Goal: Task Accomplishment & Management: Manage account settings

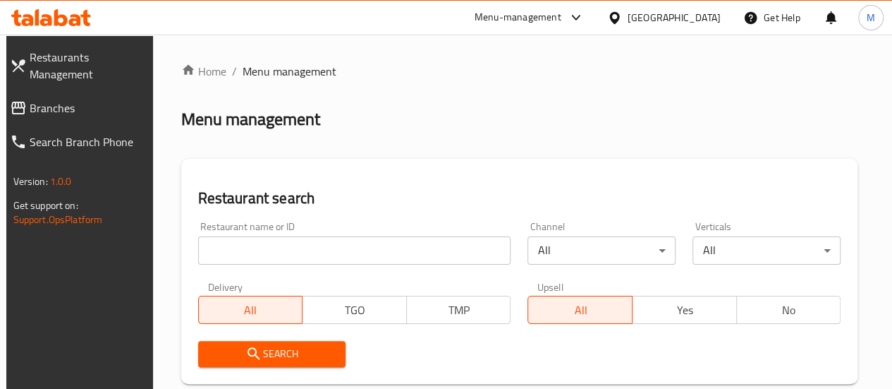
click at [269, 260] on input "search" at bounding box center [354, 250] width 313 height 28
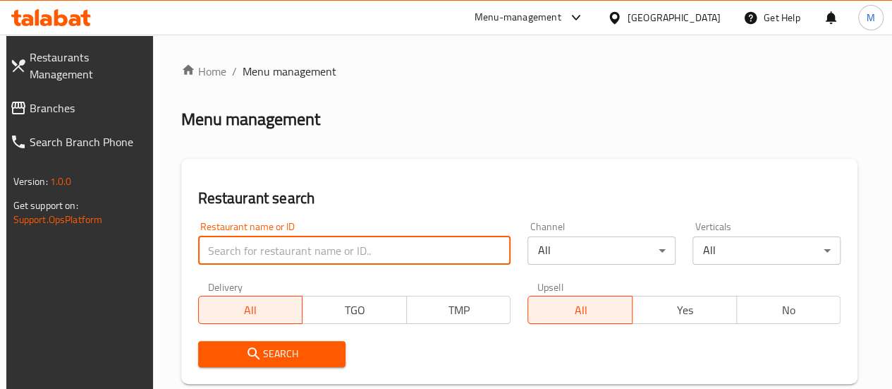
paste input "685624"
type input "685624"
click button "Search" at bounding box center [272, 354] width 148 height 26
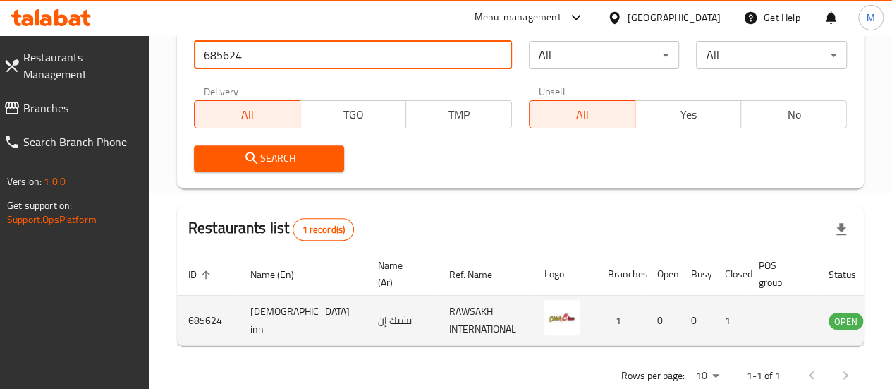
scroll to position [0, 21]
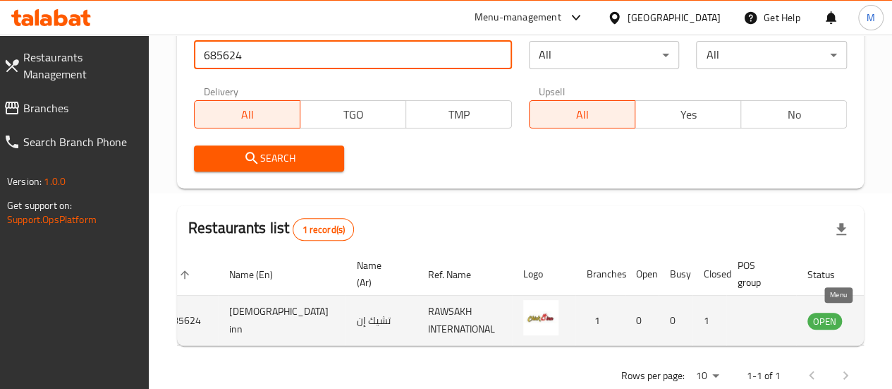
click at [882, 317] on icon "enhanced table" at bounding box center [890, 321] width 16 height 12
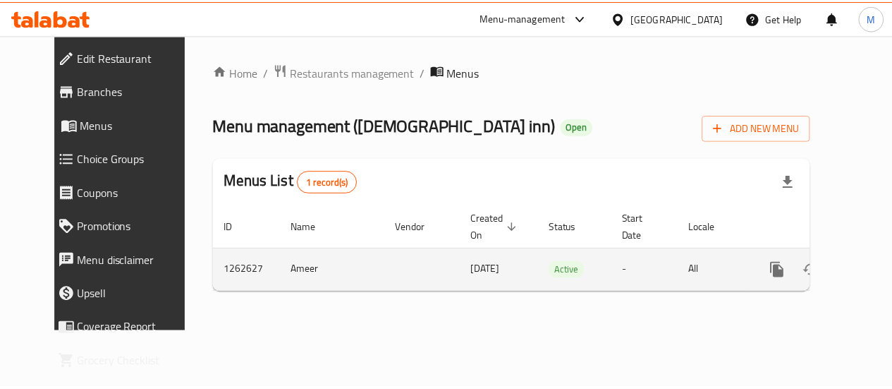
scroll to position [0, 5]
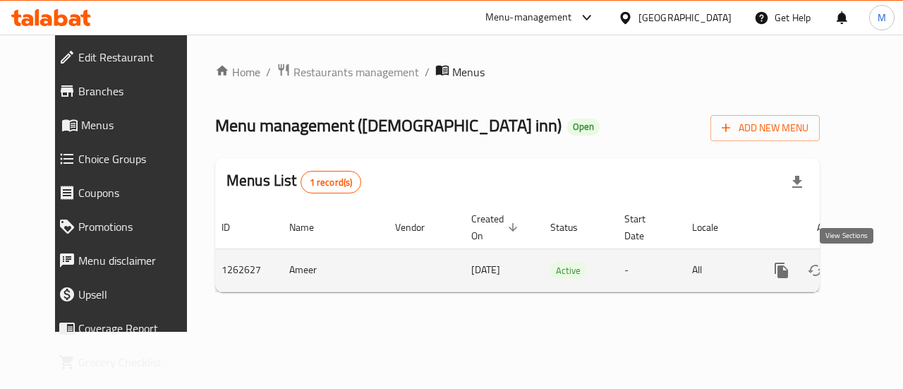
click at [874, 275] on icon "enhanced table" at bounding box center [882, 270] width 17 height 17
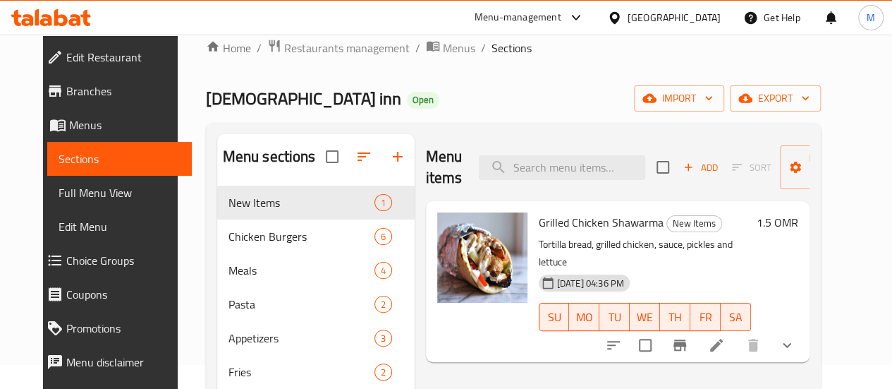
scroll to position [23, 0]
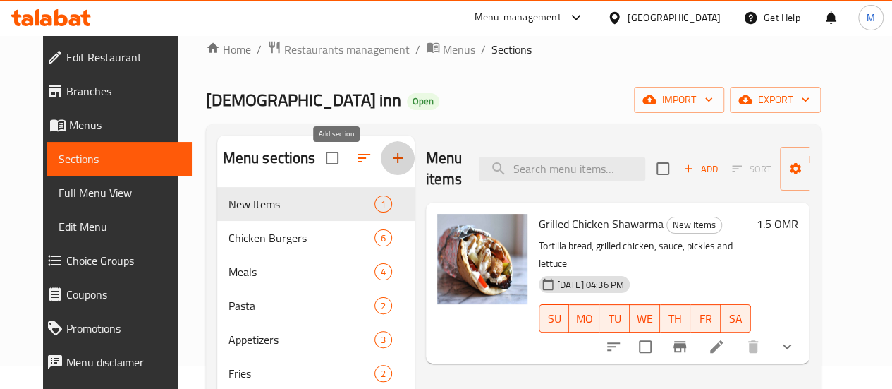
click at [389, 166] on icon "button" at bounding box center [397, 158] width 17 height 17
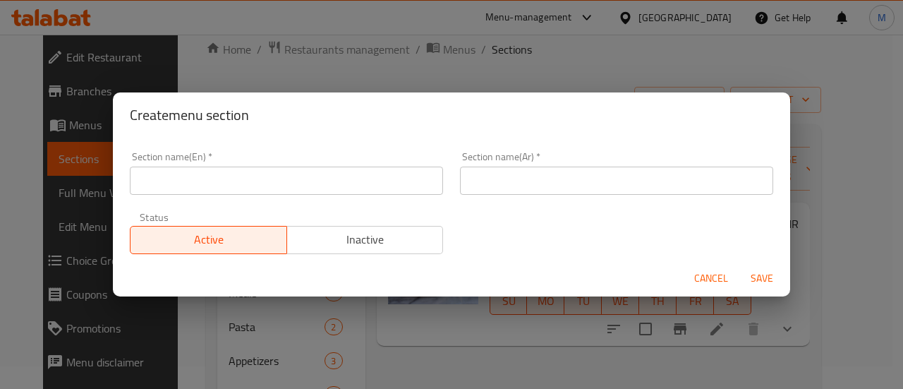
click at [300, 187] on input "text" at bounding box center [286, 180] width 313 height 28
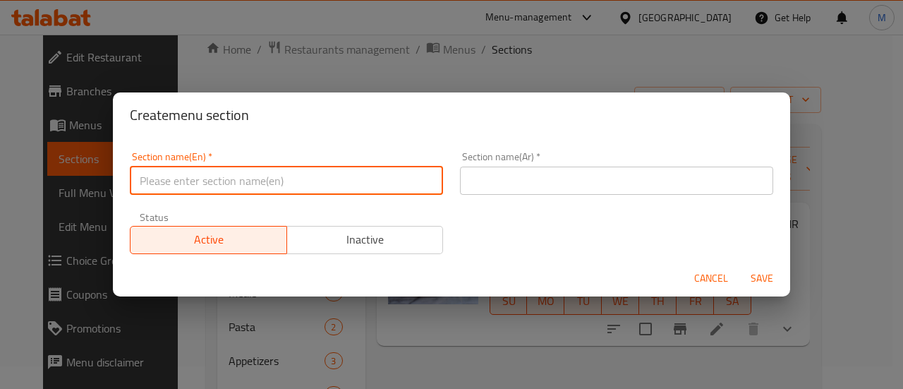
type input "m41"
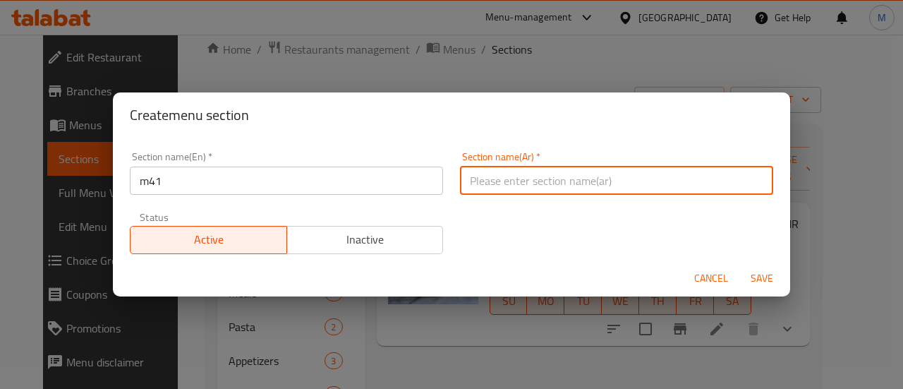
click at [487, 190] on input "text" at bounding box center [616, 180] width 313 height 28
type input "م41"
click at [763, 276] on span "Save" at bounding box center [762, 278] width 34 height 18
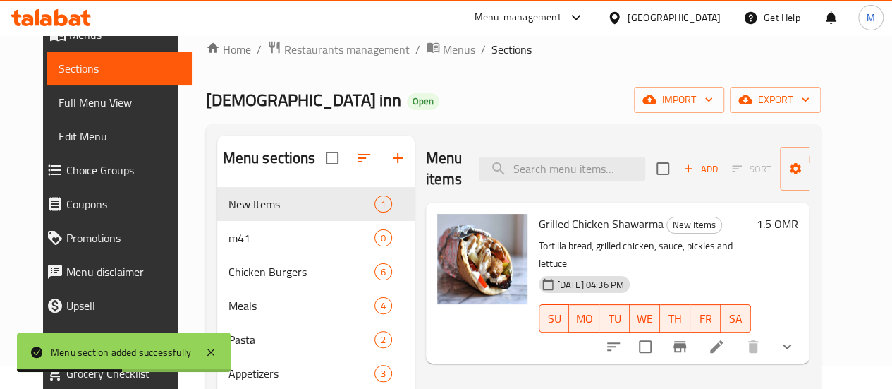
scroll to position [111, 0]
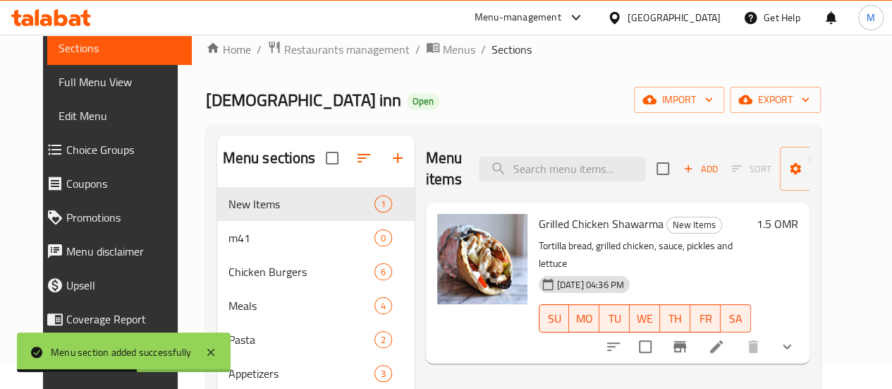
click at [66, 150] on span "Choice Groups" at bounding box center [123, 149] width 114 height 17
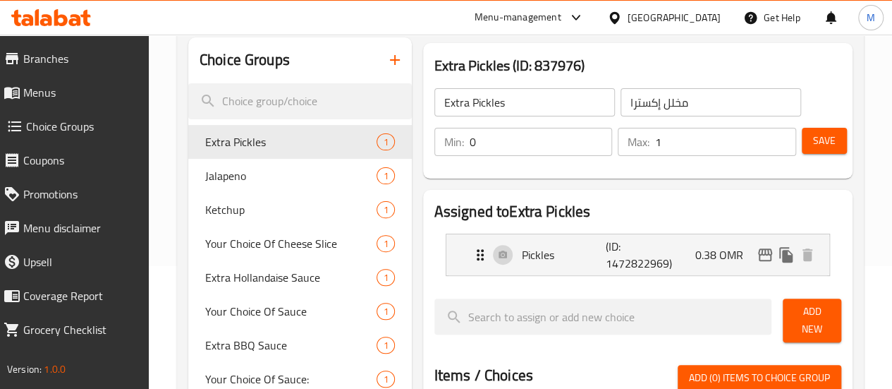
scroll to position [119, 0]
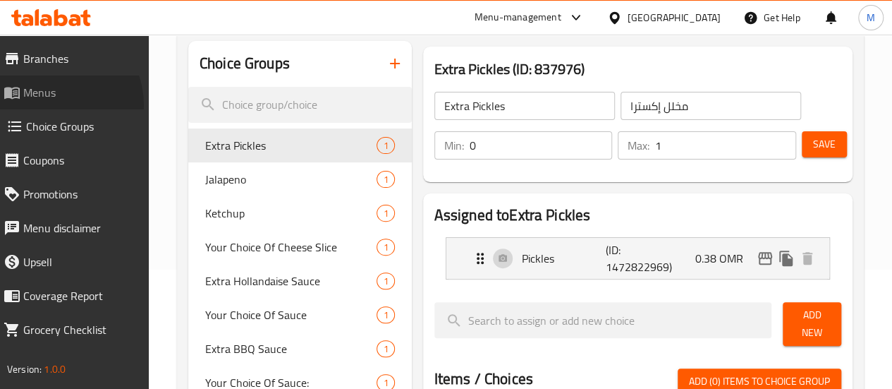
click at [51, 104] on link "Menus" at bounding box center [70, 92] width 157 height 34
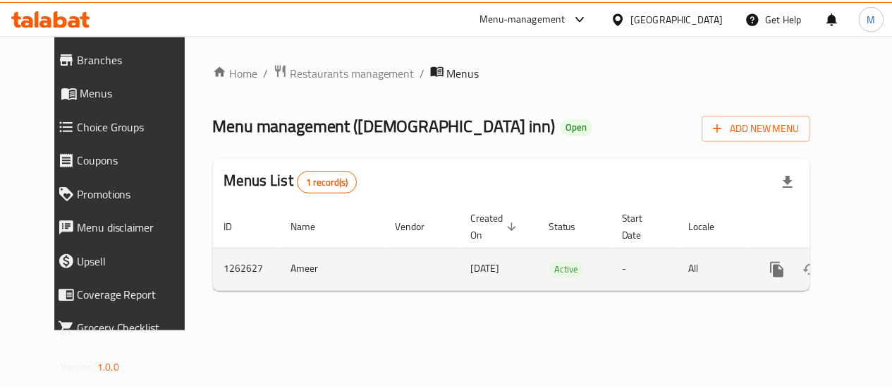
scroll to position [0, 5]
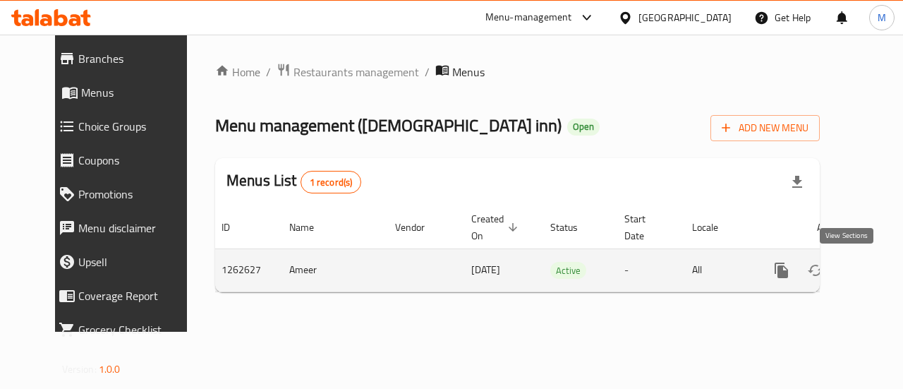
click at [877, 268] on icon "enhanced table" at bounding box center [883, 270] width 13 height 13
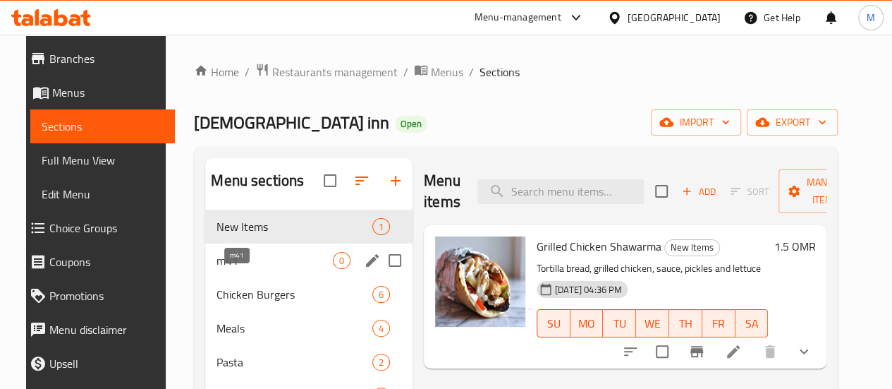
click at [265, 269] on span "m41" at bounding box center [274, 260] width 116 height 17
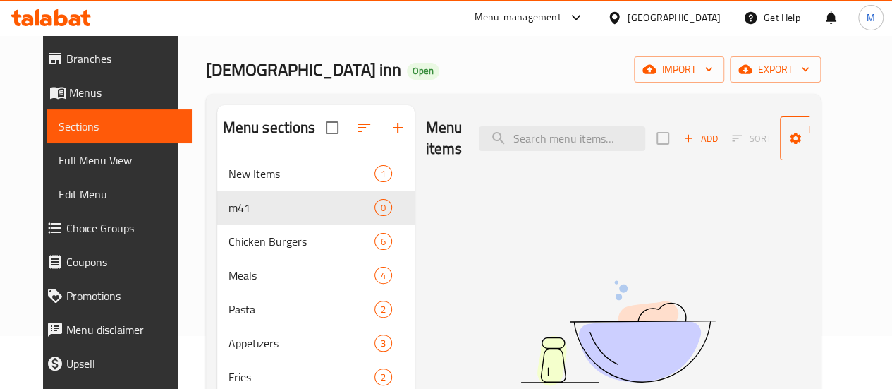
scroll to position [54, 0]
click at [681, 137] on span "Add" at bounding box center [700, 138] width 38 height 16
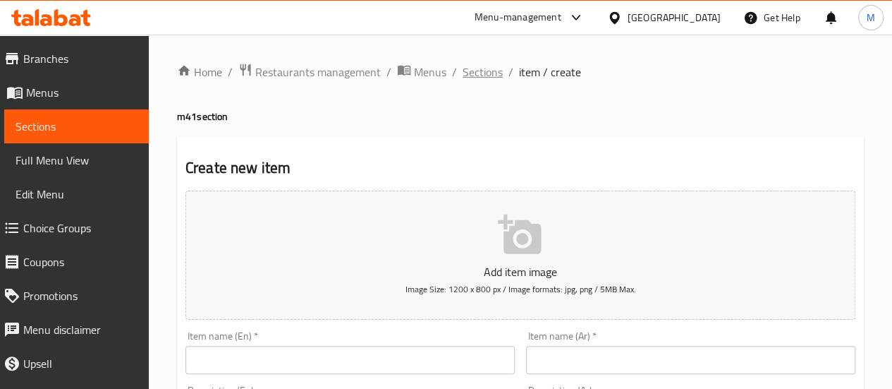
click at [472, 70] on span "Sections" at bounding box center [483, 71] width 40 height 17
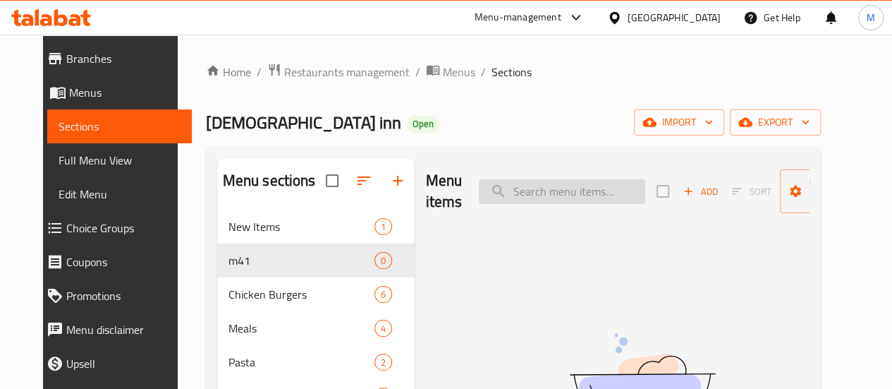
click at [495, 183] on input "search" at bounding box center [562, 191] width 166 height 25
paste input "Red Bird Plain Fries"
drag, startPoint x: 529, startPoint y: 190, endPoint x: 573, endPoint y: 201, distance: 45.0
click at [573, 201] on input "Red Bird Plain Fries" at bounding box center [562, 191] width 166 height 25
click at [573, 201] on input "Red Birds" at bounding box center [562, 191] width 166 height 25
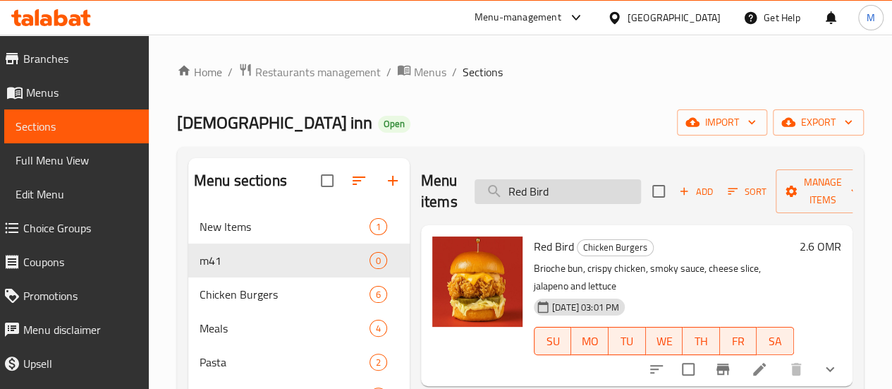
scroll to position [11, 0]
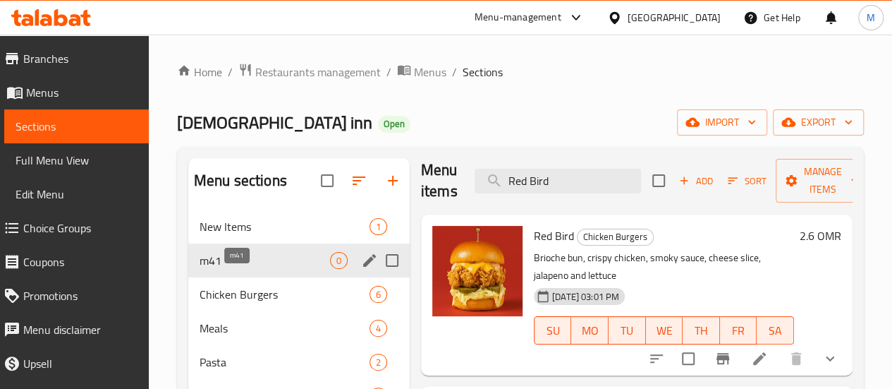
type input "Red Bird"
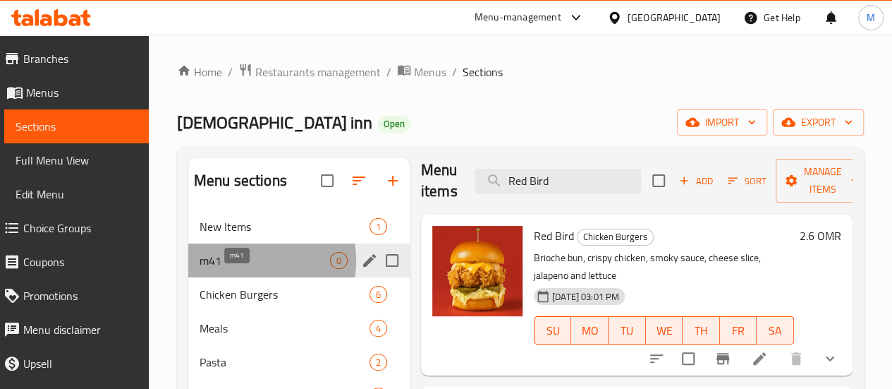
click at [240, 269] on span "m41" at bounding box center [265, 260] width 130 height 17
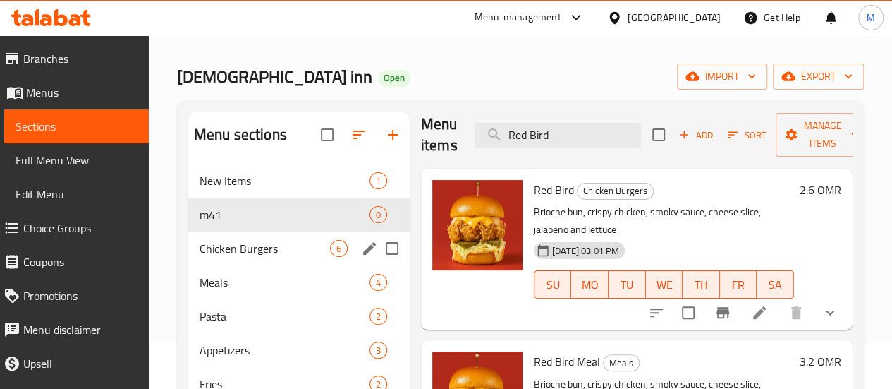
scroll to position [47, 0]
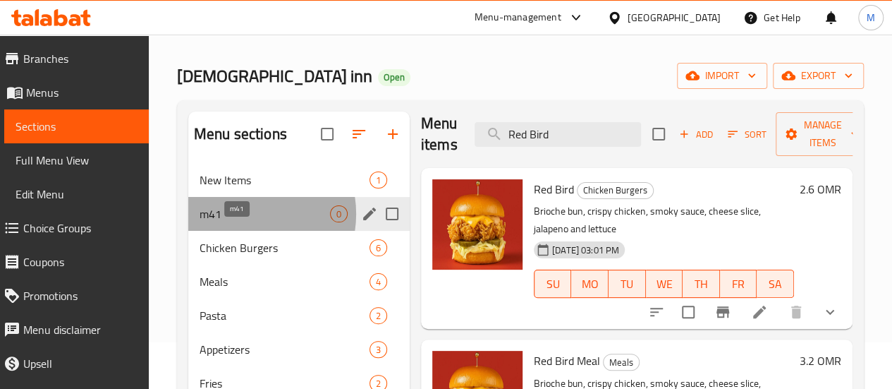
click at [242, 222] on span "m41" at bounding box center [265, 213] width 130 height 17
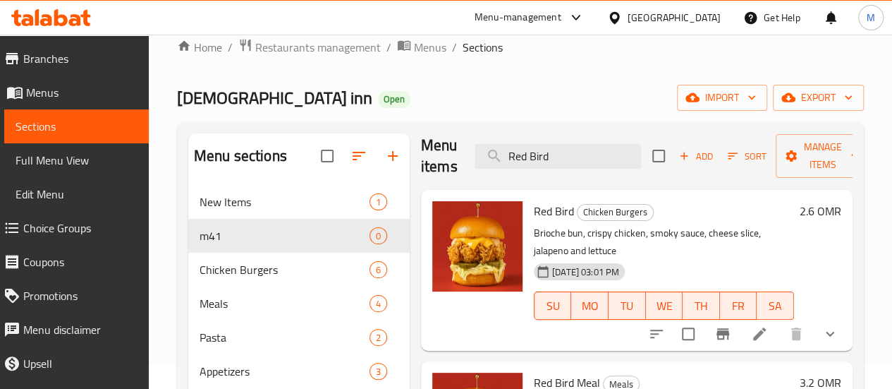
scroll to position [23, 0]
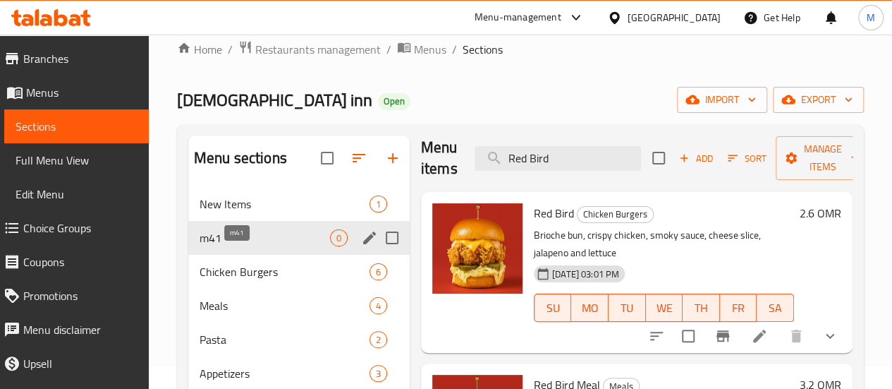
click at [238, 246] on span "m41" at bounding box center [265, 237] width 130 height 17
drag, startPoint x: 534, startPoint y: 156, endPoint x: 424, endPoint y: 154, distance: 110.0
click at [424, 154] on div "Menu items Red Bird Add Sort Manage items" at bounding box center [637, 158] width 432 height 67
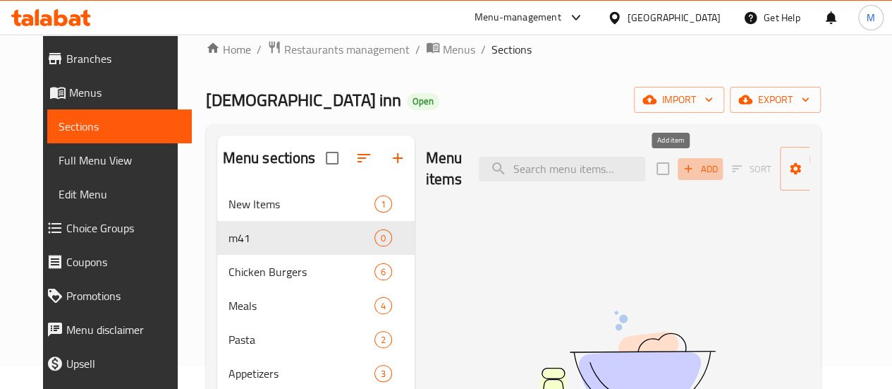
click at [681, 166] on span "Add" at bounding box center [700, 169] width 38 height 16
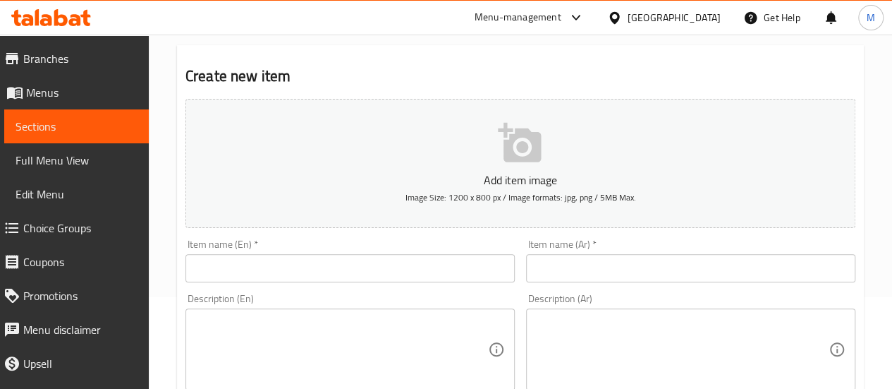
scroll to position [93, 0]
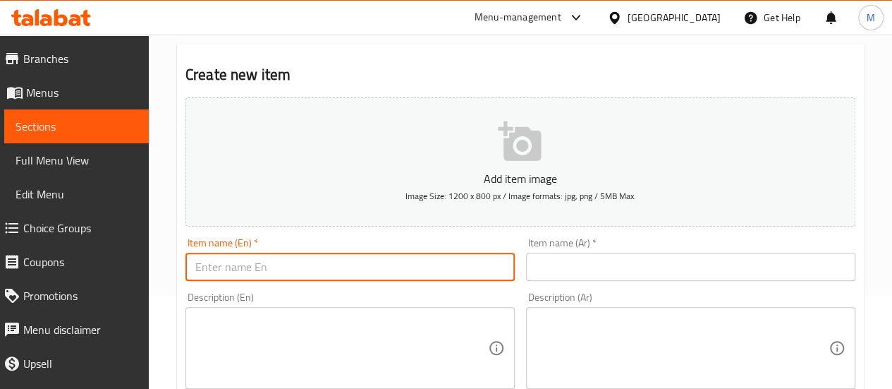
click at [293, 277] on input "text" at bounding box center [349, 266] width 329 height 28
click at [266, 267] on input "Red bird meal" at bounding box center [349, 266] width 329 height 28
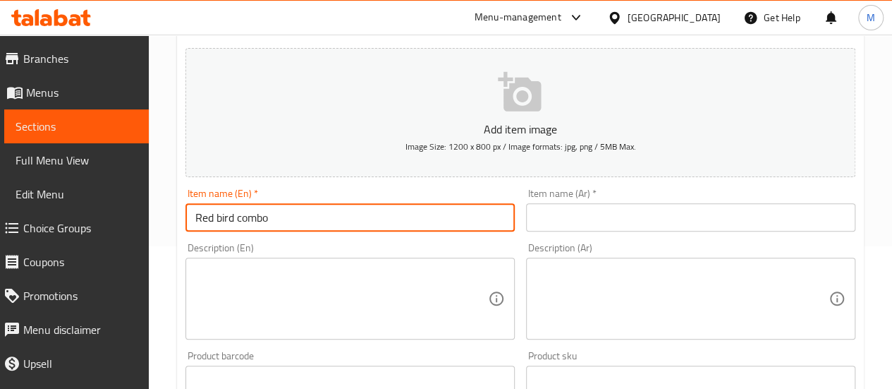
scroll to position [143, 0]
type input "Red bird combo"
click at [573, 224] on input "text" at bounding box center [690, 216] width 329 height 28
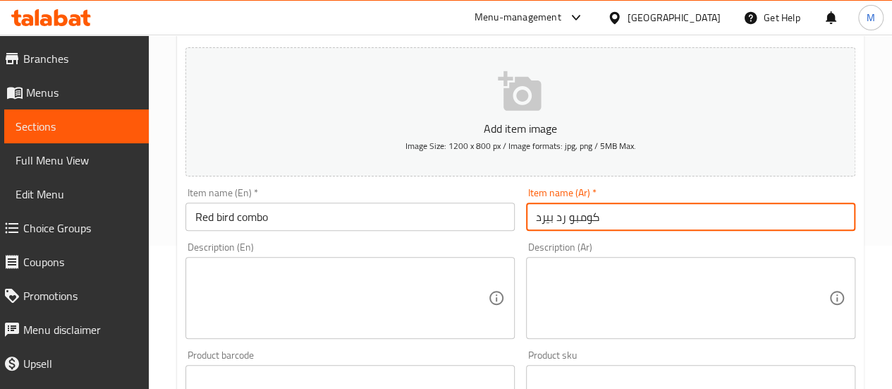
type input "كومبو رد بيرد"
click at [285, 295] on textarea at bounding box center [341, 297] width 293 height 67
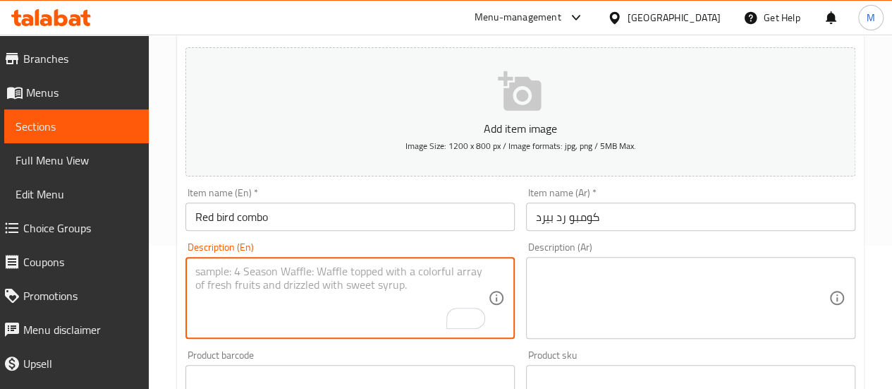
paste textarea "Red Bird Plain Fries Kinza"
click at [195, 283] on textarea "Red Bird Plain Fries Kinza" at bounding box center [341, 297] width 293 height 67
click at [196, 286] on textarea "Red Bird + Plain Fries Kinza" at bounding box center [341, 297] width 293 height 67
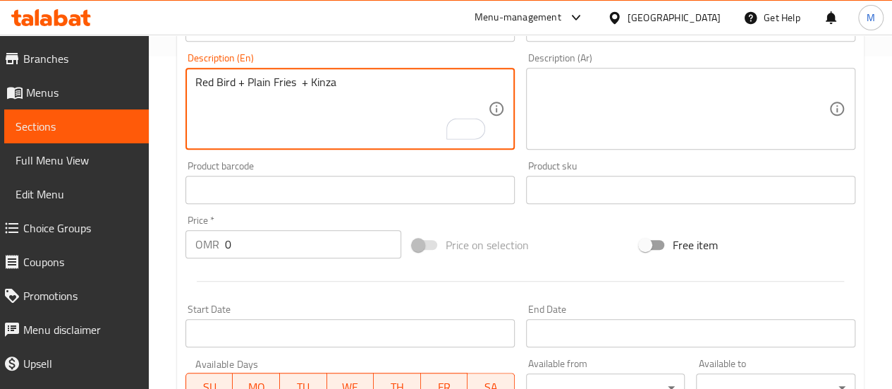
scroll to position [334, 0]
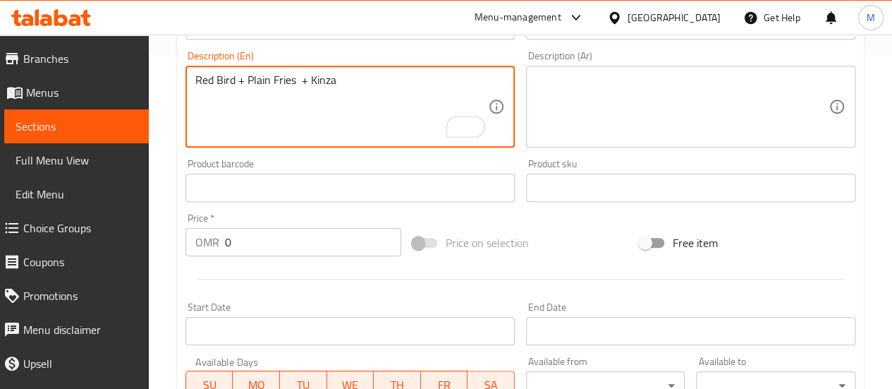
type textarea "Red Bird + Plain Fries + Kinza"
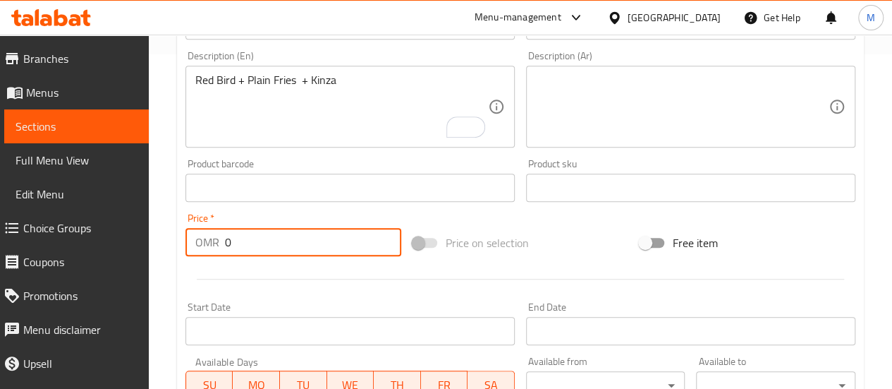
click at [272, 241] on input "0" at bounding box center [313, 242] width 176 height 28
type input "4"
type input "4.25"
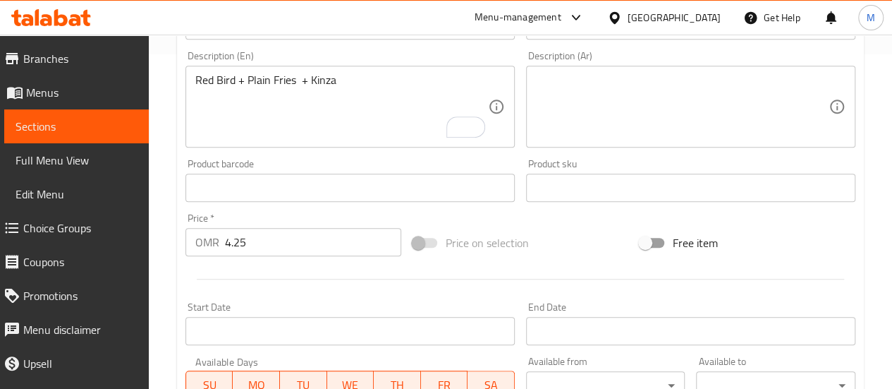
click at [317, 293] on div at bounding box center [520, 279] width 681 height 35
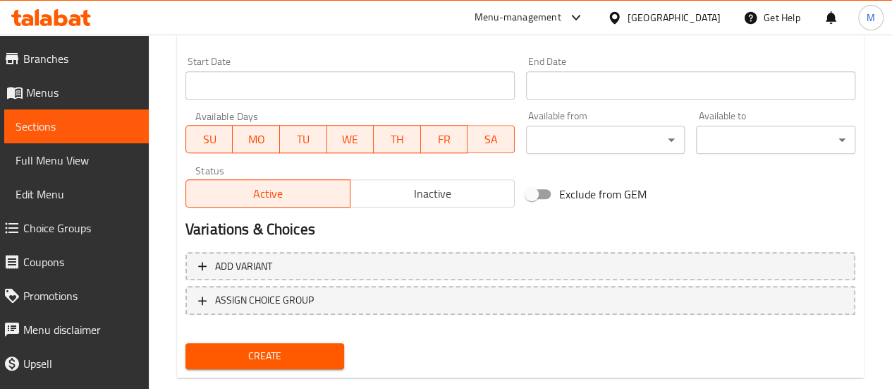
scroll to position [607, 0]
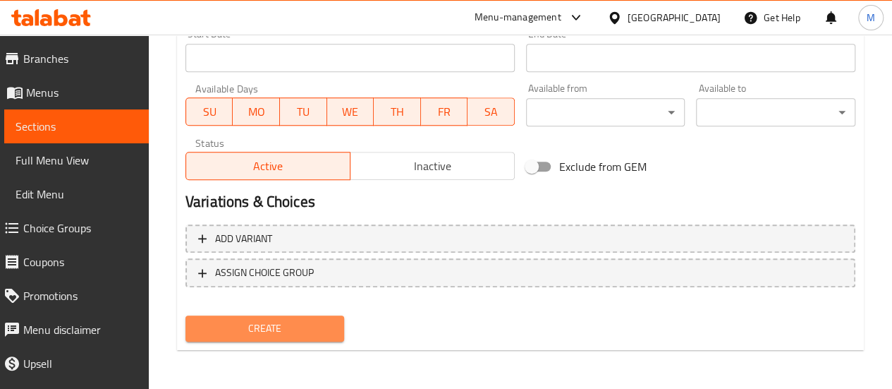
click at [298, 319] on span "Create" at bounding box center [265, 328] width 137 height 18
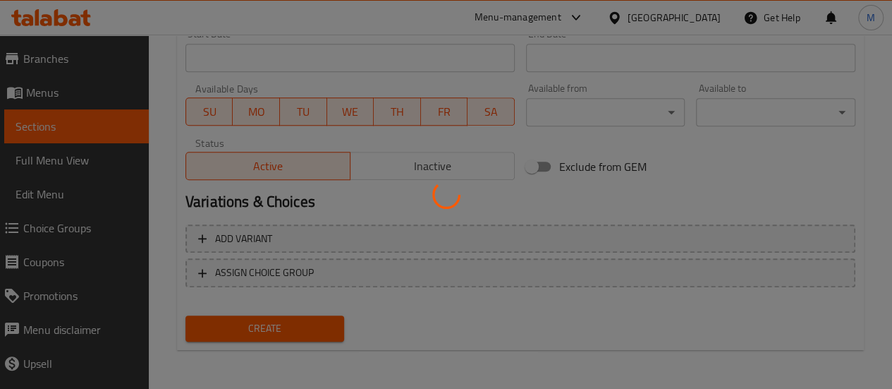
type input "0"
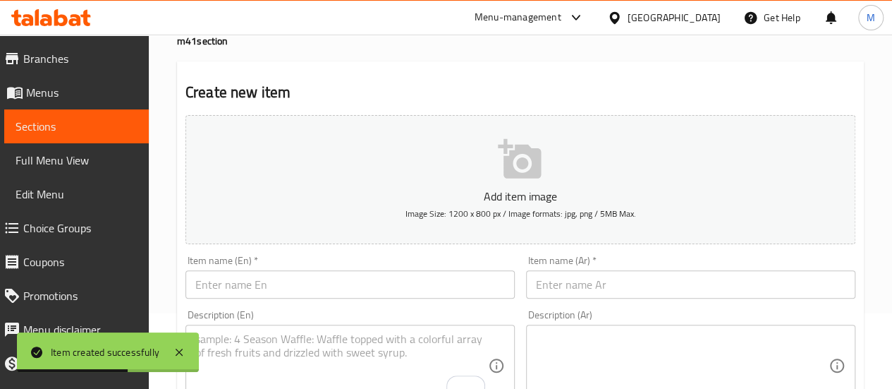
scroll to position [0, 0]
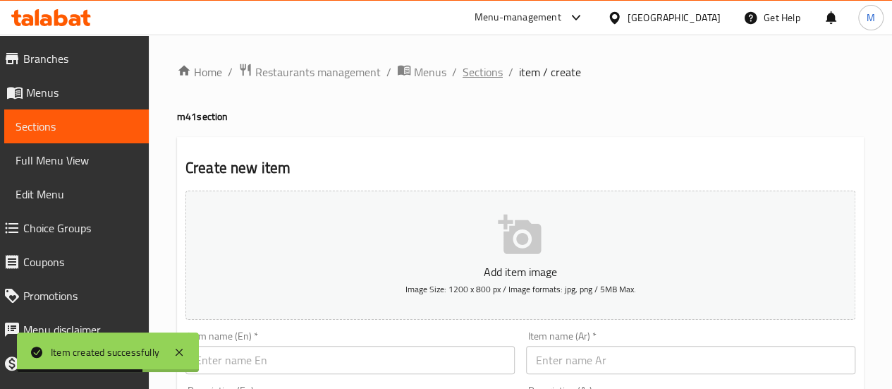
click at [478, 66] on span "Sections" at bounding box center [483, 71] width 40 height 17
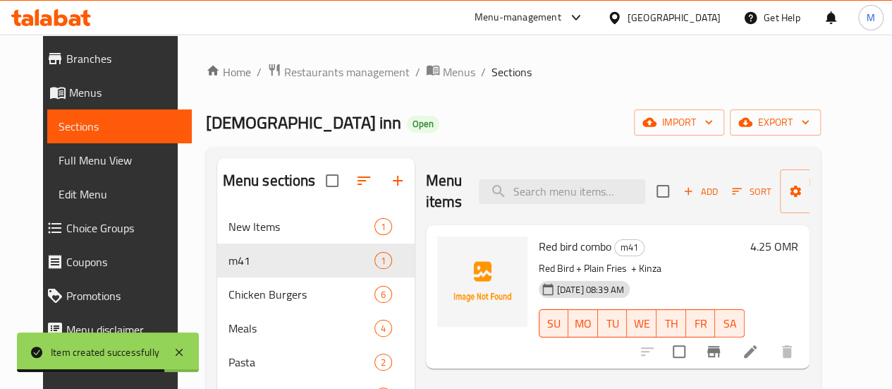
scroll to position [31, 0]
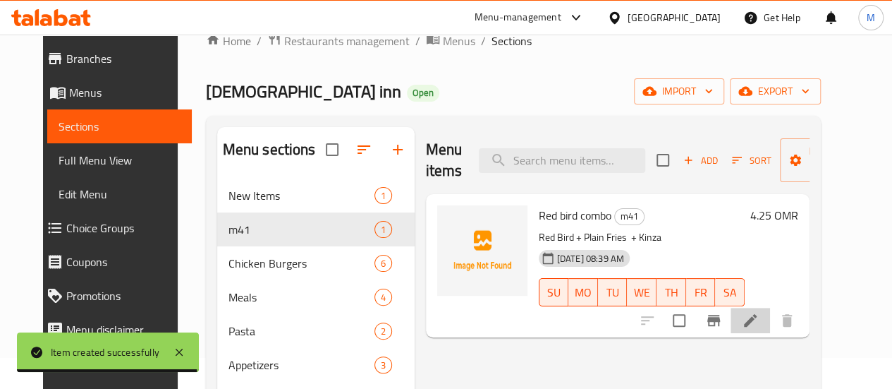
click at [770, 317] on li at bounding box center [750, 319] width 39 height 25
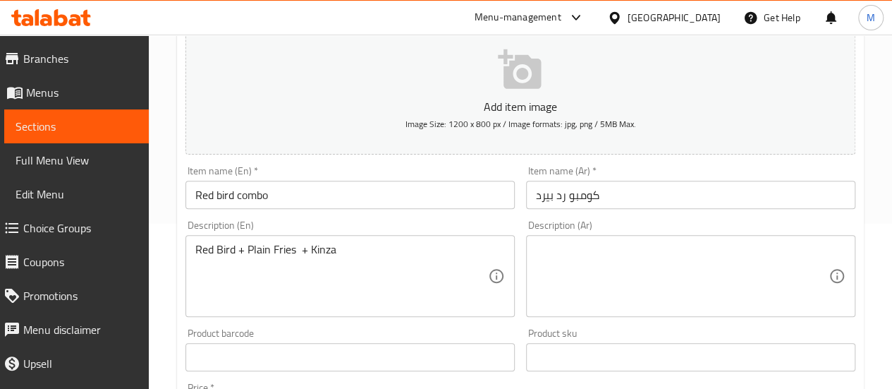
scroll to position [164, 0]
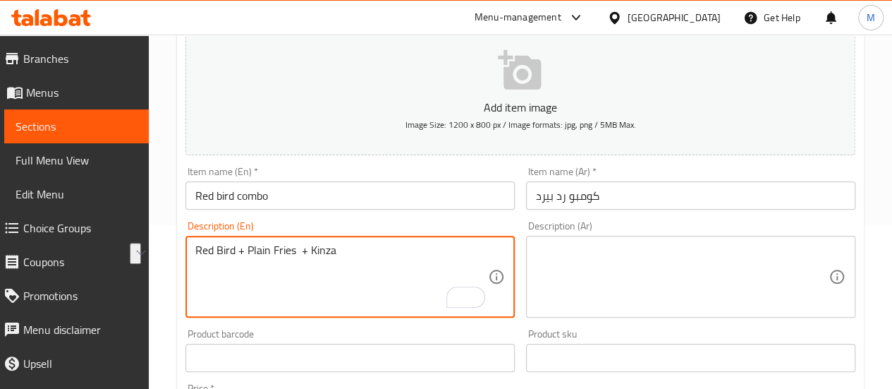
click at [571, 260] on textarea at bounding box center [682, 276] width 293 height 67
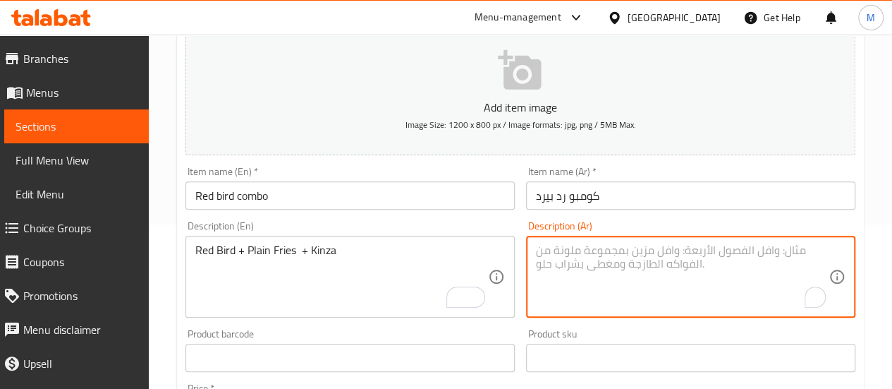
paste textarea "ريد بيرد + بطاطس مقلية عادية + كينزا"
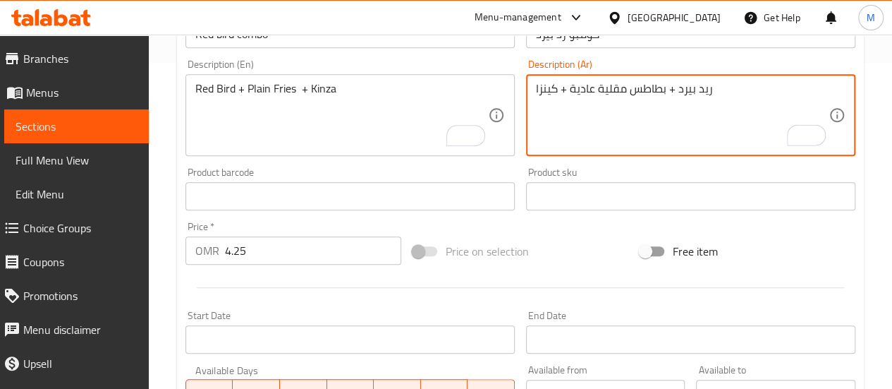
scroll to position [607, 0]
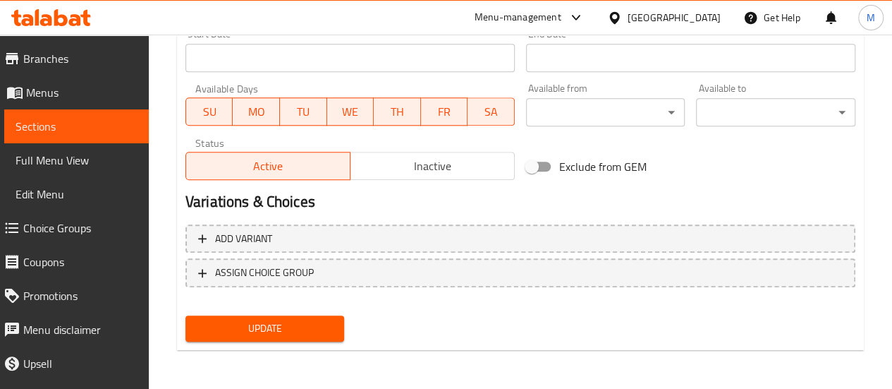
type textarea "ريد بيرد + بطاطس مقلية عادية + كينزا"
click at [276, 321] on span "Update" at bounding box center [265, 328] width 137 height 18
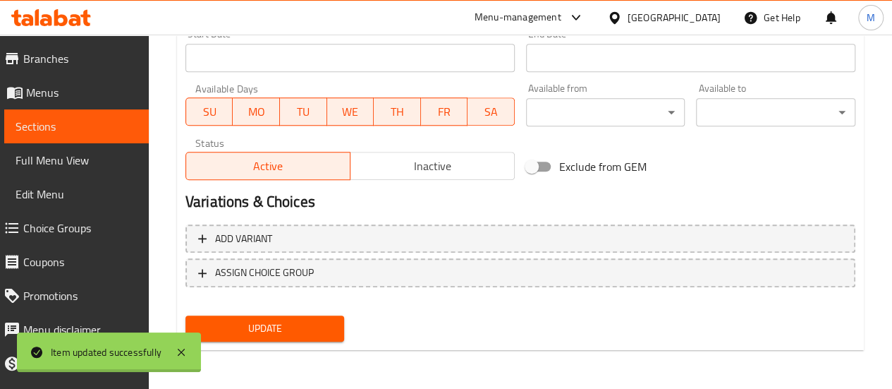
click at [52, 231] on div at bounding box center [446, 194] width 892 height 389
click at [52, 231] on span "Choice Groups" at bounding box center [80, 227] width 114 height 17
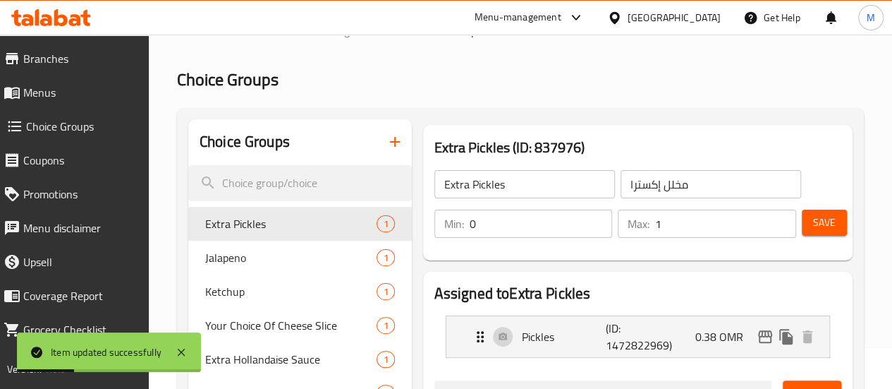
scroll to position [27, 0]
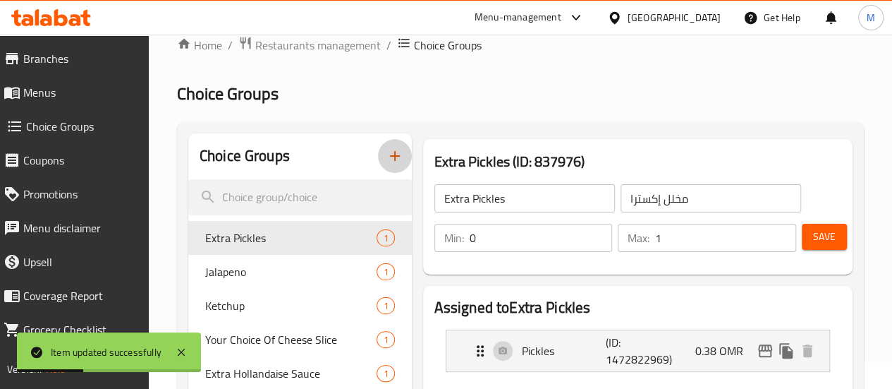
click at [386, 158] on icon "button" at bounding box center [394, 155] width 17 height 17
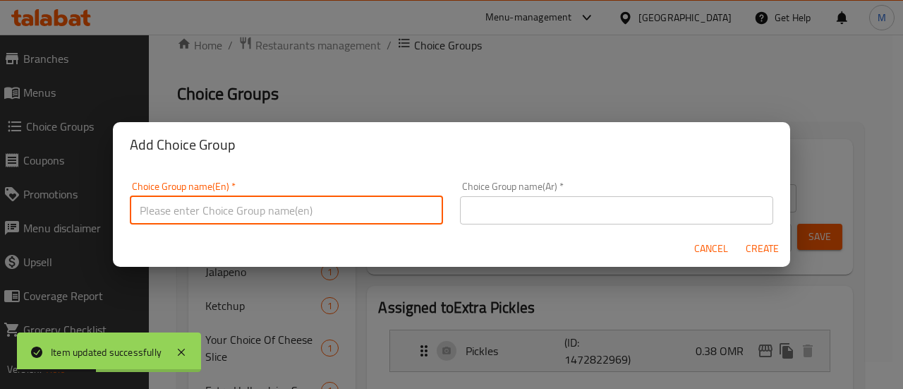
click at [269, 201] on input "text" at bounding box center [286, 210] width 313 height 28
type input "Your choice of main"
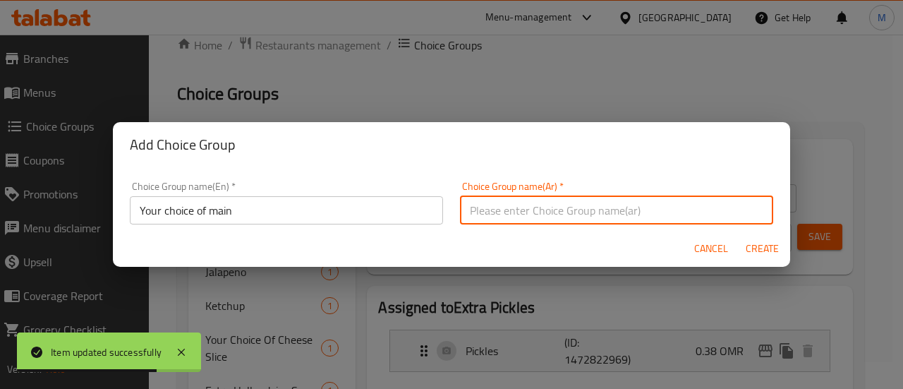
click at [525, 221] on input "text" at bounding box center [616, 210] width 313 height 28
type input "اختيارك من الطبق الرئيسي"
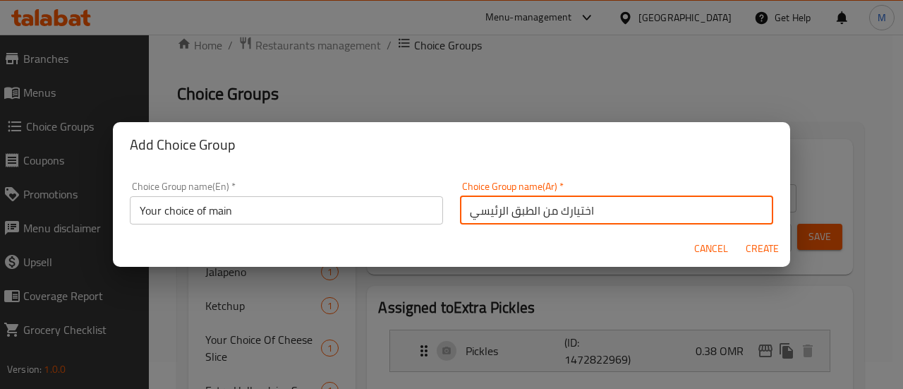
click at [769, 250] on span "Create" at bounding box center [762, 249] width 34 height 18
type input "Your choice of main"
type input "اختيارك من الطبق الرئيسي"
type input "0"
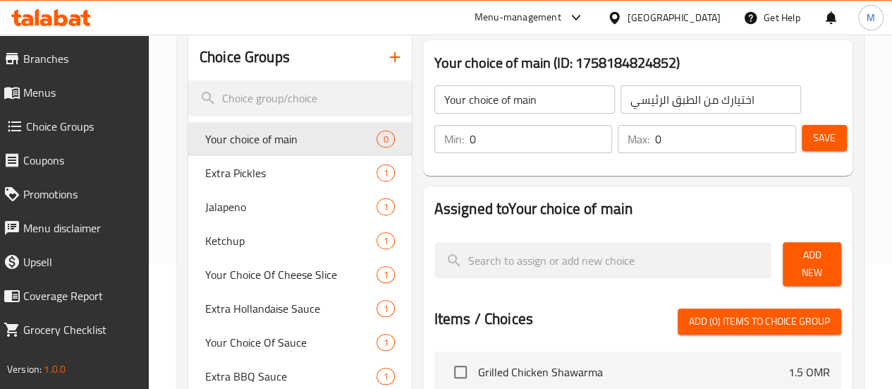
scroll to position [126, 0]
click at [470, 142] on input "0" at bounding box center [541, 139] width 143 height 28
type input "1"
click at [655, 141] on input "0" at bounding box center [725, 139] width 141 height 28
type input "1"
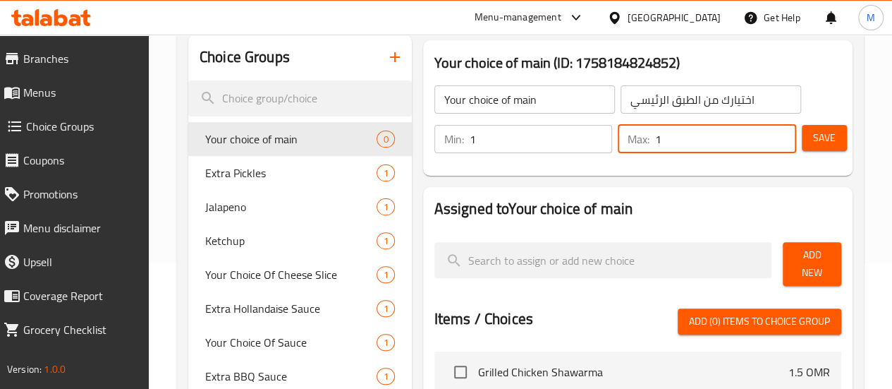
click at [814, 146] on span "Save" at bounding box center [824, 138] width 23 height 18
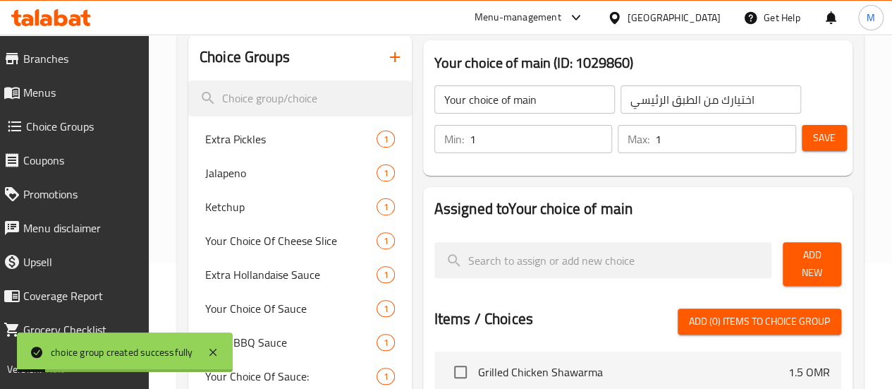
click at [798, 260] on span "Add New" at bounding box center [812, 263] width 36 height 35
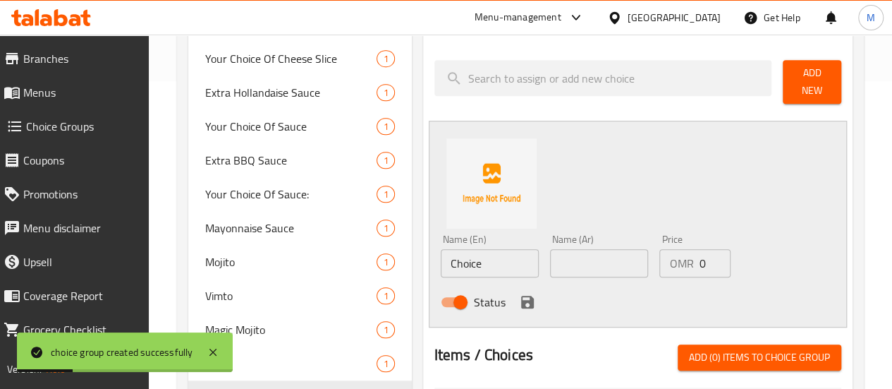
scroll to position [316, 0]
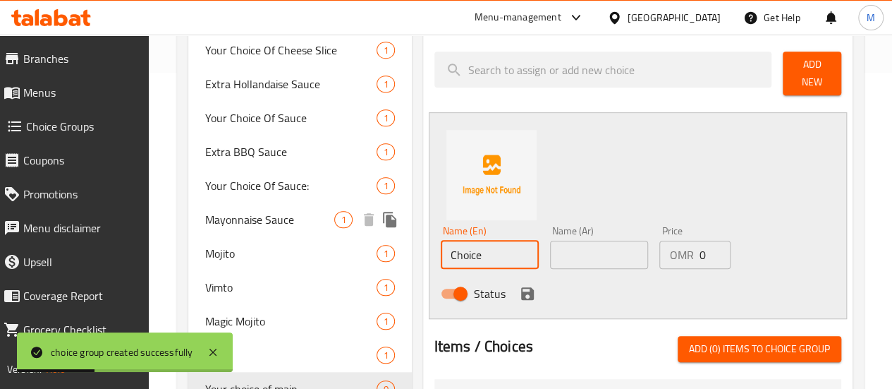
drag, startPoint x: 427, startPoint y: 237, endPoint x: 346, endPoint y: 249, distance: 82.0
click at [338, 246] on div "Choice Groups Extra Pickles 1 Jalapeno 1 Ketchup 1 Your Choice Of Cheese Slice …" at bounding box center [523, 283] width 670 height 878
type input "Red bird"
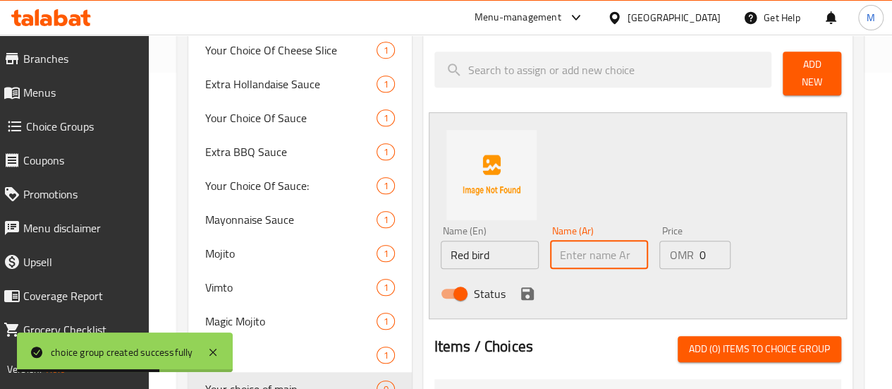
click at [575, 240] on input "text" at bounding box center [599, 254] width 98 height 28
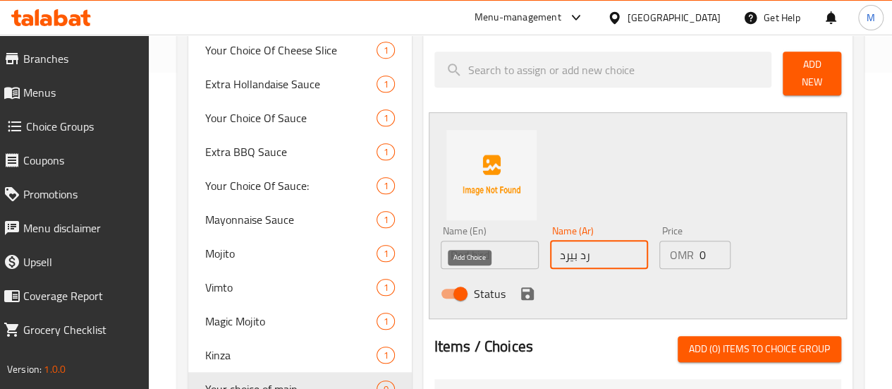
type input "رد بيرد"
click at [519, 285] on icon "save" at bounding box center [527, 293] width 17 height 17
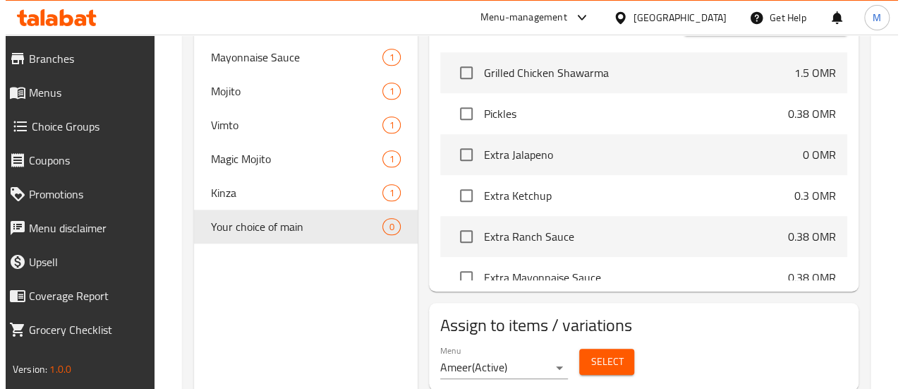
scroll to position [516, 0]
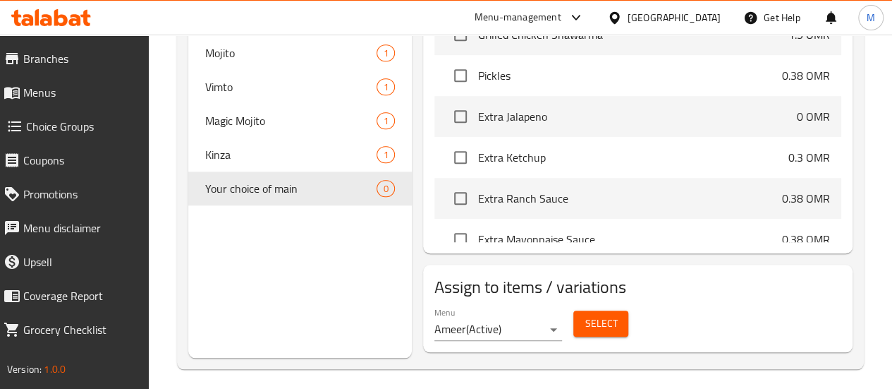
click at [585, 315] on span "Select" at bounding box center [601, 324] width 32 height 18
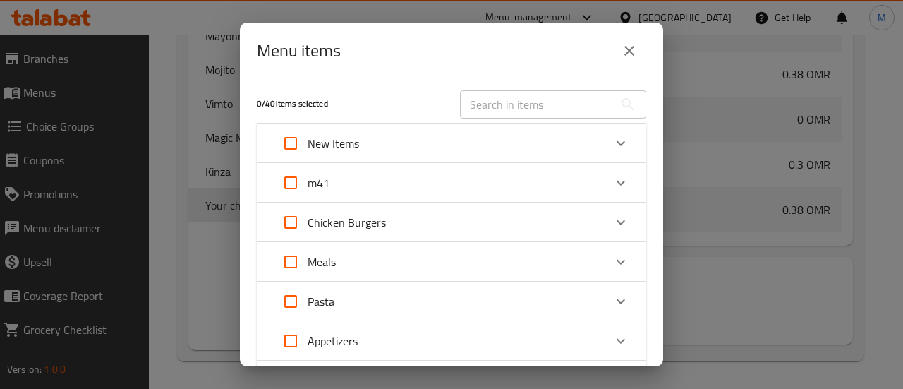
click at [381, 178] on div "m41" at bounding box center [439, 183] width 330 height 34
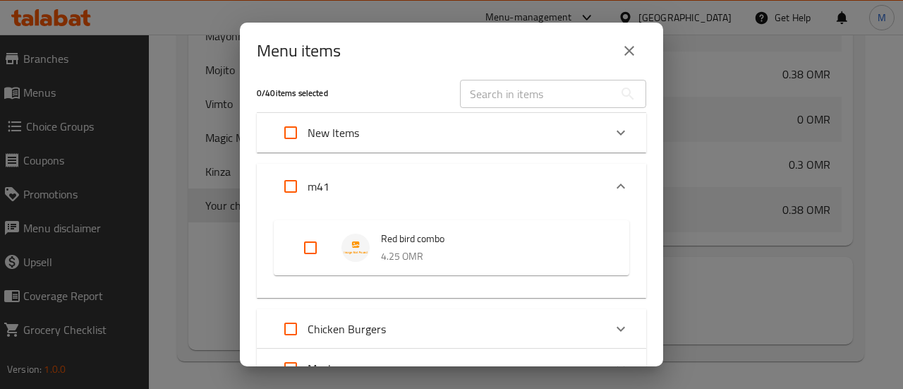
scroll to position [23, 0]
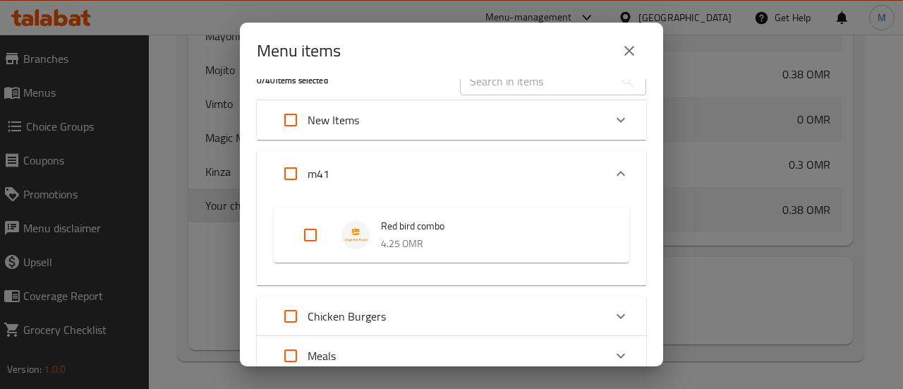
click at [289, 173] on input "Expand" at bounding box center [291, 174] width 34 height 34
checkbox input "true"
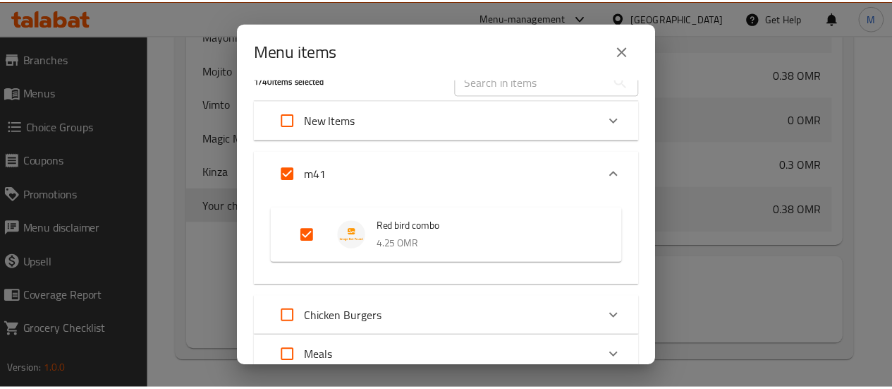
scroll to position [328, 0]
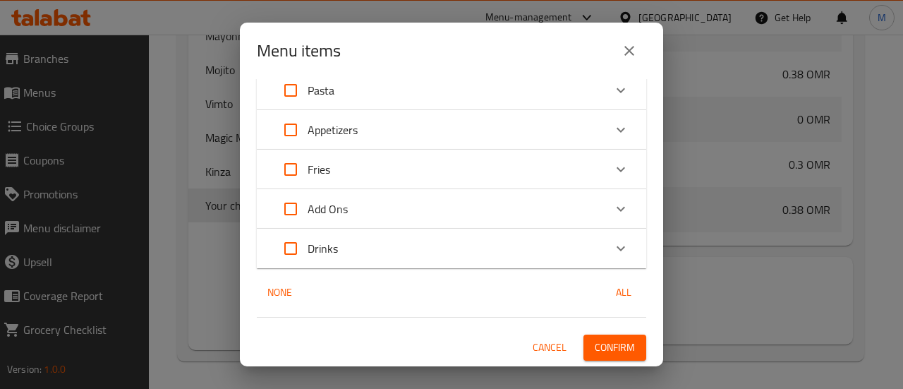
click at [601, 349] on span "Confirm" at bounding box center [614, 347] width 40 height 18
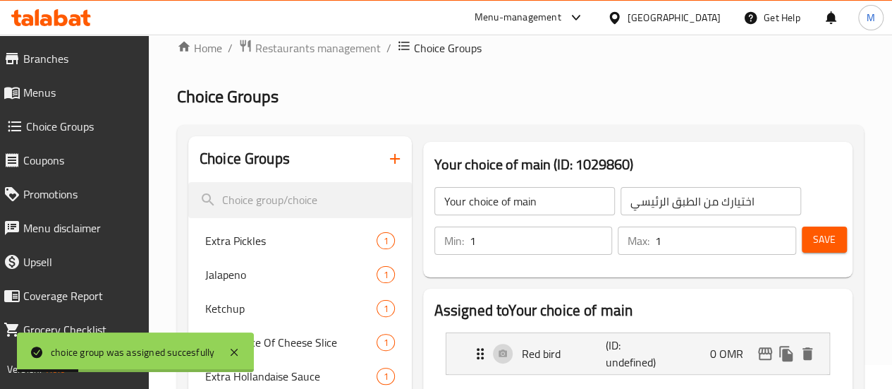
scroll to position [20, 0]
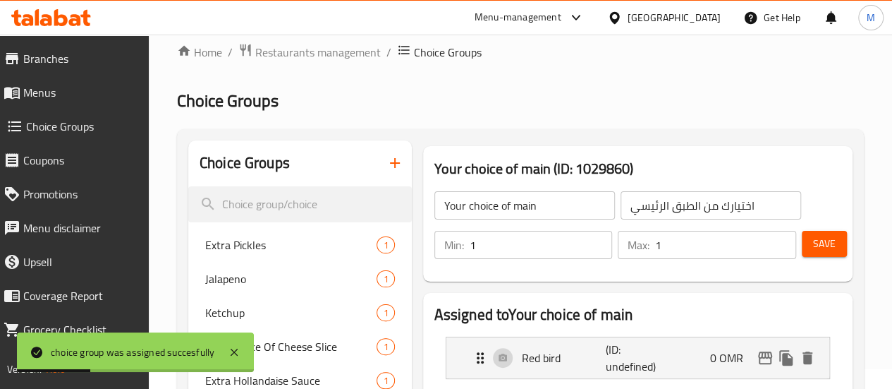
click at [386, 158] on icon "button" at bounding box center [394, 162] width 17 height 17
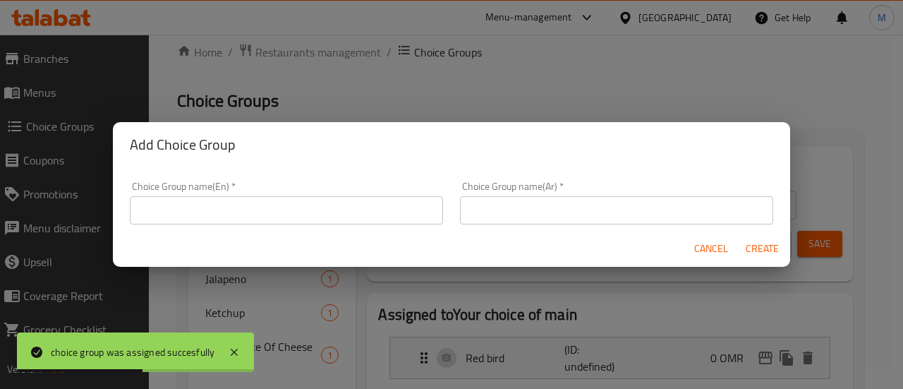
click at [233, 222] on input "text" at bounding box center [286, 210] width 313 height 28
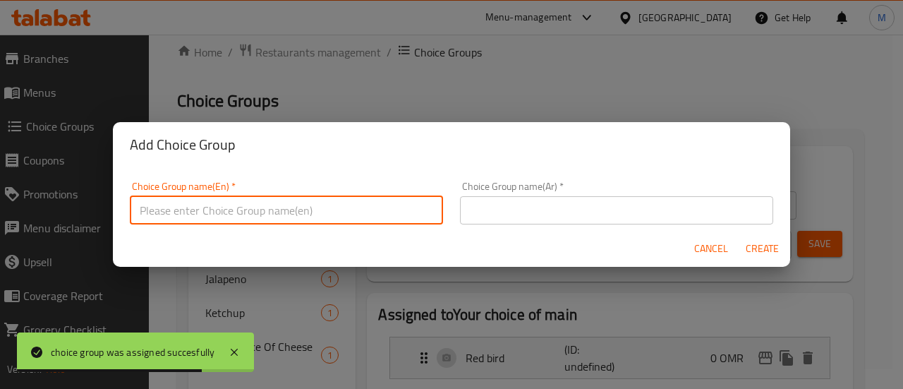
type input "Your choice of side 1"
click at [520, 217] on input "text" at bounding box center [616, 210] width 313 height 28
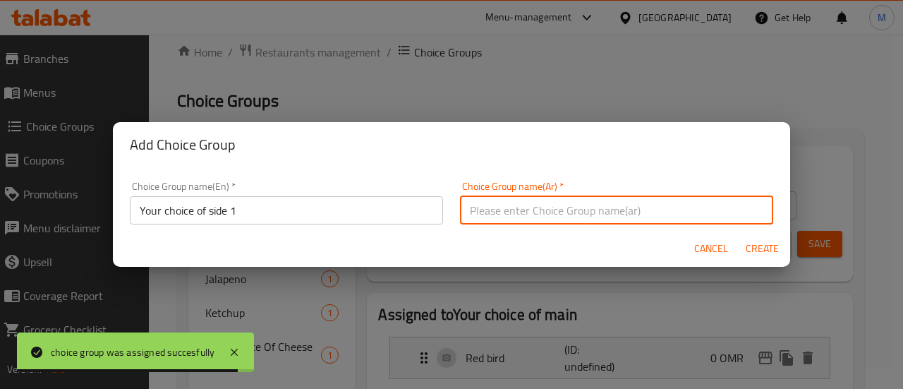
type input "اختيارك من الطبق الجانبي 1"
click at [761, 244] on span "Create" at bounding box center [762, 249] width 34 height 18
type input "Your choice of side 1"
type input "اختيارك من الطبق الجانبي 1"
type input "0"
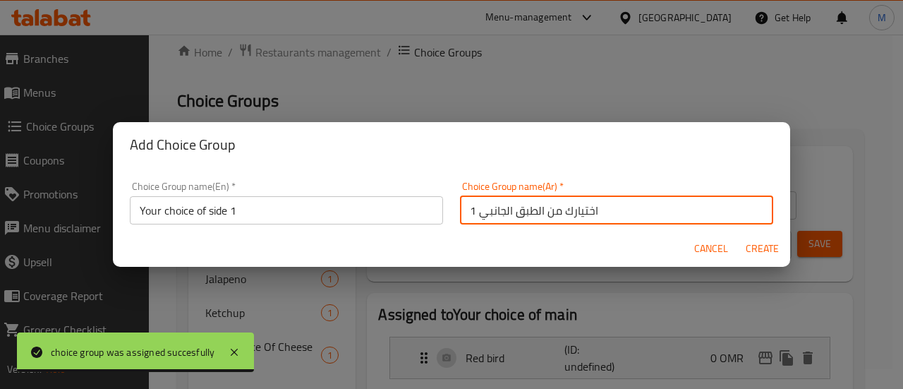
type input "0"
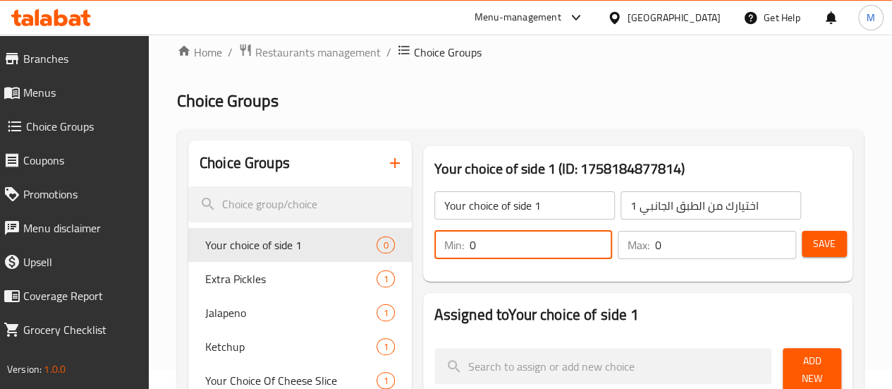
click at [470, 252] on input "0" at bounding box center [541, 245] width 143 height 28
type input "1"
click at [655, 243] on input "0" at bounding box center [725, 245] width 141 height 28
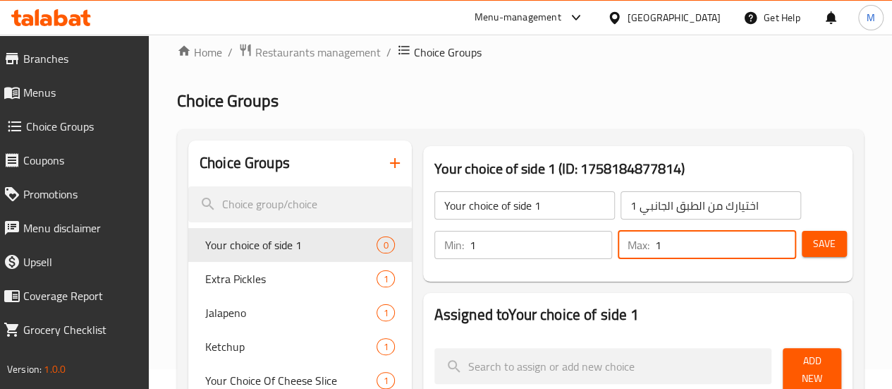
type input "1"
click at [822, 233] on button "Save" at bounding box center [824, 244] width 45 height 26
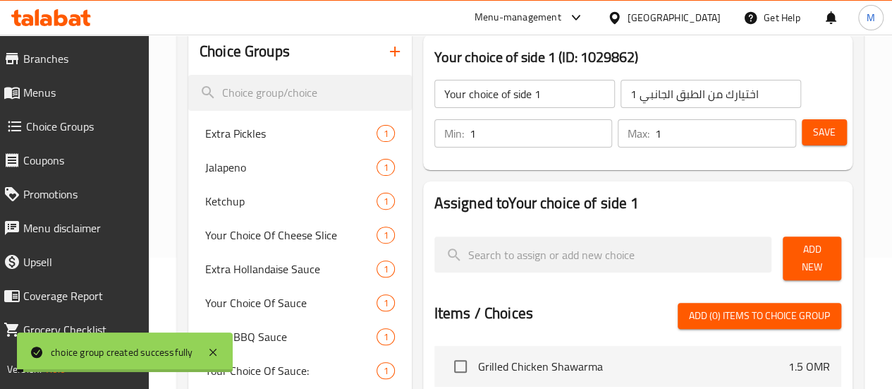
scroll to position [131, 0]
click at [803, 255] on span "Add New" at bounding box center [812, 257] width 36 height 35
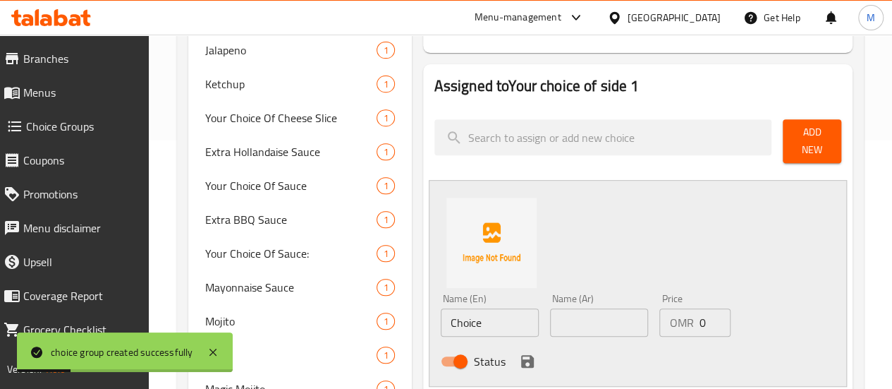
scroll to position [279, 0]
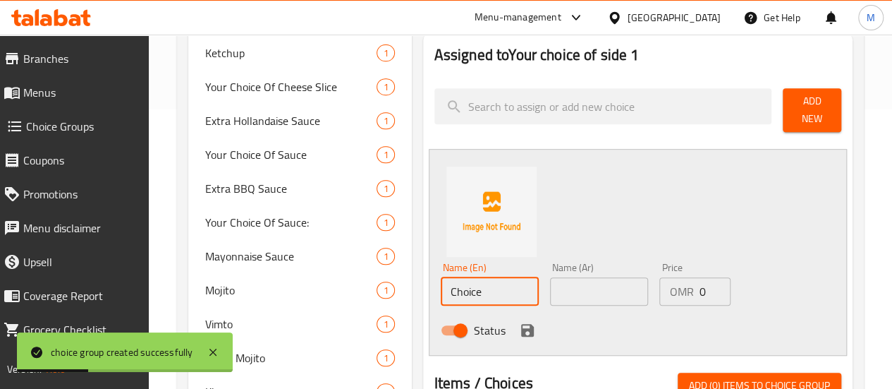
drag, startPoint x: 429, startPoint y: 286, endPoint x: 348, endPoint y: 281, distance: 81.2
click at [348, 281] on div "Choice Groups Extra Pickles 1 Jalapeno 1 Ketchup 1 Your Choice Of Cheese Slice …" at bounding box center [523, 320] width 670 height 878
type input "ح"
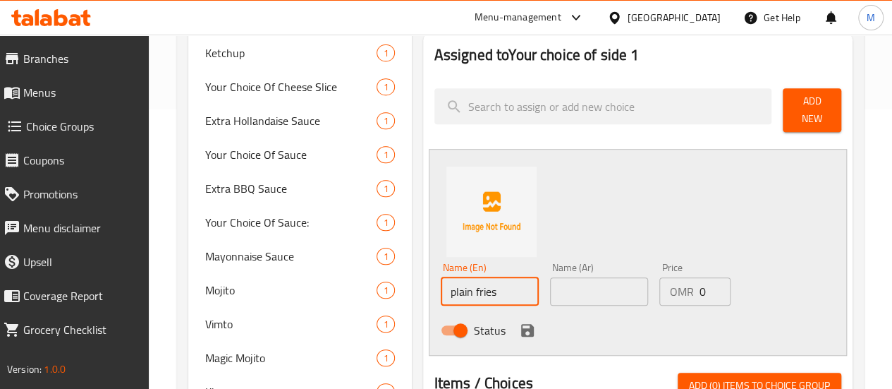
type input "plain fries"
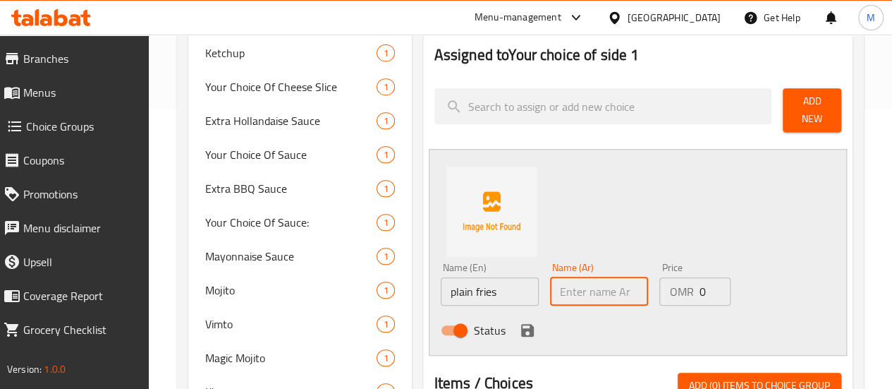
click at [550, 277] on input "text" at bounding box center [599, 291] width 98 height 28
type input "فرايز"
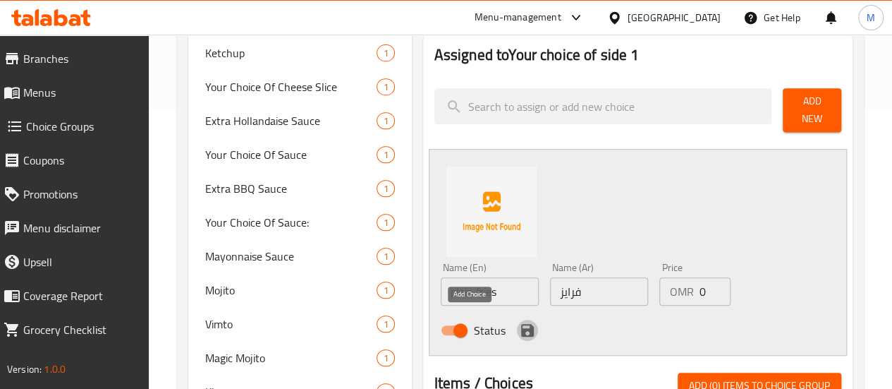
click at [519, 324] on icon "save" at bounding box center [527, 330] width 17 height 17
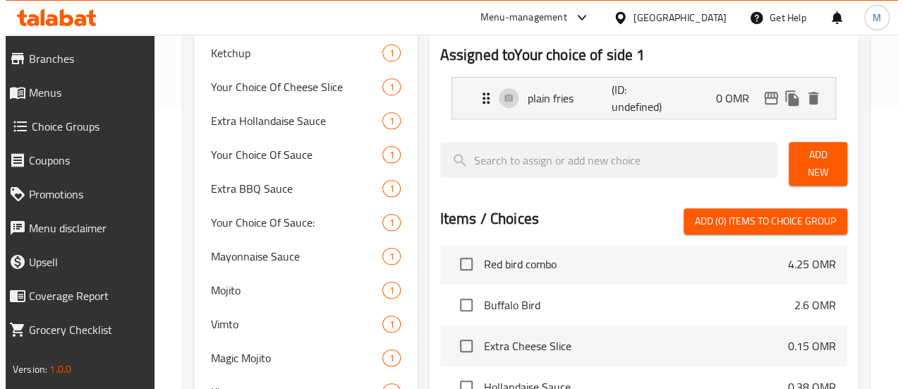
scroll to position [516, 0]
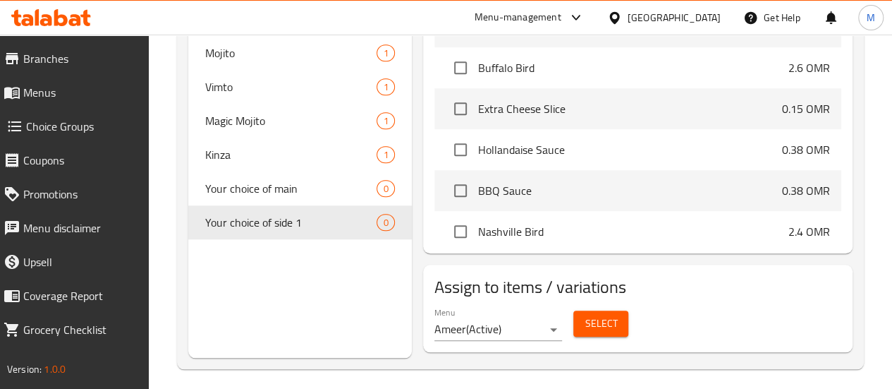
click at [585, 315] on span "Select" at bounding box center [601, 324] width 32 height 18
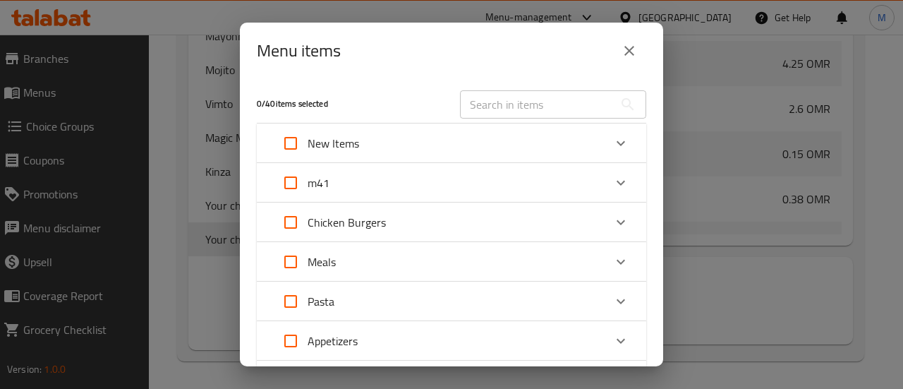
click at [337, 187] on div "m41" at bounding box center [439, 183] width 330 height 34
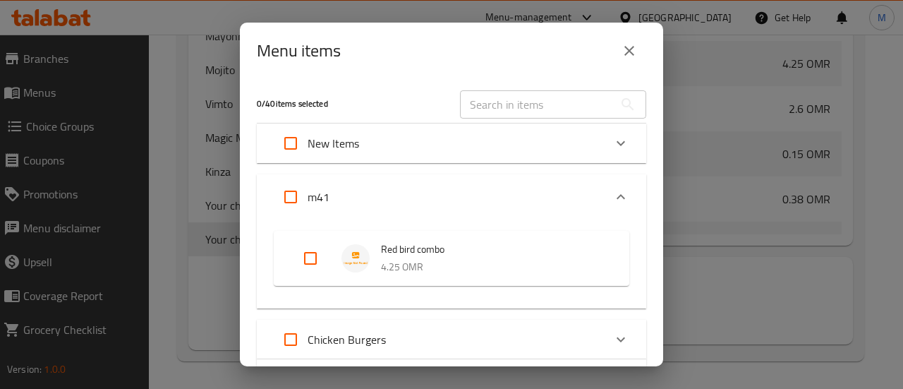
click at [286, 196] on input "Expand" at bounding box center [291, 197] width 34 height 34
checkbox input "true"
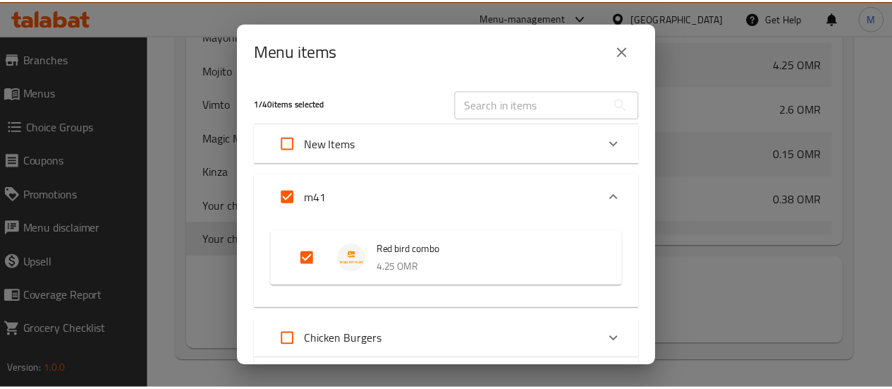
scroll to position [328, 0]
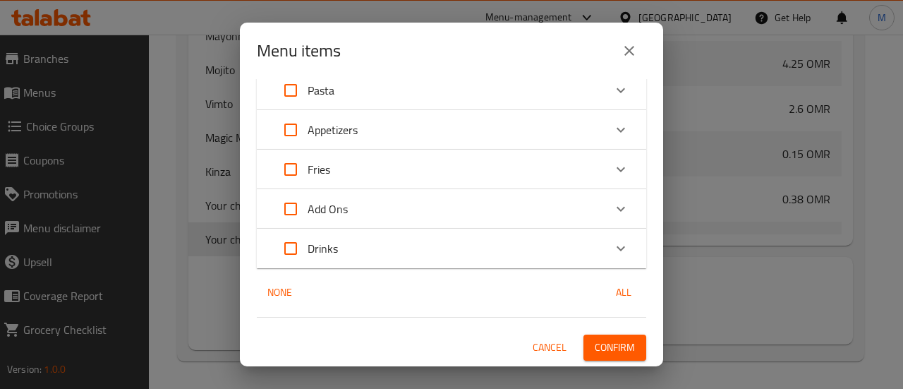
click at [597, 350] on span "Confirm" at bounding box center [614, 347] width 40 height 18
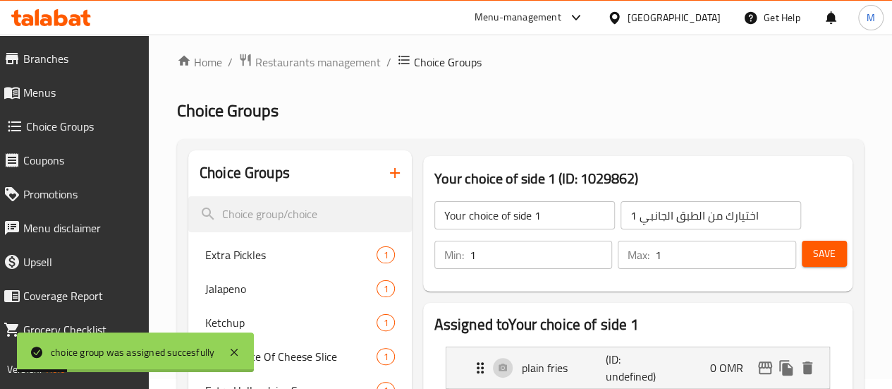
scroll to position [10, 0]
click at [390, 177] on icon "button" at bounding box center [395, 173] width 10 height 10
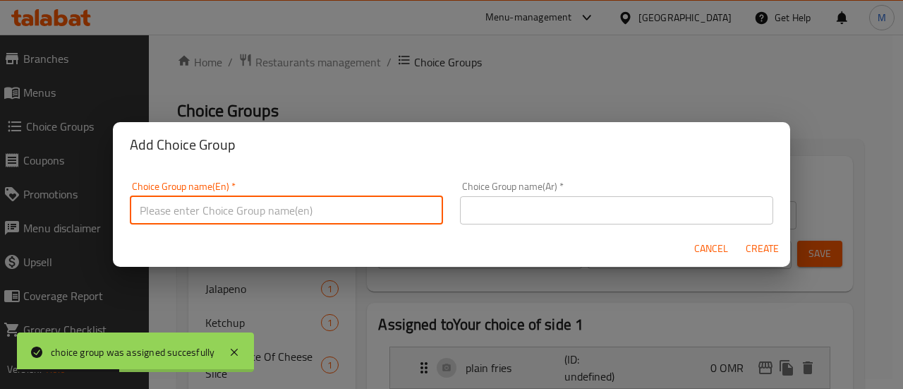
click at [327, 209] on input "text" at bounding box center [286, 210] width 313 height 28
type input "Your choice of side 2"
click at [526, 212] on input "text" at bounding box center [616, 210] width 313 height 28
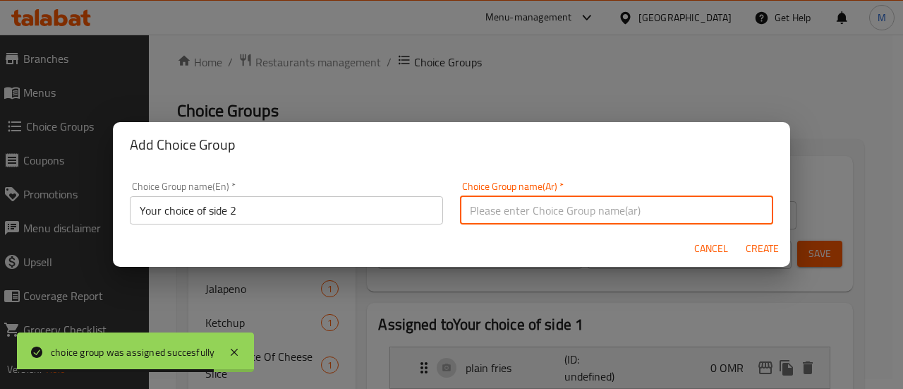
type input "اختيارك من الطبق الجانبي 2"
click at [769, 254] on span "Create" at bounding box center [762, 249] width 34 height 18
type input "Your choice of side 2"
type input "اختيارك من الطبق الجانبي 2"
type input "0"
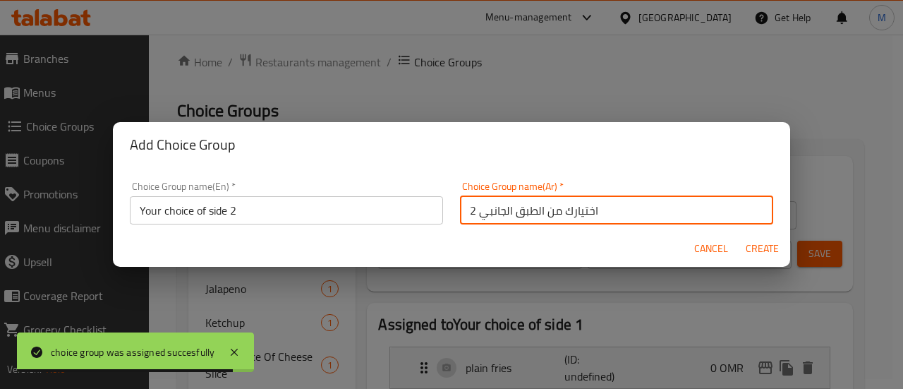
type input "0"
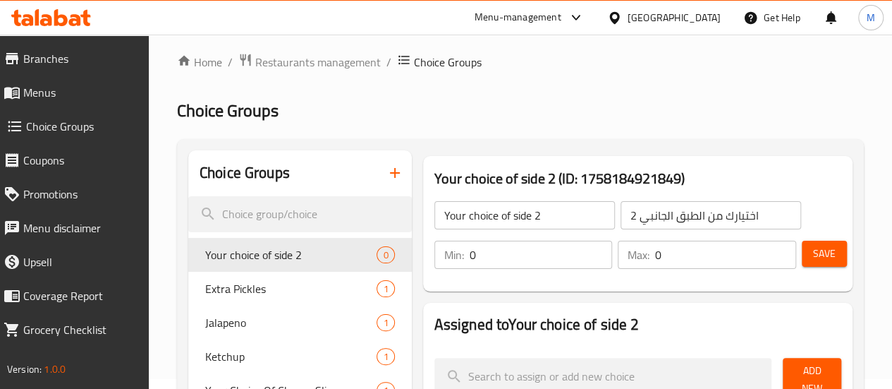
scroll to position [117, 0]
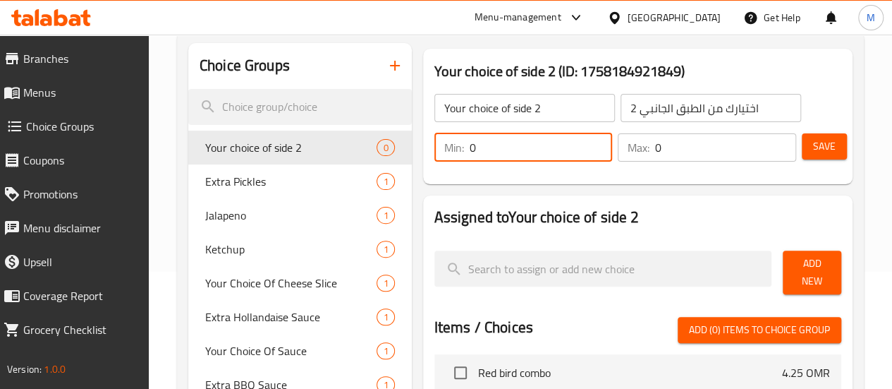
click at [472, 145] on input "0" at bounding box center [541, 147] width 143 height 28
type input "1"
click at [663, 154] on input "0" at bounding box center [725, 147] width 141 height 28
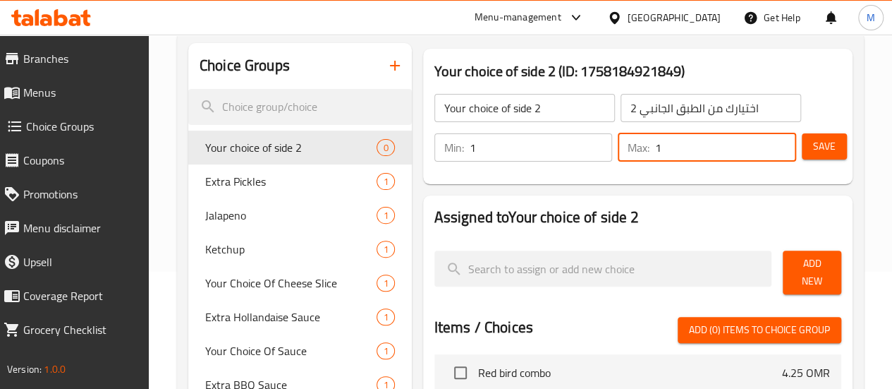
type input "1"
click at [803, 149] on button "Save" at bounding box center [824, 146] width 45 height 26
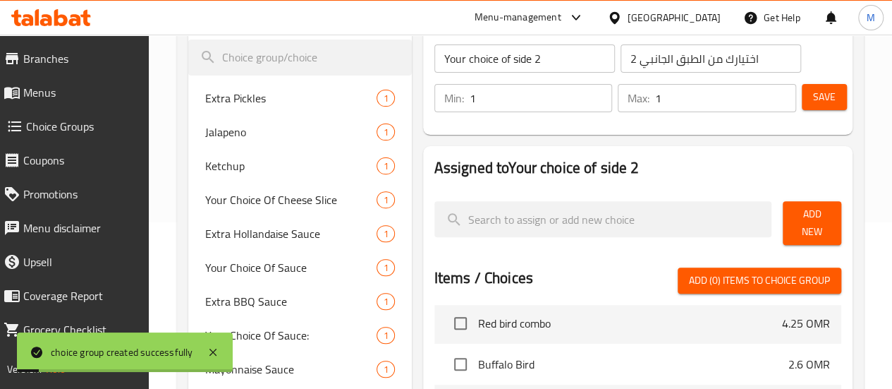
scroll to position [216, 0]
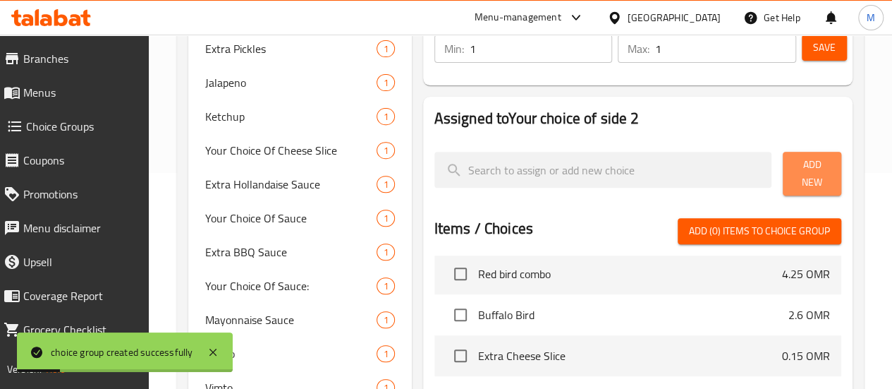
click at [794, 170] on span "Add New" at bounding box center [812, 173] width 36 height 35
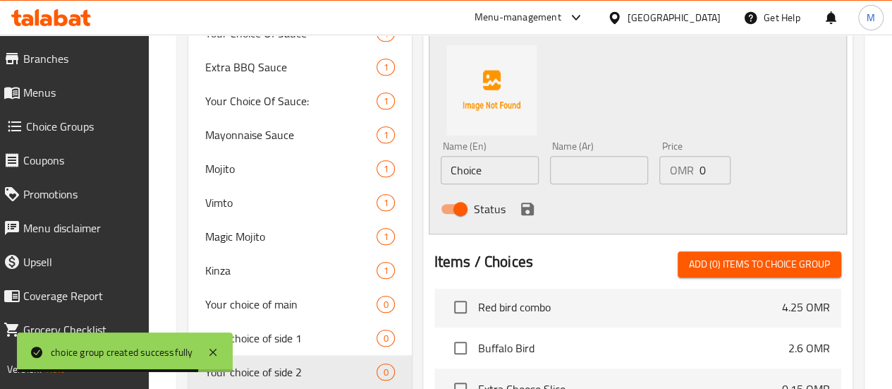
scroll to position [310, 0]
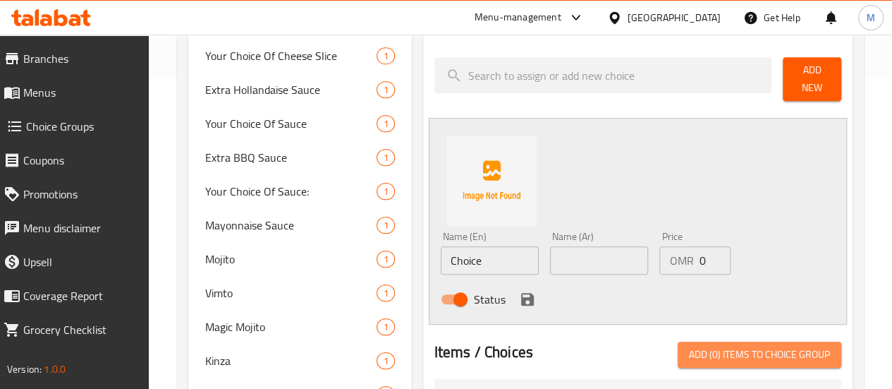
click at [737, 346] on span "Add (0) items to choice group" at bounding box center [759, 355] width 141 height 18
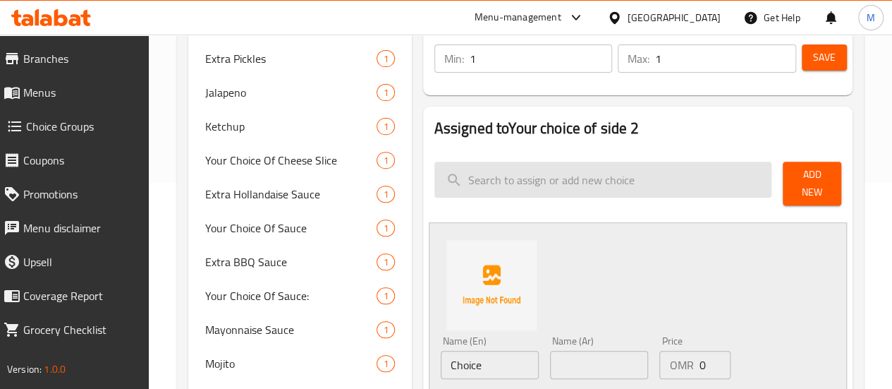
scroll to position [217, 0]
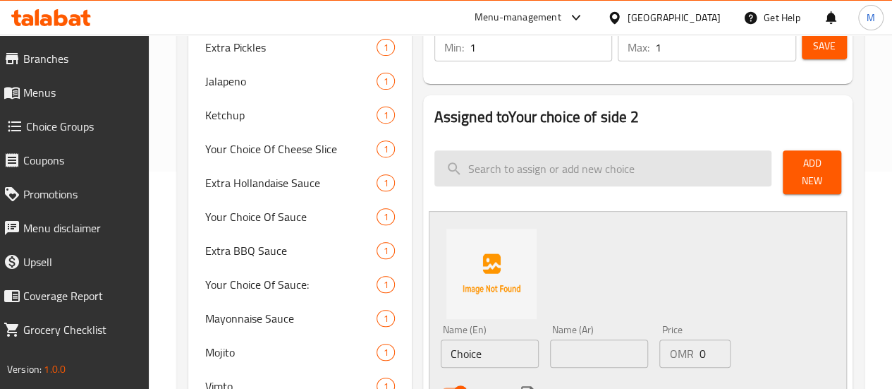
click at [564, 183] on input "search" at bounding box center [603, 168] width 338 height 36
type input "ن"
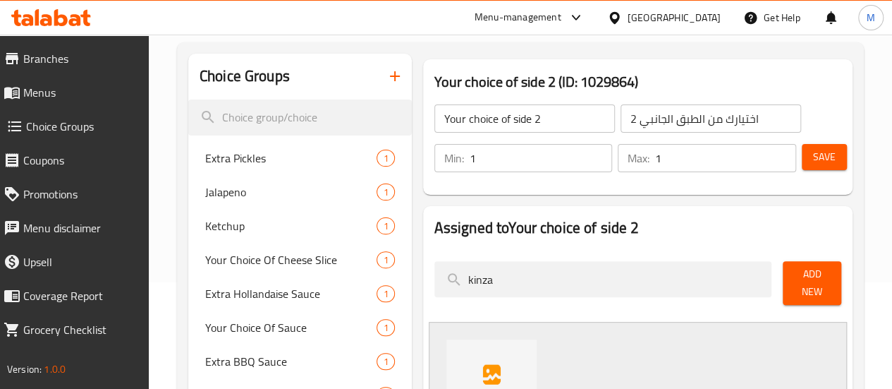
scroll to position [104, 0]
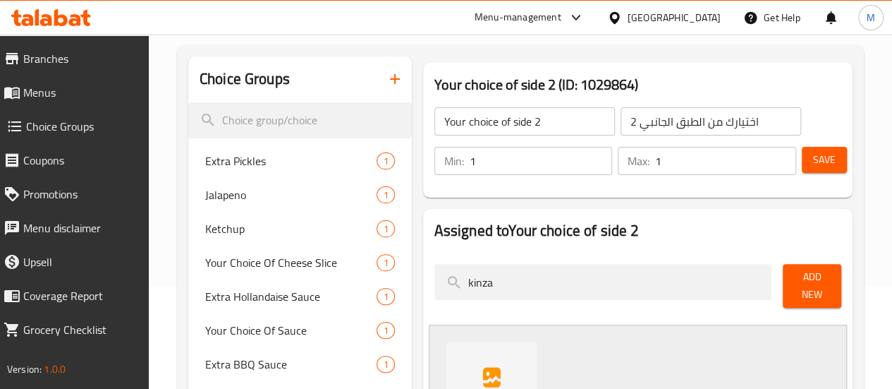
type input "kinza"
click at [390, 79] on icon "button" at bounding box center [395, 79] width 10 height 10
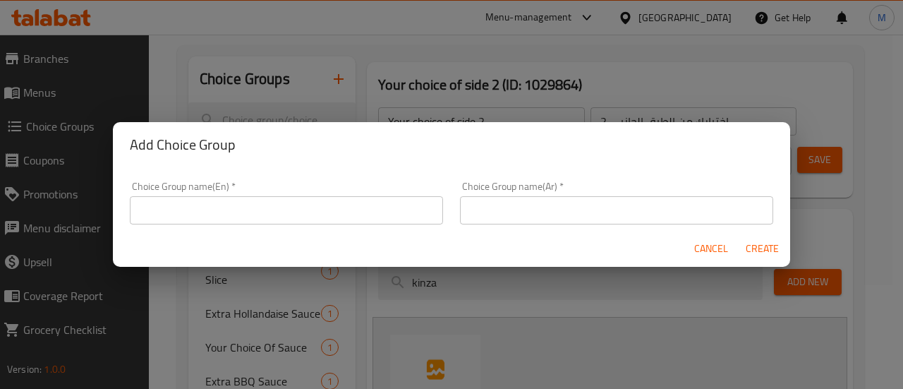
click at [264, 205] on input "text" at bounding box center [286, 210] width 313 height 28
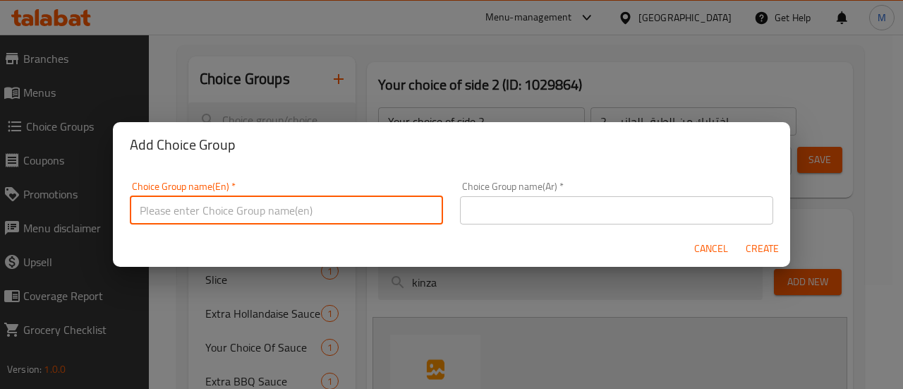
type input "Your choice of drink:"
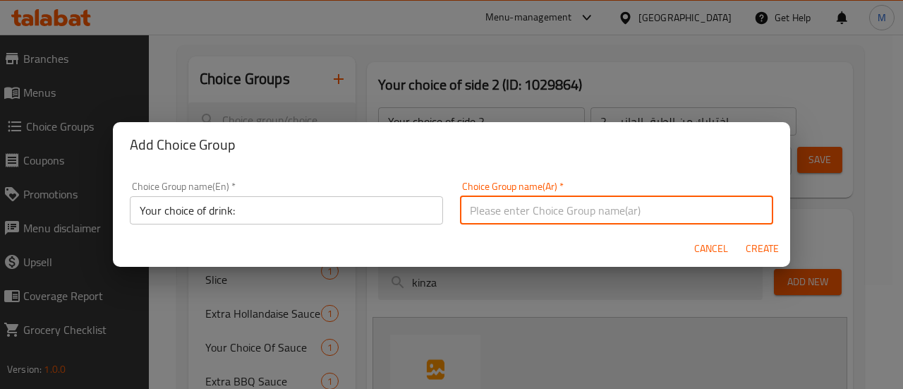
click at [516, 211] on input "text" at bounding box center [616, 210] width 313 height 28
type input "اختيارك من المشروبات"
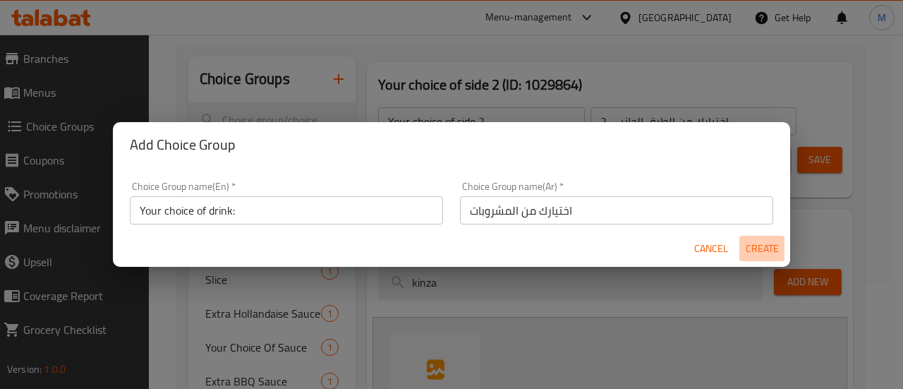
click at [755, 249] on span "Create" at bounding box center [762, 249] width 34 height 18
type input "Your choice of drink:"
type input "اختيارك من المشروبات"
type input "0"
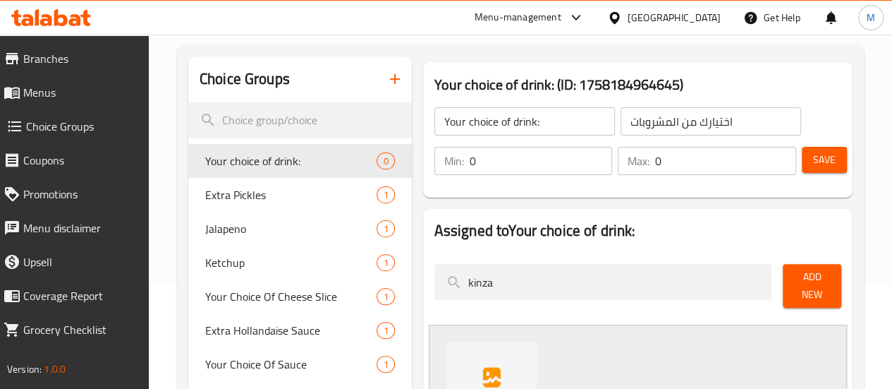
click at [501, 167] on input "0" at bounding box center [541, 161] width 143 height 28
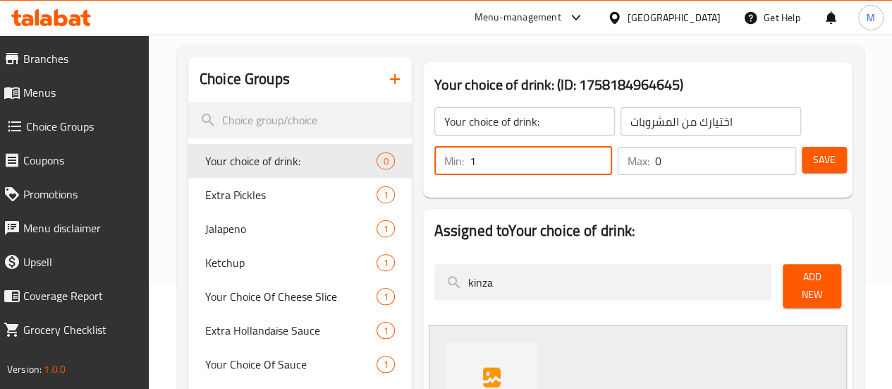
type input "1"
click at [657, 154] on input "0" at bounding box center [725, 161] width 141 height 28
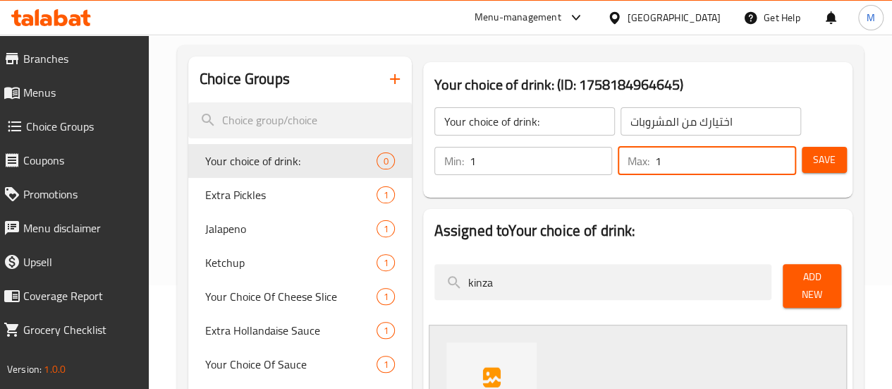
type input "1"
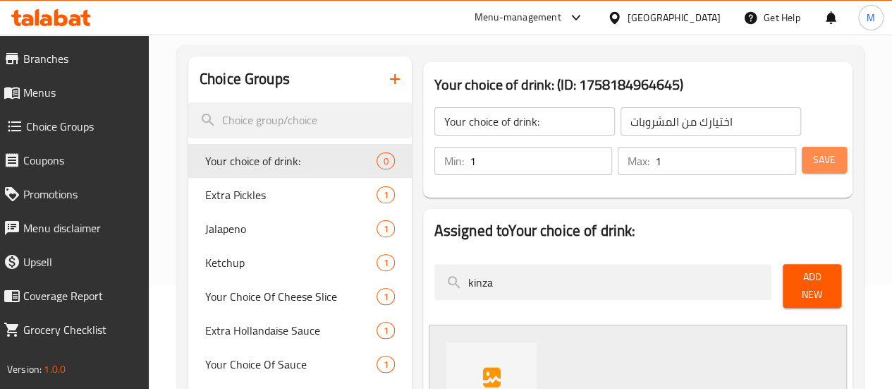
click at [805, 157] on button "Save" at bounding box center [824, 160] width 45 height 26
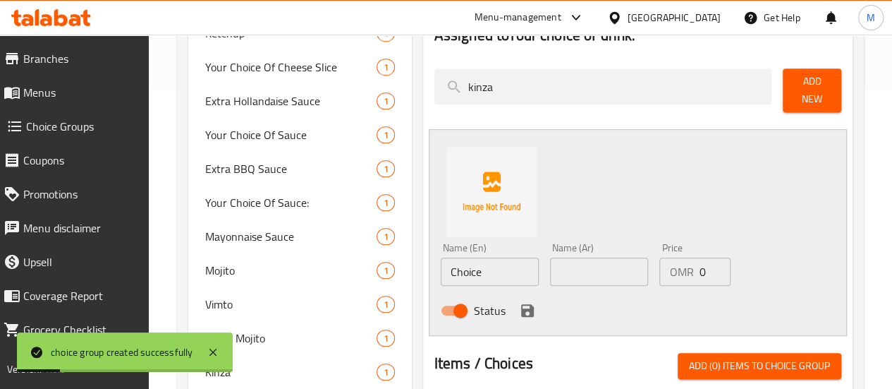
scroll to position [286, 0]
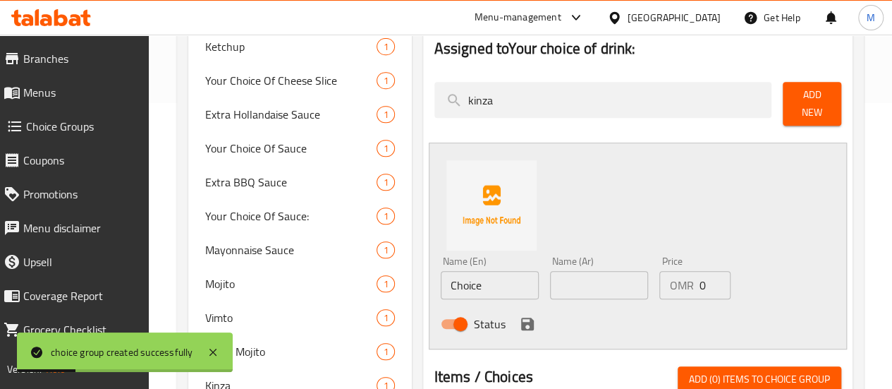
click at [800, 96] on span "Add New" at bounding box center [812, 103] width 36 height 35
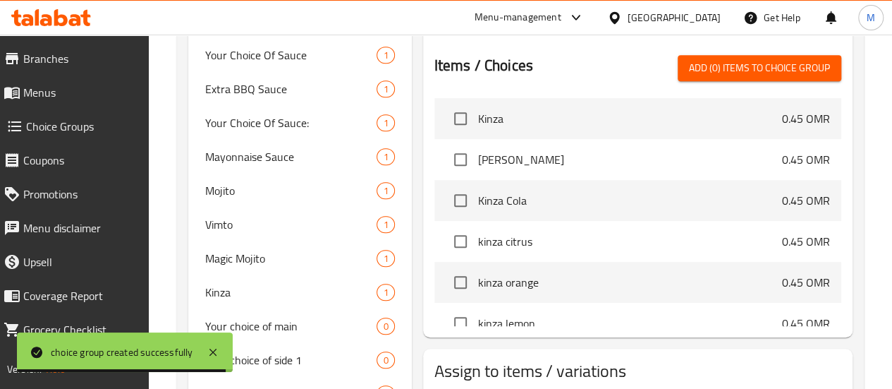
scroll to position [367, 0]
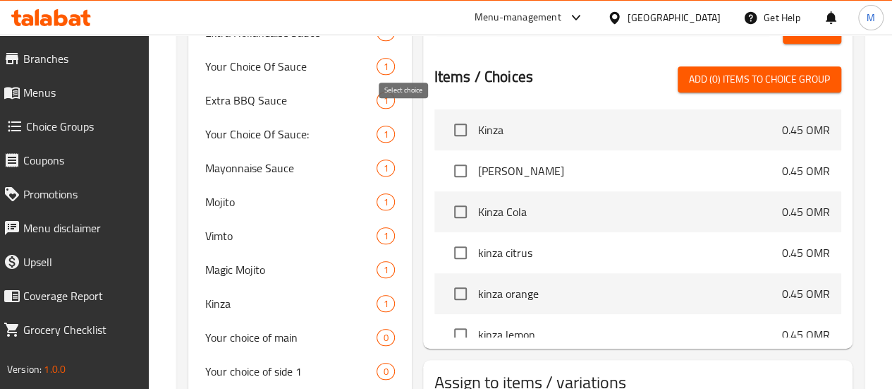
click at [446, 122] on input "checkbox" at bounding box center [461, 130] width 30 height 30
checkbox input "true"
click at [446, 156] on input "checkbox" at bounding box center [461, 171] width 30 height 30
checkbox input "true"
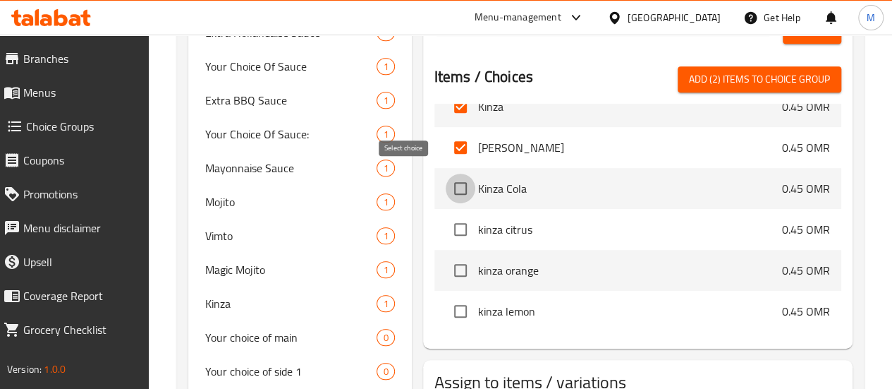
click at [446, 176] on input "checkbox" at bounding box center [461, 188] width 30 height 30
checkbox input "true"
click at [446, 225] on input "checkbox" at bounding box center [461, 229] width 30 height 30
checkbox input "true"
click at [446, 269] on input "checkbox" at bounding box center [461, 270] width 30 height 30
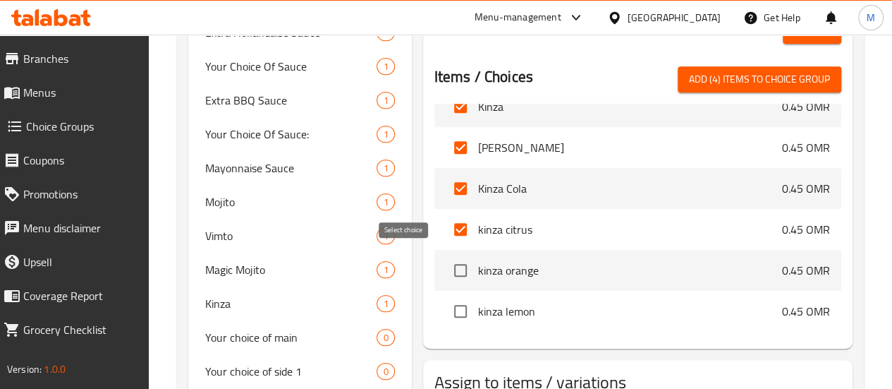
checkbox input "true"
click at [446, 298] on input "checkbox" at bounding box center [461, 311] width 30 height 30
checkbox input "true"
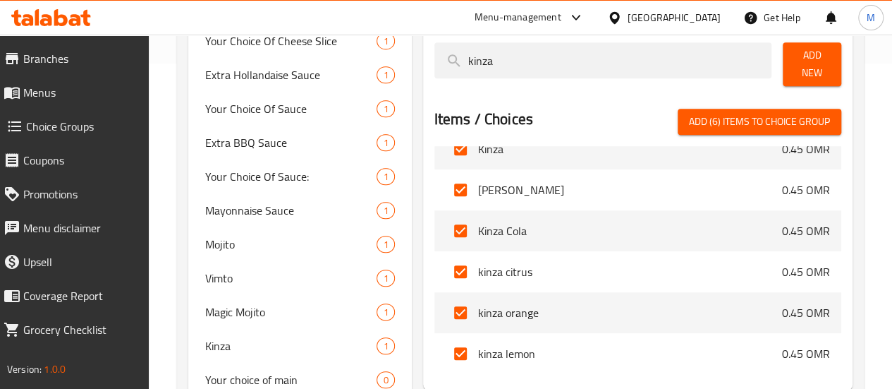
scroll to position [0, 0]
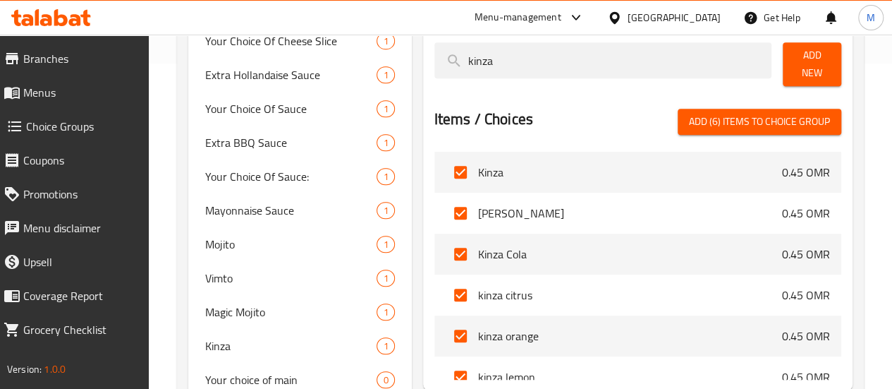
click at [788, 113] on span "Add (6) items to choice group" at bounding box center [759, 122] width 141 height 18
checkbox input "false"
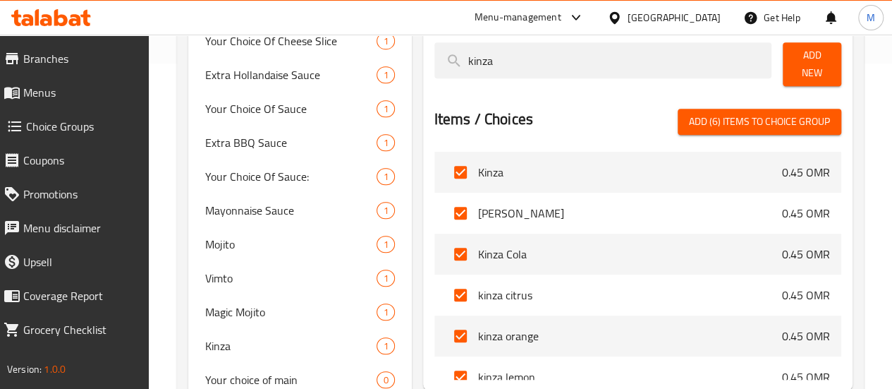
checkbox input "false"
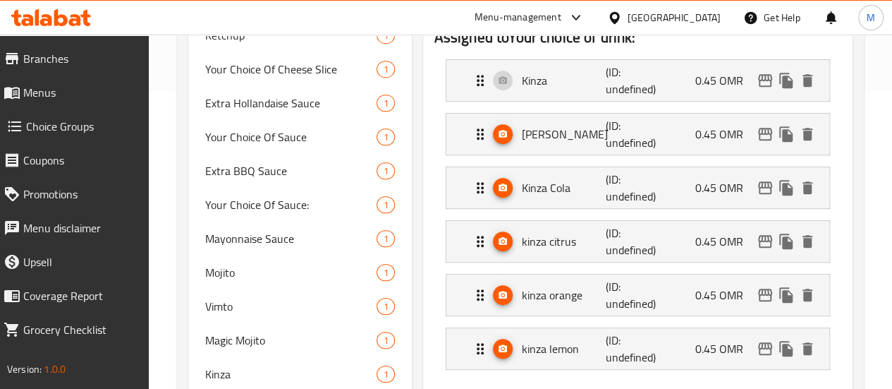
scroll to position [298, 0]
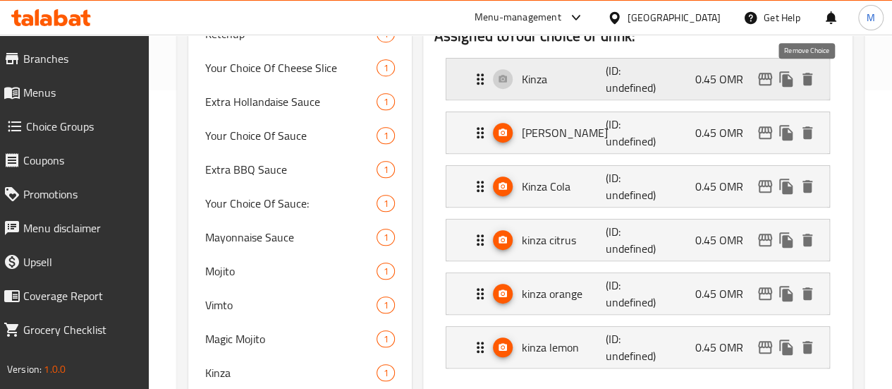
click at [810, 78] on icon "delete" at bounding box center [808, 79] width 10 height 13
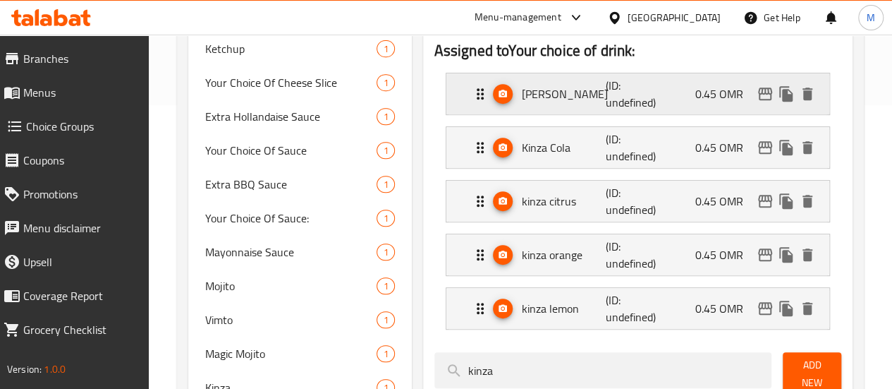
scroll to position [282, 0]
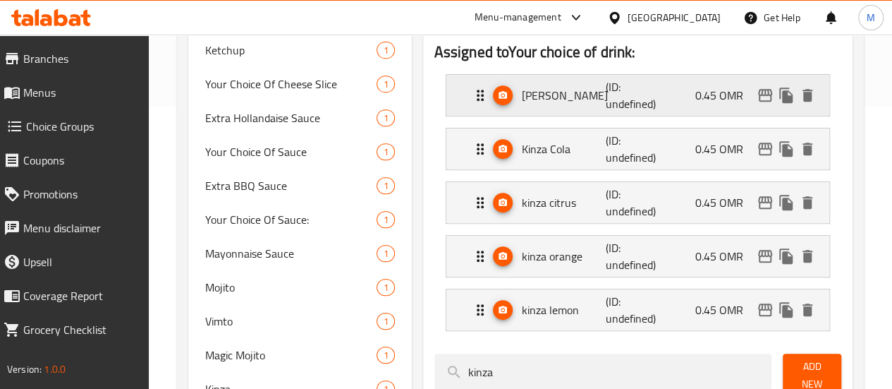
click at [676, 84] on div "Kinza Berry (ID: undefined) 0.45 OMR" at bounding box center [642, 95] width 341 height 41
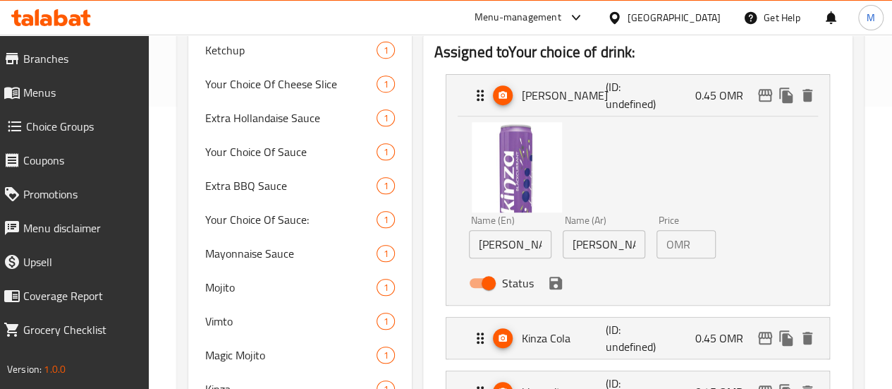
click at [696, 246] on input "0.45" at bounding box center [706, 244] width 20 height 28
click at [549, 286] on icon "save" at bounding box center [555, 282] width 13 height 13
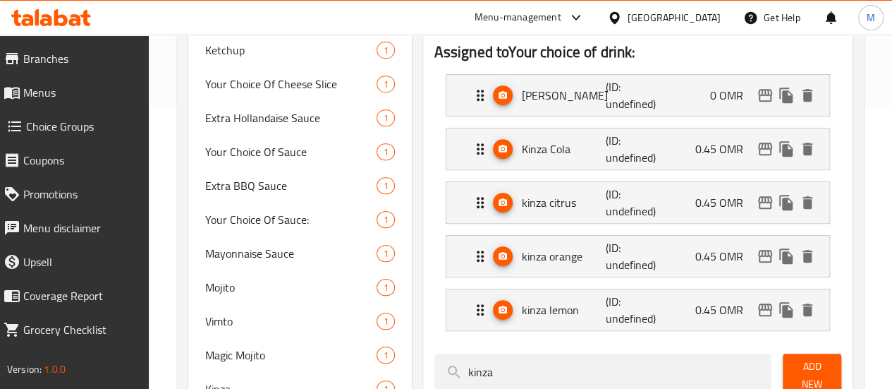
type input "0"
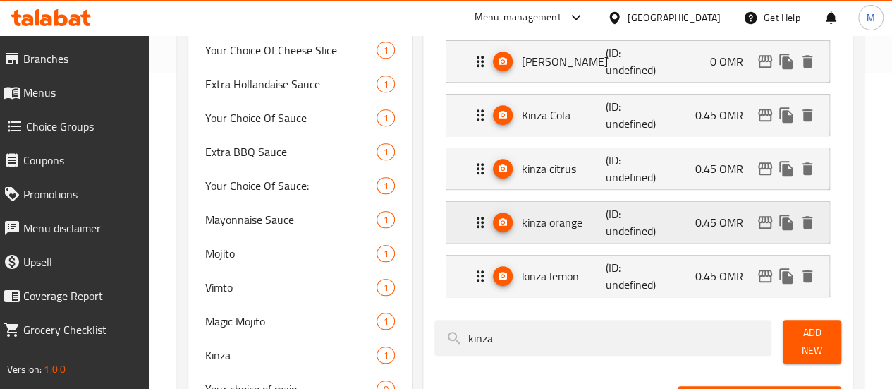
scroll to position [312, 0]
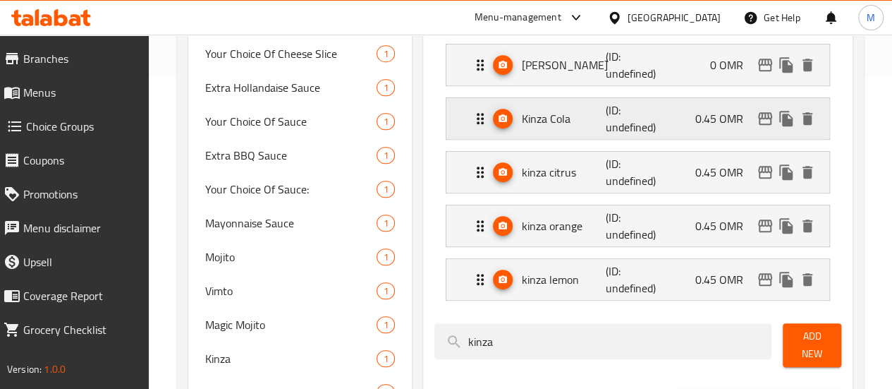
click at [659, 128] on div "Kinza Cola (ID: undefined) 0.45 OMR" at bounding box center [642, 118] width 341 height 41
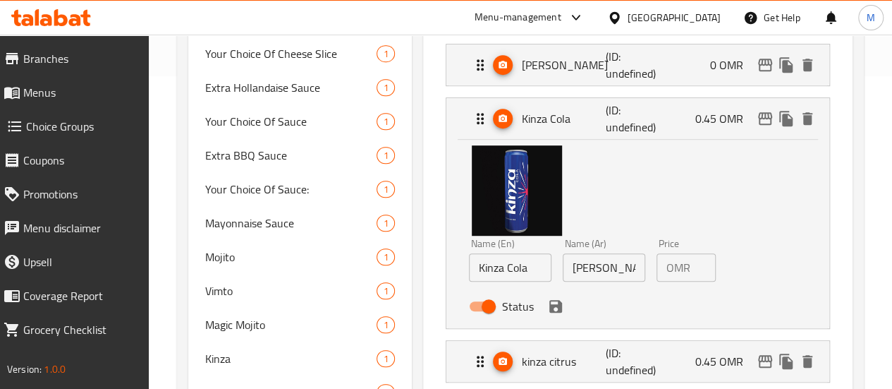
click at [696, 266] on input "0.45" at bounding box center [706, 267] width 20 height 28
click at [547, 310] on icon "save" at bounding box center [555, 306] width 17 height 17
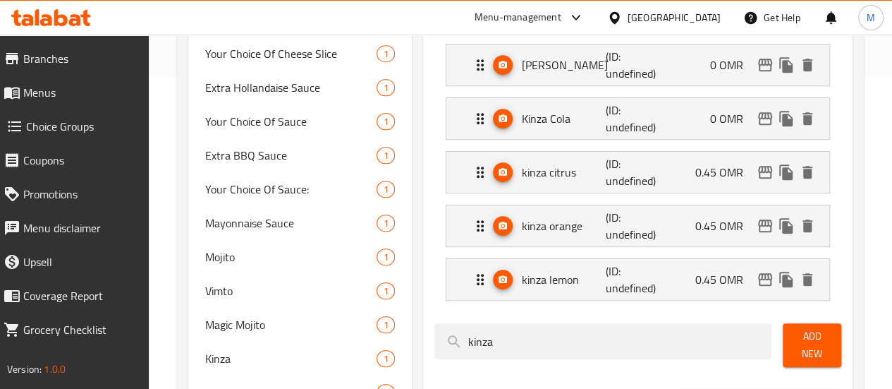
type input "0"
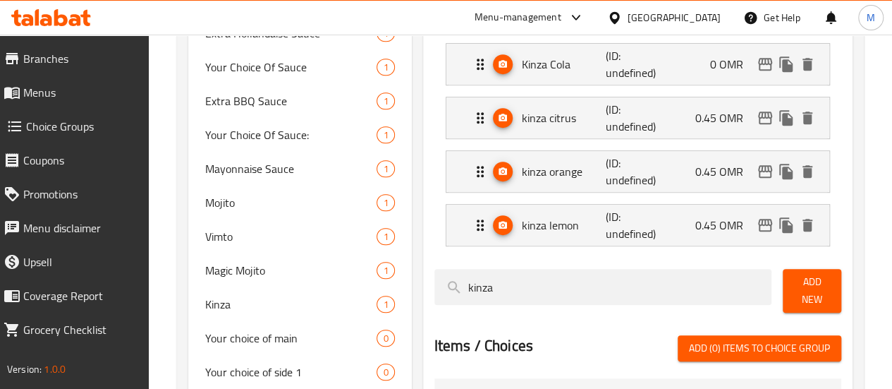
scroll to position [367, 0]
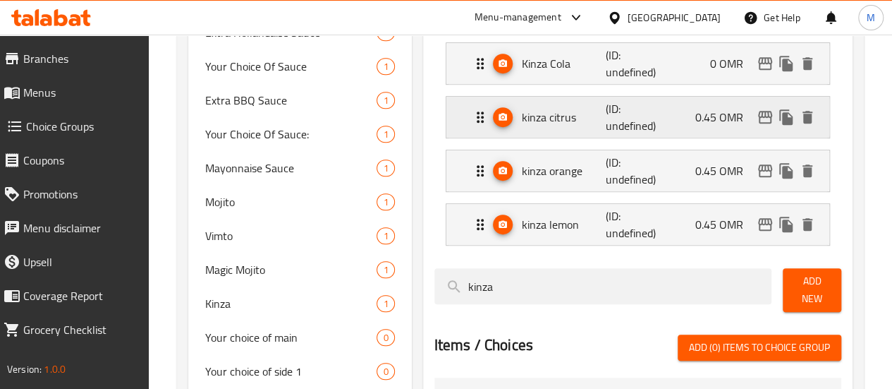
click at [712, 128] on div "kinza citrus (ID: undefined) 0.45 OMR" at bounding box center [642, 117] width 341 height 41
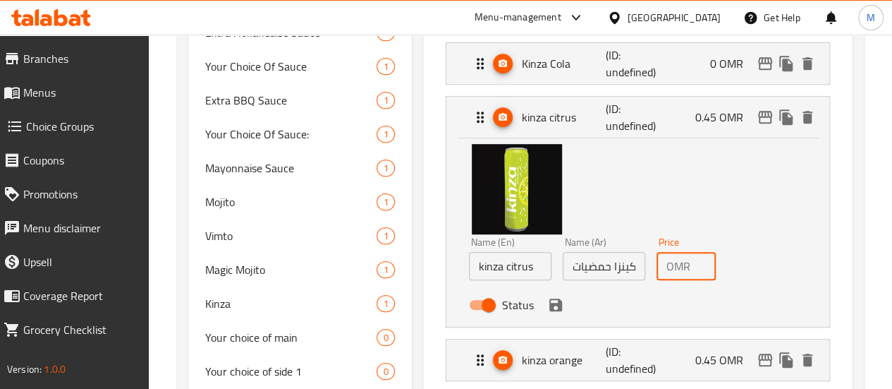
click at [696, 263] on input "0.45" at bounding box center [706, 266] width 20 height 28
click at [549, 307] on icon "save" at bounding box center [555, 304] width 13 height 13
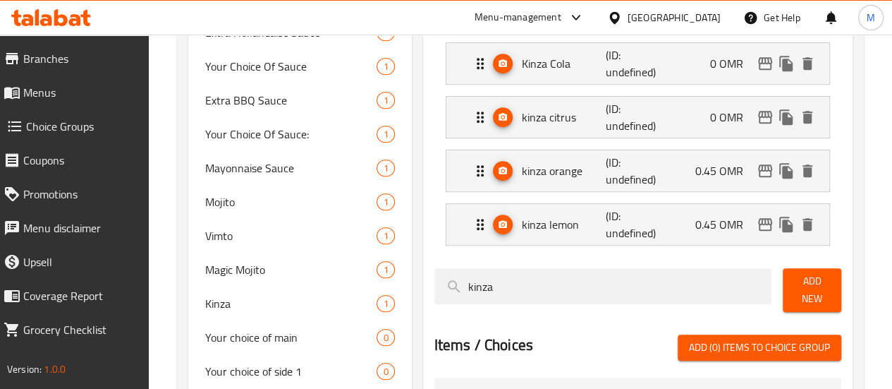
type input "0"
click at [700, 176] on p "0.45 OMR" at bounding box center [724, 170] width 59 height 17
click at [708, 180] on div "kinza orange (ID: undefined) 0.45 OMR" at bounding box center [642, 170] width 341 height 41
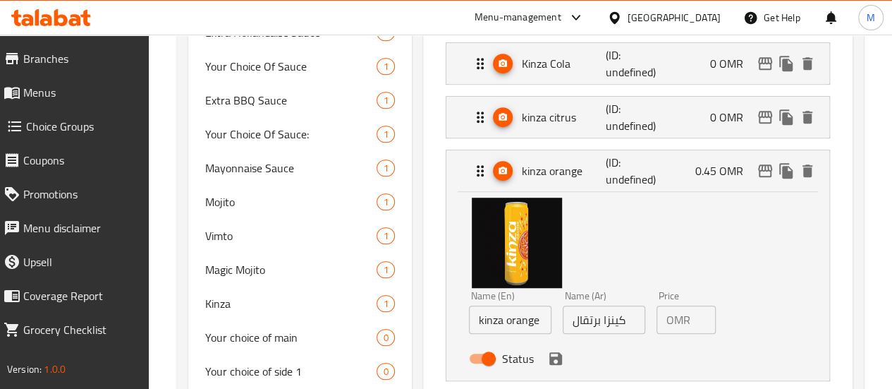
click at [667, 318] on div "OMR 0.45 Price" at bounding box center [686, 319] width 59 height 28
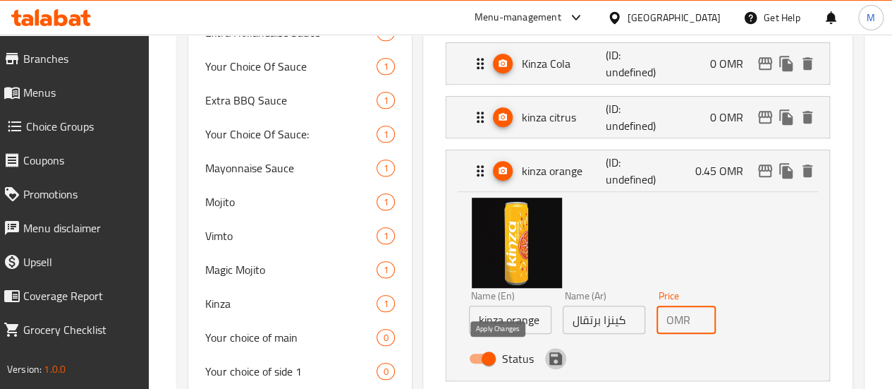
click at [549, 359] on icon "save" at bounding box center [555, 358] width 13 height 13
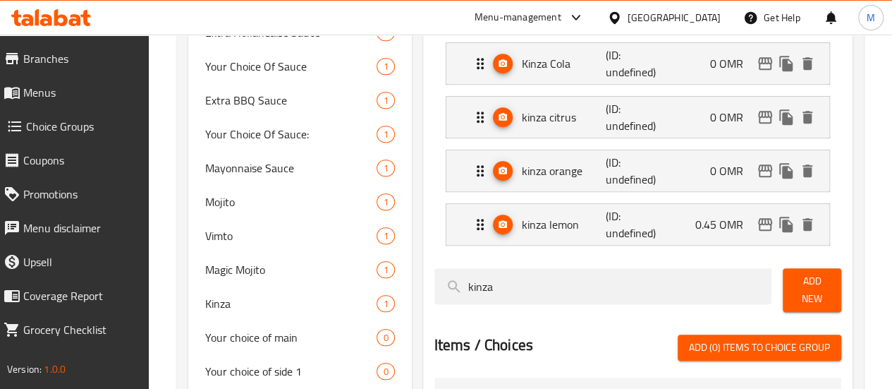
type input "0"
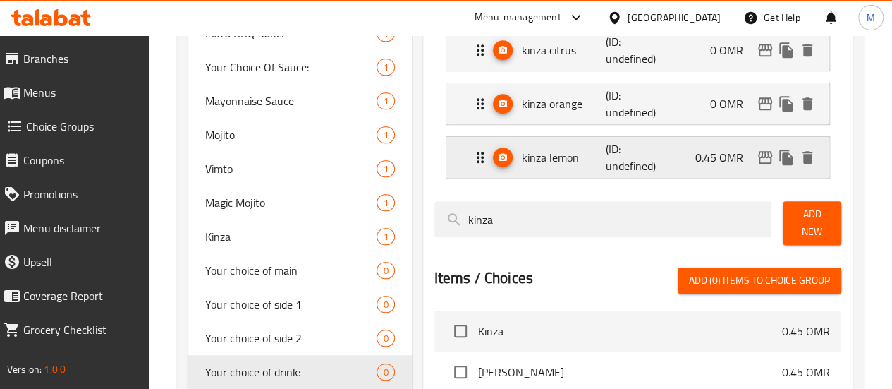
scroll to position [435, 0]
click at [721, 148] on p "0.45 OMR" at bounding box center [724, 156] width 59 height 17
click at [673, 159] on div "kinza lemon (ID: undefined) 0.45 OMR" at bounding box center [642, 156] width 341 height 41
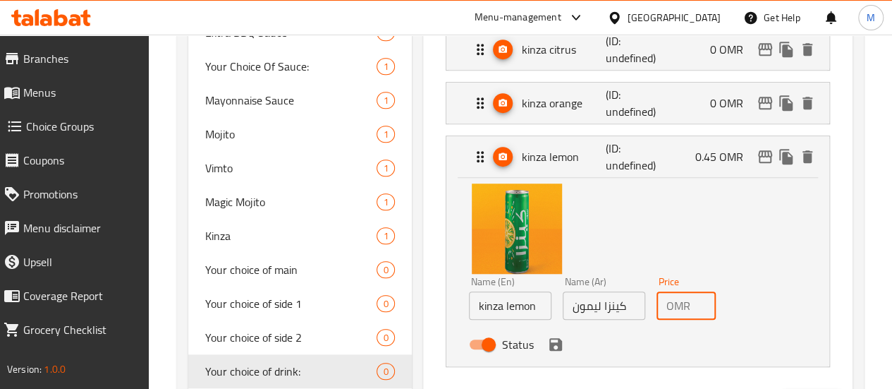
click at [696, 305] on input "0.45" at bounding box center [706, 305] width 20 height 28
click at [549, 348] on icon "save" at bounding box center [555, 344] width 13 height 13
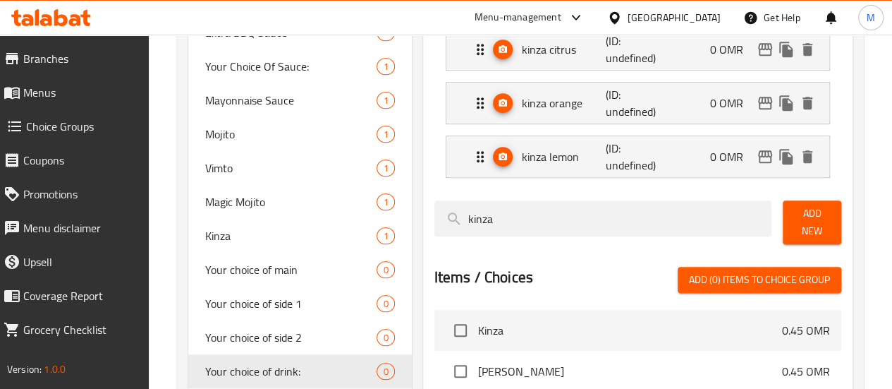
type input "0"
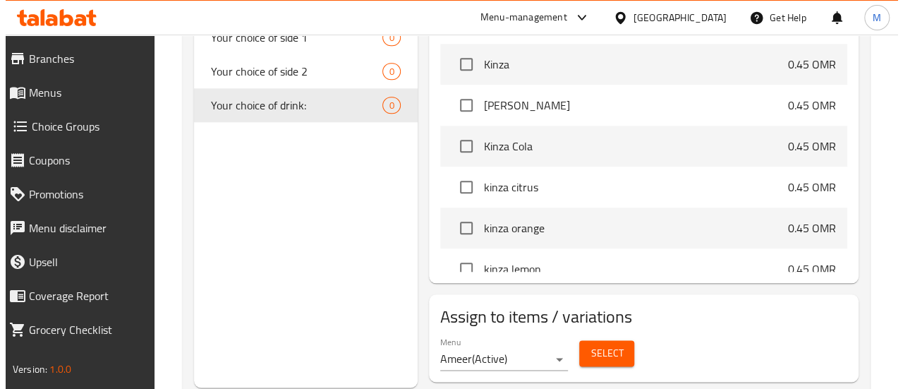
scroll to position [729, 0]
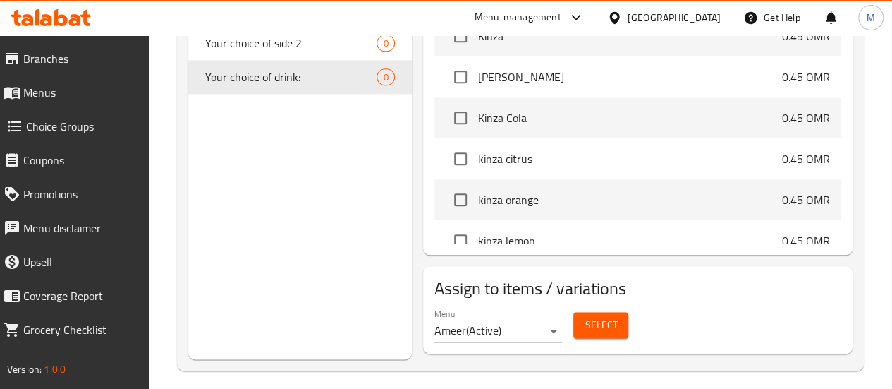
click at [585, 316] on span "Select" at bounding box center [601, 325] width 32 height 18
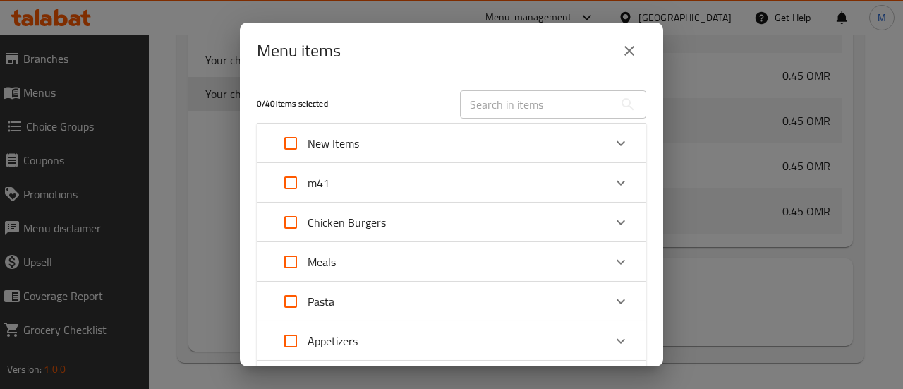
click at [367, 185] on div "m41" at bounding box center [439, 183] width 330 height 34
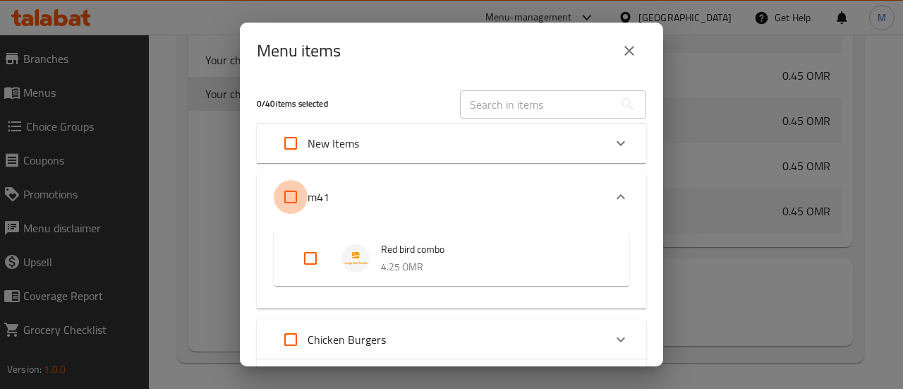
click at [288, 200] on input "Expand" at bounding box center [291, 197] width 34 height 34
checkbox input "true"
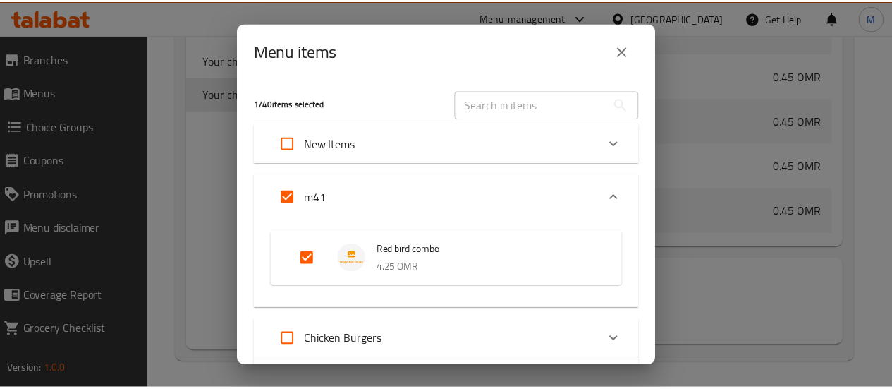
scroll to position [328, 0]
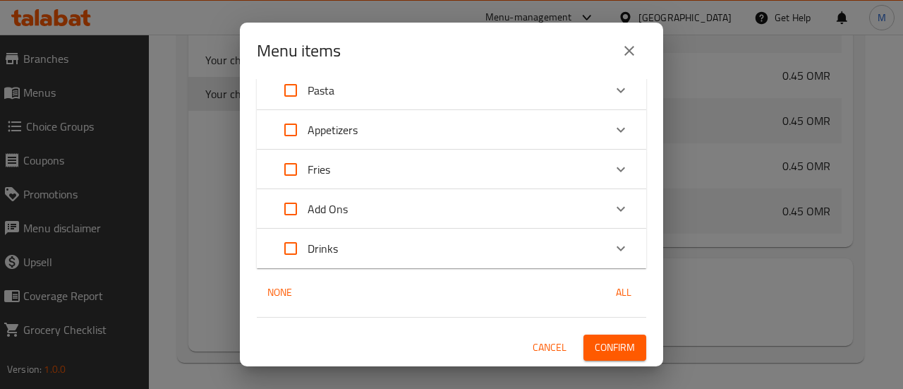
click at [607, 352] on span "Confirm" at bounding box center [614, 347] width 40 height 18
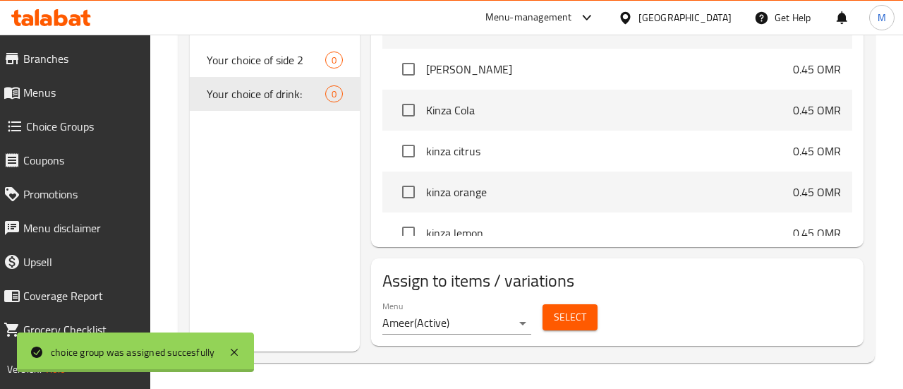
click at [726, 300] on div "Menu Ameer ( Active ) Select" at bounding box center [617, 317] width 481 height 45
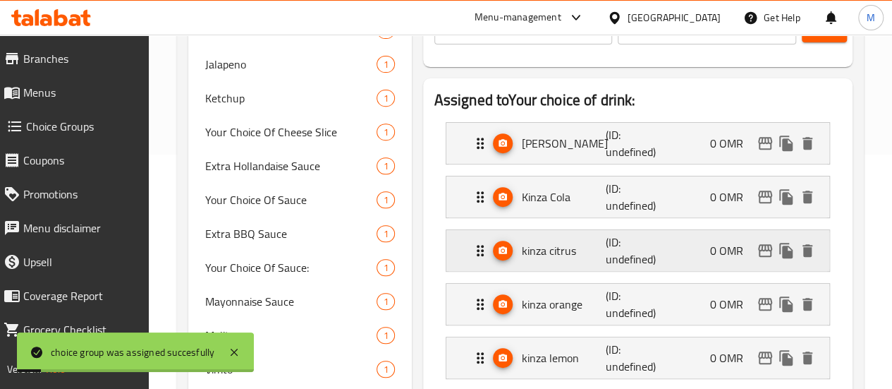
scroll to position [224, 0]
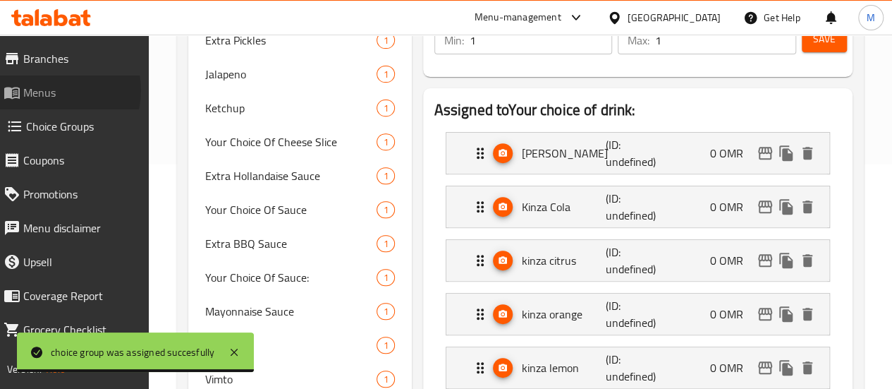
click at [57, 90] on span "Menus" at bounding box center [80, 92] width 114 height 17
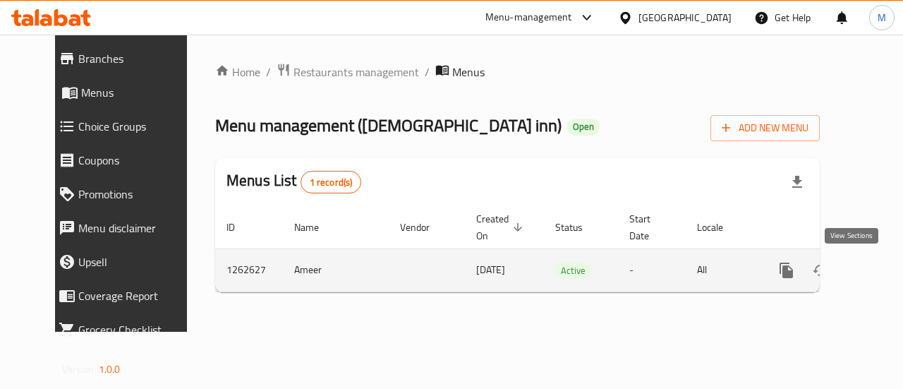
click at [882, 269] on icon "enhanced table" at bounding box center [888, 270] width 13 height 13
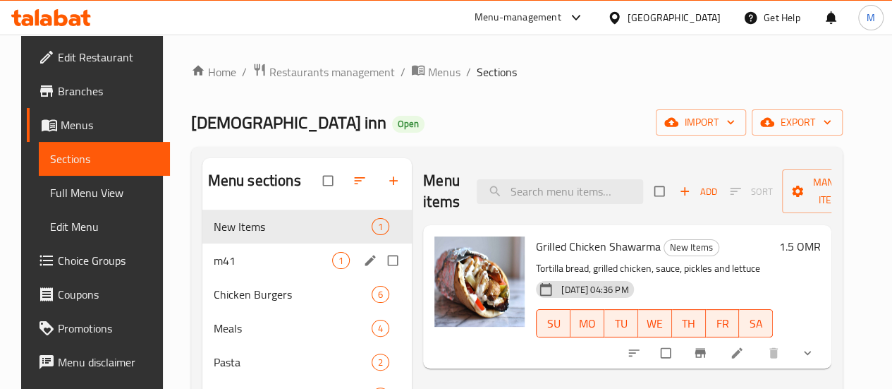
click at [259, 269] on span "m41" at bounding box center [273, 260] width 118 height 17
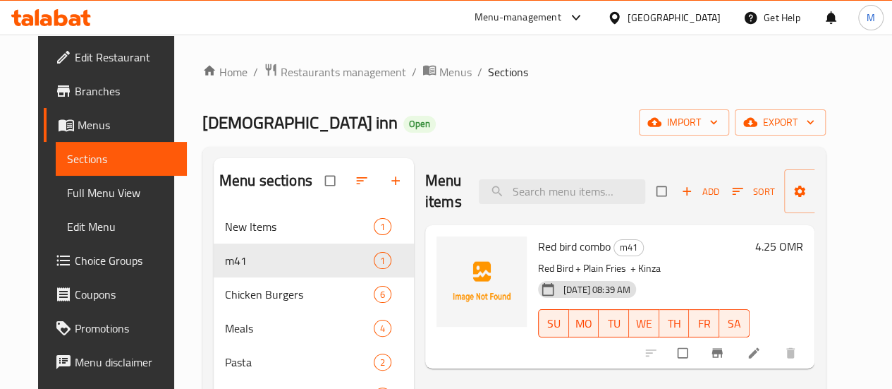
scroll to position [58, 0]
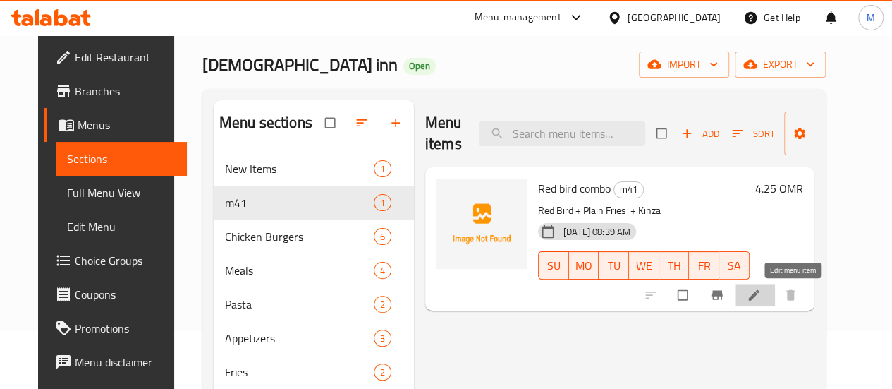
click at [761, 293] on icon at bounding box center [754, 295] width 14 height 14
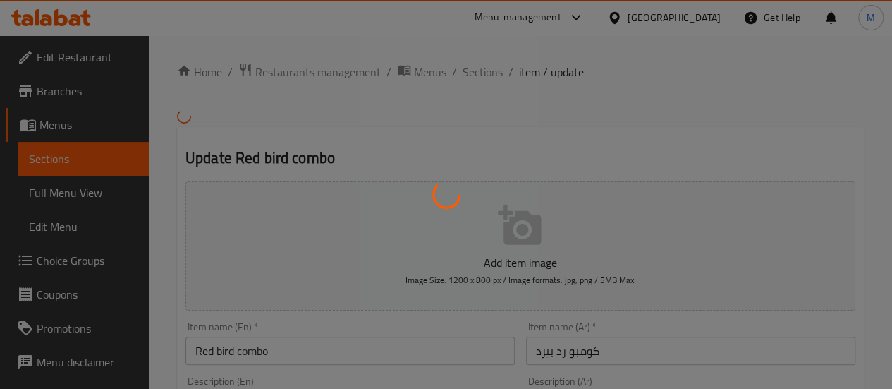
type input "اختيارك من الطبق الرئيسي"
type input "1"
type input "اختيارك من الطبق الجانبي 1"
type input "1"
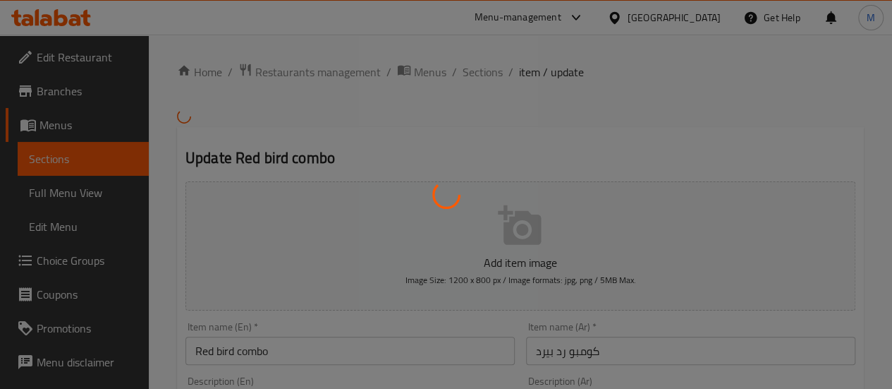
type input "1"
type input "اختيارك من المشروبات"
type input "1"
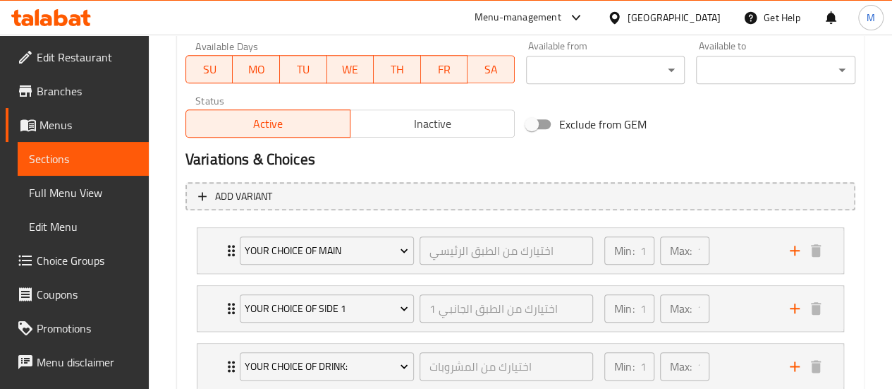
scroll to position [745, 0]
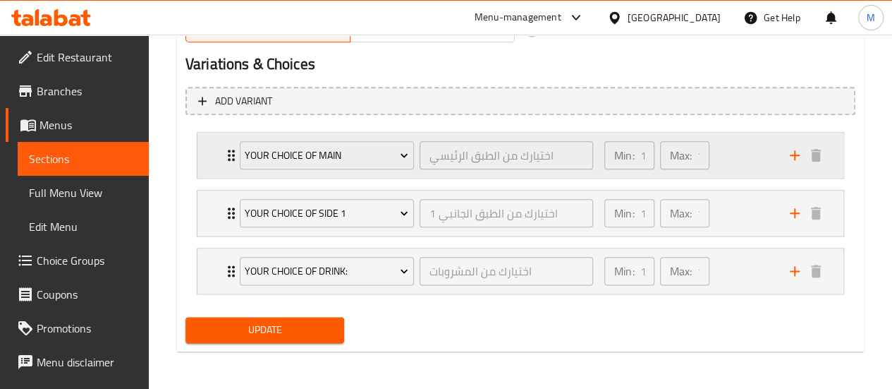
click at [721, 149] on div "Min: 1 ​ Max: 1 ​" at bounding box center [688, 155] width 185 height 45
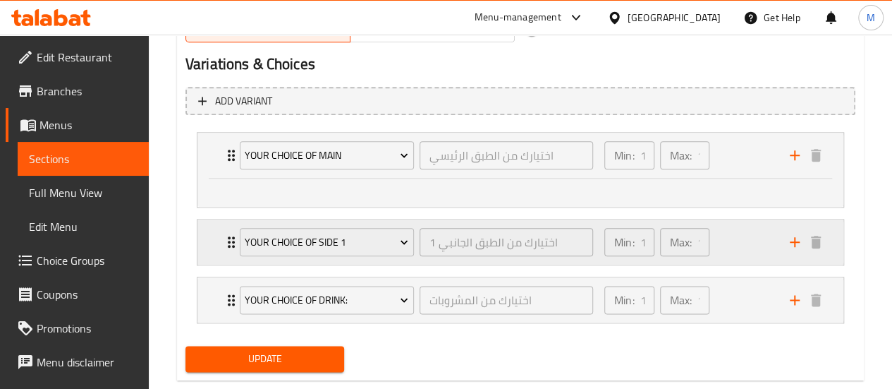
click at [735, 249] on div "Min: 1 ​ Max: 1 ​" at bounding box center [688, 241] width 185 height 45
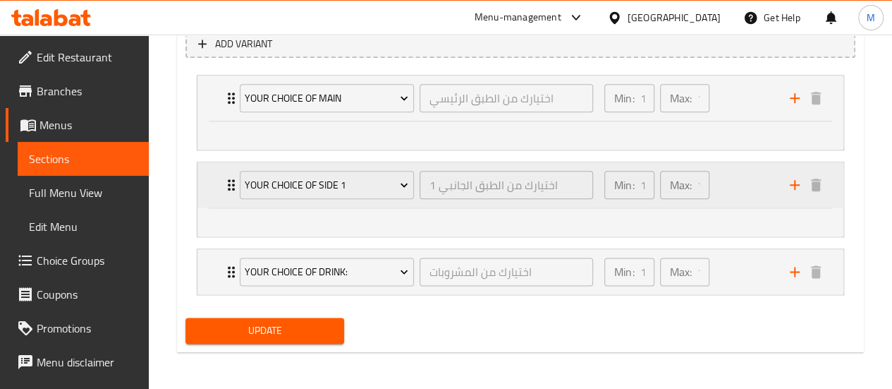
scroll to position [803, 0]
click at [743, 269] on div "Min: 1 ​ Max: 1 ​" at bounding box center [688, 270] width 185 height 45
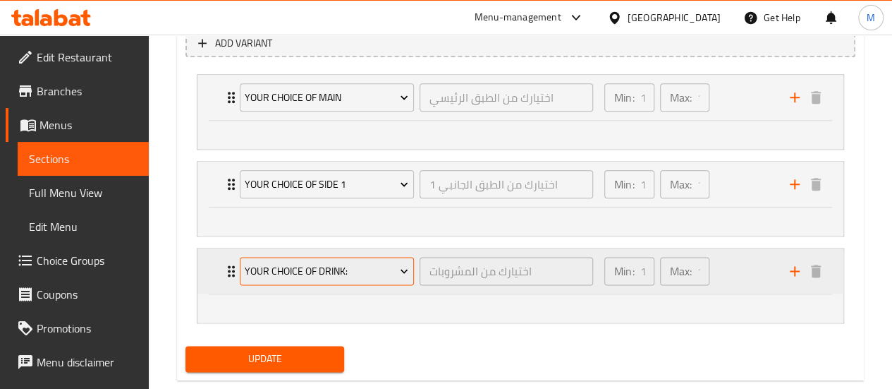
click at [390, 274] on span "Your choice of drink:" at bounding box center [327, 271] width 164 height 18
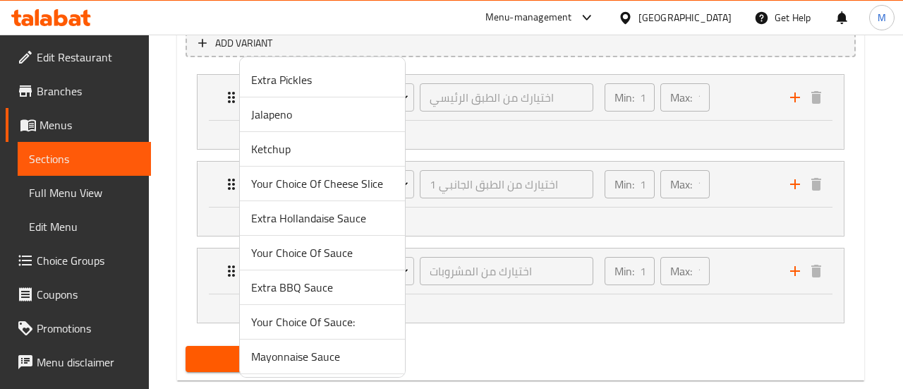
click at [738, 264] on div at bounding box center [451, 194] width 903 height 389
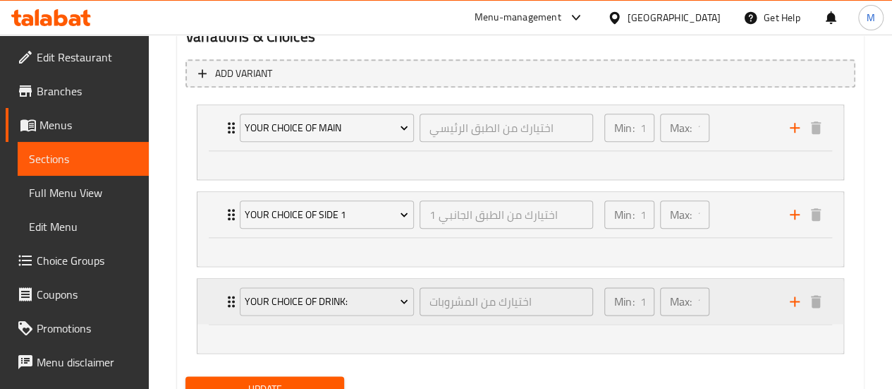
scroll to position [771, 0]
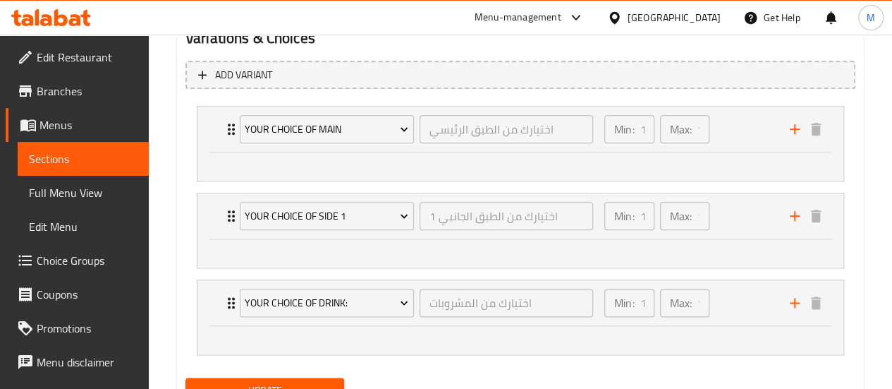
click at [79, 253] on span "Choice Groups" at bounding box center [87, 260] width 101 height 17
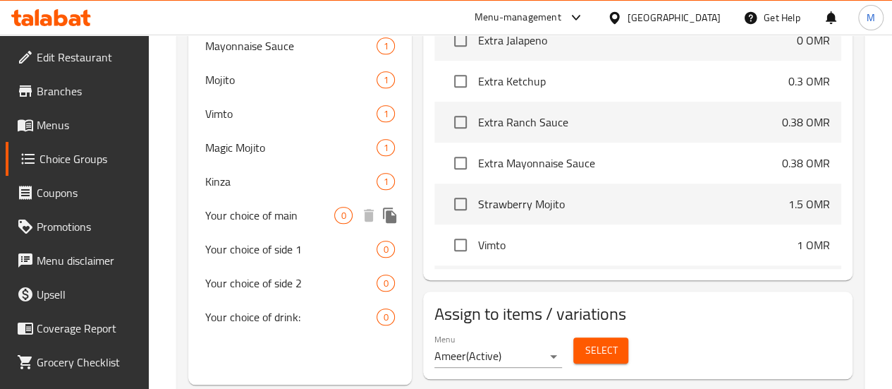
scroll to position [516, 0]
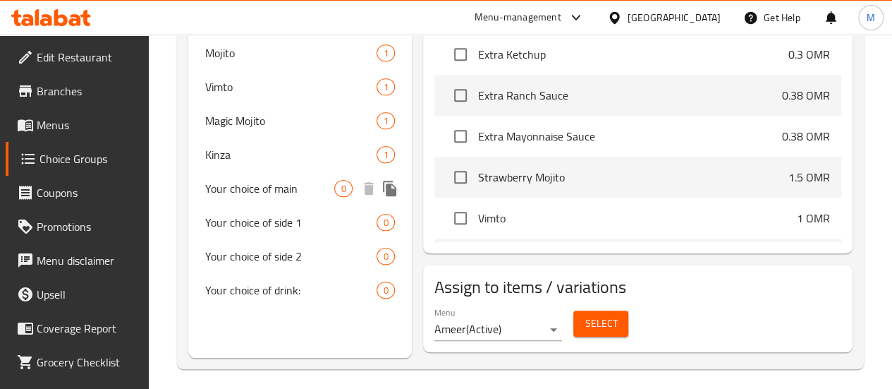
click at [238, 197] on span "Your choice of main" at bounding box center [270, 188] width 130 height 17
type input "Your choice of main"
type input "اختيارك من الطبق الرئيسي"
type input "1"
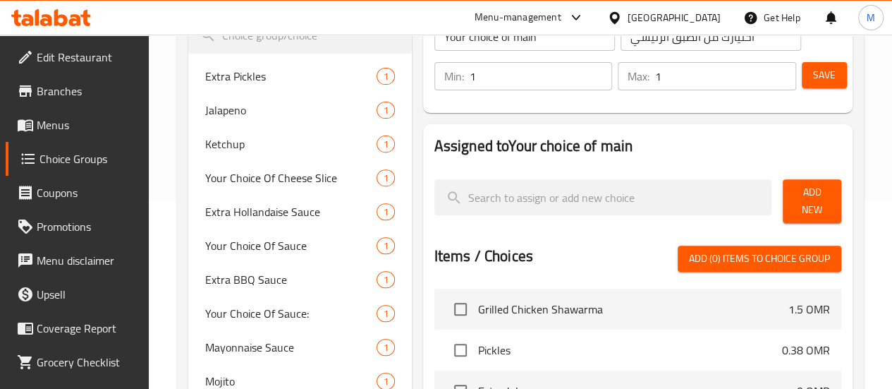
scroll to position [190, 0]
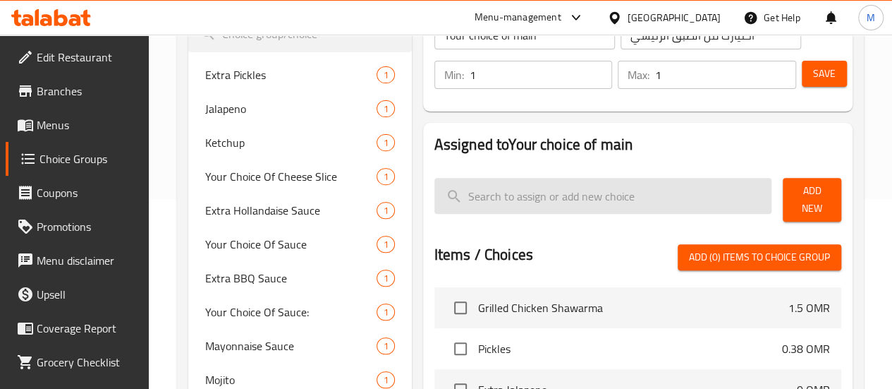
click at [513, 195] on input "search" at bounding box center [603, 196] width 338 height 36
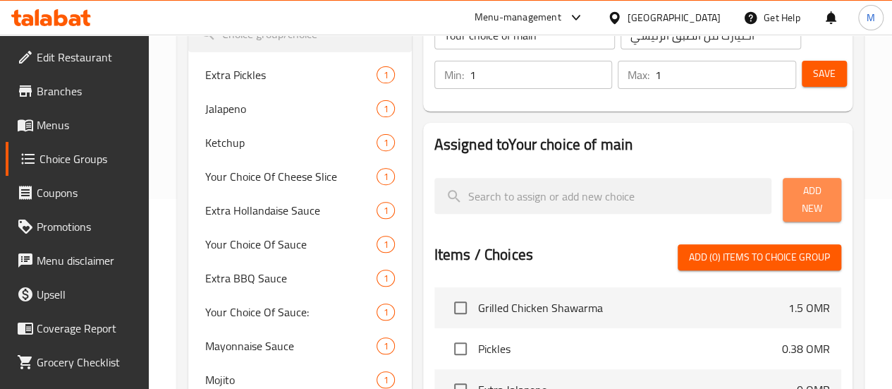
click at [797, 194] on span "Add New" at bounding box center [812, 199] width 36 height 35
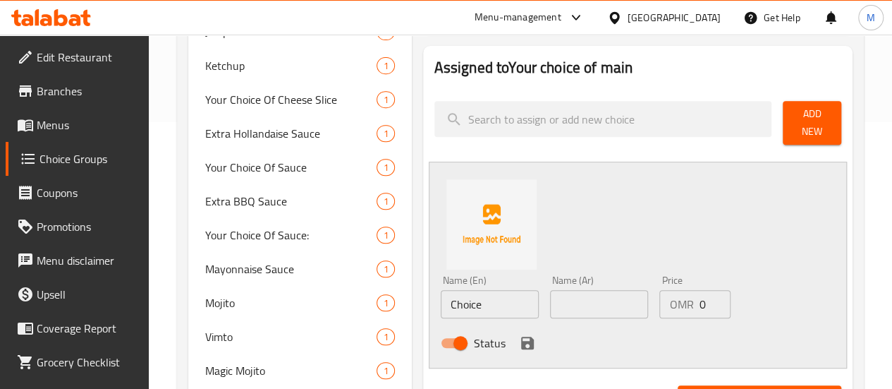
scroll to position [267, 0]
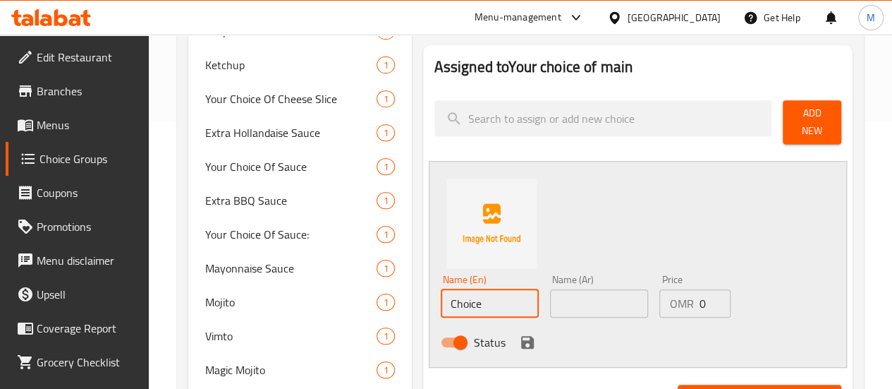
click at [341, 293] on div "Choice Groups Extra Pickles 1 Jalapeno 1 Ketchup 1 Your Choice Of Cheese Slice …" at bounding box center [523, 332] width 670 height 878
type input "Red bird"
click at [555, 289] on input "text" at bounding box center [599, 303] width 98 height 28
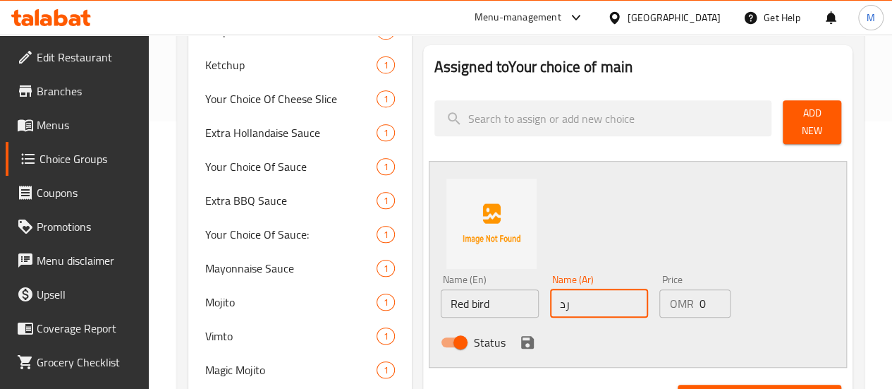
type input "رد بيرد"
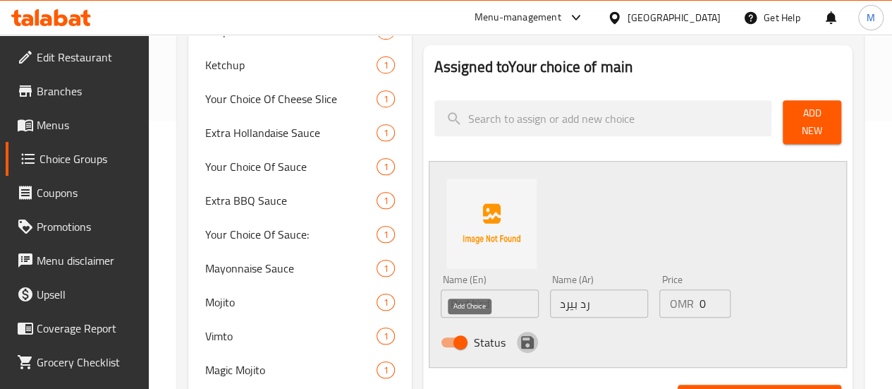
click at [521, 336] on icon "save" at bounding box center [527, 342] width 13 height 13
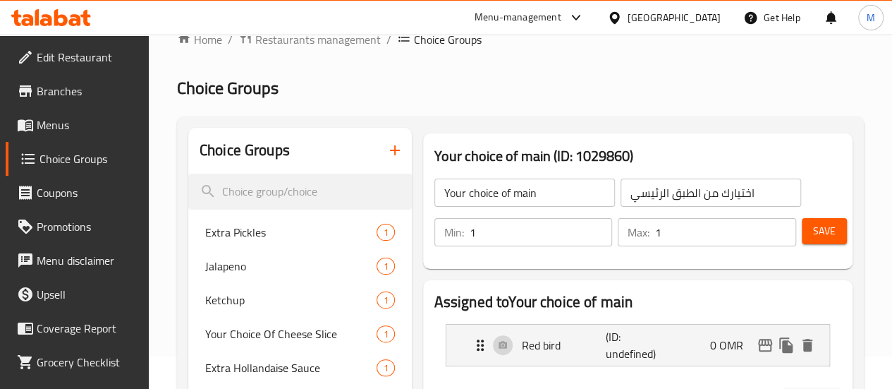
scroll to position [30, 0]
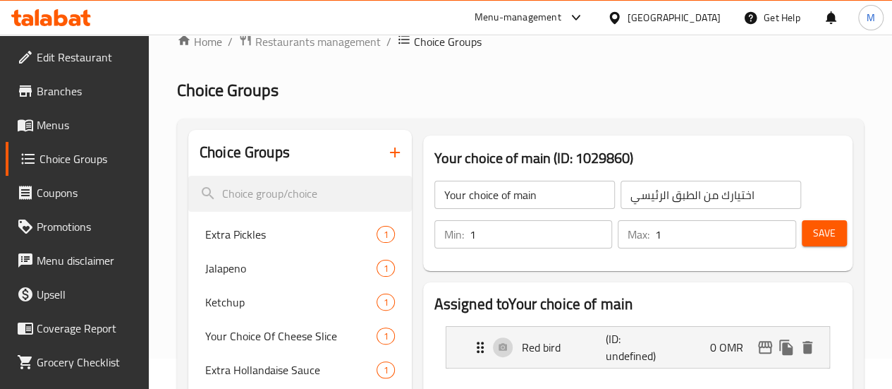
click at [813, 228] on span "Save" at bounding box center [824, 233] width 23 height 18
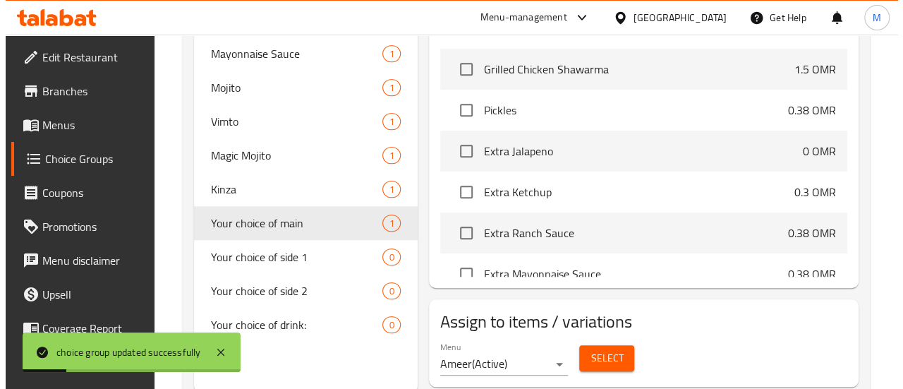
scroll to position [516, 0]
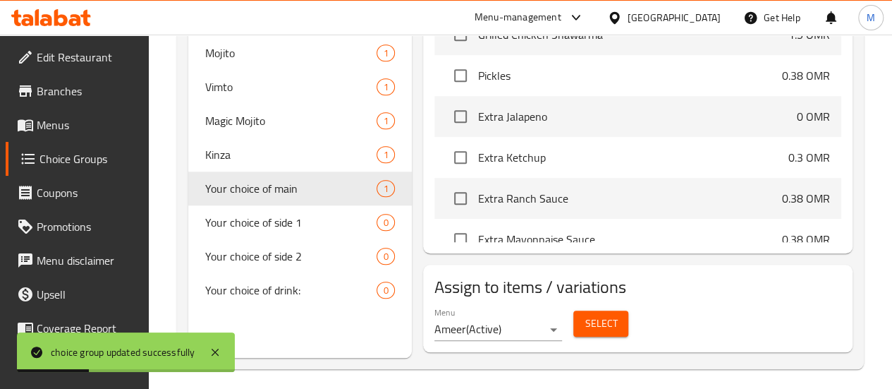
click at [585, 315] on span "Select" at bounding box center [601, 324] width 32 height 18
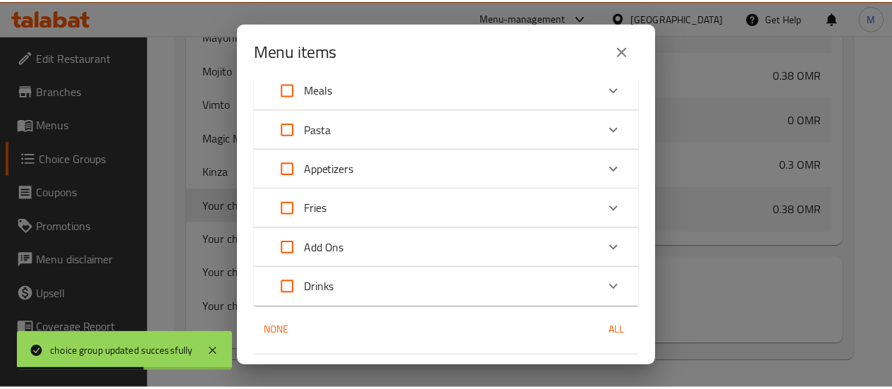
scroll to position [328, 0]
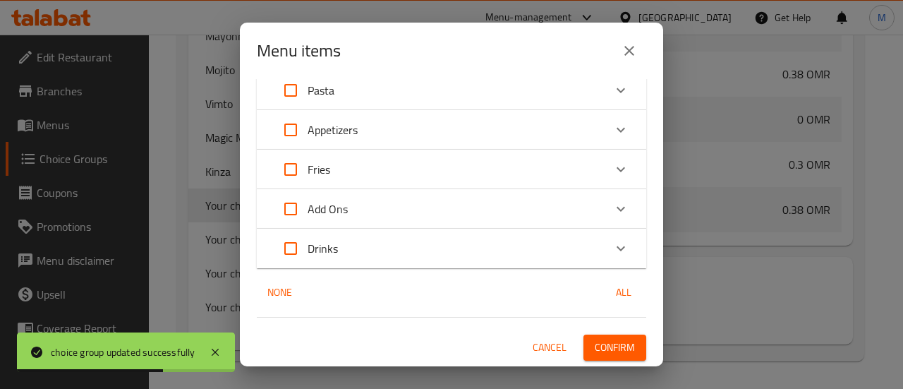
click at [604, 343] on span "Confirm" at bounding box center [614, 347] width 40 height 18
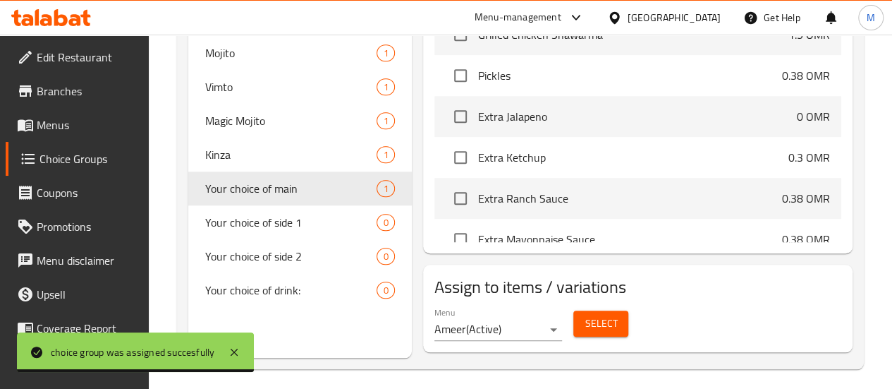
click at [72, 90] on span "Branches" at bounding box center [87, 91] width 101 height 17
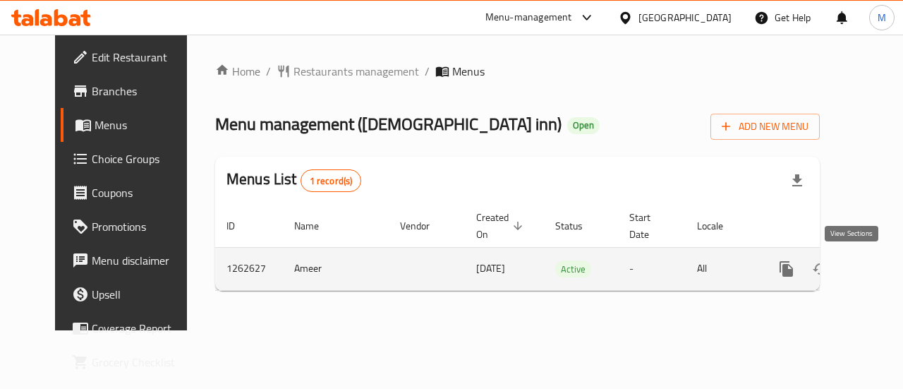
click at [882, 266] on icon "enhanced table" at bounding box center [888, 268] width 13 height 13
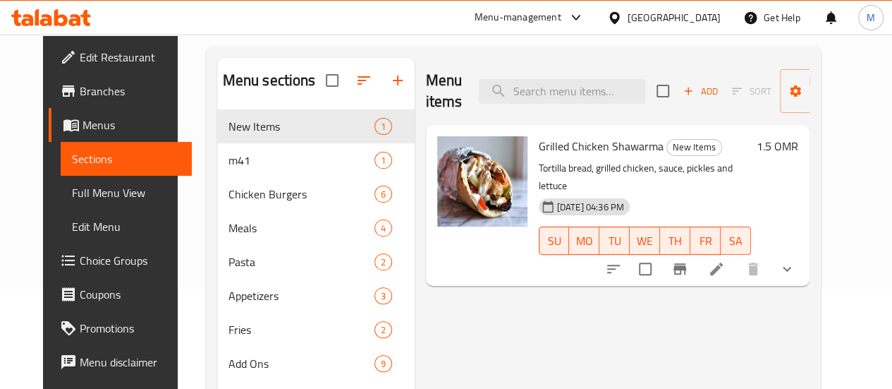
scroll to position [114, 0]
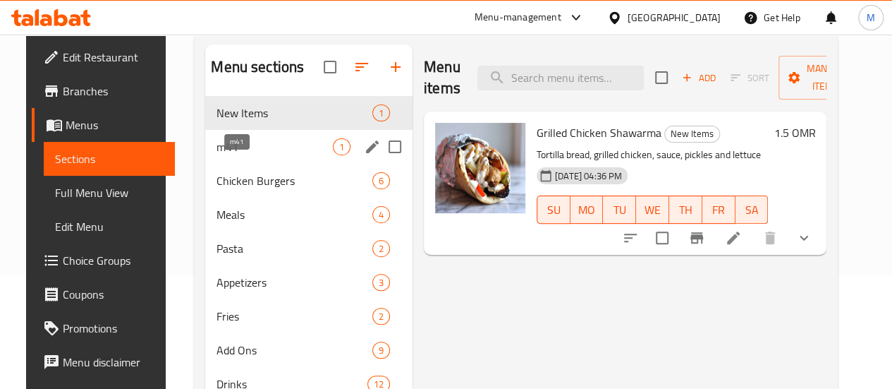
click at [238, 155] on span "m41" at bounding box center [274, 146] width 116 height 17
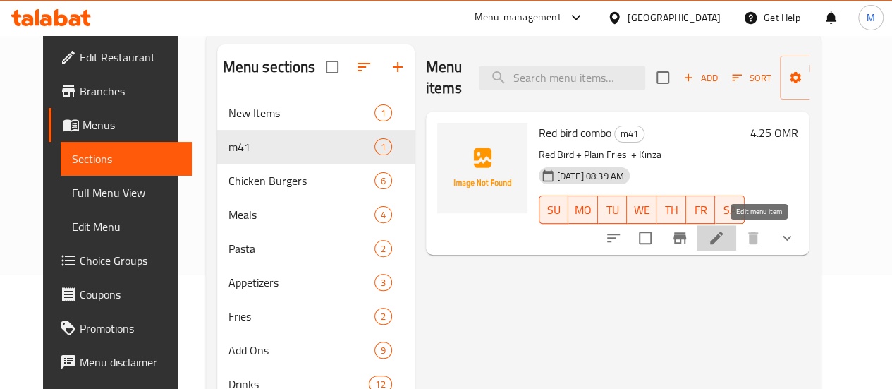
click at [725, 236] on icon at bounding box center [716, 237] width 17 height 17
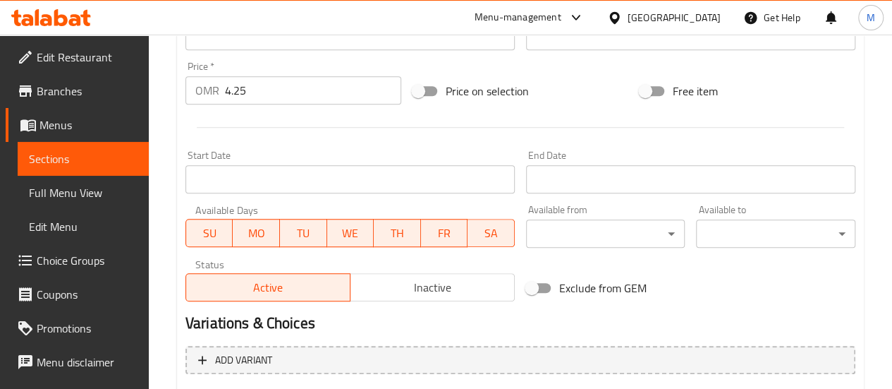
scroll to position [745, 0]
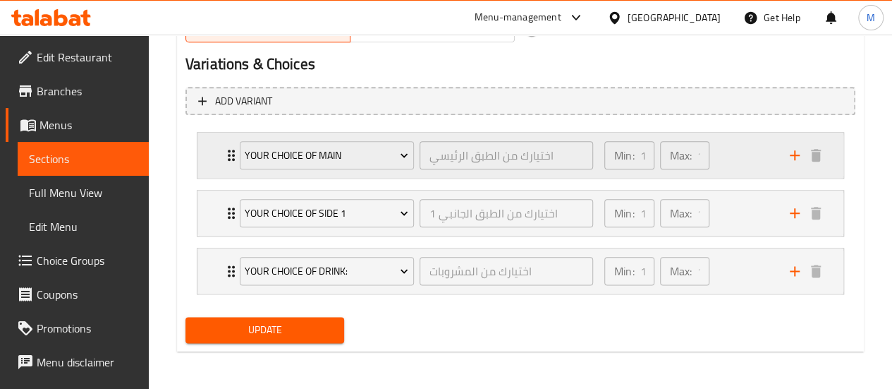
click at [723, 159] on div "Min: 1 ​ Max: 1 ​" at bounding box center [688, 155] width 185 height 45
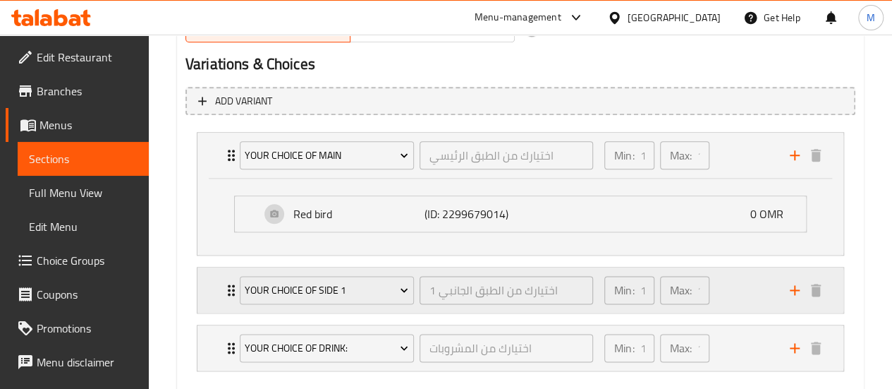
click at [719, 279] on div "Min: 1 ​ Max: 1 ​" at bounding box center [688, 289] width 185 height 45
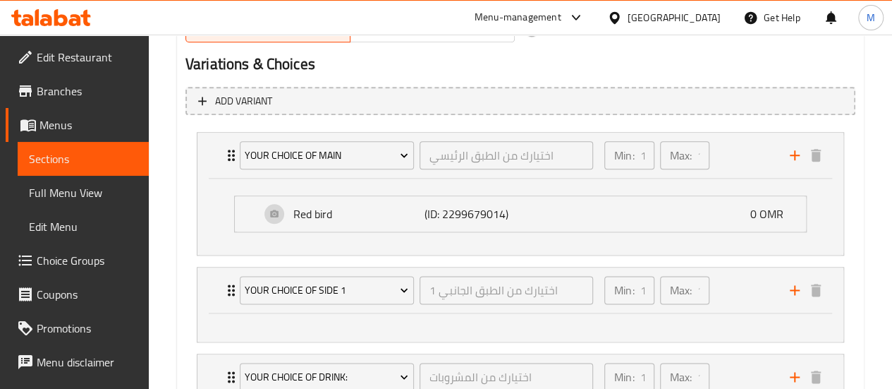
click at [71, 256] on span "Choice Groups" at bounding box center [87, 260] width 101 height 17
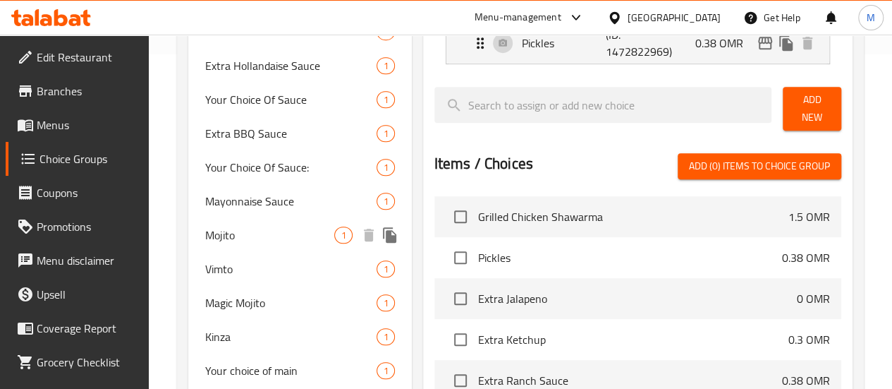
scroll to position [516, 0]
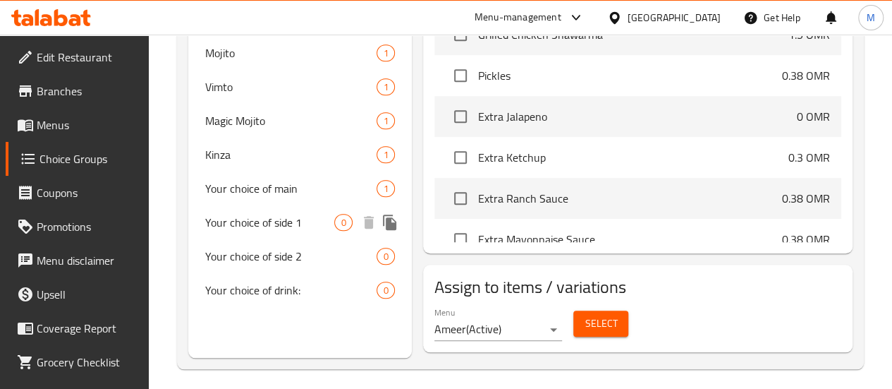
click at [246, 231] on span "Your choice of side 1" at bounding box center [270, 222] width 130 height 17
type input "Your choice of side 1"
type input "اختيارك من الطبق الجانبي 1"
type input "1"
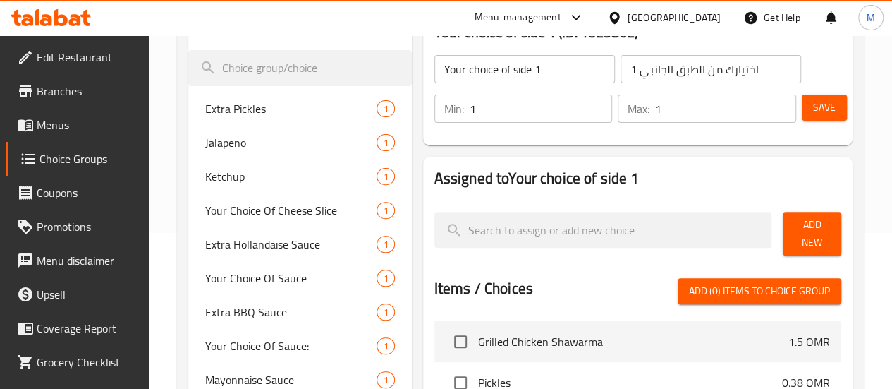
scroll to position [155, 0]
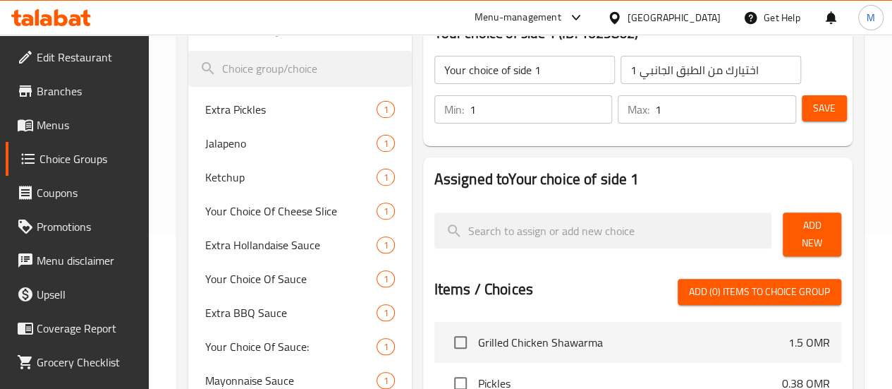
click at [803, 233] on span "Add New" at bounding box center [812, 233] width 36 height 35
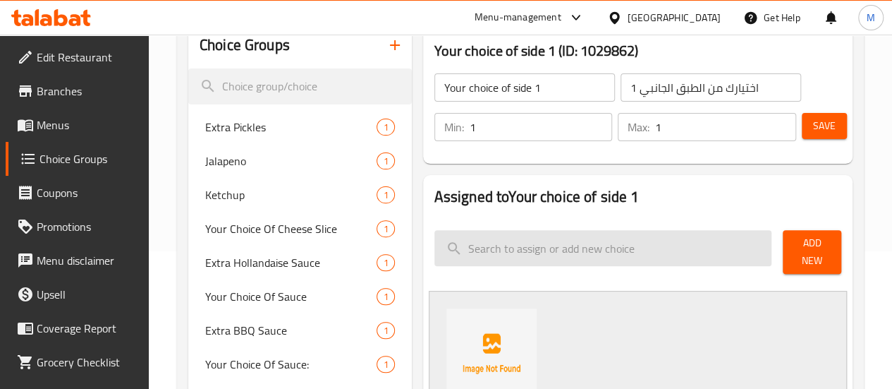
scroll to position [249, 0]
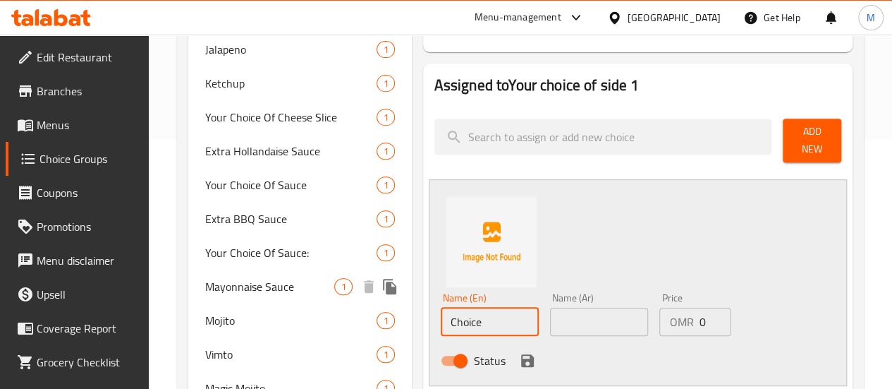
drag, startPoint x: 439, startPoint y: 310, endPoint x: 345, endPoint y: 308, distance: 93.8
click at [337, 307] on div "Choice Groups Extra Pickles 1 Jalapeno 1 Ketchup 1 Your Choice Of Cheese Slice …" at bounding box center [523, 350] width 670 height 878
type input "ب"
type input "Fries"
click at [550, 307] on input "text" at bounding box center [599, 321] width 98 height 28
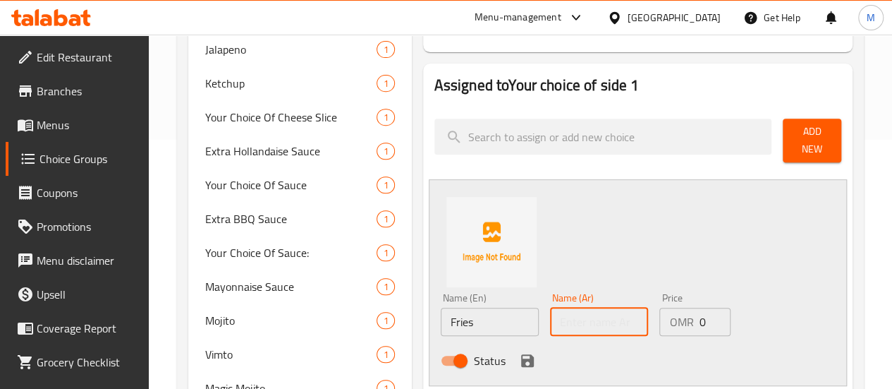
type input "فرايز"
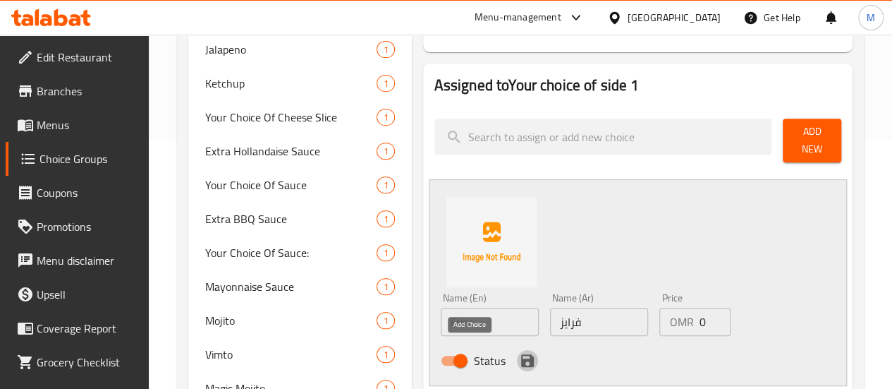
click at [521, 354] on icon "save" at bounding box center [527, 360] width 13 height 13
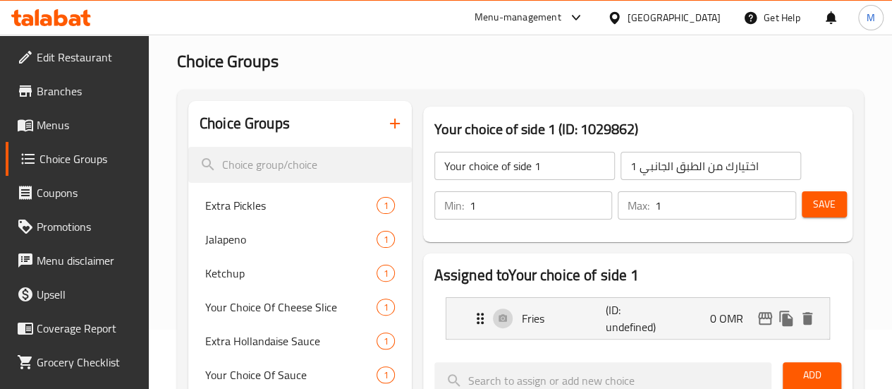
scroll to position [50, 0]
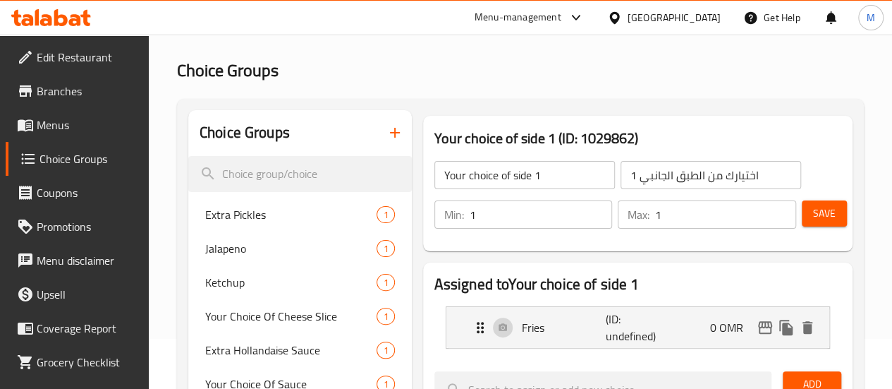
click at [820, 217] on span "Save" at bounding box center [824, 214] width 23 height 18
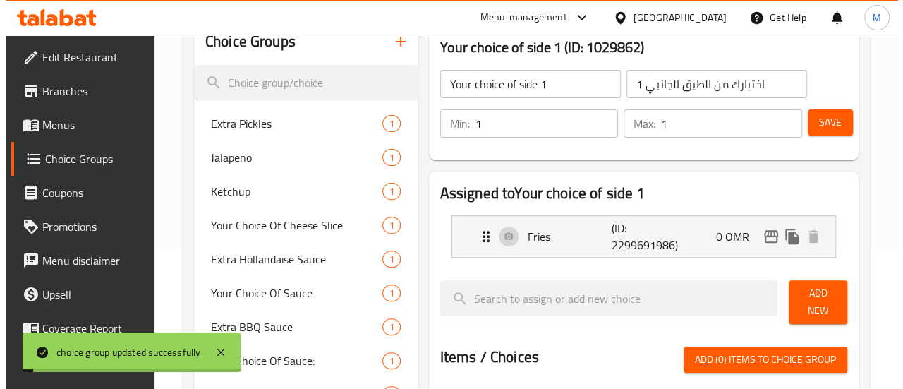
scroll to position [516, 0]
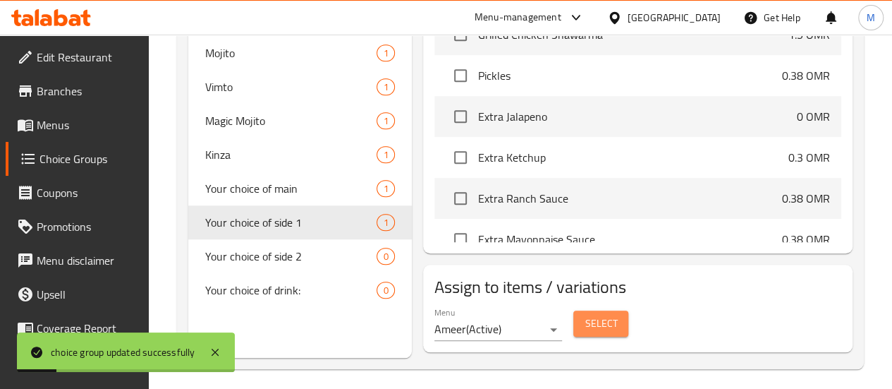
click at [573, 310] on button "Select" at bounding box center [600, 323] width 55 height 26
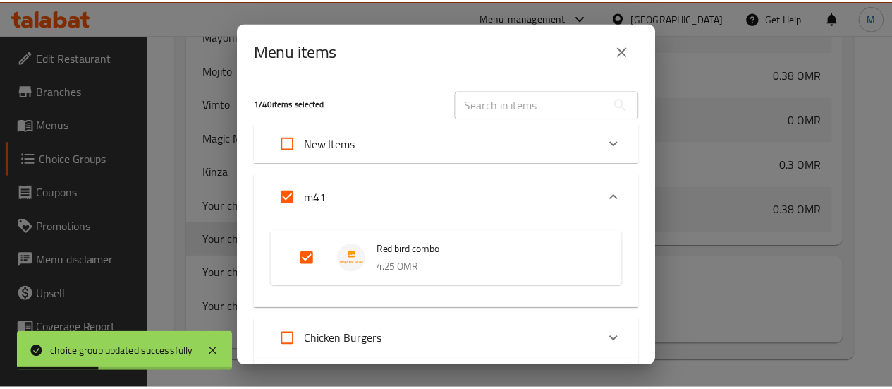
scroll to position [328, 0]
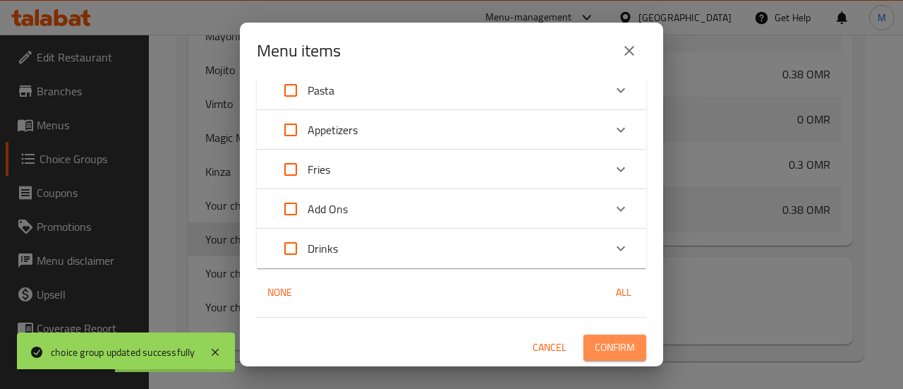
click at [602, 341] on span "Confirm" at bounding box center [614, 347] width 40 height 18
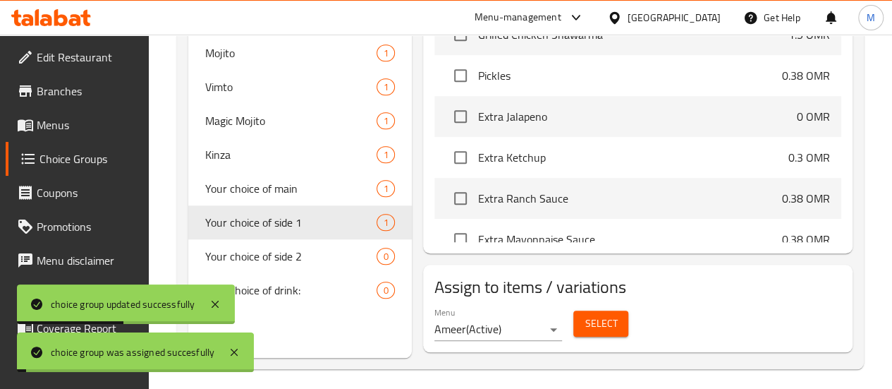
click at [720, 324] on div "Menu Ameer ( Active ) Select" at bounding box center [638, 323] width 418 height 45
click at [278, 298] on span "Your choice of drink:" at bounding box center [270, 289] width 130 height 17
type input "Your choice of drink:"
type input "اختيارك من المشروبات"
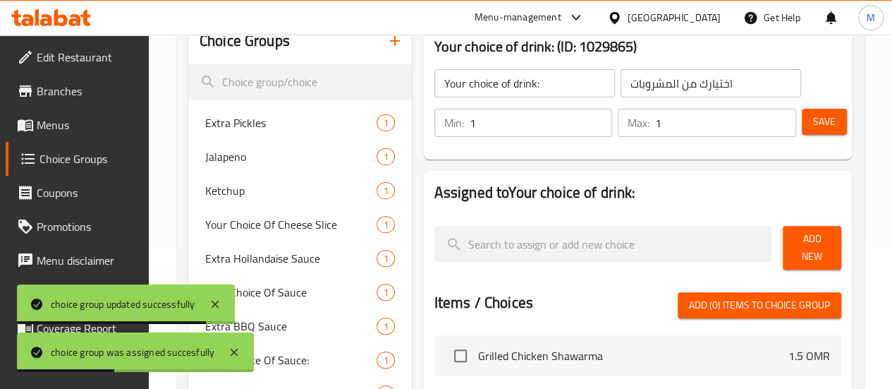
scroll to position [141, 0]
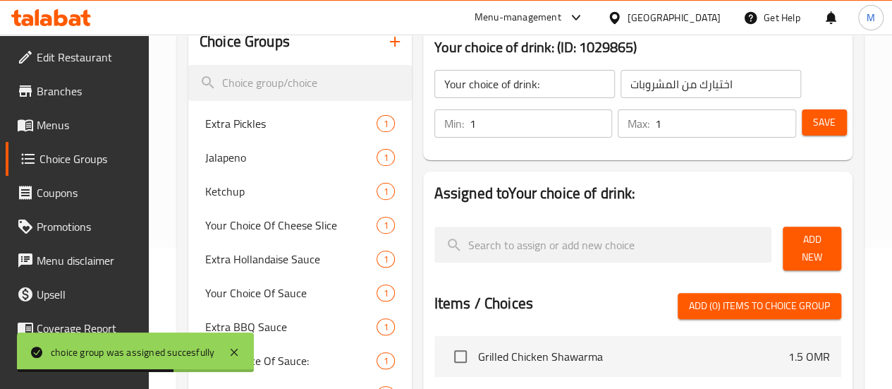
click at [811, 248] on span "Add New" at bounding box center [812, 248] width 36 height 35
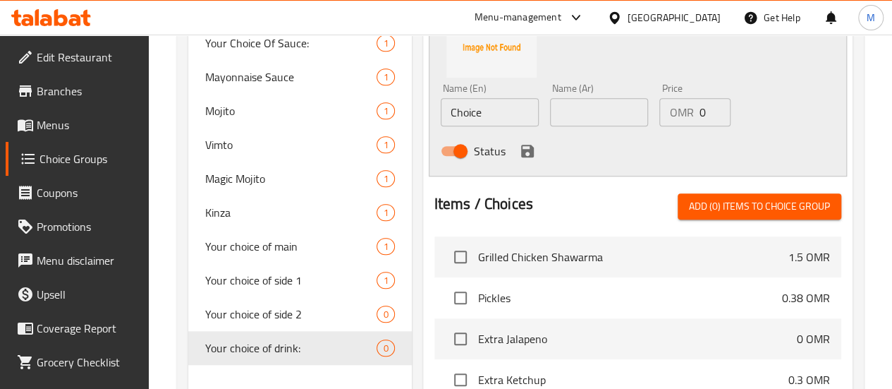
scroll to position [463, 0]
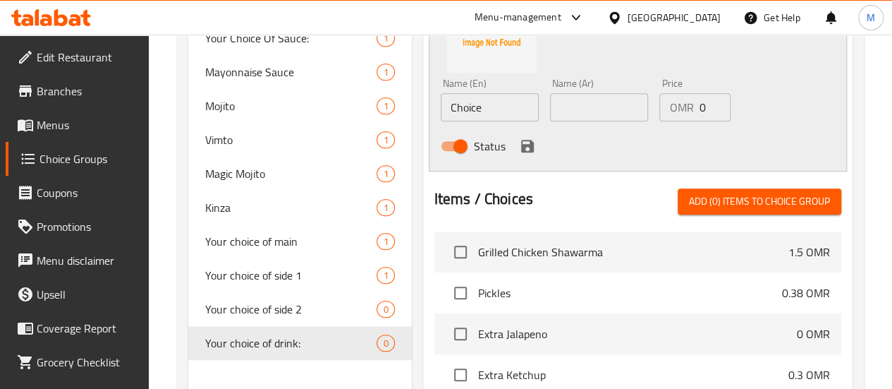
click at [745, 193] on span "Add (0) items to choice group" at bounding box center [759, 202] width 141 height 18
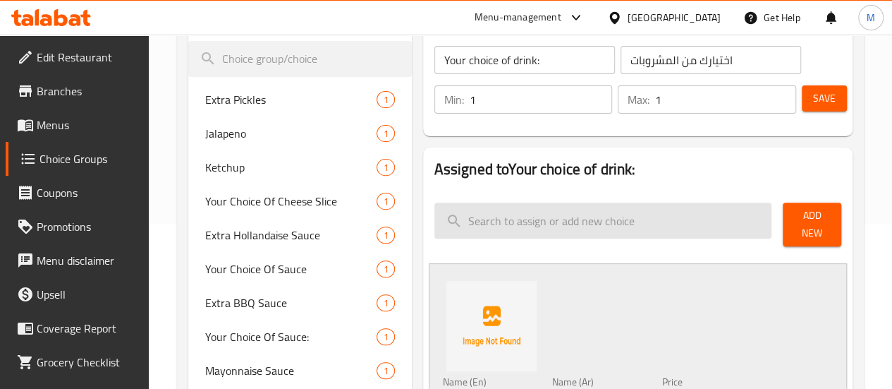
scroll to position [164, 0]
click at [638, 214] on input "search" at bounding box center [603, 221] width 338 height 36
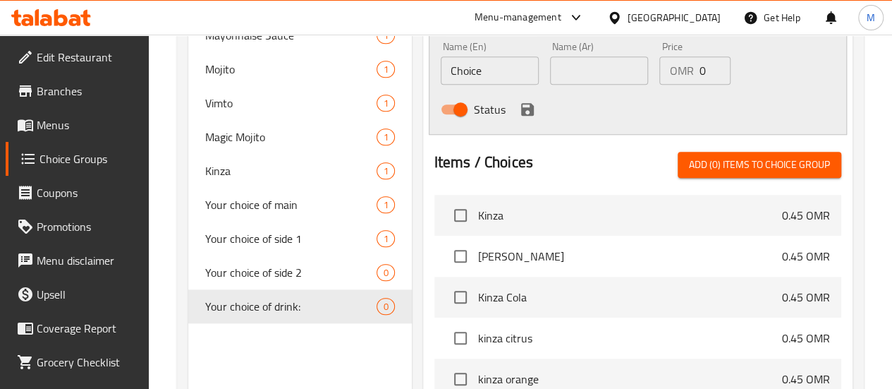
scroll to position [499, 0]
type input "kinza"
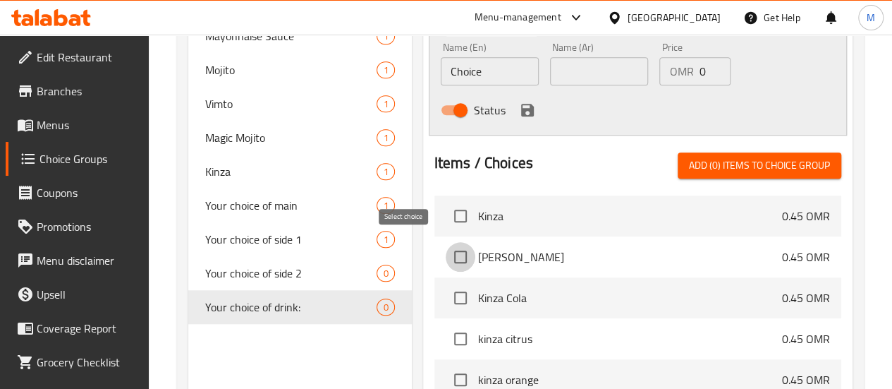
click at [446, 245] on input "checkbox" at bounding box center [461, 257] width 30 height 30
checkbox input "true"
click at [446, 287] on input "checkbox" at bounding box center [461, 298] width 30 height 30
checkbox input "true"
click at [446, 335] on input "checkbox" at bounding box center [461, 339] width 30 height 30
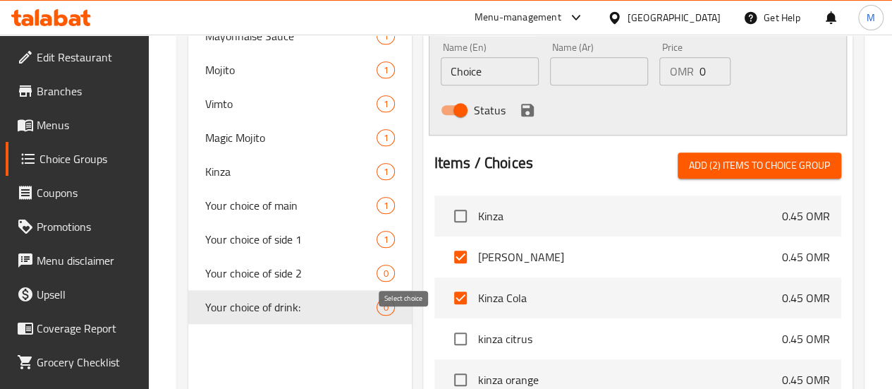
checkbox input "true"
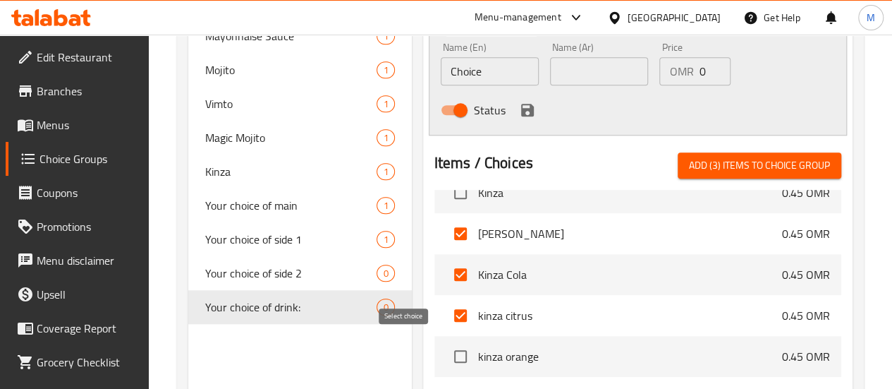
click at [446, 349] on input "checkbox" at bounding box center [461, 356] width 30 height 30
checkbox input "true"
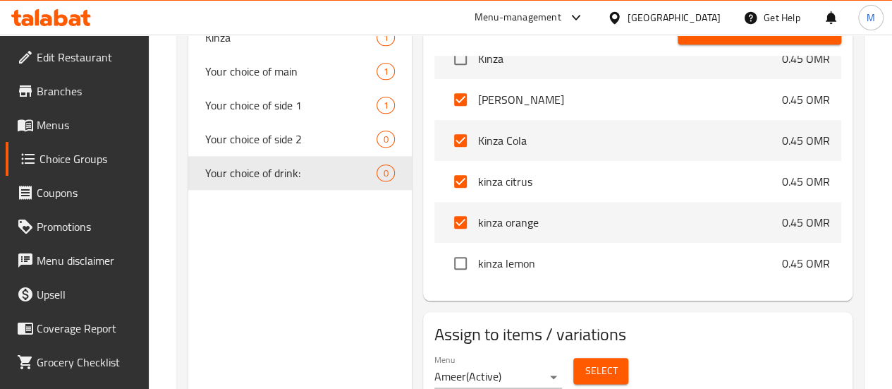
scroll to position [640, 0]
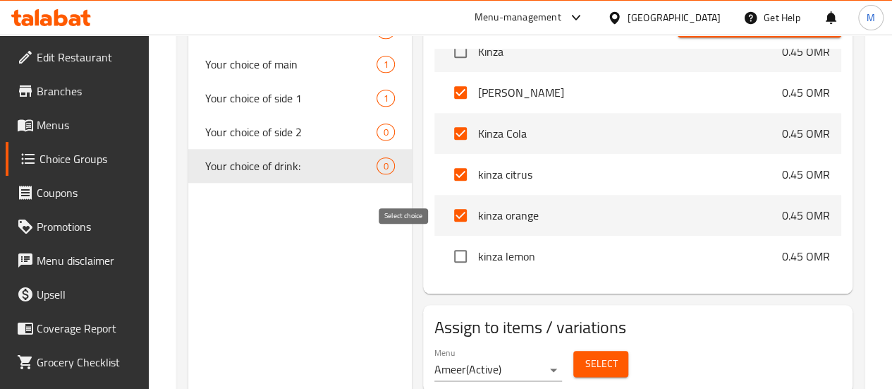
click at [446, 248] on input "checkbox" at bounding box center [461, 256] width 30 height 30
checkbox input "true"
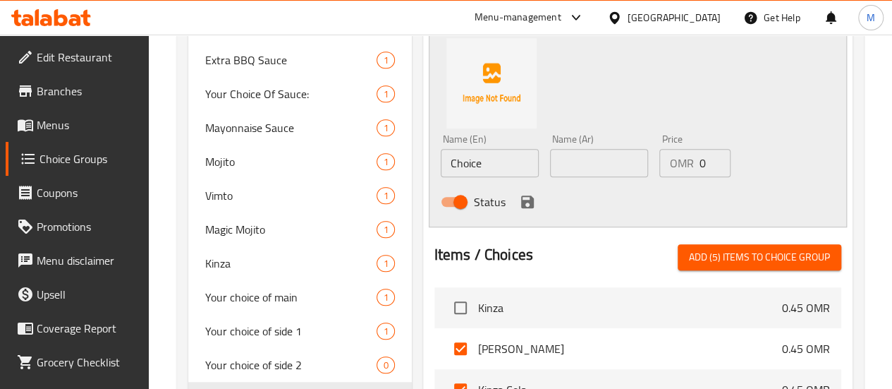
scroll to position [401, 0]
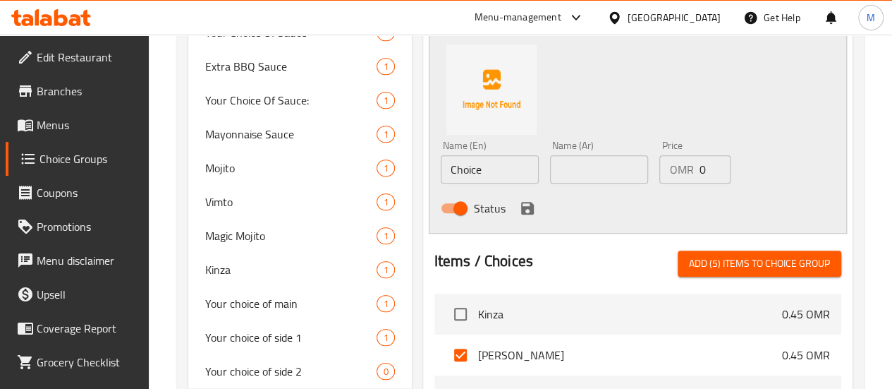
click at [750, 255] on span "Add (5) items to choice group" at bounding box center [759, 264] width 141 height 18
checkbox input "false"
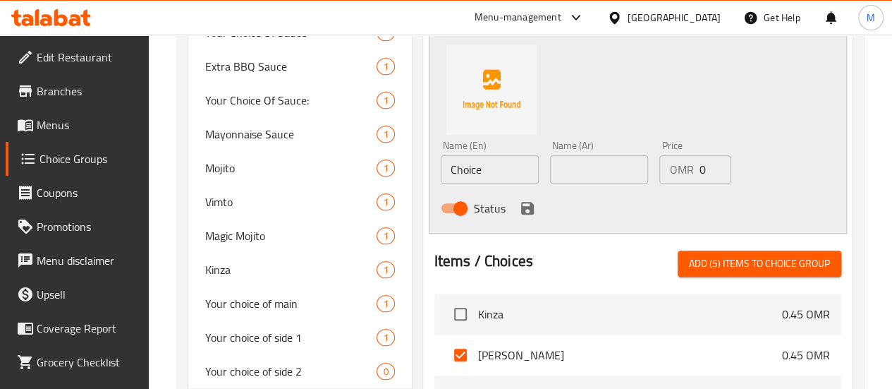
checkbox input "false"
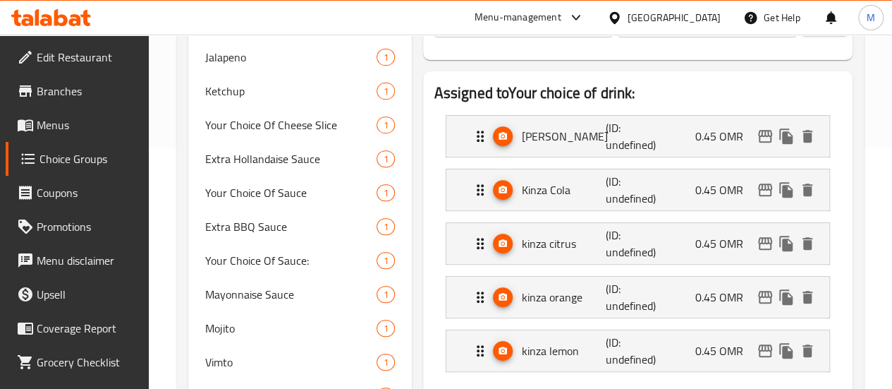
scroll to position [231, 0]
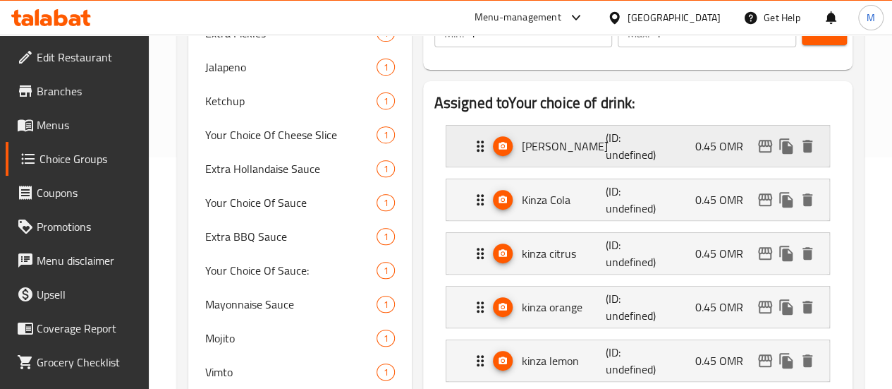
click at [666, 154] on div "[PERSON_NAME] (ID: undefined) 0.45 OMR" at bounding box center [642, 146] width 341 height 41
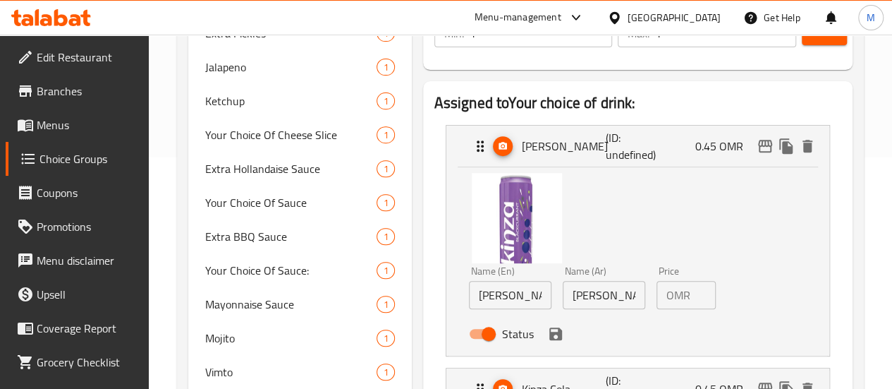
click at [667, 294] on div "OMR 0.45 Price" at bounding box center [686, 295] width 59 height 28
click at [507, 341] on div "Status" at bounding box center [604, 334] width 282 height 38
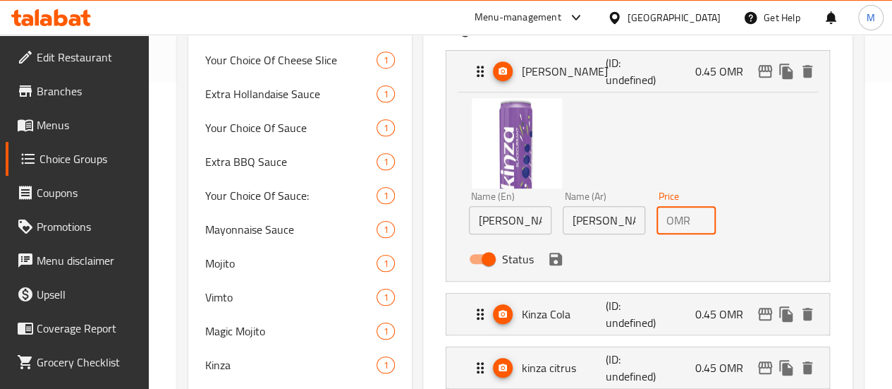
scroll to position [310, 0]
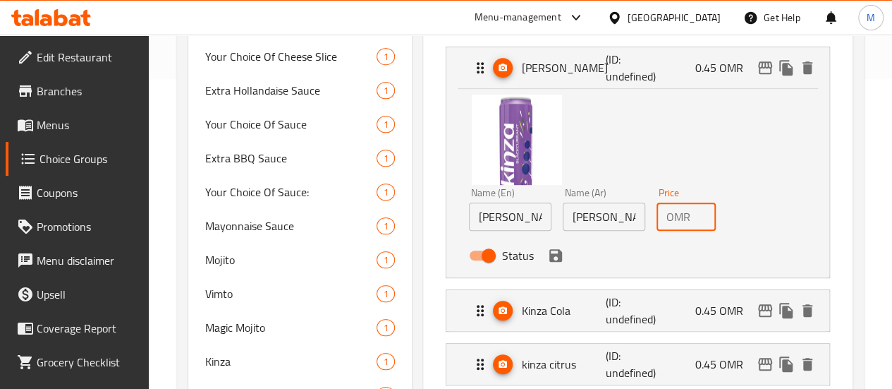
click at [549, 250] on icon "save" at bounding box center [555, 255] width 13 height 13
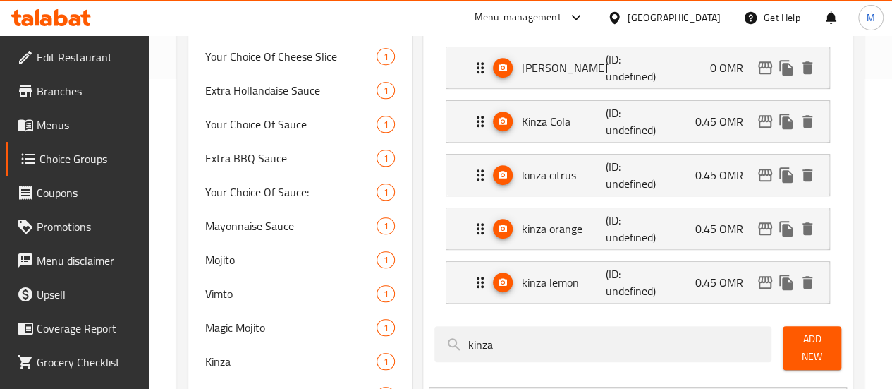
type input "0"
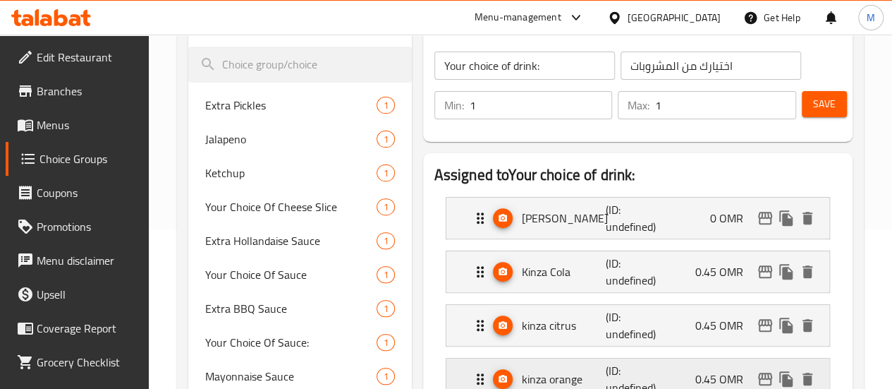
scroll to position [148, 0]
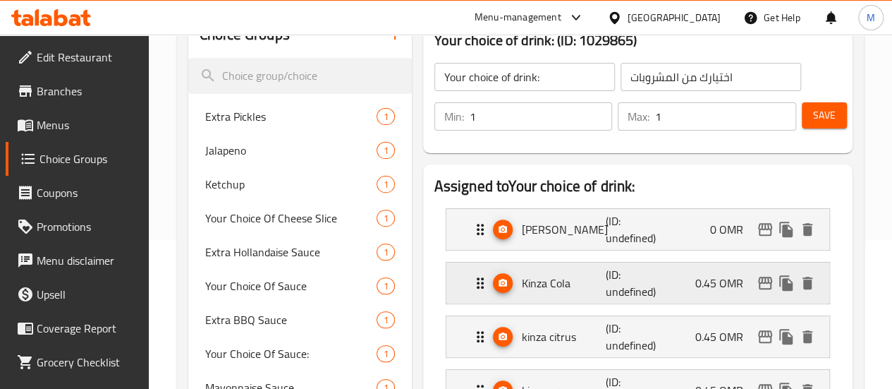
click at [635, 276] on div "Kinza Cola (ID: undefined) 0.45 OMR" at bounding box center [642, 282] width 341 height 41
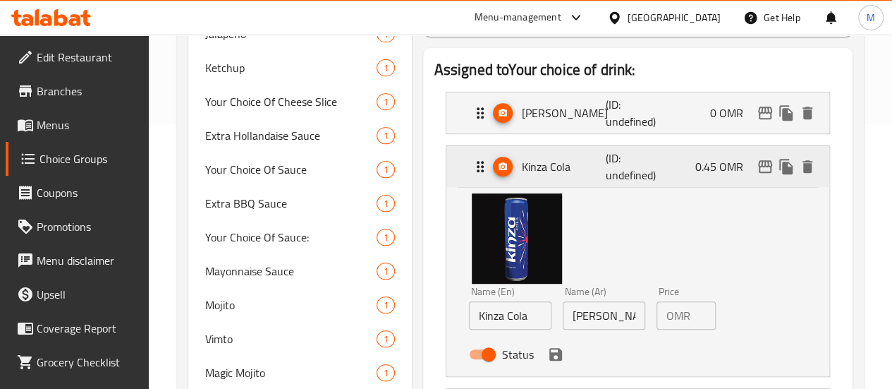
scroll to position [266, 0]
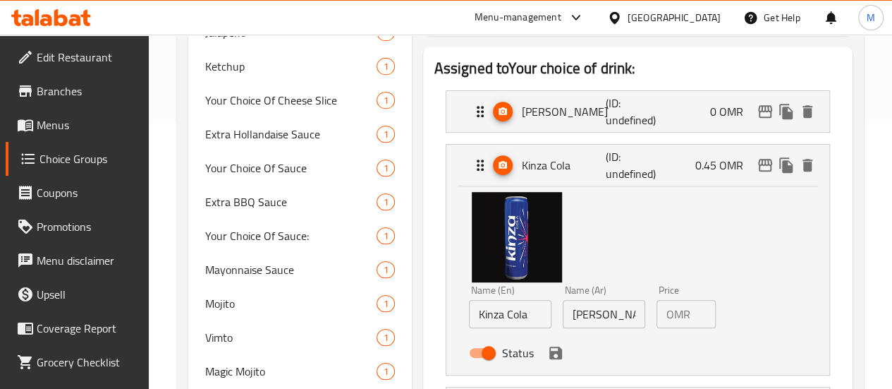
click at [696, 315] on input "0.45" at bounding box center [706, 314] width 20 height 28
click at [549, 353] on icon "save" at bounding box center [555, 352] width 13 height 13
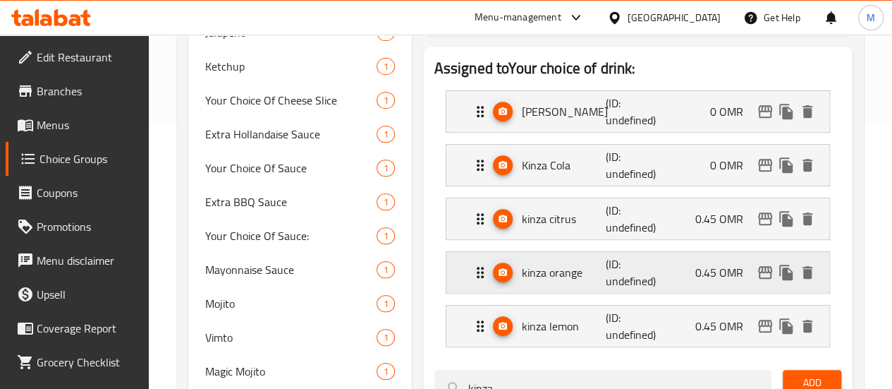
type input "0"
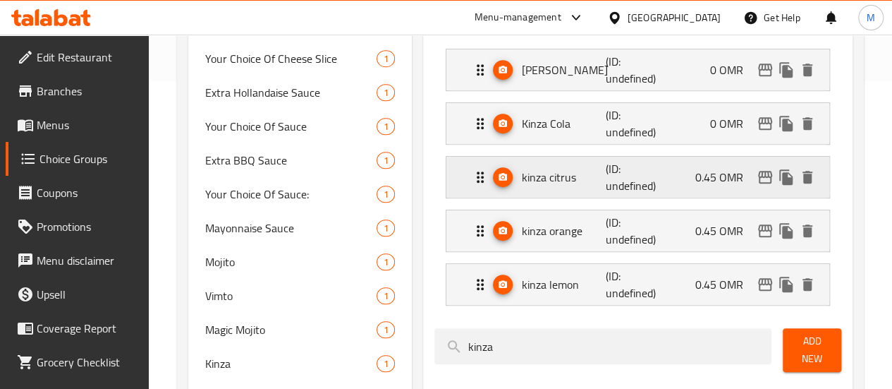
scroll to position [308, 0]
click at [702, 176] on p "0.45 OMR" at bounding box center [724, 176] width 59 height 17
click at [715, 171] on p "0.45 OMR" at bounding box center [724, 176] width 59 height 17
click at [660, 162] on div "kinza citrus (ID: undefined) 0.45 OMR" at bounding box center [642, 176] width 341 height 41
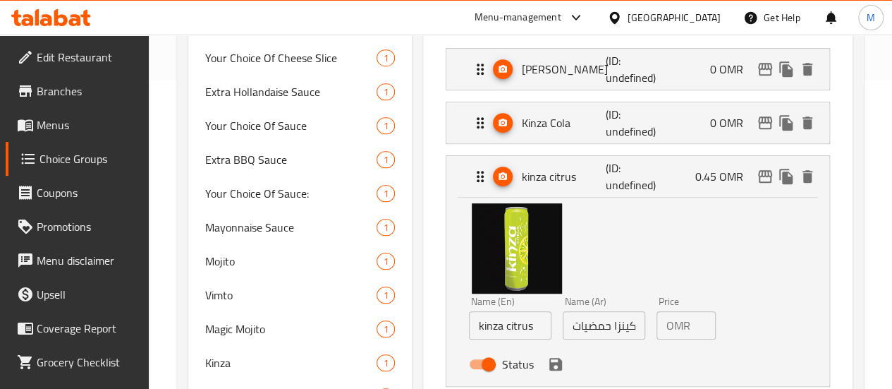
click at [696, 327] on input "0.45" at bounding box center [706, 325] width 20 height 28
click at [547, 359] on icon "save" at bounding box center [555, 363] width 17 height 17
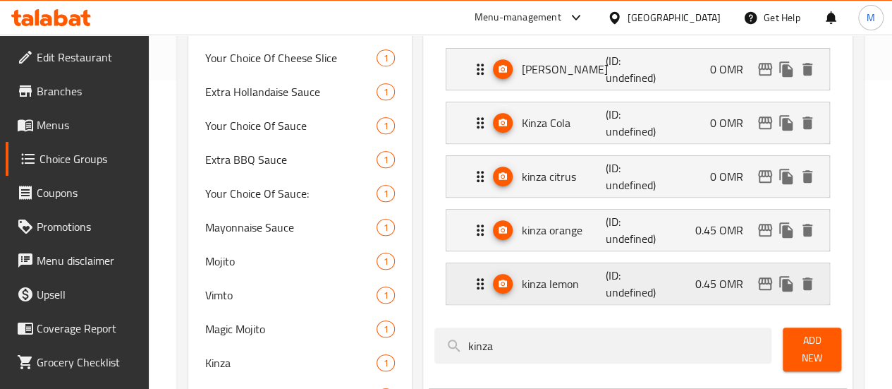
type input "0"
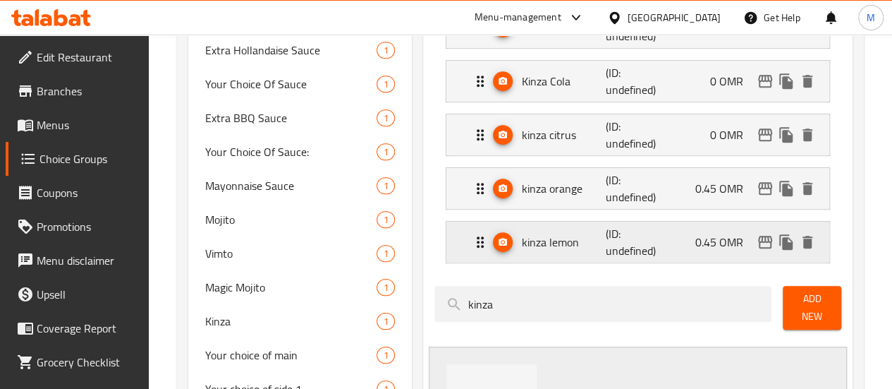
scroll to position [350, 0]
click at [713, 185] on p "0.45 OMR" at bounding box center [724, 187] width 59 height 17
click at [694, 184] on div "kinza orange (ID: undefined) 0.45 OMR" at bounding box center [642, 187] width 341 height 41
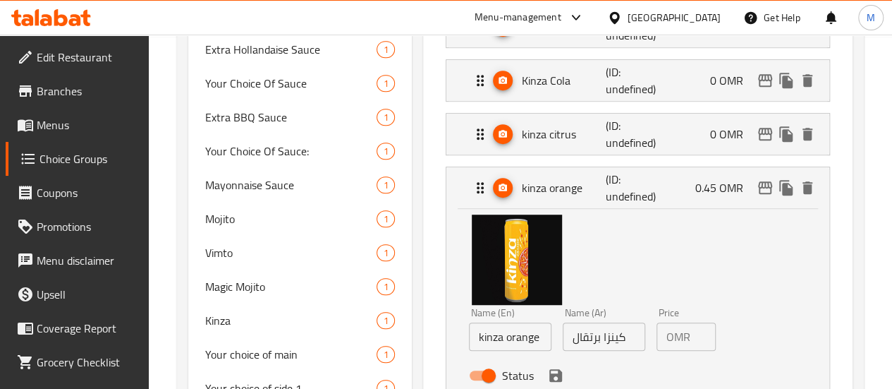
click at [696, 330] on input "0.45" at bounding box center [706, 336] width 20 height 28
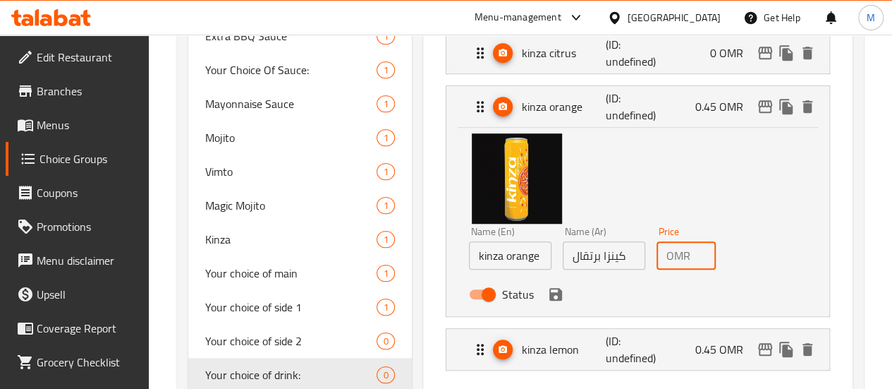
scroll to position [444, 0]
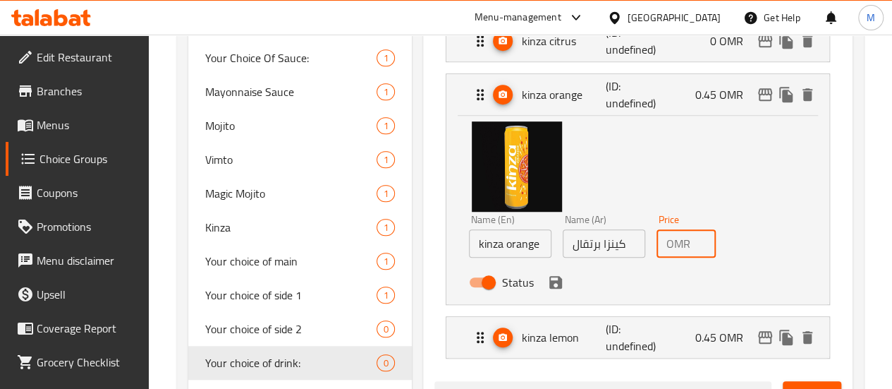
click at [549, 282] on icon "save" at bounding box center [555, 282] width 13 height 13
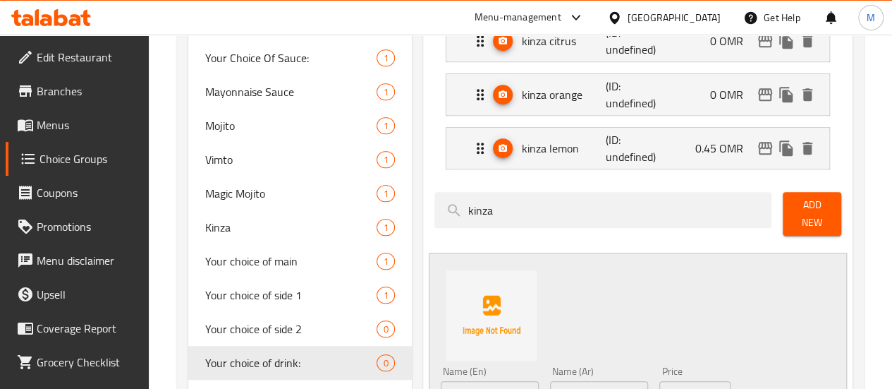
type input "0"
click at [706, 146] on p "0.45 OMR" at bounding box center [724, 148] width 59 height 17
click at [683, 145] on div "kinza lemon (ID: undefined) 0.45 OMR" at bounding box center [642, 148] width 341 height 41
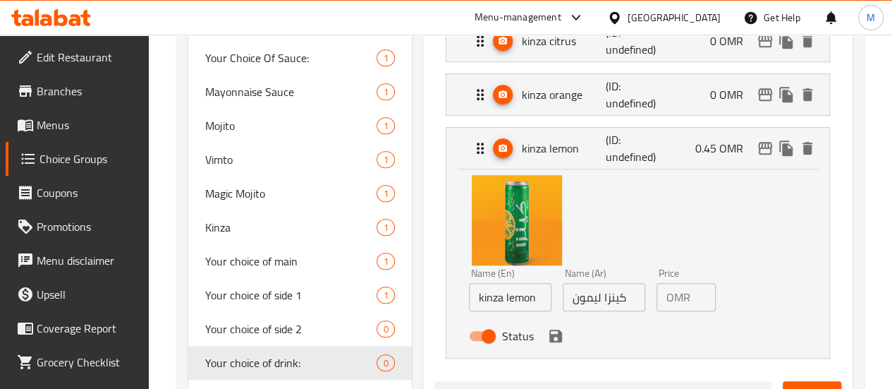
click at [696, 295] on input "0.45" at bounding box center [706, 297] width 20 height 28
click at [549, 337] on icon "save" at bounding box center [555, 335] width 13 height 13
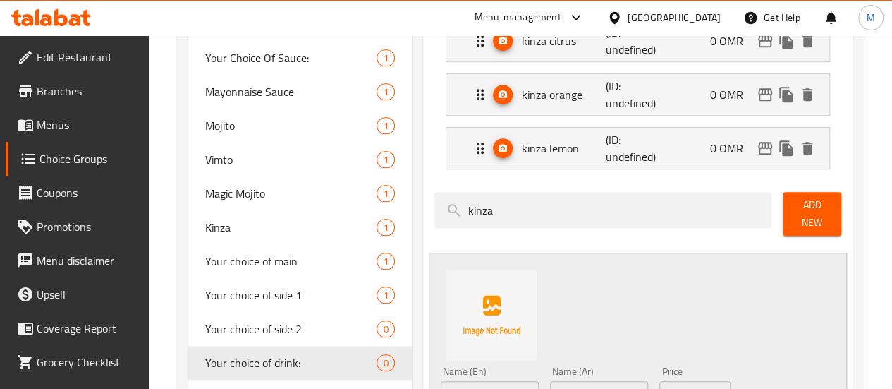
type input "0"
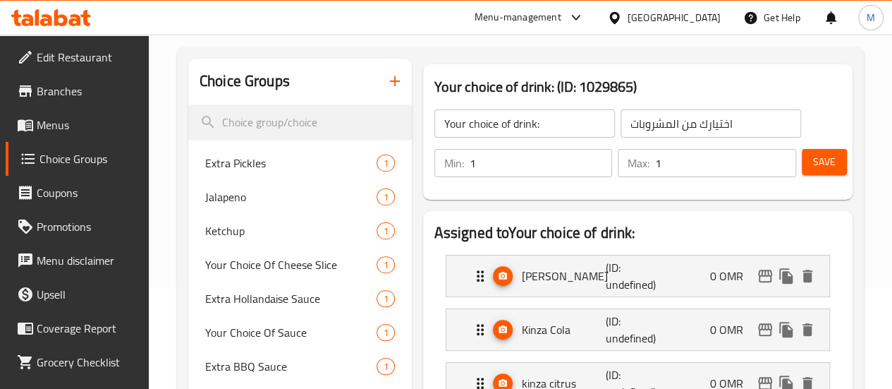
scroll to position [99, 0]
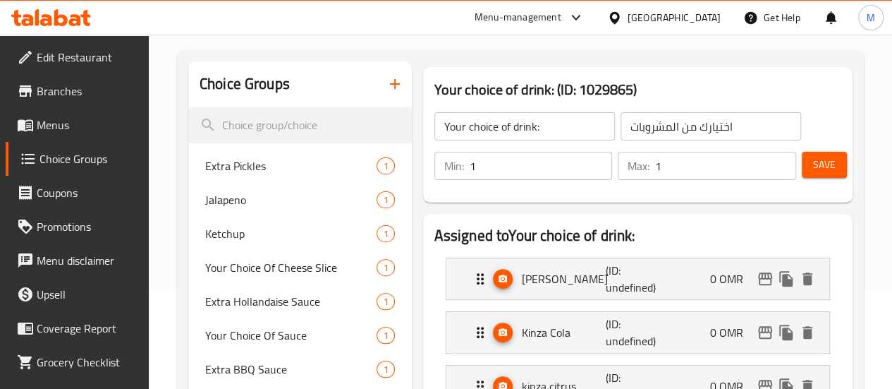
click at [817, 166] on span "Save" at bounding box center [824, 165] width 23 height 18
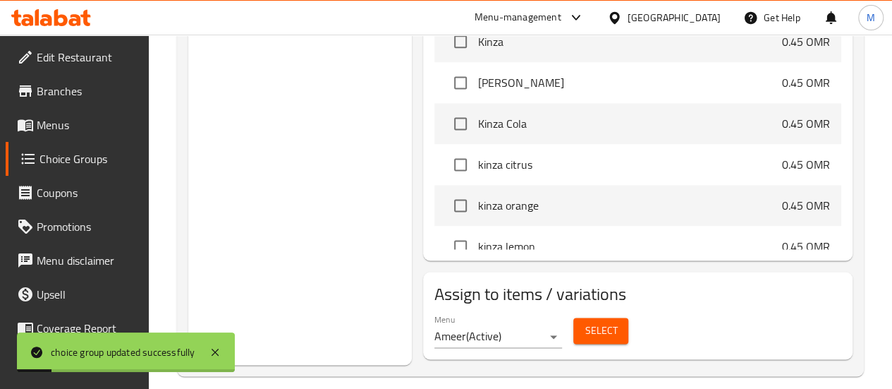
scroll to position [946, 0]
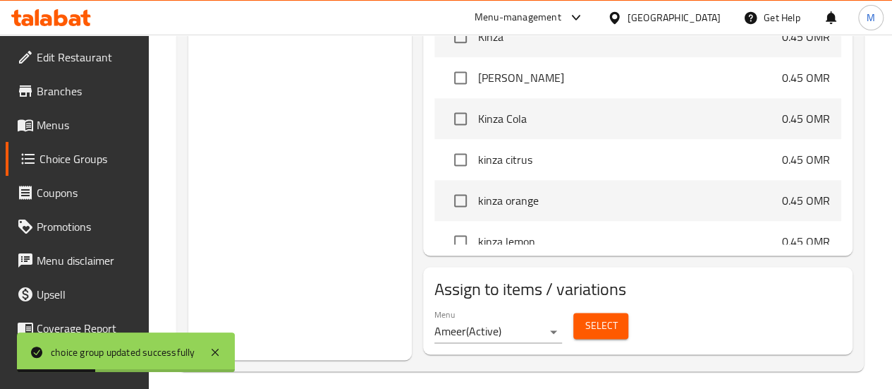
click at [585, 317] on span "Select" at bounding box center [601, 326] width 32 height 18
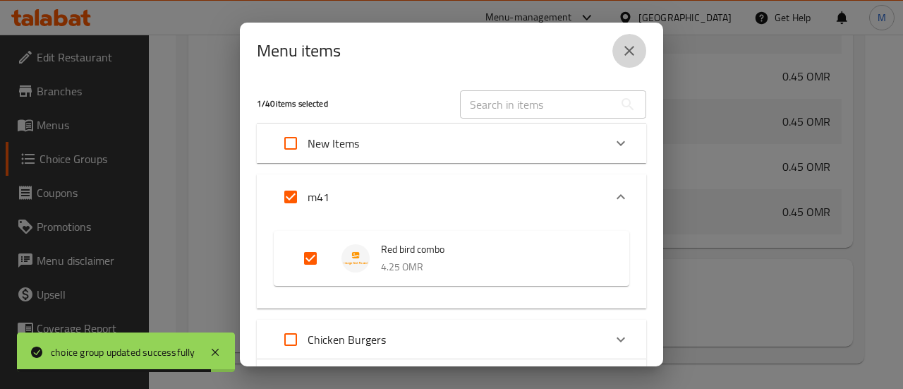
click at [629, 49] on icon "close" at bounding box center [629, 50] width 17 height 17
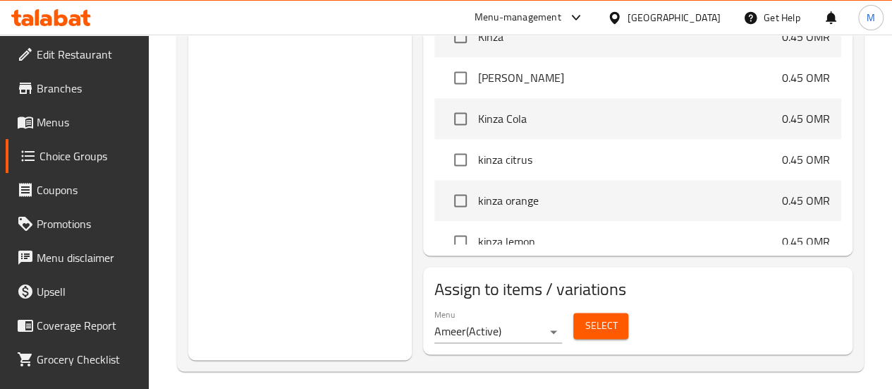
scroll to position [0, 0]
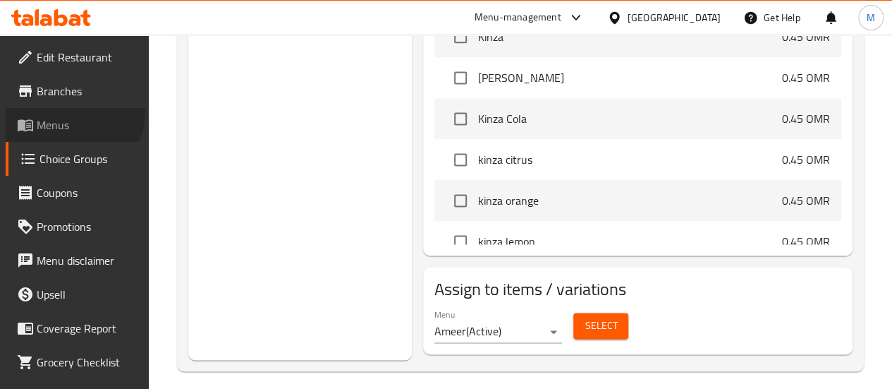
click at [60, 110] on link "Menus" at bounding box center [77, 125] width 143 height 34
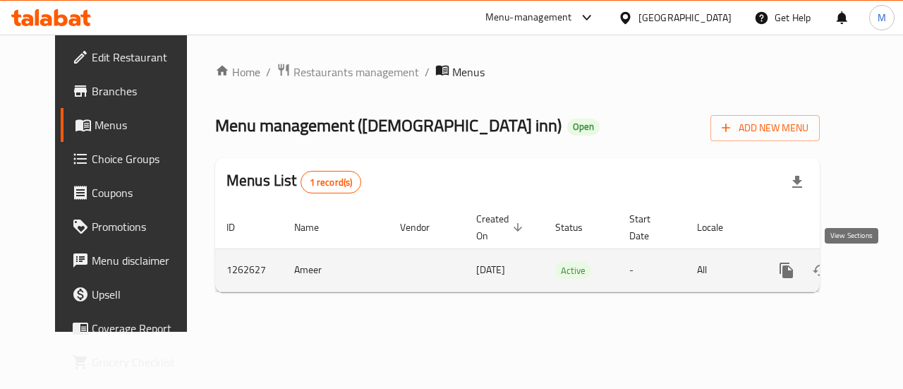
click at [879, 266] on icon "enhanced table" at bounding box center [887, 270] width 17 height 17
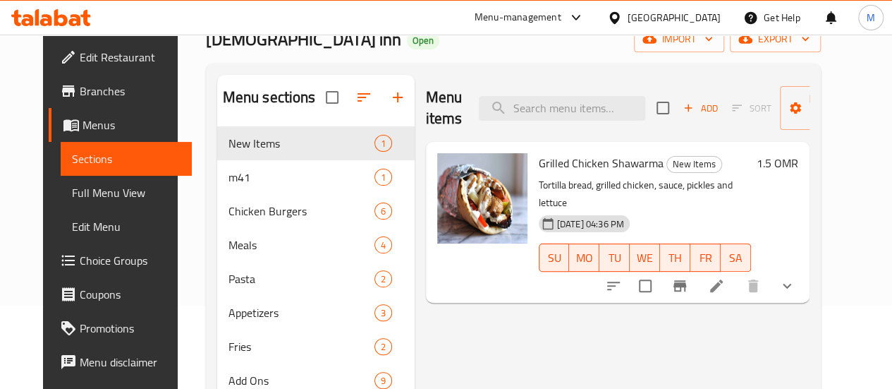
scroll to position [87, 0]
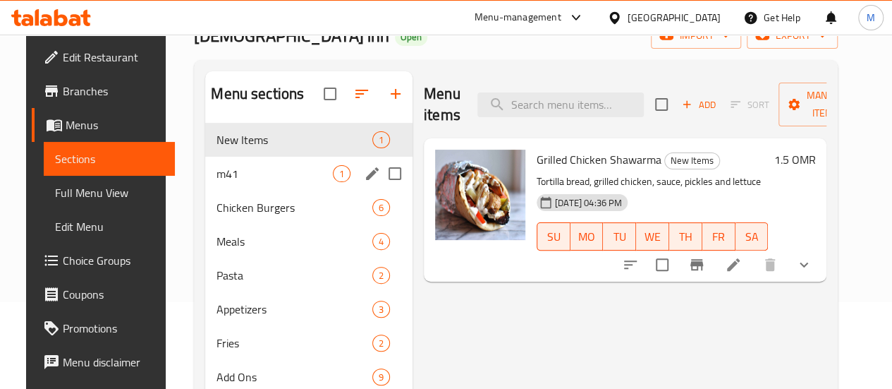
click at [260, 190] on div "m41 1" at bounding box center [308, 174] width 207 height 34
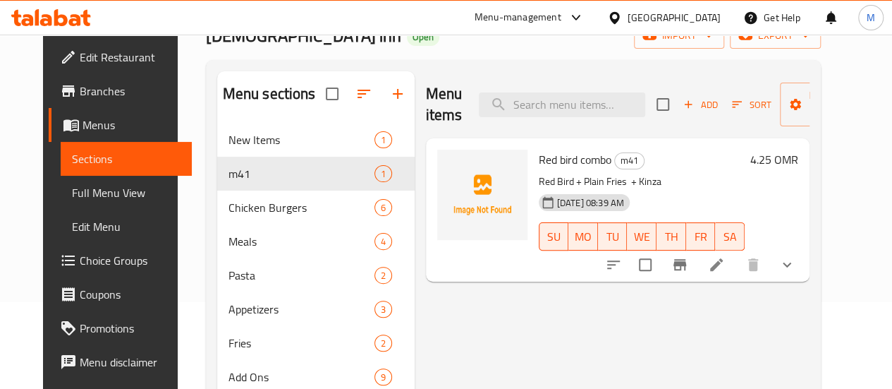
click at [725, 260] on icon at bounding box center [716, 264] width 17 height 17
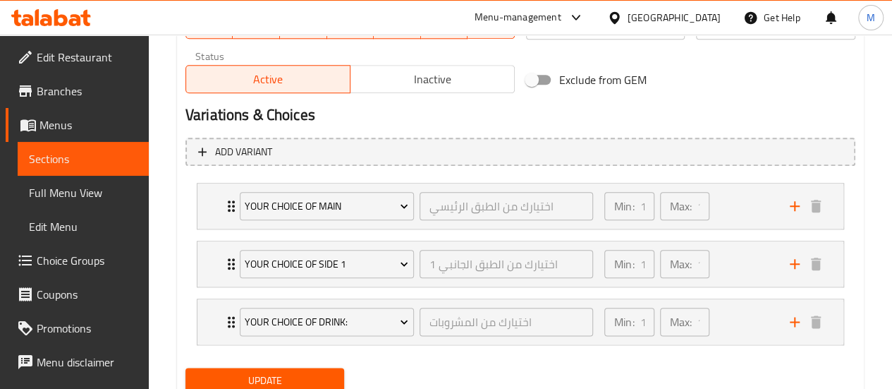
scroll to position [745, 0]
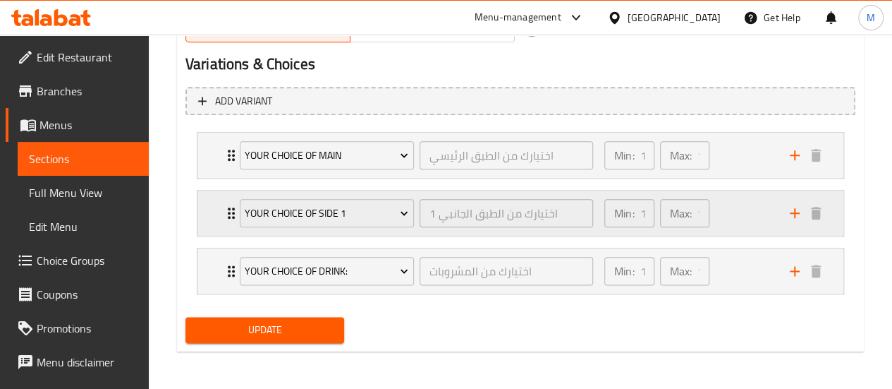
click at [726, 224] on div "Min: 1 ​ Max: 1 ​" at bounding box center [688, 212] width 185 height 45
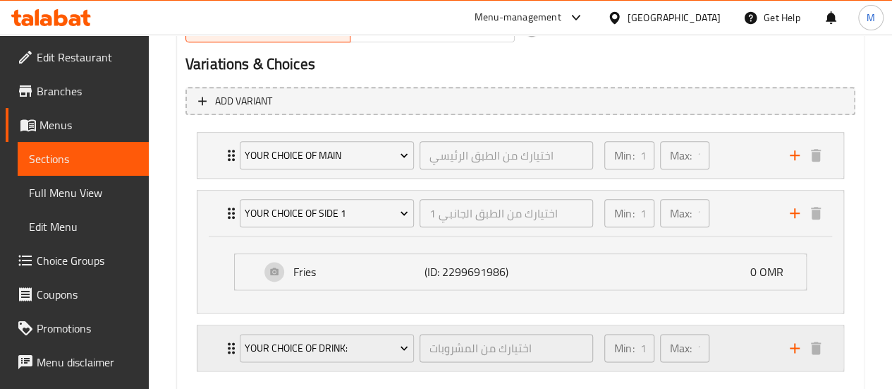
click at [743, 332] on div "Min: 1 ​ Max: 1 ​" at bounding box center [688, 347] width 185 height 45
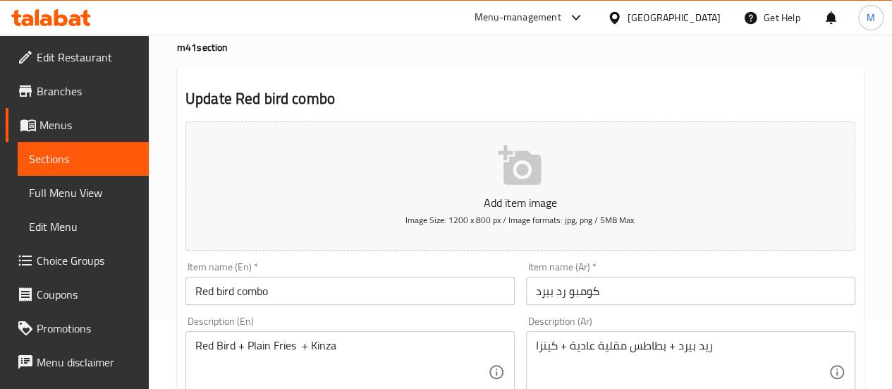
scroll to position [0, 0]
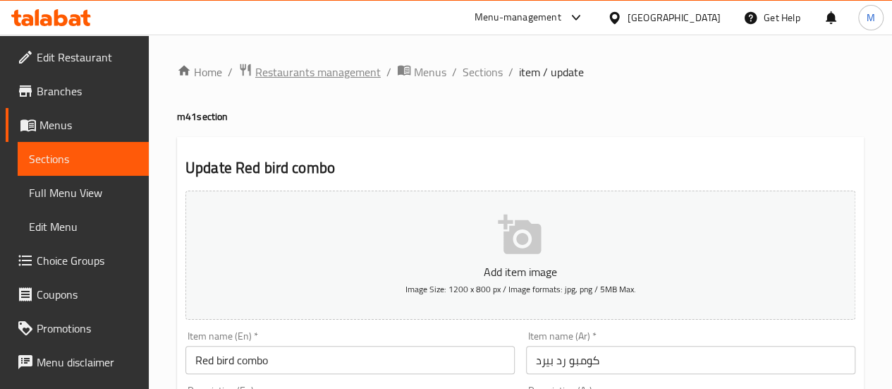
click at [264, 75] on span "Restaurants management" at bounding box center [318, 71] width 126 height 17
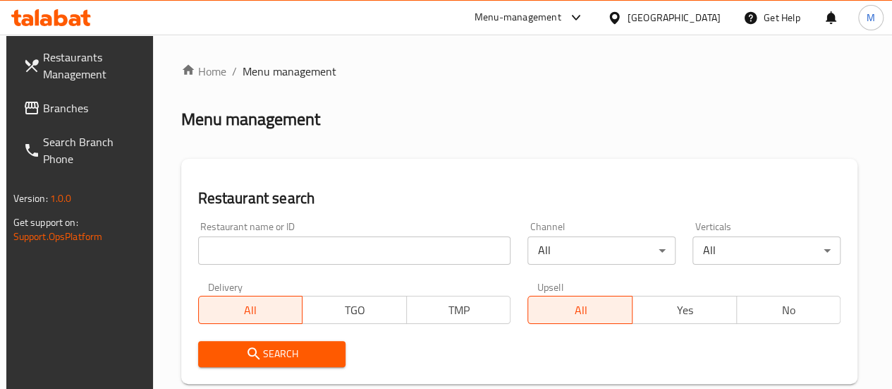
click at [236, 252] on input "search" at bounding box center [354, 250] width 313 height 28
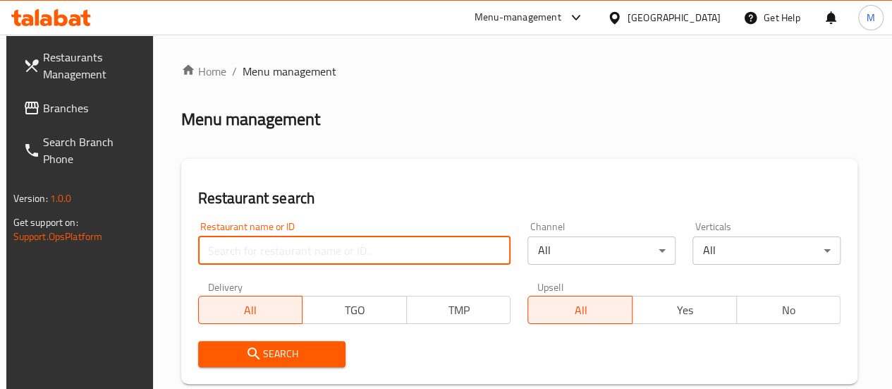
paste input "699547"
type input "699547"
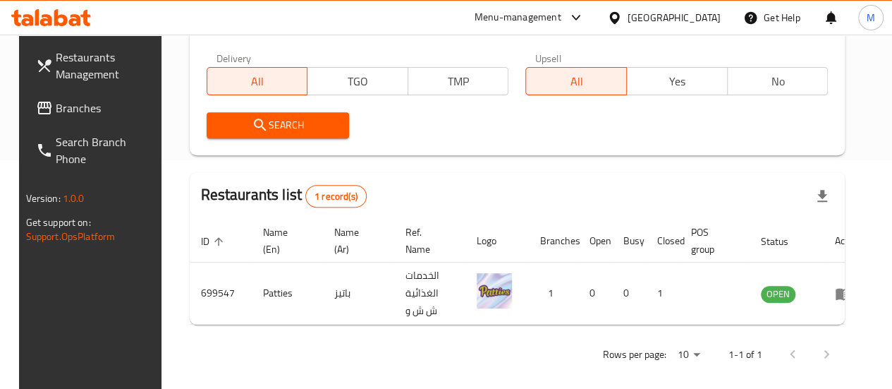
scroll to position [240, 0]
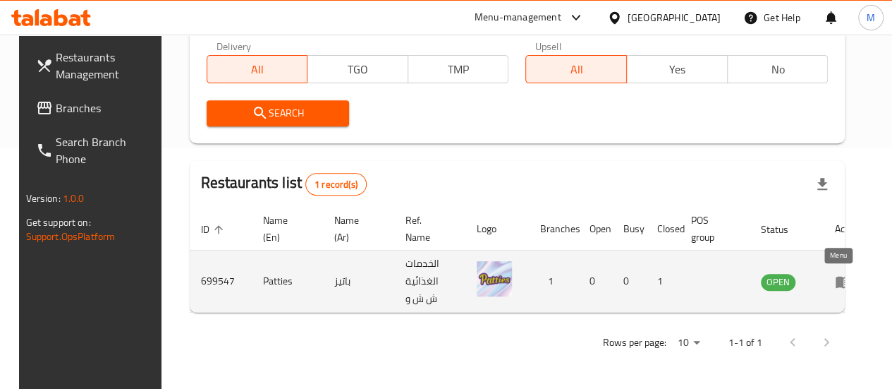
click at [838, 279] on icon "enhanced table" at bounding box center [843, 281] width 17 height 17
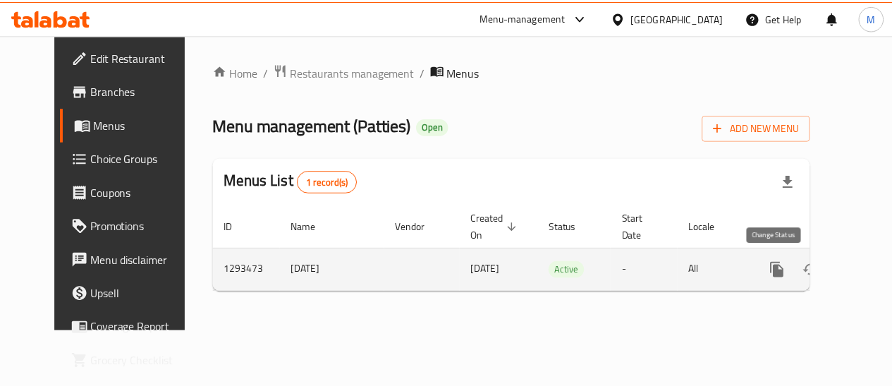
scroll to position [0, 5]
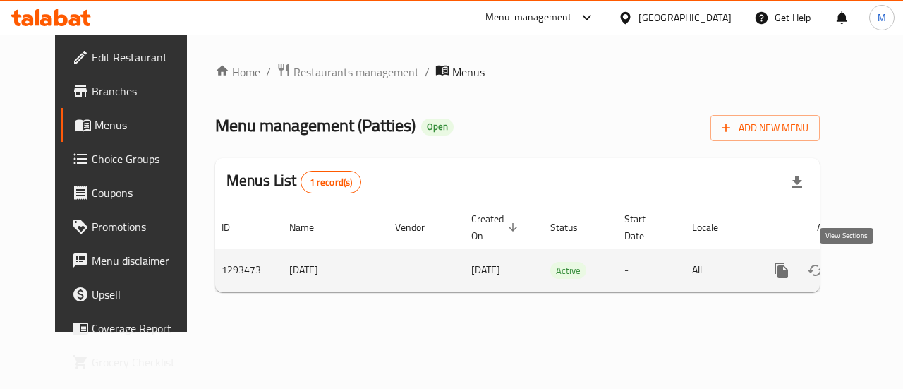
click at [874, 272] on icon "enhanced table" at bounding box center [882, 270] width 17 height 17
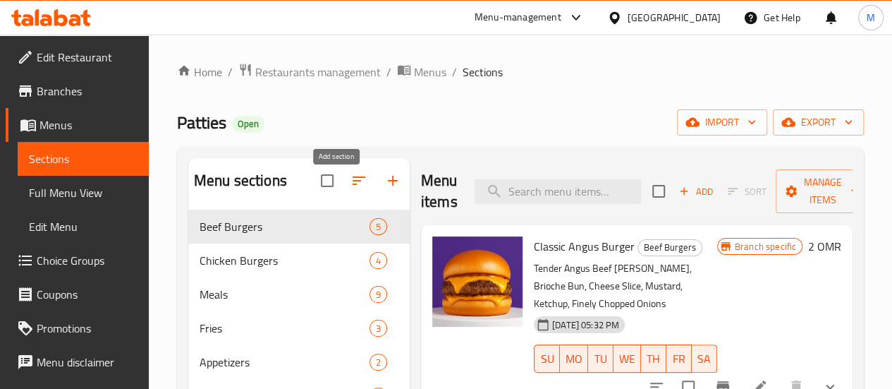
click at [384, 189] on icon "button" at bounding box center [392, 180] width 17 height 17
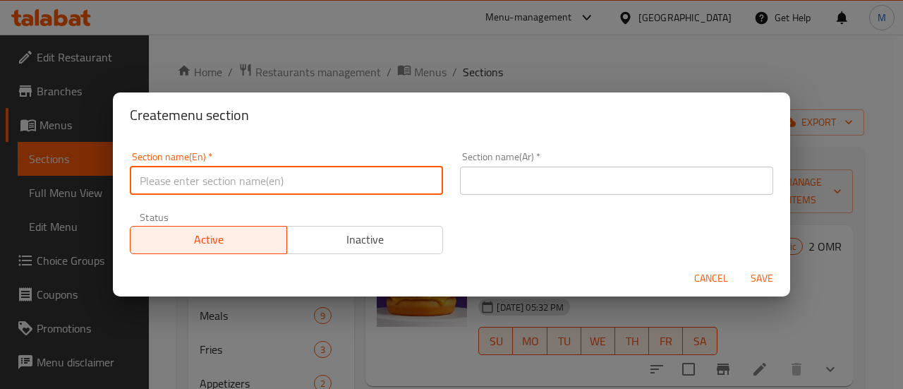
click at [360, 181] on input "text" at bounding box center [286, 180] width 313 height 28
type input "m41"
click at [529, 185] on input "text" at bounding box center [616, 180] width 313 height 28
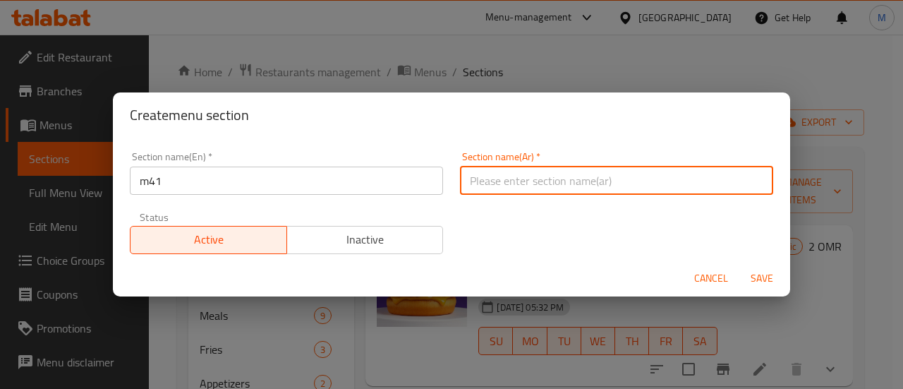
type input "م41"
click at [761, 273] on span "Save" at bounding box center [762, 278] width 34 height 18
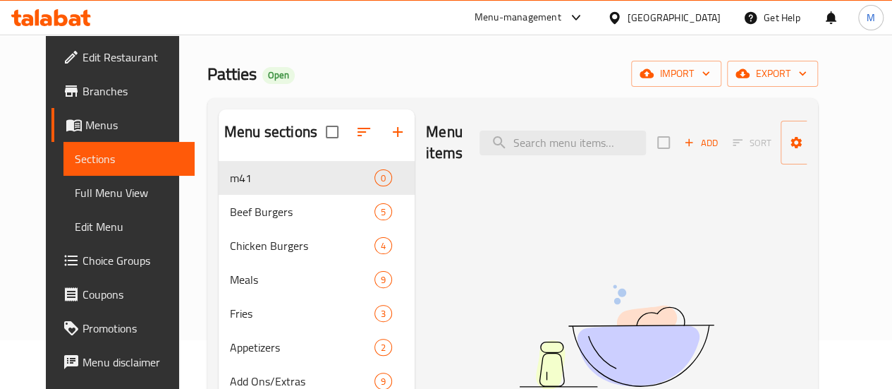
scroll to position [57, 0]
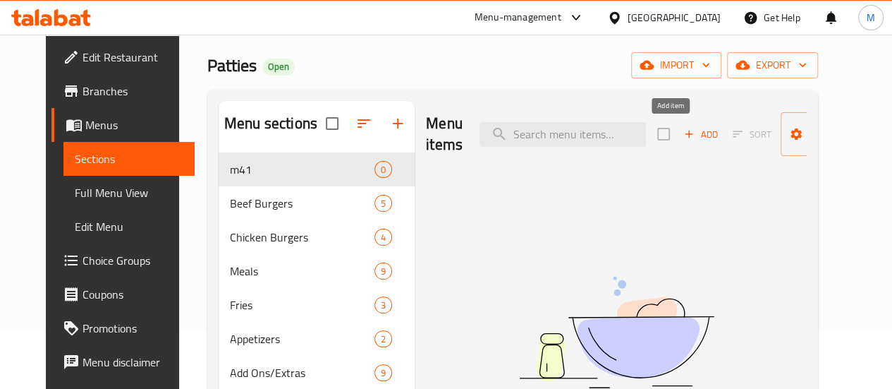
click at [683, 132] on icon "button" at bounding box center [689, 134] width 13 height 13
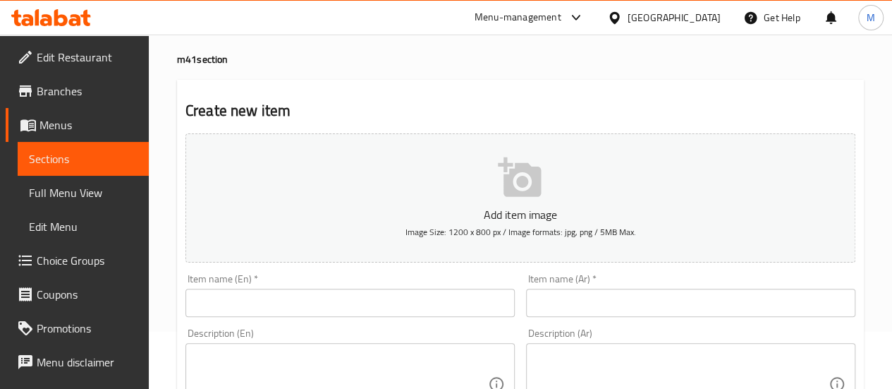
click at [265, 358] on textarea at bounding box center [341, 383] width 293 height 67
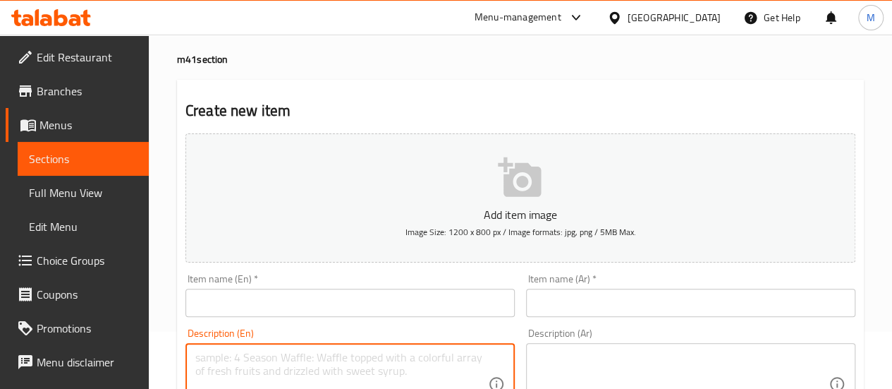
paste textarea ""Bacon Angus Beef Plain Fries Kinza""
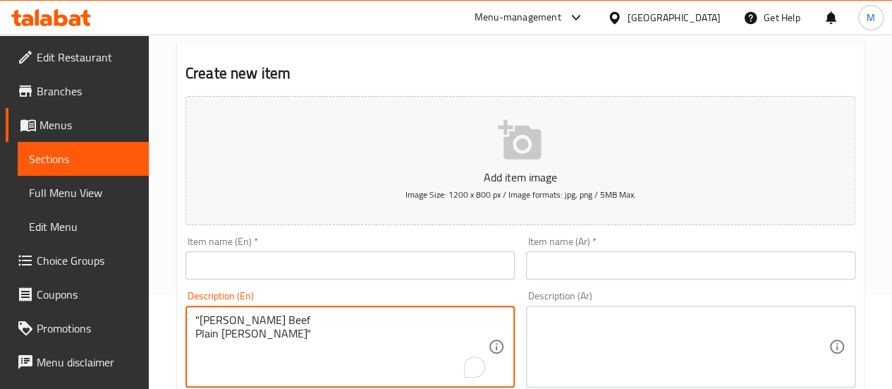
scroll to position [100, 0]
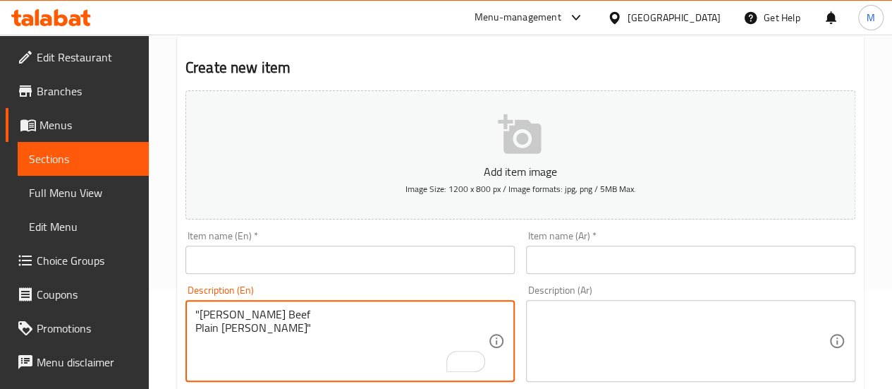
type textarea ""Bacon Angus Beef Plain Fries Kinza"
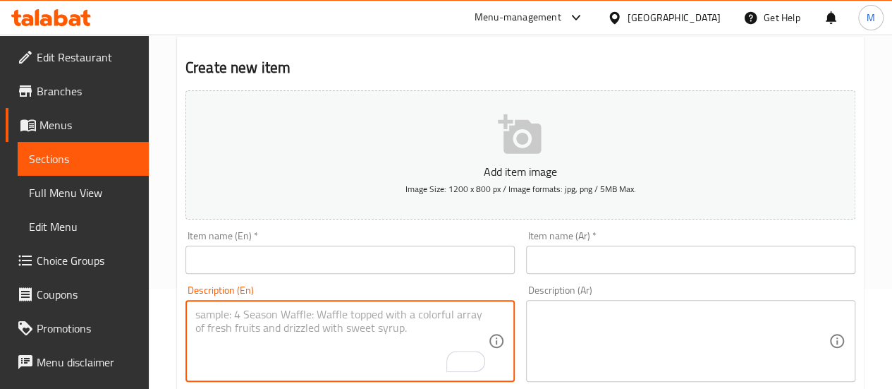
paste textarea ""Bacon Angus Beef Plain Fries Kinza""
type textarea ""Bacon Angus Beef Plain Fries Kinza""
paste textarea ""Bacon Angus Beef Plain Fries Kinza""
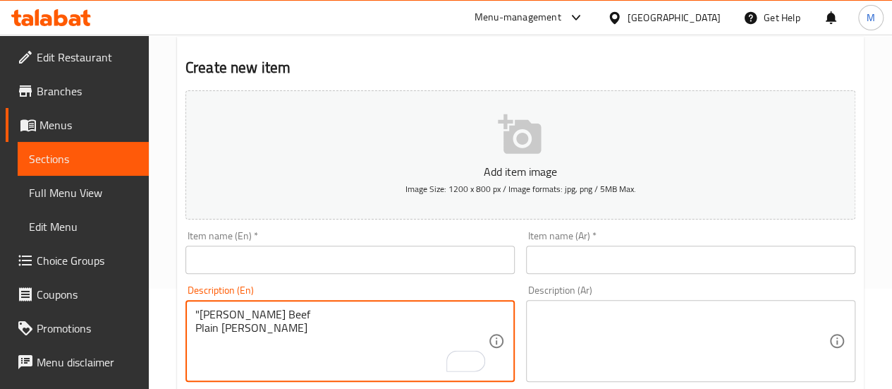
click at [200, 315] on textarea ""Bacon Angus Beef Plain Fries Kinza" at bounding box center [341, 340] width 293 height 67
click at [197, 327] on textarea ""Bacon Angus Beef + plain Fries Kinza" at bounding box center [341, 340] width 293 height 67
click at [199, 315] on textarea ""Bacon Angus Beef + plain Fries + Kinza" at bounding box center [341, 340] width 293 height 67
drag, startPoint x: 281, startPoint y: 313, endPoint x: 184, endPoint y: 319, distance: 96.8
click at [184, 319] on div "Description (En) Bacon Angus Beef + plain Fries + Kinza Description (En)" at bounding box center [350, 333] width 341 height 108
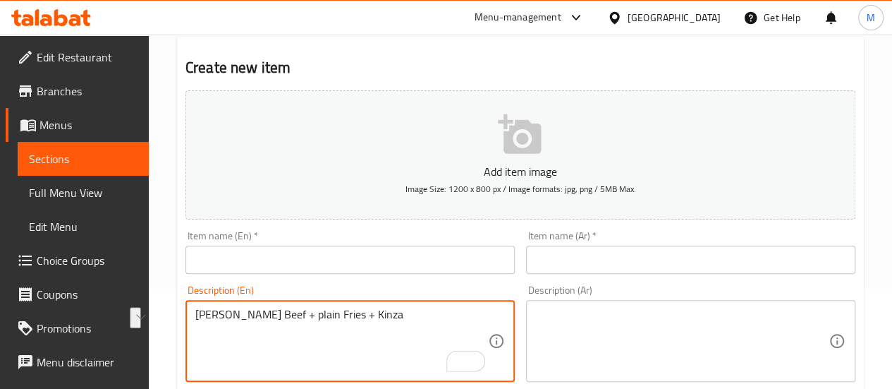
type textarea "Bacon Angus Beef + plain Fries + Kinza"
click at [254, 262] on input "text" at bounding box center [349, 259] width 329 height 28
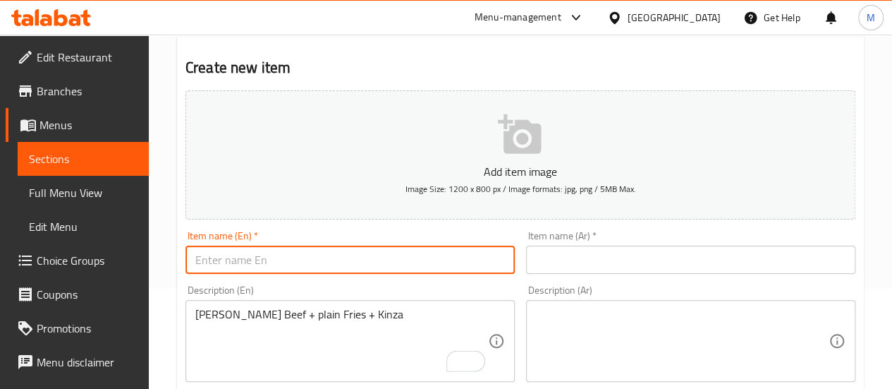
paste input "Bacon Angus Beef"
type input "Bacon Angus Beef meal"
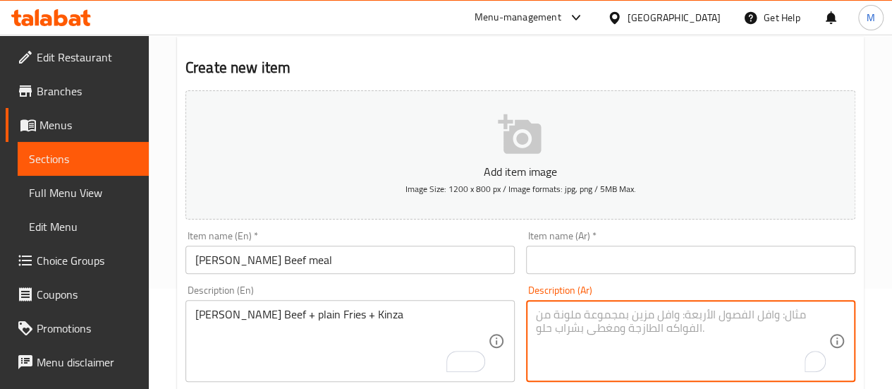
click at [587, 320] on textarea "To enrich screen reader interactions, please activate Accessibility in Grammarl…" at bounding box center [682, 340] width 293 height 67
click at [279, 262] on input "Bacon Angus Beef meal" at bounding box center [349, 259] width 329 height 28
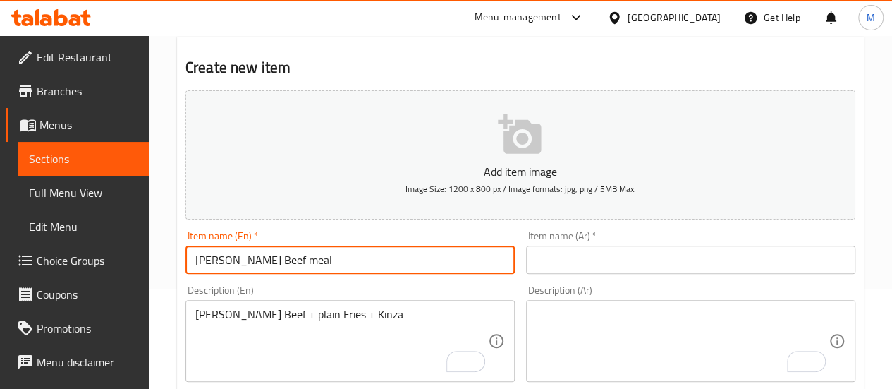
click at [592, 254] on input "text" at bounding box center [690, 259] width 329 height 28
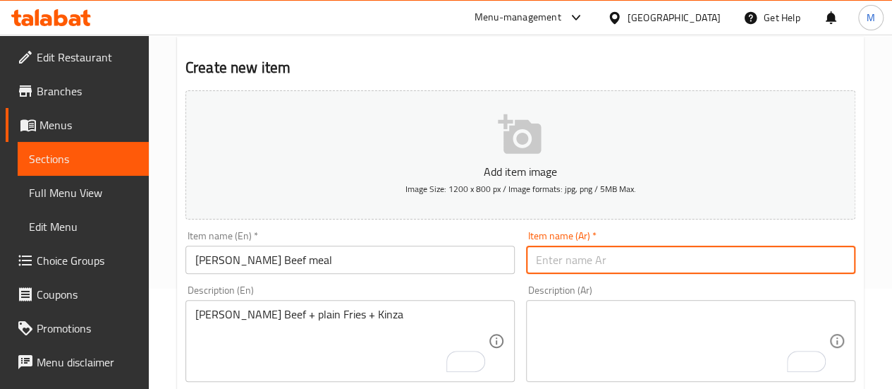
paste input "وجبة لحم أنجوس مع لحم مقدد"
type input "وجبة لحم أنجوس مع لحم مقدد"
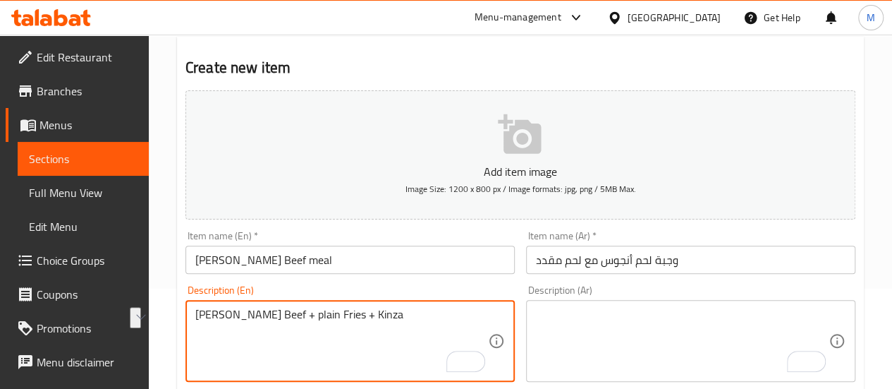
click at [592, 318] on textarea "To enrich screen reader interactions, please activate Accessibility in Grammarl…" at bounding box center [682, 340] width 293 height 67
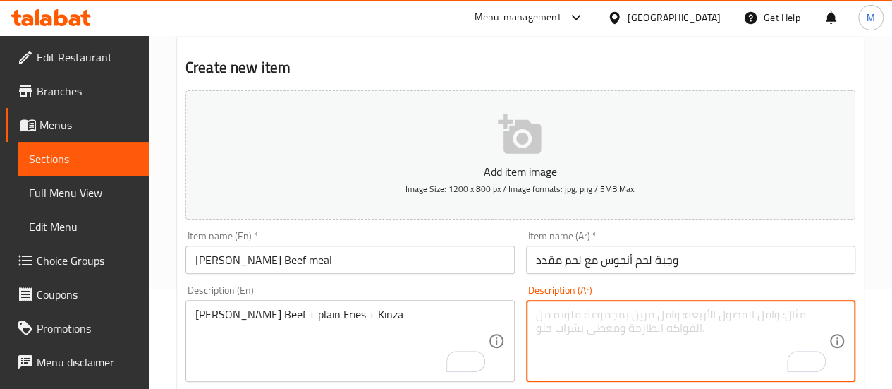
paste textarea "لحم بقري أنجوس مع لحم مقدد + بطاطس مقلية عادية + كينزا"
type textarea "لحم بقري أنجوس مع لحم مقدد + بطاطس مقلية عادية + كينزا"
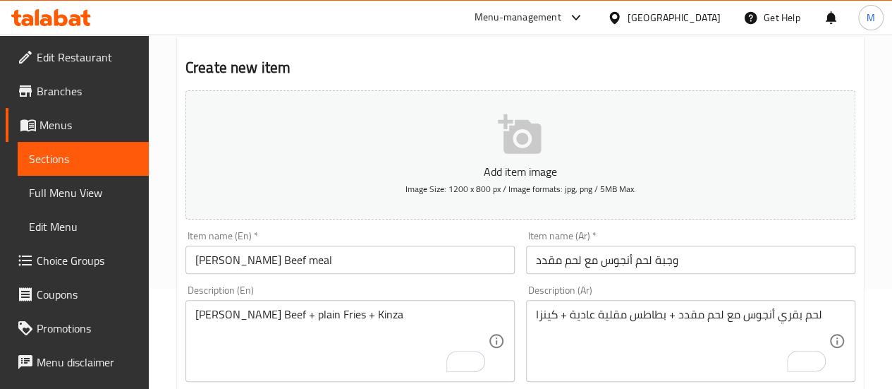
click at [645, 232] on div "Item name (Ar)   * وجبة لحم أنجوس مع لحم مقدد Item name (Ar) *" at bounding box center [690, 252] width 329 height 43
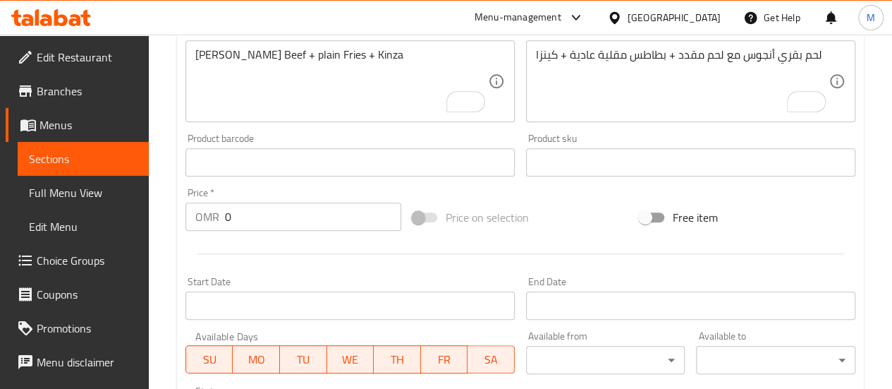
scroll to position [362, 0]
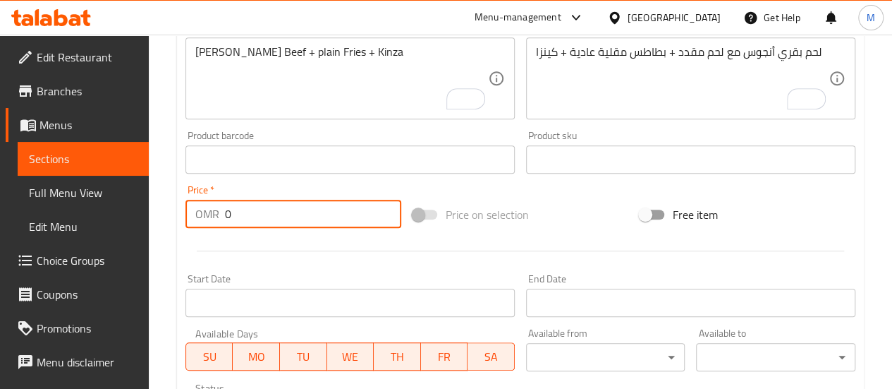
drag, startPoint x: 281, startPoint y: 207, endPoint x: 212, endPoint y: 212, distance: 70.0
click at [212, 212] on div "OMR 0 Price *" at bounding box center [293, 214] width 216 height 28
paste input "3.75"
type input "3.75"
click at [247, 258] on div at bounding box center [520, 250] width 681 height 35
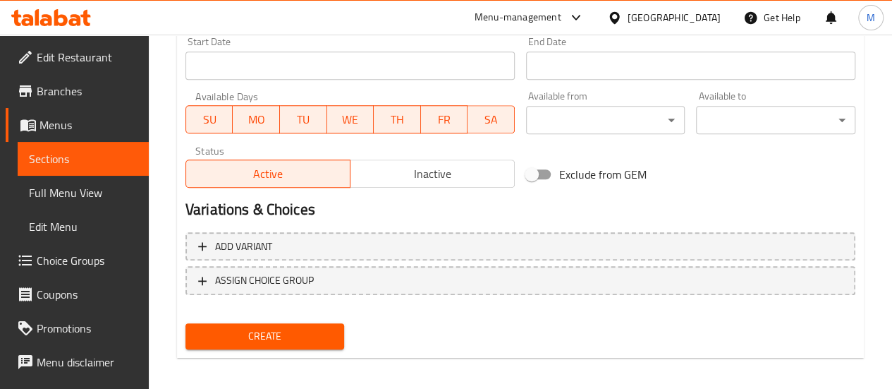
scroll to position [604, 0]
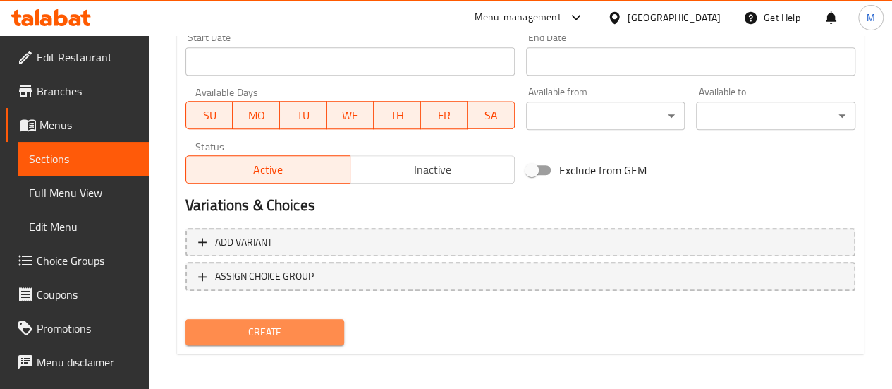
click at [251, 324] on span "Create" at bounding box center [265, 332] width 137 height 18
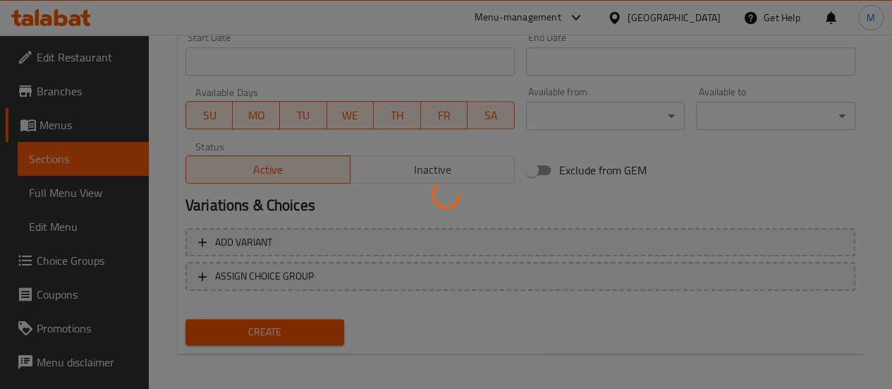
type input "0"
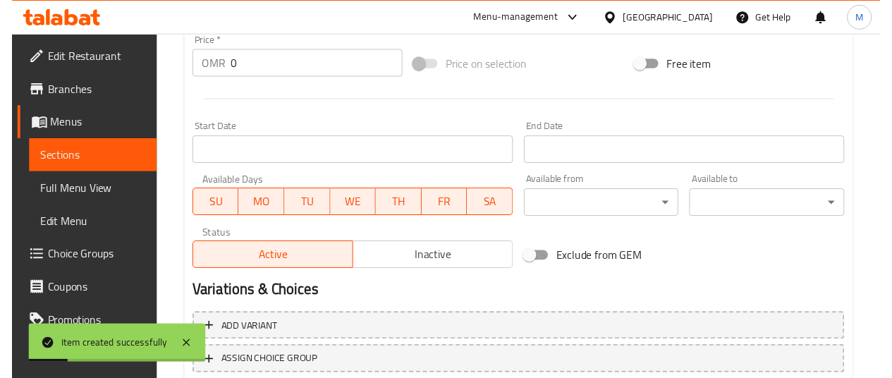
scroll to position [511, 0]
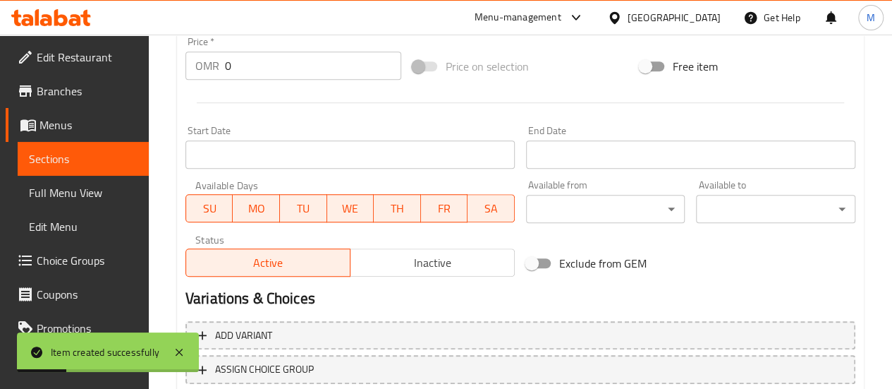
click at [370, 154] on input "Start Date" at bounding box center [349, 154] width 329 height 28
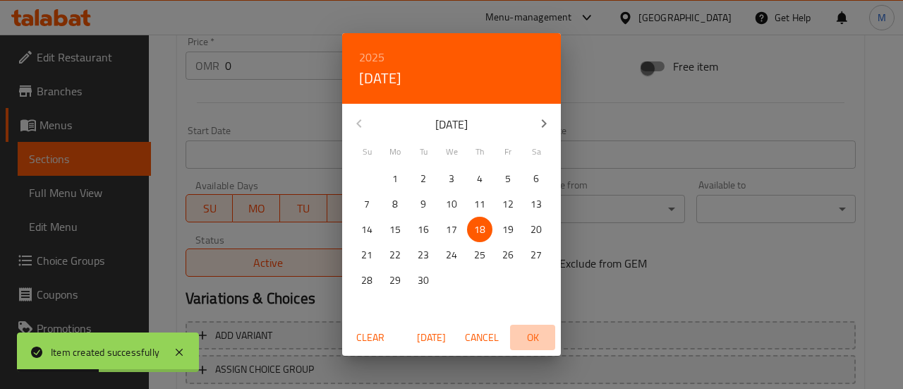
click at [530, 332] on span "OK" at bounding box center [533, 338] width 34 height 18
type input "[DATE]"
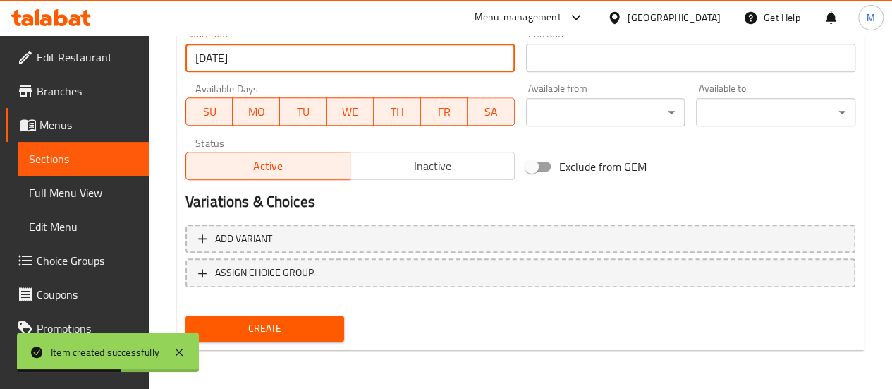
click at [324, 333] on span "Create" at bounding box center [265, 328] width 137 height 18
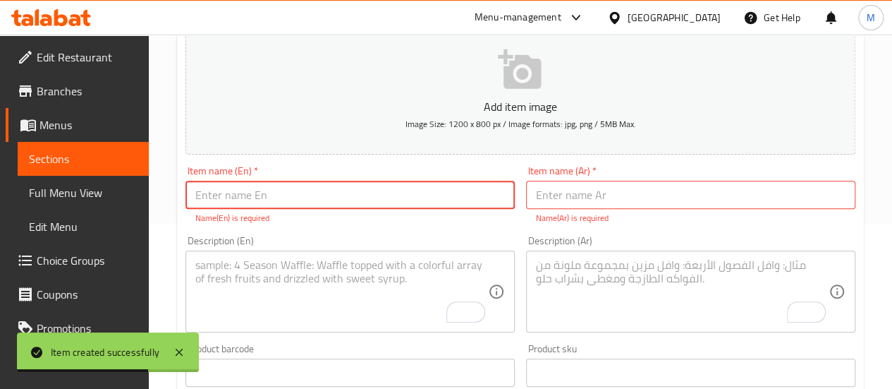
scroll to position [0, 0]
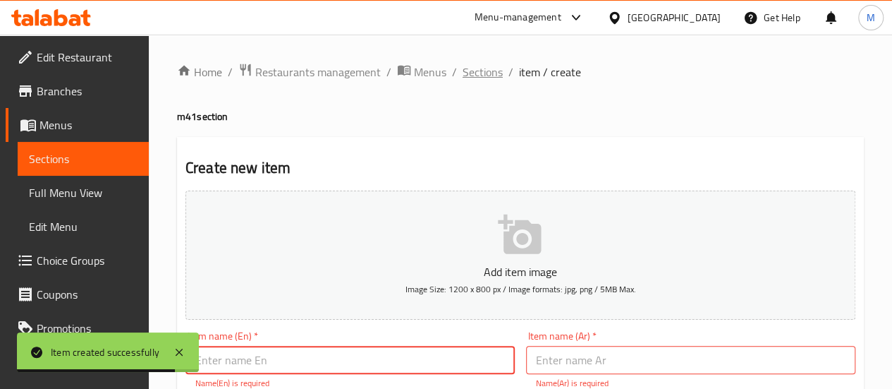
click at [493, 71] on span "Sections" at bounding box center [483, 71] width 40 height 17
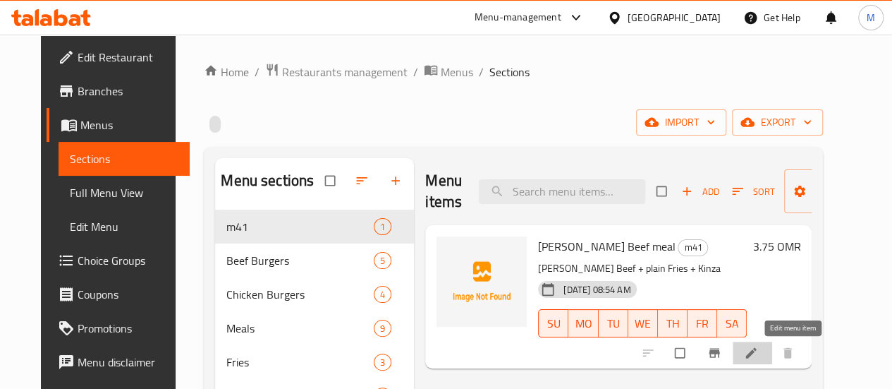
click at [761, 350] on link at bounding box center [752, 353] width 17 height 14
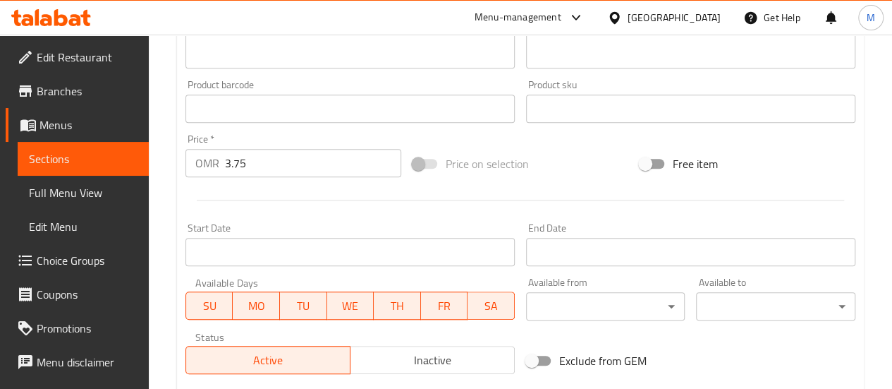
scroll to position [408, 0]
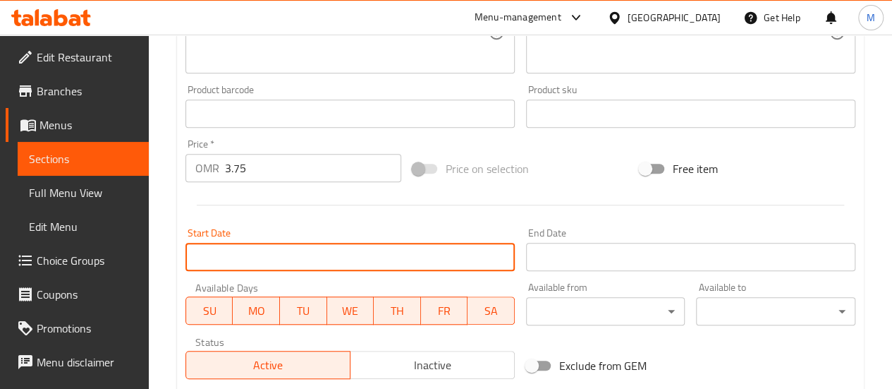
click at [372, 252] on input "Start Date" at bounding box center [349, 257] width 329 height 28
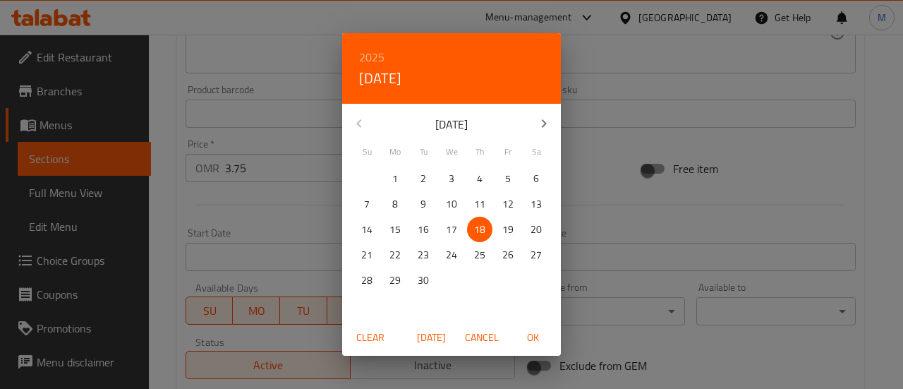
click at [539, 338] on span "OK" at bounding box center [533, 338] width 34 height 18
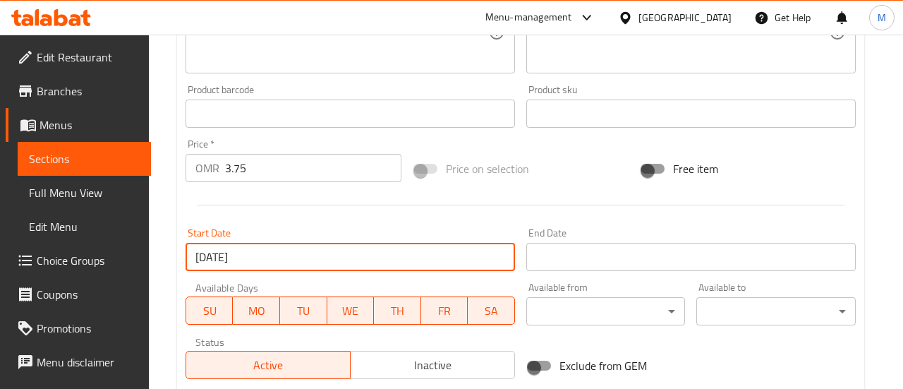
type input "[DATE]"
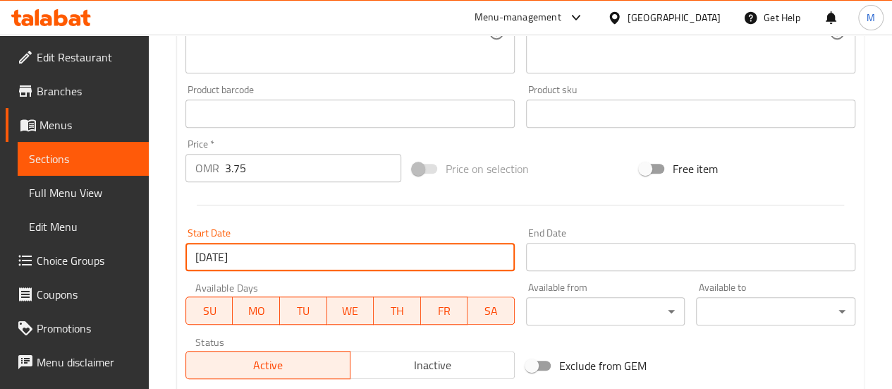
scroll to position [607, 0]
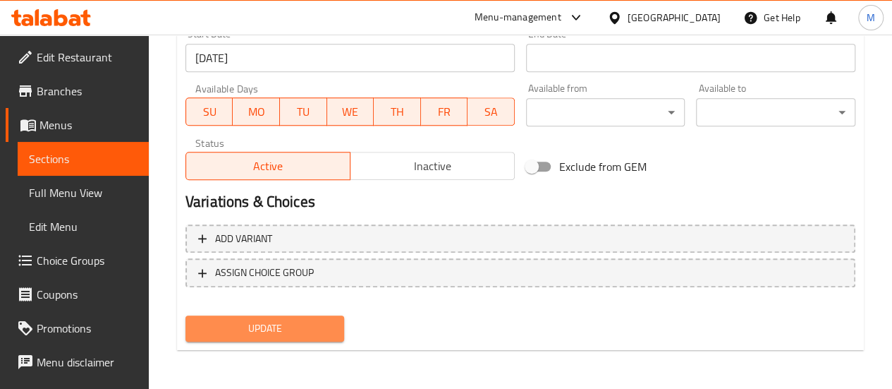
click at [295, 329] on span "Update" at bounding box center [265, 328] width 137 height 18
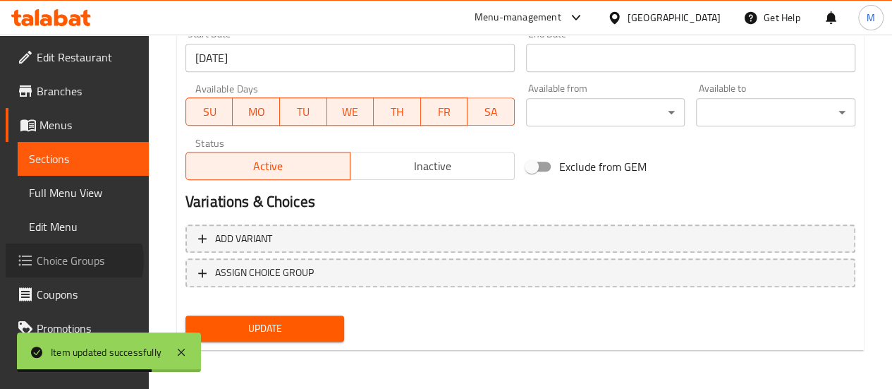
click at [73, 260] on span "Choice Groups" at bounding box center [87, 260] width 101 height 17
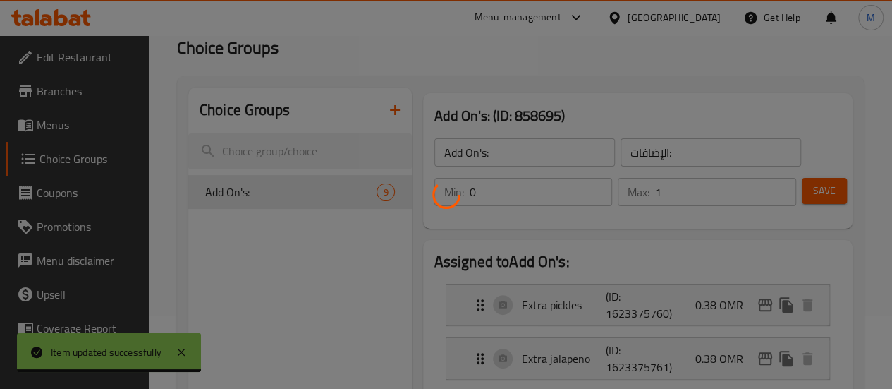
scroll to position [69, 0]
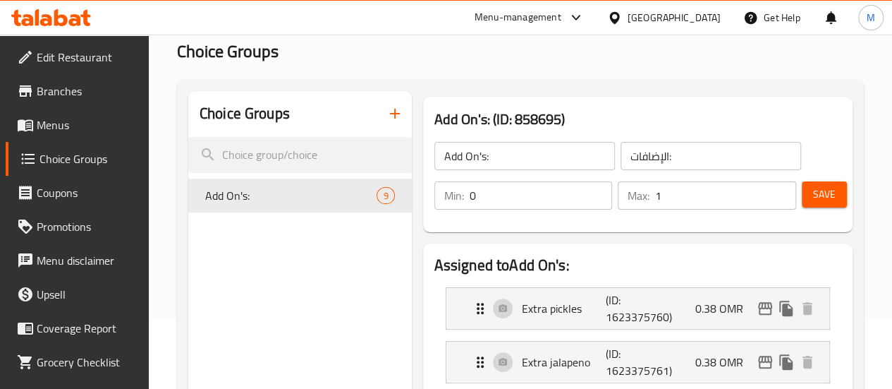
click at [386, 110] on icon "button" at bounding box center [394, 113] width 17 height 17
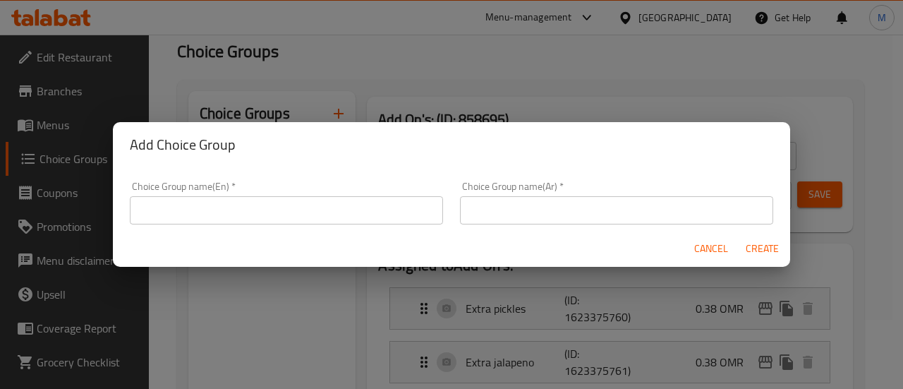
click at [295, 207] on input "text" at bounding box center [286, 210] width 313 height 28
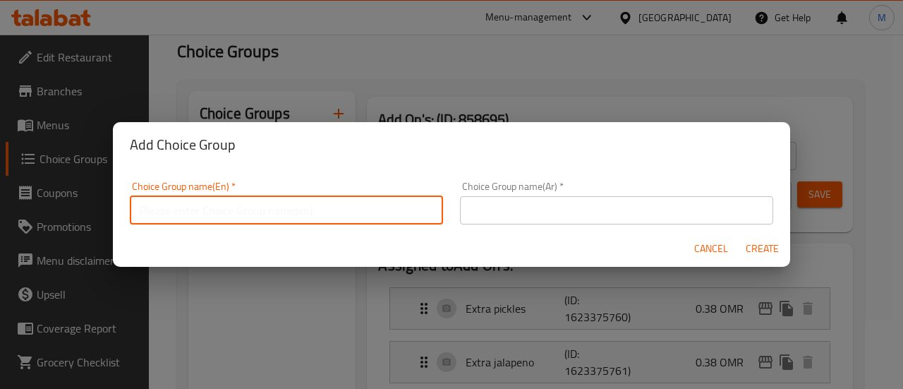
type input "Your choice of main"
click at [531, 204] on input "text" at bounding box center [616, 210] width 313 height 28
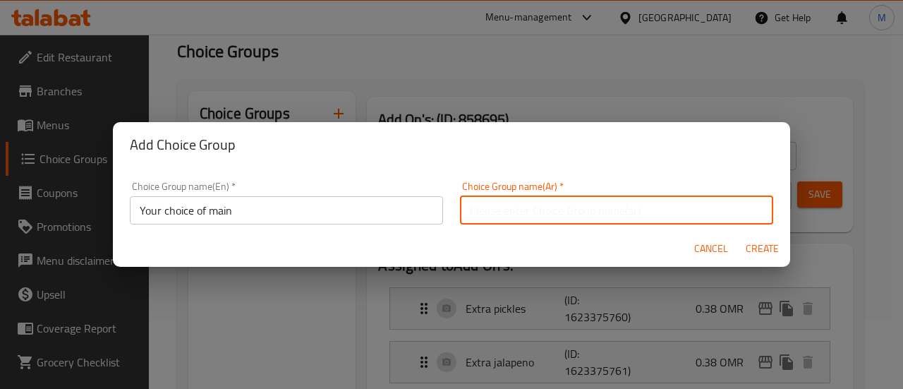
type input "اختيارك من الطبق الرئيسي"
click at [767, 243] on span "Create" at bounding box center [762, 249] width 34 height 18
type input "Your choice of main"
type input "اختيارك من الطبق الرئيسي"
type input "0"
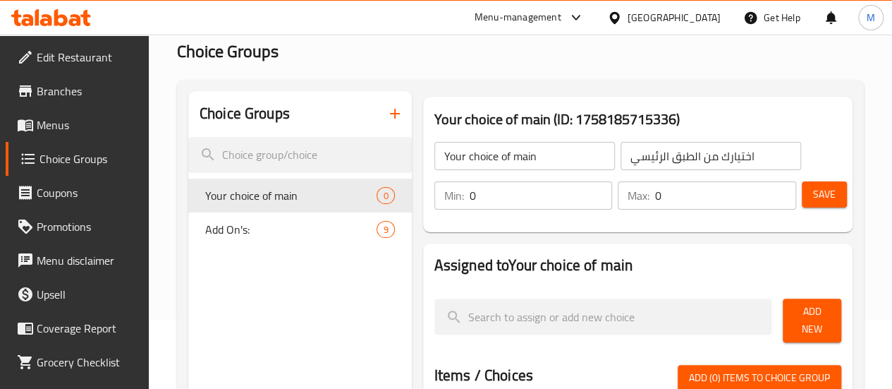
click at [512, 195] on input "0" at bounding box center [541, 195] width 143 height 28
type input "1"
click at [655, 193] on input "0" at bounding box center [725, 195] width 141 height 28
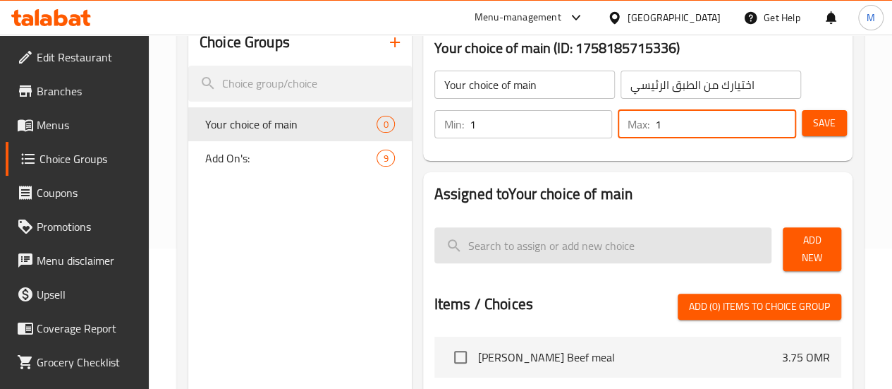
scroll to position [142, 0]
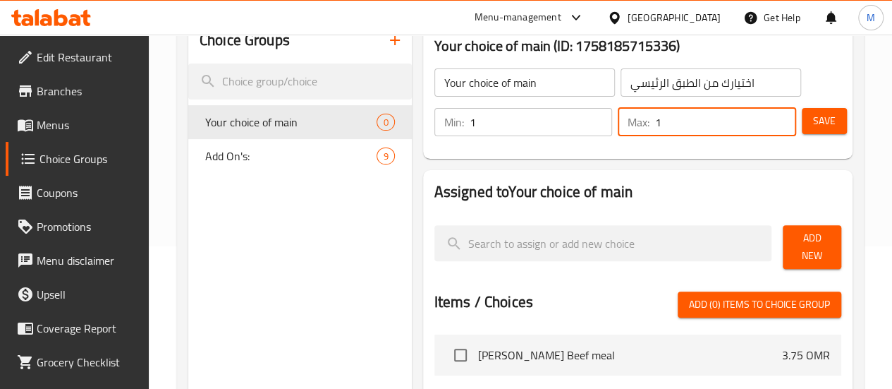
type input "1"
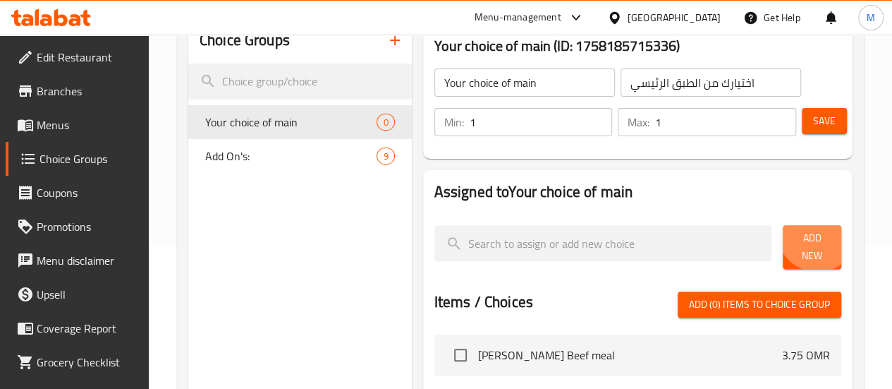
click at [808, 236] on span "Add New" at bounding box center [812, 246] width 36 height 35
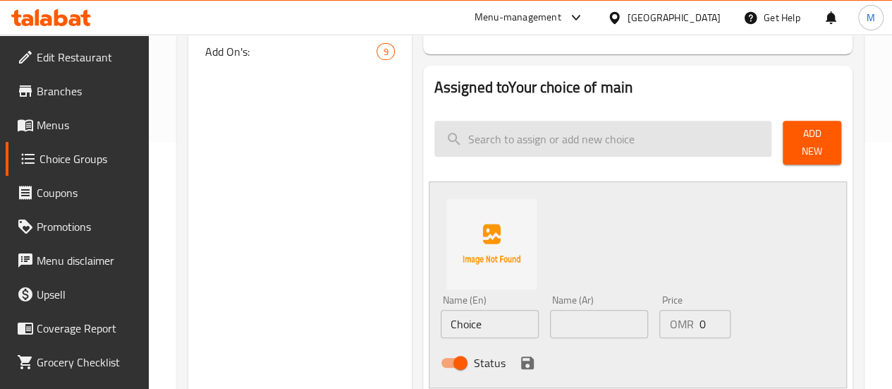
scroll to position [248, 0]
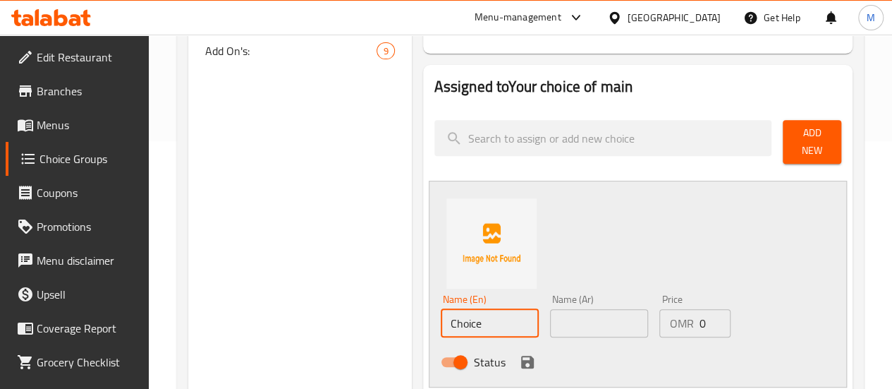
drag, startPoint x: 439, startPoint y: 315, endPoint x: 346, endPoint y: 303, distance: 93.9
click at [346, 303] on div "Choice Groups Your choice of main 0 Add On's: 9 Your choice of main (ID: 175818…" at bounding box center [523, 352] width 670 height 878
paste input "Bacon Angus Beef"
type input "Bacon Angus Beef"
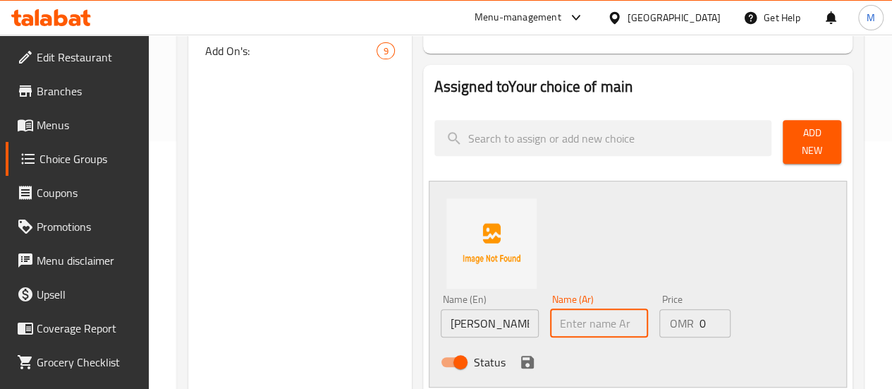
click at [551, 317] on input "text" at bounding box center [599, 323] width 98 height 28
paste input "لحم بقري أنجوس"
type input "لحم بقري أنجوس"
click at [521, 355] on icon "save" at bounding box center [527, 361] width 13 height 13
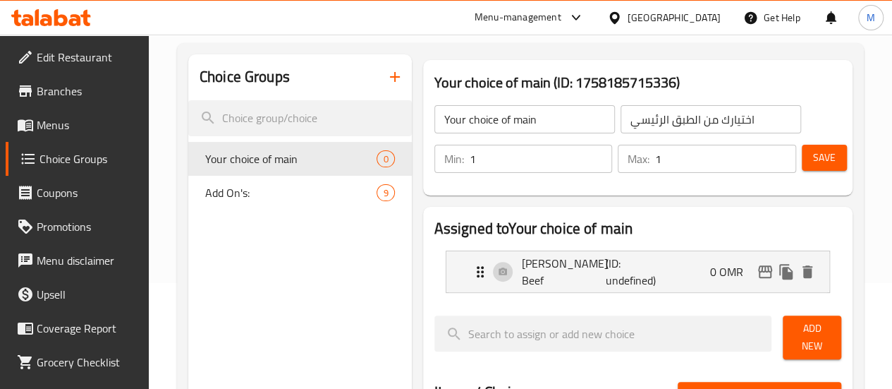
scroll to position [104, 0]
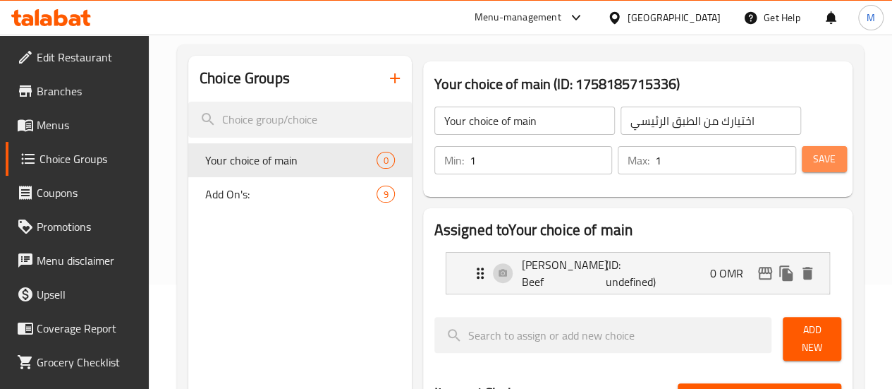
click at [804, 166] on button "Save" at bounding box center [824, 159] width 45 height 26
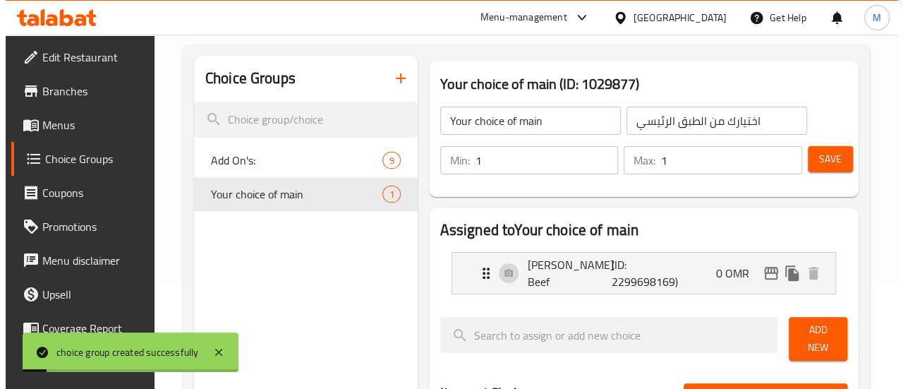
scroll to position [516, 0]
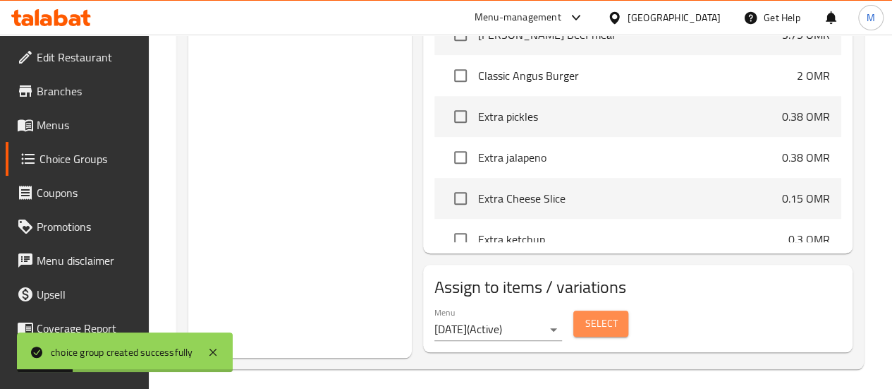
click at [585, 318] on span "Select" at bounding box center [601, 324] width 32 height 18
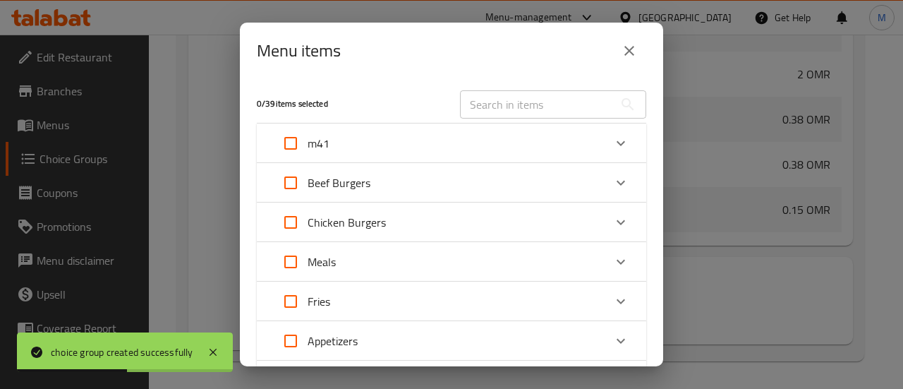
click at [291, 148] on input "Expand" at bounding box center [291, 143] width 34 height 34
checkbox input "true"
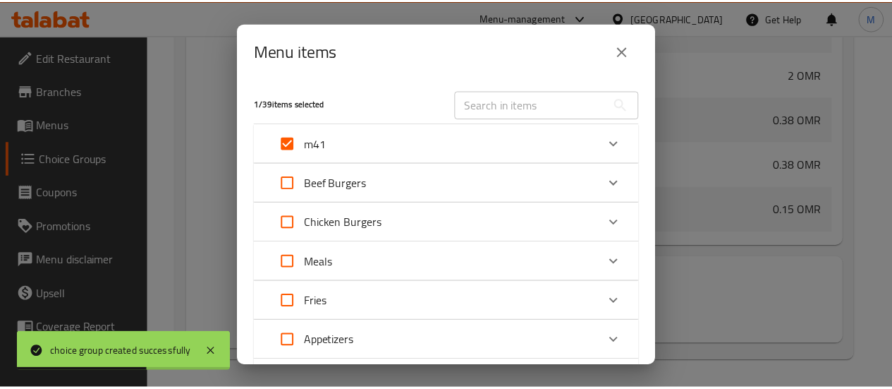
scroll to position [171, 0]
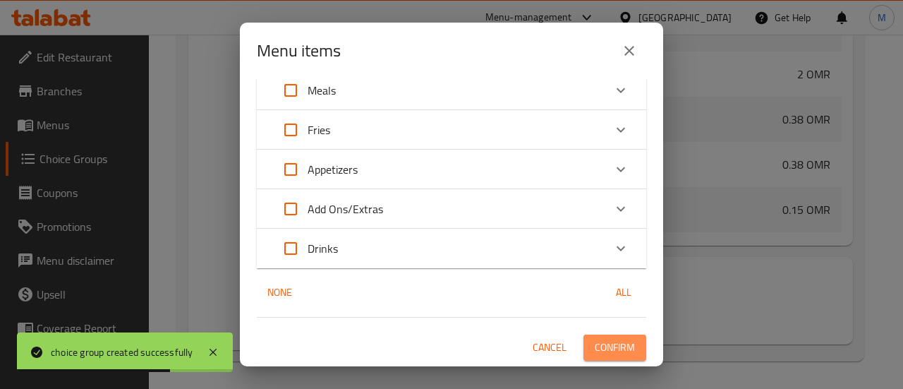
click at [602, 350] on span "Confirm" at bounding box center [614, 347] width 40 height 18
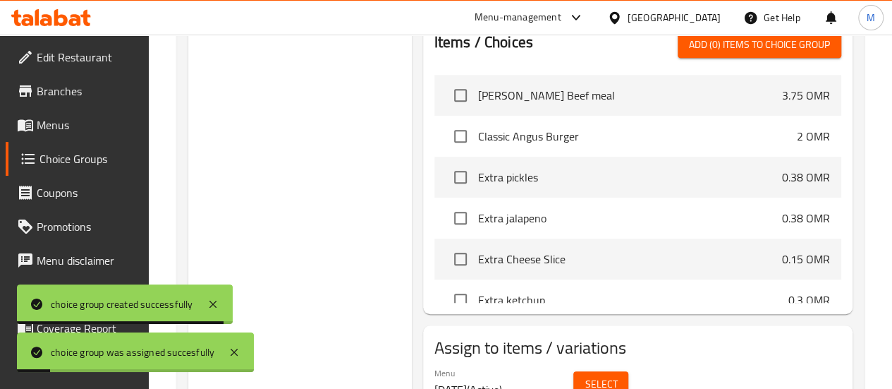
scroll to position [447, 0]
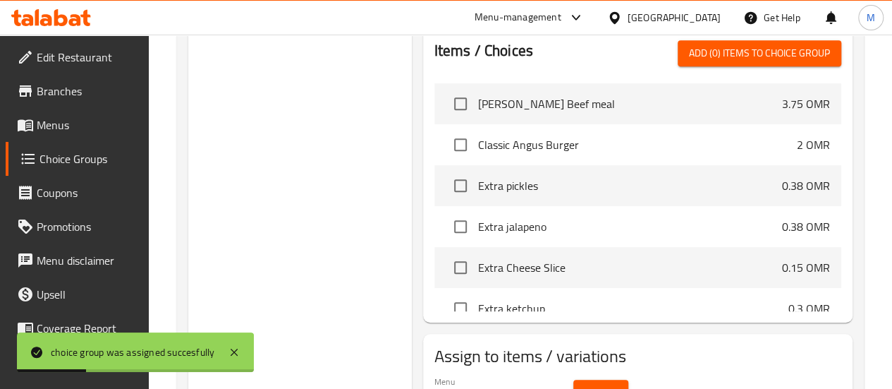
click at [59, 121] on span "Menus" at bounding box center [87, 124] width 101 height 17
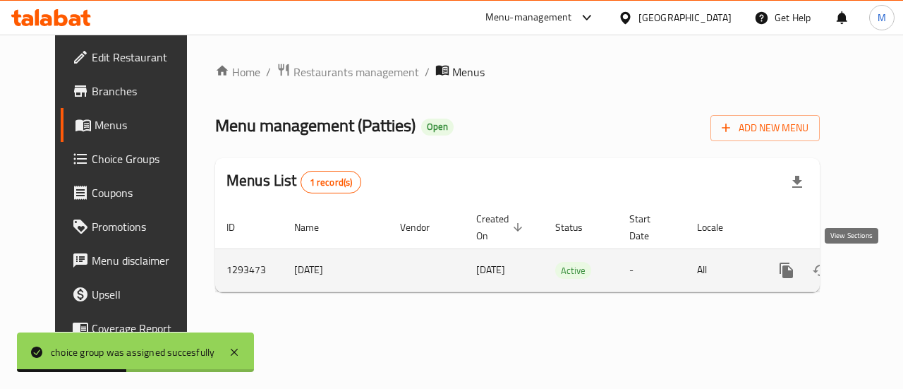
click at [882, 270] on icon "enhanced table" at bounding box center [888, 270] width 13 height 13
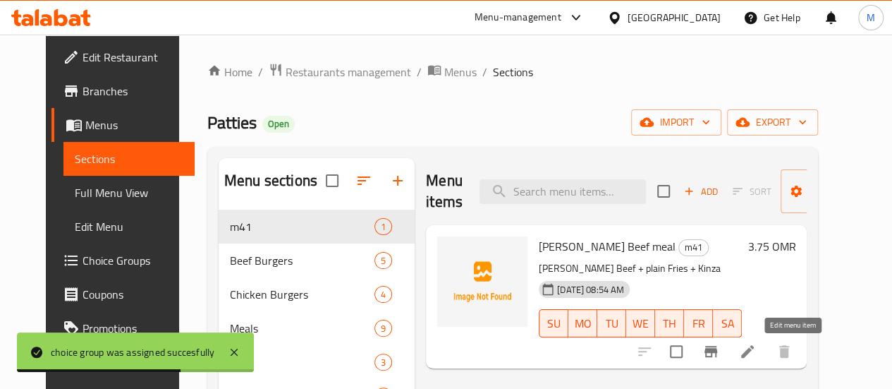
click at [793, 351] on div at bounding box center [714, 351] width 173 height 34
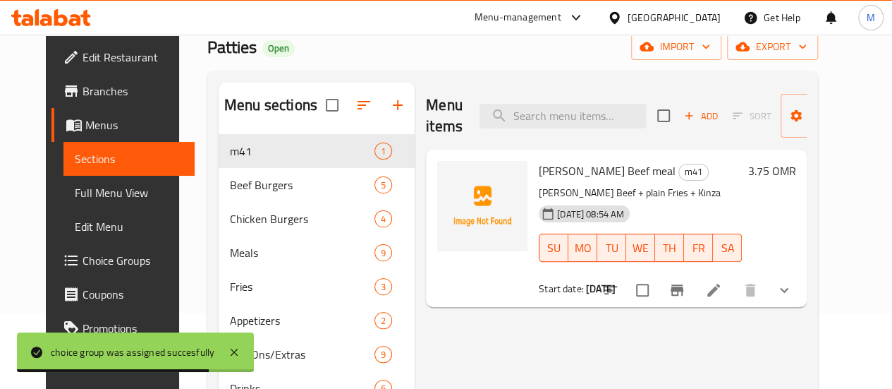
scroll to position [76, 0]
click at [720, 290] on icon at bounding box center [713, 289] width 13 height 13
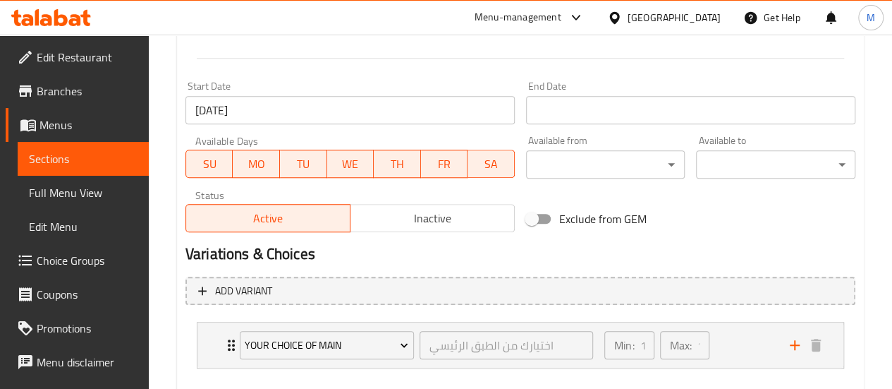
scroll to position [630, 0]
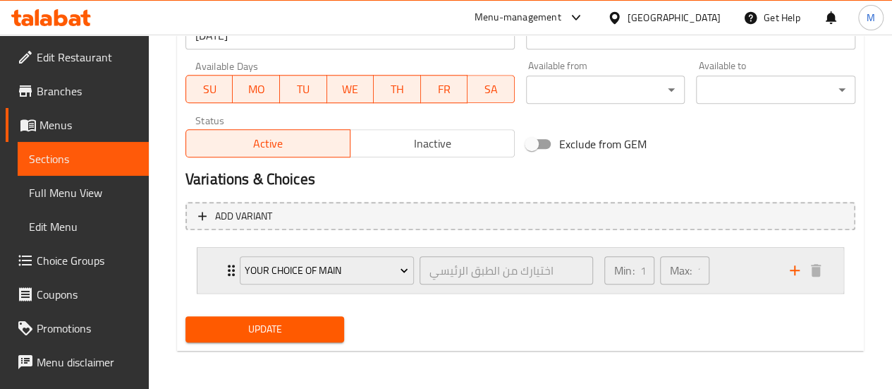
click at [749, 274] on div "Min: 1 ​ Max: 1 ​" at bounding box center [688, 270] width 185 height 45
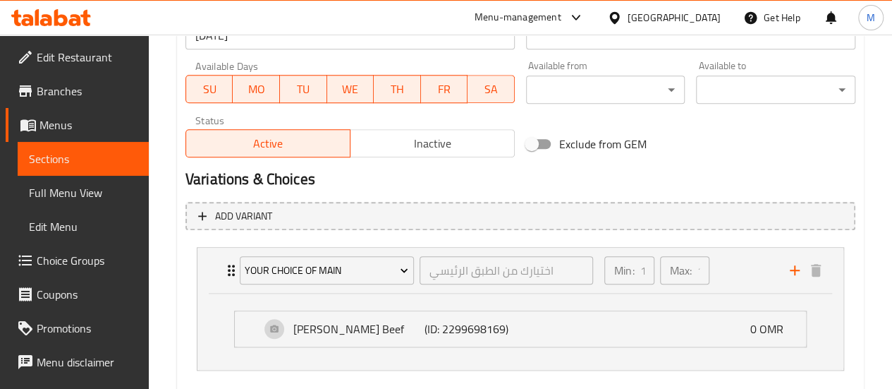
click at [73, 257] on span "Choice Groups" at bounding box center [87, 260] width 101 height 17
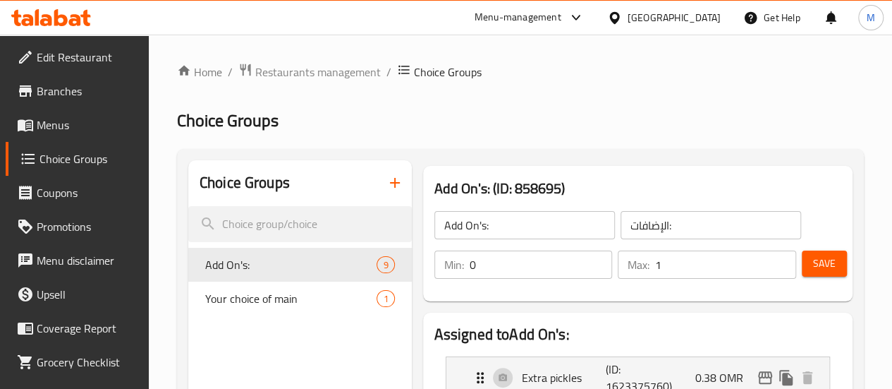
click at [386, 175] on icon "button" at bounding box center [394, 182] width 17 height 17
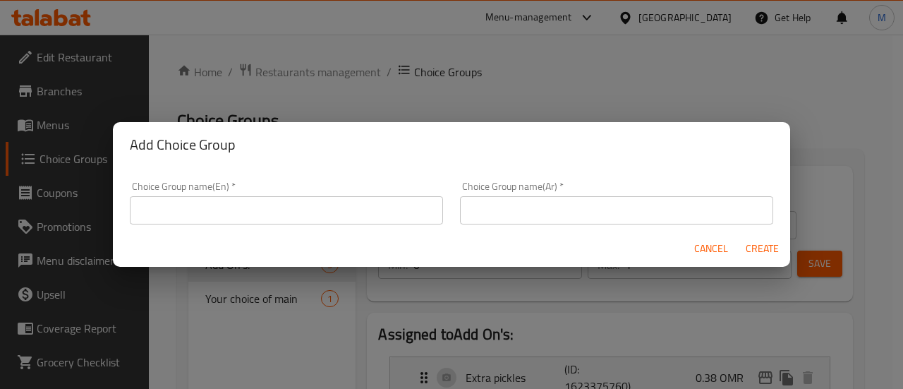
click at [288, 209] on input "text" at bounding box center [286, 210] width 313 height 28
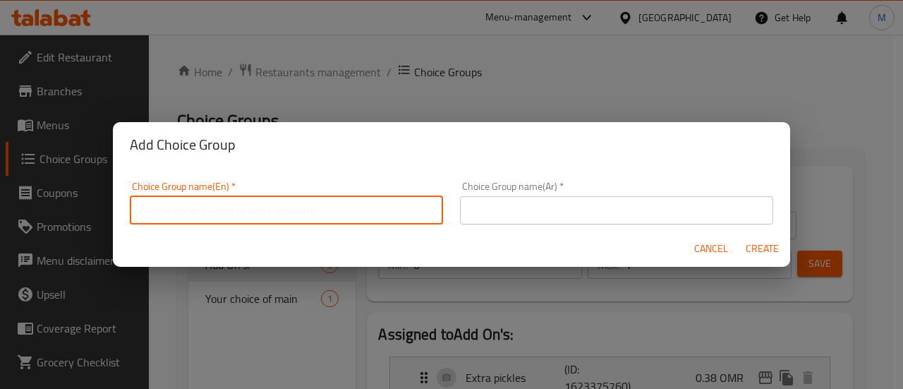
type input "Your choice of side 1"
click at [520, 214] on input "text" at bounding box center [616, 210] width 313 height 28
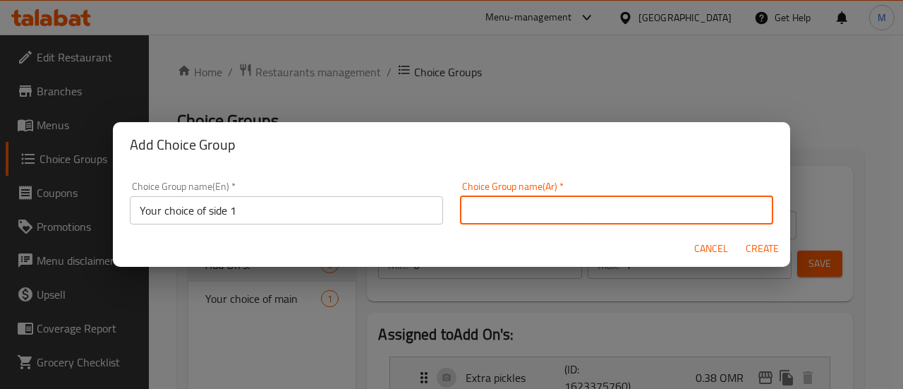
type input "اختيارك من الطبق الجانبي 1"
click at [771, 237] on button "Create" at bounding box center [761, 249] width 45 height 26
type input "Your choice of side 1"
type input "اختيارك من الطبق الجانبي 1"
type input "0"
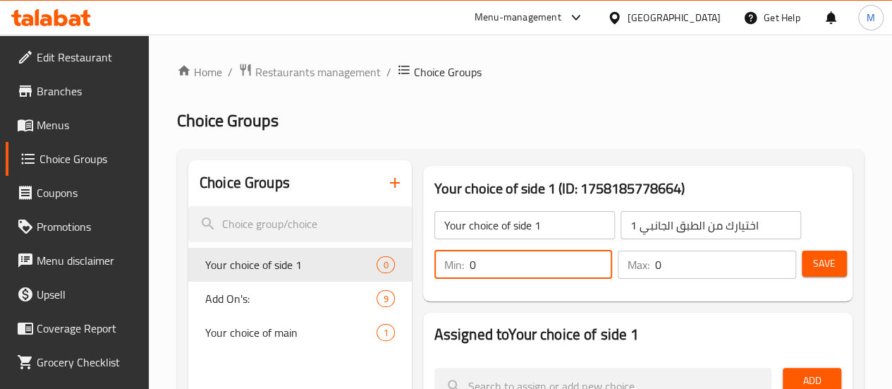
click at [496, 266] on input "0" at bounding box center [541, 264] width 143 height 28
type input "1"
click at [655, 267] on input "0" at bounding box center [725, 264] width 141 height 28
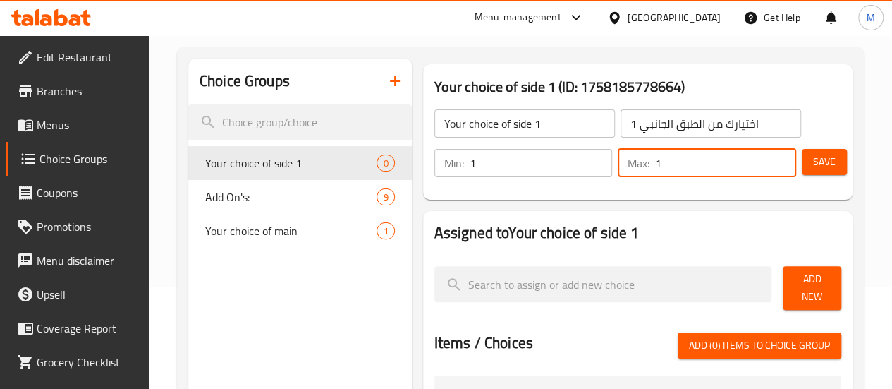
scroll to position [104, 0]
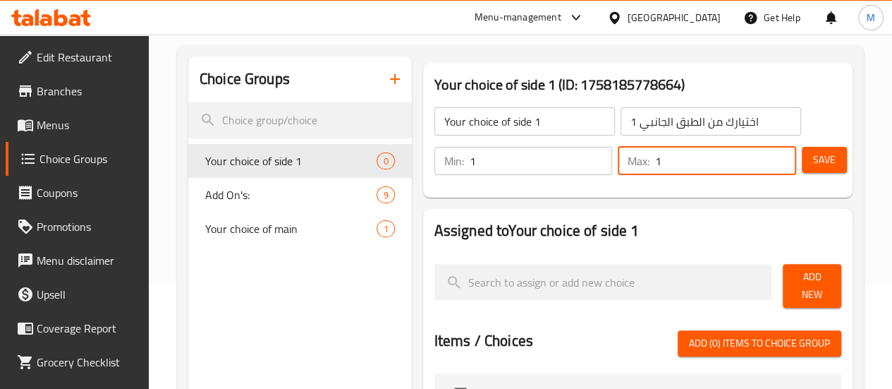
type input "1"
click at [794, 283] on span "Add New" at bounding box center [812, 285] width 36 height 35
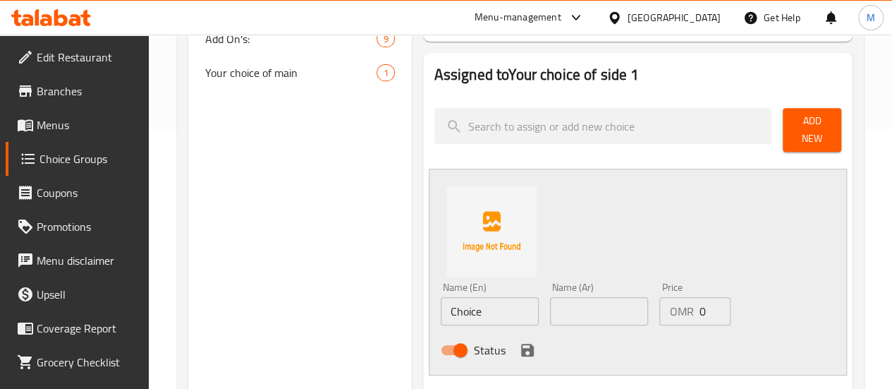
scroll to position [260, 0]
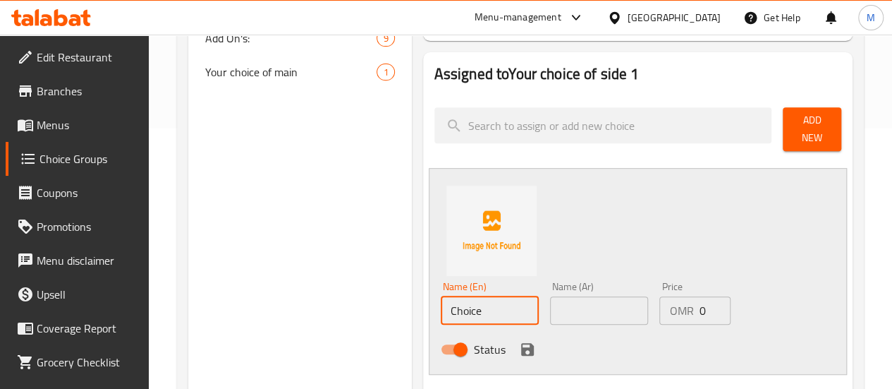
drag, startPoint x: 432, startPoint y: 310, endPoint x: 343, endPoint y: 303, distance: 89.1
click at [343, 303] on div "Choice Groups Your choice of side 1 0 Add On's: 9 Your choice of main 1 Your ch…" at bounding box center [523, 339] width 670 height 878
type input "ح"
type input "p"
type input "plain fries"
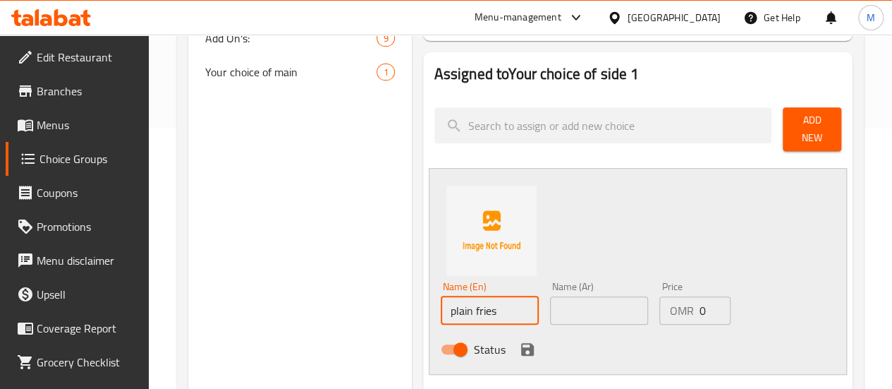
click at [550, 305] on input "text" at bounding box center [599, 310] width 98 height 28
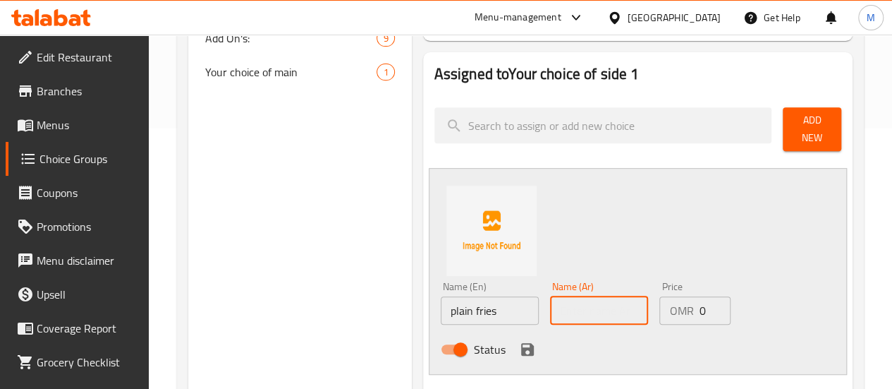
type input "فرايز"
click at [519, 341] on icon "save" at bounding box center [527, 349] width 17 height 17
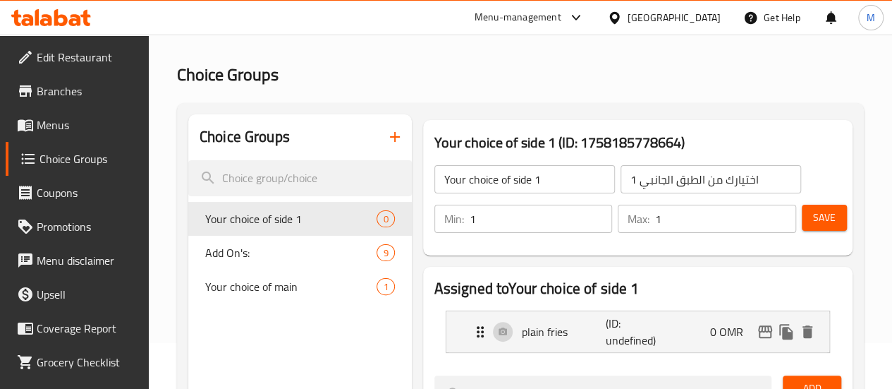
scroll to position [44, 0]
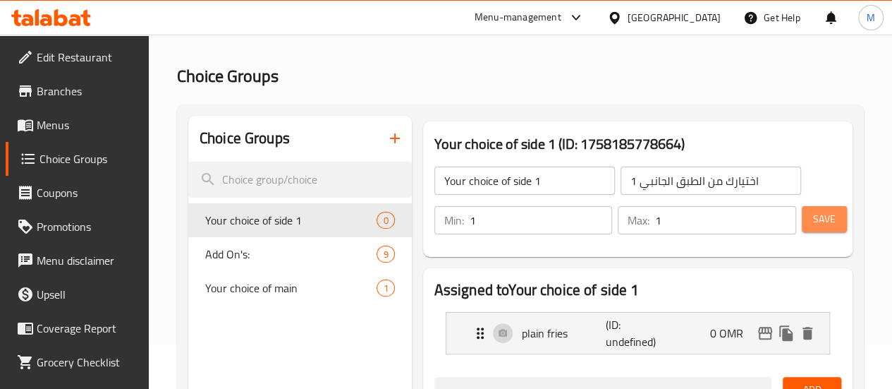
click at [813, 223] on span "Save" at bounding box center [824, 219] width 23 height 18
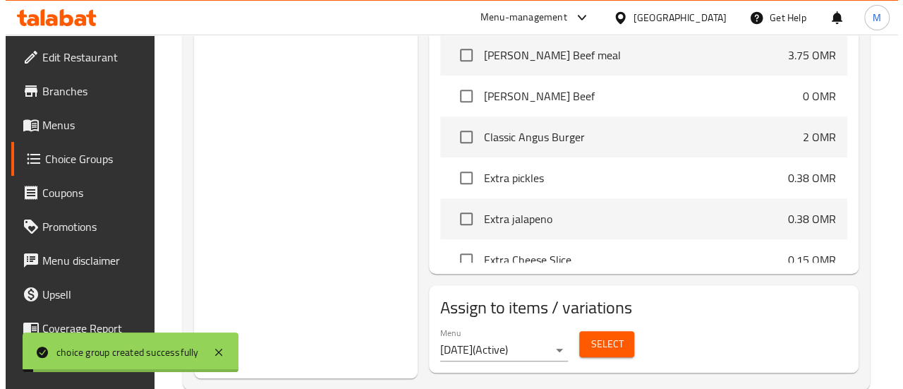
scroll to position [516, 0]
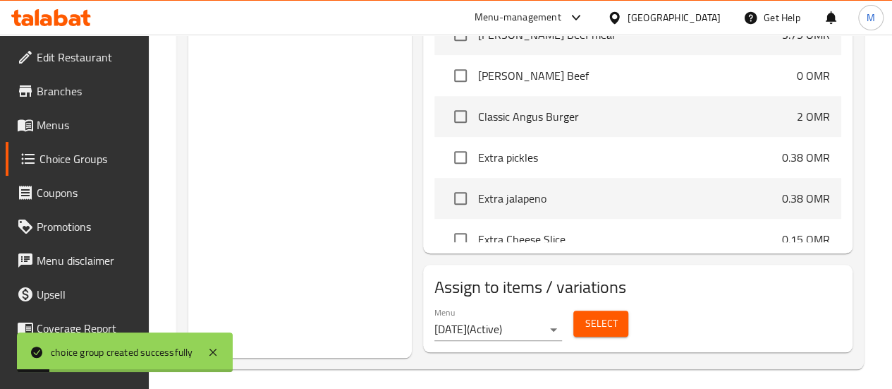
click at [573, 325] on button "Select" at bounding box center [600, 323] width 55 height 26
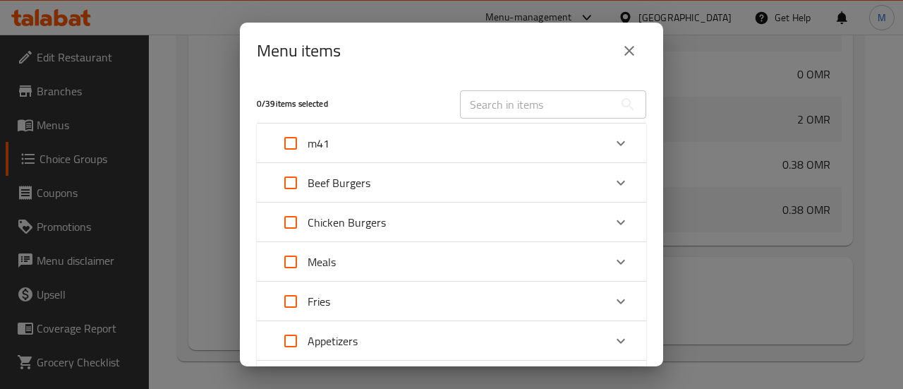
click at [291, 141] on input "Expand" at bounding box center [291, 143] width 34 height 34
checkbox input "true"
click at [377, 133] on div "m41" at bounding box center [439, 143] width 330 height 34
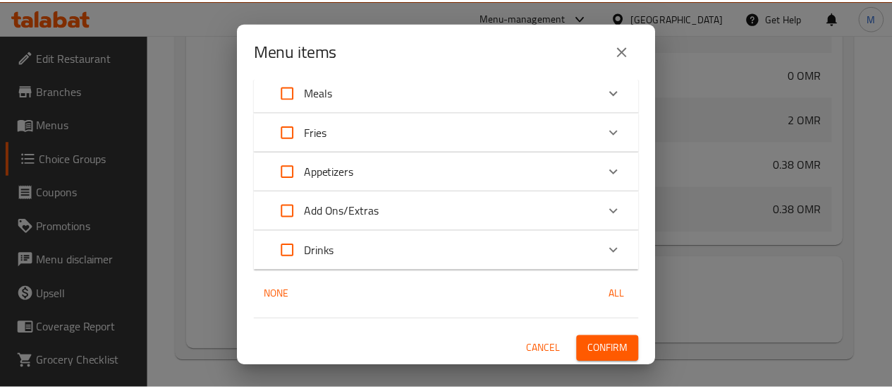
scroll to position [288, 0]
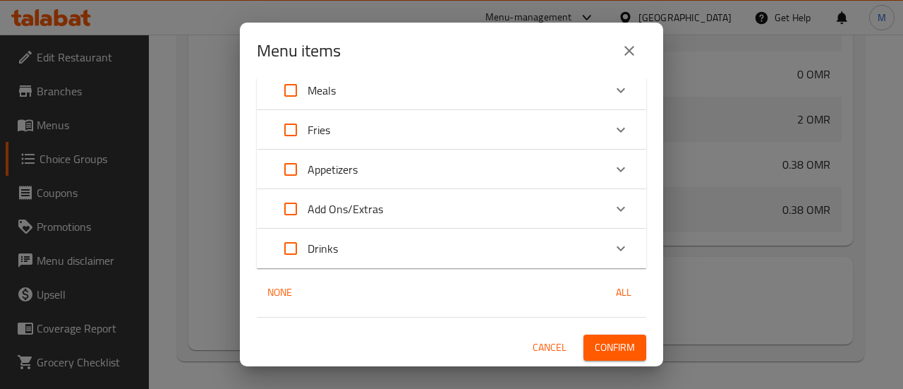
click at [614, 343] on span "Confirm" at bounding box center [614, 347] width 40 height 18
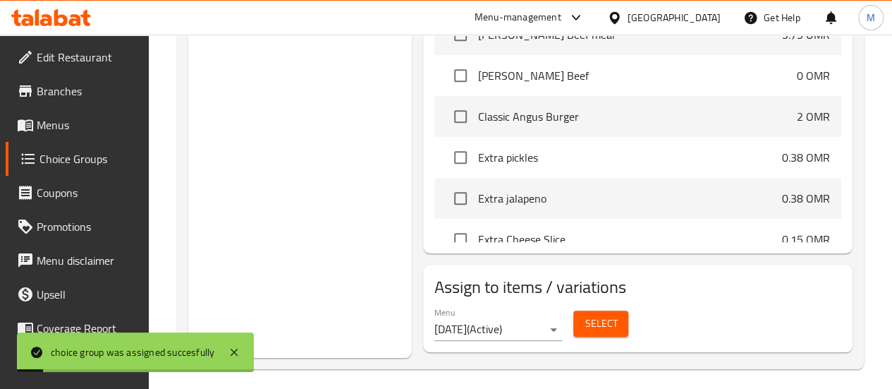
scroll to position [0, 0]
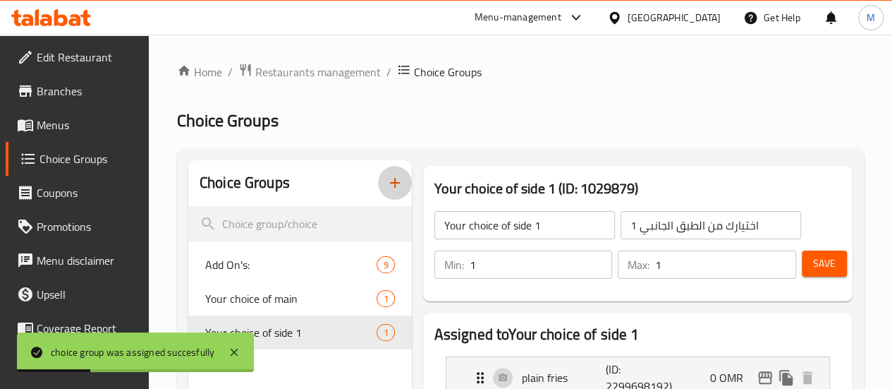
click at [390, 181] on icon "button" at bounding box center [395, 183] width 10 height 10
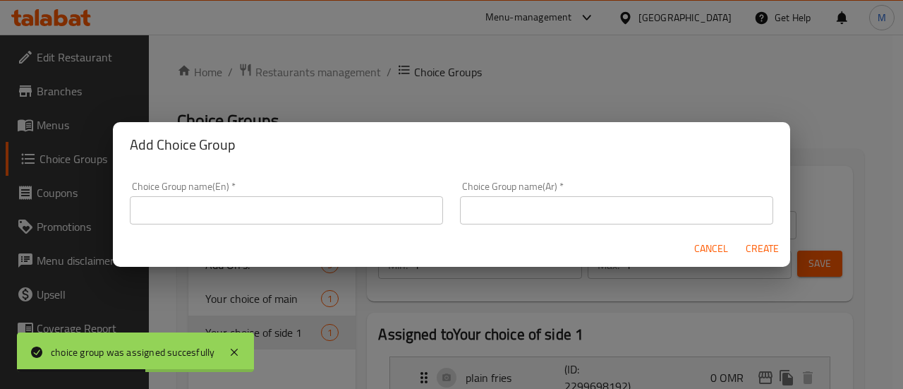
click at [207, 216] on input "text" at bounding box center [286, 210] width 313 height 28
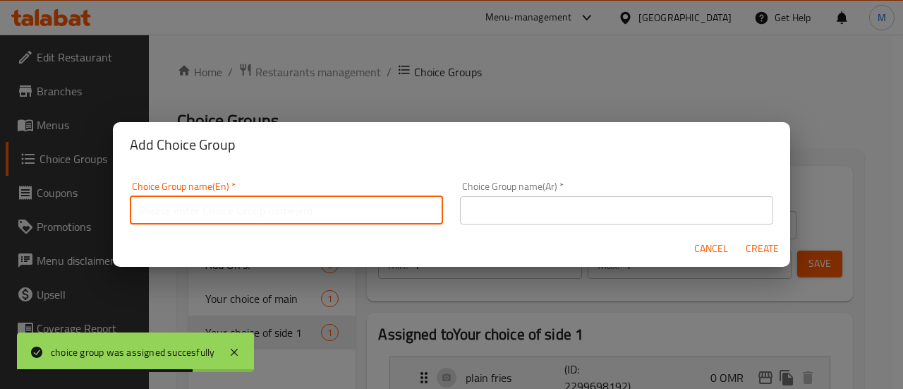
type input "Your choice of drink"
click at [501, 191] on div "Choice Group name(Ar)   * Choice Group name(Ar) *" at bounding box center [616, 202] width 313 height 43
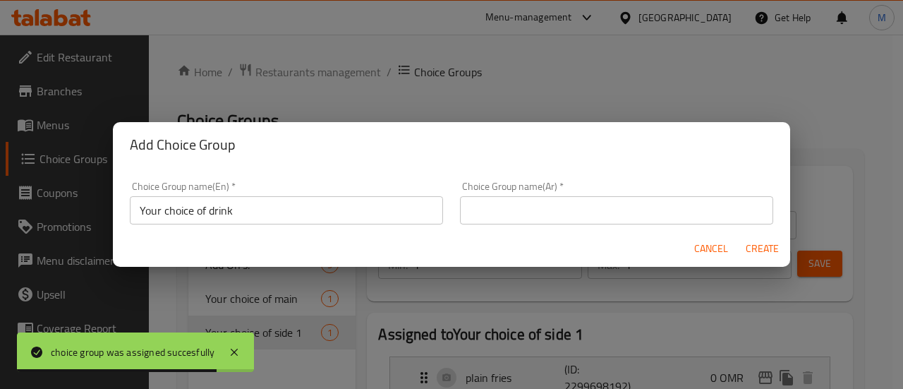
click at [502, 202] on input "text" at bounding box center [616, 210] width 313 height 28
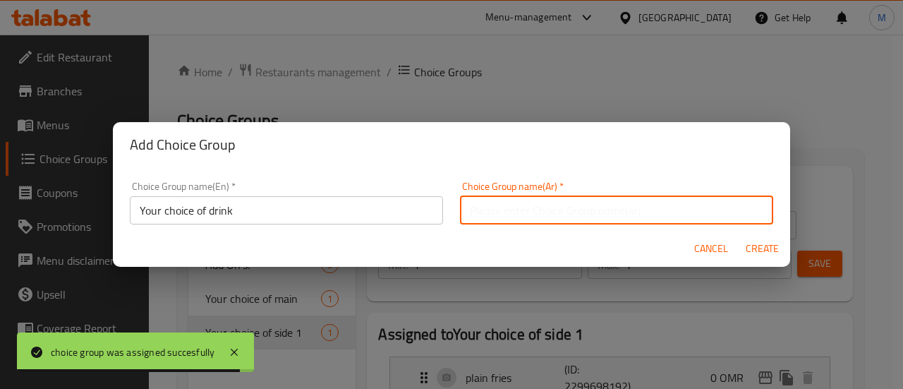
type input "اختيارك من المشروبات"
click at [760, 245] on span "Create" at bounding box center [762, 249] width 34 height 18
type input "Your choice of drink"
type input "اختيارك من المشروبات"
type input "0"
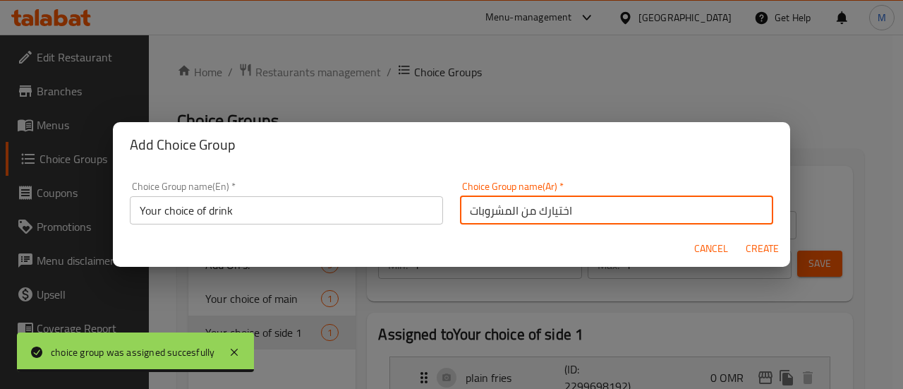
type input "0"
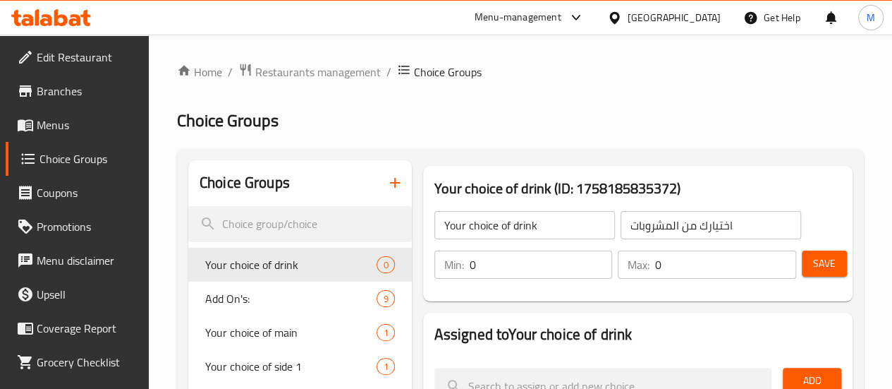
click at [478, 279] on div "Min: 0 ​" at bounding box center [524, 265] width 184 height 34
click at [470, 262] on input "0" at bounding box center [541, 264] width 143 height 28
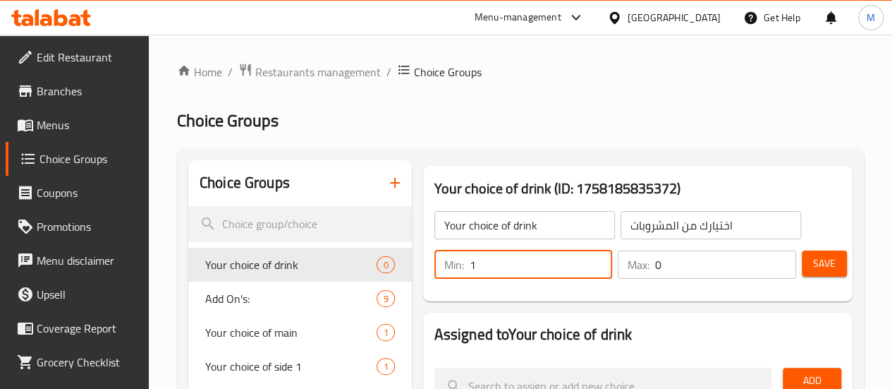
type input "1"
click at [655, 260] on input "0" at bounding box center [725, 264] width 141 height 28
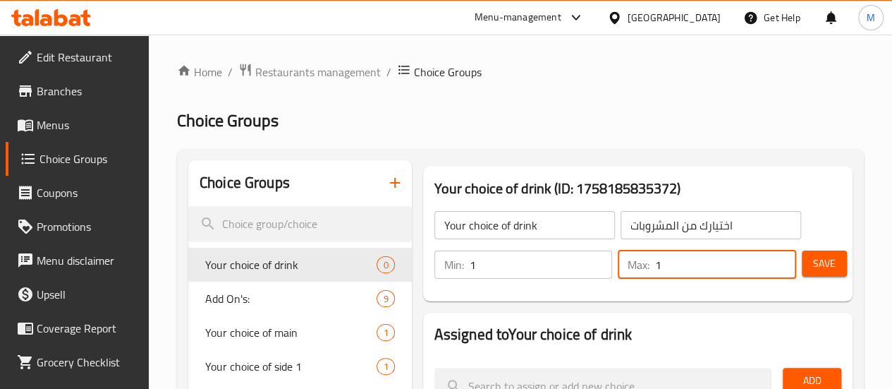
type input "1"
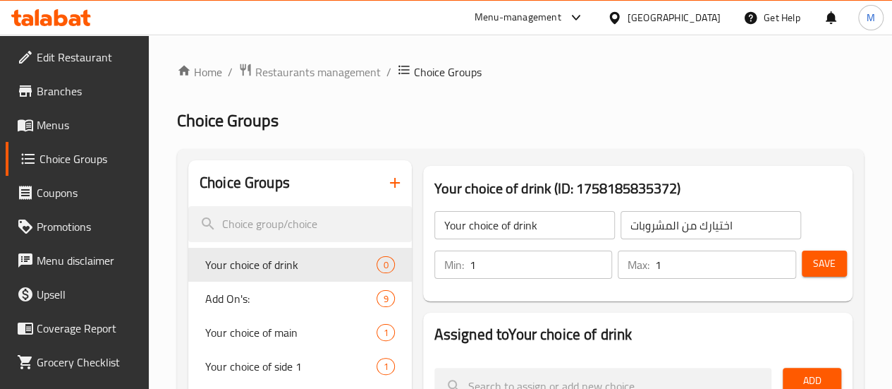
click at [666, 285] on div "Min: 1 ​ Max: 1 ​ Save" at bounding box center [635, 264] width 418 height 45
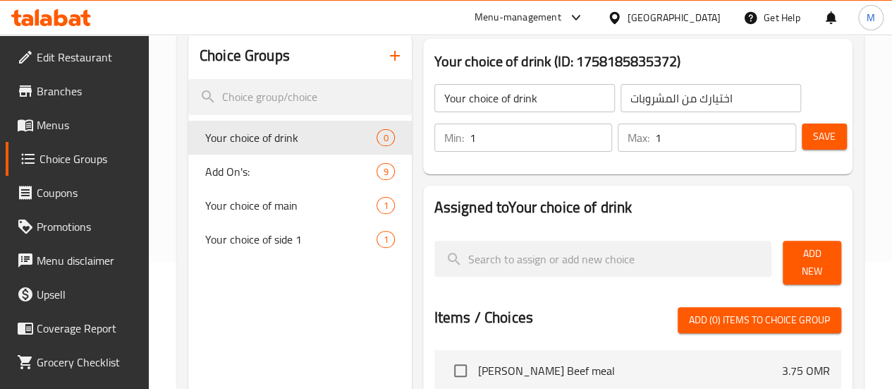
scroll to position [138, 0]
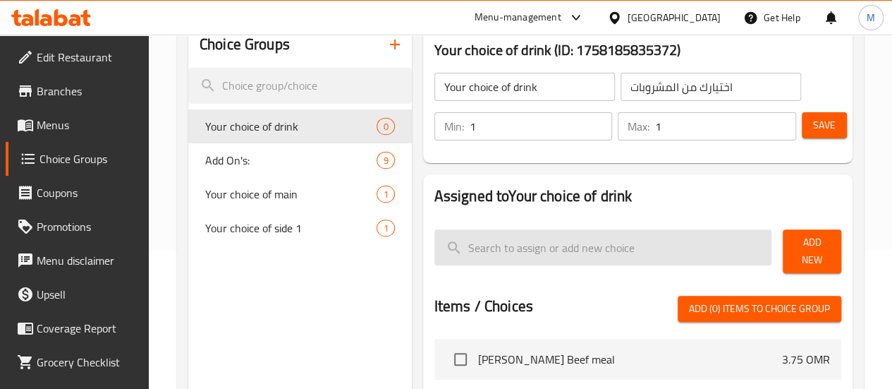
click at [703, 243] on input "search" at bounding box center [603, 247] width 338 height 36
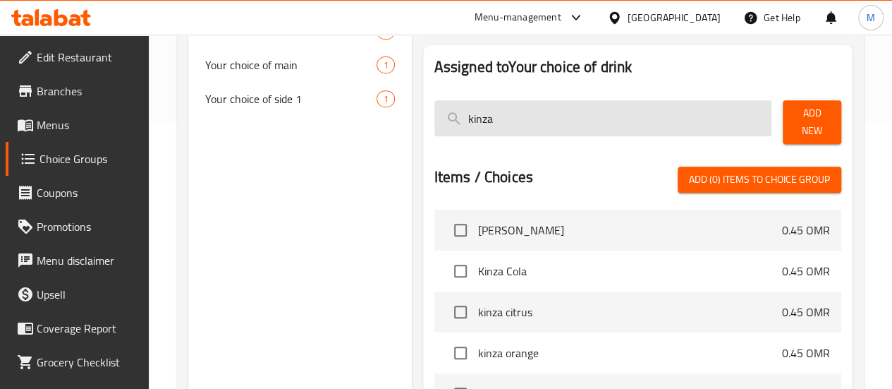
scroll to position [268, 0]
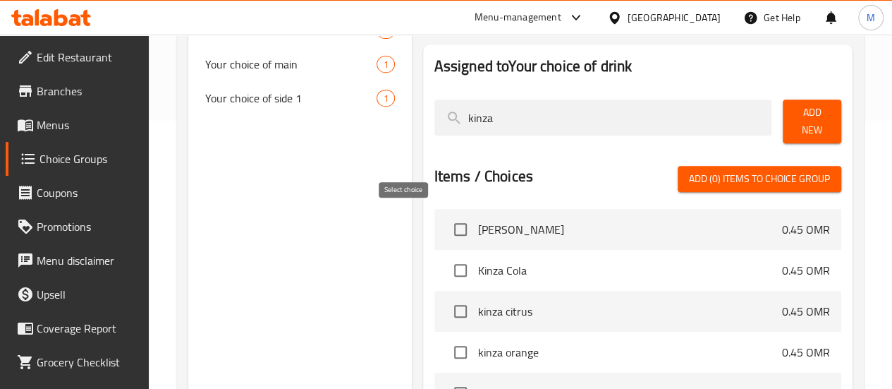
type input "kinza"
click at [446, 215] on input "checkbox" at bounding box center [461, 229] width 30 height 30
checkbox input "true"
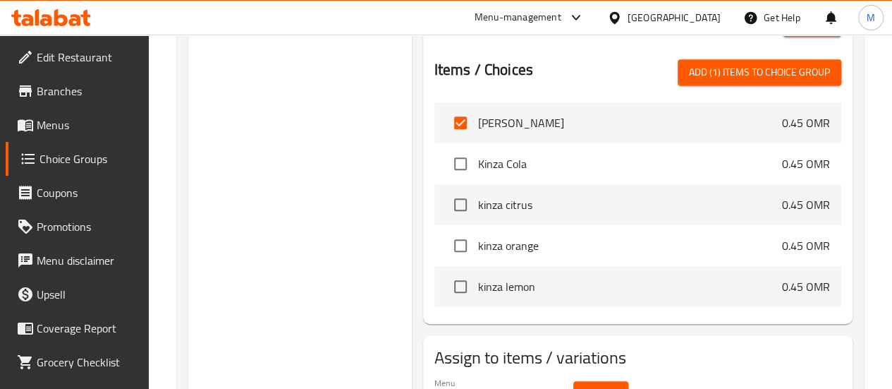
scroll to position [375, 0]
click at [434, 173] on li "Kinza Cola 0.45 OMR" at bounding box center [637, 162] width 407 height 41
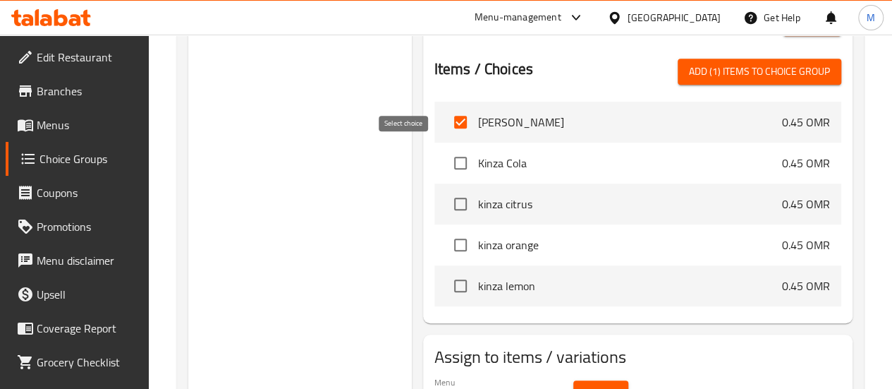
click at [446, 150] on input "checkbox" at bounding box center [461, 163] width 30 height 30
checkbox input "true"
click at [446, 197] on input "checkbox" at bounding box center [461, 204] width 30 height 30
checkbox input "true"
click at [446, 238] on input "checkbox" at bounding box center [461, 245] width 30 height 30
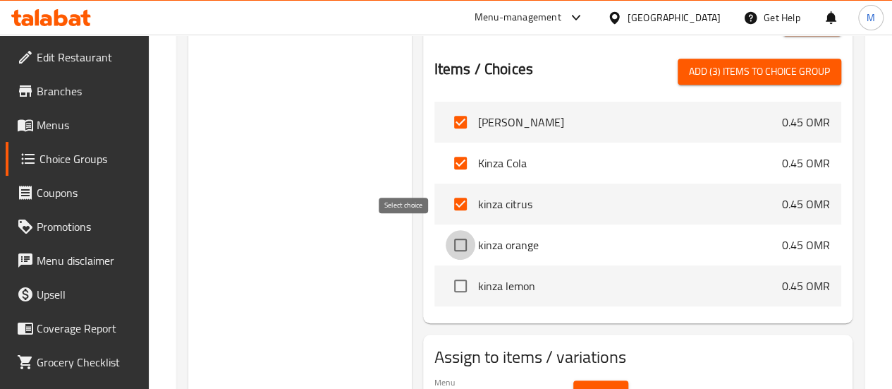
checkbox input "true"
click at [446, 275] on input "checkbox" at bounding box center [461, 286] width 30 height 30
checkbox input "true"
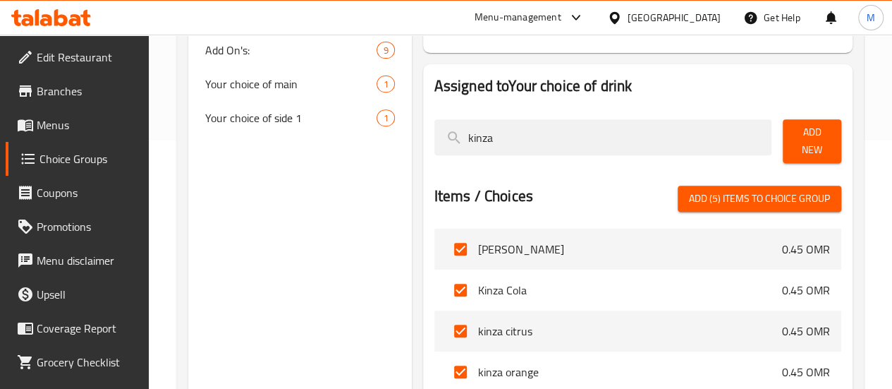
scroll to position [245, 0]
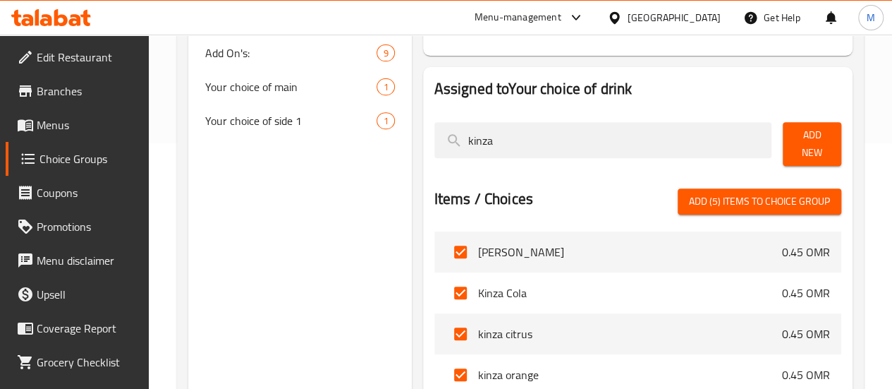
click at [769, 193] on span "Add (5) items to choice group" at bounding box center [759, 202] width 141 height 18
checkbox input "false"
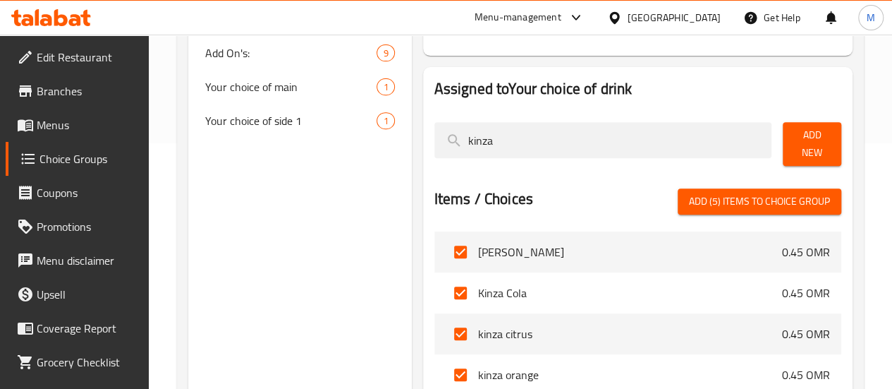
checkbox input "false"
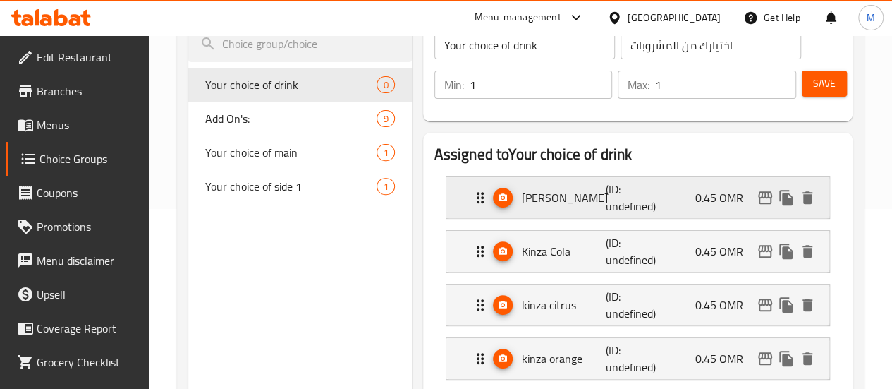
scroll to position [179, 0]
click at [659, 186] on div "Kinza Berry (ID: undefined) 0.45 OMR" at bounding box center [642, 198] width 341 height 41
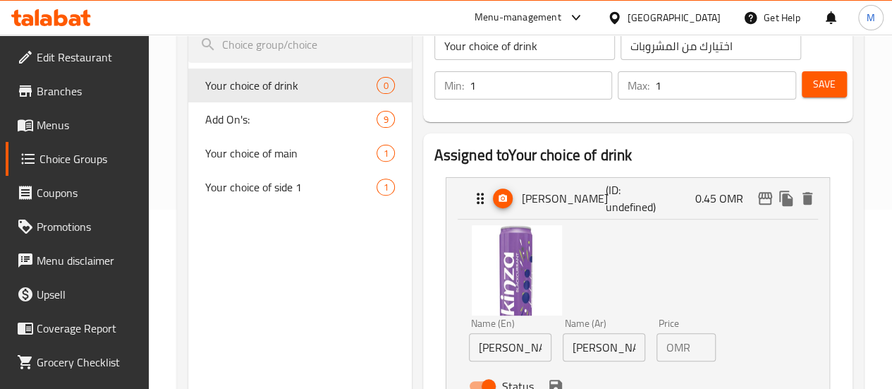
click at [696, 349] on input "0.45" at bounding box center [706, 347] width 20 height 28
click at [750, 338] on div "Name (En) Kinza Berry Name (En) Name (Ar) كينزا بيري Name (Ar) Price OMR 0 Pric…" at bounding box center [638, 310] width 338 height 177
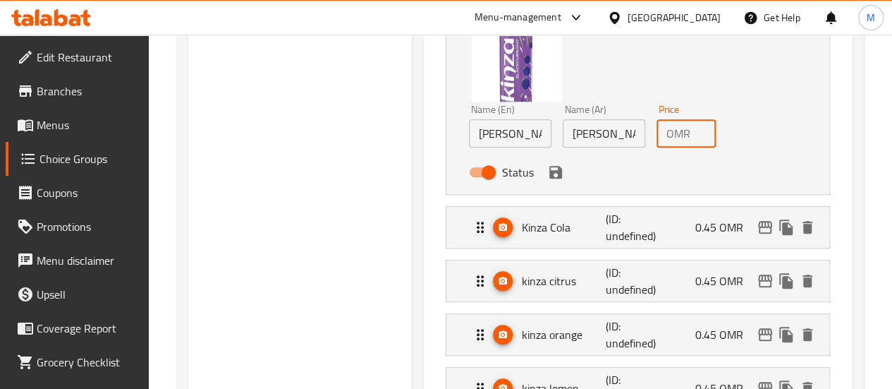
scroll to position [396, 0]
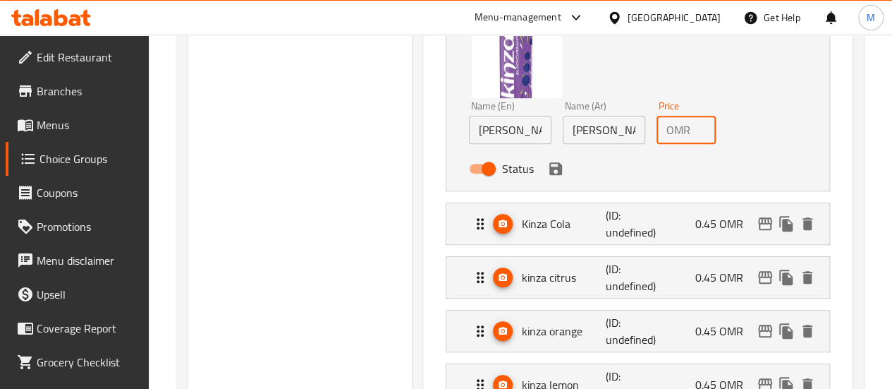
click at [508, 176] on div "Status" at bounding box center [604, 169] width 282 height 38
click at [547, 171] on icon "save" at bounding box center [555, 168] width 17 height 17
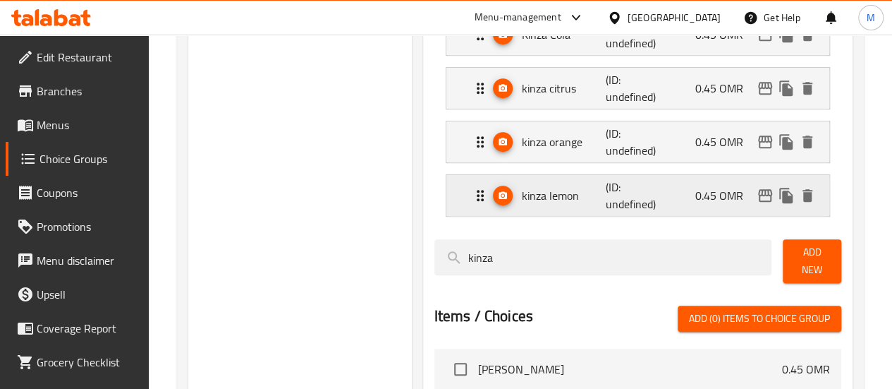
type input "0"
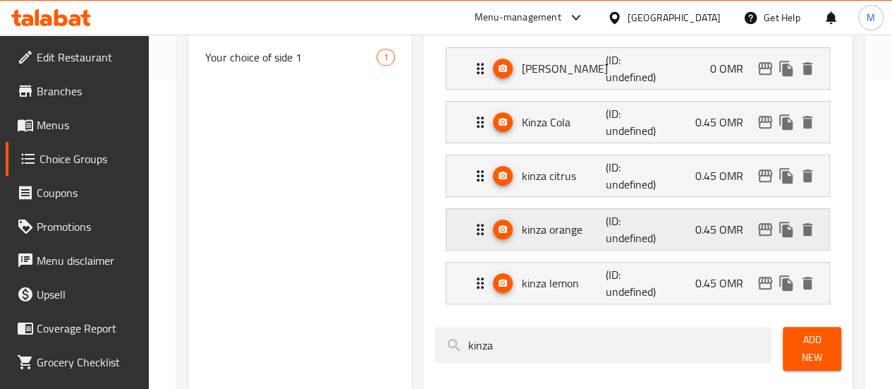
scroll to position [305, 0]
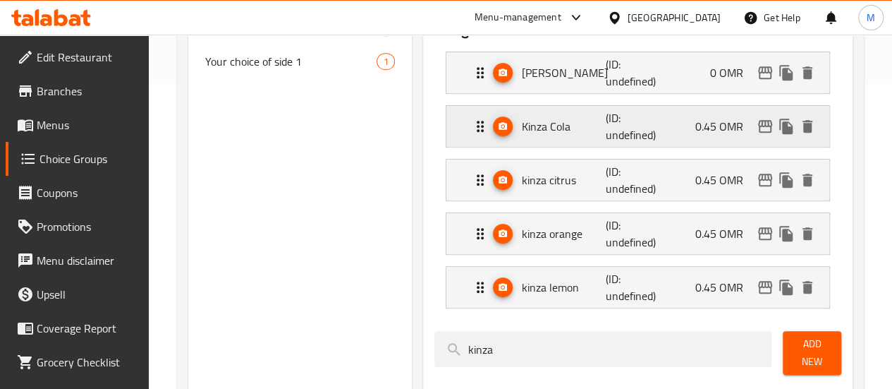
click at [694, 123] on div "Kinza Cola (ID: undefined) 0.45 OMR" at bounding box center [642, 126] width 341 height 41
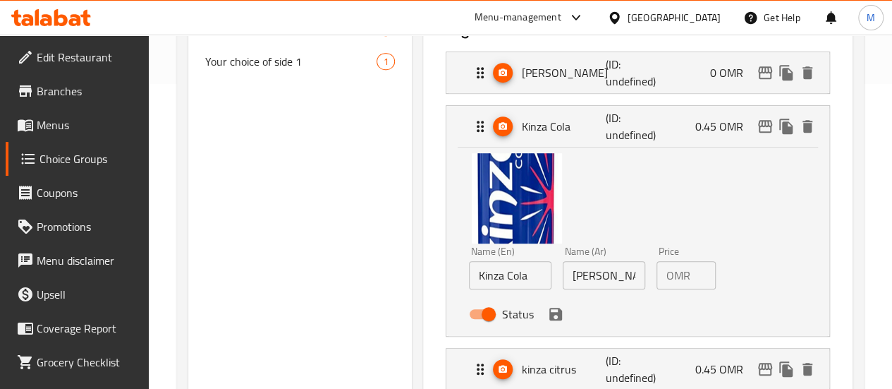
click at [696, 272] on input "0.45" at bounding box center [706, 275] width 20 height 28
click at [547, 317] on icon "save" at bounding box center [555, 313] width 17 height 17
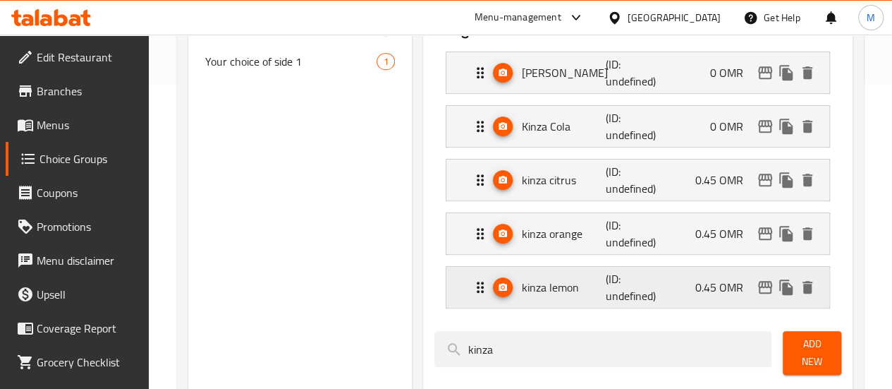
type input "0"
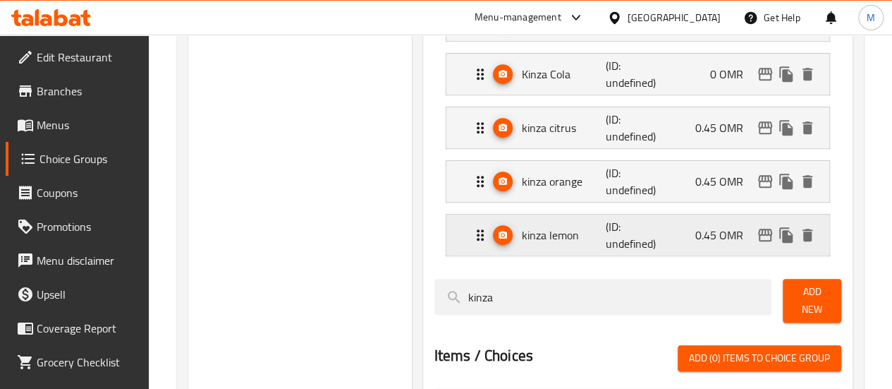
scroll to position [359, 0]
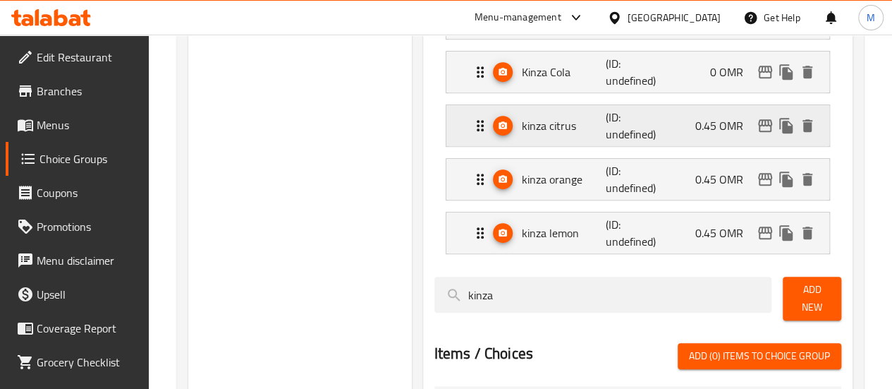
click at [702, 133] on p "0.45 OMR" at bounding box center [724, 125] width 59 height 17
click at [717, 103] on li "kinza citrus (ID: undefined) 0.45 OMR Name (En) kinza citrus Name (En) Name (Ar…" at bounding box center [637, 126] width 407 height 54
click at [716, 120] on p "0.45 OMR" at bounding box center [724, 125] width 59 height 17
click at [711, 131] on p "0.45 OMR" at bounding box center [724, 125] width 59 height 17
click at [661, 127] on div "kinza citrus (ID: undefined) 0.45 OMR" at bounding box center [642, 125] width 341 height 41
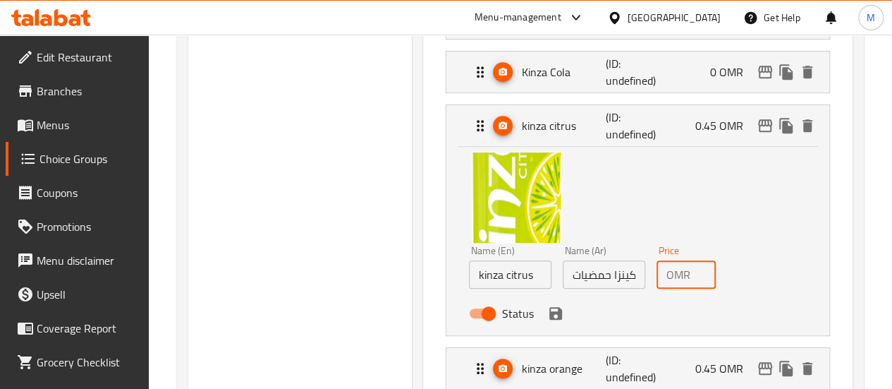
click at [696, 269] on input "0.45" at bounding box center [706, 274] width 20 height 28
click at [549, 314] on icon "save" at bounding box center [555, 313] width 13 height 13
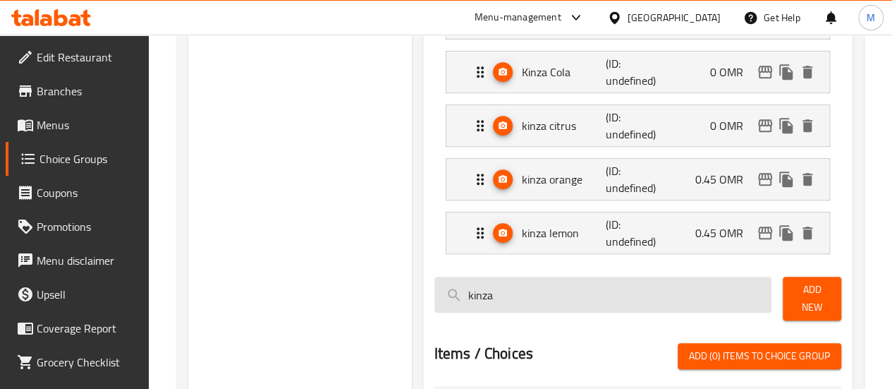
type input "0"
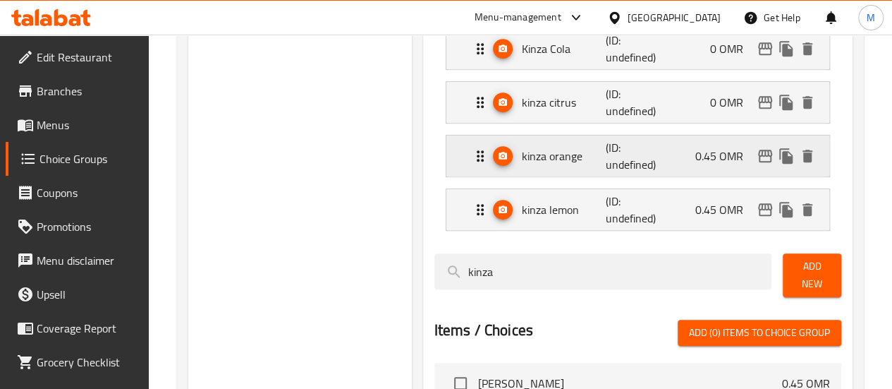
scroll to position [383, 0]
click at [707, 153] on p "0.45 OMR" at bounding box center [724, 155] width 59 height 17
click at [723, 135] on div "kinza orange (ID: undefined) 0.45 OMR" at bounding box center [642, 155] width 341 height 41
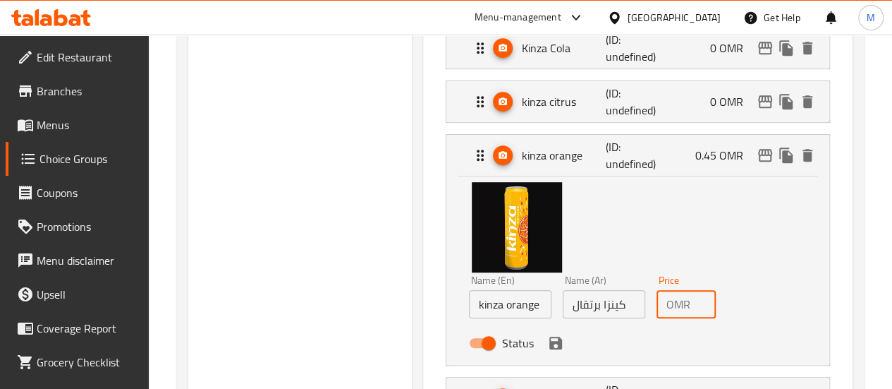
click at [696, 297] on input "0.45" at bounding box center [706, 304] width 20 height 28
click at [549, 341] on icon "save" at bounding box center [555, 342] width 13 height 13
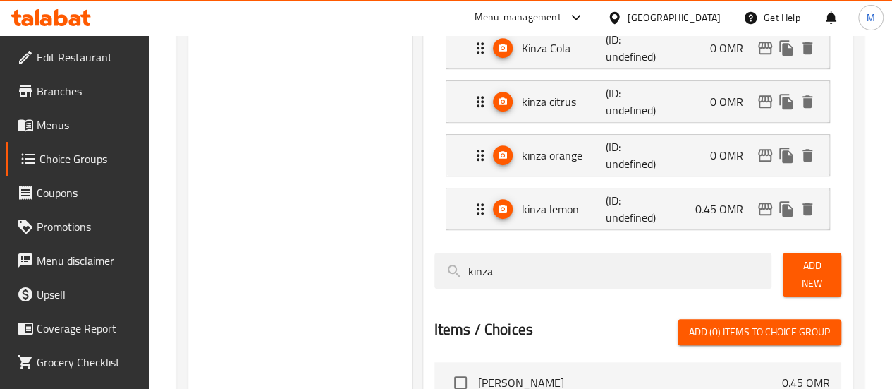
type input "0"
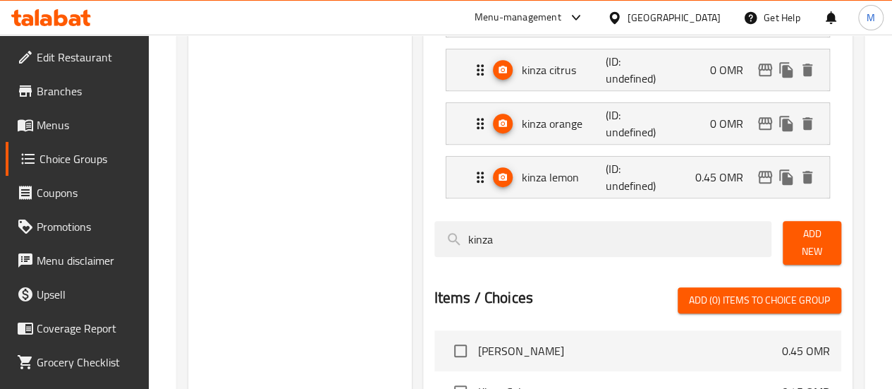
scroll to position [417, 0]
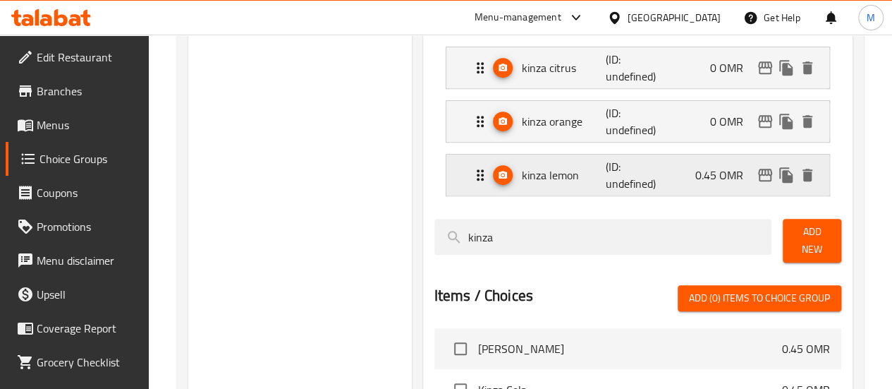
click at [695, 159] on div "kinza lemon (ID: undefined) 0.45 OMR" at bounding box center [642, 174] width 341 height 41
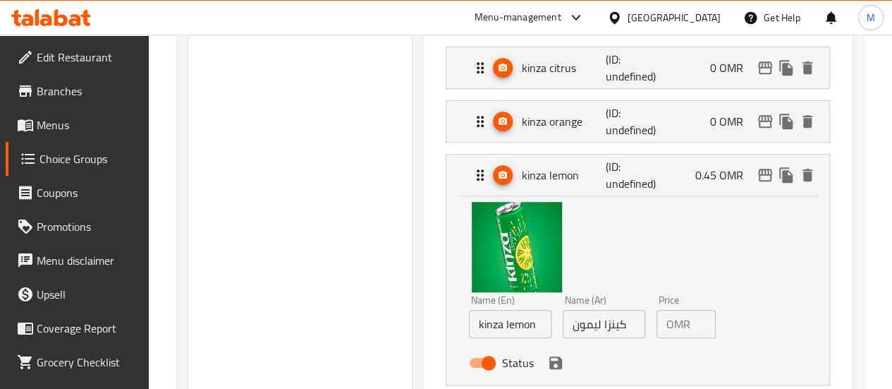
click at [696, 327] on input "0.45" at bounding box center [706, 324] width 20 height 28
click at [549, 360] on icon "save" at bounding box center [555, 362] width 13 height 13
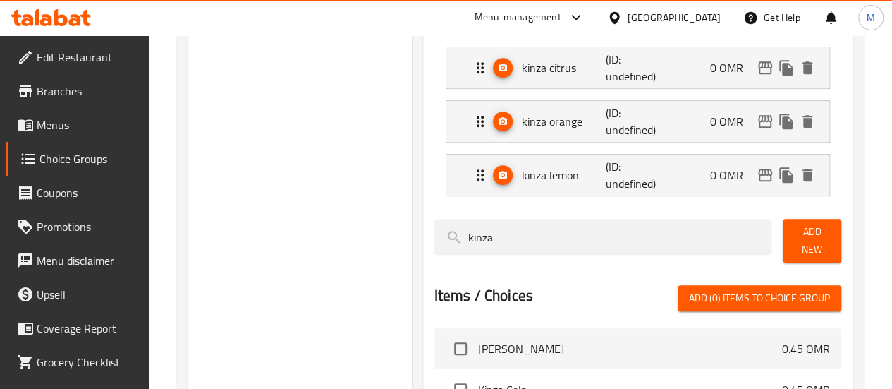
type input "0"
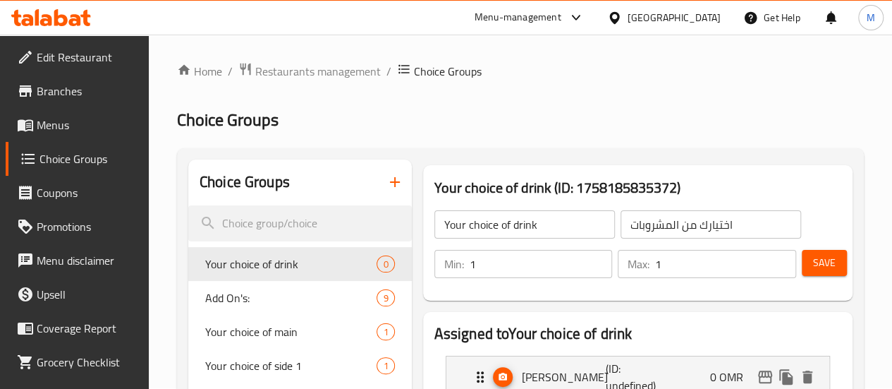
scroll to position [0, 0]
click at [817, 265] on span "Save" at bounding box center [824, 264] width 23 height 18
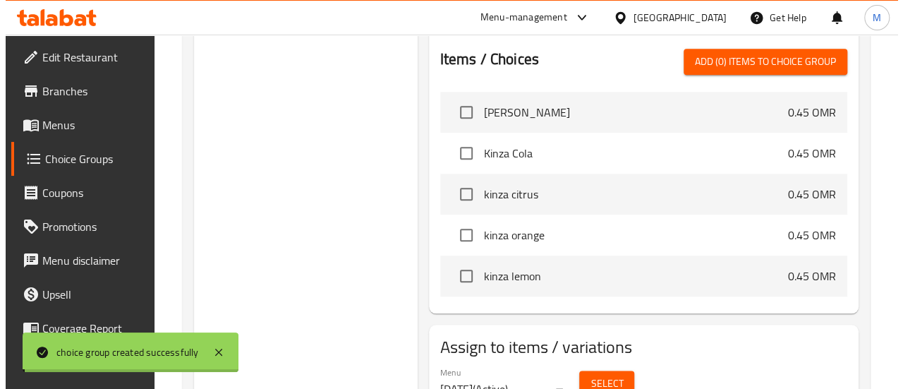
scroll to position [711, 0]
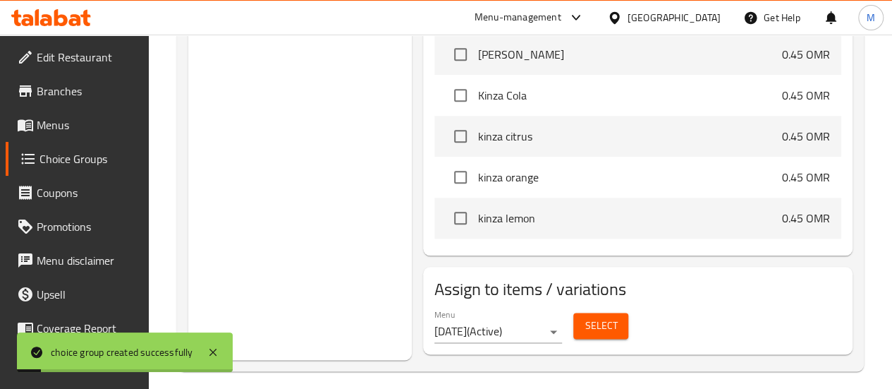
click at [585, 317] on span "Select" at bounding box center [601, 326] width 32 height 18
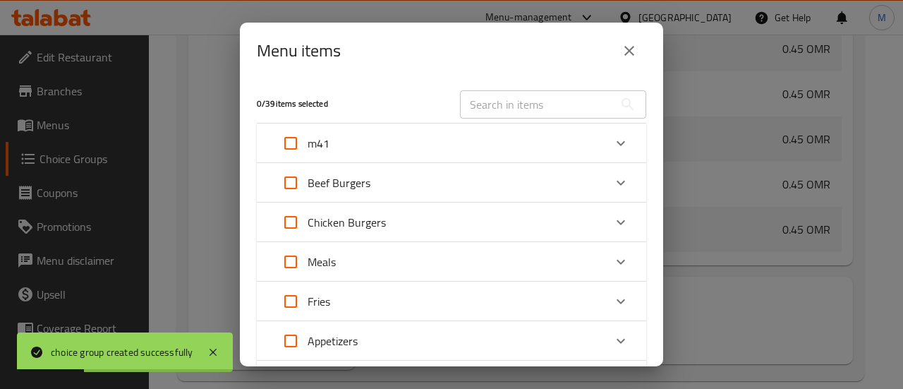
click at [331, 139] on div "m41" at bounding box center [439, 143] width 330 height 34
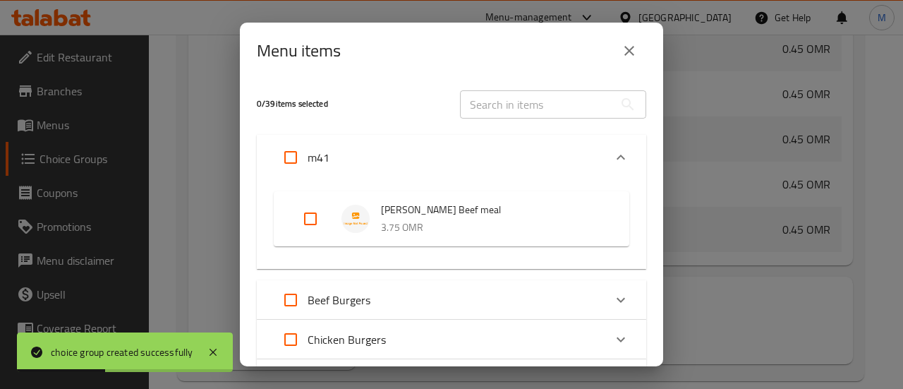
click at [293, 153] on input "Expand" at bounding box center [291, 157] width 34 height 34
checkbox input "true"
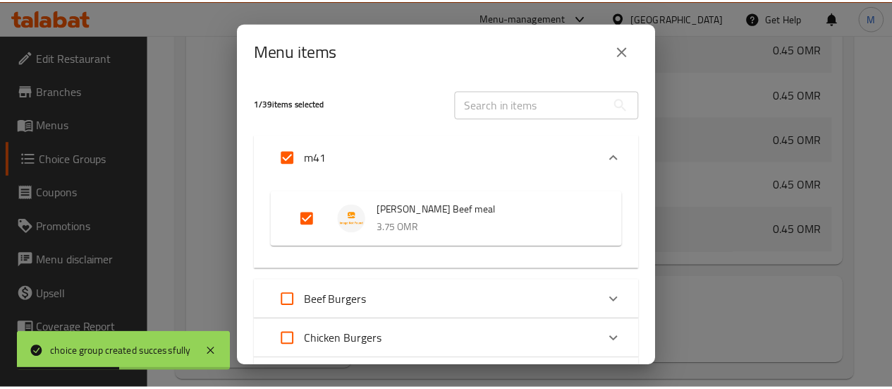
scroll to position [288, 0]
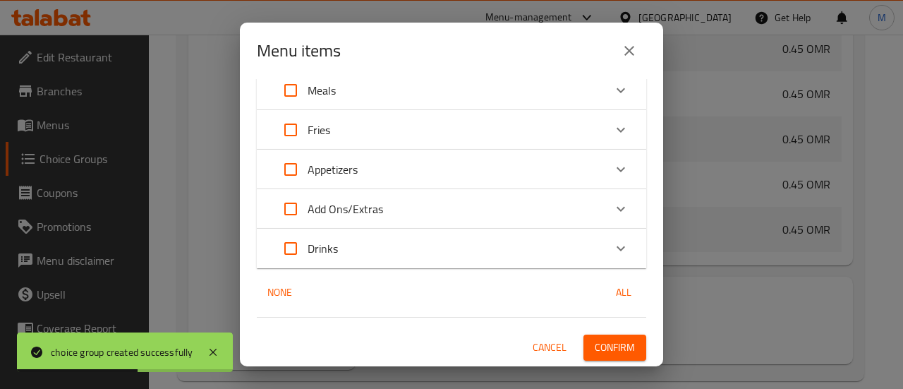
click at [621, 348] on span "Confirm" at bounding box center [614, 347] width 40 height 18
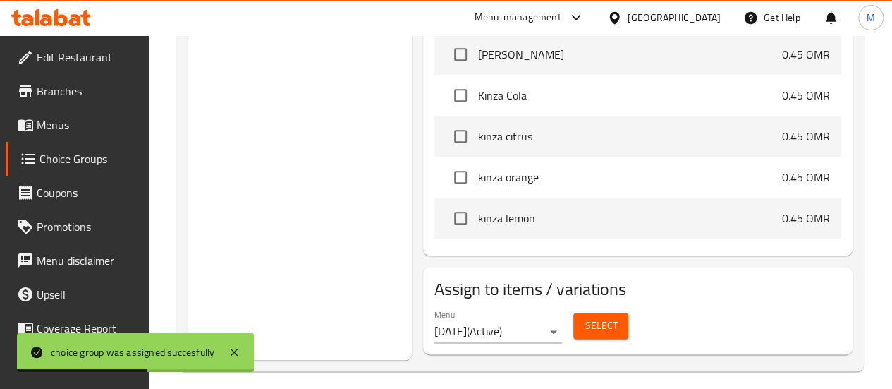
scroll to position [0, 0]
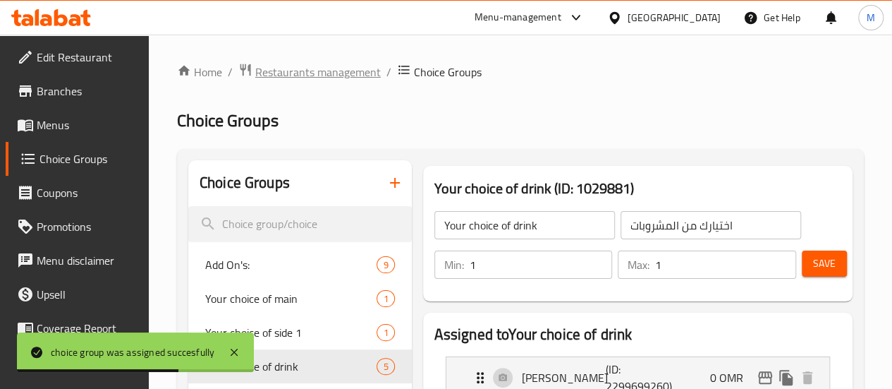
click at [324, 71] on span "Restaurants management" at bounding box center [318, 71] width 126 height 17
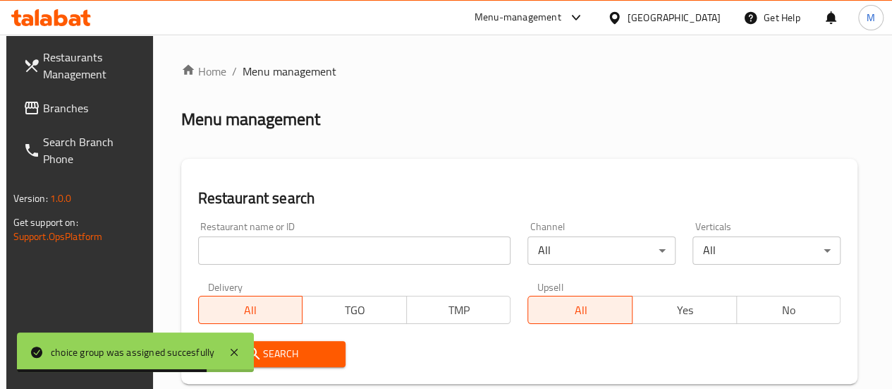
click at [275, 249] on input "search" at bounding box center [354, 250] width 313 height 28
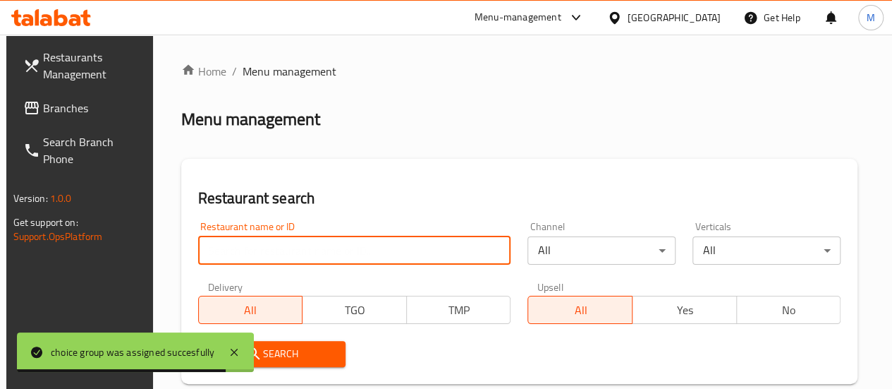
paste input "Kaia"
type input "Kaia"
click button "Search" at bounding box center [272, 354] width 148 height 26
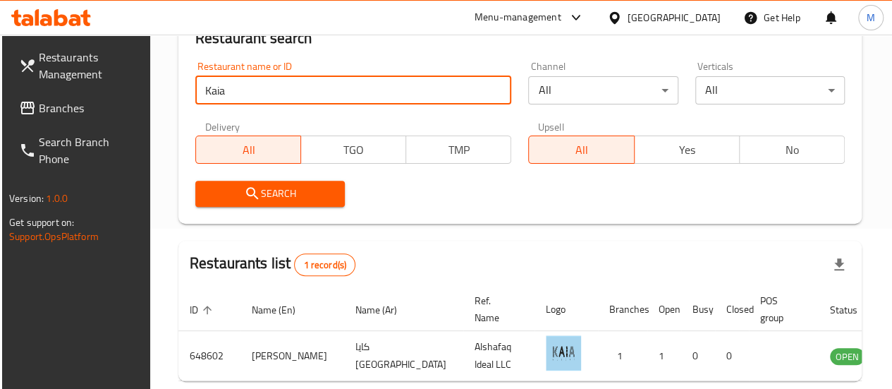
scroll to position [228, 0]
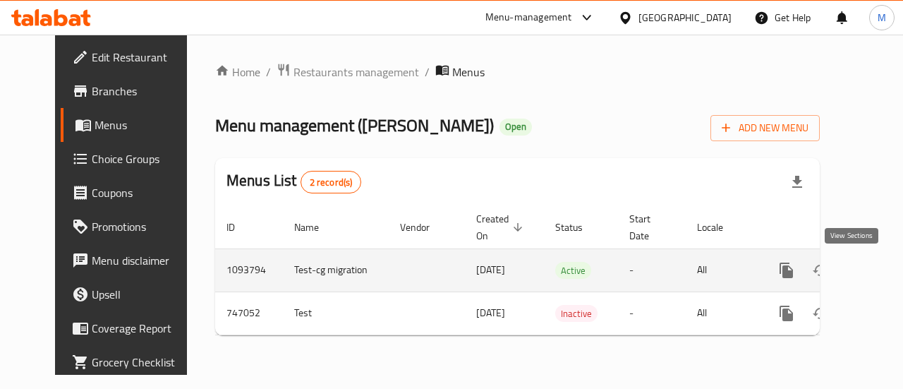
click at [882, 267] on icon "enhanced table" at bounding box center [888, 270] width 13 height 13
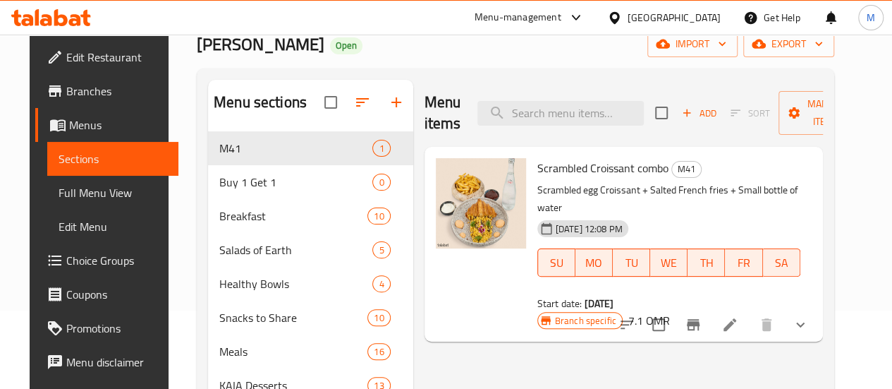
scroll to position [80, 0]
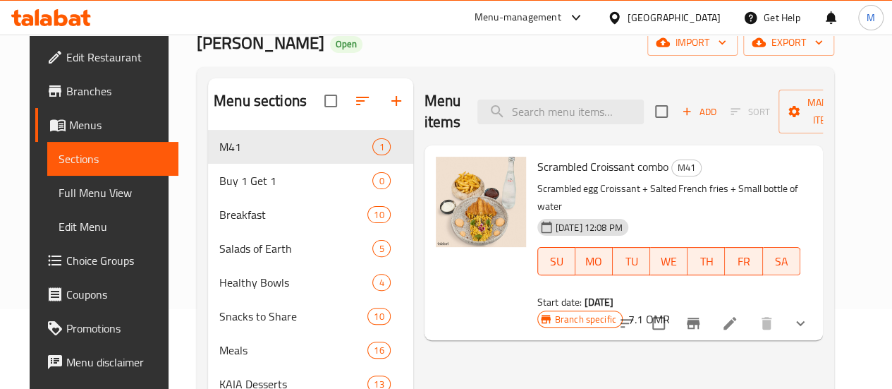
click at [736, 317] on icon at bounding box center [730, 323] width 13 height 13
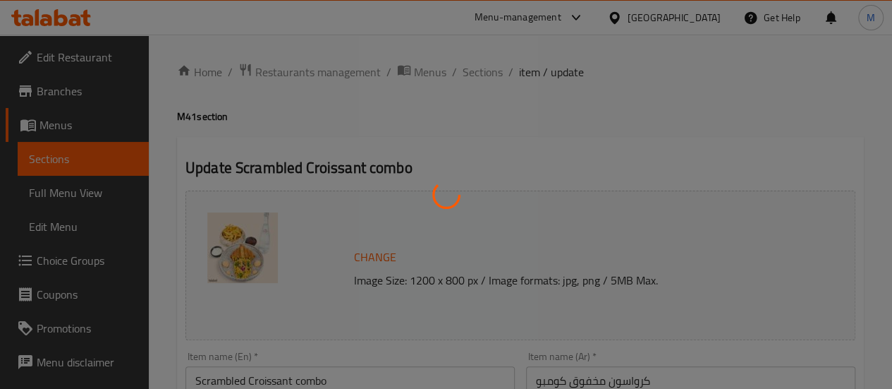
type input "اختيارك من الطبق الرئيسي:"
type input "1"
type input "اختيارك من الطبق الجانبي"
type input "1"
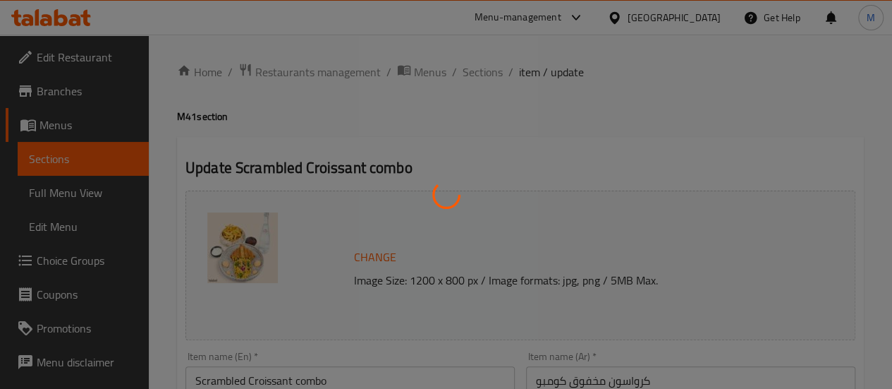
type input "1"
type input "اختيارك من المشروبات"
type input "1"
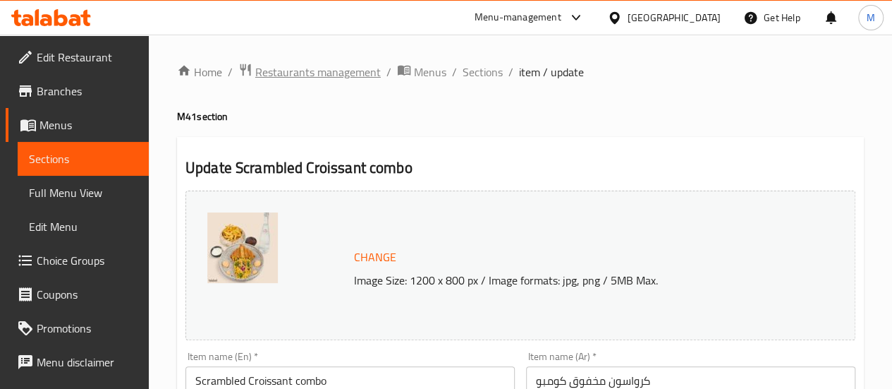
click at [340, 71] on span "Restaurants management" at bounding box center [318, 71] width 126 height 17
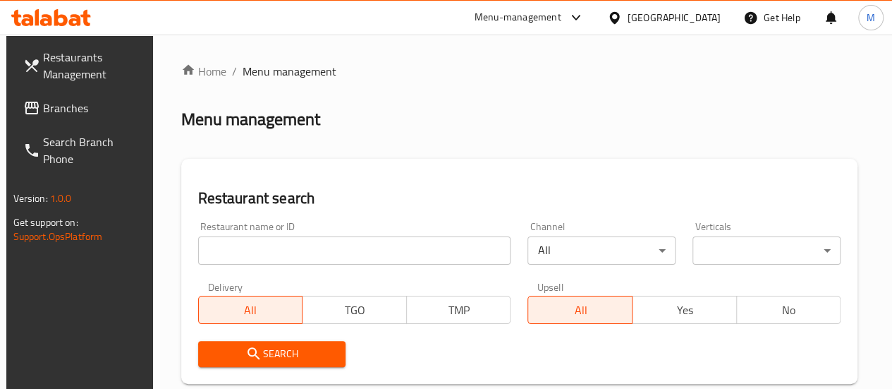
click at [284, 256] on input "search" at bounding box center [354, 250] width 313 height 28
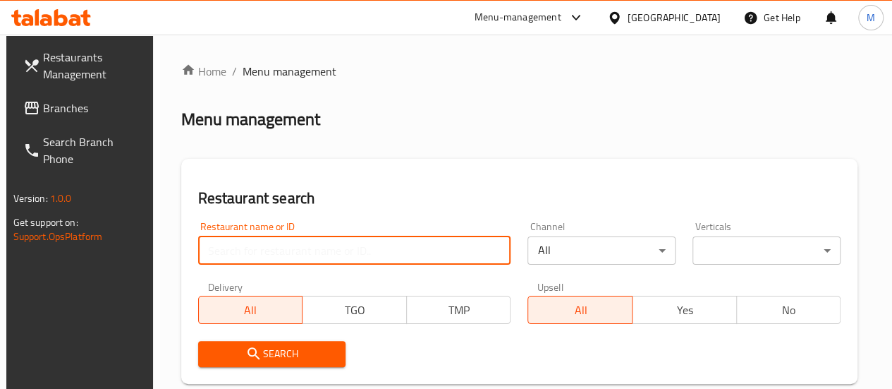
paste input "Thali and beyond"
type input "Thali and beyond"
click button "Search" at bounding box center [272, 354] width 148 height 26
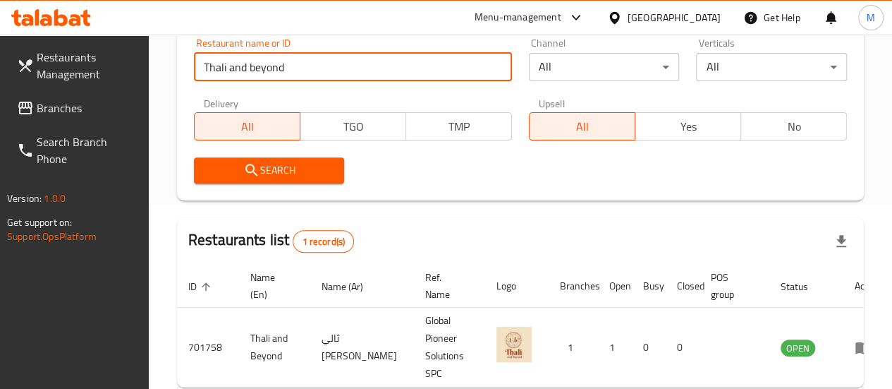
scroll to position [258, 0]
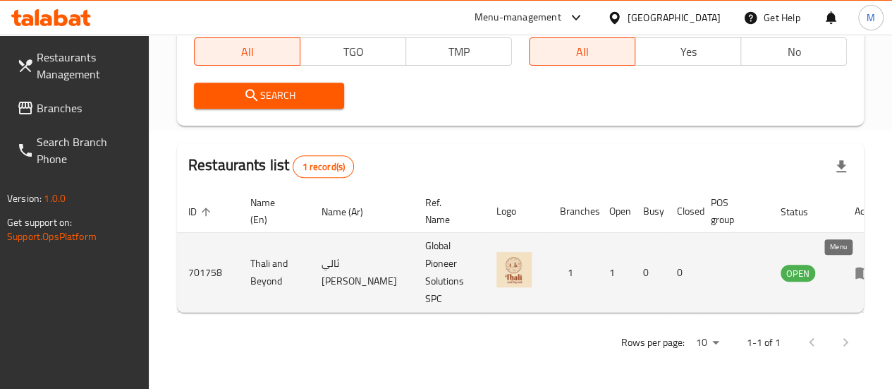
click at [855, 270] on icon "enhanced table" at bounding box center [863, 273] width 16 height 12
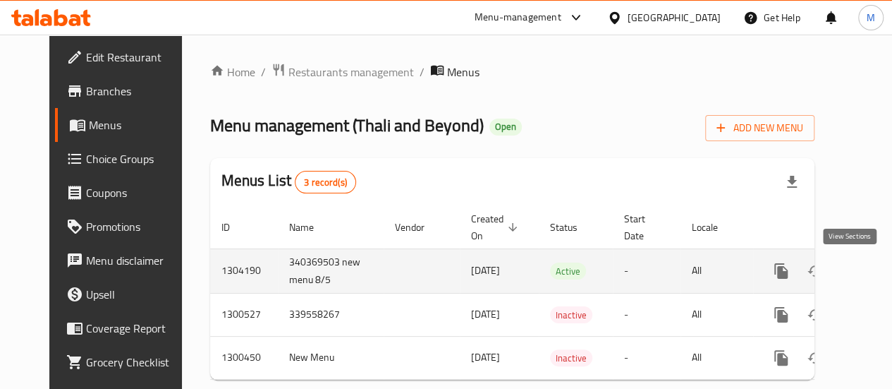
click at [874, 270] on icon "enhanced table" at bounding box center [882, 270] width 17 height 17
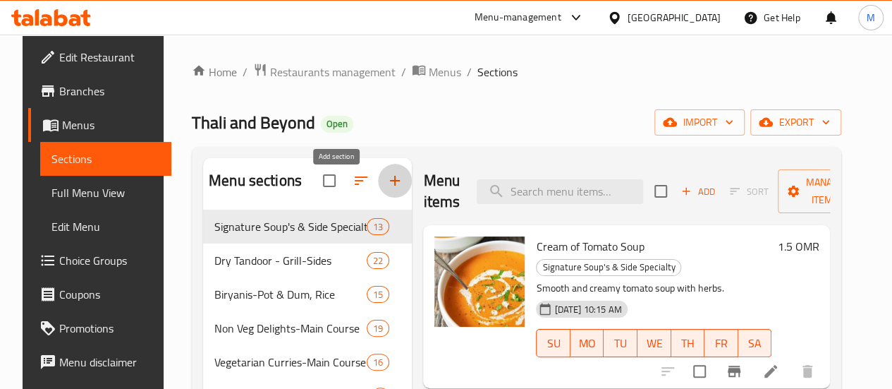
click at [390, 185] on icon "button" at bounding box center [395, 181] width 10 height 10
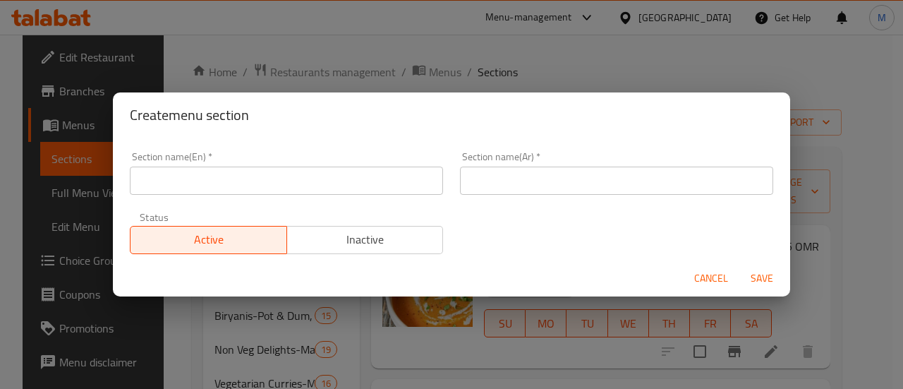
click at [285, 195] on div "Section name(En)   * Section name(En) *" at bounding box center [286, 173] width 330 height 60
click at [274, 188] on input "text" at bounding box center [286, 180] width 313 height 28
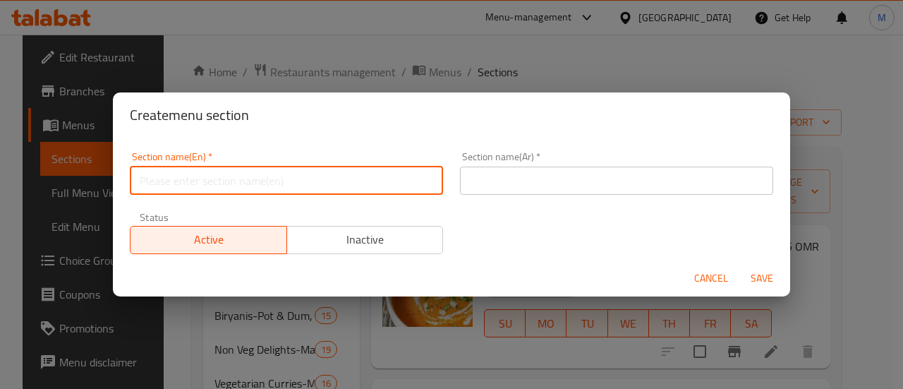
type input "m41"
click at [518, 181] on input "text" at bounding box center [616, 180] width 313 height 28
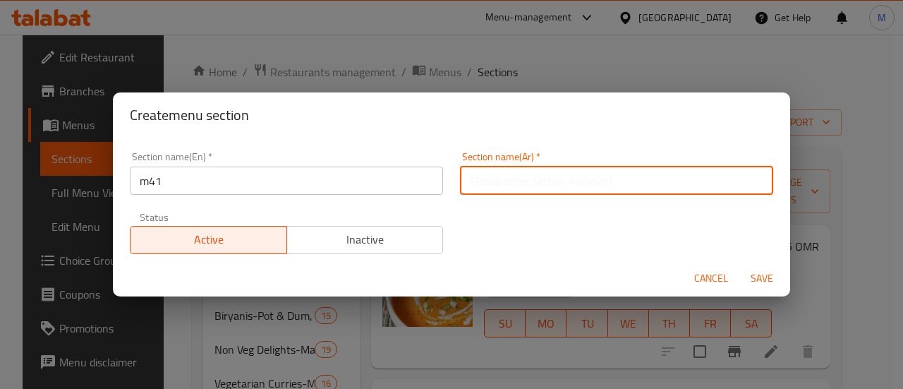
type input "م41"
click at [753, 273] on span "Save" at bounding box center [762, 278] width 34 height 18
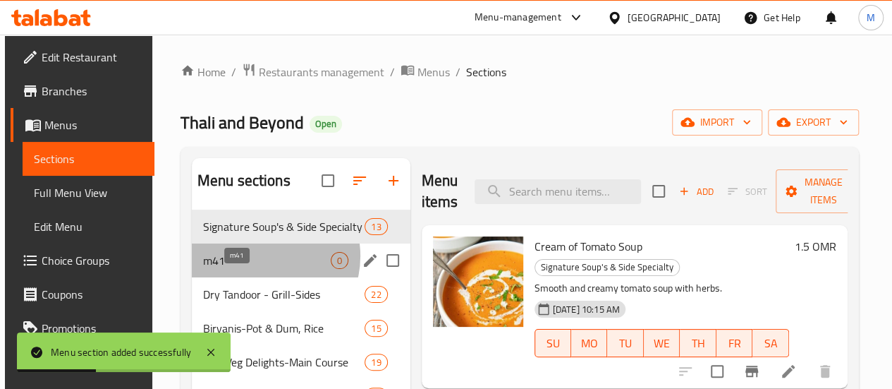
click at [258, 269] on span "m41" at bounding box center [267, 260] width 128 height 17
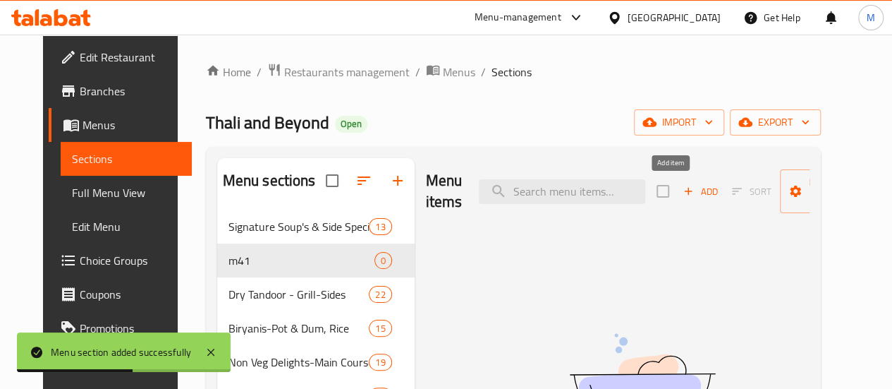
click at [688, 193] on span "Add" at bounding box center [700, 191] width 38 height 16
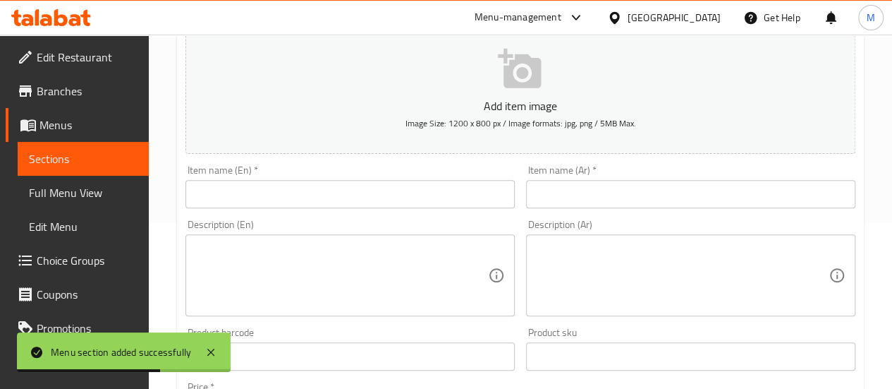
scroll to position [179, 0]
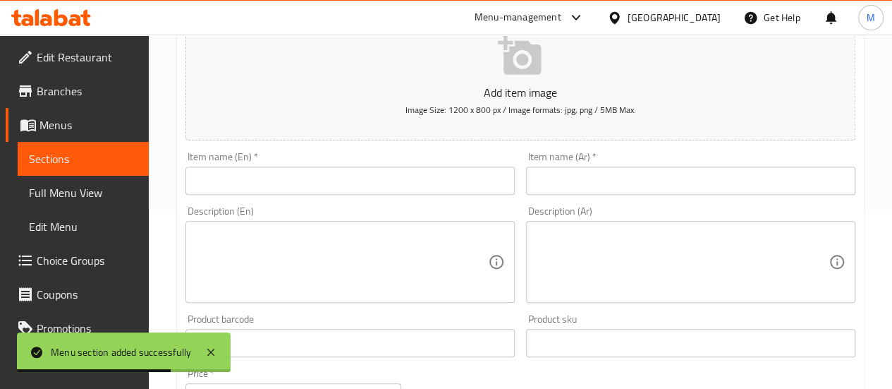
click at [296, 233] on textarea at bounding box center [341, 261] width 293 height 67
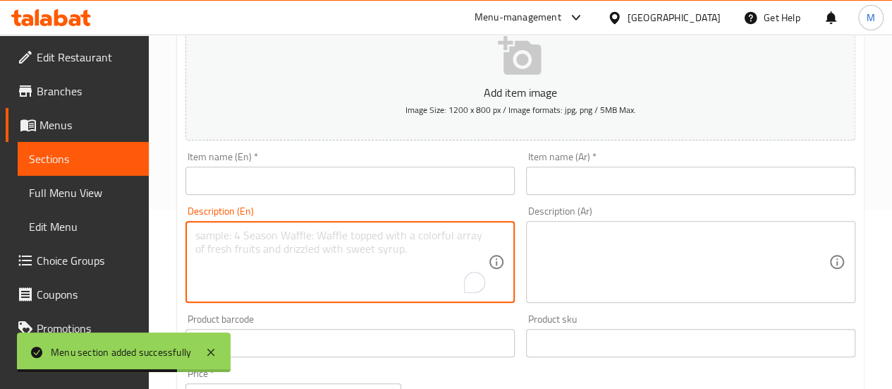
paste textarea "Butter Chicken + Porotha + Coke"
type textarea "Butter Chicken + Porotha + Coke"
click at [245, 179] on input "text" at bounding box center [349, 180] width 329 height 28
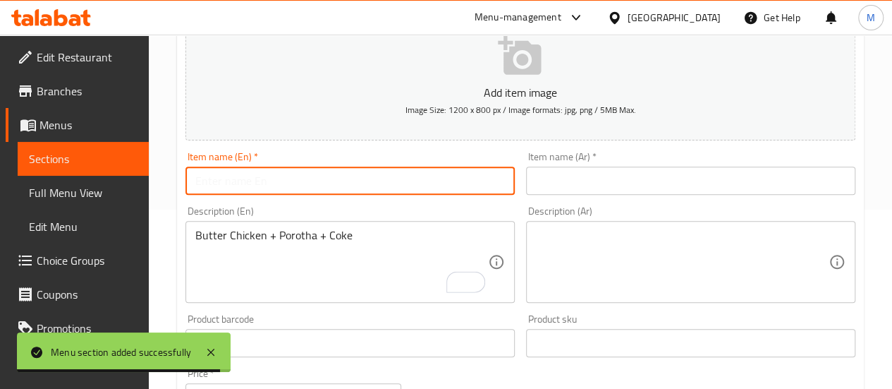
paste input "Butter Chicken + Porotha + Coke"
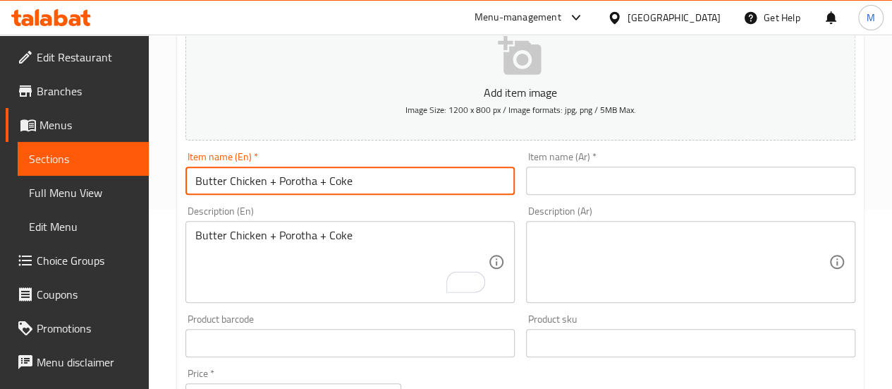
drag, startPoint x: 265, startPoint y: 180, endPoint x: 384, endPoint y: 185, distance: 119.3
click at [384, 185] on input "Butter Chicken + Porotha + Coke" at bounding box center [349, 180] width 329 height 28
type input "Butter Chicken meal"
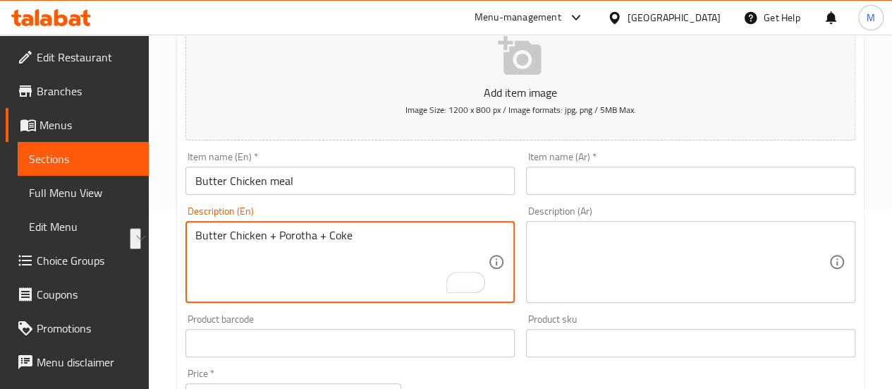
click at [556, 265] on textarea at bounding box center [682, 261] width 293 height 67
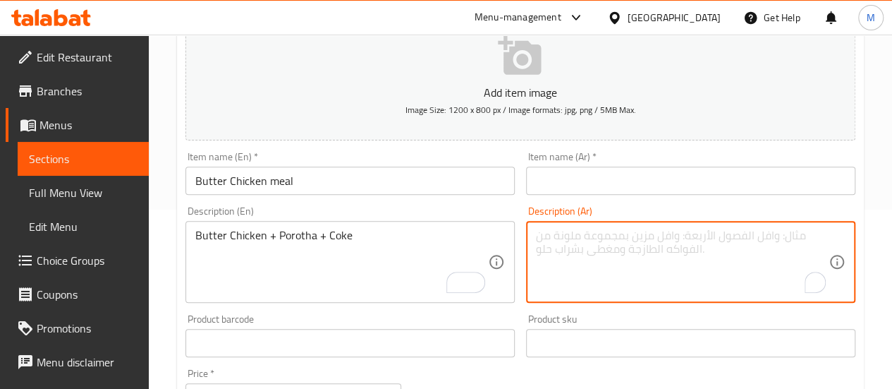
paste textarea "دجاج بالزبدة + بوروثا + كوكاكولا"
click at [623, 235] on textarea "دجاج بالزبدة + بوروثا + كوكاكولا" at bounding box center [682, 261] width 293 height 67
drag, startPoint x: 625, startPoint y: 236, endPoint x: 715, endPoint y: 236, distance: 90.3
click at [715, 236] on textarea "دجاج بالزبدة + بوروثا + كوكاكولا" at bounding box center [682, 261] width 293 height 67
type textarea "دجاج بالزبدة + بوروثا + كوكاكولا"
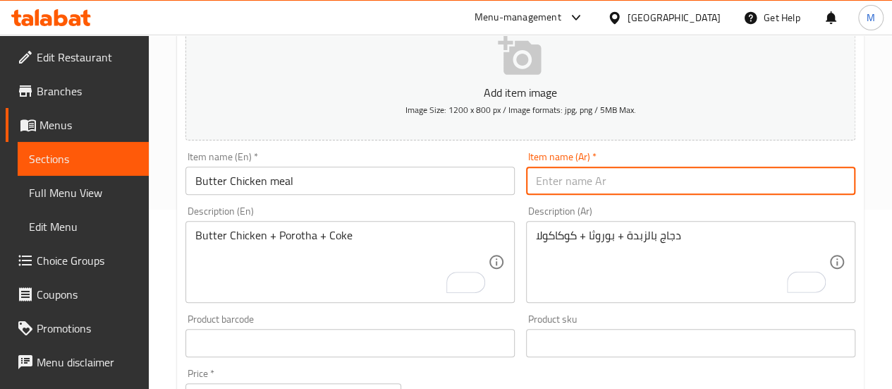
click at [649, 180] on input "text" at bounding box center [690, 180] width 329 height 28
paste input "دجاج بالزبدة"
type input "وجبة دجاج بالزبدة"
click at [264, 366] on div "Price   * OMR 0 Price *" at bounding box center [293, 389] width 227 height 54
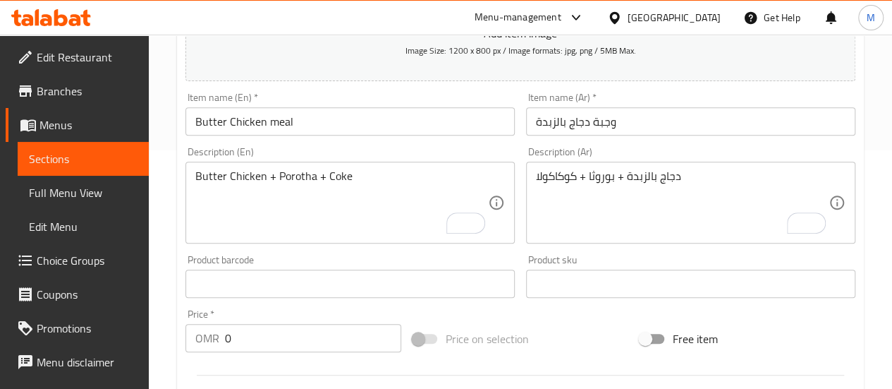
scroll to position [241, 0]
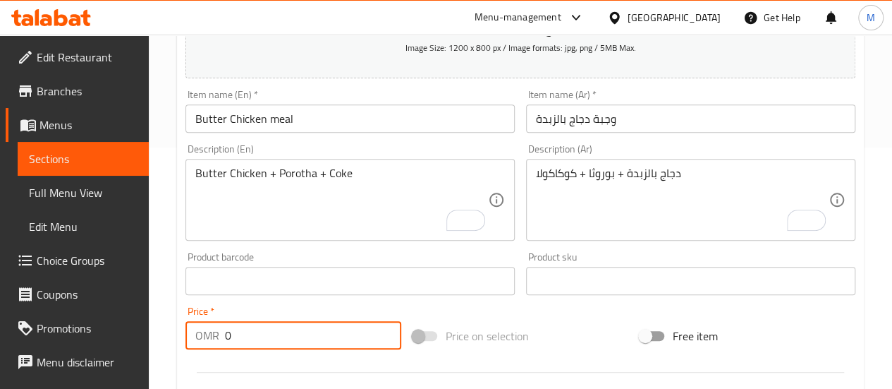
drag, startPoint x: 256, startPoint y: 334, endPoint x: 208, endPoint y: 339, distance: 48.3
click at [208, 339] on div "OMR 0 Price *" at bounding box center [293, 335] width 216 height 28
paste input "3.7"
type input "3.7"
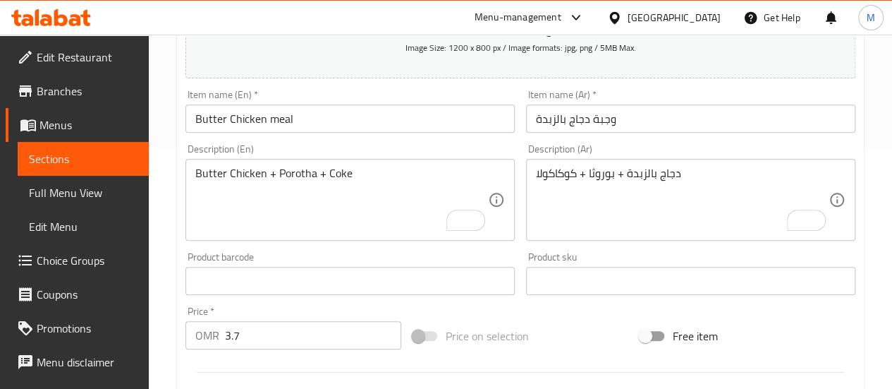
click at [427, 353] on div "Price on selection" at bounding box center [520, 336] width 227 height 38
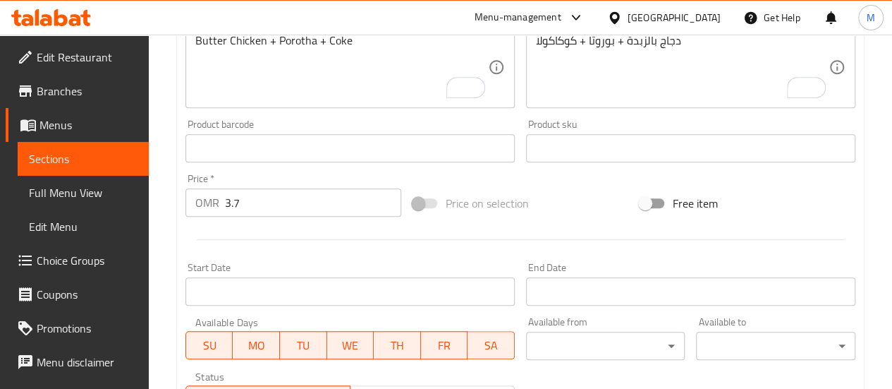
scroll to position [377, 0]
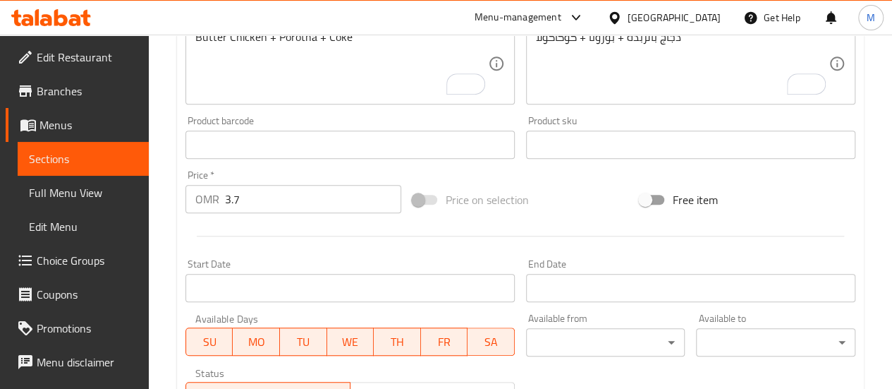
click at [281, 295] on input "Start Date" at bounding box center [349, 288] width 329 height 28
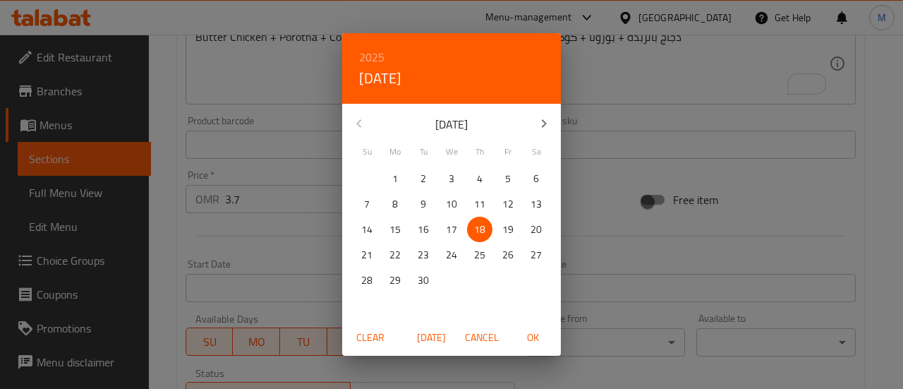
click at [532, 337] on span "OK" at bounding box center [533, 338] width 34 height 18
type input "[DATE]"
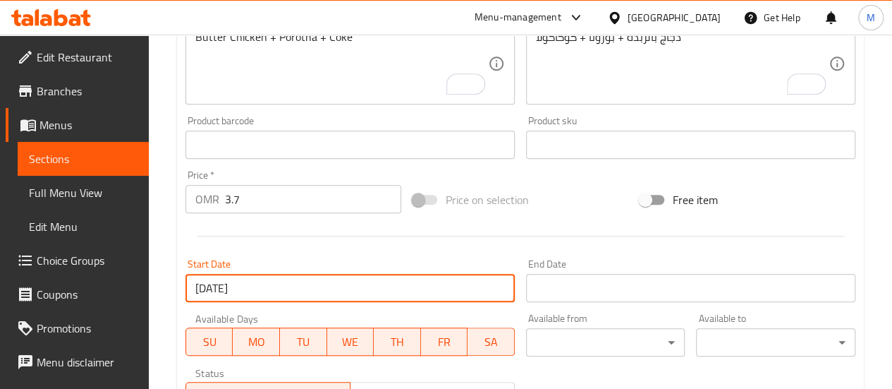
click at [512, 310] on div "Available Days SU MO TU WE TH FR SA" at bounding box center [350, 334] width 341 height 54
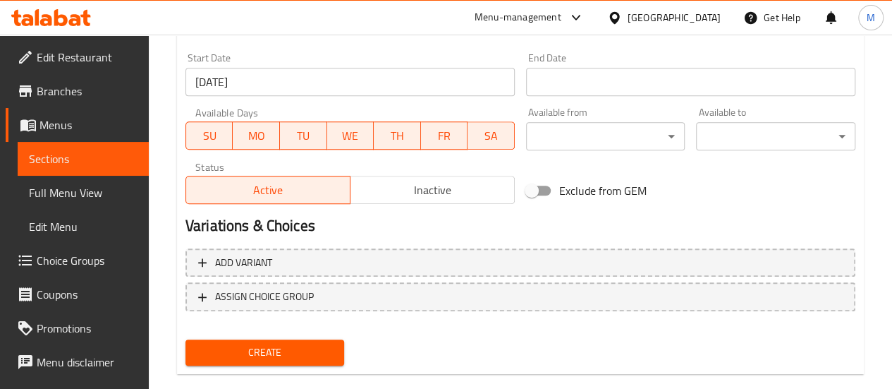
scroll to position [596, 0]
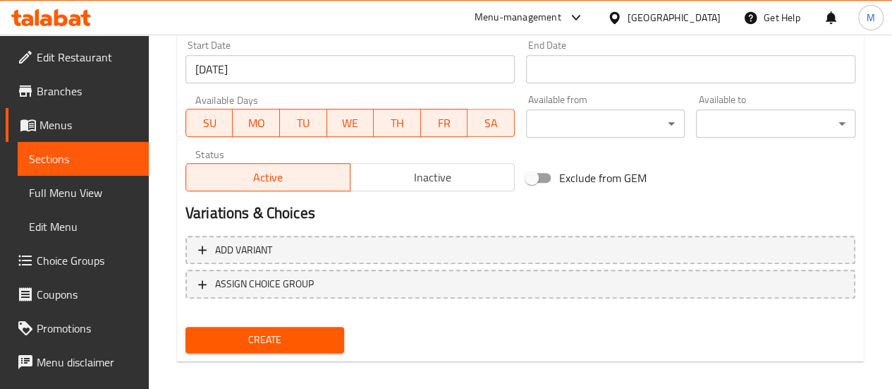
click at [274, 341] on span "Create" at bounding box center [265, 340] width 137 height 18
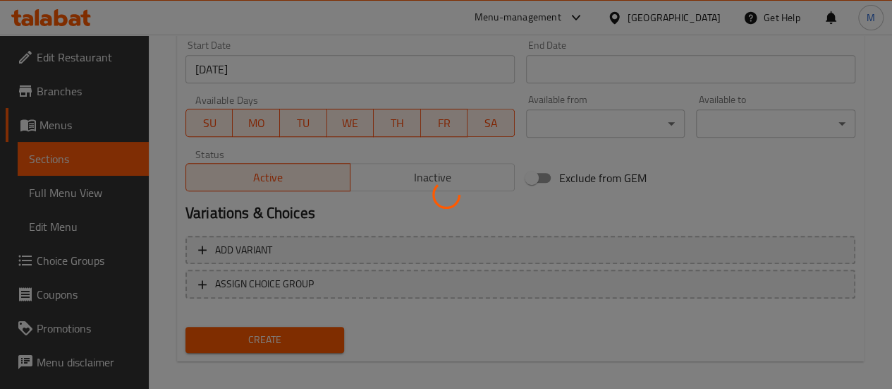
type input "0"
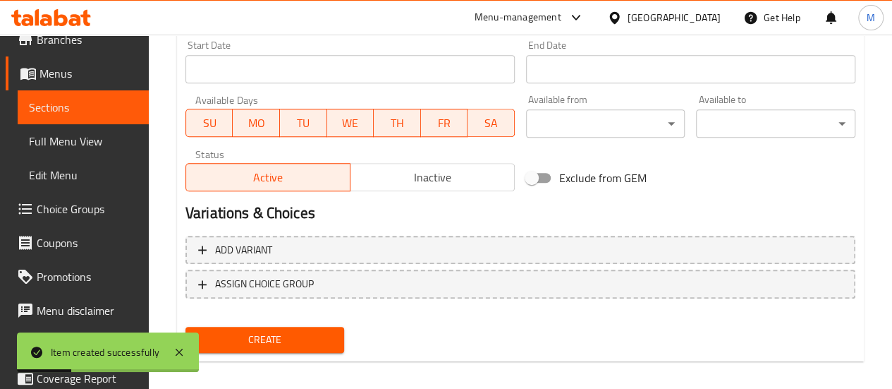
scroll to position [52, 0]
click at [86, 216] on span "Choice Groups" at bounding box center [87, 208] width 101 height 17
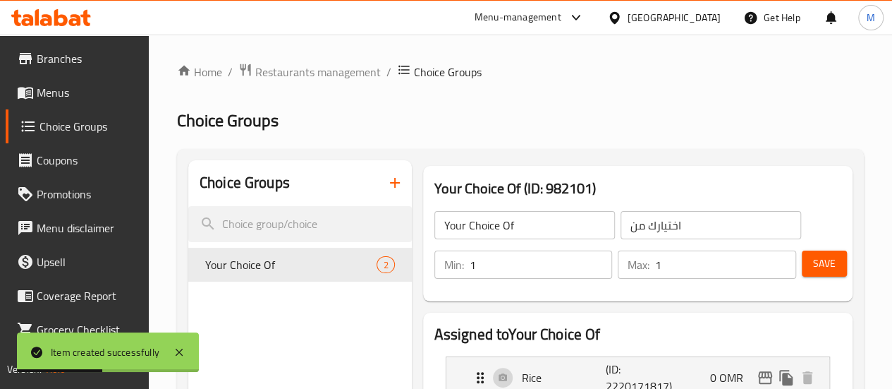
click at [343, 178] on div at bounding box center [446, 194] width 892 height 389
click at [390, 183] on icon "button" at bounding box center [395, 183] width 10 height 10
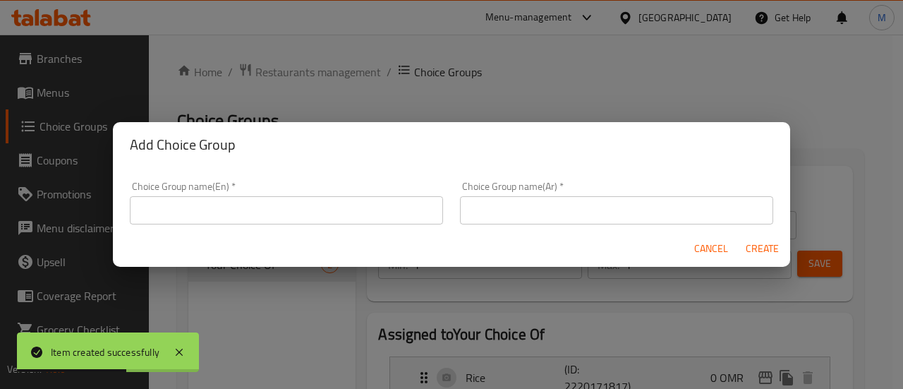
click at [275, 200] on input "text" at bounding box center [286, 210] width 313 height 28
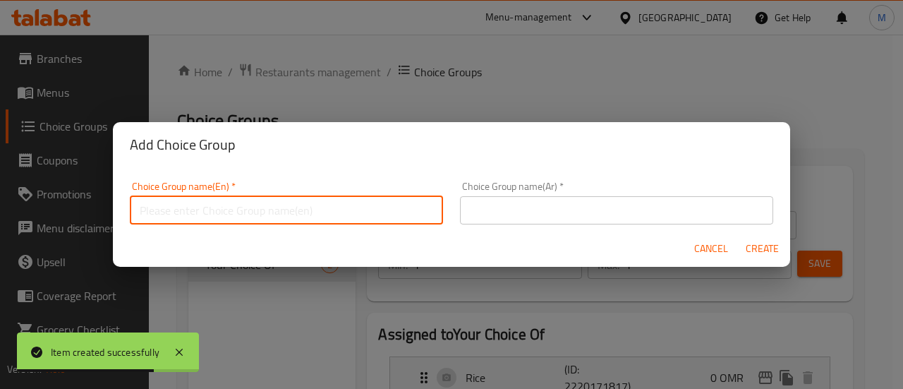
type input "Your choice of main"
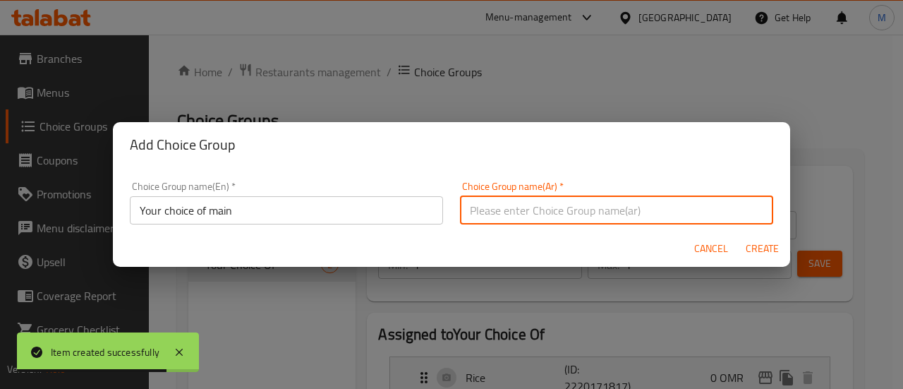
click at [549, 208] on input "text" at bounding box center [616, 210] width 313 height 28
type input "اختيارك من الطبق الرئيسي"
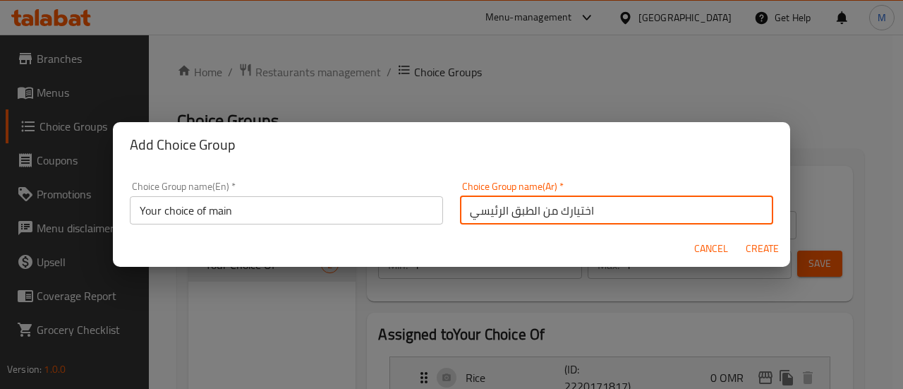
click at [757, 248] on span "Create" at bounding box center [762, 249] width 34 height 18
type input "Your choice of main"
type input "اختيارك من الطبق الرئيسي"
type input "0"
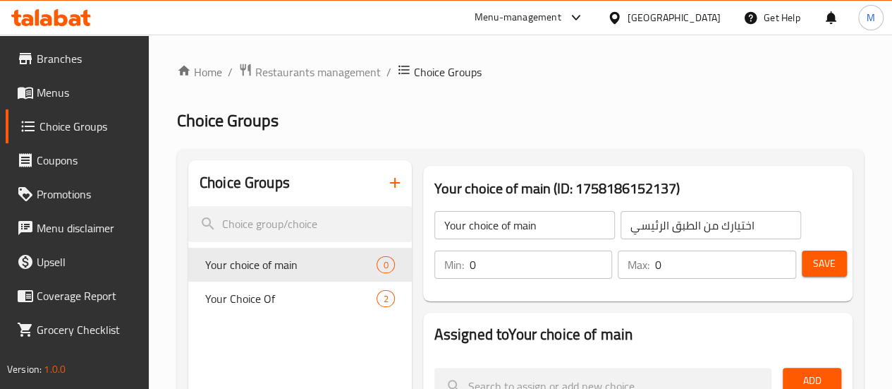
click at [536, 272] on input "0" at bounding box center [541, 264] width 143 height 28
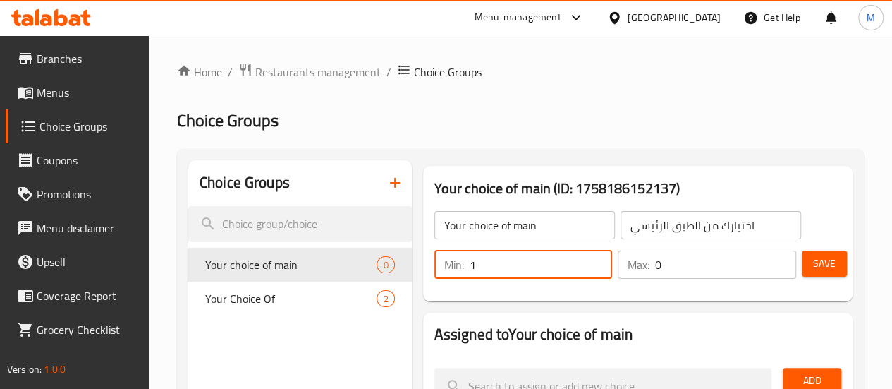
type input "1"
click at [666, 256] on input "0" at bounding box center [725, 264] width 141 height 28
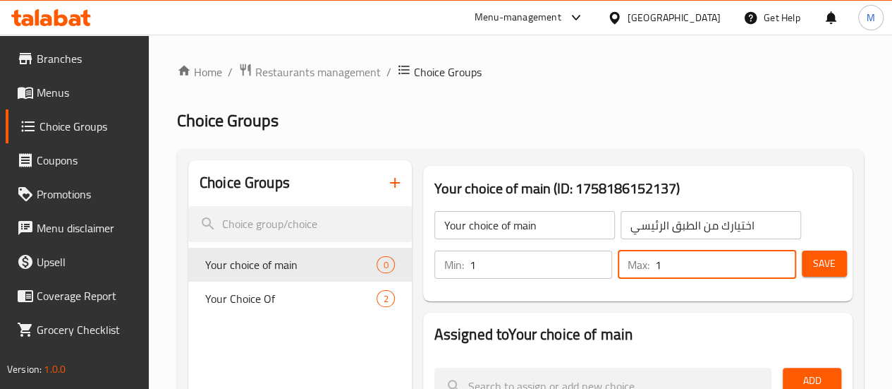
type input "1"
click at [813, 263] on span "Save" at bounding box center [824, 264] width 23 height 18
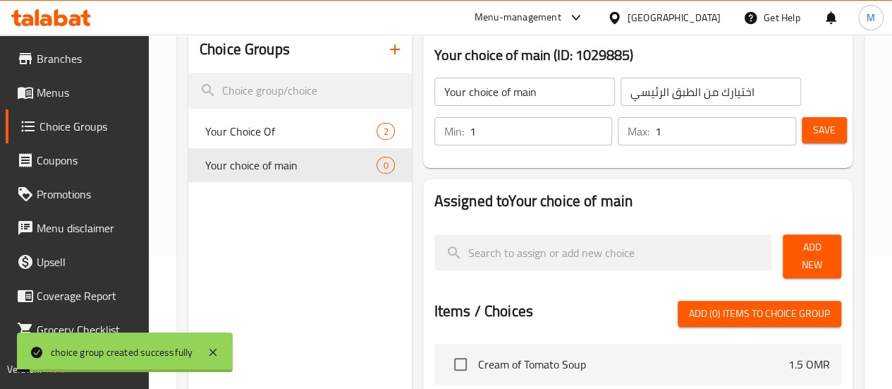
scroll to position [136, 0]
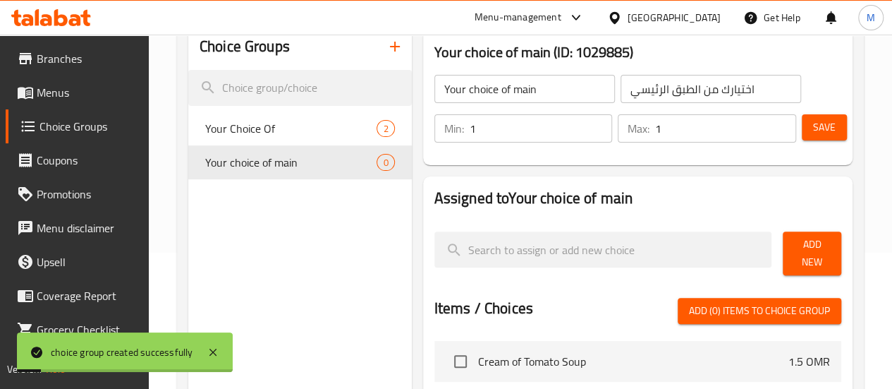
click at [794, 248] on span "Add New" at bounding box center [812, 253] width 36 height 35
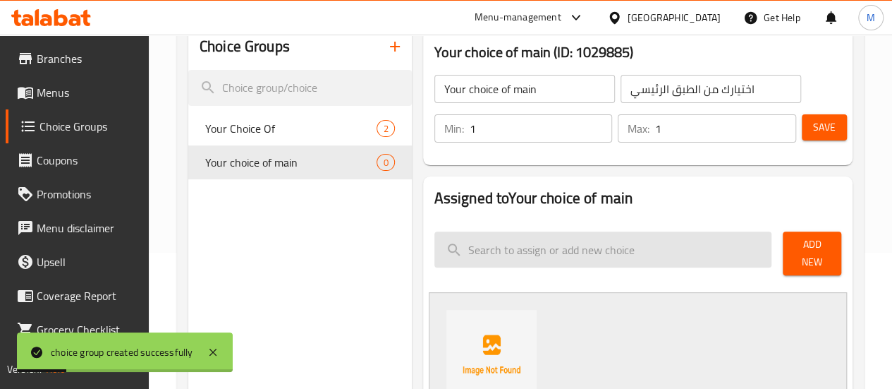
click at [558, 257] on input "search" at bounding box center [603, 249] width 338 height 36
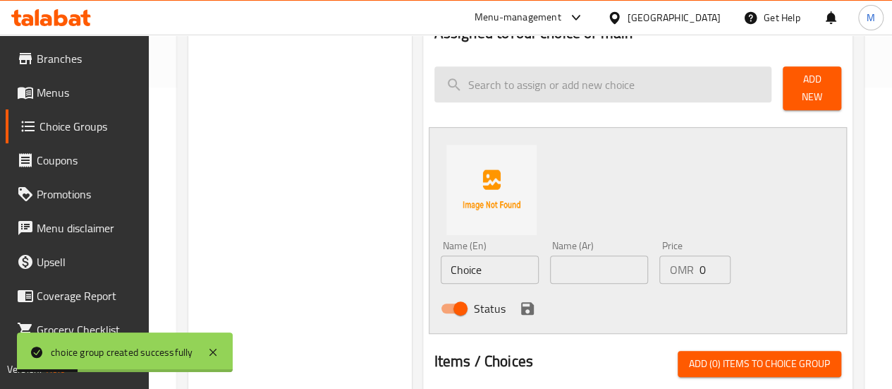
scroll to position [303, 0]
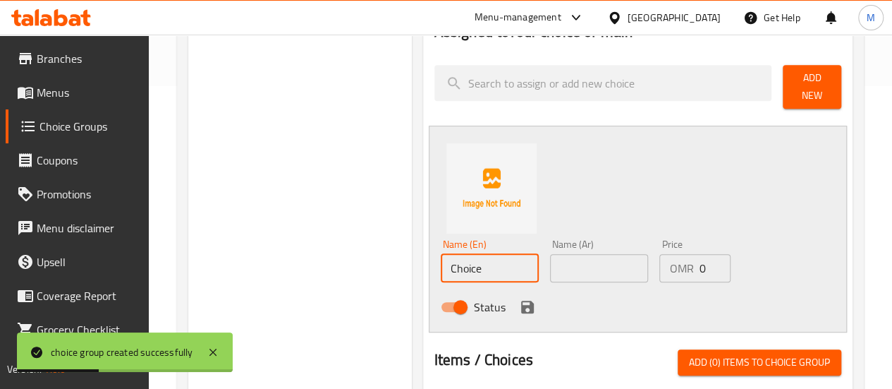
drag, startPoint x: 439, startPoint y: 266, endPoint x: 354, endPoint y: 252, distance: 85.8
click at [354, 252] on div "Choice Groups Your Choice Of 2 Your choice of main 0 Your choice of main (ID: 1…" at bounding box center [523, 297] width 670 height 878
paste input "Butter Chicken"
type input "Butter Chicken"
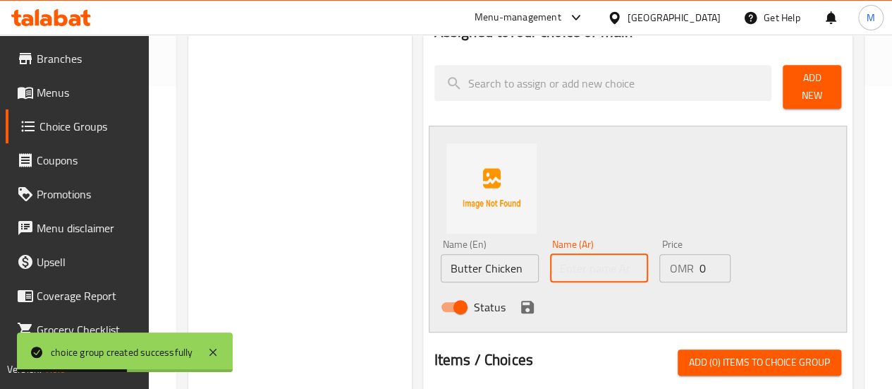
click at [550, 260] on input "text" at bounding box center [599, 268] width 98 height 28
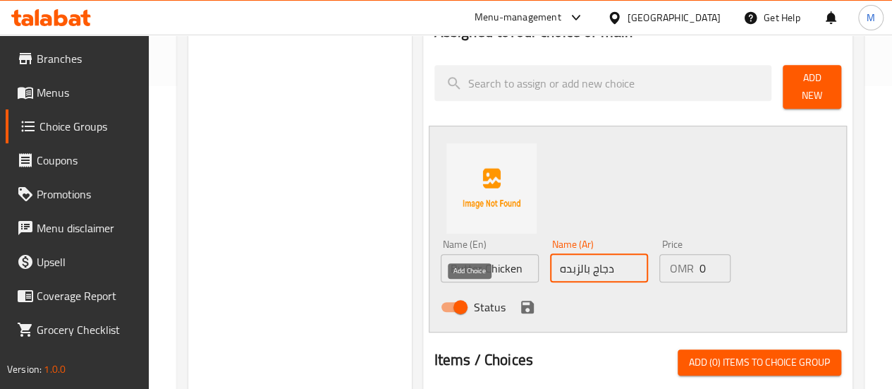
type input "دجاج بالزبده"
click at [519, 298] on icon "save" at bounding box center [527, 306] width 17 height 17
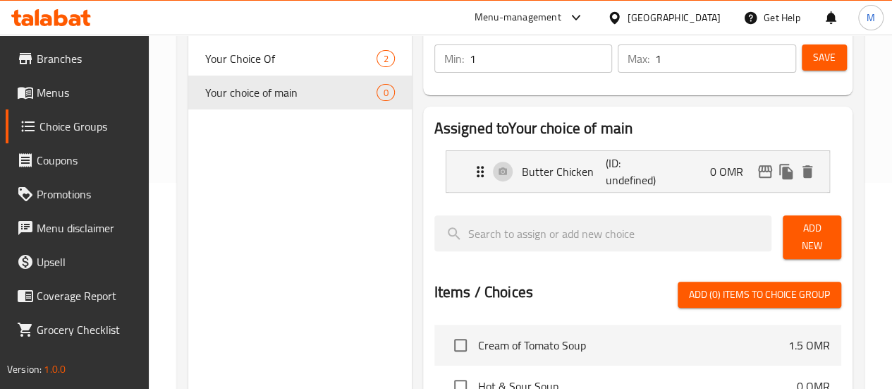
scroll to position [202, 0]
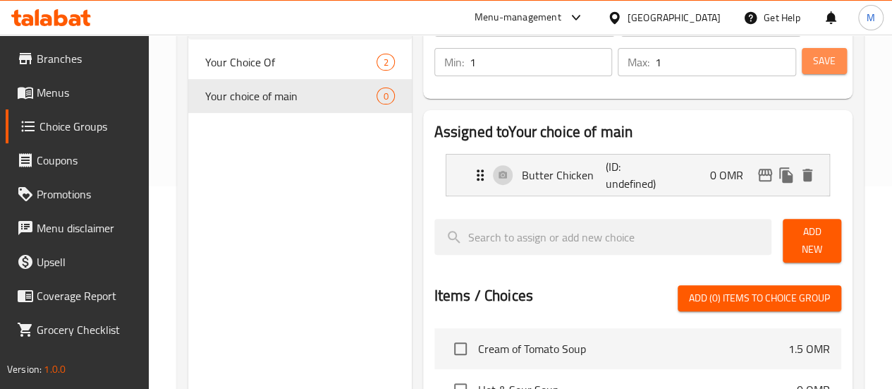
click at [817, 59] on span "Save" at bounding box center [824, 61] width 23 height 18
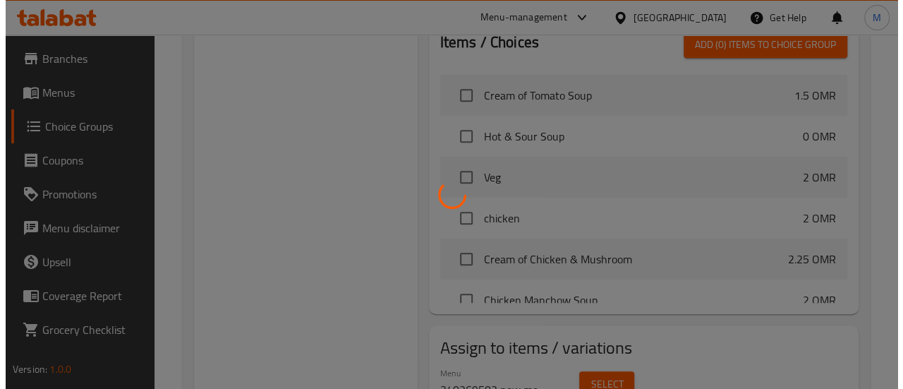
scroll to position [516, 0]
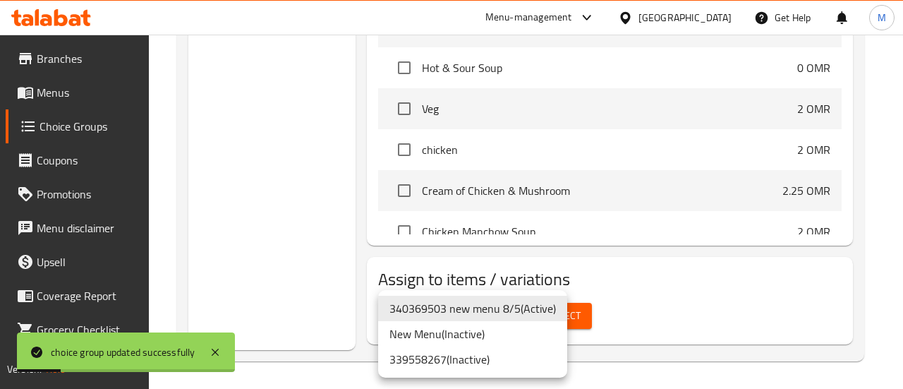
click at [547, 308] on li "340369503 new menu 8/5 ( Active )" at bounding box center [472, 307] width 189 height 25
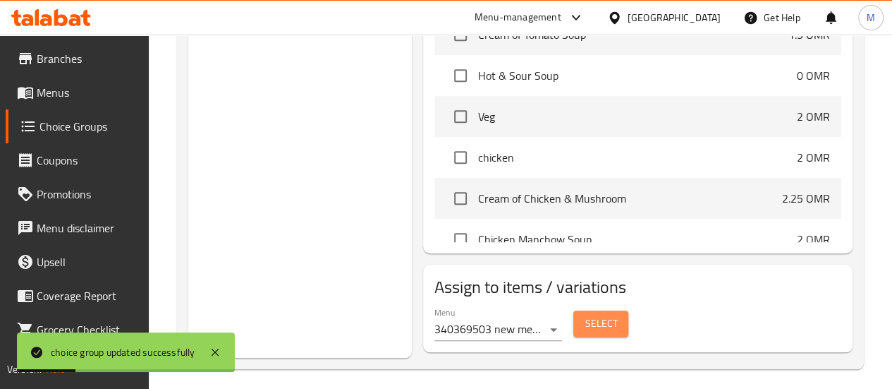
click at [585, 315] on span "Select" at bounding box center [601, 324] width 32 height 18
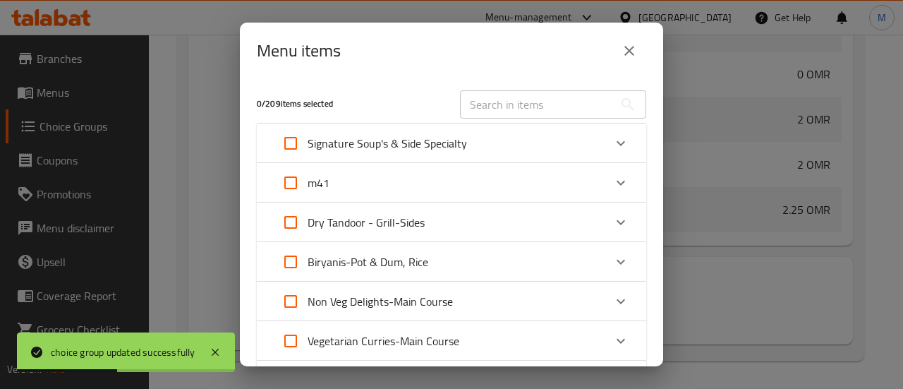
click at [324, 176] on p "m41" at bounding box center [318, 182] width 22 height 17
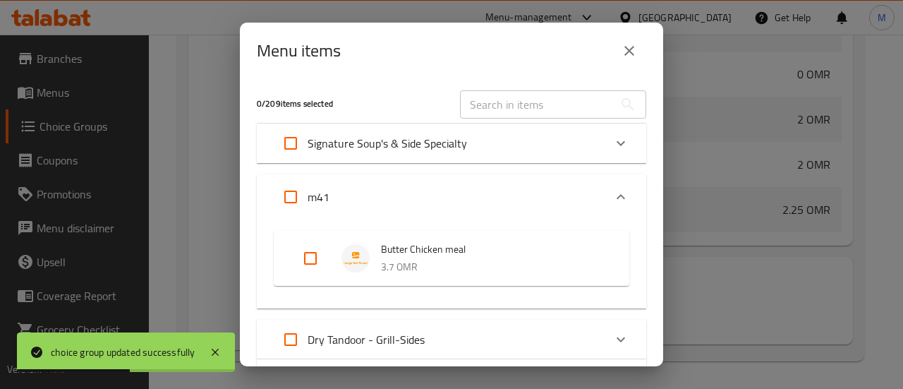
click at [288, 192] on input "Expand" at bounding box center [291, 197] width 34 height 34
checkbox input "true"
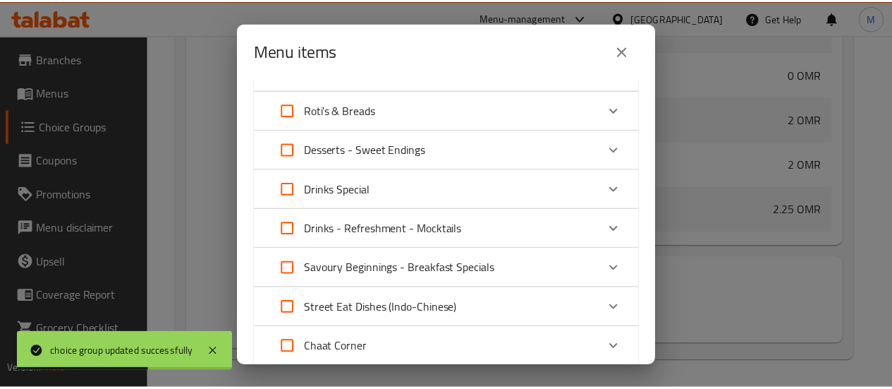
scroll to position [604, 0]
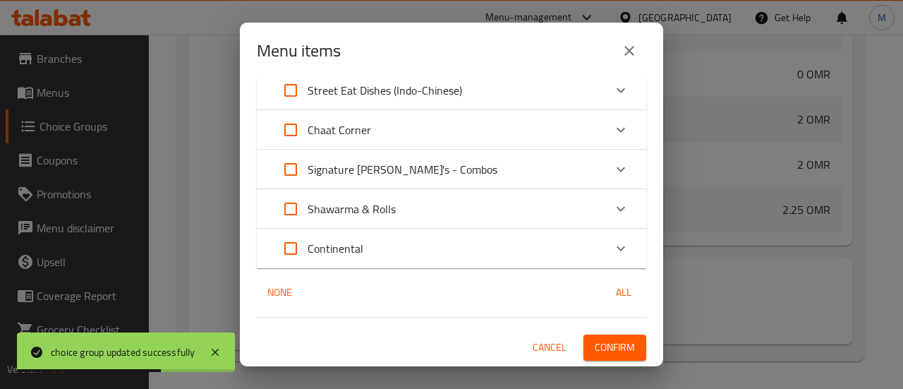
click at [599, 334] on button "Confirm" at bounding box center [614, 347] width 63 height 26
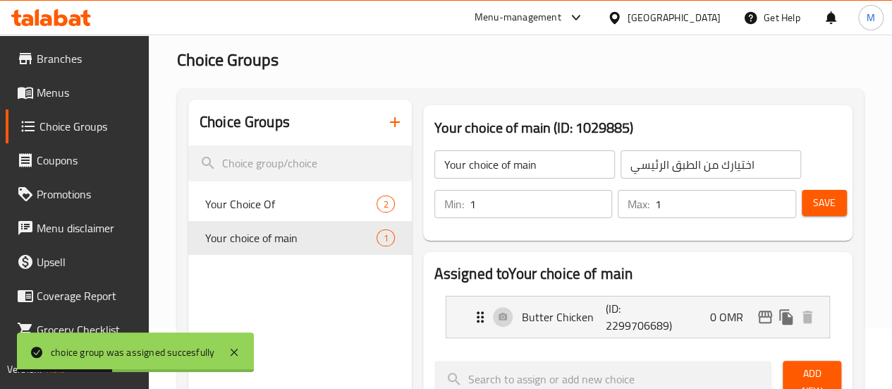
scroll to position [61, 0]
click at [386, 128] on icon "button" at bounding box center [394, 122] width 17 height 17
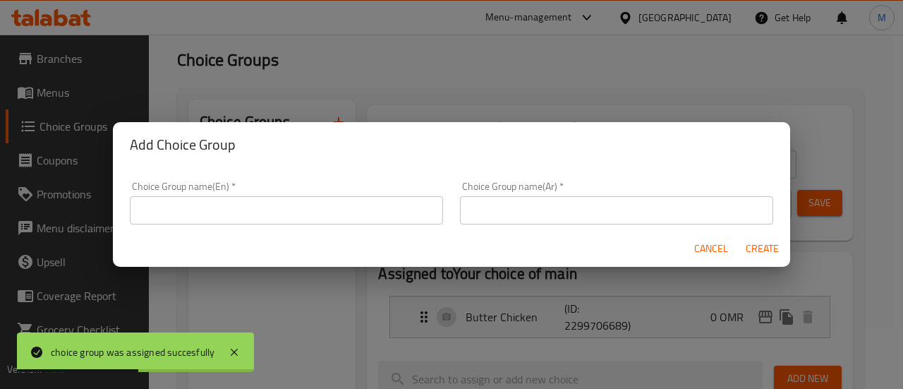
click at [309, 207] on input "text" at bounding box center [286, 210] width 313 height 28
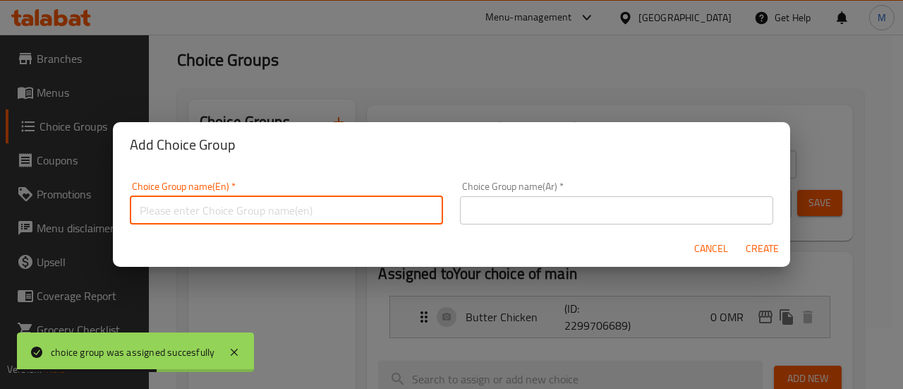
click at [244, 209] on input "text" at bounding box center [286, 210] width 313 height 28
type input "Your choice of side 1"
click at [533, 207] on input "text" at bounding box center [616, 210] width 313 height 28
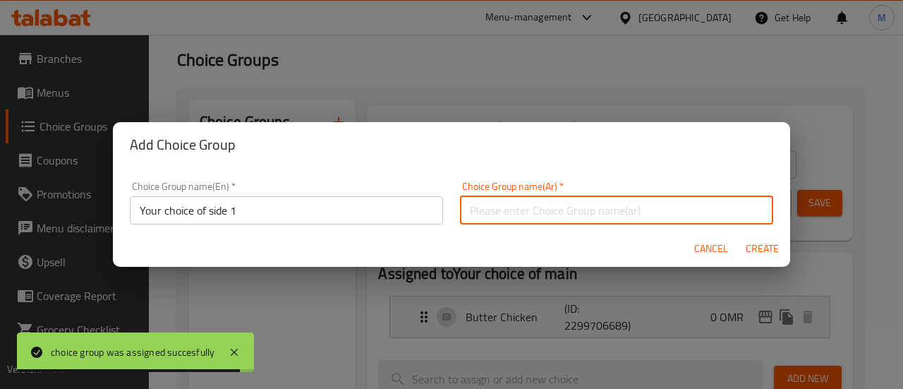
type input "اختيارك من الطبق الجانبي 1"
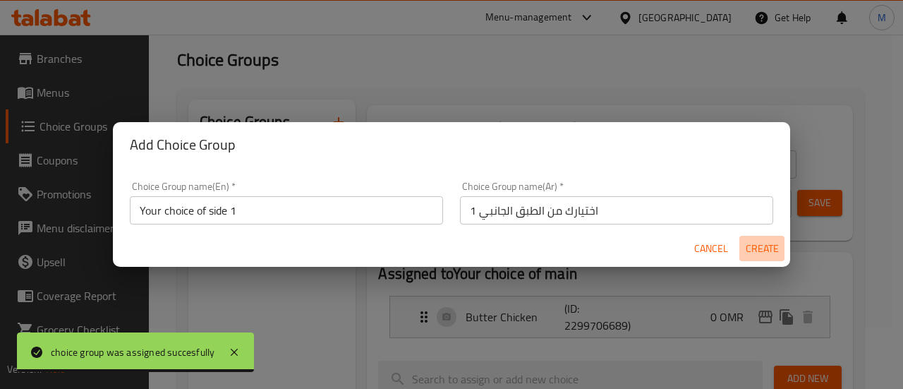
click at [770, 252] on span "Create" at bounding box center [762, 249] width 34 height 18
type input "Your choice of side 1"
type input "اختيارك من الطبق الجانبي 1"
type input "0"
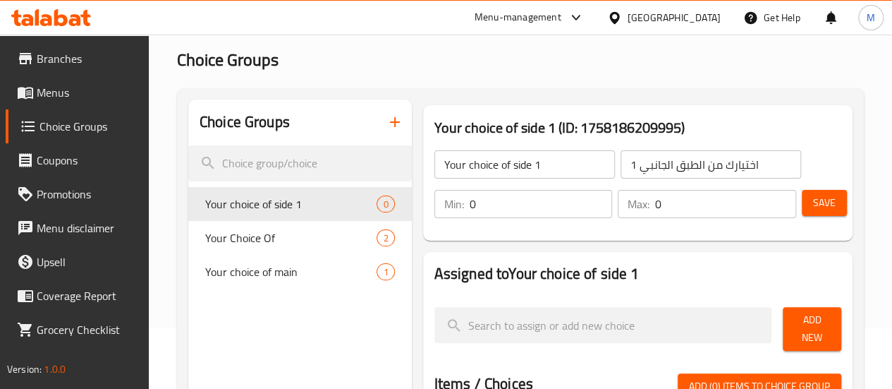
click at [470, 209] on input "0" at bounding box center [541, 204] width 143 height 28
type input "1"
click at [657, 201] on input "0" at bounding box center [725, 204] width 141 height 28
type input "1"
click at [688, 235] on div "Your choice of side 1 ​ اختيارك من الطبق الجانبي 1 ​ Min: 1 ​ Max: 1 ​ Save" at bounding box center [638, 184] width 418 height 102
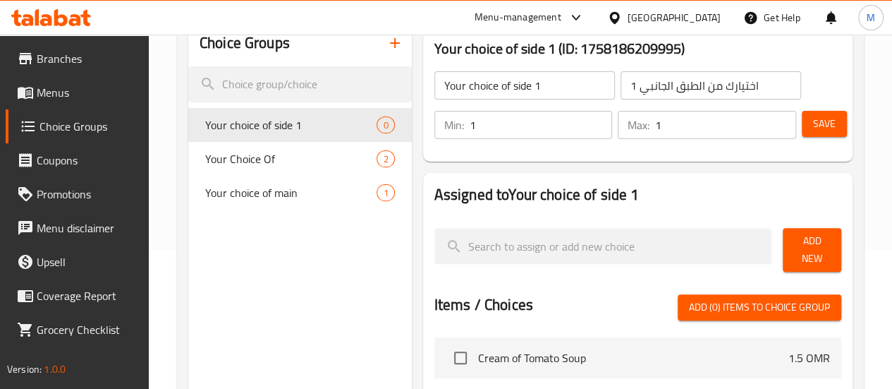
scroll to position [144, 0]
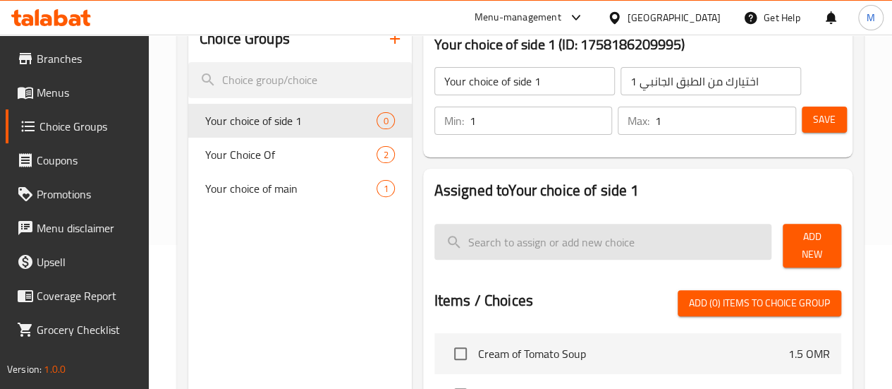
click at [601, 236] on input "search" at bounding box center [603, 242] width 338 height 36
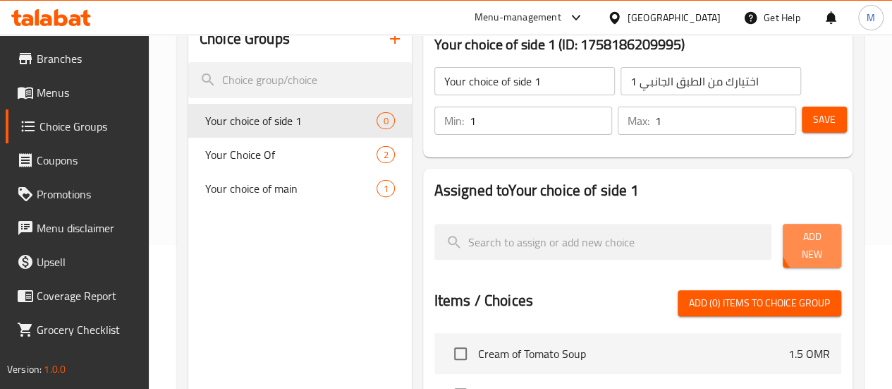
click at [815, 243] on span "Add New" at bounding box center [812, 245] width 36 height 35
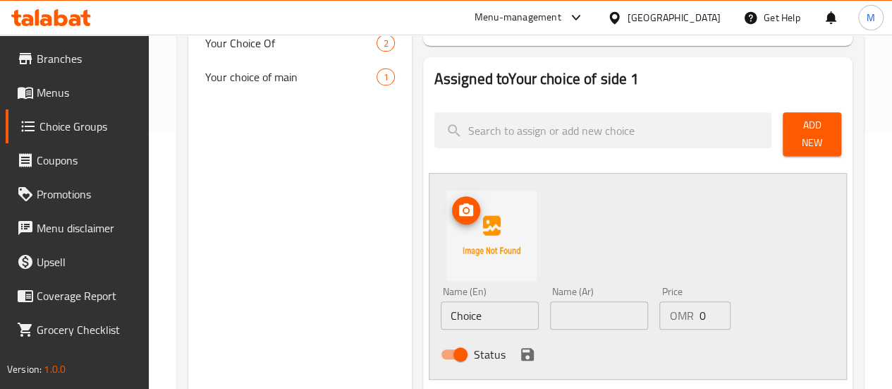
scroll to position [267, 0]
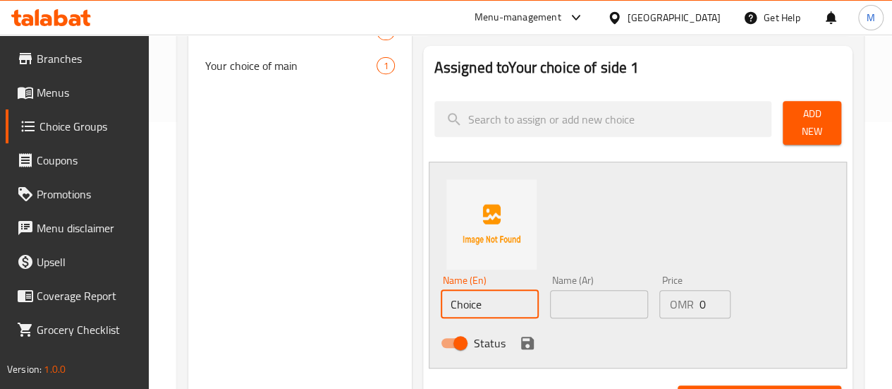
drag, startPoint x: 432, startPoint y: 301, endPoint x: 316, endPoint y: 299, distance: 115.7
click at [316, 299] on div "Choice Groups Your choice of side 1 0 Your Choice Of 2 Your choice of main 1 Yo…" at bounding box center [523, 333] width 670 height 878
paste input "Porotha"
type input "Porotha"
click at [550, 291] on input "text" at bounding box center [599, 304] width 98 height 28
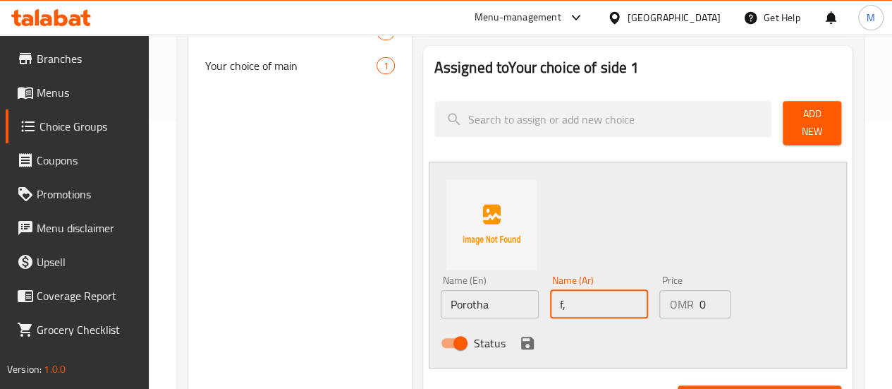
type input "f"
type input "بوروثا"
click at [521, 336] on icon "save" at bounding box center [527, 342] width 13 height 13
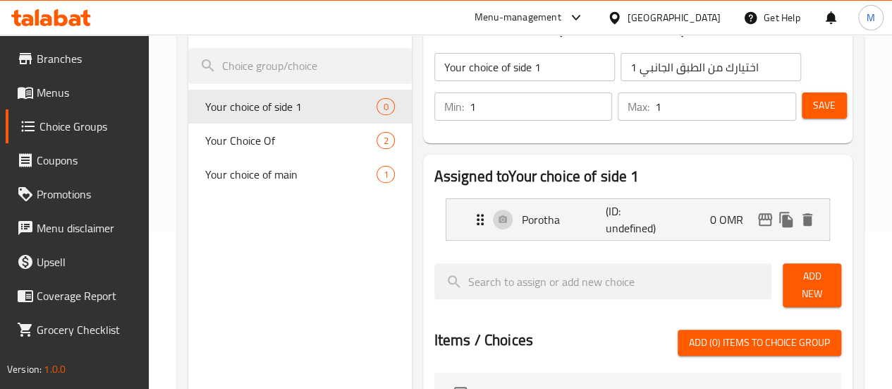
scroll to position [158, 0]
click at [823, 102] on span "Save" at bounding box center [824, 106] width 23 height 18
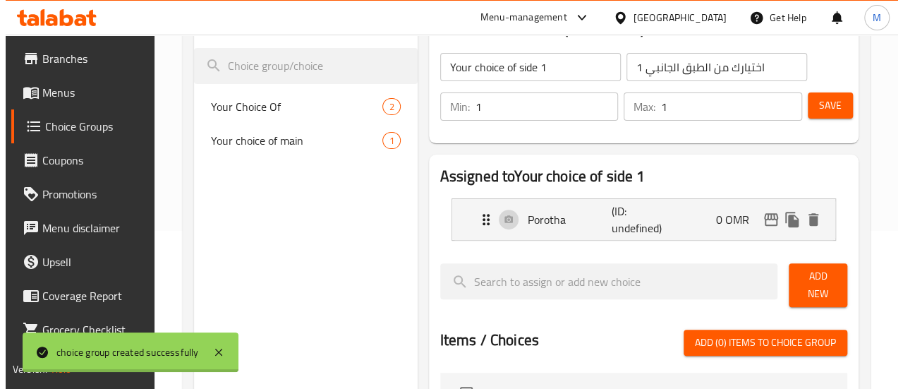
scroll to position [516, 0]
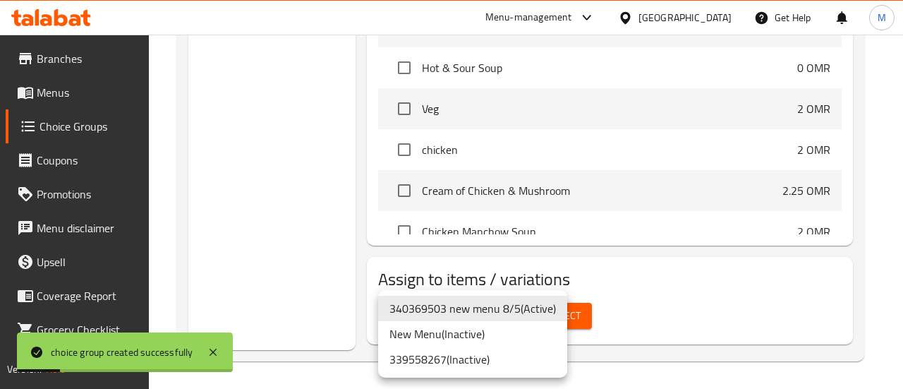
click at [530, 310] on li "340369503 new menu 8/5 ( Active )" at bounding box center [472, 307] width 189 height 25
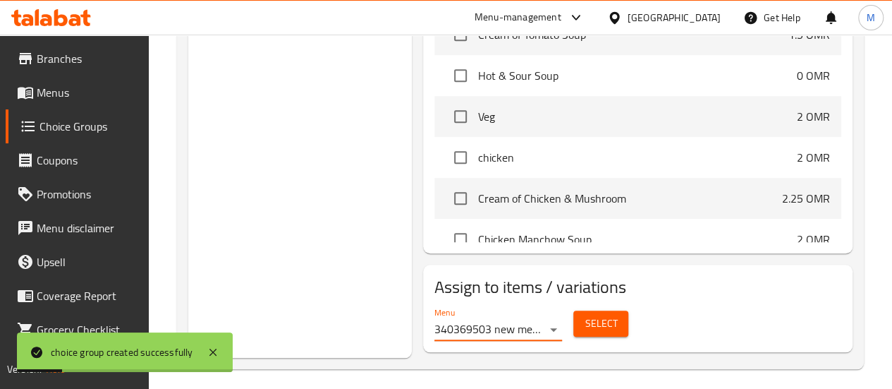
click at [619, 310] on div "340369503 new menu 8/5 ( Active ) New Menu ( Inactive ) 339558267 ( Inactive )" at bounding box center [446, 194] width 892 height 389
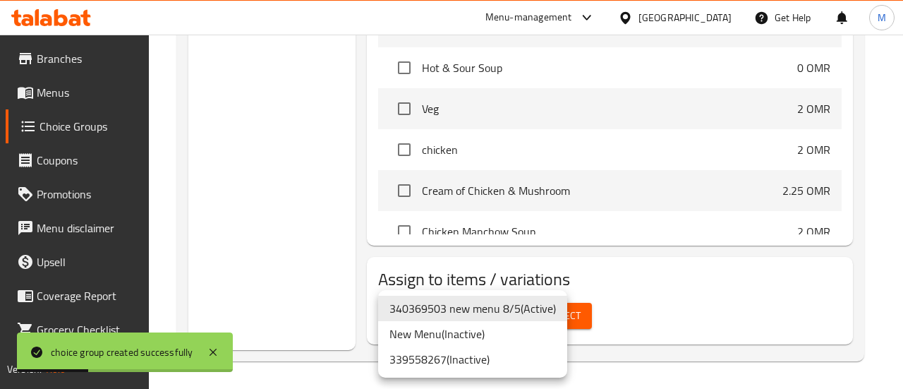
click at [537, 307] on li "340369503 new menu 8/5 ( Active )" at bounding box center [472, 307] width 189 height 25
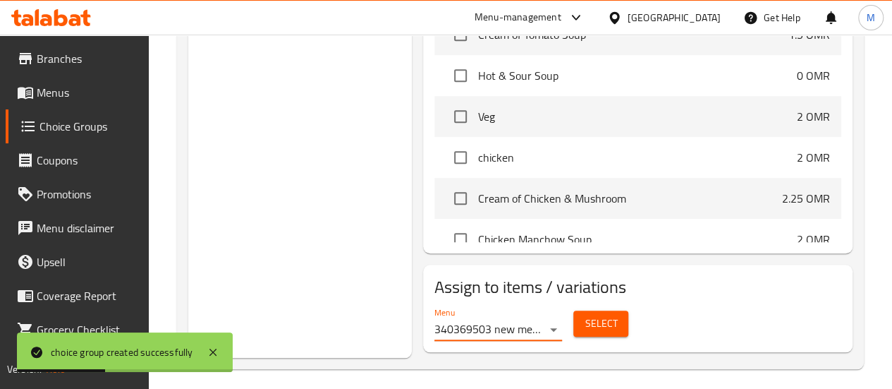
click at [580, 316] on button "Select" at bounding box center [600, 323] width 55 height 26
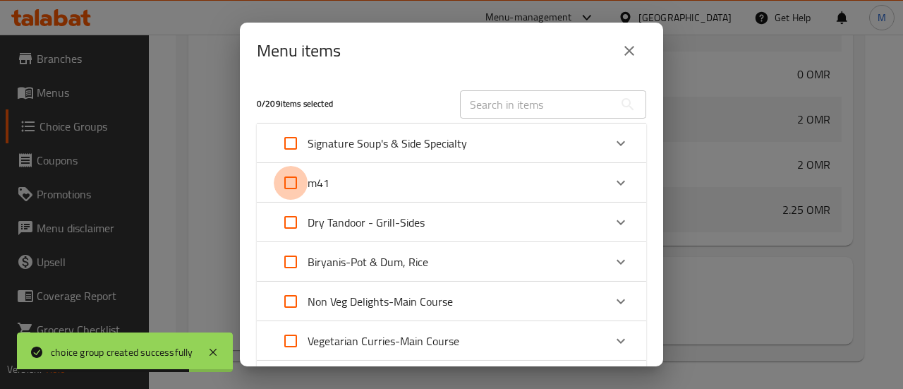
click at [289, 181] on input "Expand" at bounding box center [291, 183] width 34 height 34
checkbox input "true"
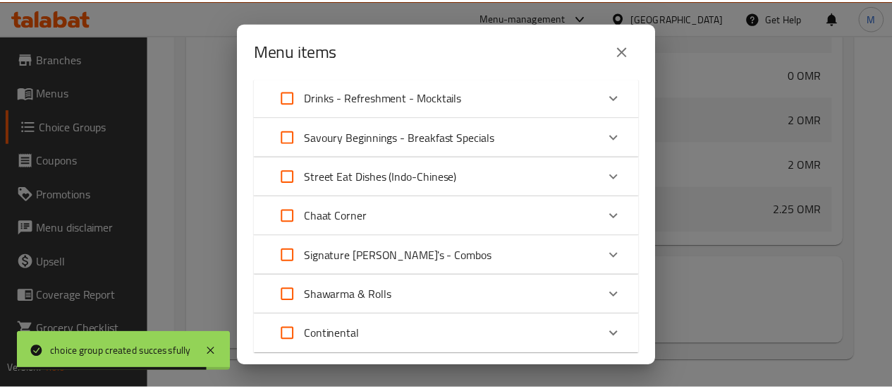
scroll to position [487, 0]
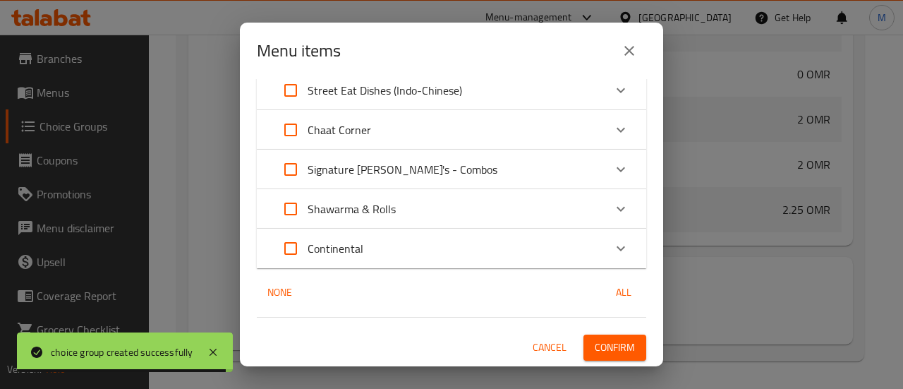
click at [599, 346] on span "Confirm" at bounding box center [614, 347] width 40 height 18
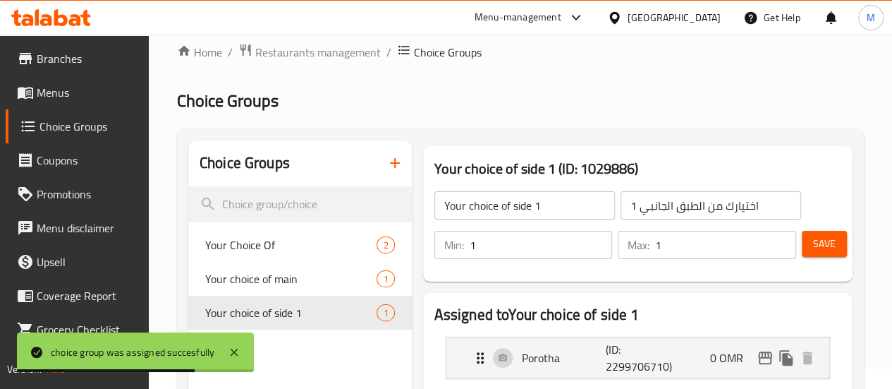
scroll to position [18, 0]
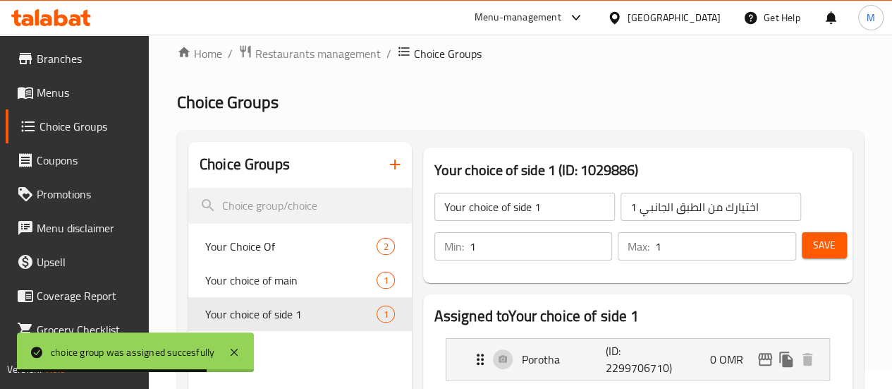
click at [390, 169] on icon "button" at bounding box center [395, 164] width 10 height 10
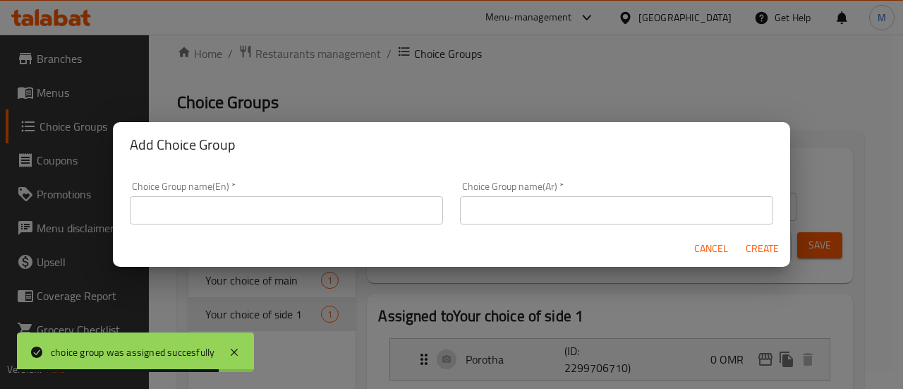
click at [323, 212] on input "text" at bounding box center [286, 210] width 313 height 28
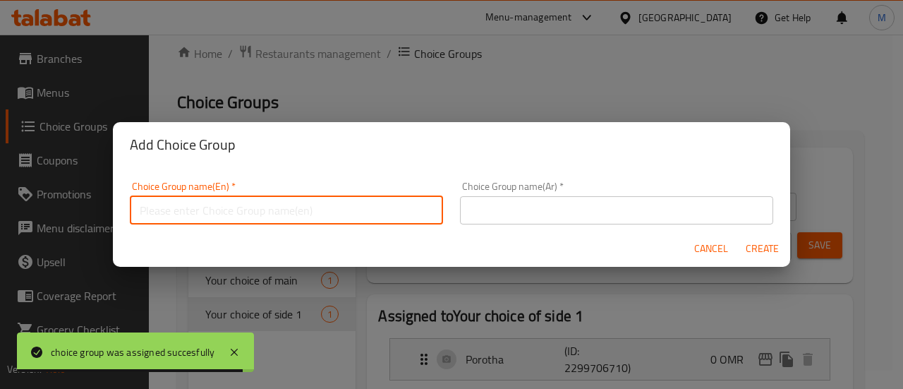
type input "Your choice of drink"
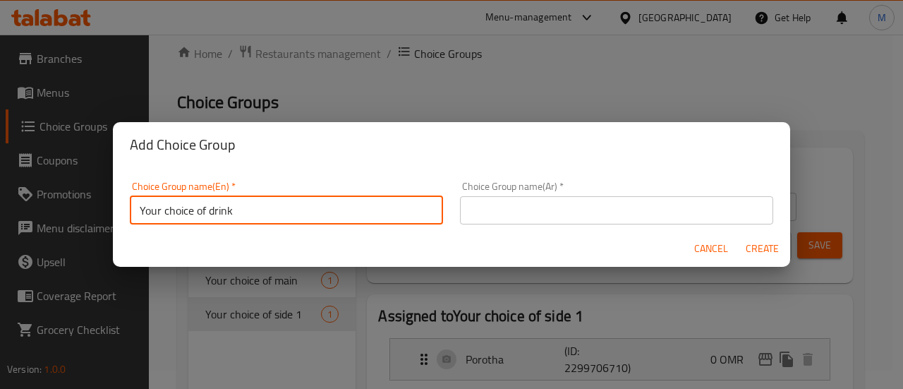
click at [536, 208] on input "text" at bounding box center [616, 210] width 313 height 28
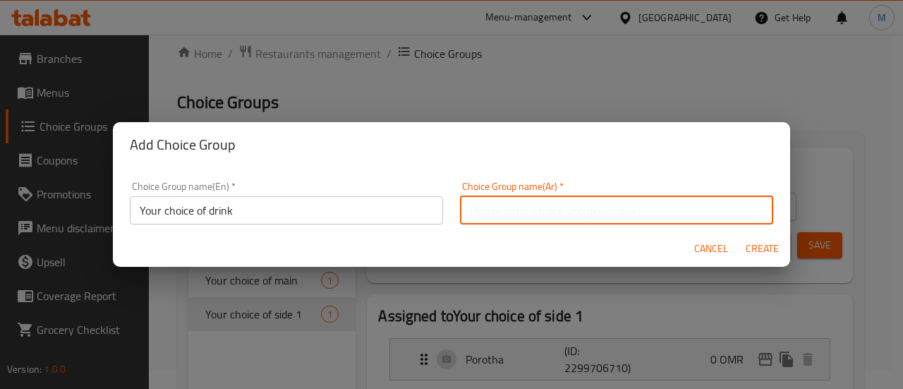
type input "اختيارك من المشروبات"
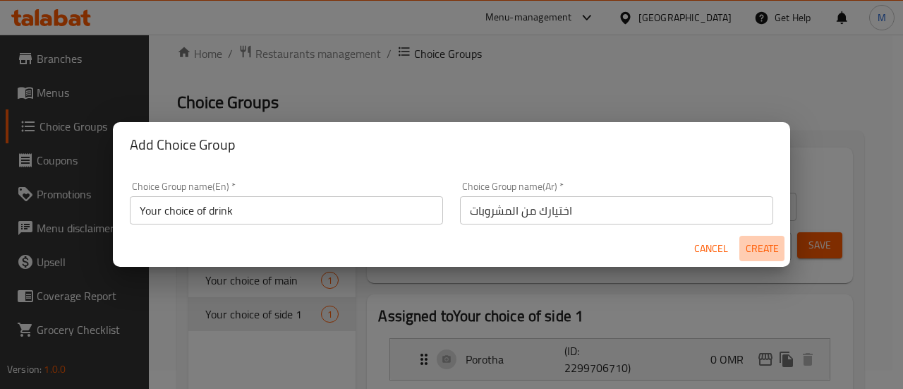
click at [759, 245] on span "Create" at bounding box center [762, 249] width 34 height 18
type input "Your choice of drink"
type input "اختيارك من المشروبات"
type input "0"
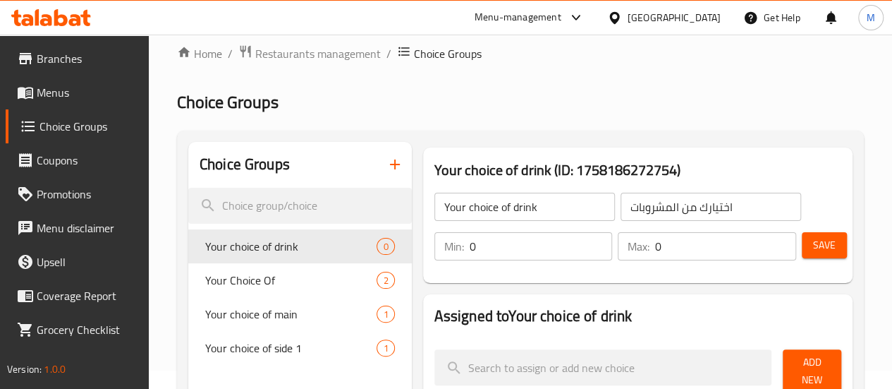
click at [470, 250] on input "0" at bounding box center [541, 246] width 143 height 28
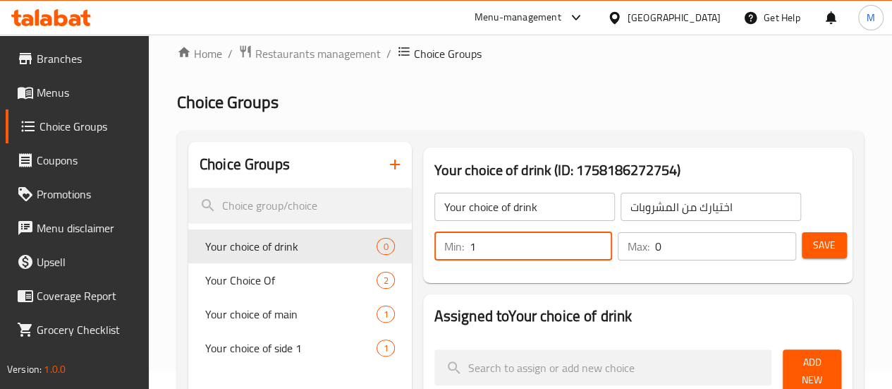
type input "1"
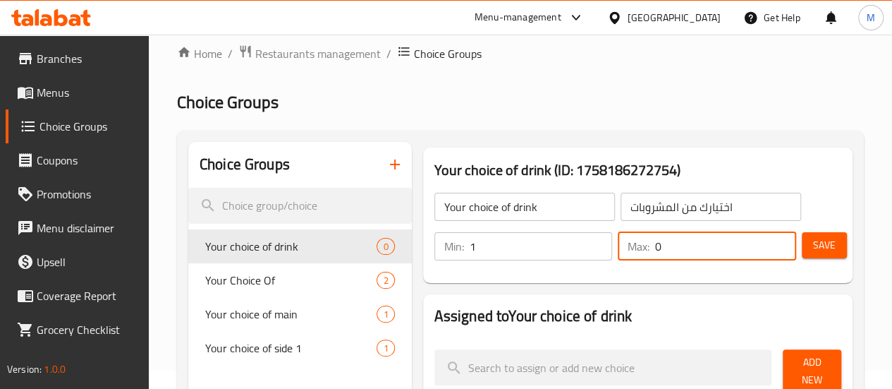
click at [655, 252] on input "0" at bounding box center [725, 246] width 141 height 28
type input "1"
click at [813, 248] on span "Save" at bounding box center [824, 245] width 23 height 18
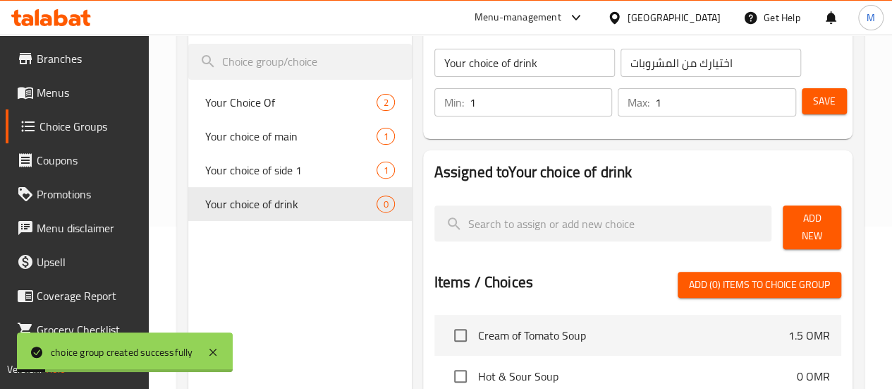
scroll to position [168, 0]
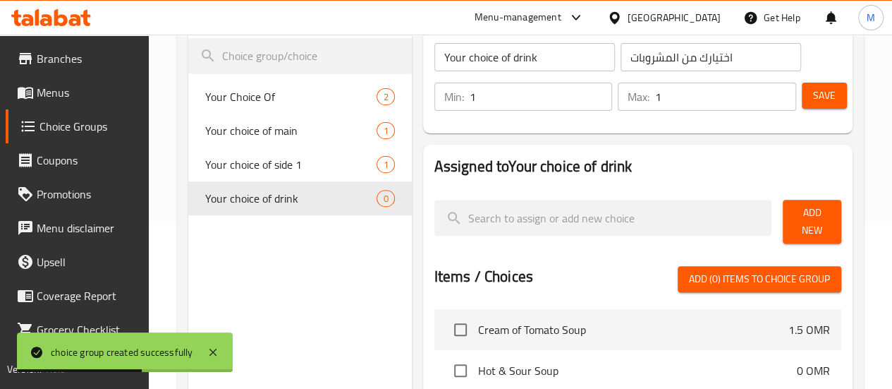
click at [798, 220] on span "Add New" at bounding box center [812, 221] width 36 height 35
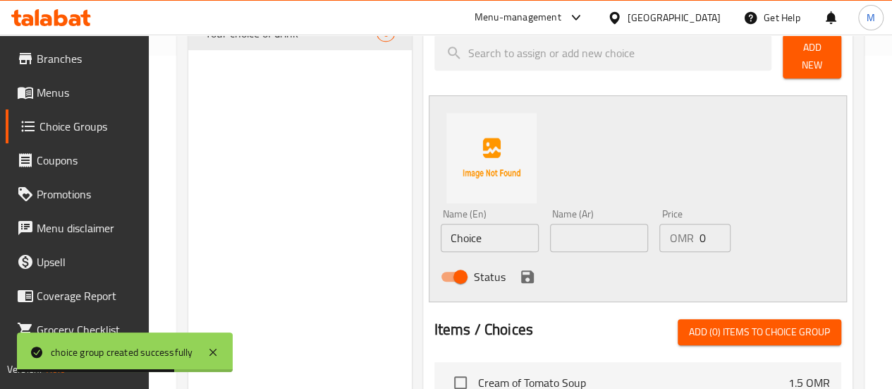
scroll to position [336, 0]
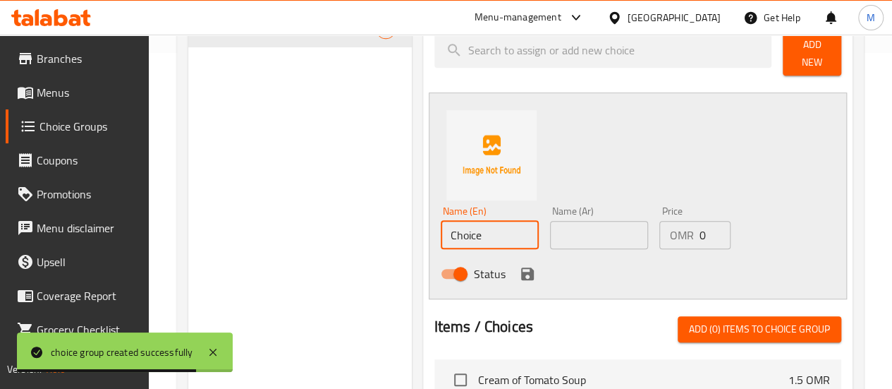
drag, startPoint x: 430, startPoint y: 230, endPoint x: 282, endPoint y: 231, distance: 148.1
click at [282, 231] on div "Choice Groups Your Choice Of 2 Your choice of main 1 Your choice of side 1 1 Yo…" at bounding box center [523, 263] width 670 height 878
type input "coke"
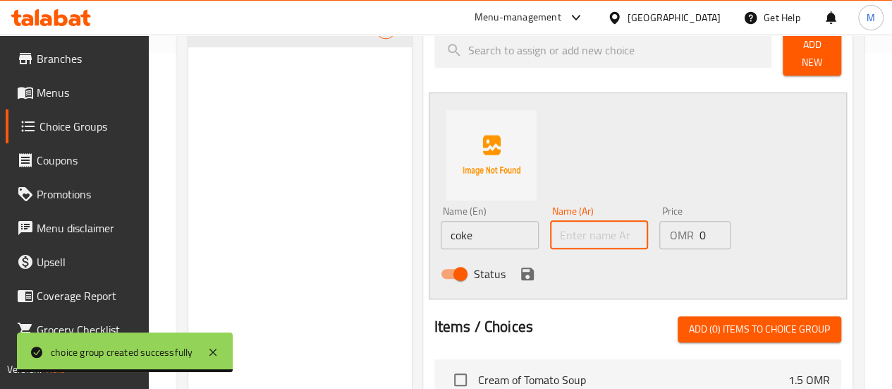
click at [550, 228] on input "text" at bounding box center [599, 235] width 98 height 28
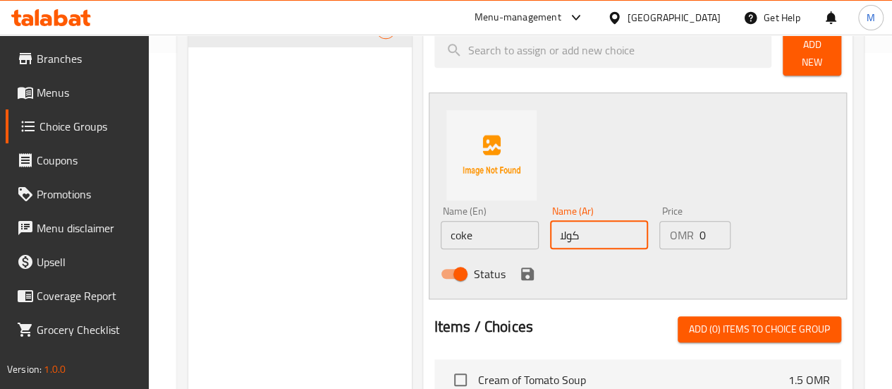
type input "كولا"
click at [521, 267] on icon "save" at bounding box center [527, 273] width 13 height 13
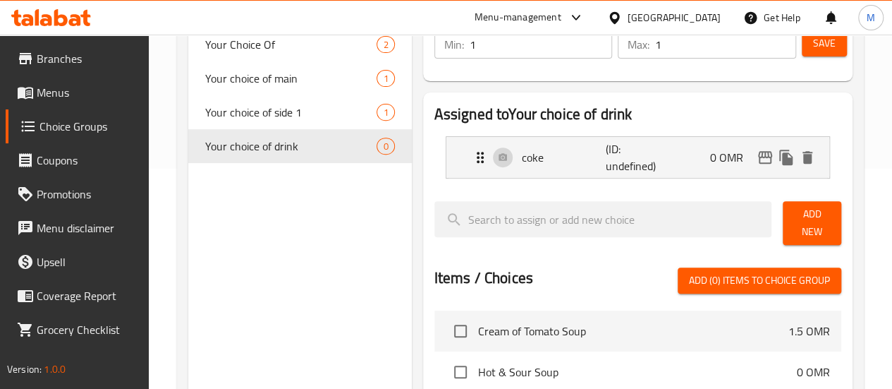
scroll to position [220, 0]
click at [815, 46] on span "Save" at bounding box center [824, 44] width 23 height 18
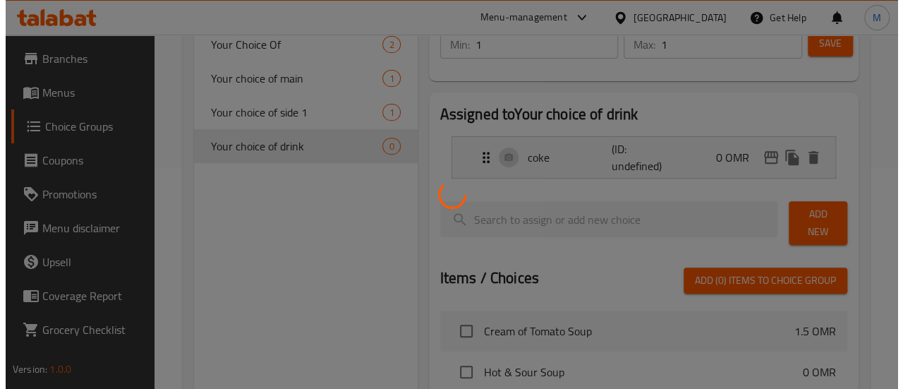
scroll to position [516, 0]
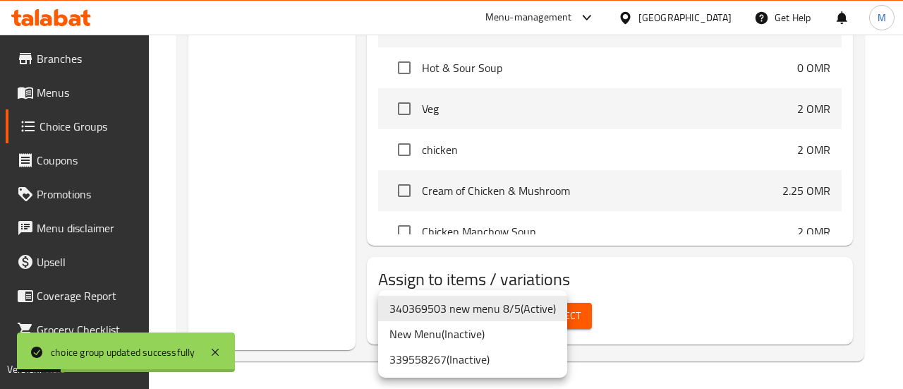
click at [530, 306] on li "340369503 new menu 8/5 ( Active )" at bounding box center [472, 307] width 189 height 25
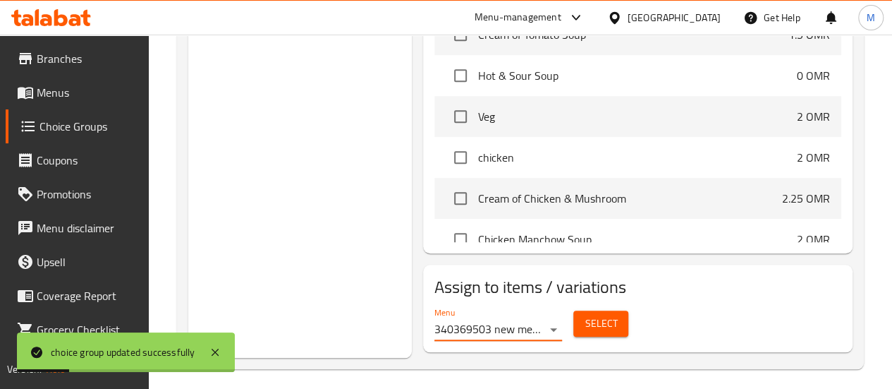
click at [585, 315] on span "Select" at bounding box center [601, 324] width 32 height 18
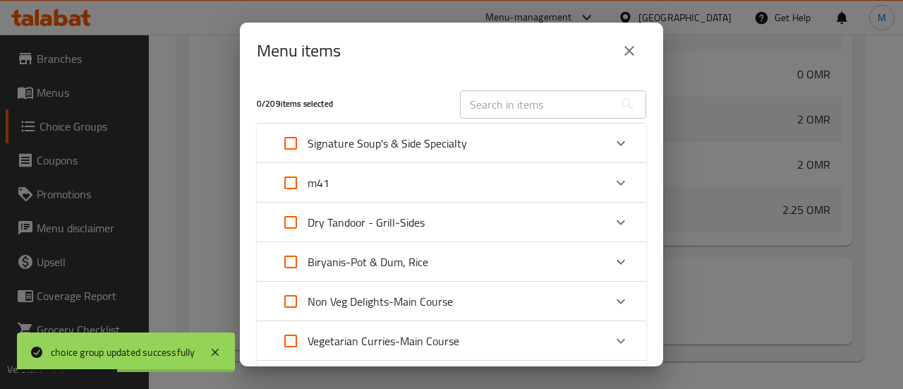
click at [288, 188] on input "Expand" at bounding box center [291, 183] width 34 height 34
checkbox input "true"
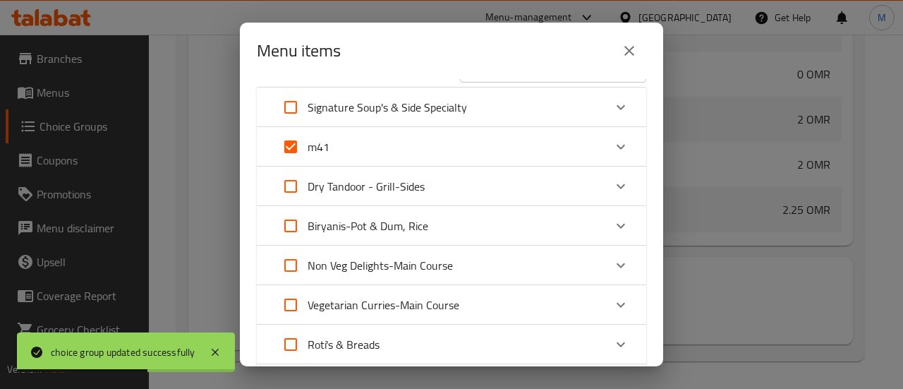
click at [378, 150] on div "m41" at bounding box center [439, 147] width 330 height 34
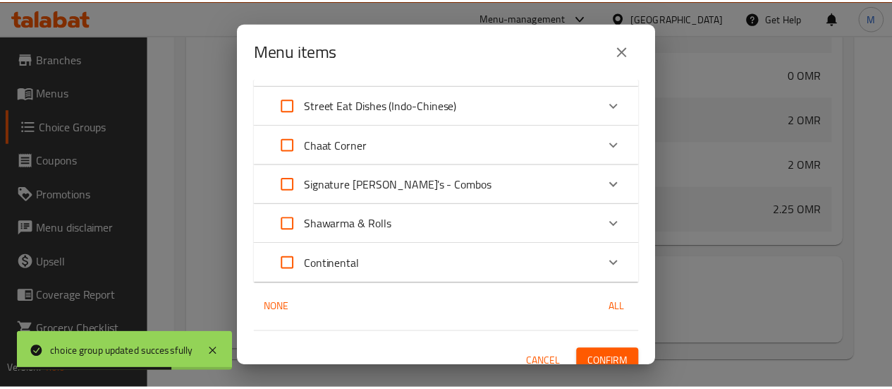
scroll to position [604, 0]
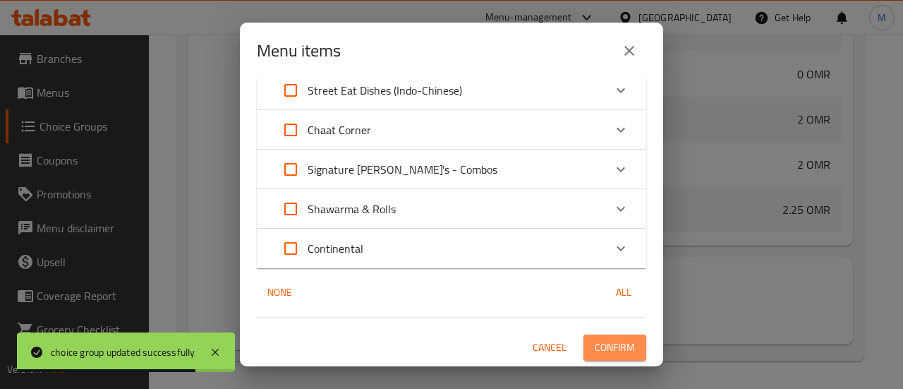
click at [605, 356] on span "Confirm" at bounding box center [614, 347] width 40 height 18
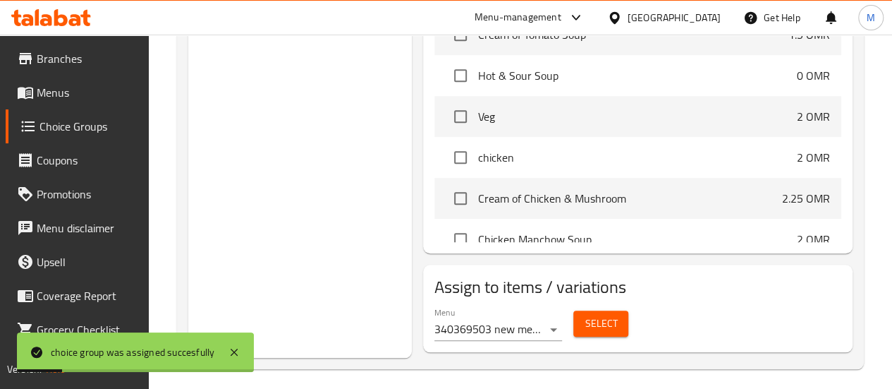
click at [65, 90] on span "Menus" at bounding box center [87, 92] width 101 height 17
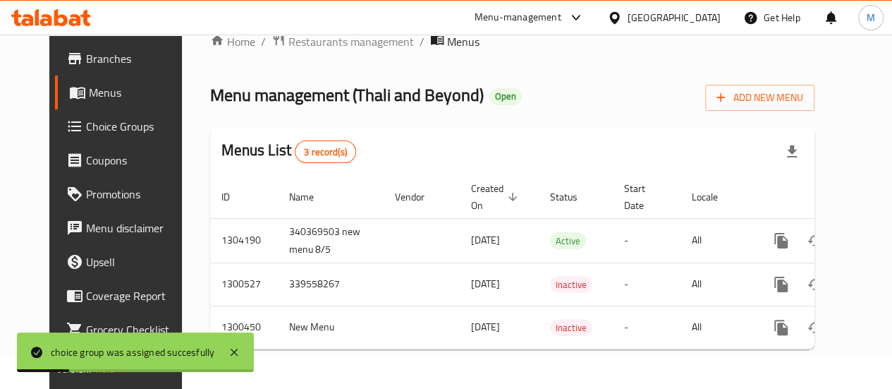
scroll to position [39, 0]
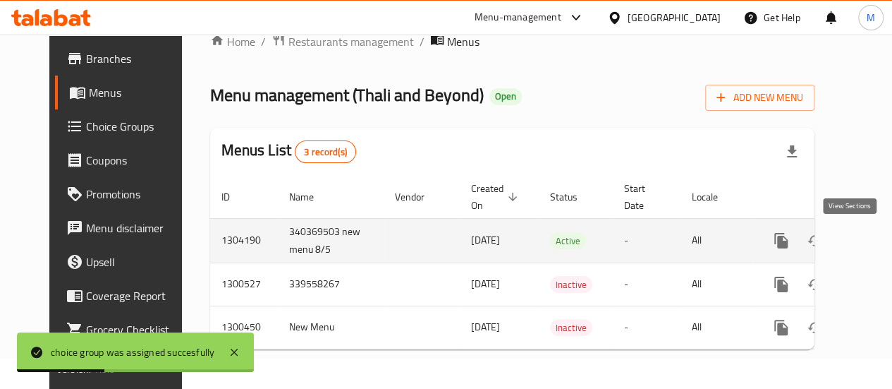
click at [874, 232] on icon "enhanced table" at bounding box center [882, 240] width 17 height 17
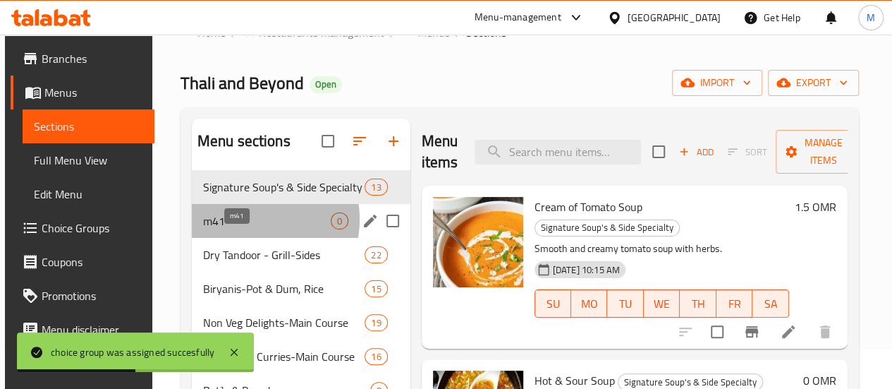
click at [247, 229] on span "m41" at bounding box center [267, 220] width 128 height 17
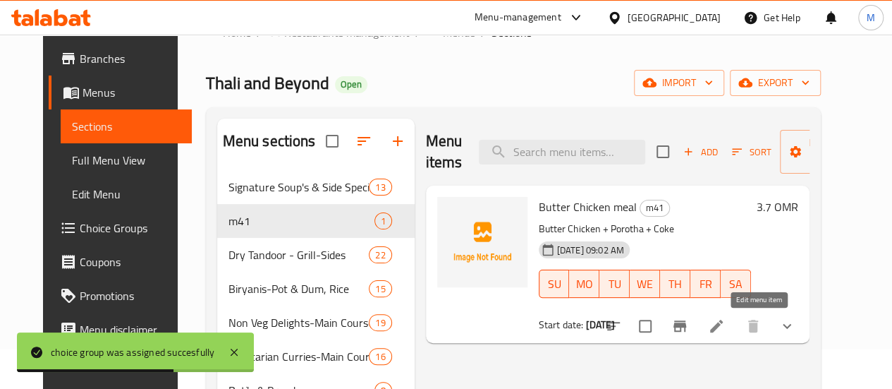
click at [725, 328] on icon at bounding box center [716, 325] width 17 height 17
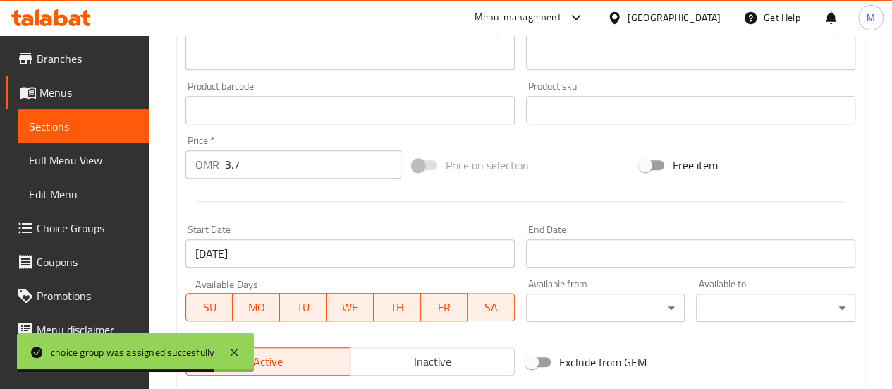
scroll to position [745, 0]
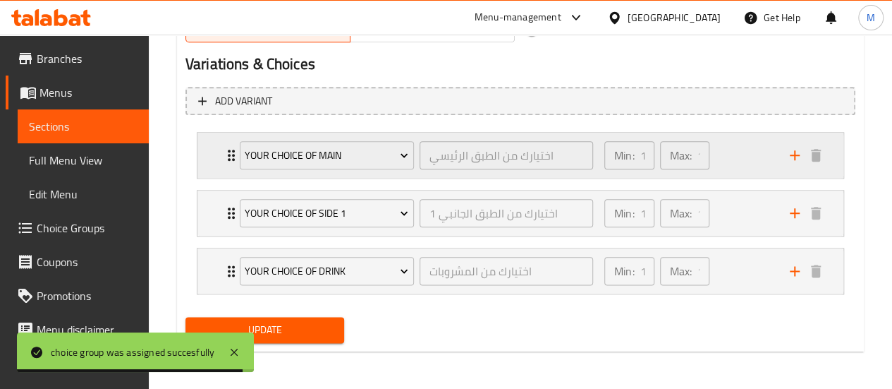
click at [731, 165] on div "Min: 1 ​ Max: 1 ​" at bounding box center [688, 155] width 185 height 45
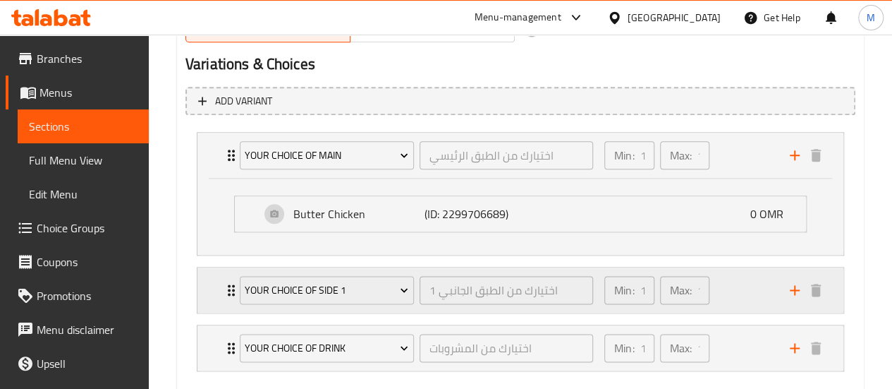
click at [730, 283] on div "Min: 1 ​ Max: 1 ​" at bounding box center [688, 289] width 185 height 45
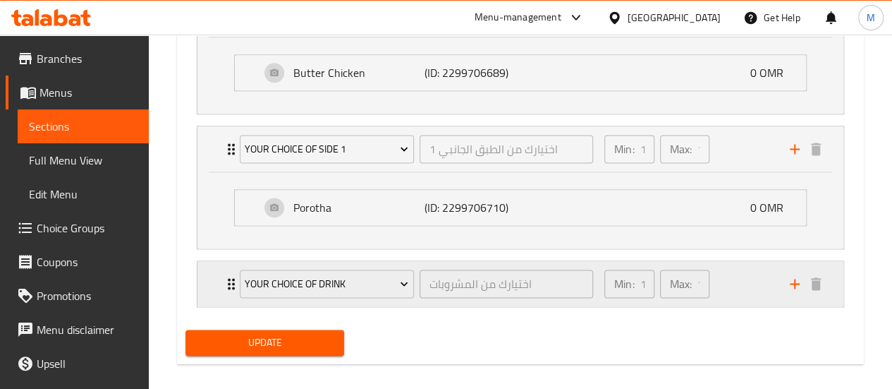
scroll to position [886, 0]
click at [736, 282] on div "Min: 1 ​ Max: 1 ​" at bounding box center [688, 282] width 185 height 45
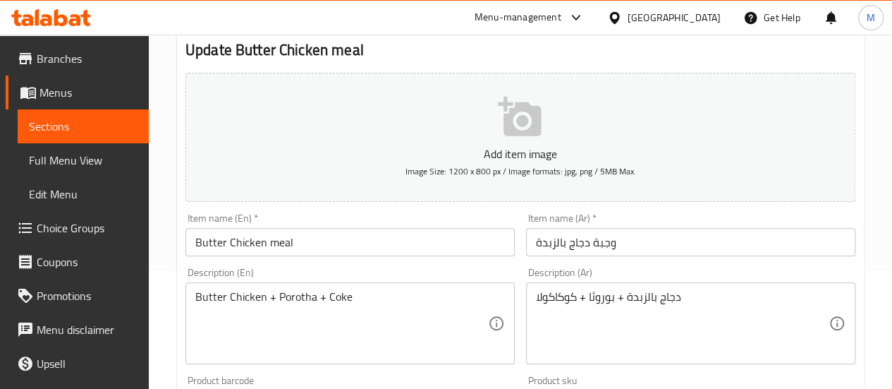
scroll to position [0, 0]
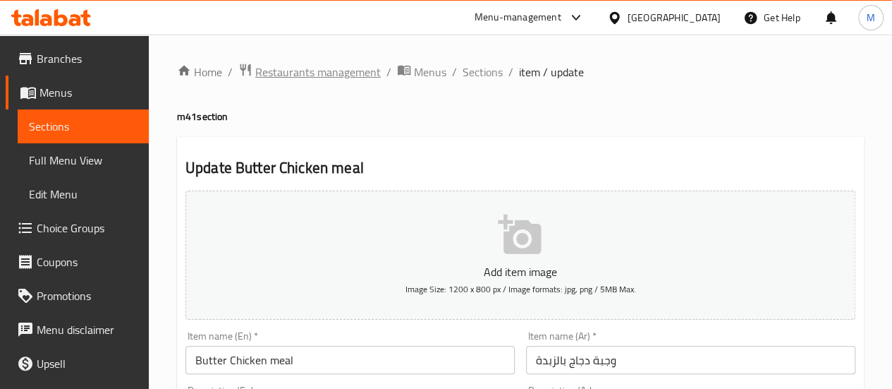
click at [302, 75] on span "Restaurants management" at bounding box center [318, 71] width 126 height 17
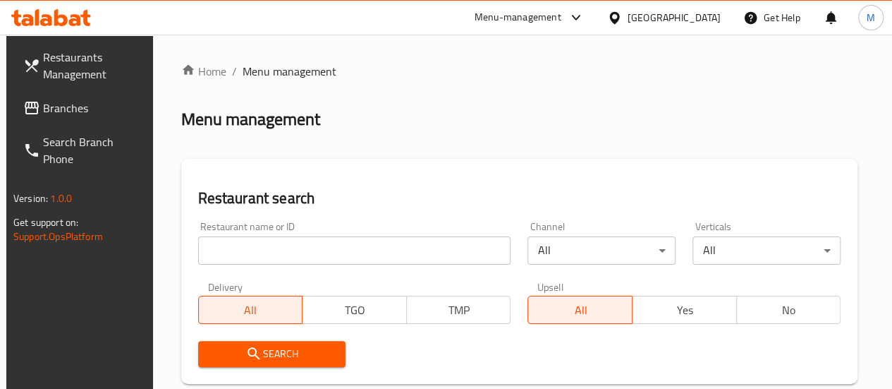
click at [272, 267] on div "Restaurant name or ID Restaurant name or ID" at bounding box center [355, 243] width 330 height 60
click at [259, 253] on input "search" at bounding box center [354, 250] width 313 height 28
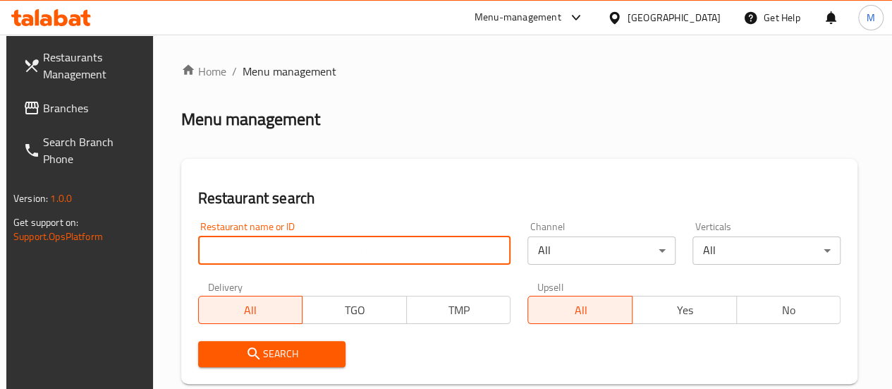
paste input "Bayt Al Zouq"
type input "Bayt Al Zouq"
click button "Search" at bounding box center [272, 354] width 148 height 26
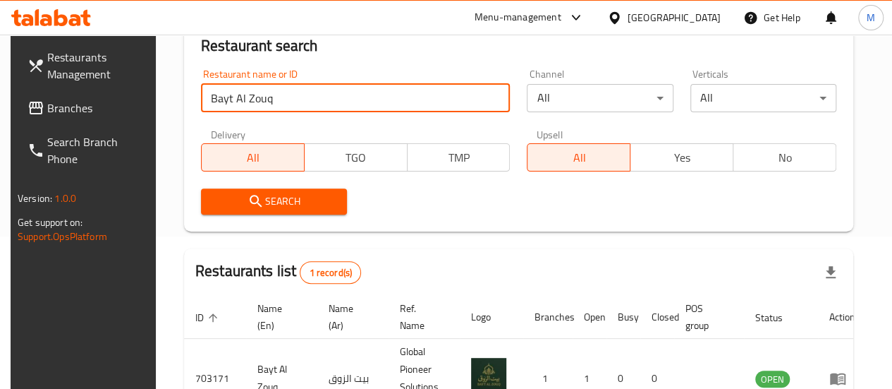
scroll to position [258, 0]
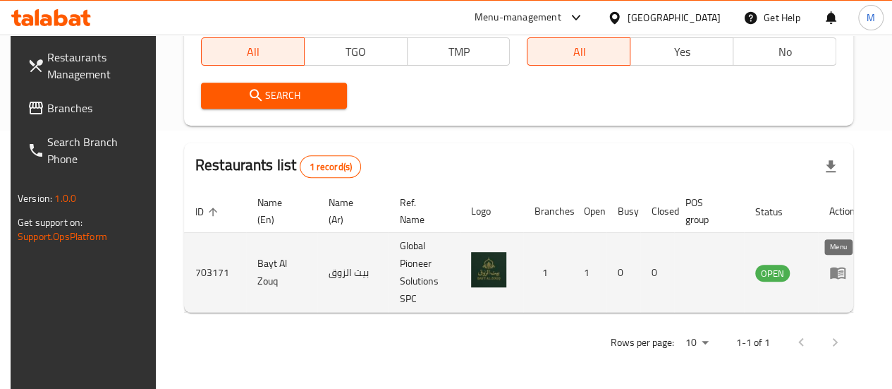
click at [830, 275] on icon "enhanced table" at bounding box center [838, 273] width 16 height 12
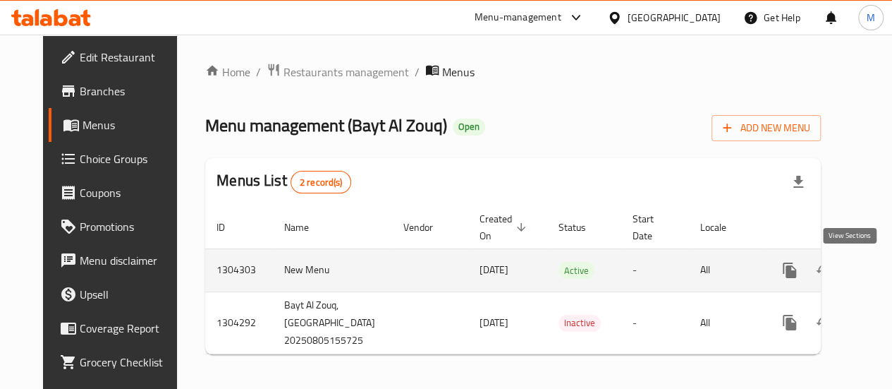
click at [885, 268] on icon "enhanced table" at bounding box center [891, 270] width 13 height 13
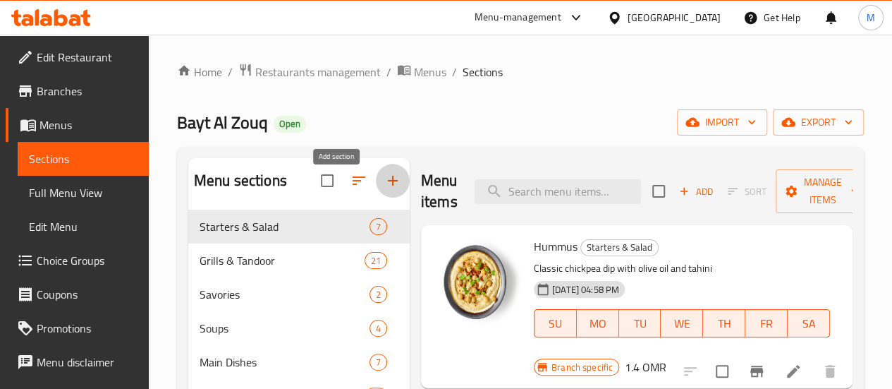
click at [384, 187] on icon "button" at bounding box center [392, 180] width 17 height 17
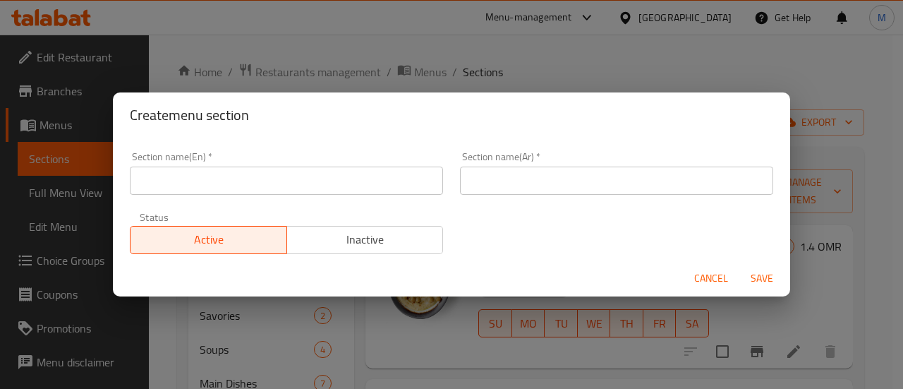
click at [303, 173] on input "text" at bounding box center [286, 180] width 313 height 28
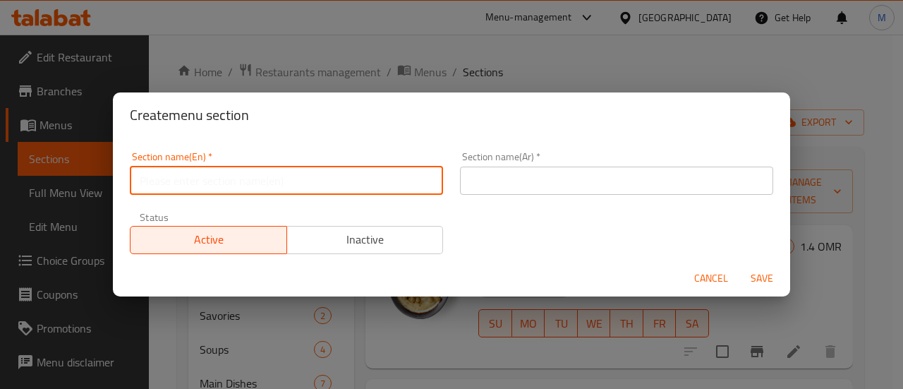
type input "m41"
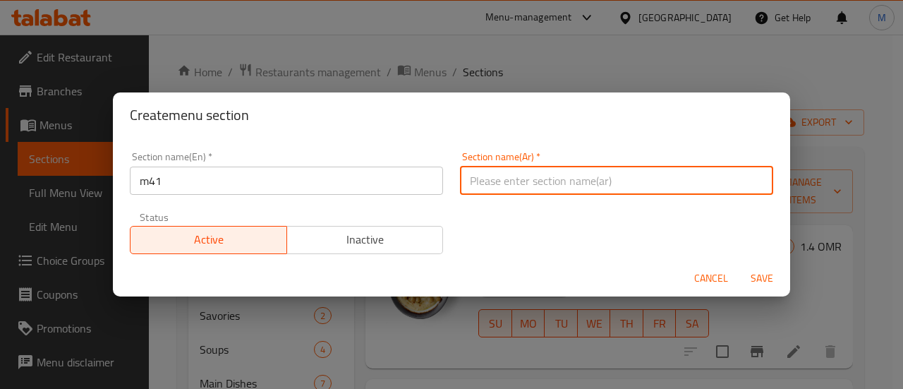
click at [509, 175] on input "text" at bounding box center [616, 180] width 313 height 28
type input "م41"
click at [768, 275] on span "Save" at bounding box center [762, 278] width 34 height 18
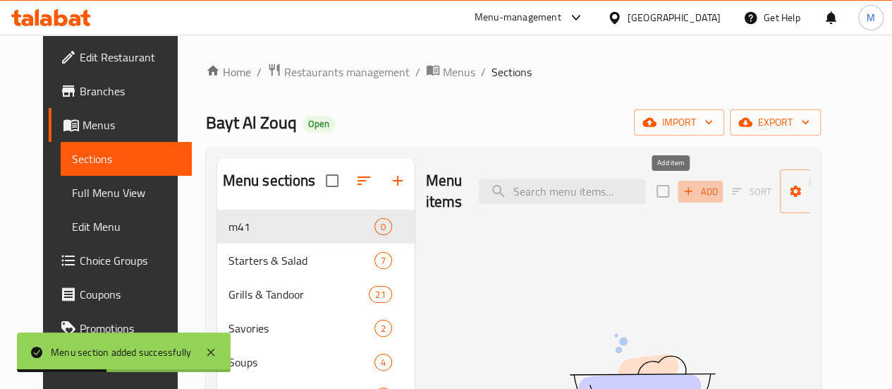
click at [678, 181] on button "Add" at bounding box center [700, 192] width 45 height 22
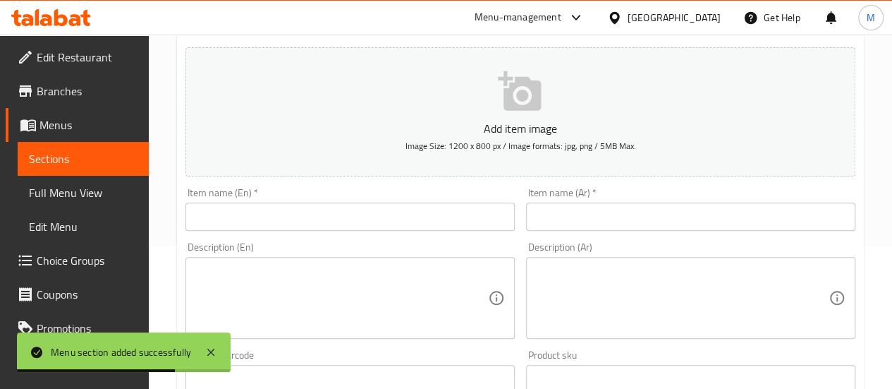
scroll to position [144, 0]
click at [320, 283] on textarea at bounding box center [341, 297] width 293 height 67
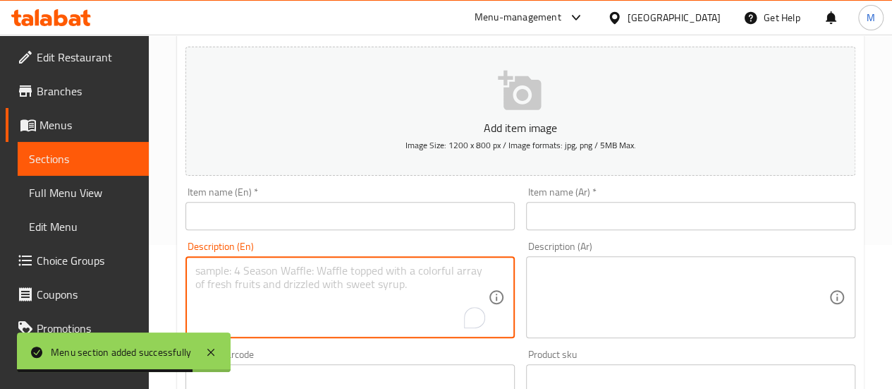
paste textarea "Tandoori Tikka + Porotha + Kinza"
type textarea "Tandoori Tikka + Porotha + Kinza"
click at [240, 214] on input "text" at bounding box center [349, 216] width 329 height 28
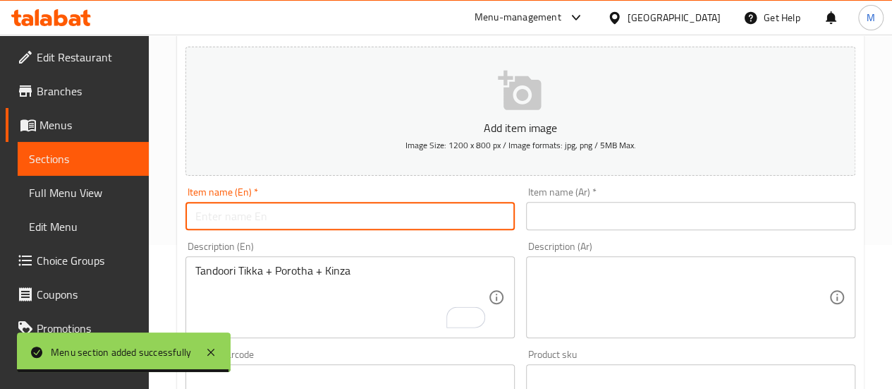
paste input "Tandoori Tikka + Porotha + Kinza"
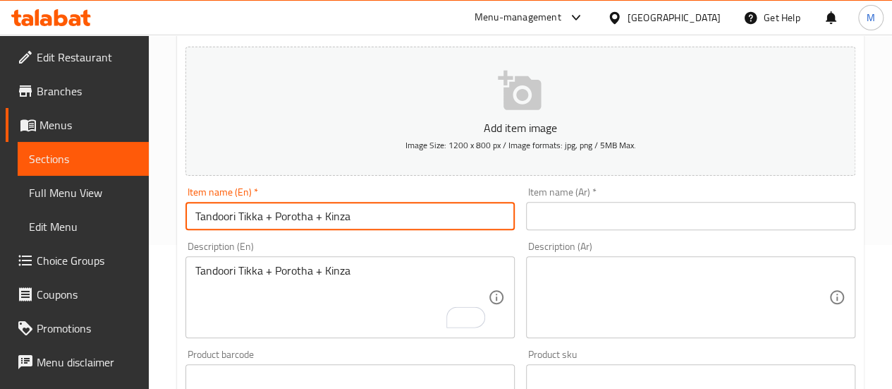
drag, startPoint x: 267, startPoint y: 216, endPoint x: 386, endPoint y: 218, distance: 119.2
click at [386, 218] on input "Tandoori Tikka + Porotha + Kinza" at bounding box center [349, 216] width 329 height 28
type input "Tandoori Tikka meal"
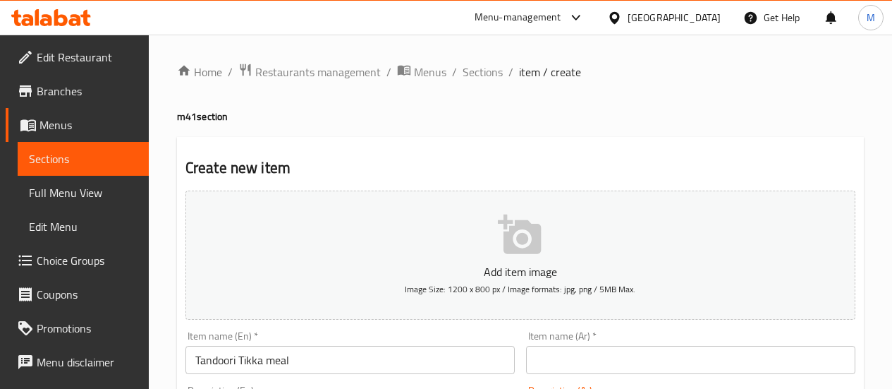
scroll to position [144, 0]
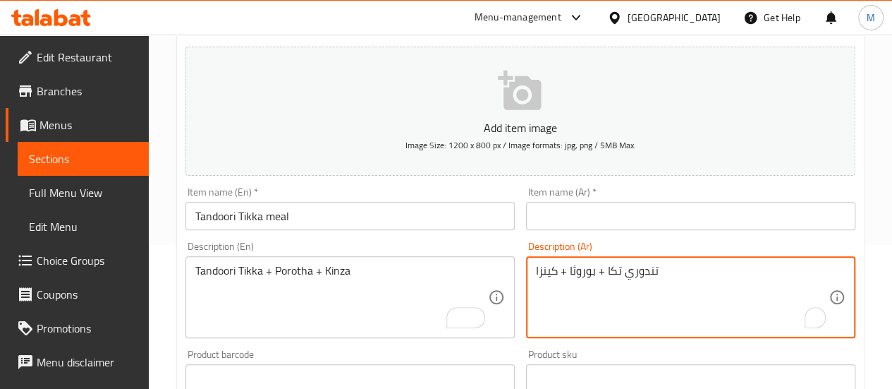
click at [721, 276] on textarea "تندوري تكا + بوروثا + كينزا" at bounding box center [682, 297] width 293 height 67
type textarea "تندوري تكا + بوروثا + كينزا"
click at [632, 212] on input "text" at bounding box center [690, 216] width 329 height 28
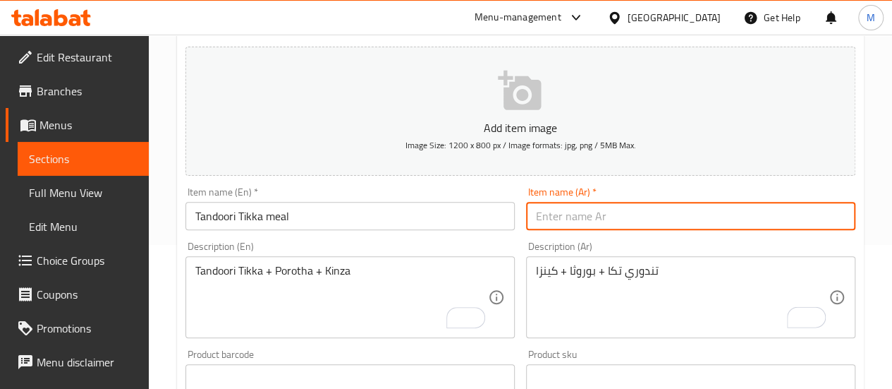
paste input "تندوري تكا"
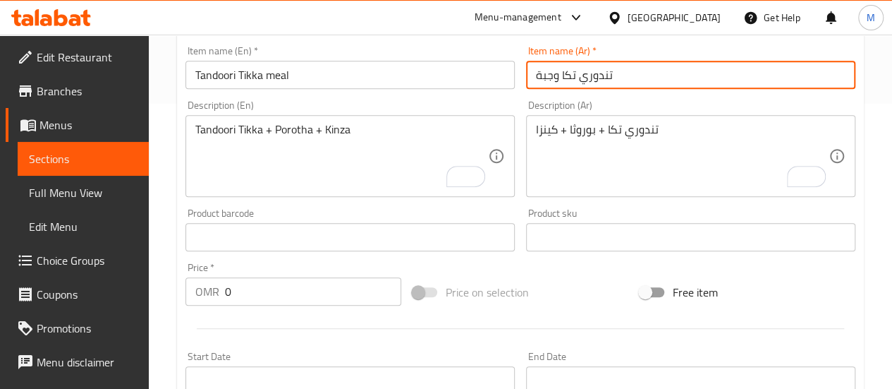
scroll to position [289, 0]
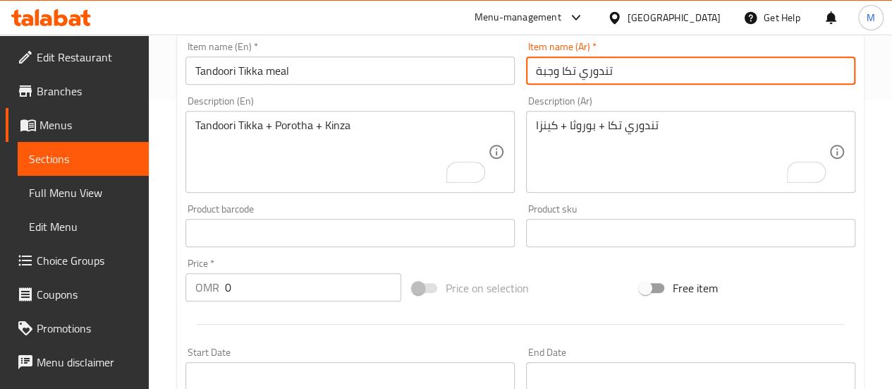
type input "تندوري تكا وجبة"
click at [275, 279] on input "0" at bounding box center [313, 287] width 176 height 28
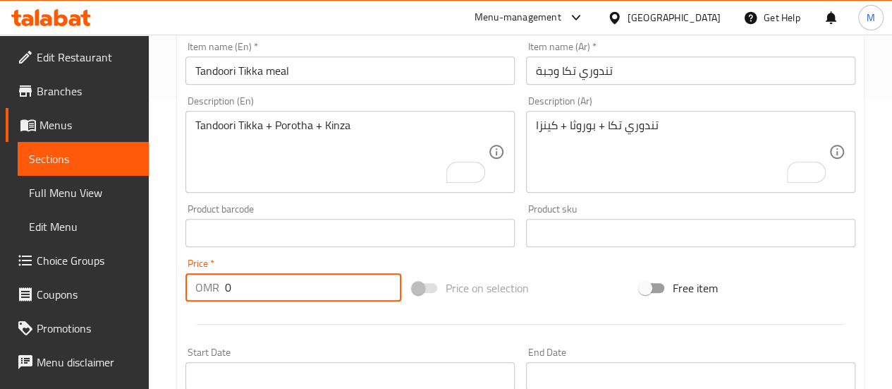
drag, startPoint x: 266, startPoint y: 281, endPoint x: 187, endPoint y: 293, distance: 79.9
click at [187, 293] on div "OMR 0 Price *" at bounding box center [293, 287] width 216 height 28
paste input "2.5"
type input "2.5"
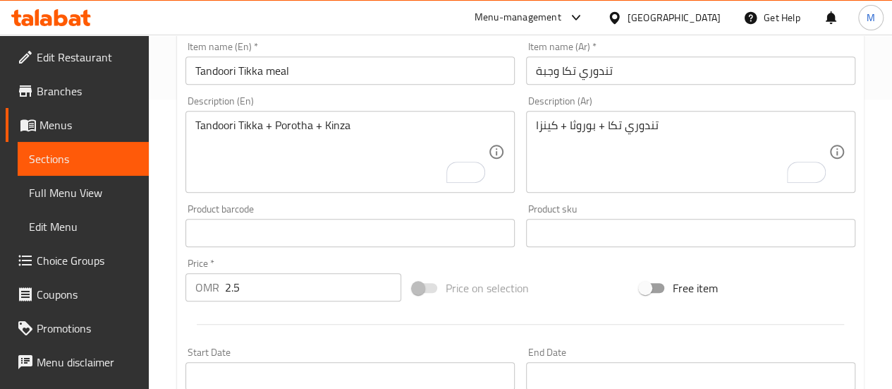
click at [257, 331] on div at bounding box center [520, 324] width 681 height 35
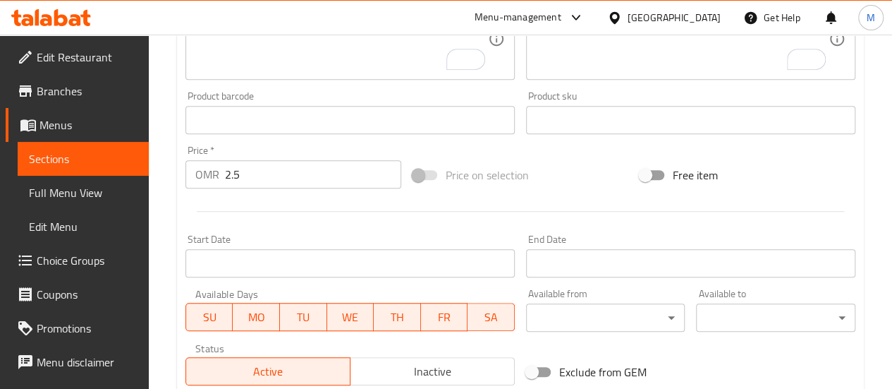
scroll to position [443, 0]
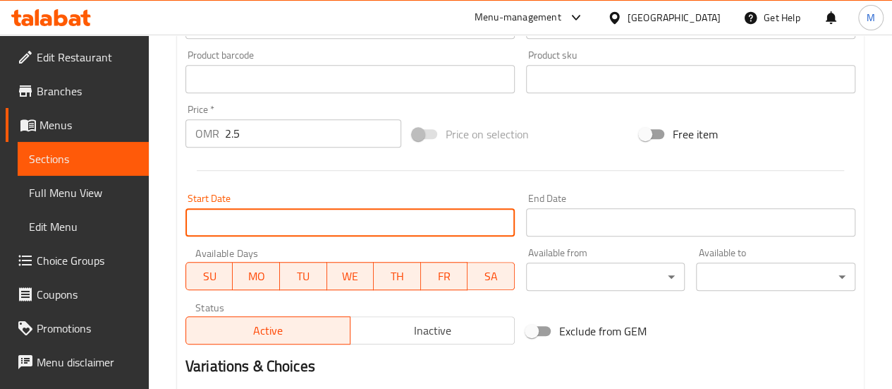
click at [264, 224] on input "Start Date" at bounding box center [349, 222] width 329 height 28
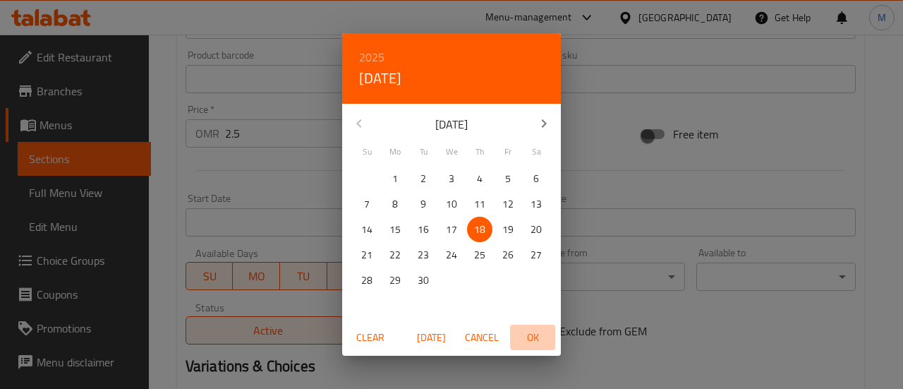
click at [530, 336] on span "OK" at bounding box center [533, 338] width 34 height 18
type input "[DATE]"
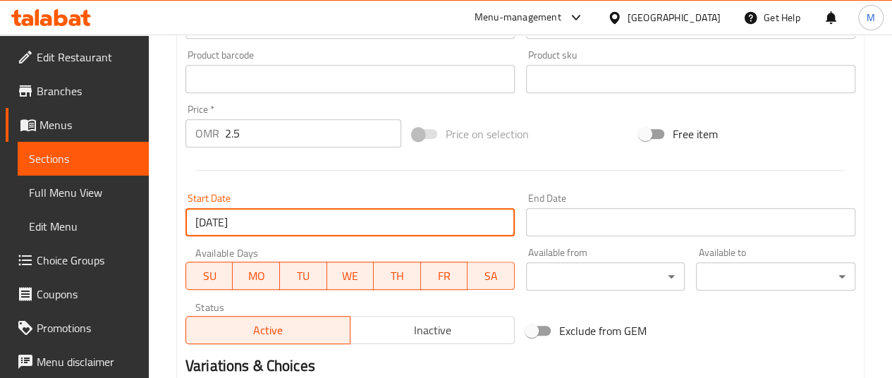
click at [509, 302] on div "Active Inactive" at bounding box center [349, 323] width 329 height 42
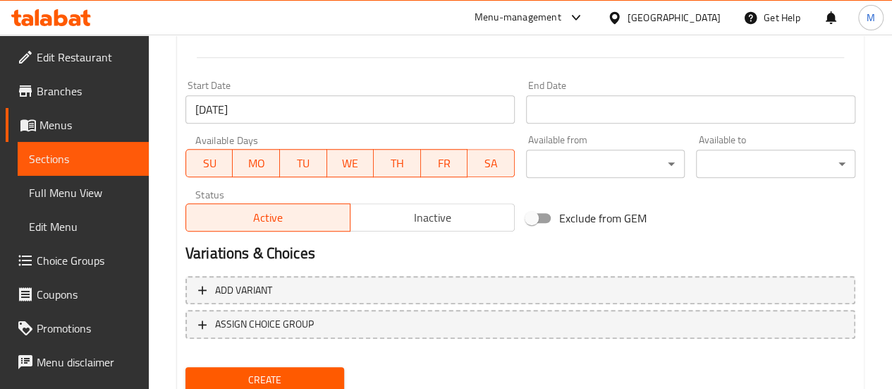
scroll to position [607, 0]
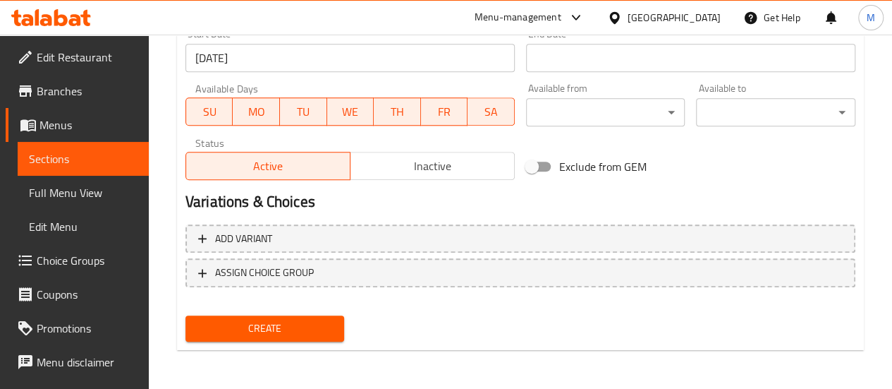
click at [267, 325] on span "Create" at bounding box center [265, 328] width 137 height 18
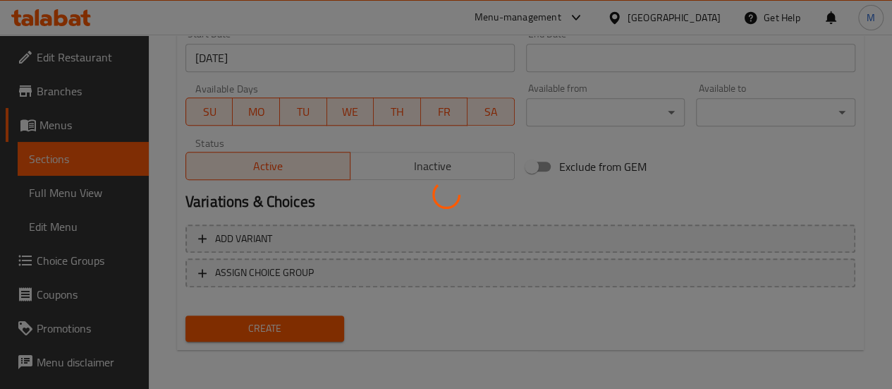
type input "0"
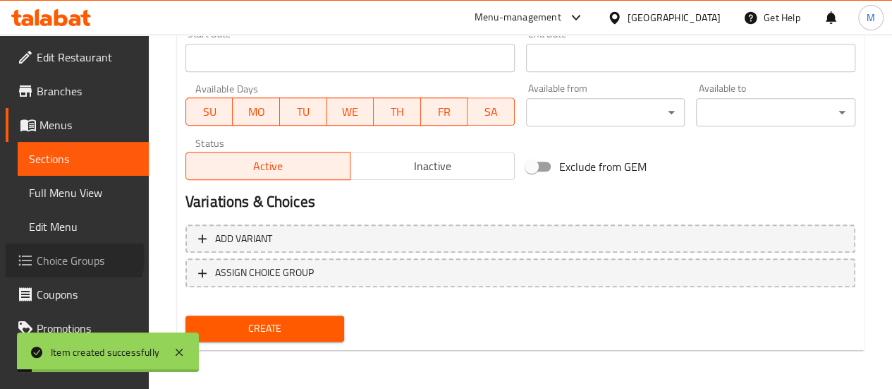
click at [73, 257] on span "Choice Groups" at bounding box center [87, 260] width 101 height 17
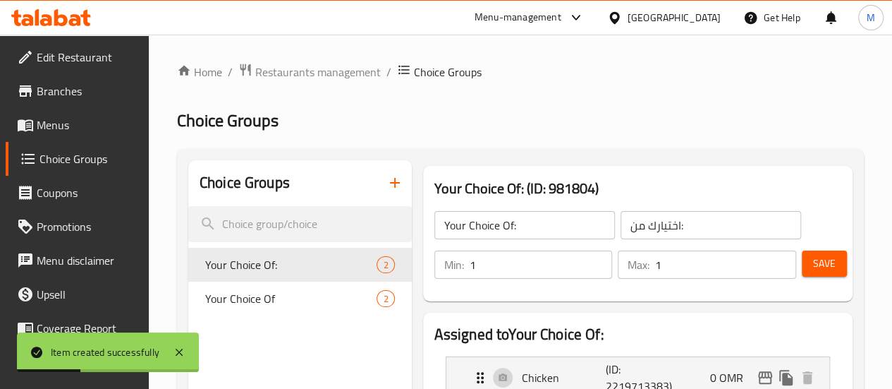
click at [386, 187] on icon "button" at bounding box center [394, 182] width 17 height 17
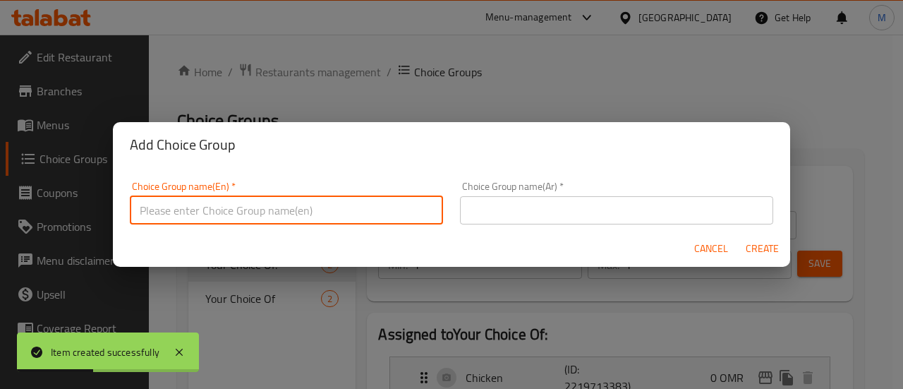
click at [347, 201] on input "text" at bounding box center [286, 210] width 313 height 28
type input "Your choice of main"
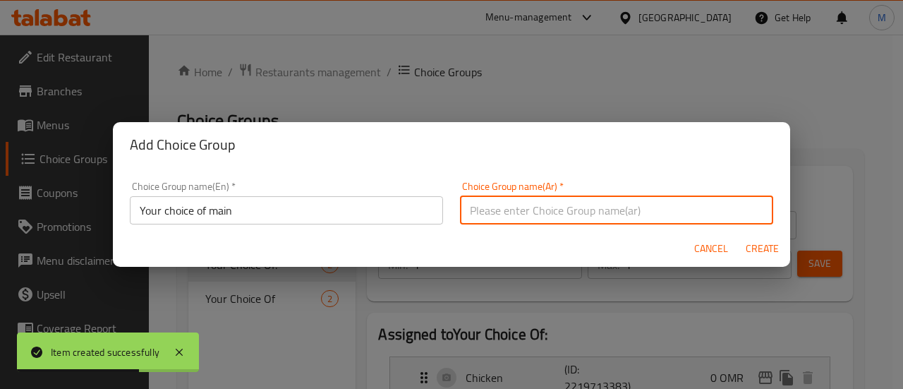
click at [534, 206] on input "text" at bounding box center [616, 210] width 313 height 28
type input "اختيارك من الطبق الجانبي 1"
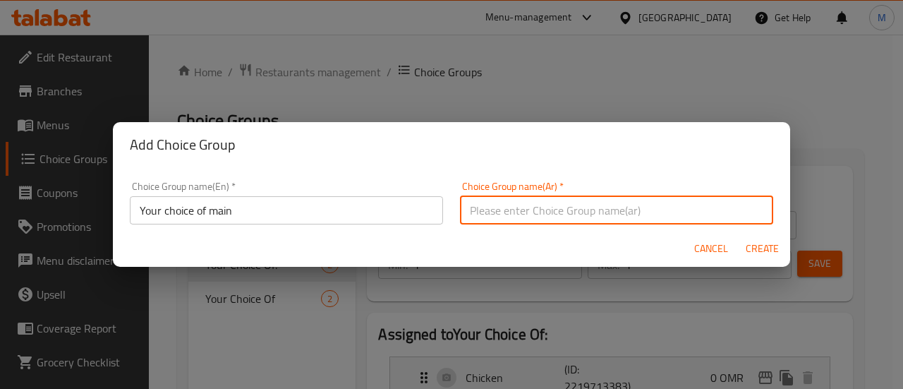
click at [489, 209] on input "text" at bounding box center [616, 210] width 313 height 28
type input "اختيارك من الطبق الرئيسي"
click at [757, 248] on span "Create" at bounding box center [762, 249] width 34 height 18
type input "Your choice of main"
type input "اختيارك من الطبق الرئيسي"
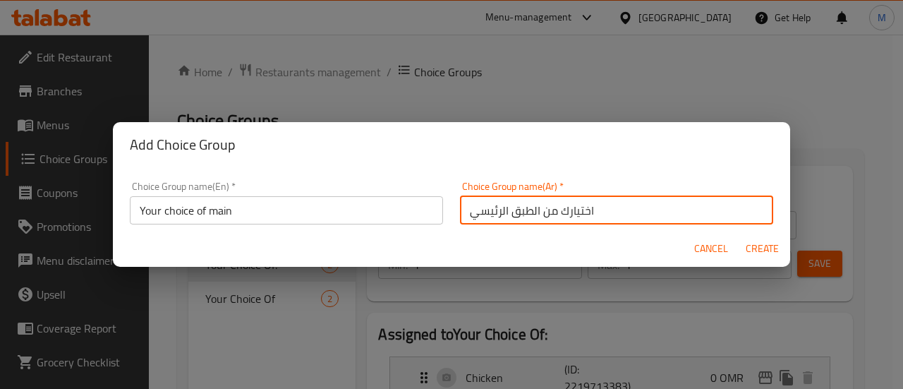
type input "0"
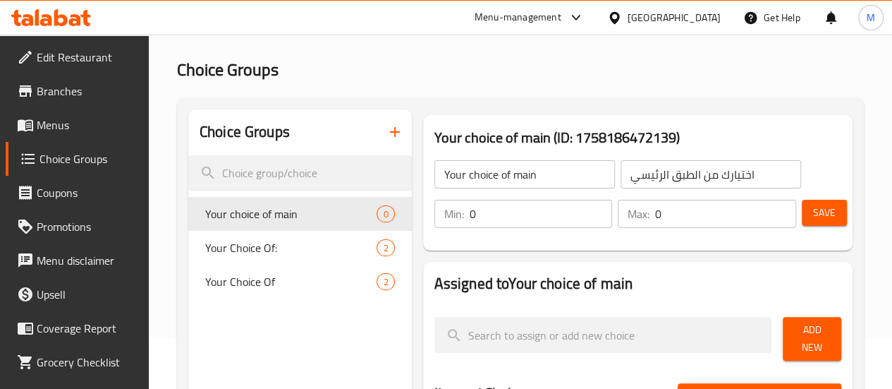
scroll to position [54, 0]
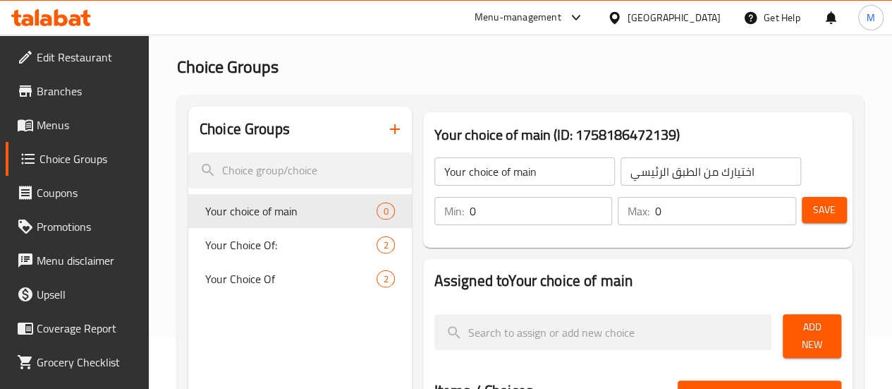
click at [488, 207] on input "0" at bounding box center [541, 211] width 143 height 28
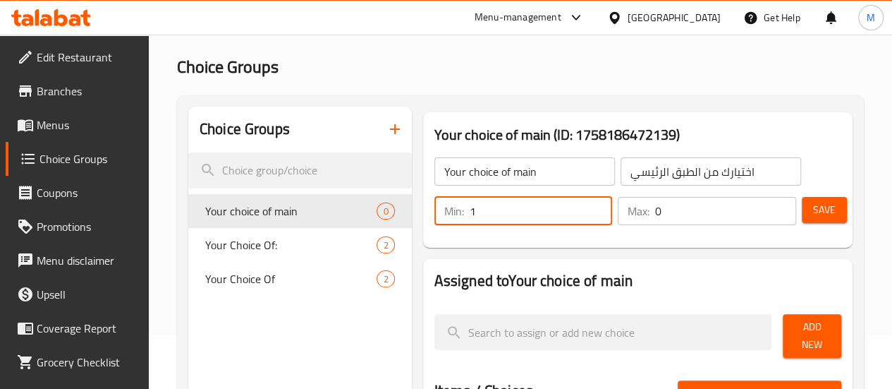
type input "1"
click at [655, 212] on input "0" at bounding box center [725, 211] width 141 height 28
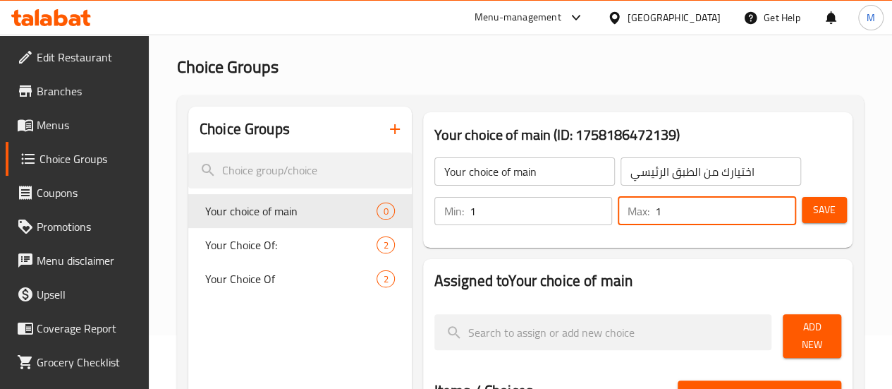
type input "1"
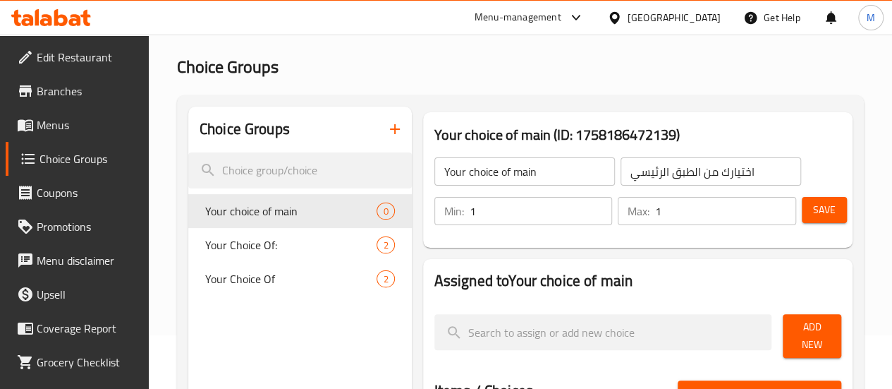
click at [688, 238] on div "Your choice of main ​ اختيارك من الطبق الرئيسي ​ Min: 1 ​ Max: 1 ​ Save" at bounding box center [638, 191] width 418 height 102
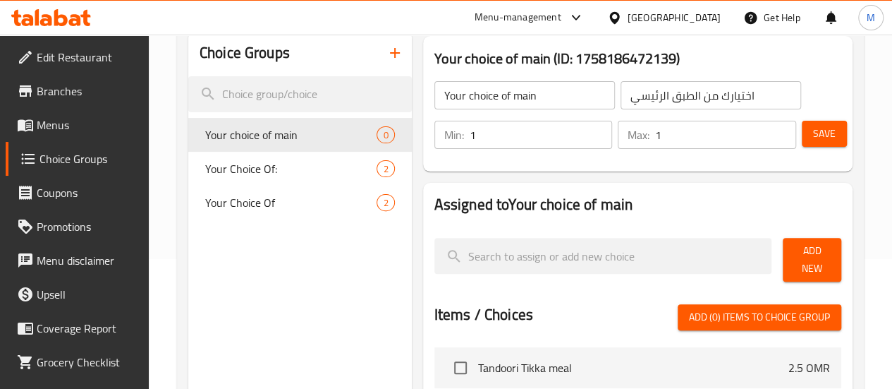
scroll to position [154, 0]
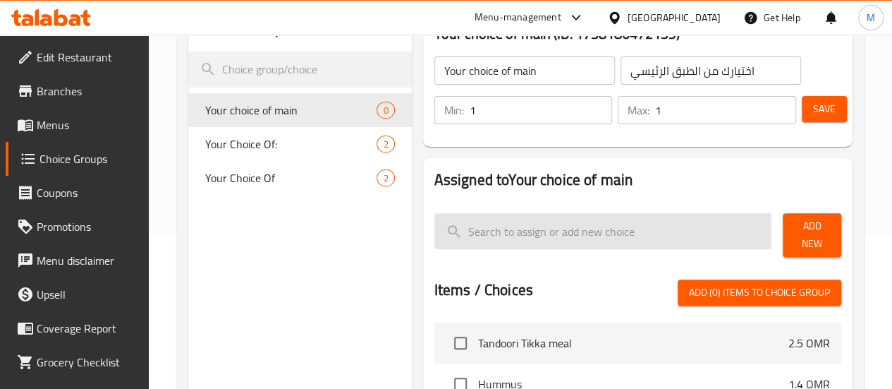
click at [630, 232] on input "search" at bounding box center [603, 231] width 338 height 36
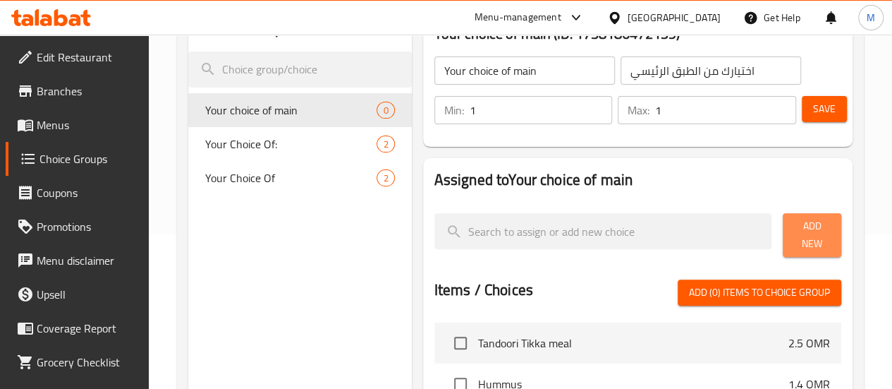
click at [799, 240] on button "Add New" at bounding box center [812, 235] width 59 height 44
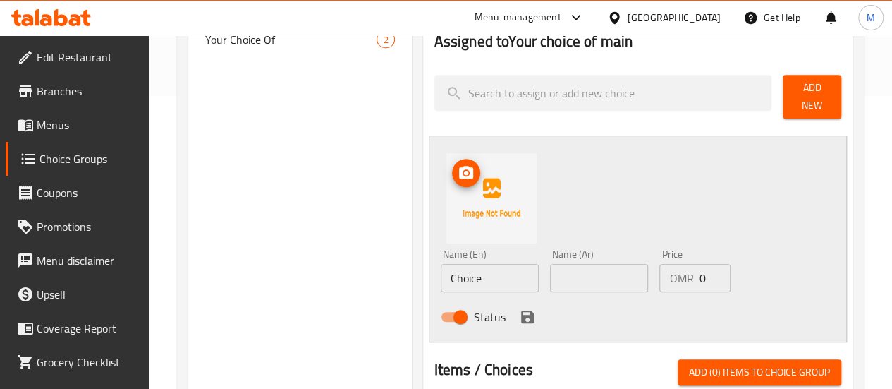
scroll to position [294, 0]
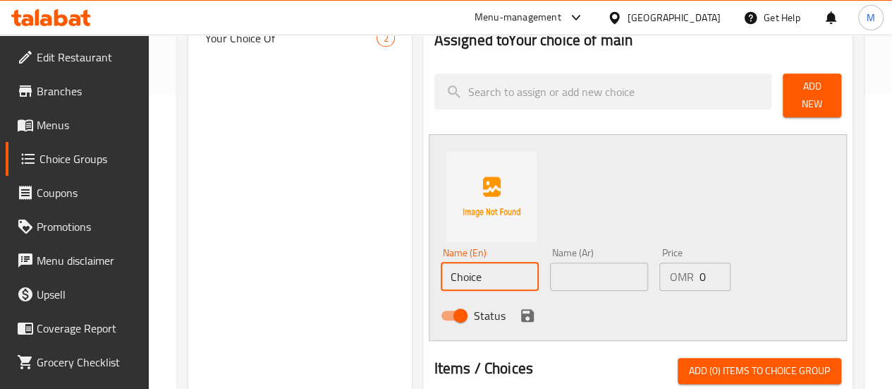
drag, startPoint x: 439, startPoint y: 267, endPoint x: 339, endPoint y: 262, distance: 99.6
click at [339, 262] on div "Choice Groups Your choice of main 0 Your Choice Of: 2 Your Choice Of 2 Your cho…" at bounding box center [523, 305] width 670 height 878
paste input "Tandoori Tikka"
type input "Tandoori Tikka"
click at [550, 266] on input "text" at bounding box center [599, 276] width 98 height 28
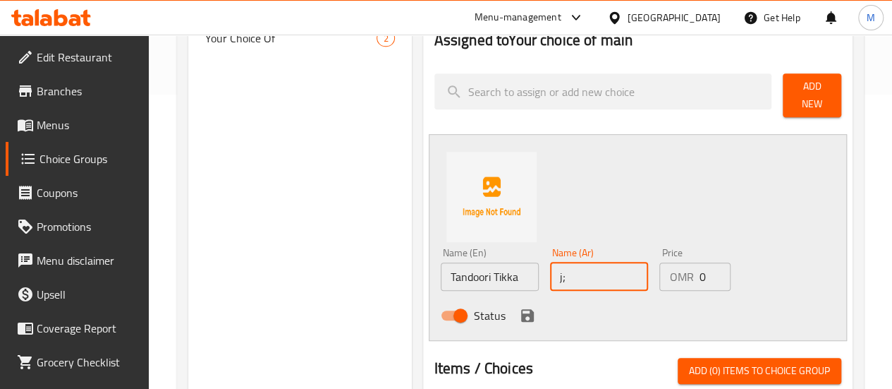
type input "j"
type input "تكا تندوري"
click at [519, 307] on icon "save" at bounding box center [527, 315] width 17 height 17
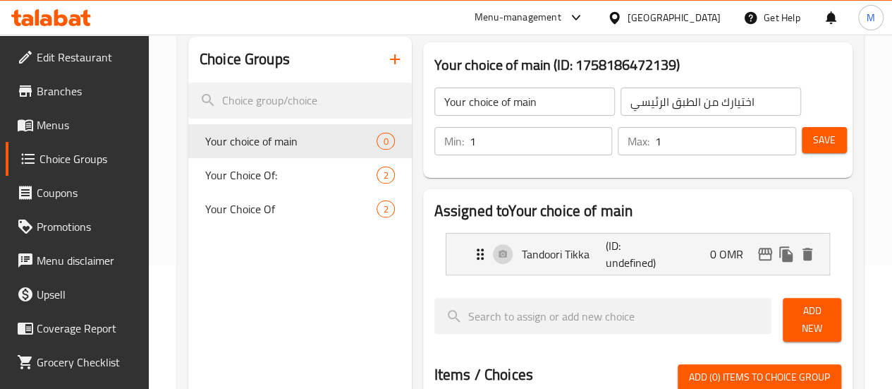
scroll to position [122, 0]
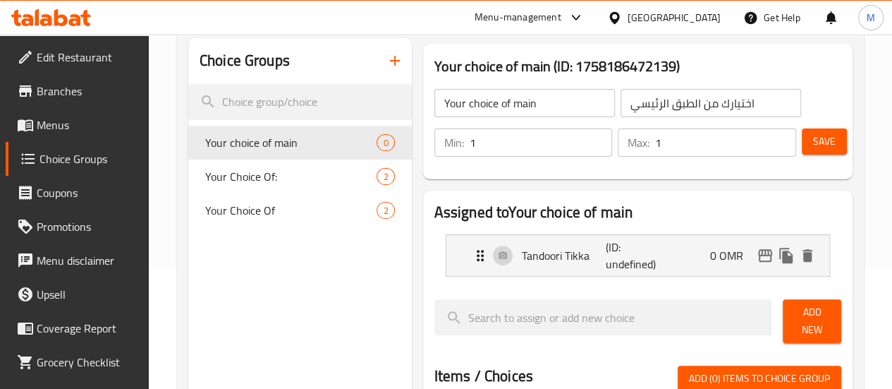
click at [817, 137] on span "Save" at bounding box center [824, 142] width 23 height 18
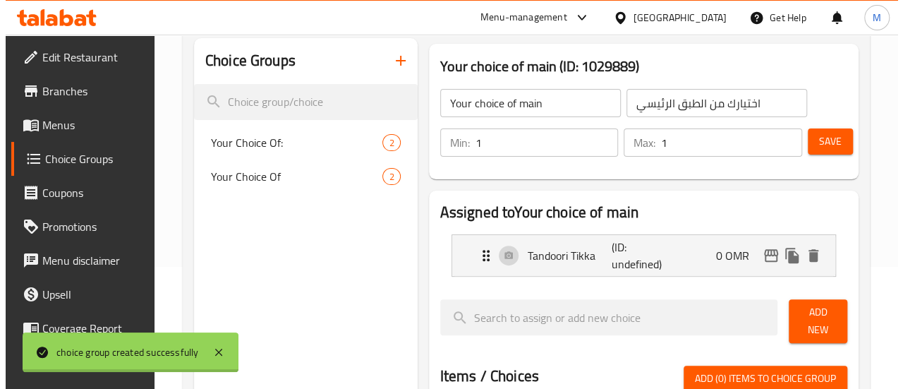
scroll to position [516, 0]
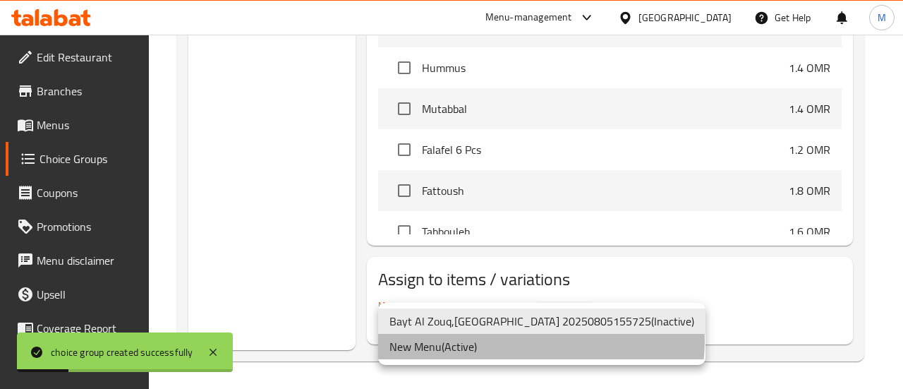
click at [540, 341] on li "New Menu ( Active )" at bounding box center [541, 346] width 327 height 25
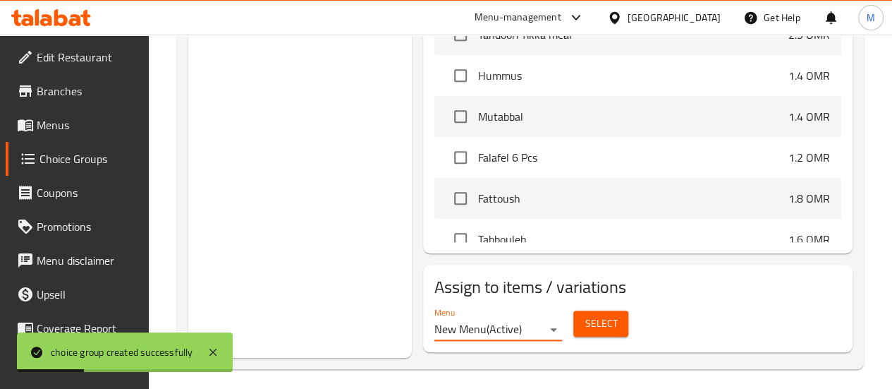
click at [585, 315] on span "Select" at bounding box center [601, 324] width 32 height 18
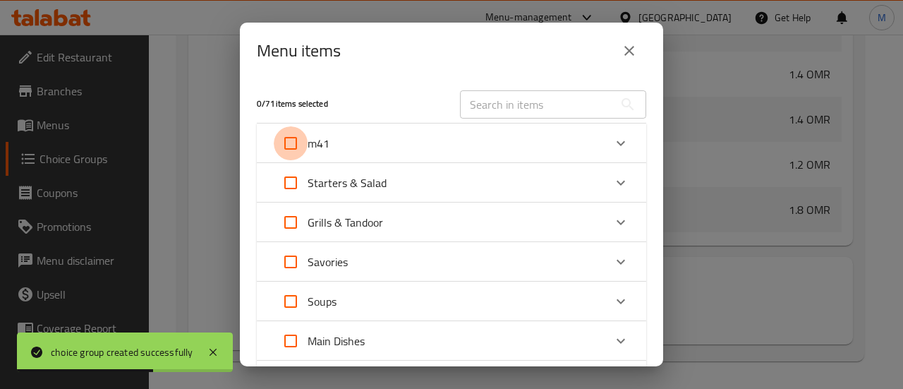
click at [296, 149] on input "Expand" at bounding box center [291, 143] width 34 height 34
checkbox input "true"
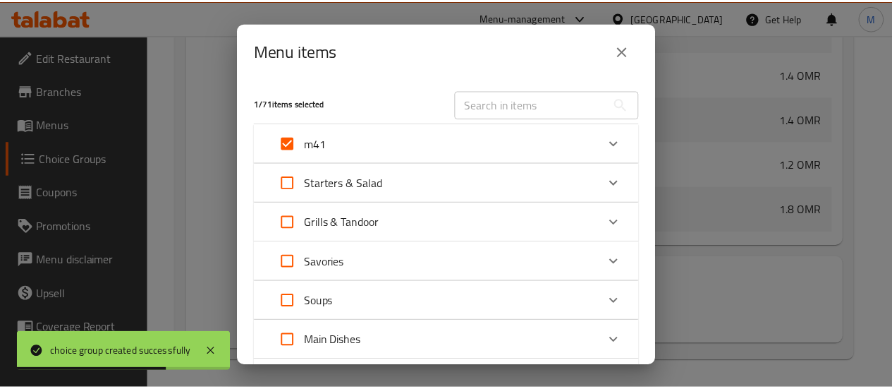
scroll to position [211, 0]
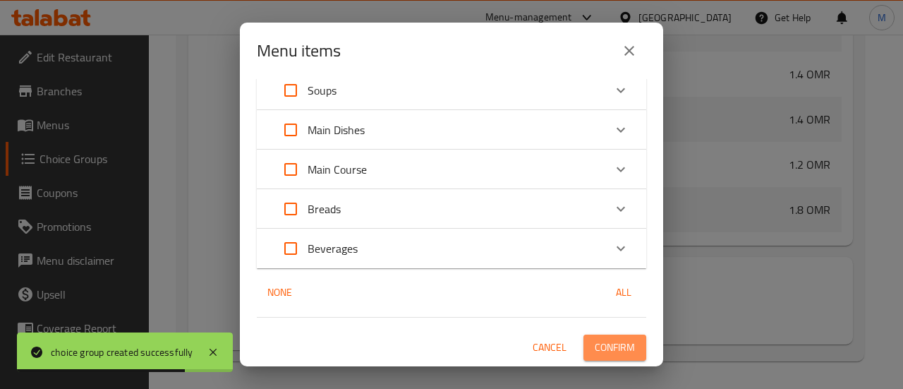
click at [597, 339] on span "Confirm" at bounding box center [614, 347] width 40 height 18
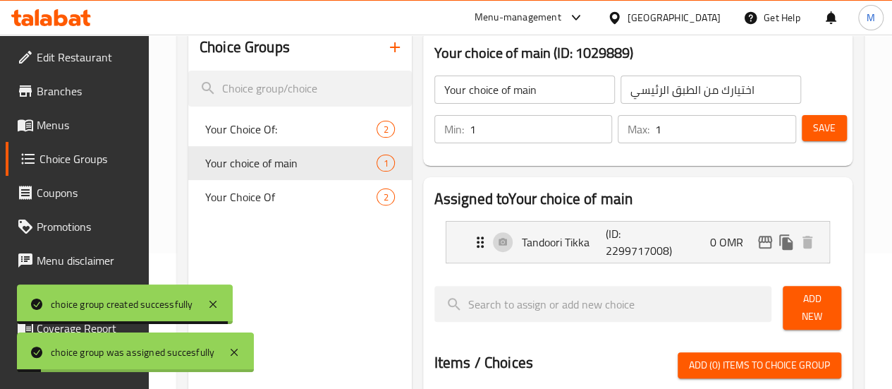
scroll to position [0, 0]
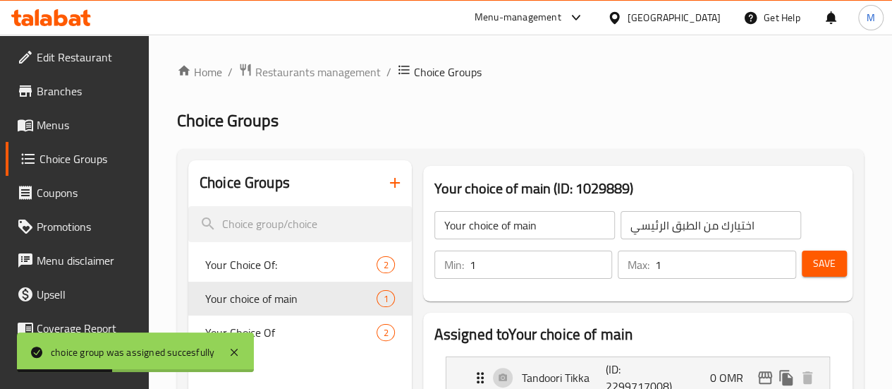
click at [386, 187] on icon "button" at bounding box center [394, 182] width 17 height 17
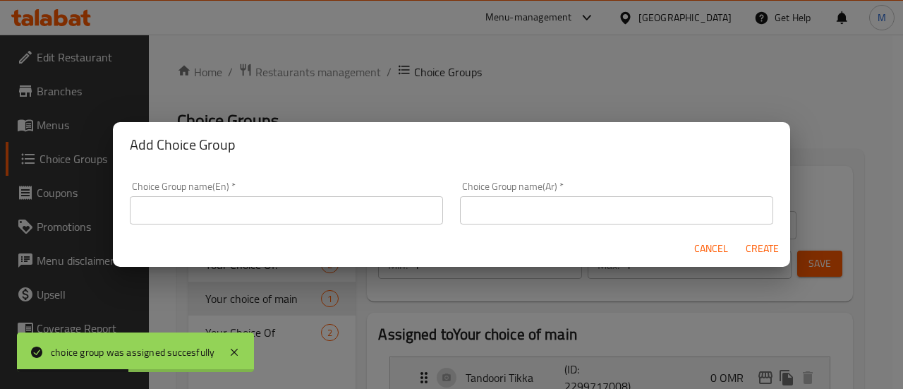
click at [411, 213] on input "text" at bounding box center [286, 210] width 313 height 28
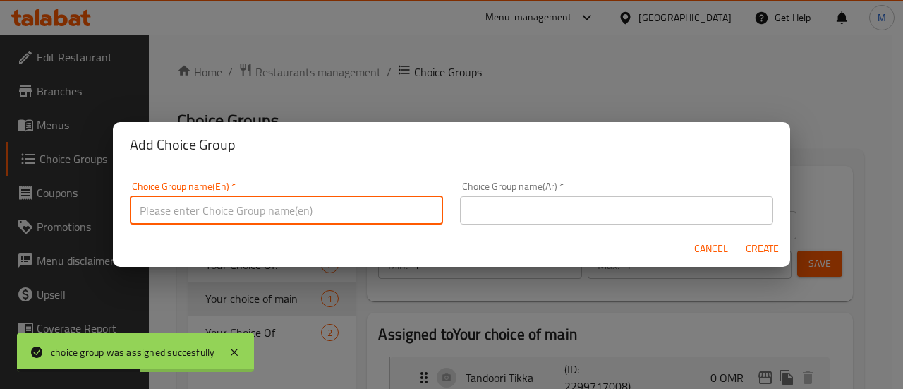
paste input "Porotha"
type input "Porotha"
click at [525, 207] on input "text" at bounding box center [616, 210] width 313 height 28
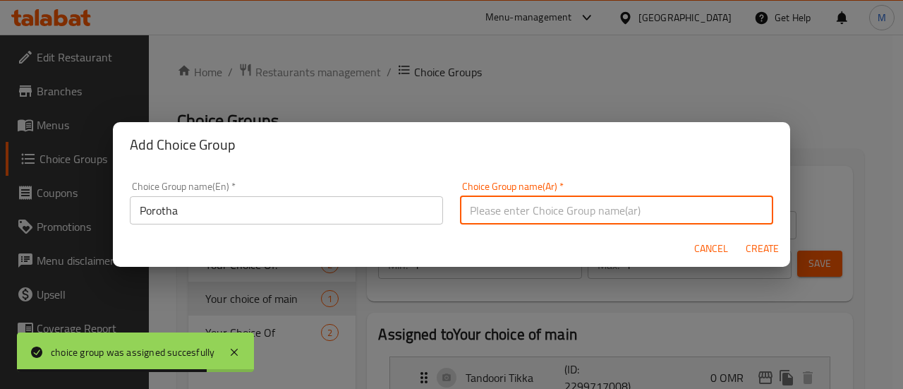
click at [347, 207] on input "Porotha" at bounding box center [286, 210] width 313 height 28
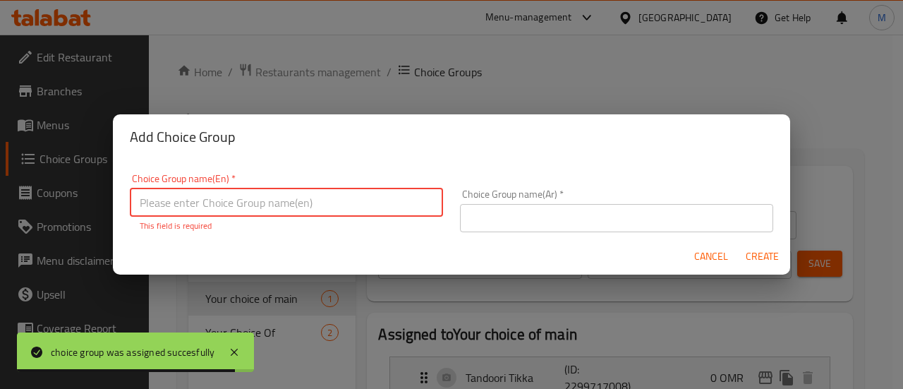
click at [347, 207] on input "text" at bounding box center [286, 202] width 313 height 28
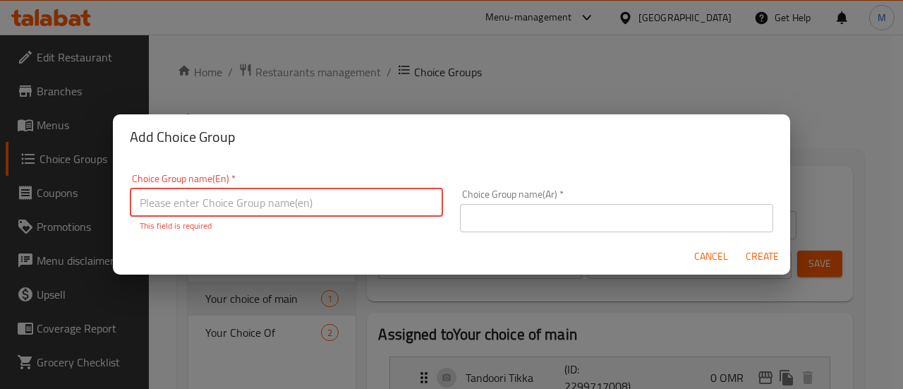
type input "Your choice of side 1"
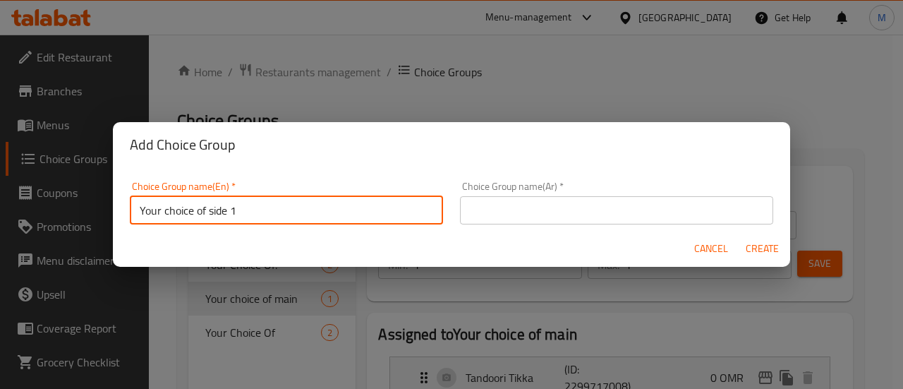
click at [511, 219] on input "text" at bounding box center [616, 210] width 313 height 28
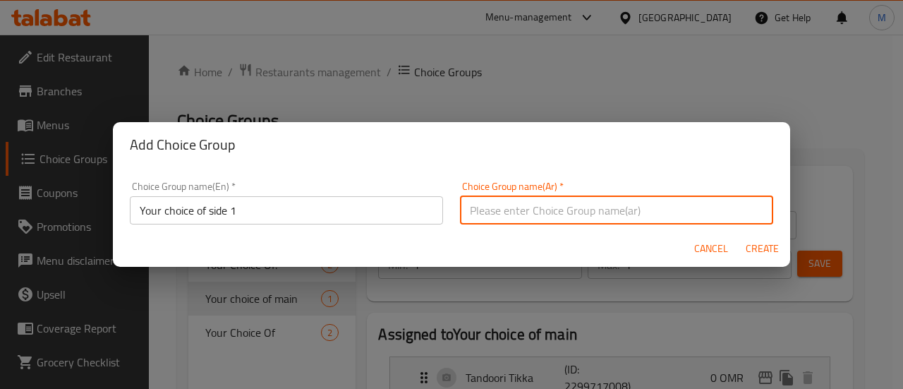
type input "اختيارك من الطبق الجانبي 1"
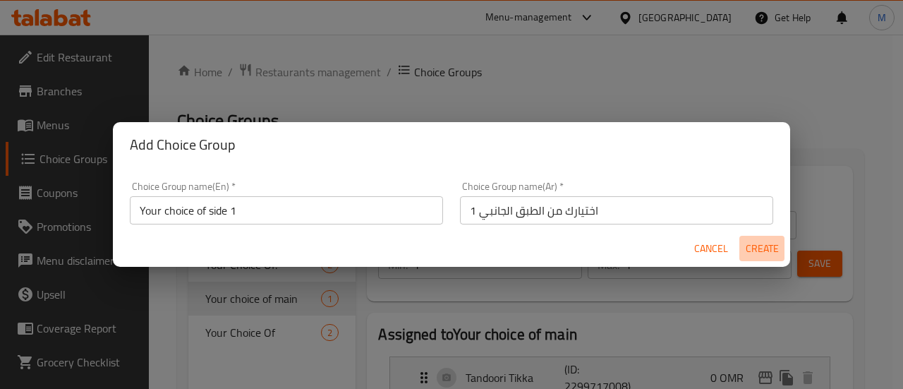
click at [764, 247] on span "Create" at bounding box center [762, 249] width 34 height 18
type input "Your choice of side 1"
type input "اختيارك من الطبق الجانبي 1"
type input "0"
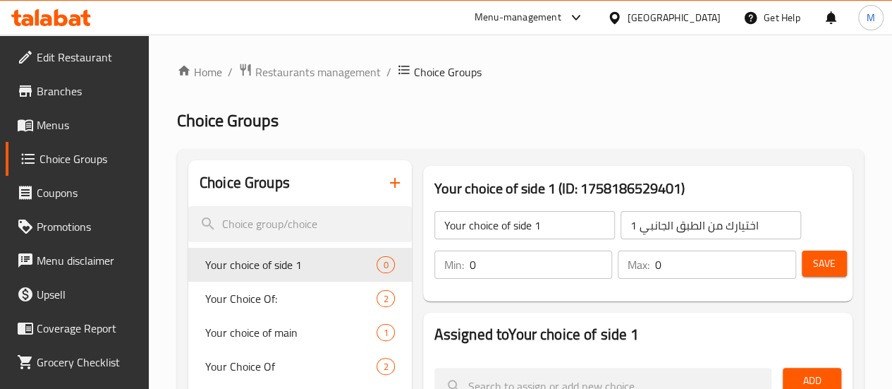
click at [509, 266] on input "0" at bounding box center [541, 264] width 143 height 28
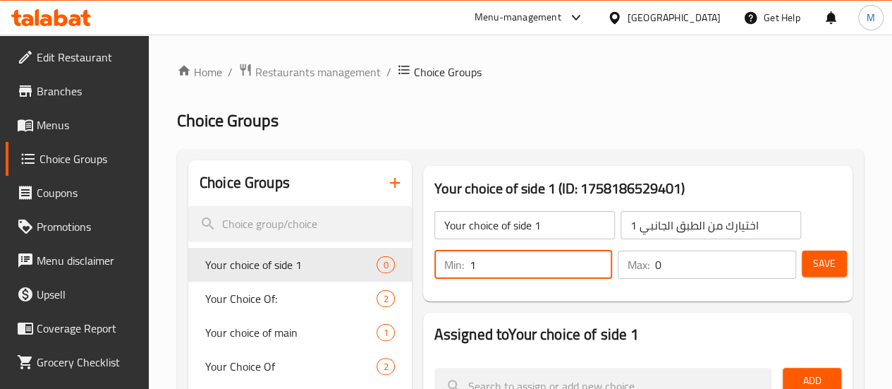
type input "1"
click at [655, 265] on input "0" at bounding box center [725, 264] width 141 height 28
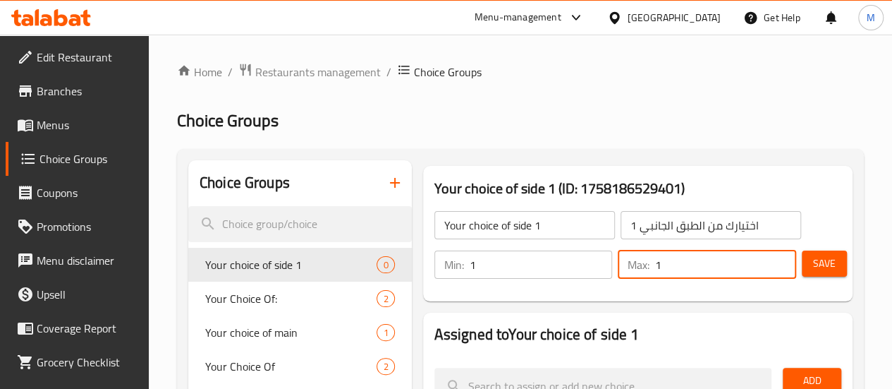
type input "1"
click at [813, 262] on span "Save" at bounding box center [824, 264] width 23 height 18
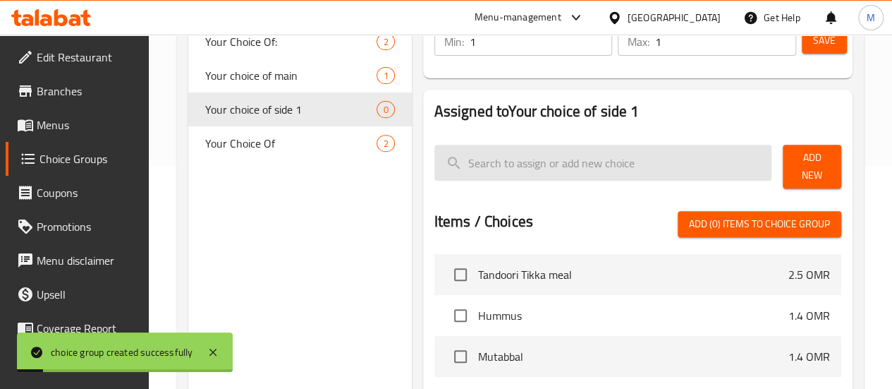
scroll to position [224, 0]
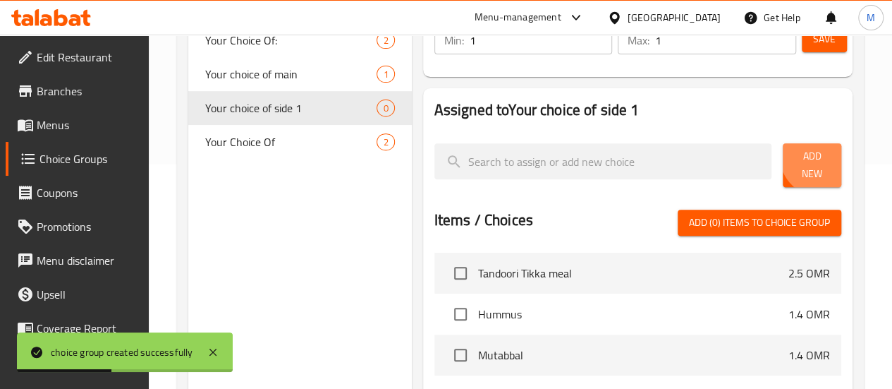
click at [813, 160] on span "Add New" at bounding box center [812, 164] width 36 height 35
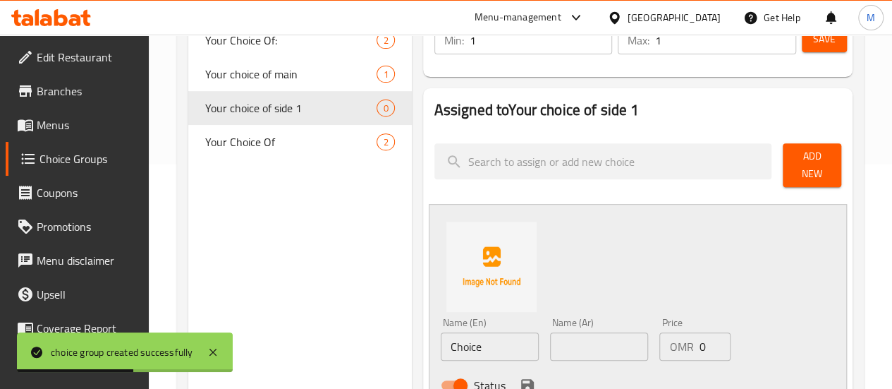
scroll to position [420, 0]
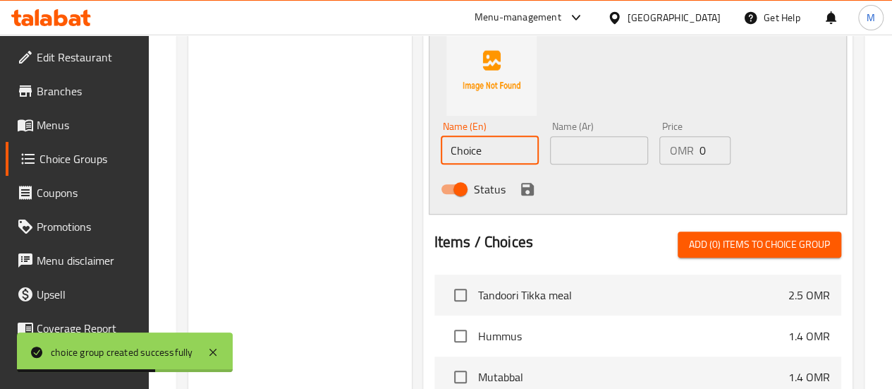
drag, startPoint x: 427, startPoint y: 141, endPoint x: 336, endPoint y: 151, distance: 92.2
click at [336, 151] on div "Choice Groups Your Choice Of: 2 Your choice of main 1 Your choice of side 1 0 Y…" at bounding box center [523, 179] width 670 height 878
paste input "Porotha"
type input "Porotha"
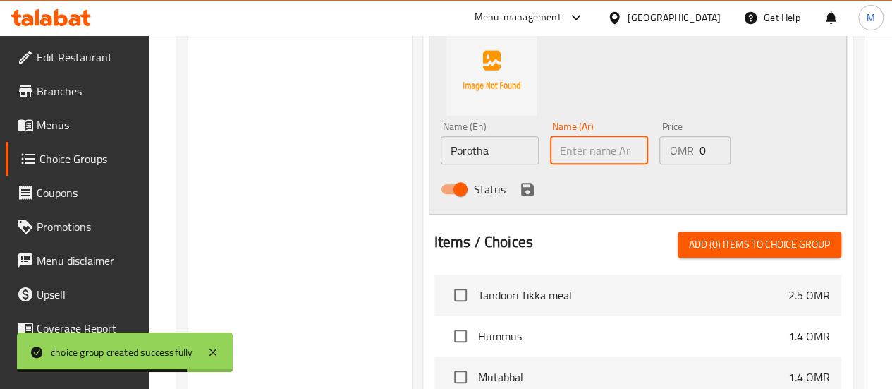
click at [553, 136] on input "text" at bounding box center [599, 150] width 98 height 28
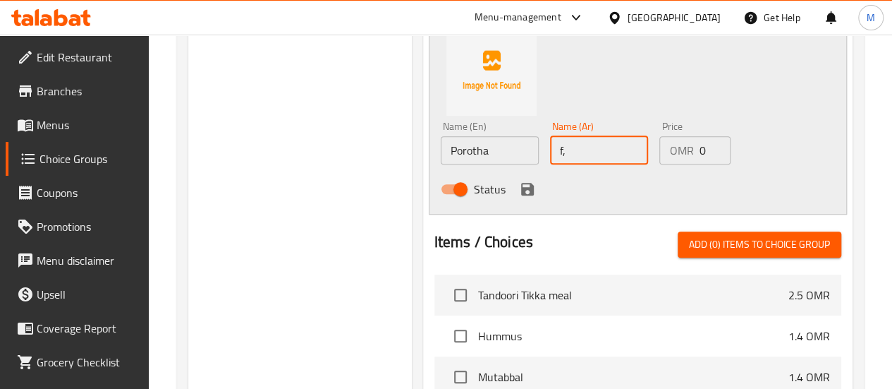
type input "f"
type input "بوروثا"
click at [458, 177] on div "Status" at bounding box center [599, 189] width 329 height 38
click at [519, 181] on icon "save" at bounding box center [527, 189] width 17 height 17
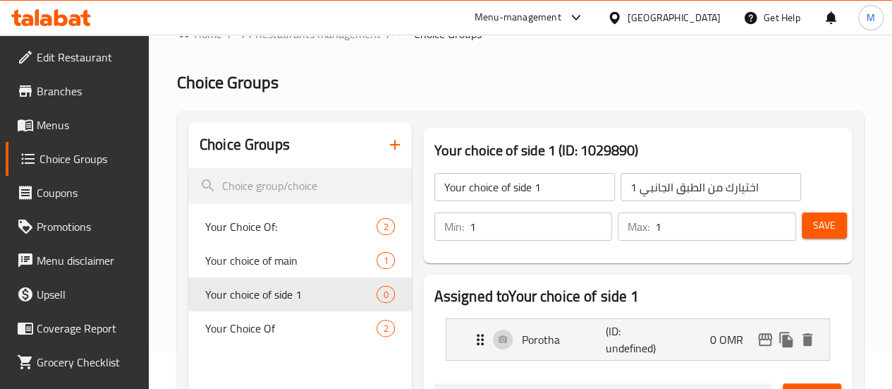
scroll to position [36, 0]
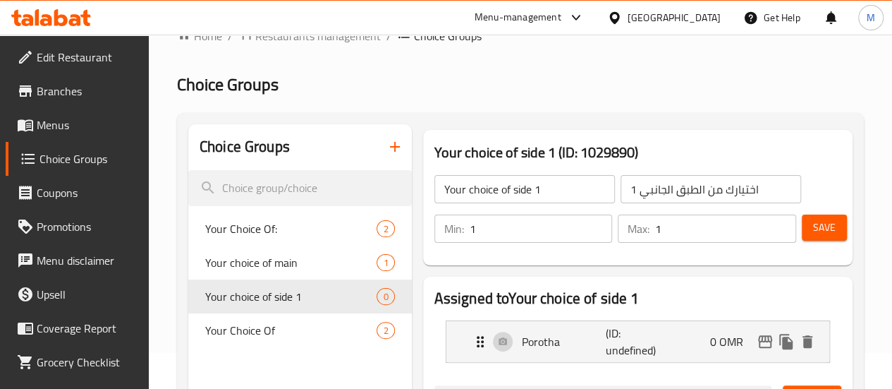
click at [827, 226] on span "Save" at bounding box center [824, 228] width 23 height 18
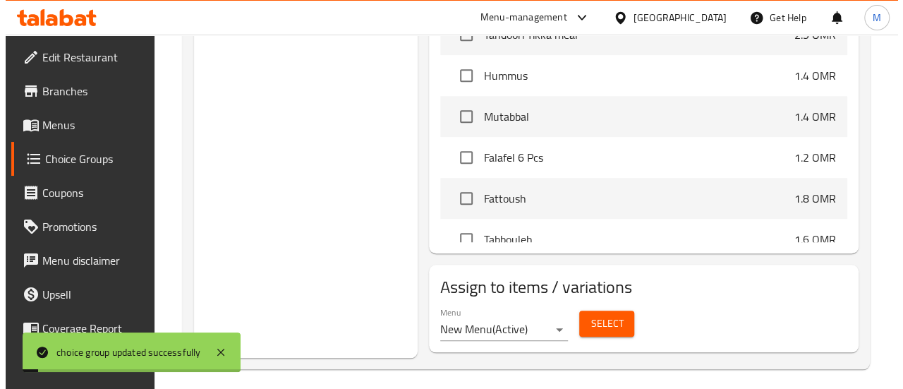
scroll to position [516, 0]
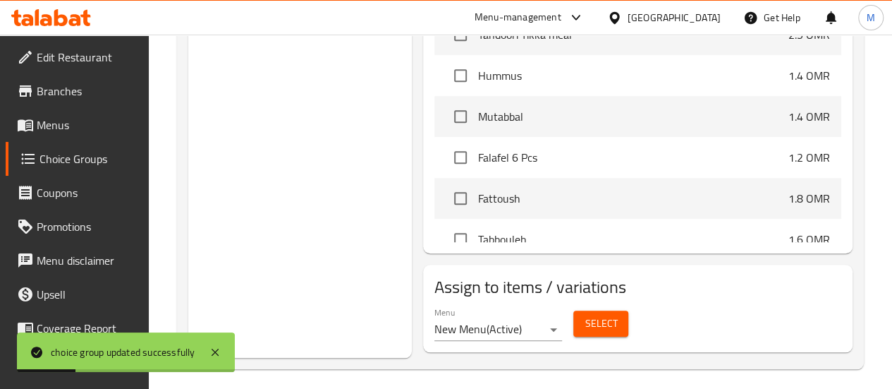
click at [491, 308] on div "Menu New Menu ( Active )" at bounding box center [498, 324] width 128 height 34
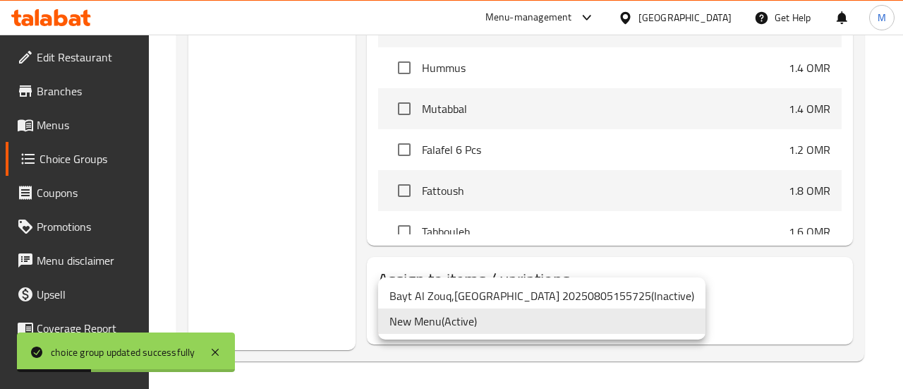
click at [691, 291] on div at bounding box center [451, 194] width 903 height 389
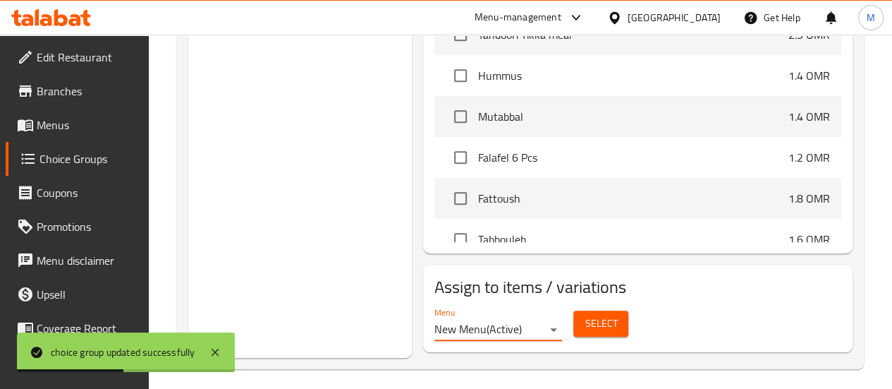
click at [585, 315] on span "Select" at bounding box center [601, 324] width 32 height 18
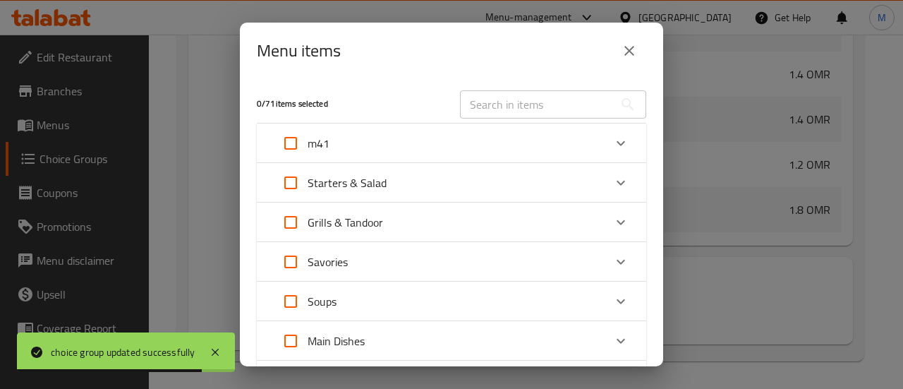
click at [293, 140] on input "Expand" at bounding box center [291, 143] width 34 height 34
checkbox input "true"
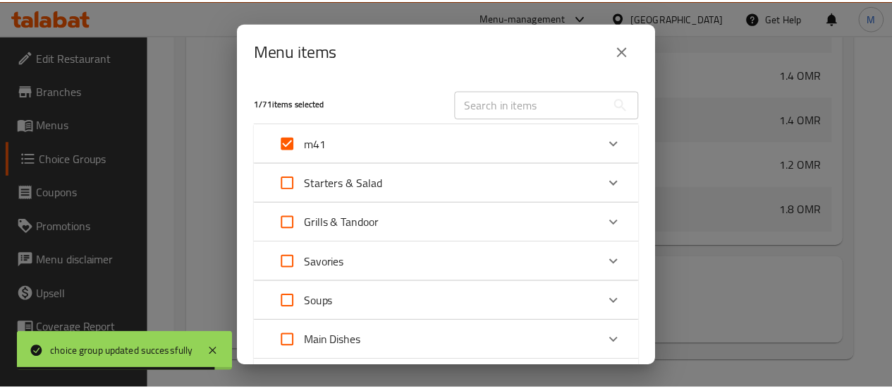
scroll to position [211, 0]
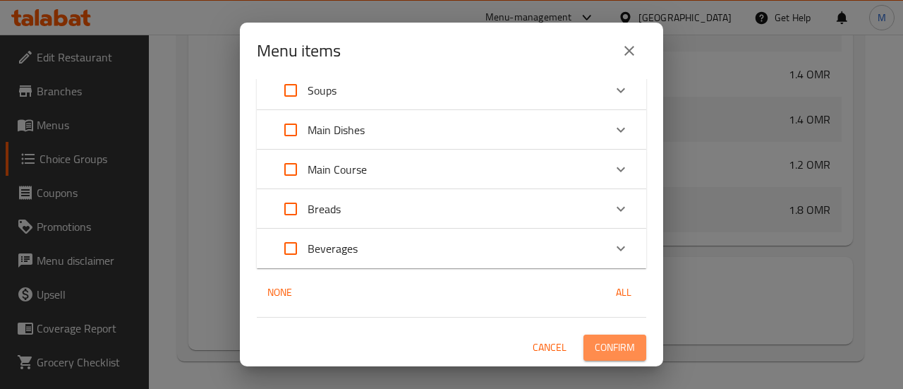
click at [594, 343] on span "Confirm" at bounding box center [614, 347] width 40 height 18
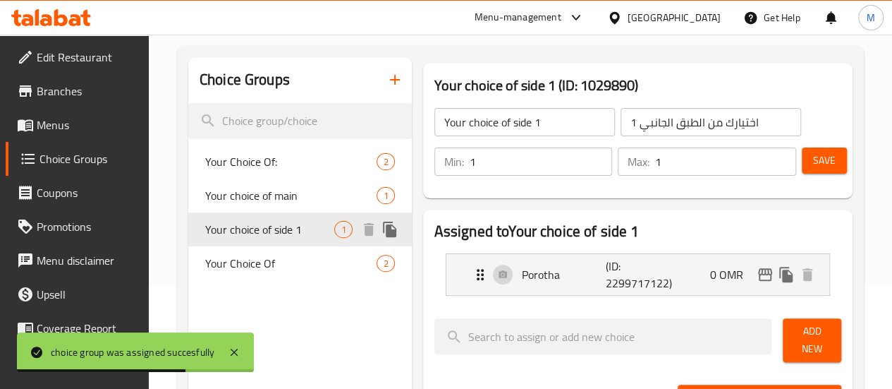
scroll to position [103, 0]
click at [386, 78] on icon "button" at bounding box center [394, 79] width 17 height 17
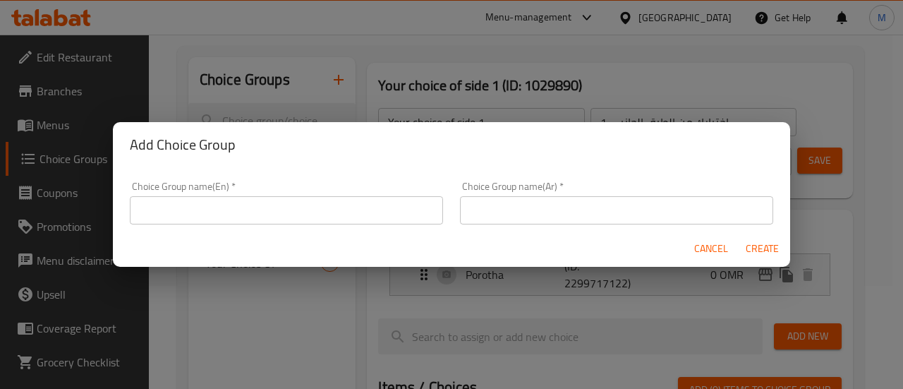
click at [271, 212] on input "text" at bounding box center [286, 210] width 313 height 28
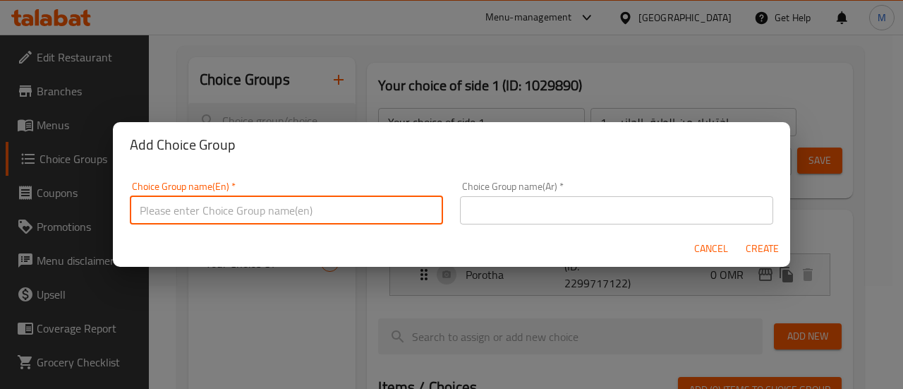
type input "Your choice of drink"
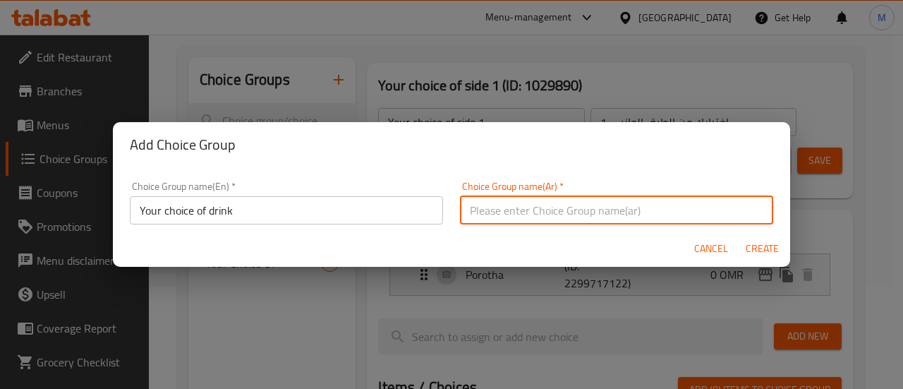
click at [501, 212] on input "text" at bounding box center [616, 210] width 313 height 28
type input "اختيارك من المشروبات"
click at [755, 246] on span "Create" at bounding box center [762, 249] width 34 height 18
type input "Your choice of drink"
type input "اختيارك من المشروبات"
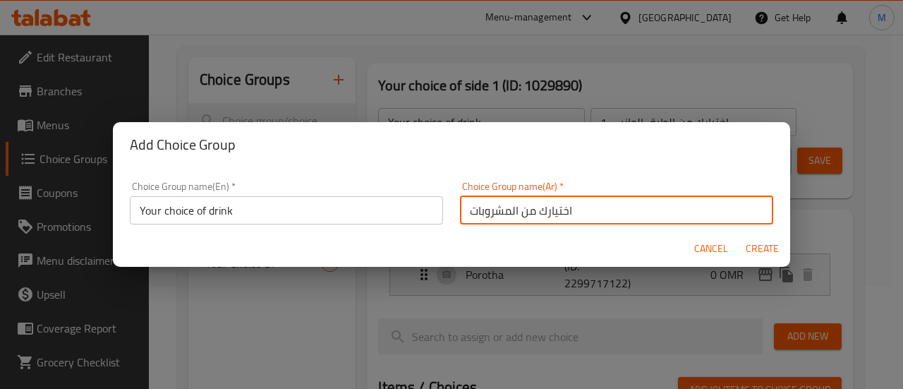
type input "0"
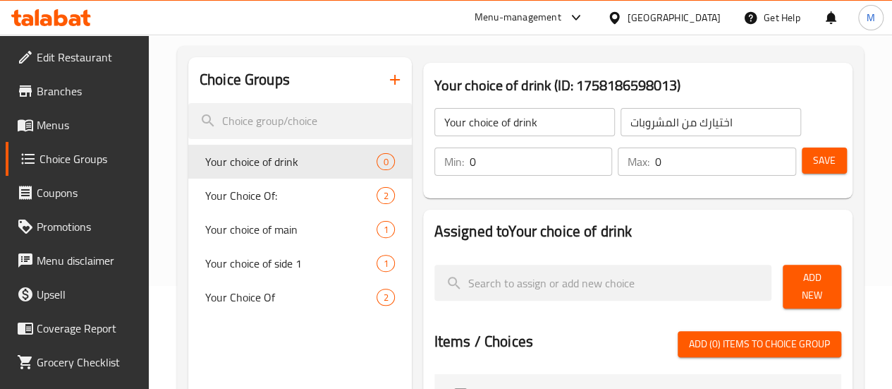
click at [487, 159] on input "0" at bounding box center [541, 161] width 143 height 28
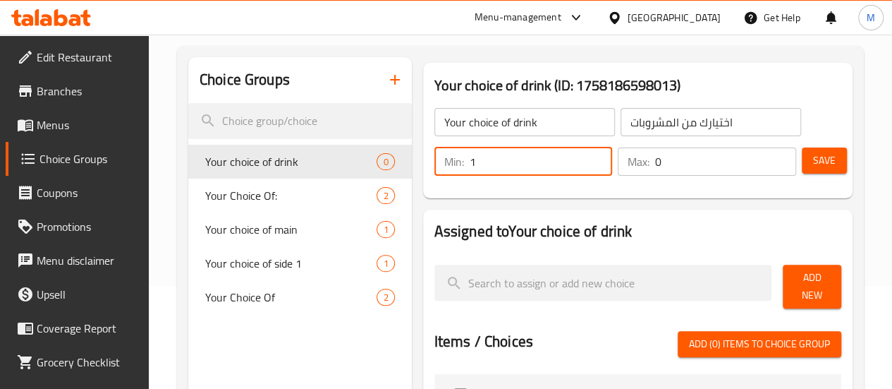
type input "1"
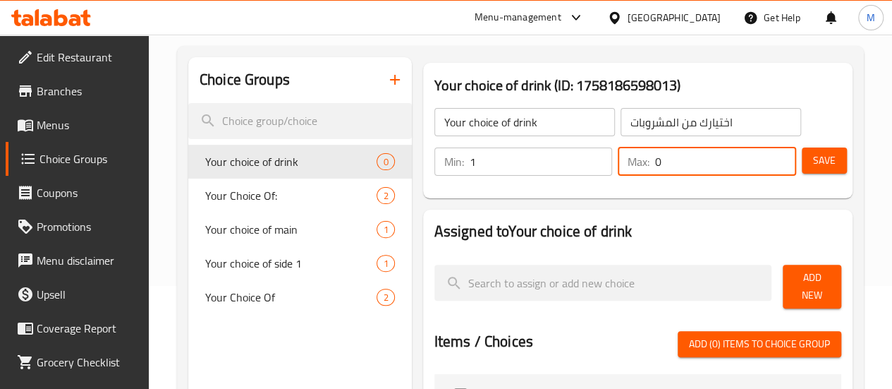
click at [655, 161] on input "0" at bounding box center [725, 161] width 141 height 28
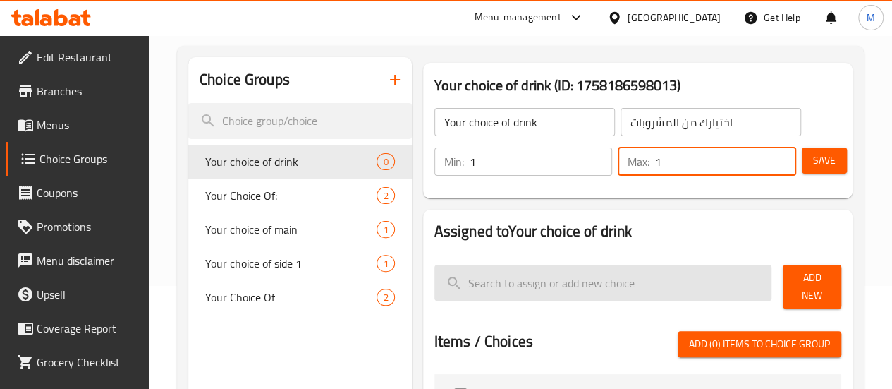
type input "1"
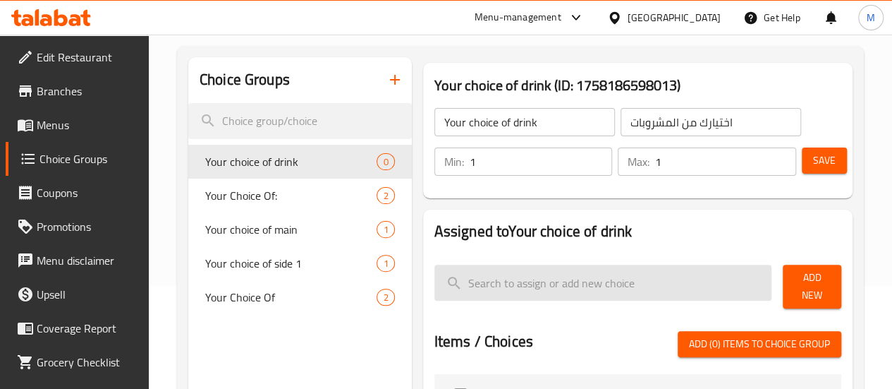
click at [577, 291] on input "search" at bounding box center [603, 282] width 338 height 36
type input "ن"
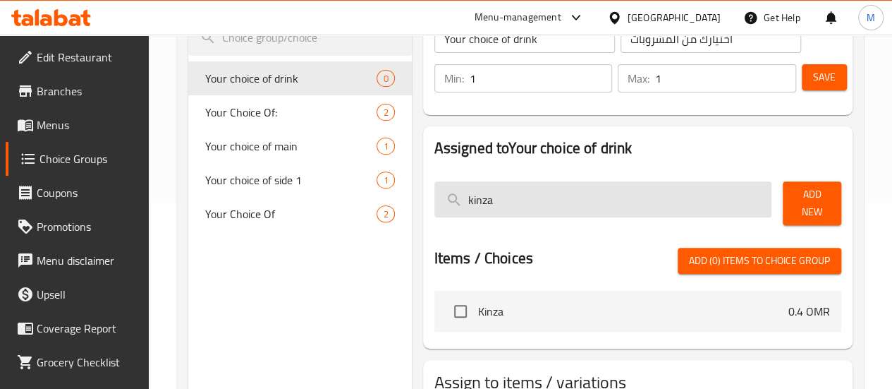
scroll to position [219, 0]
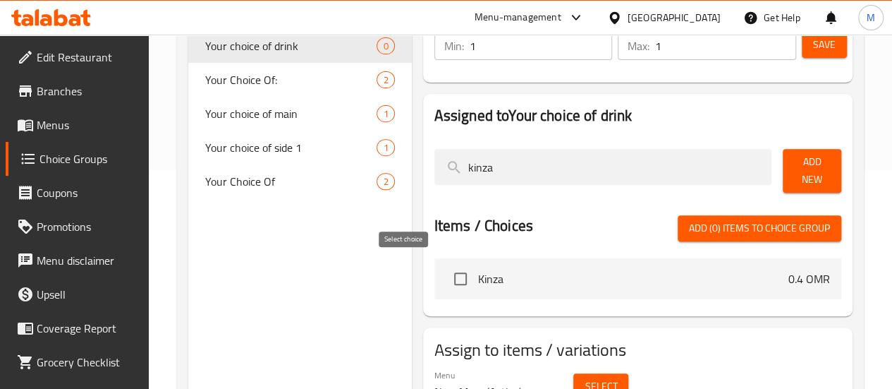
type input "kinza"
click at [446, 274] on input "checkbox" at bounding box center [461, 279] width 30 height 30
checkbox input "true"
click at [794, 174] on span "Add New" at bounding box center [812, 170] width 36 height 35
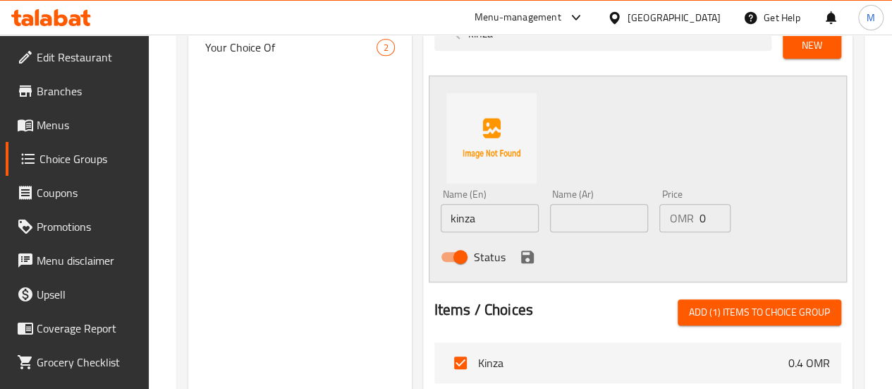
scroll to position [355, 0]
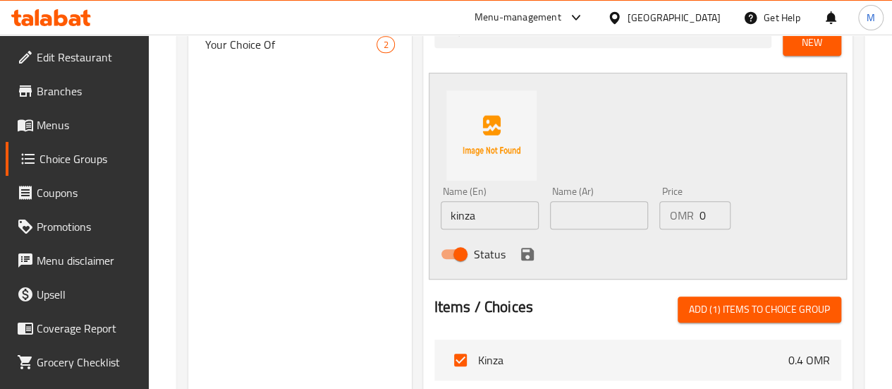
click at [699, 206] on input "0" at bounding box center [715, 215] width 32 height 28
type input "0"
click at [564, 190] on div "Name (Ar) Name (Ar)" at bounding box center [599, 207] width 98 height 43
click at [563, 201] on input "text" at bounding box center [599, 215] width 98 height 28
drag, startPoint x: 538, startPoint y: 207, endPoint x: 492, endPoint y: 205, distance: 45.9
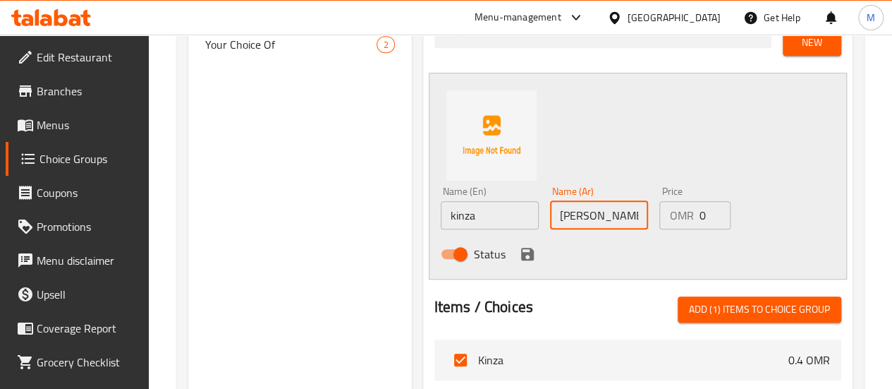
click at [492, 205] on div "Name (En) kinza Name (En) Name (Ar) كينزا كولا Name (Ar) Price OMR 0 Price Stat…" at bounding box center [599, 227] width 329 height 92
type input "كينزا"
click at [521, 248] on icon "save" at bounding box center [527, 254] width 13 height 13
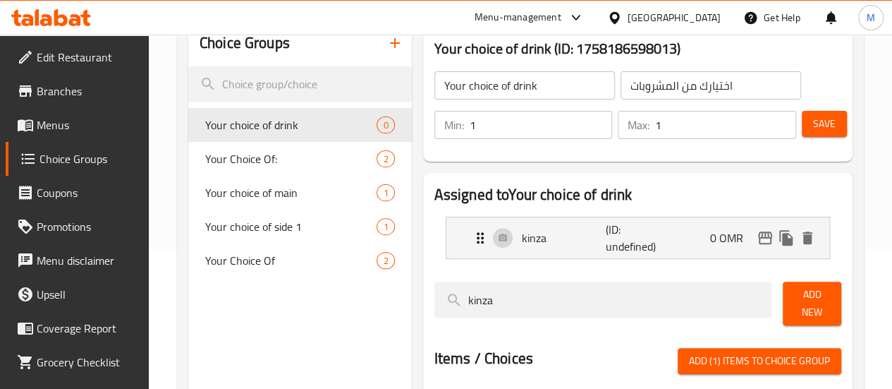
scroll to position [33, 0]
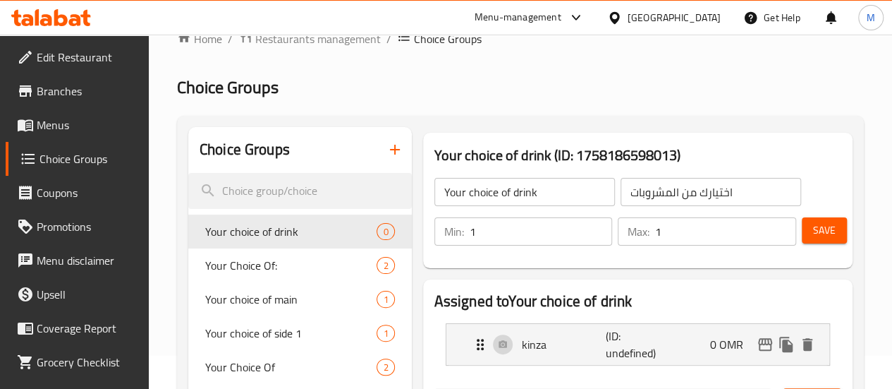
click at [819, 224] on span "Save" at bounding box center [824, 230] width 23 height 18
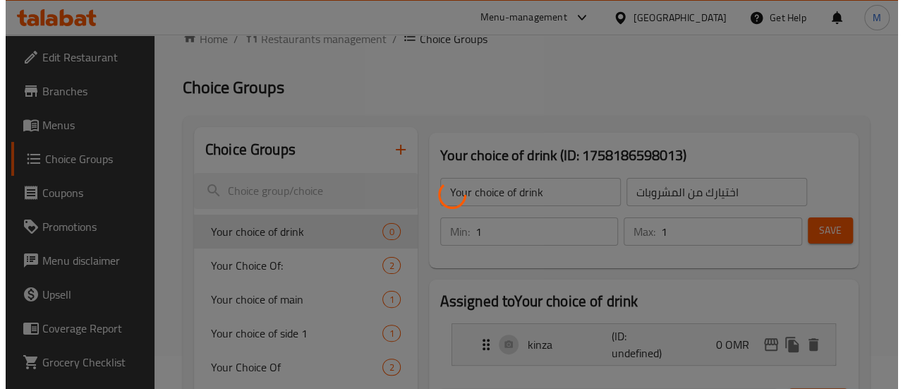
scroll to position [335, 0]
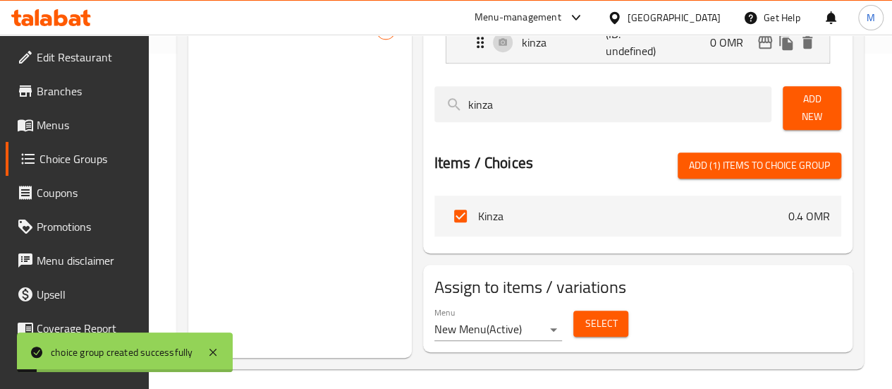
click at [573, 325] on button "Select" at bounding box center [600, 323] width 55 height 26
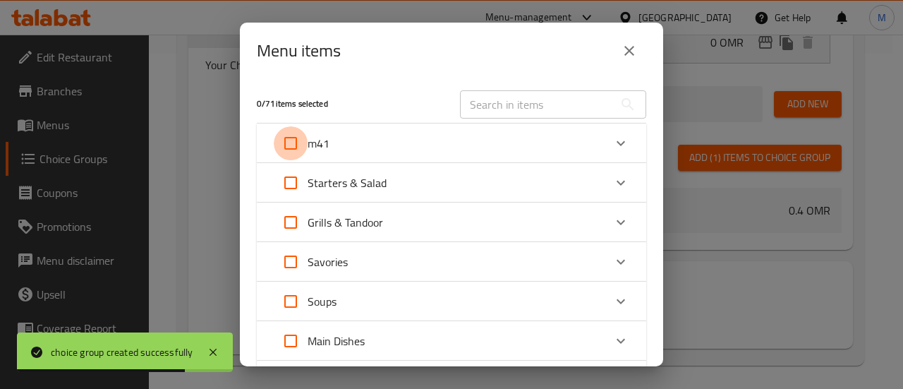
click at [289, 139] on input "Expand" at bounding box center [291, 143] width 34 height 34
checkbox input "true"
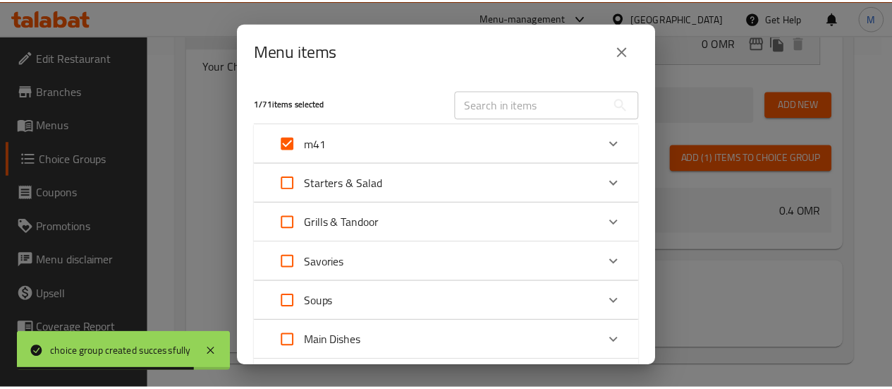
scroll to position [211, 0]
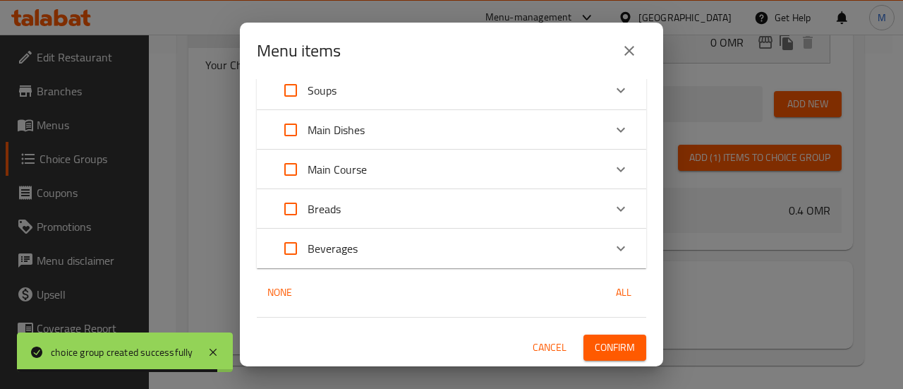
click at [612, 350] on span "Confirm" at bounding box center [614, 347] width 40 height 18
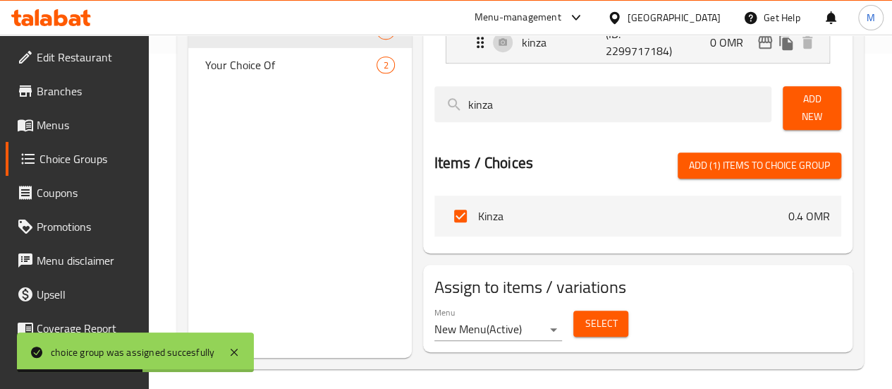
scroll to position [0, 0]
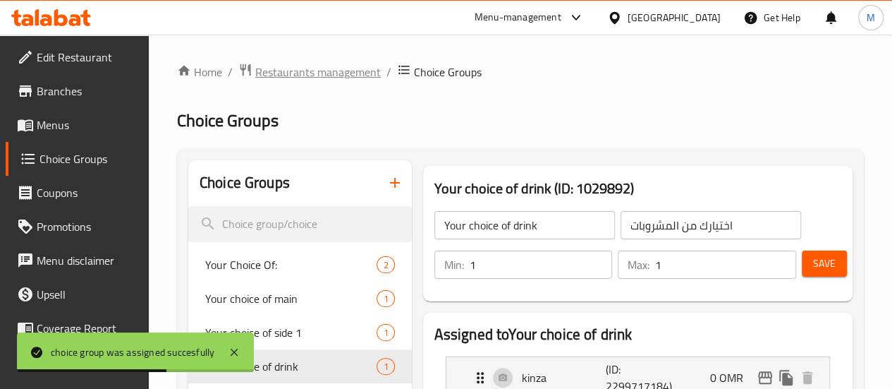
click at [319, 78] on span "Restaurants management" at bounding box center [318, 71] width 126 height 17
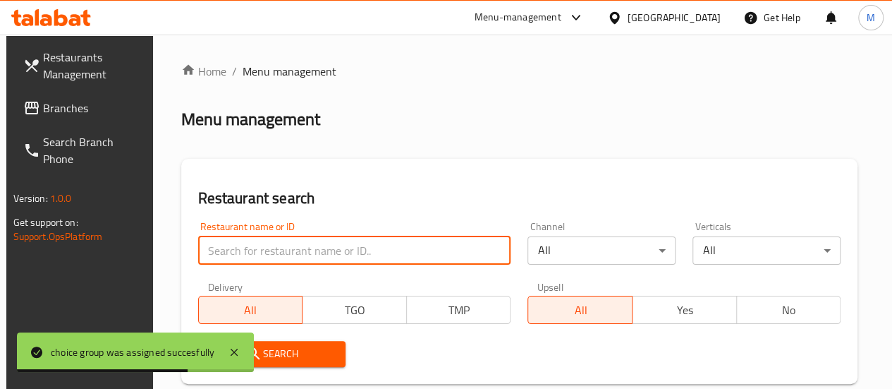
click at [264, 246] on input "search" at bounding box center [354, 250] width 313 height 28
paste input "Royal qasr"
type input "Royal qasr"
click button "Search" at bounding box center [272, 354] width 148 height 26
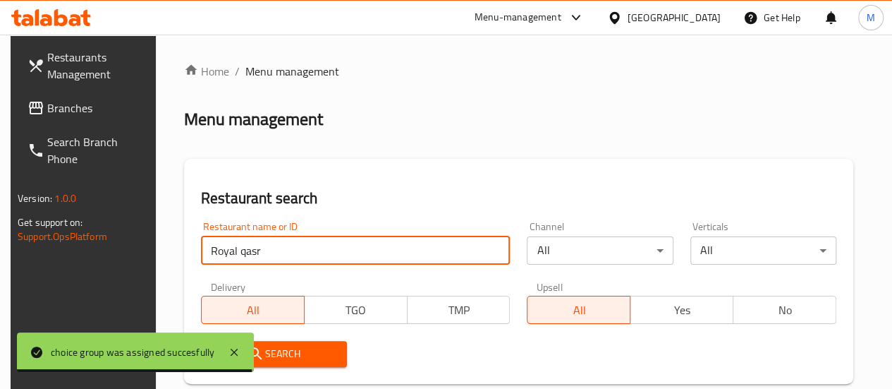
scroll to position [258, 0]
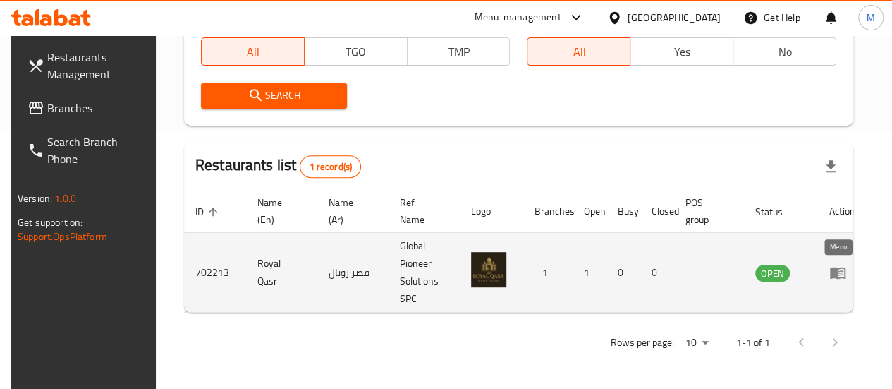
click at [829, 276] on icon "enhanced table" at bounding box center [837, 272] width 17 height 17
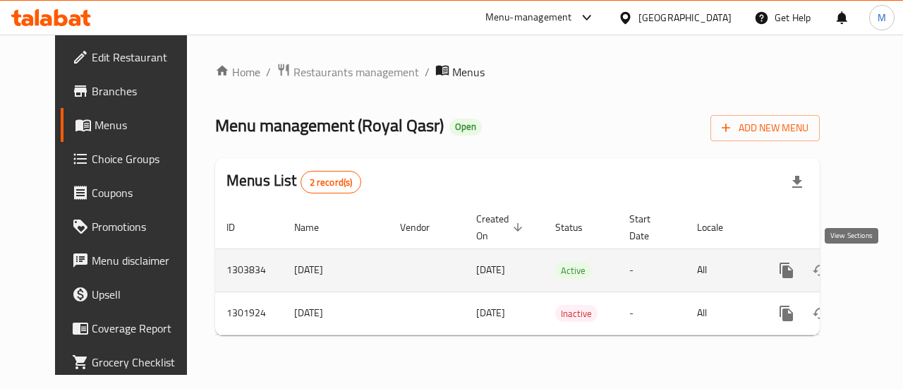
click at [882, 272] on icon "enhanced table" at bounding box center [888, 270] width 13 height 13
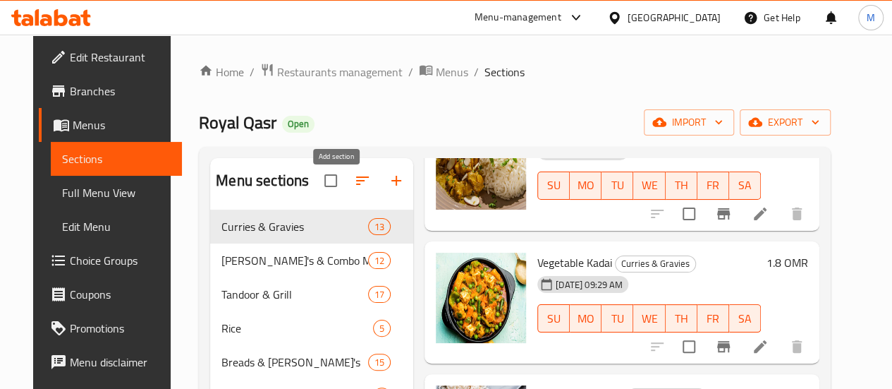
click at [388, 188] on icon "button" at bounding box center [396, 180] width 17 height 17
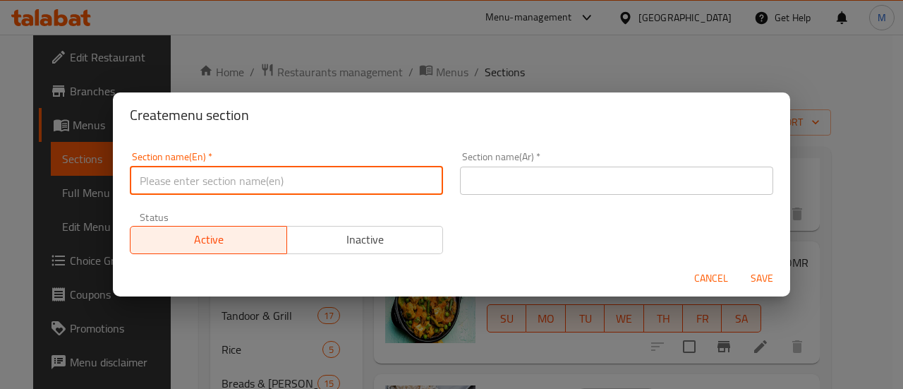
click at [300, 190] on input "text" at bounding box center [286, 180] width 313 height 28
type input "m41"
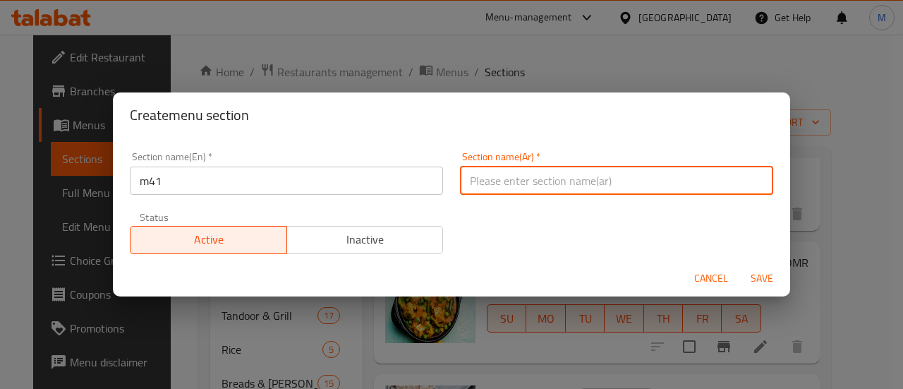
click at [513, 177] on input "text" at bounding box center [616, 180] width 313 height 28
type input "م41"
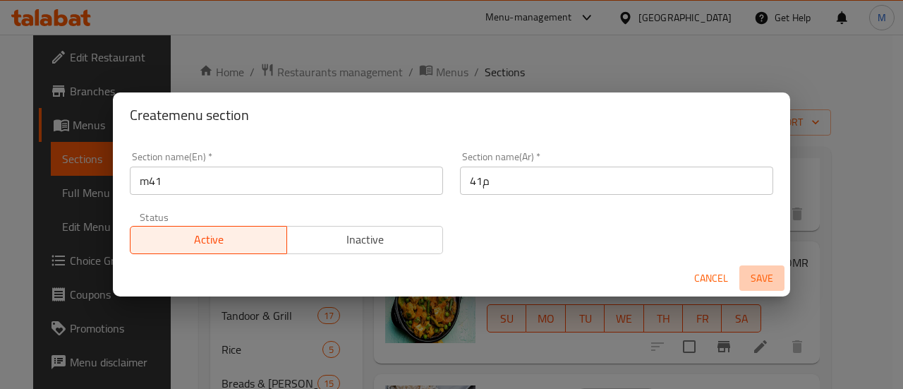
click at [763, 271] on span "Save" at bounding box center [762, 278] width 34 height 18
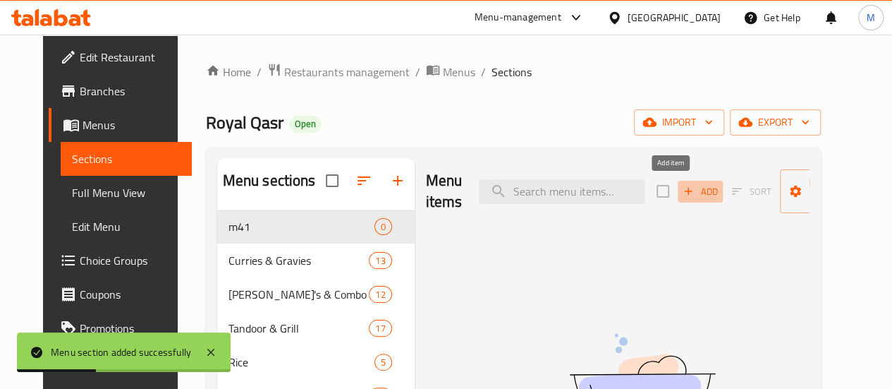
click at [681, 187] on span "Add" at bounding box center [700, 191] width 38 height 16
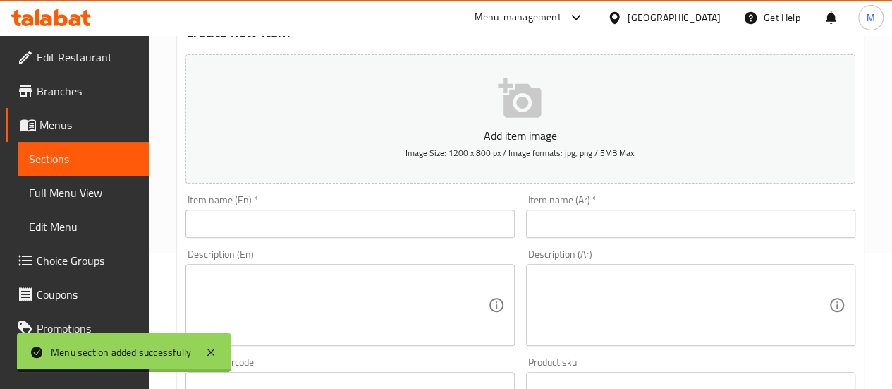
scroll to position [137, 0]
click at [286, 219] on input "text" at bounding box center [349, 223] width 329 height 28
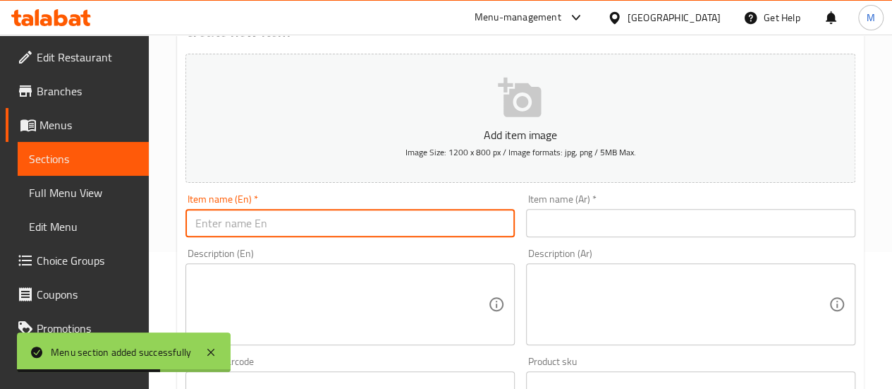
paste input "Dal Tadka OR Chole + Jeera Rice OR 2 Chapati + Small Desert"
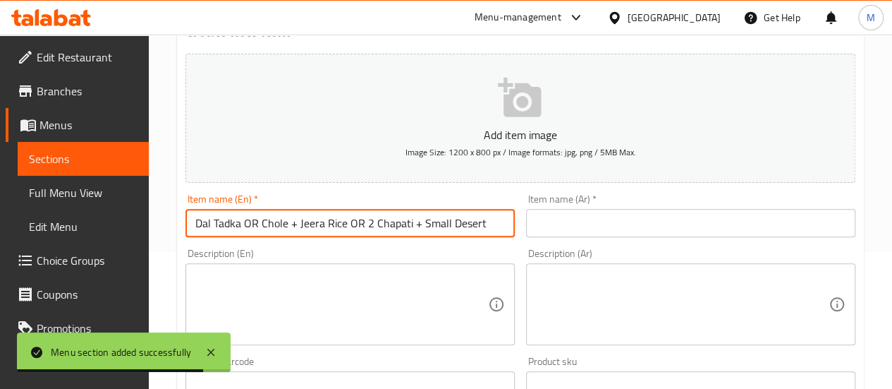
type input "Dal Tadka OR Chole + Jeera Rice OR 2 Chapati + Small Desert"
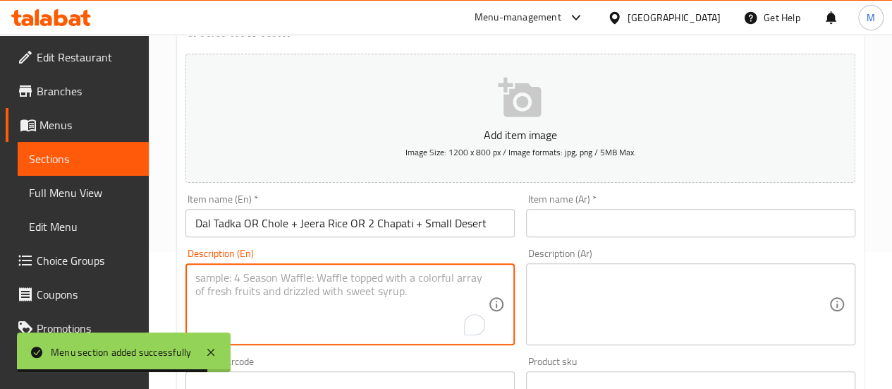
click at [293, 279] on textarea "To enrich screen reader interactions, please activate Accessibility in Grammarl…" at bounding box center [341, 304] width 293 height 67
paste textarea "Dal Tadka OR Chole + Jeera Rice OR 2 Chapati + Small Desert"
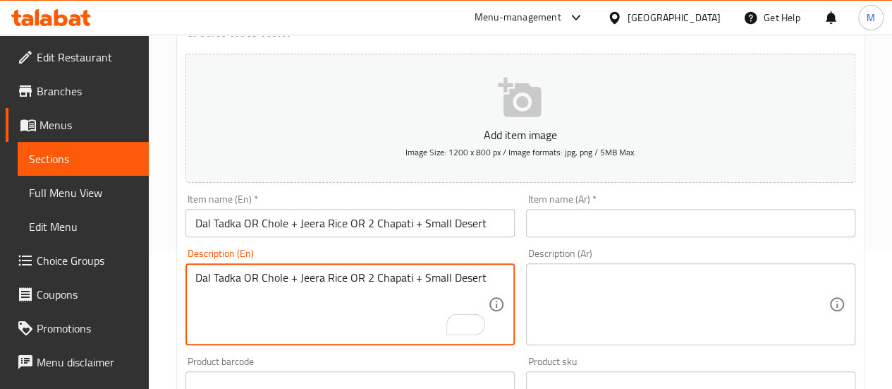
type textarea "Dal Tadka OR Chole + Jeera Rice OR 2 Chapati + Small Desert"
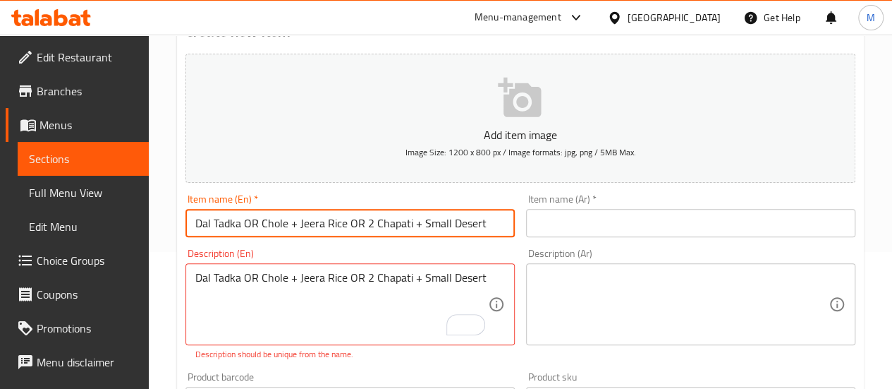
drag, startPoint x: 243, startPoint y: 219, endPoint x: 451, endPoint y: 234, distance: 208.6
click at [451, 234] on input "Dal Tadka OR Chole + Jeera Rice OR 2 Chapati + Small Desert" at bounding box center [349, 223] width 329 height 28
click at [386, 222] on input "Dal Tadka OR Chole + Jeera Rice OR 2 Chapati + Small Desert" at bounding box center [349, 223] width 329 height 28
drag, startPoint x: 289, startPoint y: 224, endPoint x: 556, endPoint y: 227, distance: 267.3
click at [556, 227] on div "Add item image Image Size: 1200 x 800 px / Image formats: jpg, png / 5MB Max. I…" at bounding box center [520, 359] width 681 height 623
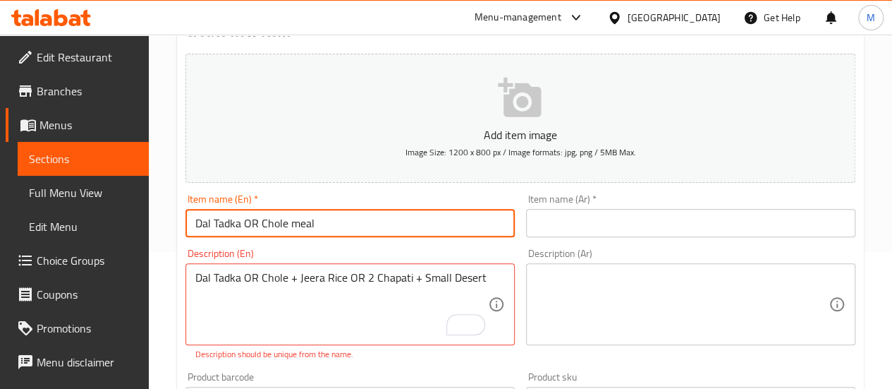
type input "Dal Tadka OR Chole meal"
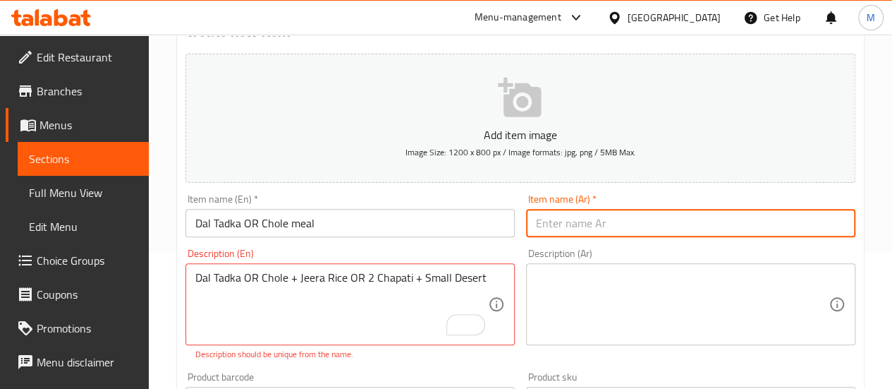
click at [581, 225] on input "text" at bounding box center [690, 223] width 329 height 28
click at [581, 277] on div "Description (Ar) Description (Ar)" at bounding box center [690, 296] width 329 height 97
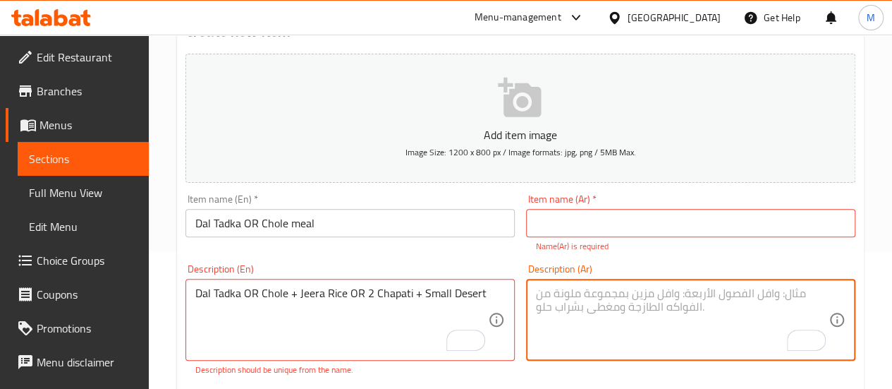
paste textarea "دال تادكا أو شولي + أرز جيرا أو 2 شباتي + حلوى صغيرة"
drag, startPoint x: 702, startPoint y: 295, endPoint x: 819, endPoint y: 291, distance: 117.8
click at [819, 291] on textarea "دال تادكا أو شولي + أرز جيرا أو 2 شباتي + حلوى صغيرة" at bounding box center [682, 319] width 293 height 67
type textarea "دال تادكا أو شولي + أرز جيرا أو 2 شباتي + حلوى صغيرة"
click at [693, 216] on input "text" at bounding box center [690, 223] width 329 height 28
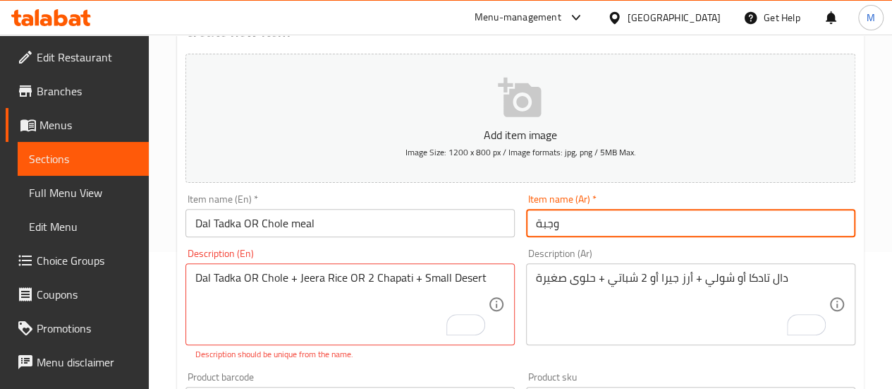
click at [693, 216] on input "وجبة" at bounding box center [690, 223] width 329 height 28
paste input "دال تادكا أو شولي"
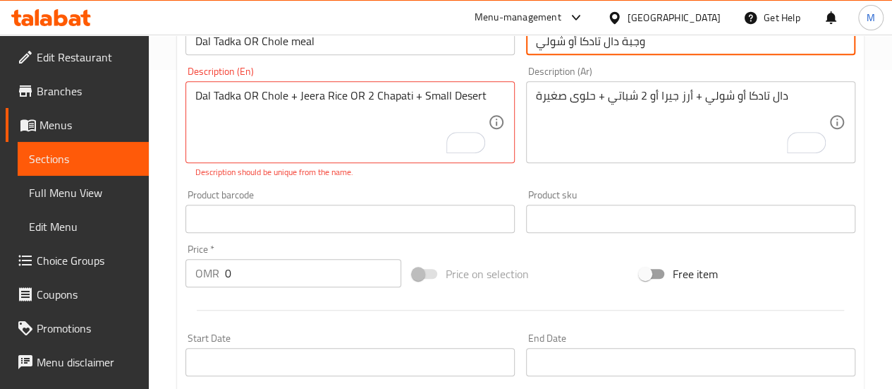
scroll to position [322, 0]
type input "وجبة دال تادكا أو شولي"
click at [344, 204] on input "text" at bounding box center [349, 216] width 329 height 28
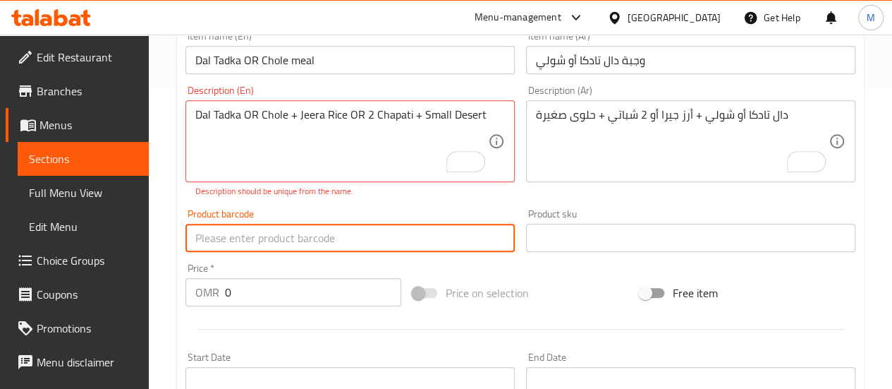
scroll to position [299, 0]
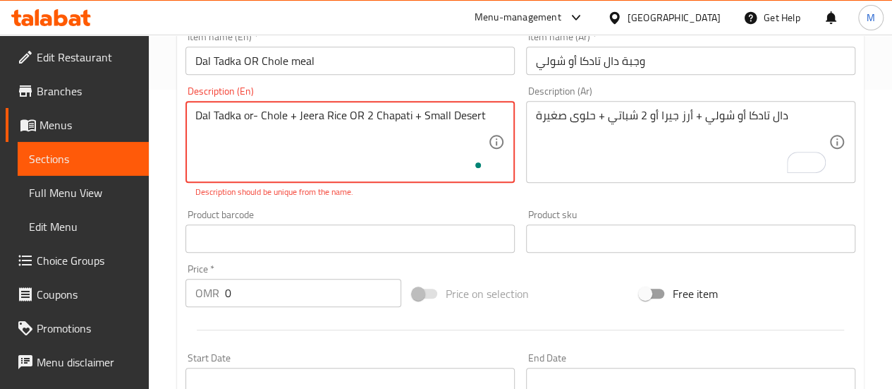
type textarea "Dal Tadka or- Chole + Jeera Rice OR 2 Chapati + Small Desert"
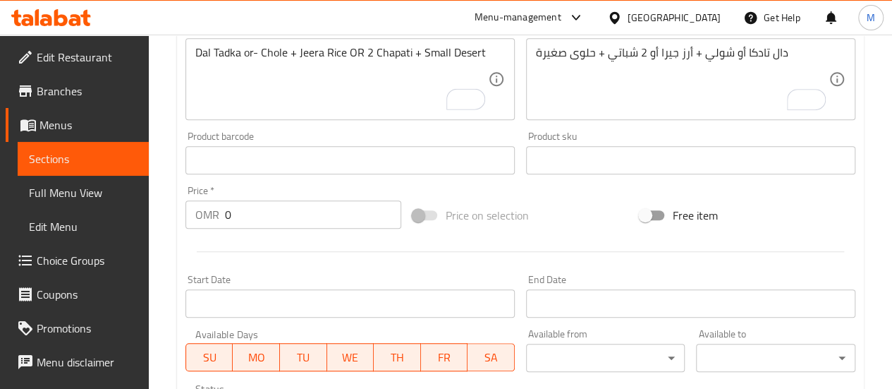
scroll to position [367, 0]
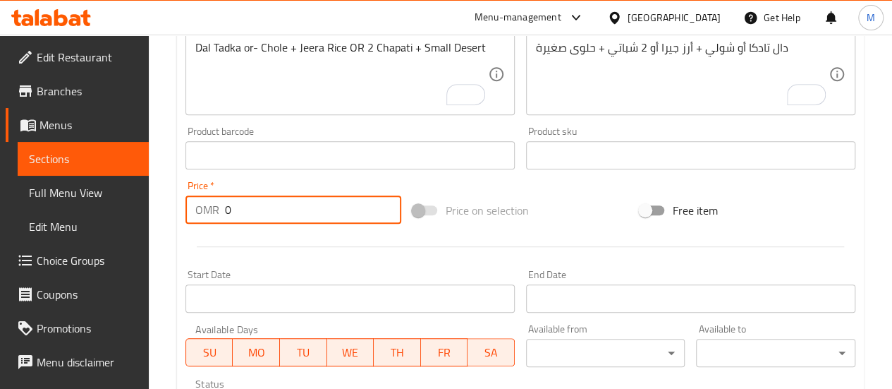
drag, startPoint x: 298, startPoint y: 214, endPoint x: 195, endPoint y: 208, distance: 103.1
click at [195, 208] on div "OMR 0 Price *" at bounding box center [293, 209] width 216 height 28
paste input "3.8"
type input "3.8"
click at [257, 243] on div at bounding box center [520, 246] width 681 height 35
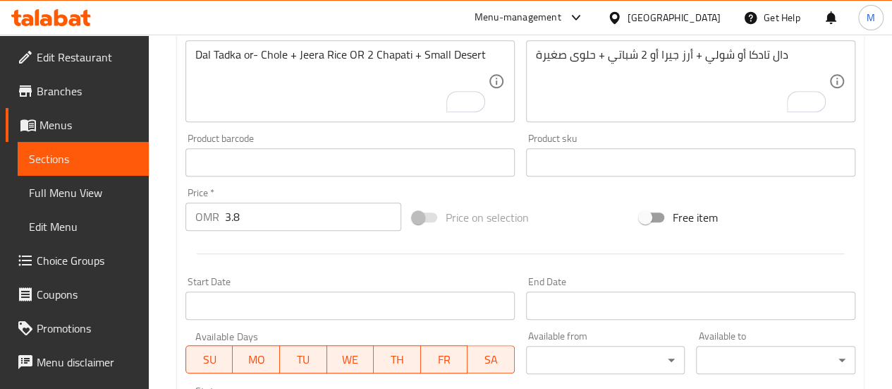
scroll to position [360, 0]
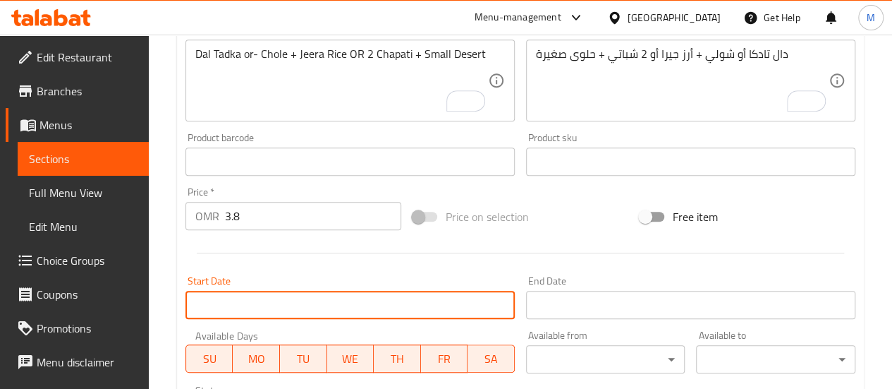
click at [311, 298] on input "Start Date" at bounding box center [349, 305] width 329 height 28
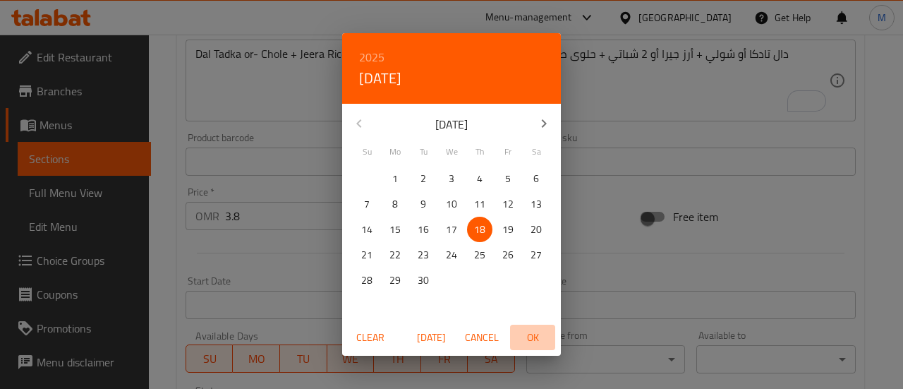
click at [530, 338] on span "OK" at bounding box center [533, 338] width 34 height 18
type input "[DATE]"
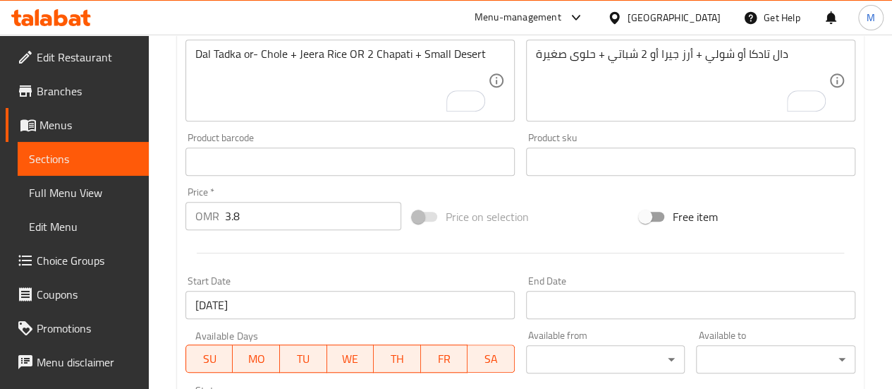
click at [463, 280] on div "Start Date 18-09-2025 Start Date" at bounding box center [349, 297] width 329 height 43
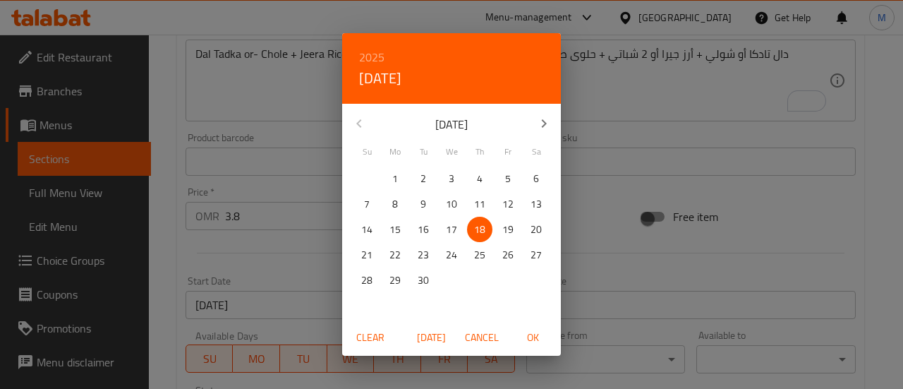
click at [544, 341] on span "OK" at bounding box center [533, 338] width 34 height 18
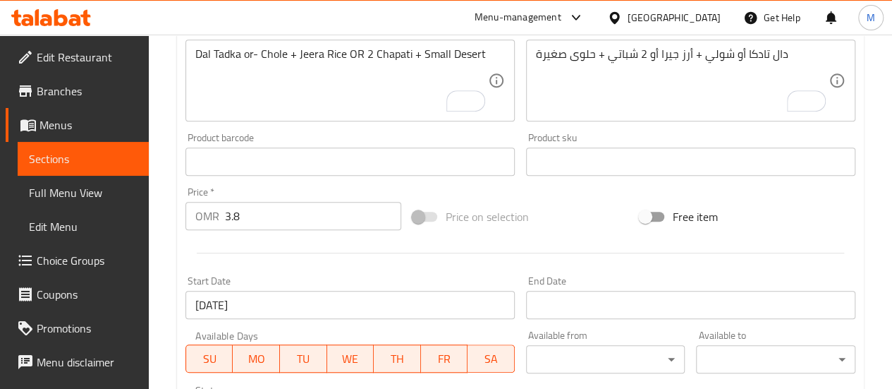
click at [505, 268] on div at bounding box center [520, 253] width 681 height 35
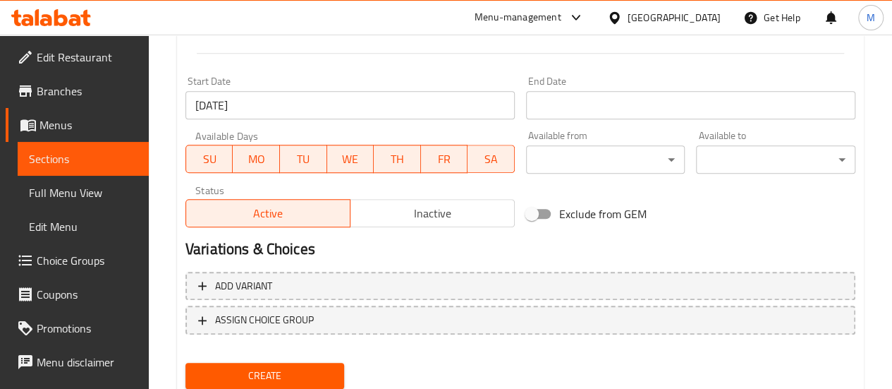
scroll to position [607, 0]
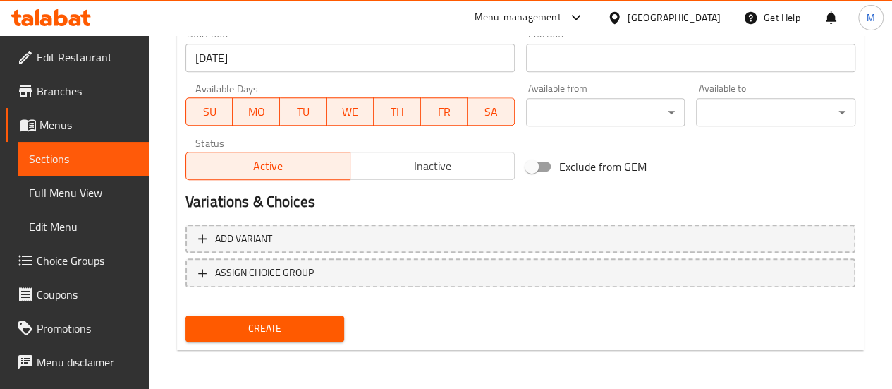
click at [275, 326] on span "Create" at bounding box center [265, 328] width 137 height 18
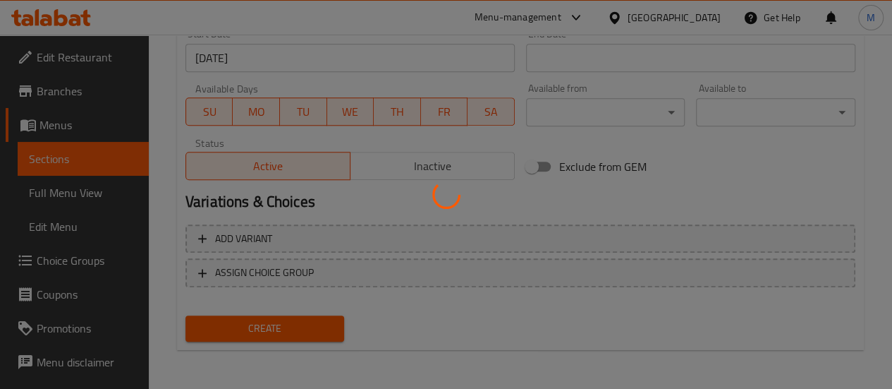
type input "0"
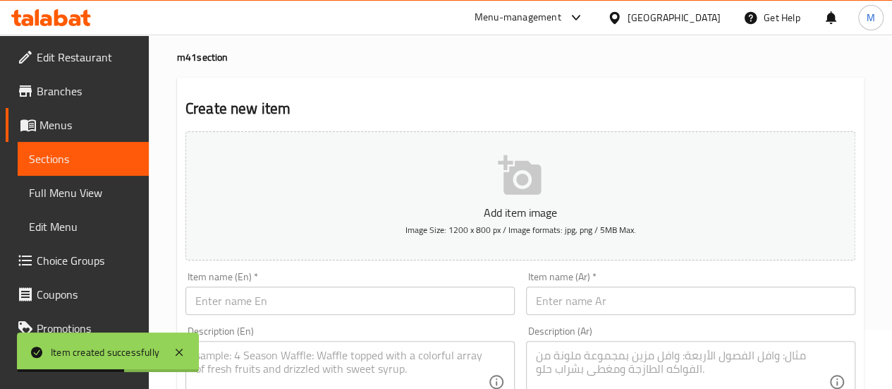
scroll to position [59, 0]
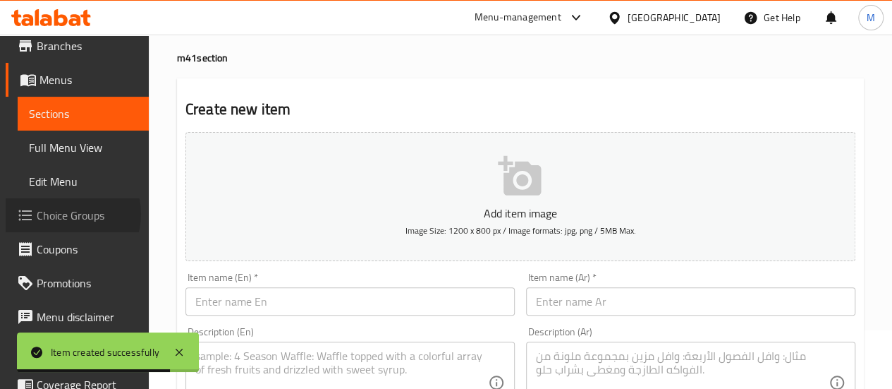
click at [65, 214] on span "Choice Groups" at bounding box center [87, 215] width 101 height 17
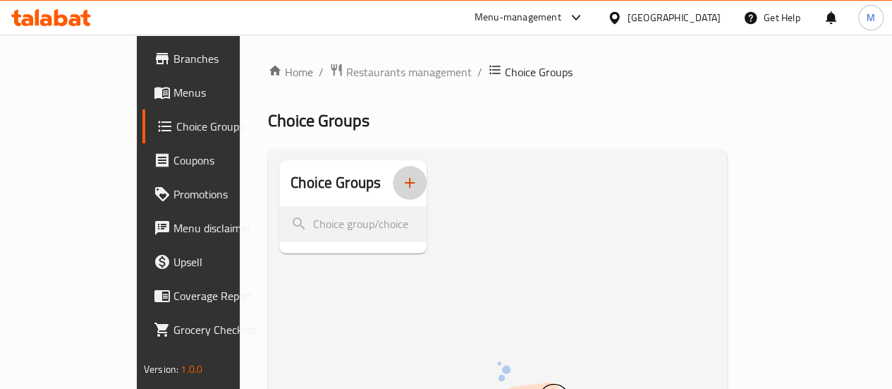
click at [401, 183] on icon "button" at bounding box center [409, 182] width 17 height 17
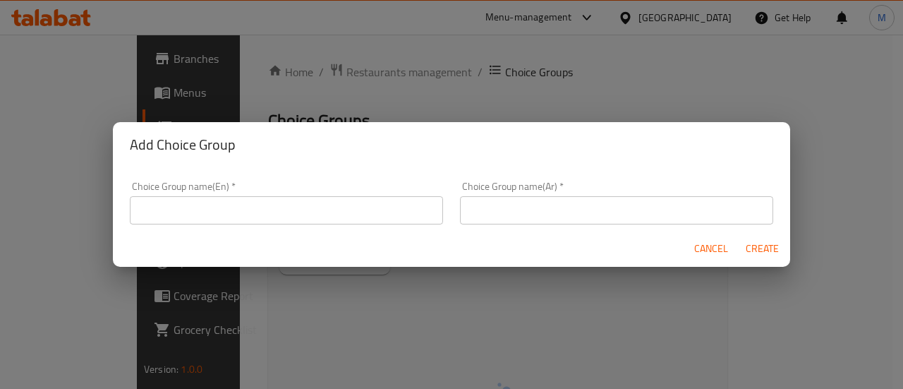
click at [700, 250] on span "Cancel" at bounding box center [711, 249] width 34 height 18
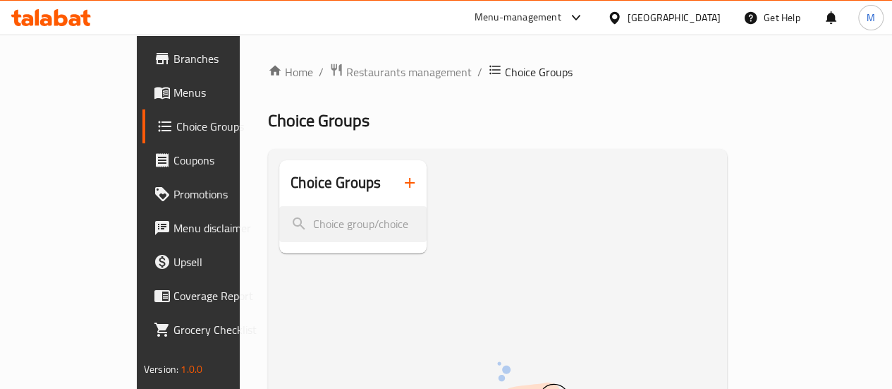
click at [142, 101] on link "Menus" at bounding box center [213, 92] width 143 height 34
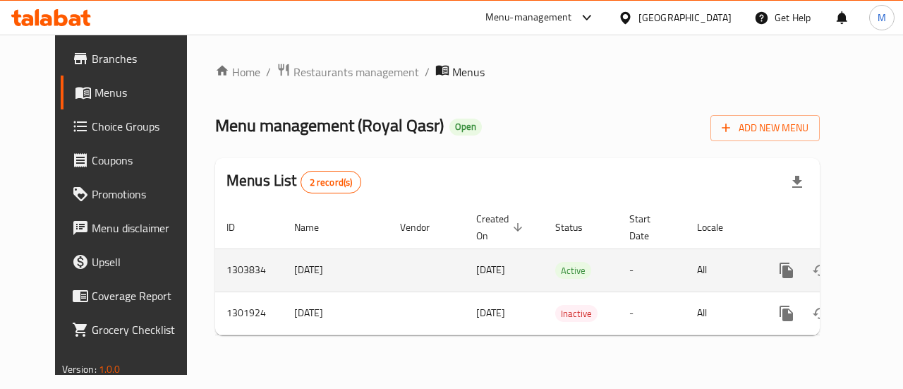
click at [879, 271] on icon "enhanced table" at bounding box center [887, 270] width 17 height 17
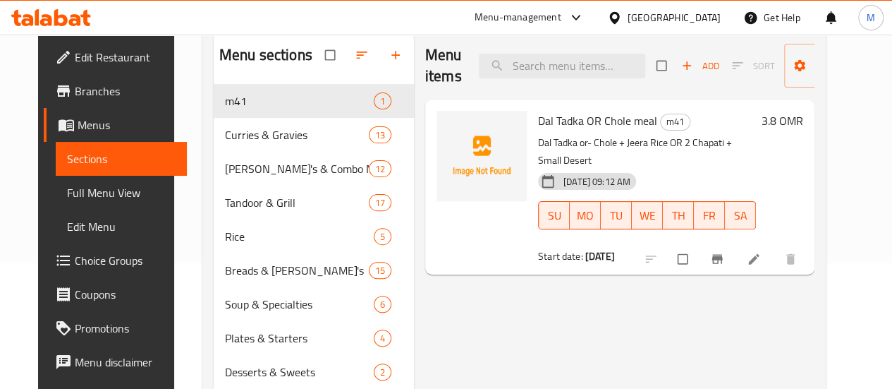
scroll to position [126, 0]
click at [75, 264] on span "Choice Groups" at bounding box center [125, 260] width 101 height 17
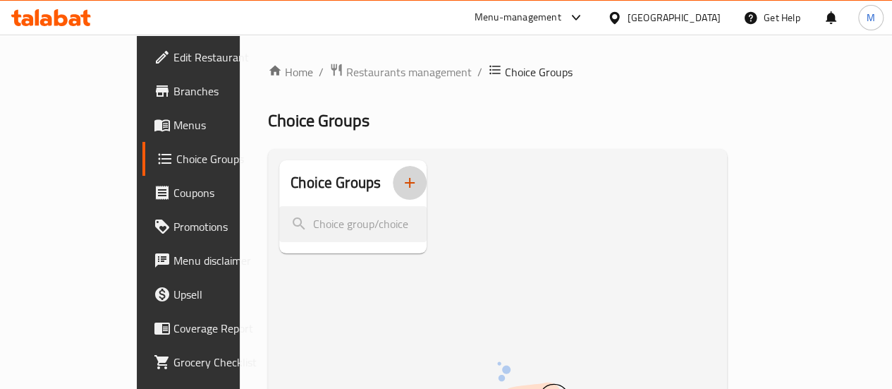
click at [401, 187] on icon "button" at bounding box center [409, 182] width 17 height 17
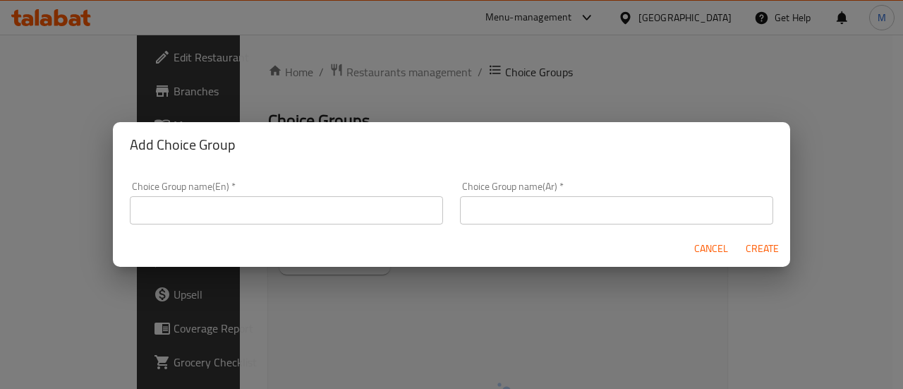
click at [285, 216] on input "text" at bounding box center [286, 210] width 313 height 28
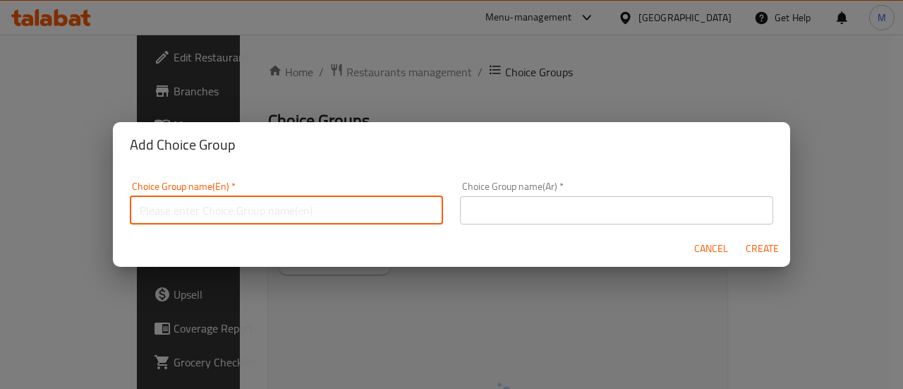
type input "Your choice of main"
click at [501, 222] on input "text" at bounding box center [616, 210] width 313 height 28
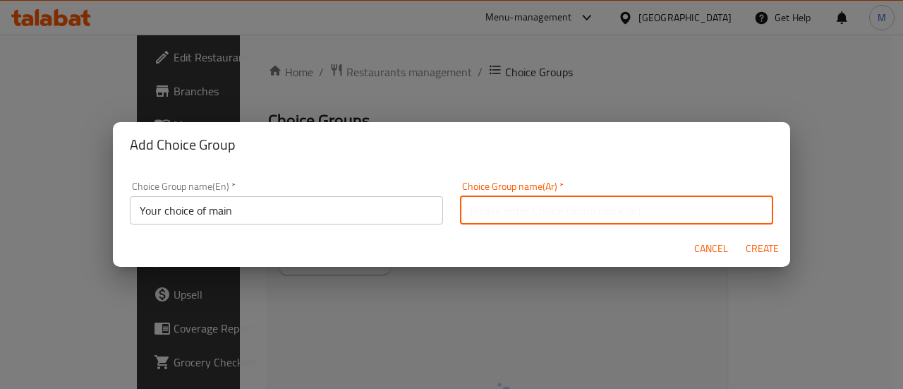
type input "اختيارك من الطبق الرئيسي"
click at [754, 248] on span "Create" at bounding box center [762, 249] width 34 height 18
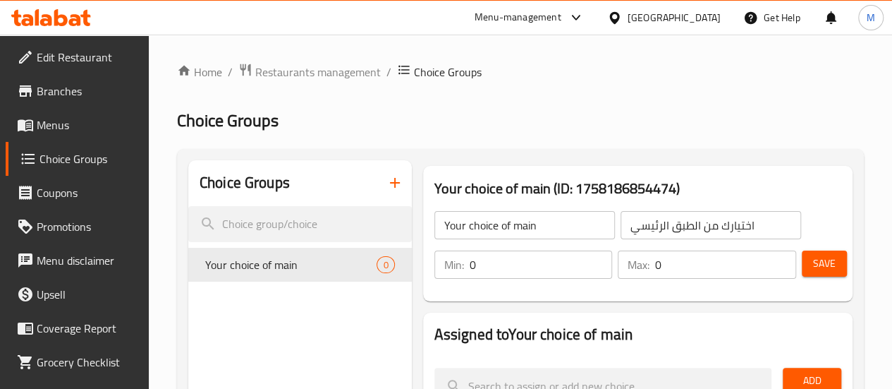
click at [516, 274] on input "0" at bounding box center [541, 264] width 143 height 28
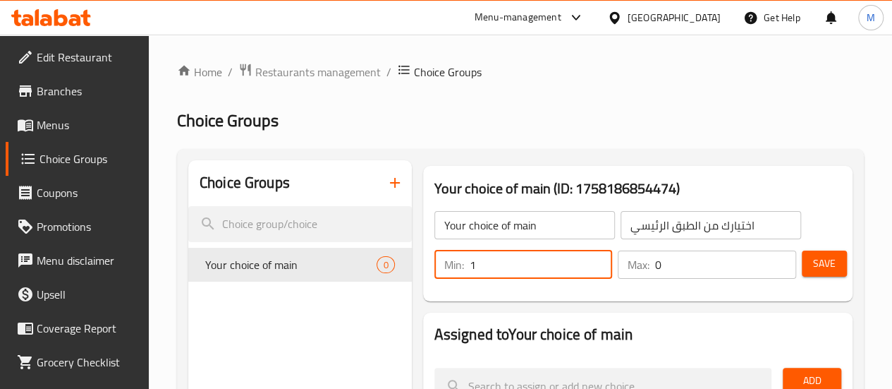
type input "1"
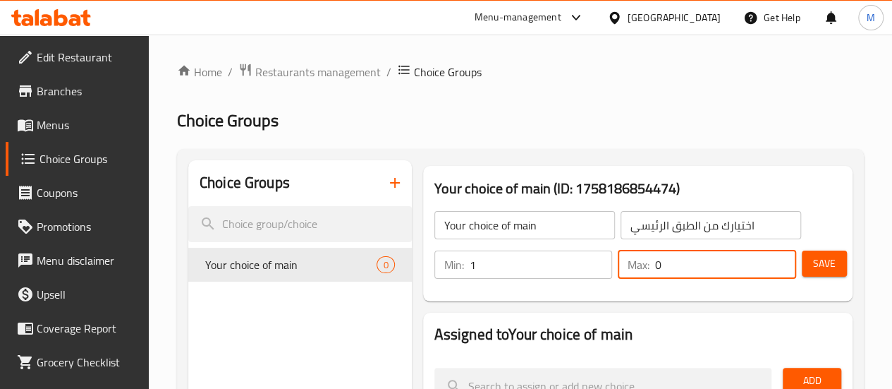
click at [658, 258] on input "0" at bounding box center [725, 264] width 141 height 28
type input "1"
click at [818, 265] on span "Save" at bounding box center [824, 264] width 23 height 18
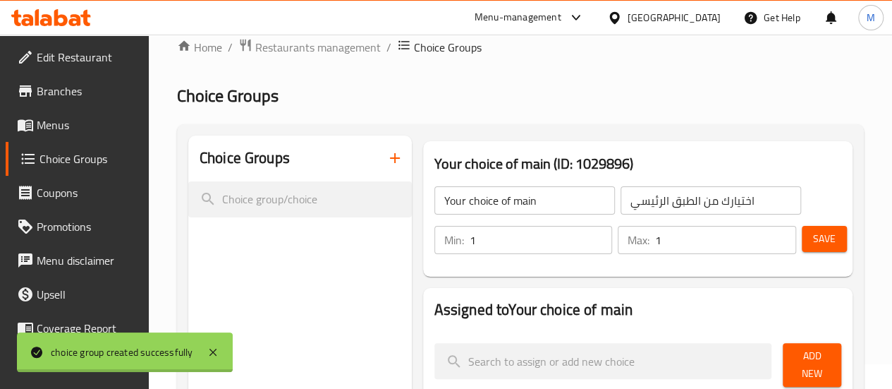
scroll to position [124, 0]
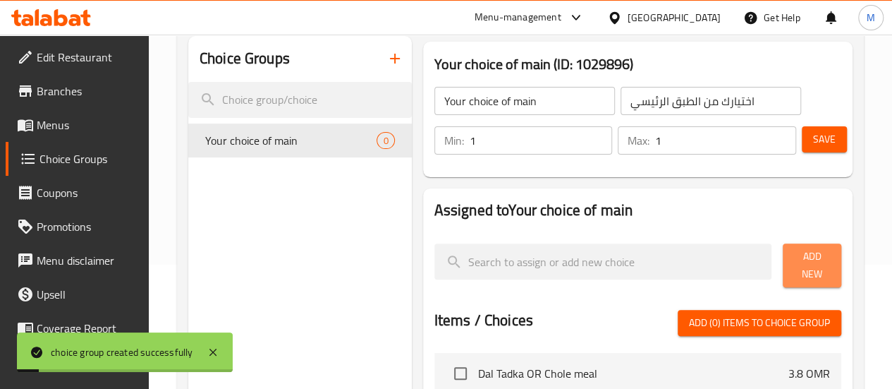
click at [795, 260] on span "Add New" at bounding box center [812, 265] width 36 height 35
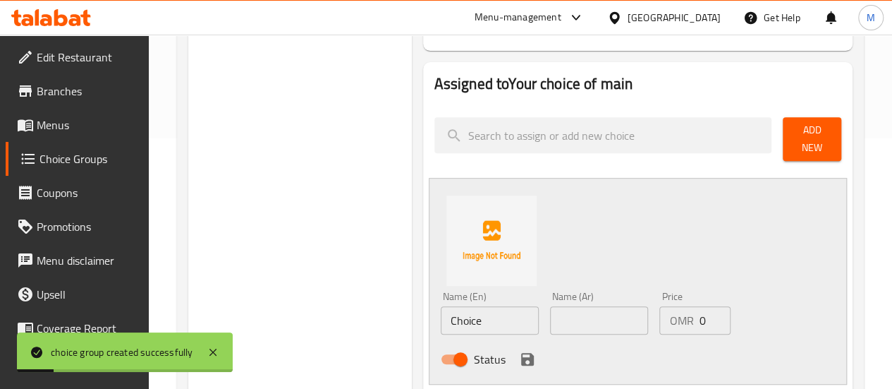
scroll to position [251, 0]
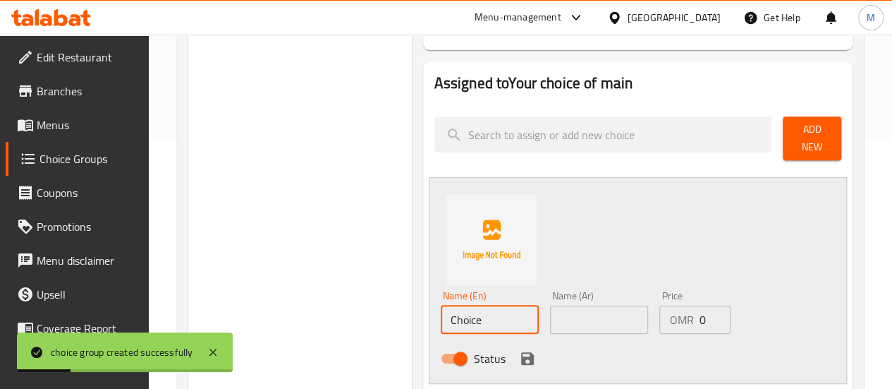
drag, startPoint x: 439, startPoint y: 310, endPoint x: 331, endPoint y: 313, distance: 107.2
click at [331, 313] on div "Choice Groups Your choice of main 0 Your choice of main (ID: 1029896) Your choi…" at bounding box center [523, 348] width 670 height 878
paste input "Dal Tadka OR Chol"
drag, startPoint x: 441, startPoint y: 311, endPoint x: 464, endPoint y: 312, distance: 22.6
click at [464, 312] on input "Dal Tadka OR Chole" at bounding box center [490, 319] width 98 height 28
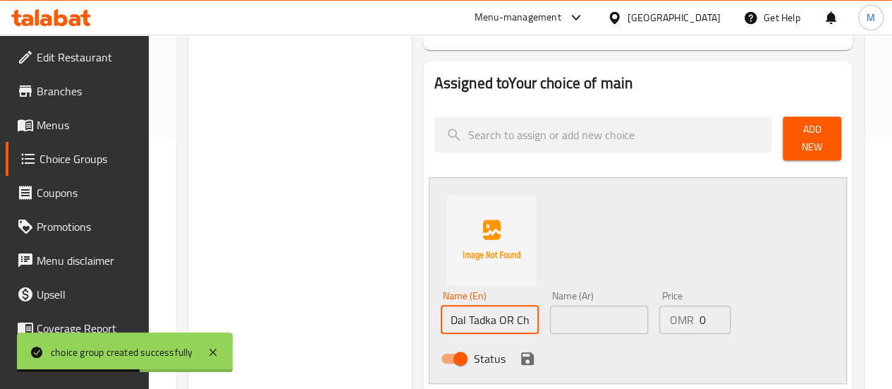
click at [457, 312] on input "Dal Tadka OR Chole" at bounding box center [490, 319] width 98 height 28
drag, startPoint x: 460, startPoint y: 312, endPoint x: 508, endPoint y: 312, distance: 48.0
click at [508, 312] on div "Name (En) Dal Tadka OR Chole Name (En) Name (Ar) Name (Ar) Price OMR 0 Price St…" at bounding box center [599, 331] width 329 height 92
type input "Dal Tadka"
click at [556, 312] on input "text" at bounding box center [599, 319] width 98 height 28
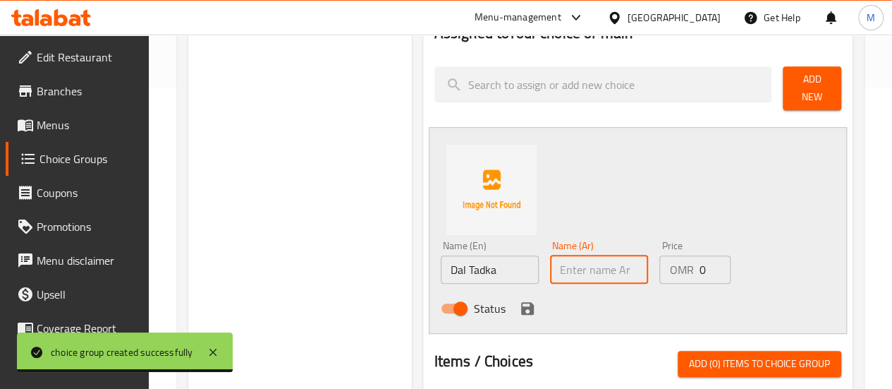
scroll to position [303, 0]
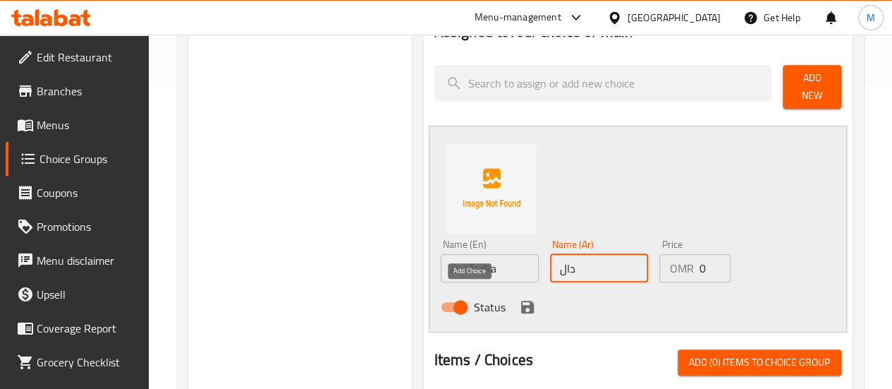
type input "دال"
click at [519, 300] on icon "save" at bounding box center [527, 306] width 17 height 17
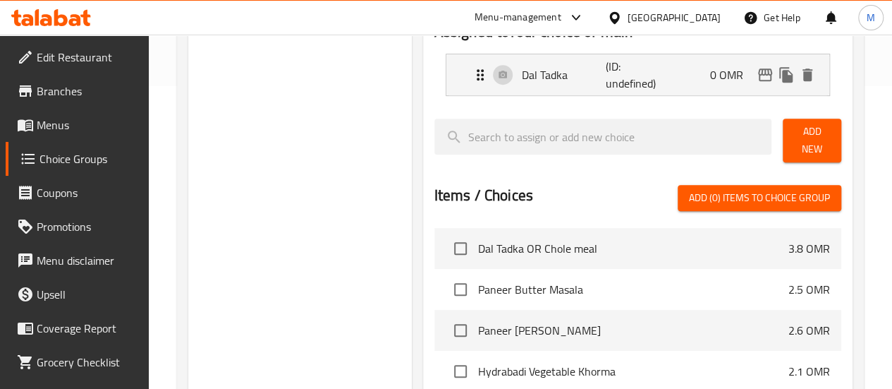
scroll to position [203, 0]
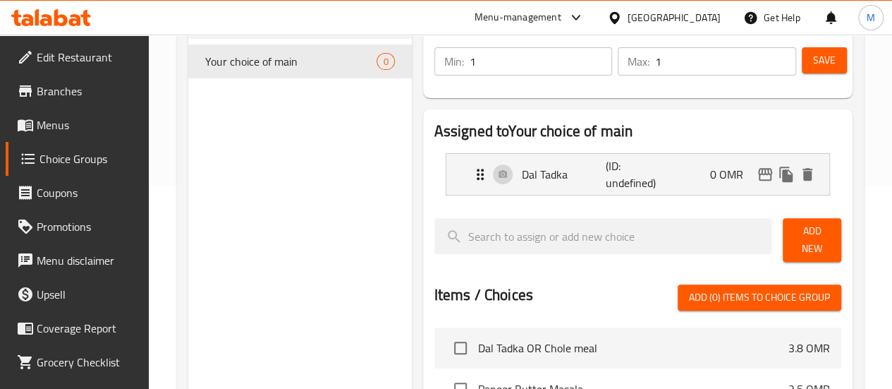
click at [812, 240] on span "Add New" at bounding box center [812, 239] width 36 height 35
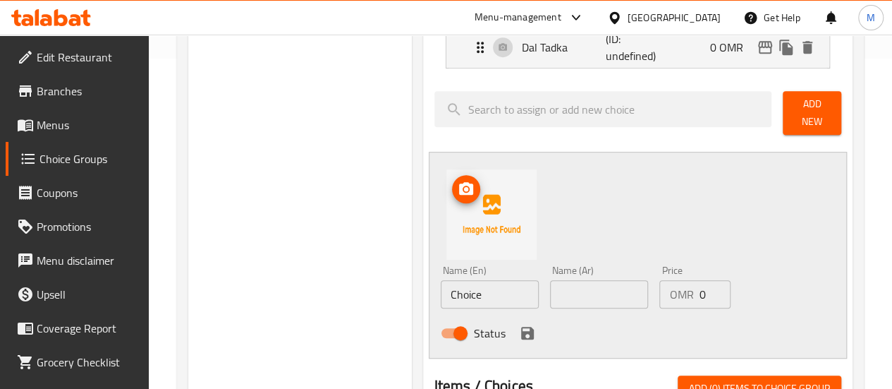
scroll to position [331, 0]
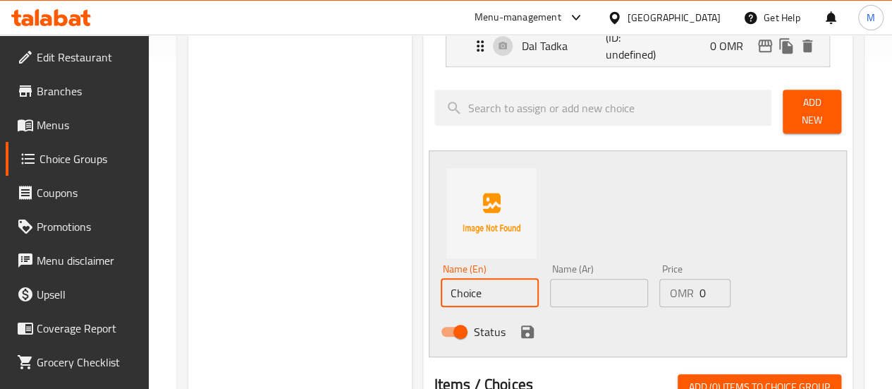
drag, startPoint x: 436, startPoint y: 277, endPoint x: 307, endPoint y: 288, distance: 128.8
click at [307, 288] on div "Choice Groups Your choice of main 0 Your choice of main (ID: 1029896) Your choi…" at bounding box center [523, 295] width 670 height 932
paste input "l"
type input "Chole"
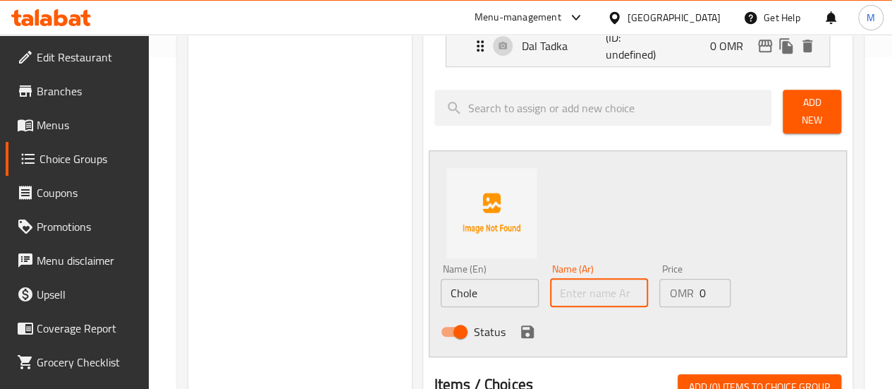
click at [550, 288] on input "text" at bounding box center [599, 293] width 98 height 28
type input "a"
type input "شولي"
click at [519, 323] on icon "save" at bounding box center [527, 331] width 17 height 17
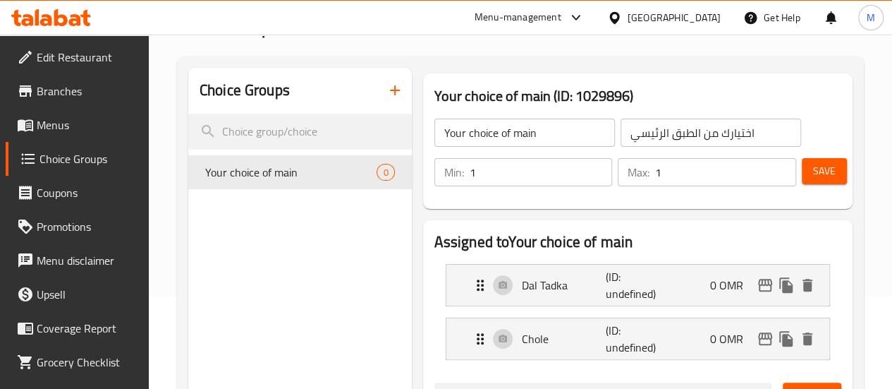
scroll to position [92, 0]
click at [813, 177] on span "Save" at bounding box center [824, 172] width 23 height 18
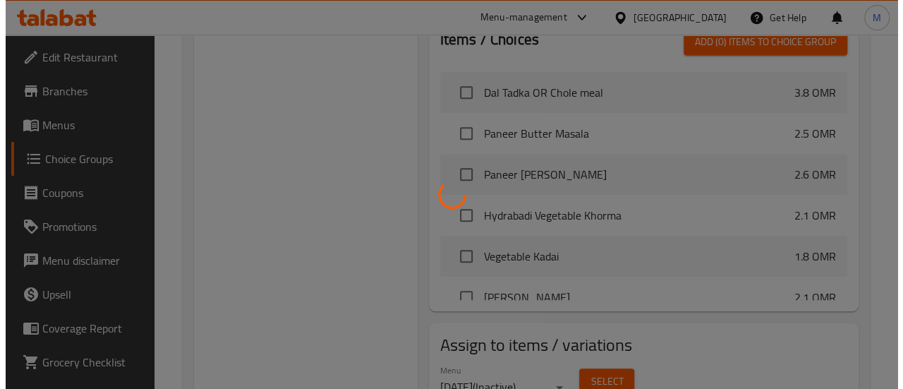
scroll to position [570, 0]
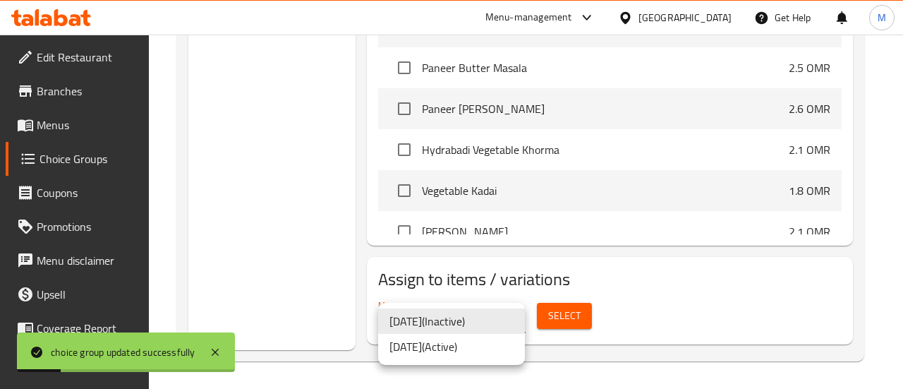
click at [482, 343] on li "[DATE] ( Active )" at bounding box center [451, 346] width 147 height 25
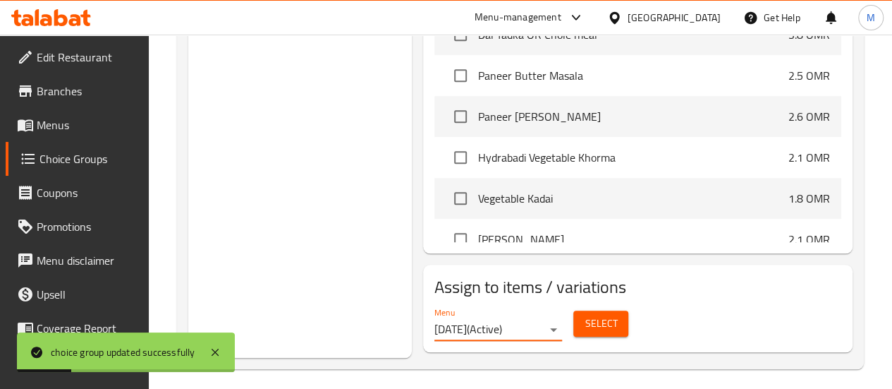
click at [581, 310] on button "Select" at bounding box center [600, 323] width 55 height 26
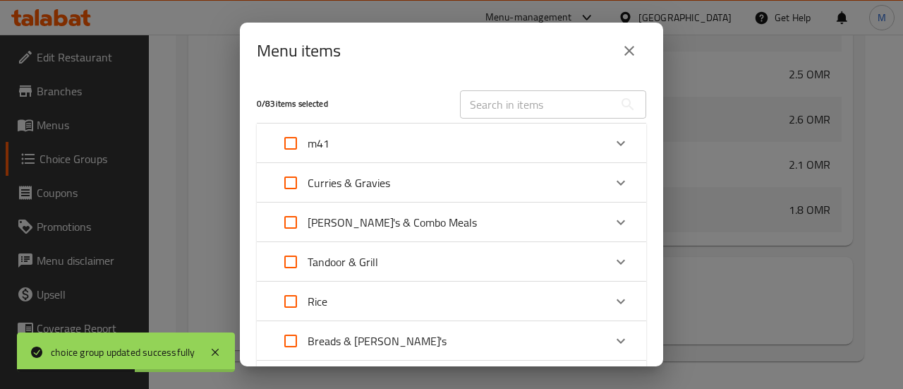
click at [292, 145] on input "Expand" at bounding box center [291, 143] width 34 height 34
checkbox input "true"
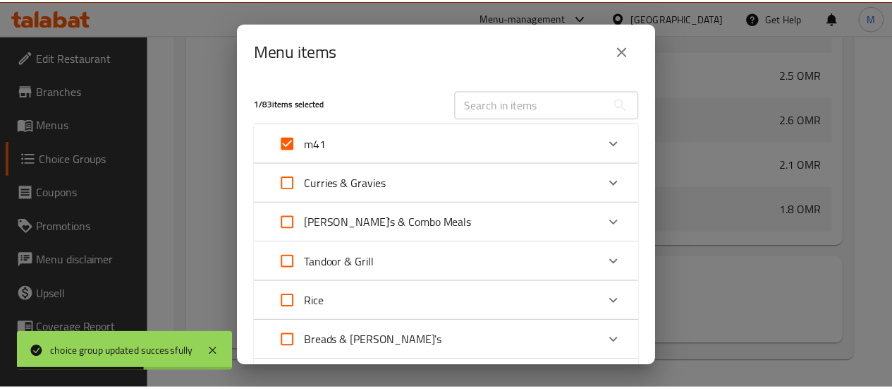
scroll to position [250, 0]
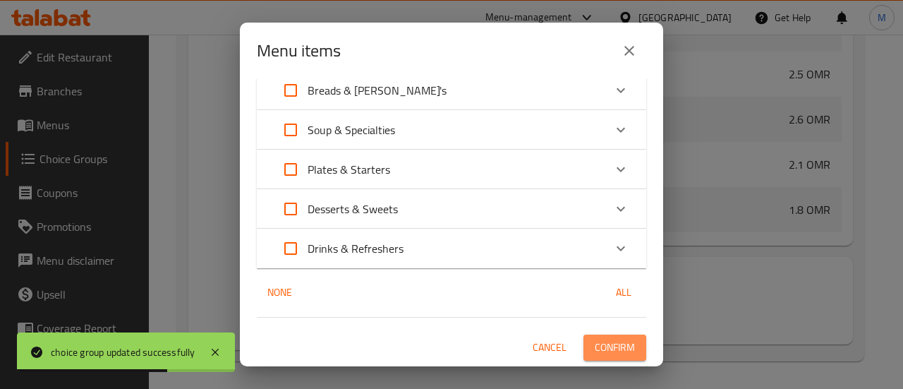
click at [616, 342] on span "Confirm" at bounding box center [614, 347] width 40 height 18
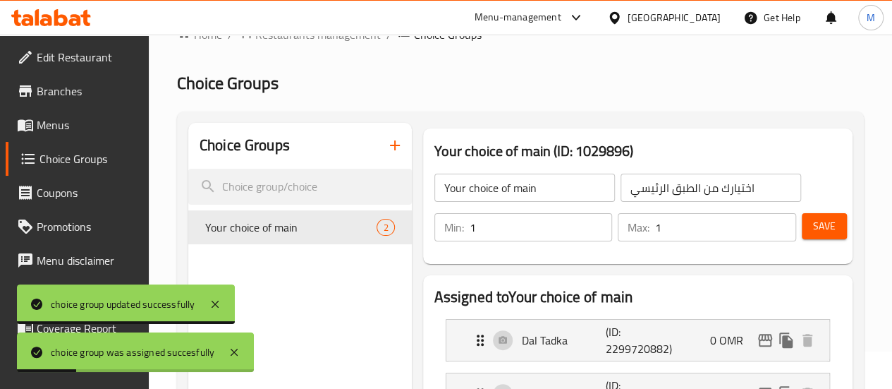
scroll to position [0, 0]
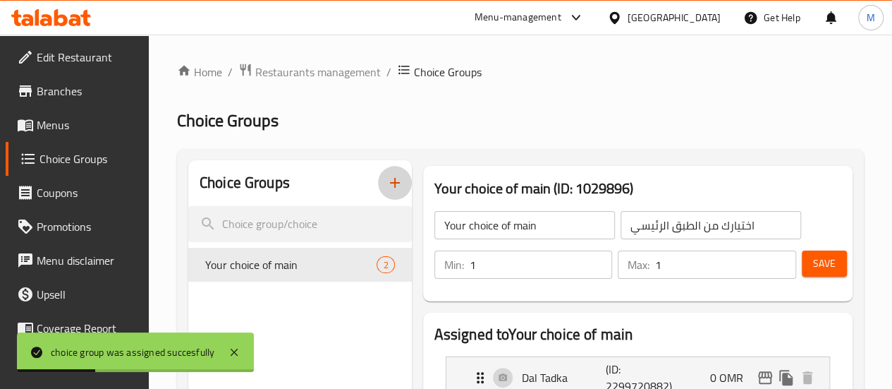
click at [378, 188] on button "button" at bounding box center [395, 183] width 34 height 34
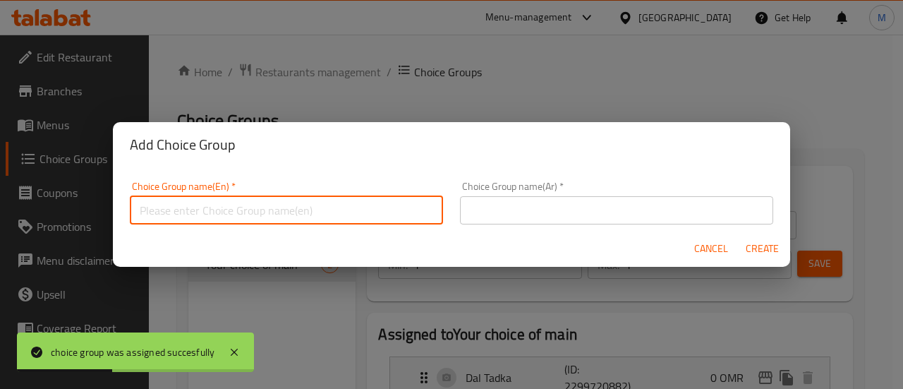
click at [252, 216] on input "text" at bounding box center [286, 210] width 313 height 28
type input "Your choice of side 1"
click at [539, 215] on input "text" at bounding box center [616, 210] width 313 height 28
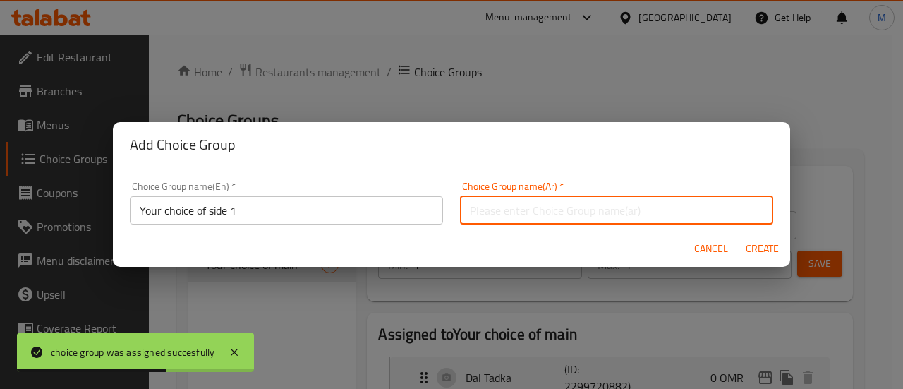
type input "اختيارك من الطبق الجانبي 1"
click at [766, 248] on span "Create" at bounding box center [762, 249] width 34 height 18
type input "Your choice of side 1"
type input "اختيارك من الطبق الجانبي 1"
type input "0"
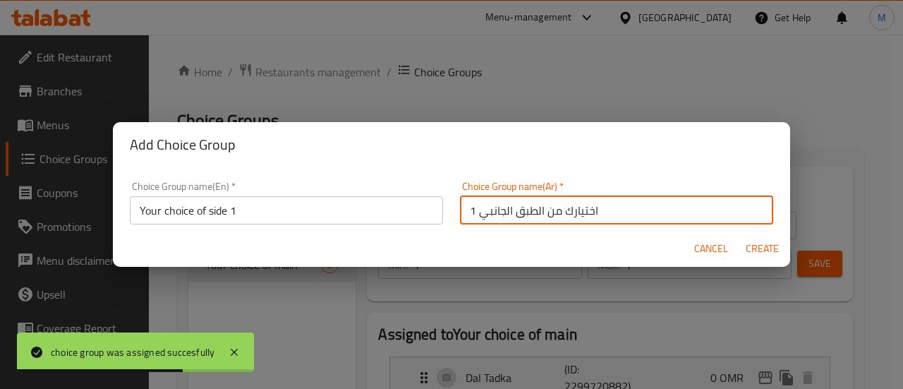
type input "0"
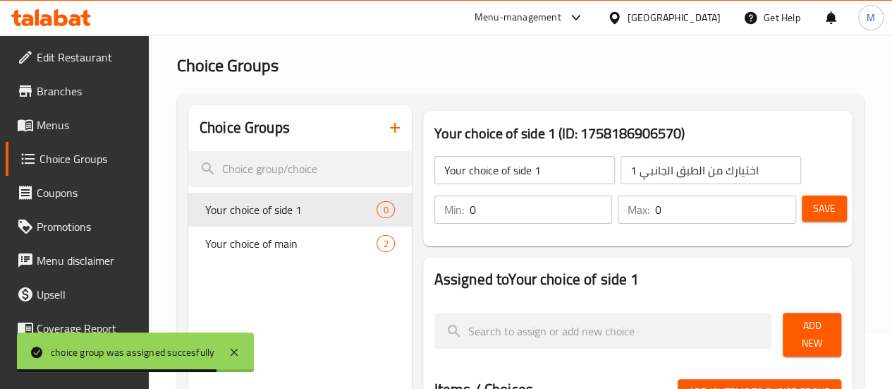
scroll to position [80, 0]
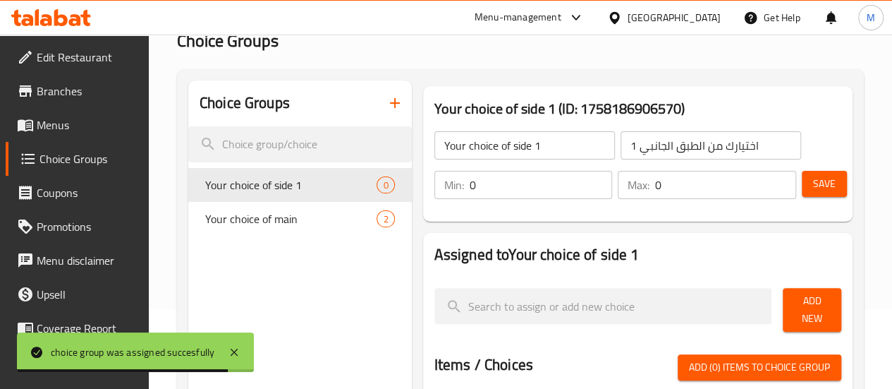
click at [484, 188] on input "0" at bounding box center [541, 185] width 143 height 28
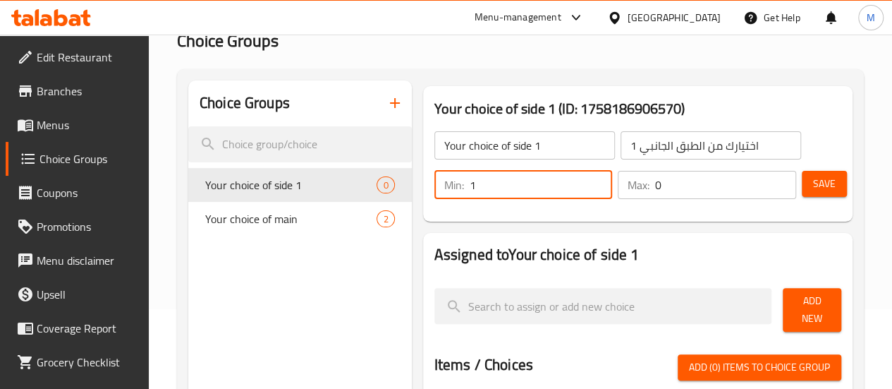
type input "1"
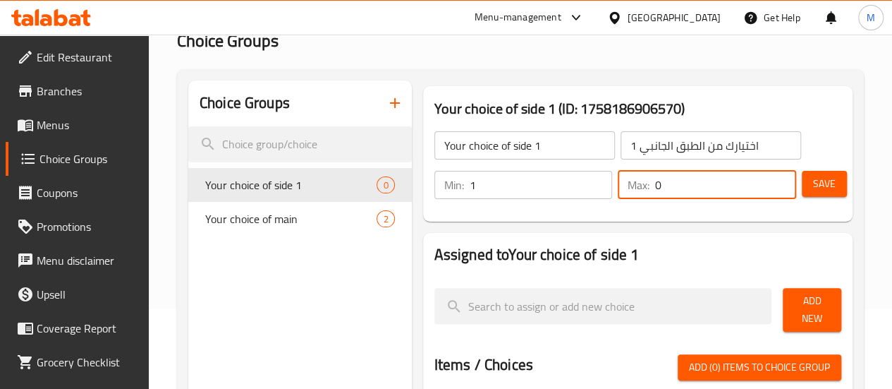
click at [694, 176] on input "0" at bounding box center [725, 185] width 141 height 28
type input "1"
click at [718, 214] on div "Your choice of side 1 ​ اختيارك من الطبق الجانبي 1 ​ Min: 1 ​ Max: 1 ​ Save" at bounding box center [638, 165] width 418 height 102
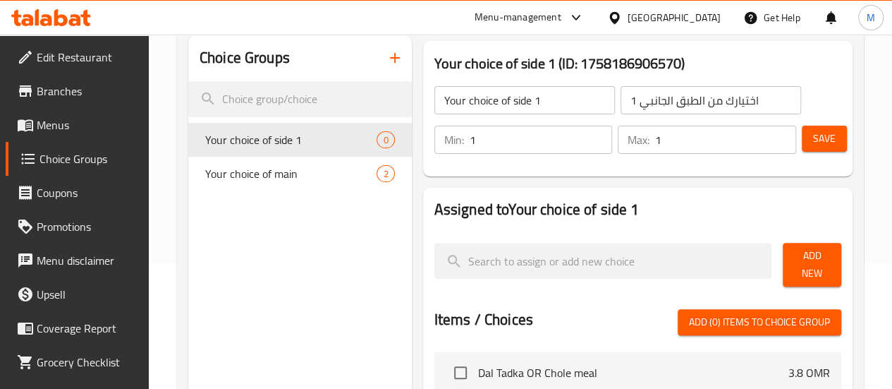
scroll to position [126, 0]
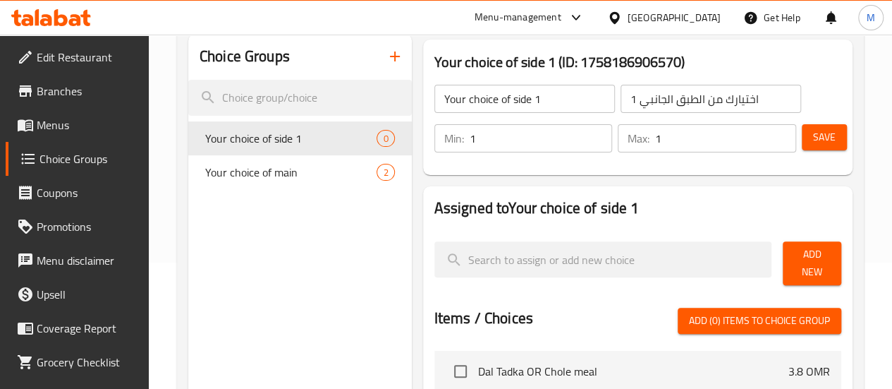
click at [795, 262] on span "Add New" at bounding box center [812, 262] width 36 height 35
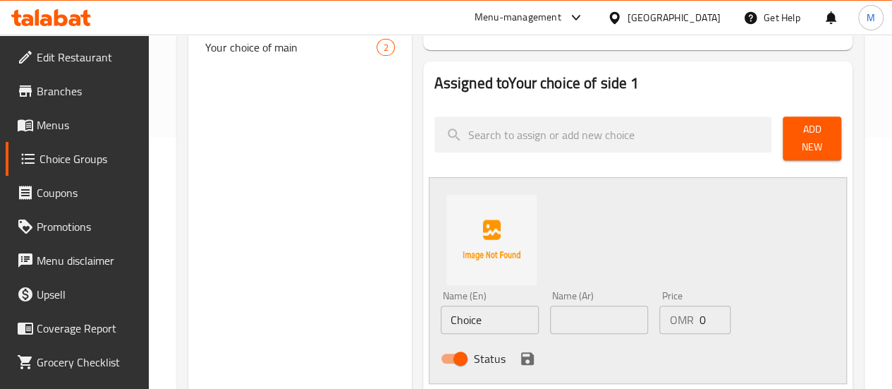
scroll to position [252, 0]
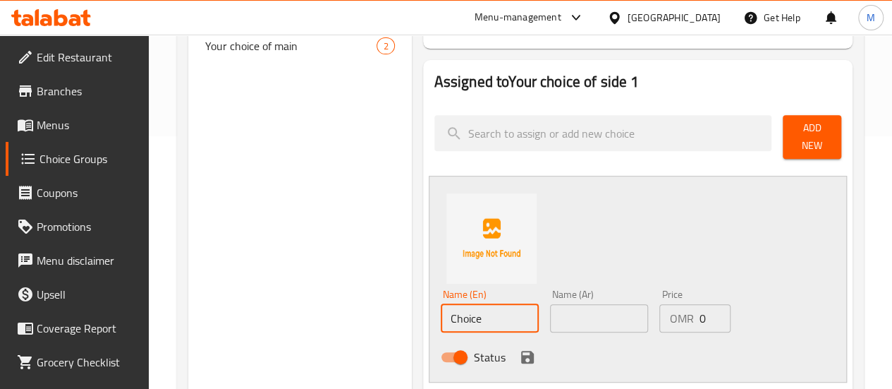
drag, startPoint x: 439, startPoint y: 307, endPoint x: 296, endPoint y: 305, distance: 142.5
click at [296, 305] on div "Choice Groups Your choice of side 1 0 Your choice of main 2 Your choice of side…" at bounding box center [523, 347] width 670 height 878
paste input "[DEMOGRAPHIC_DATA] Rice OR 2 Chapati"
drag, startPoint x: 444, startPoint y: 310, endPoint x: 535, endPoint y: 318, distance: 91.3
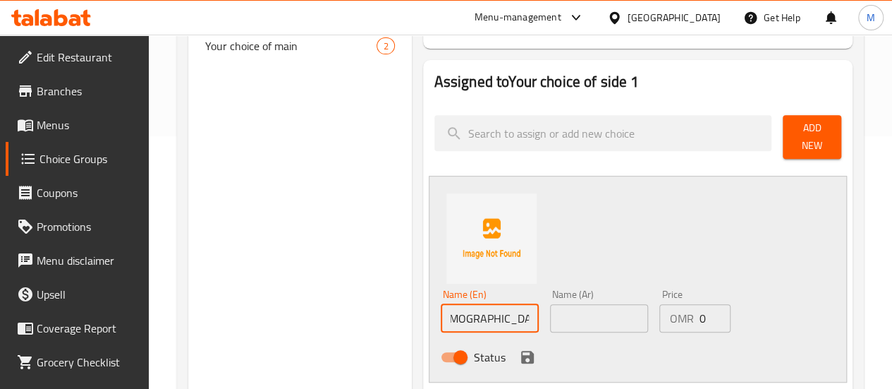
click at [535, 318] on div "Name (En) [PERSON_NAME] OR 2 Chapati Name (En) Name (Ar) Name (Ar) Price OMR 0 …" at bounding box center [599, 329] width 329 height 92
type input "[PERSON_NAME]"
click at [554, 315] on input "text" at bounding box center [599, 318] width 98 height 28
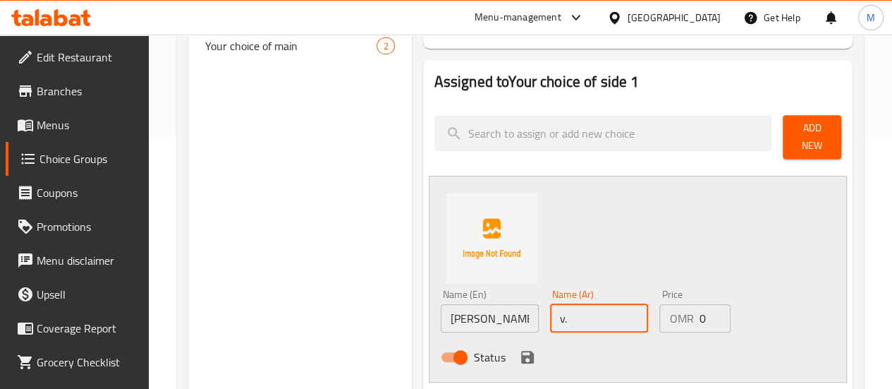
type input "v"
type input "[PERSON_NAME]"
click at [537, 338] on div "Status" at bounding box center [599, 357] width 329 height 38
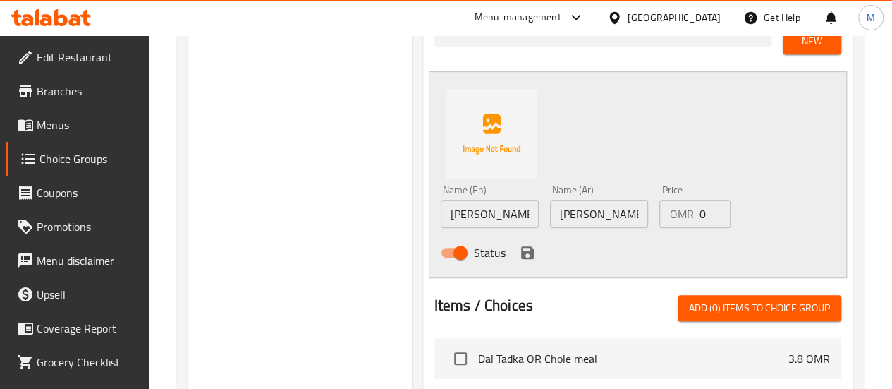
scroll to position [358, 0]
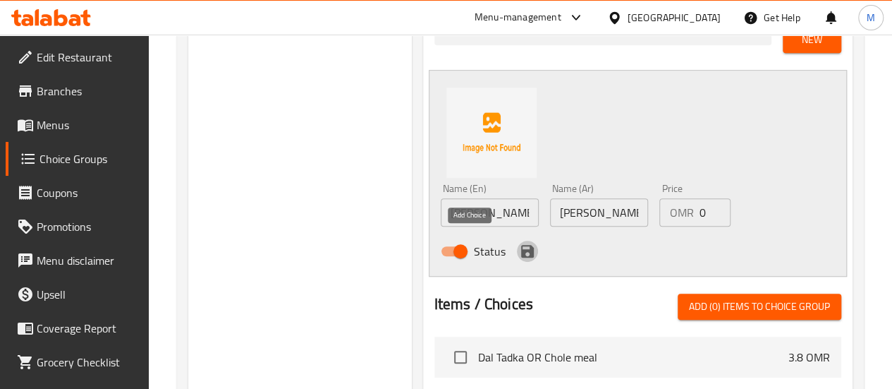
click at [521, 245] on icon "save" at bounding box center [527, 251] width 13 height 13
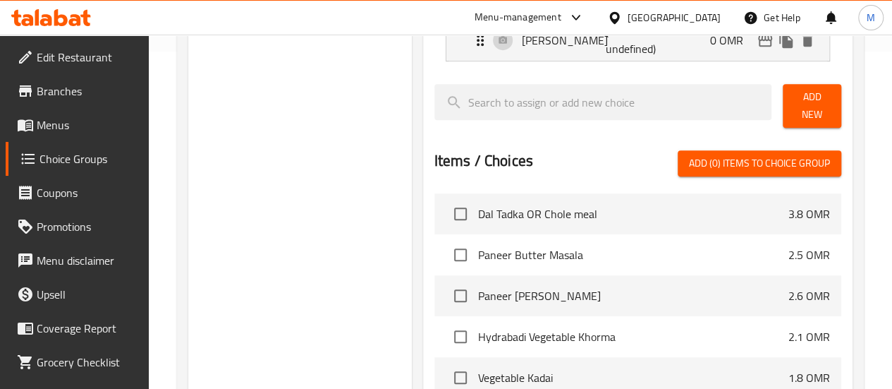
scroll to position [336, 0]
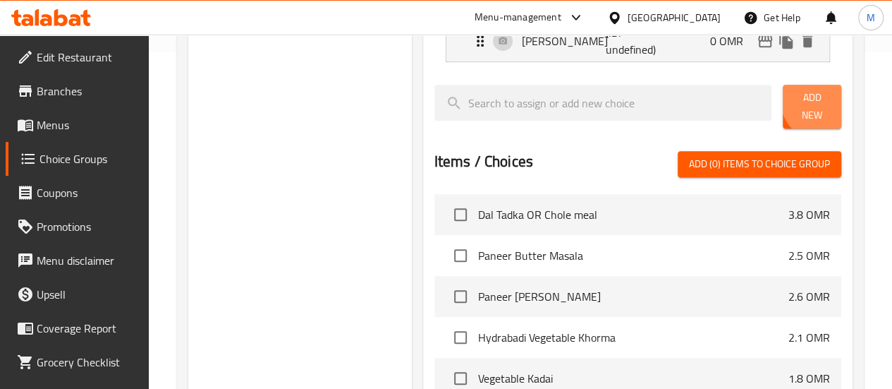
click at [816, 103] on span "Add New" at bounding box center [812, 106] width 36 height 35
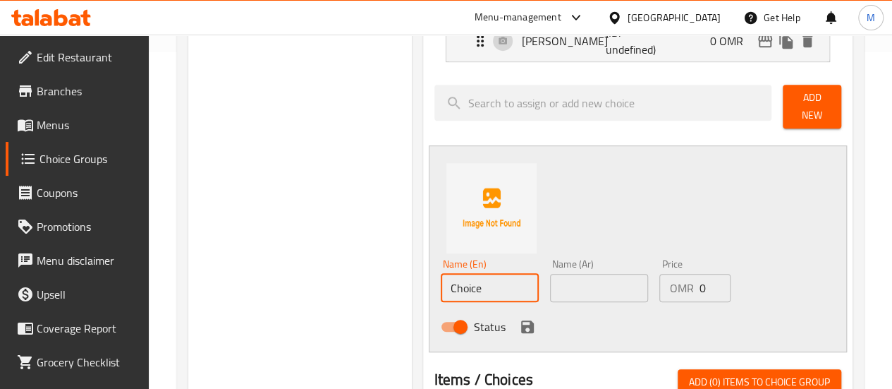
click at [441, 284] on input "Choice" at bounding box center [490, 288] width 98 height 28
drag, startPoint x: 436, startPoint y: 280, endPoint x: 353, endPoint y: 286, distance: 83.4
click at [353, 286] on div "Choice Groups Your choice of side 1 0 Your choice of main 2 Your choice of side…" at bounding box center [523, 290] width 670 height 932
paste input "2 Chapati"
type input "2 Chapati"
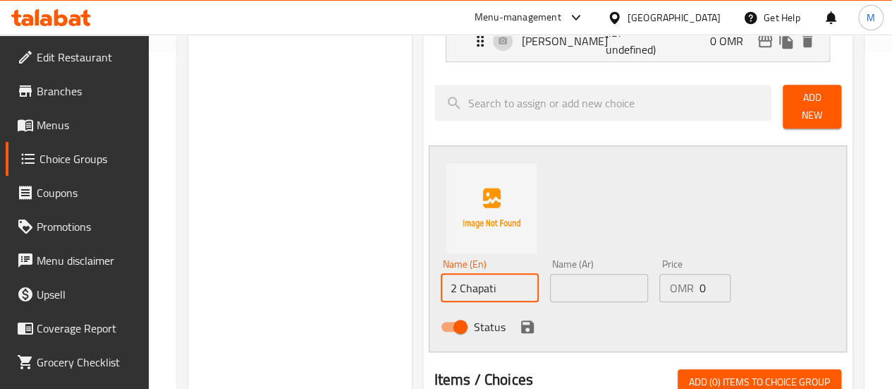
click at [550, 278] on input "text" at bounding box center [599, 288] width 98 height 28
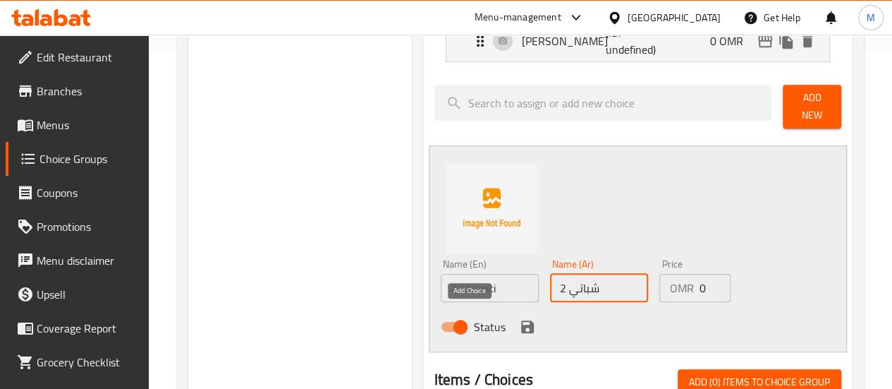
type input "2 شباتي"
click at [519, 318] on icon "save" at bounding box center [527, 326] width 17 height 17
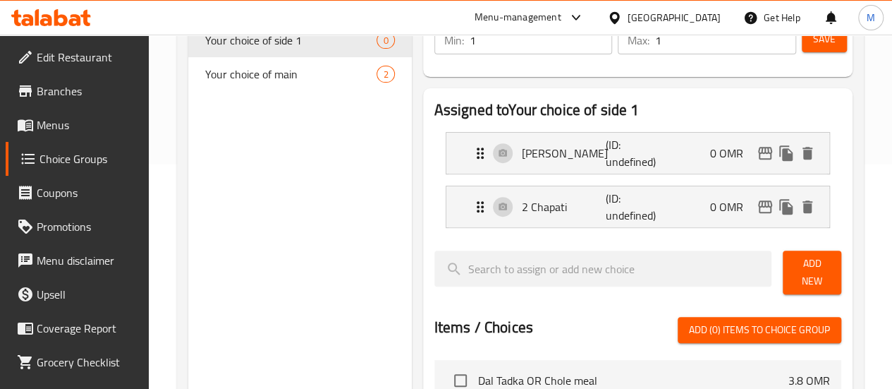
scroll to position [221, 0]
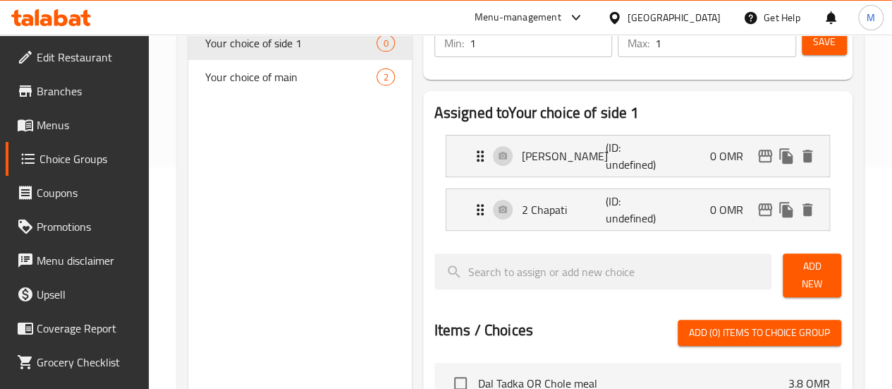
click at [829, 46] on span "Save" at bounding box center [824, 42] width 23 height 18
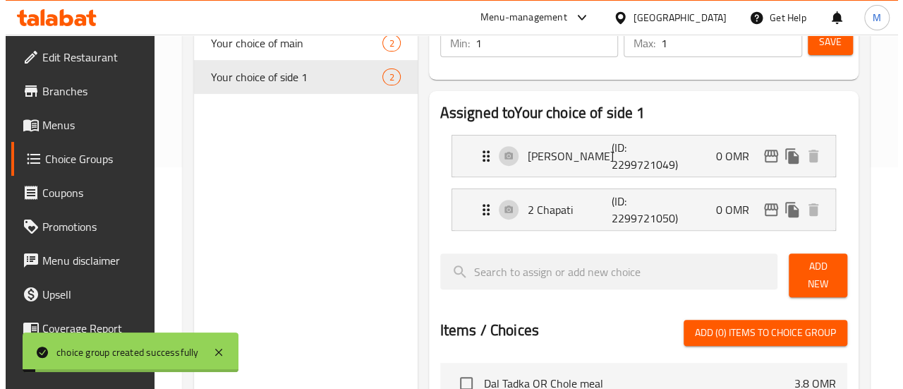
scroll to position [570, 0]
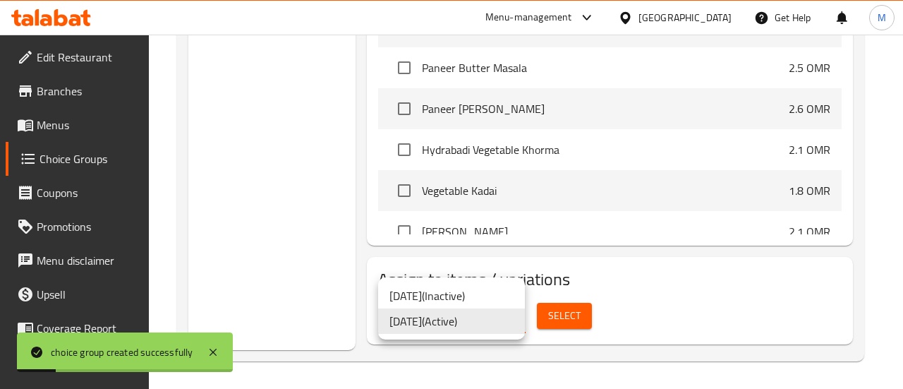
click at [561, 313] on div at bounding box center [451, 194] width 903 height 389
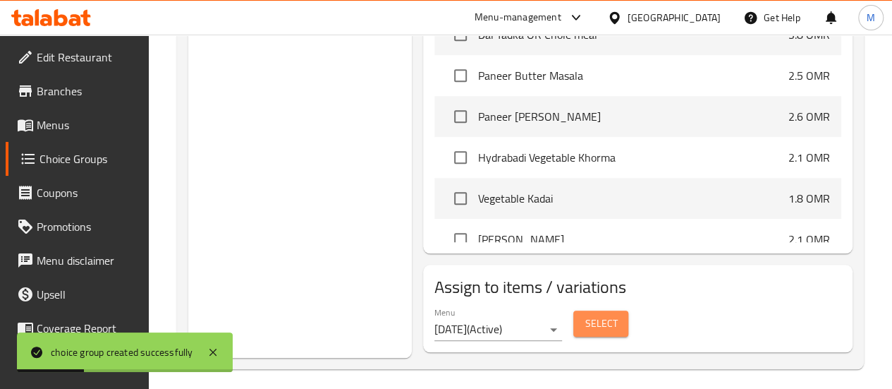
click at [585, 315] on span "Select" at bounding box center [601, 324] width 32 height 18
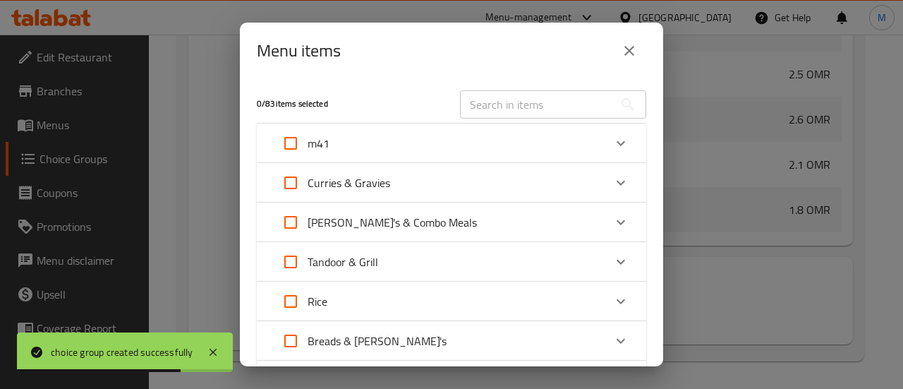
click at [291, 147] on input "Expand" at bounding box center [291, 143] width 34 height 34
checkbox input "true"
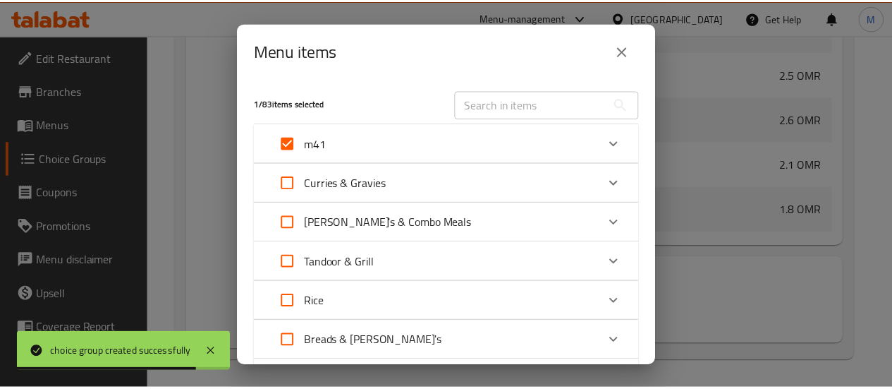
scroll to position [250, 0]
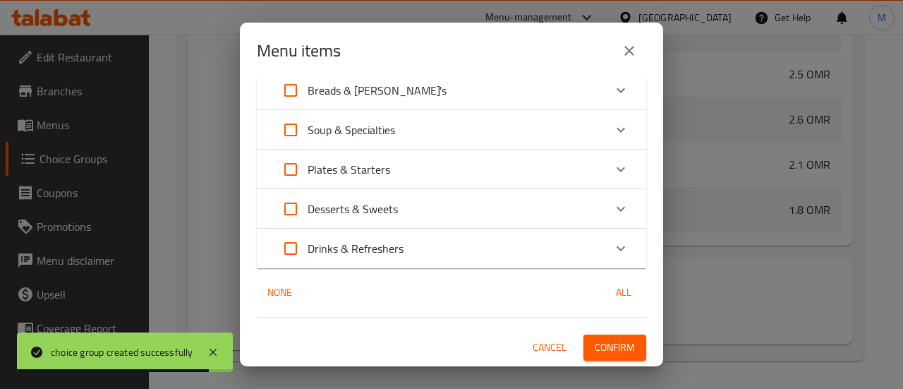
click at [606, 341] on span "Confirm" at bounding box center [614, 347] width 40 height 18
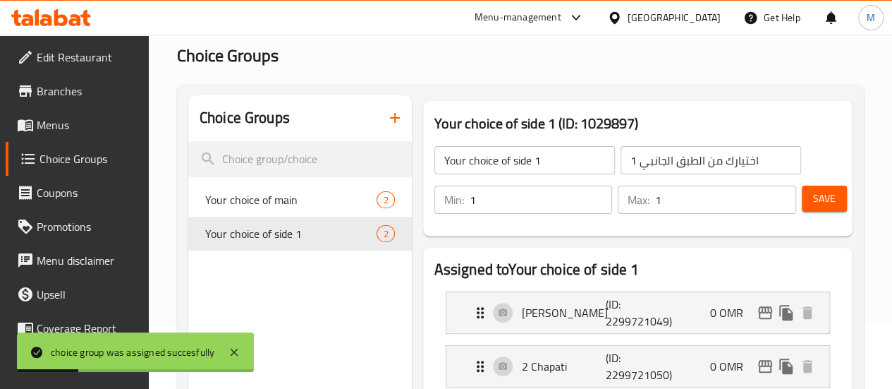
scroll to position [63, 0]
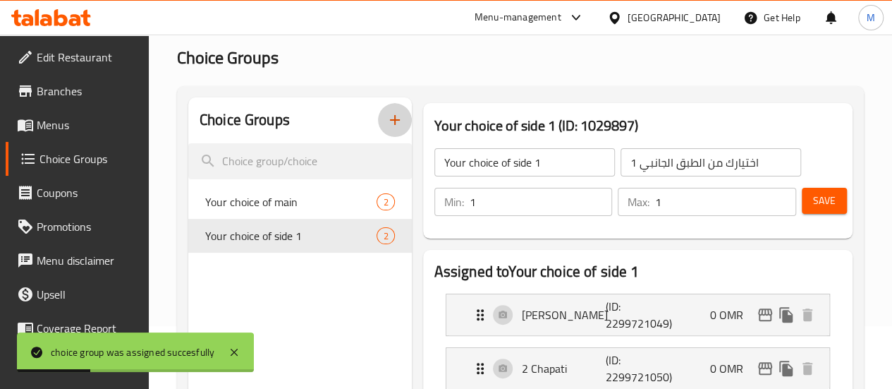
click at [386, 123] on icon "button" at bounding box center [394, 119] width 17 height 17
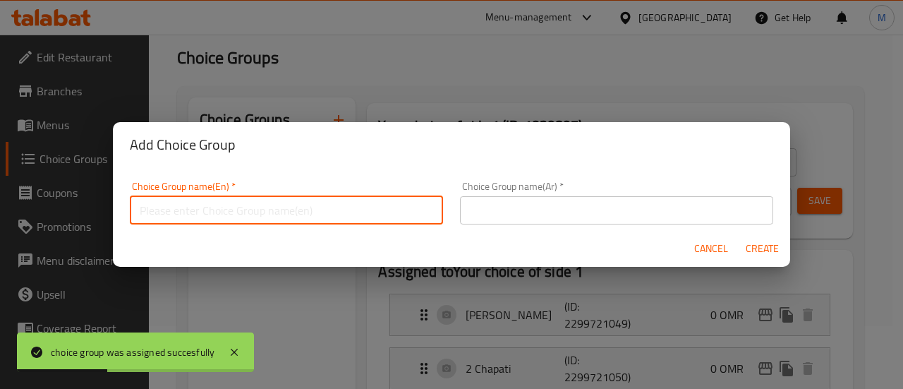
click at [357, 208] on input "text" at bounding box center [286, 210] width 313 height 28
type input "Your choice of side 2"
click at [528, 223] on input "text" at bounding box center [616, 210] width 313 height 28
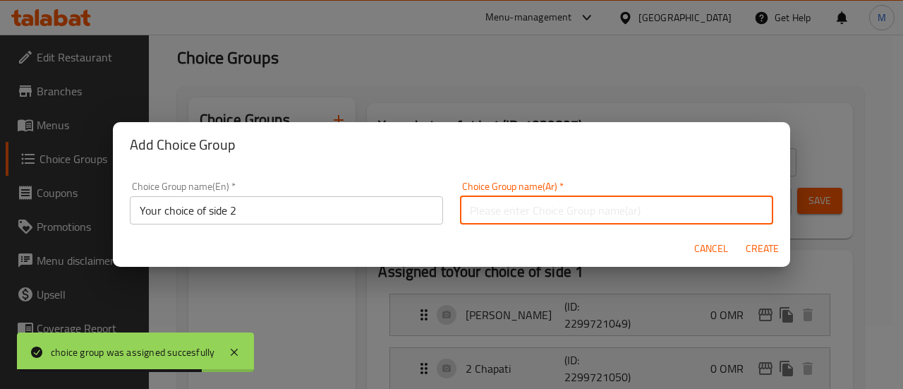
type input "اختيارك من الطبق الجانبي 2"
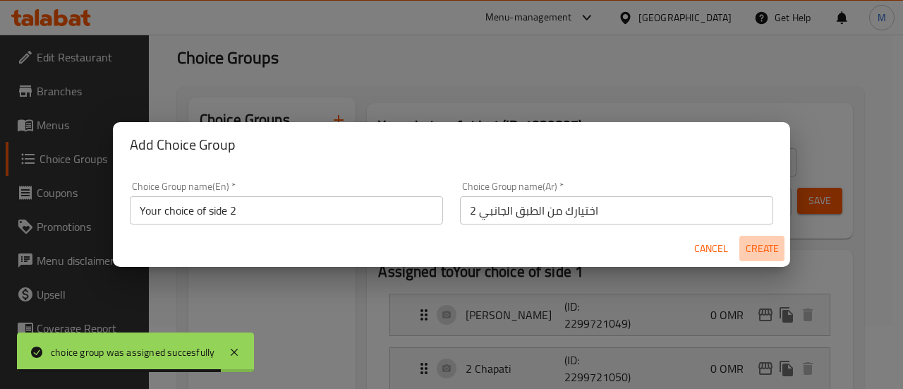
click at [760, 248] on span "Create" at bounding box center [762, 249] width 34 height 18
type input "Your choice of side 2"
type input "اختيارك من الطبق الجانبي 2"
type input "0"
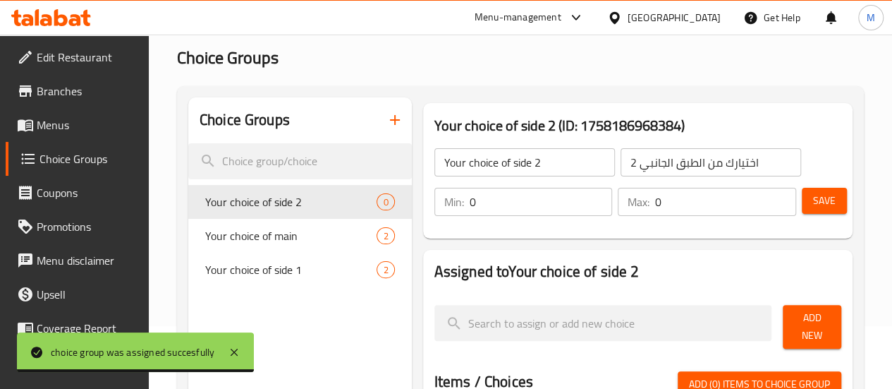
click at [470, 209] on input "0" at bounding box center [541, 202] width 143 height 28
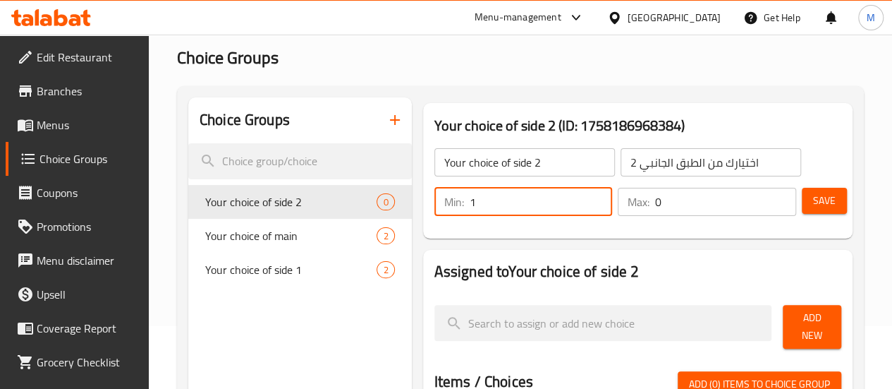
type input "1"
click at [668, 196] on input "0" at bounding box center [725, 202] width 141 height 28
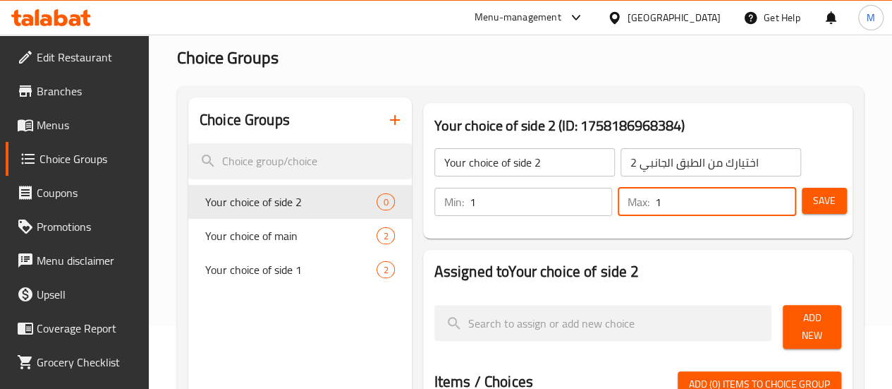
type input "1"
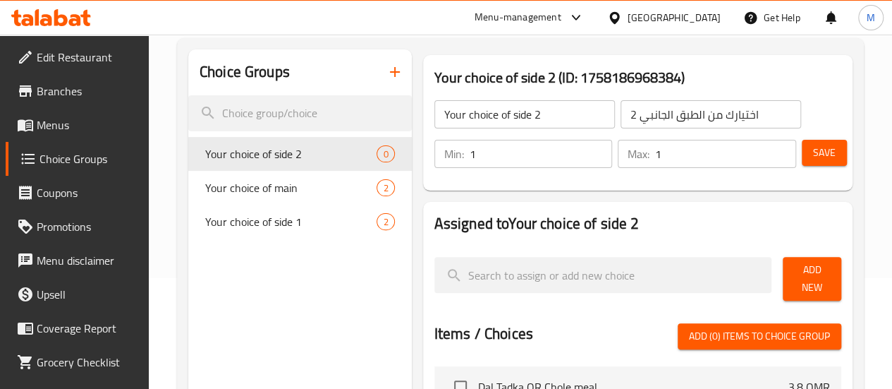
scroll to position [115, 0]
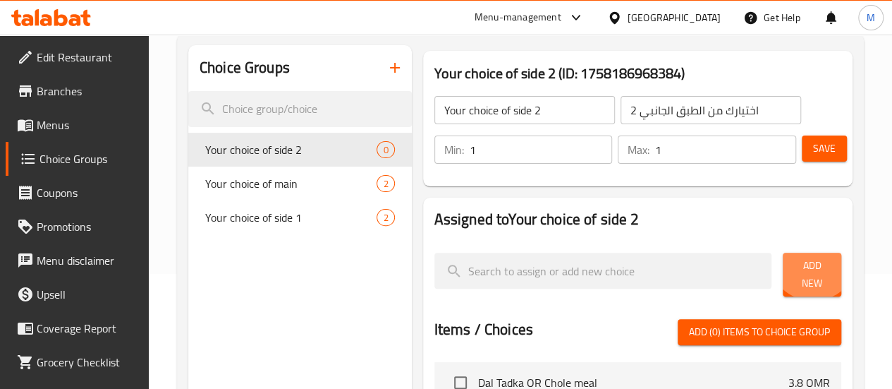
click at [804, 260] on button "Add New" at bounding box center [812, 274] width 59 height 44
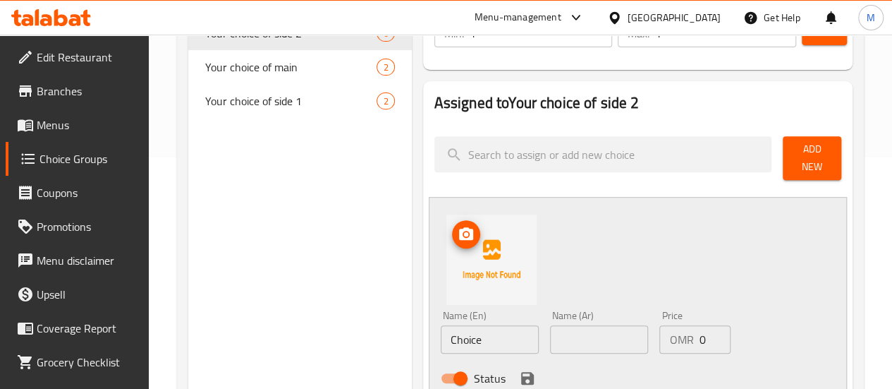
scroll to position [232, 0]
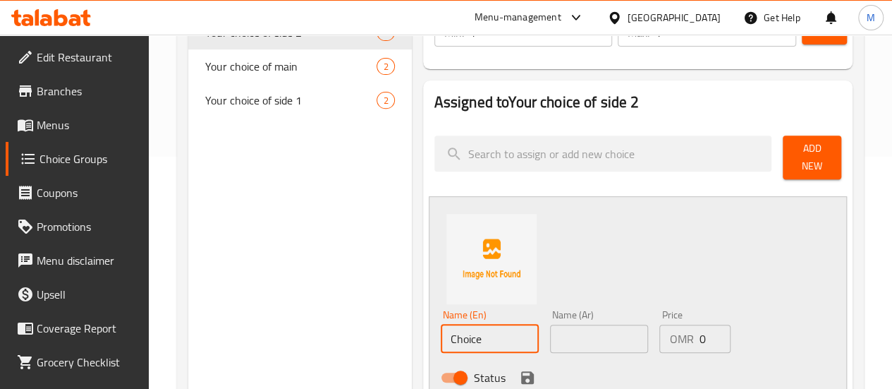
drag, startPoint x: 443, startPoint y: 326, endPoint x: 361, endPoint y: 331, distance: 82.0
click at [417, 331] on div "Assigned to Your choice of side 2 Add New Name (En) Choice Name (En) Name (Ar) …" at bounding box center [637, 391] width 441 height 633
paste input "Small Desert"
type input "Small Desert"
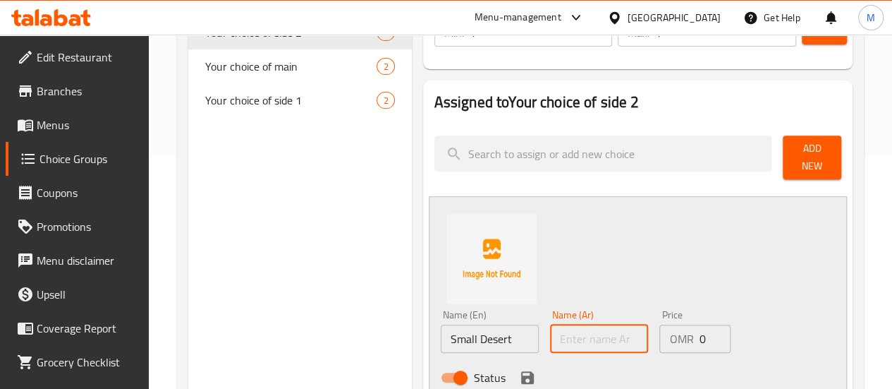
click at [554, 327] on input "text" at bounding box center [599, 338] width 98 height 28
type input "p"
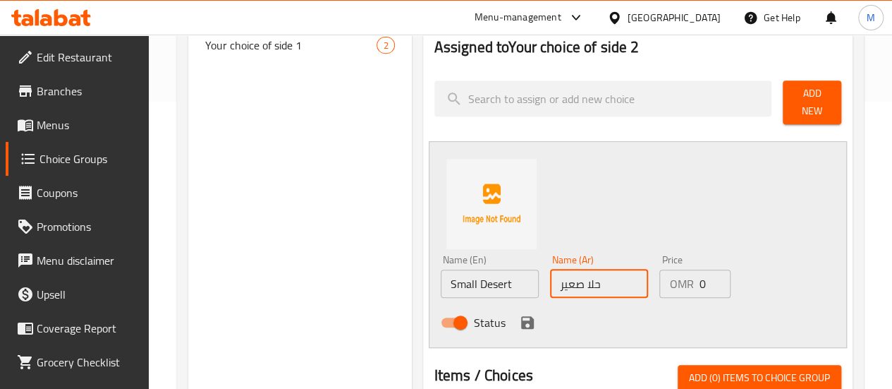
scroll to position [288, 0]
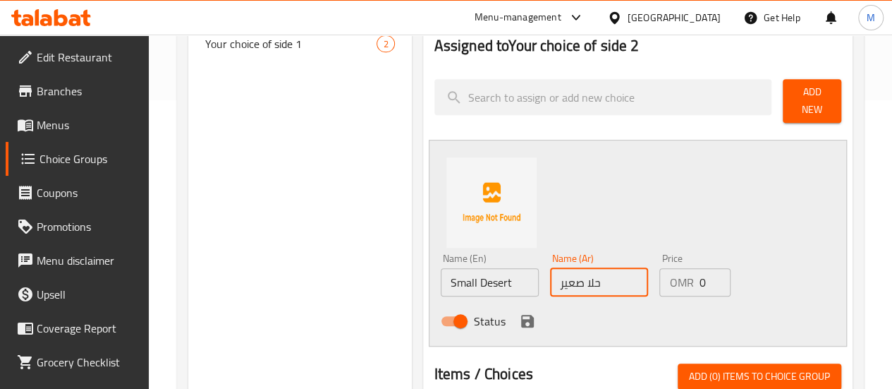
type input "حلا صعير"
click at [521, 315] on icon "save" at bounding box center [527, 321] width 13 height 13
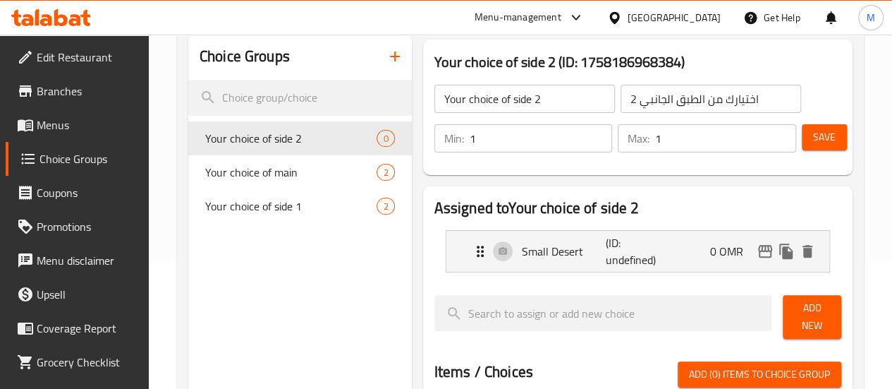
scroll to position [124, 0]
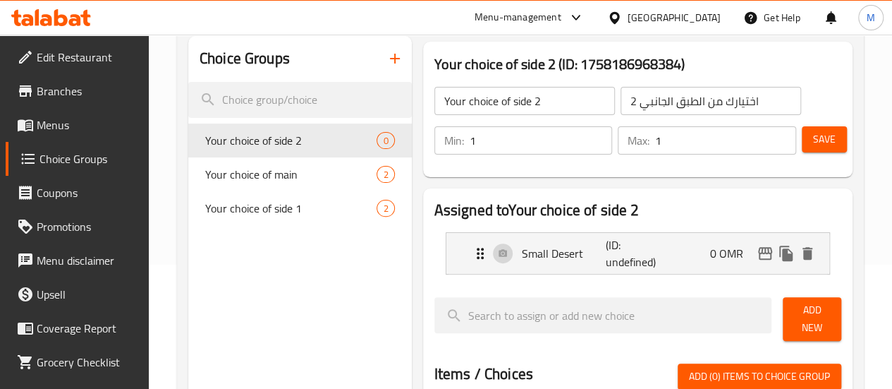
click at [823, 138] on span "Save" at bounding box center [824, 139] width 23 height 18
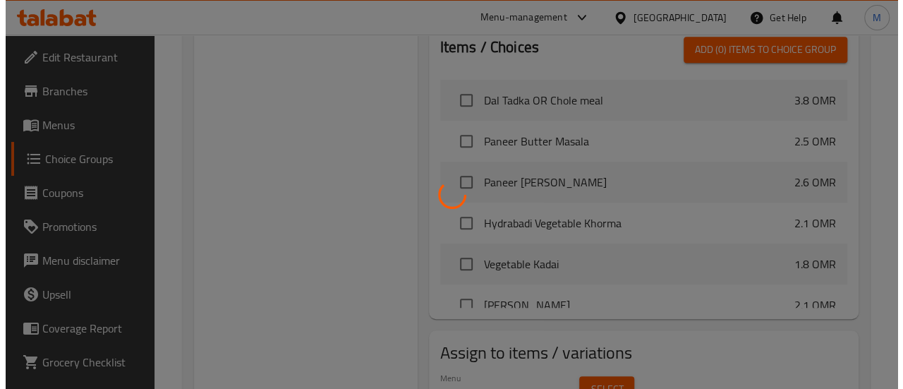
scroll to position [516, 0]
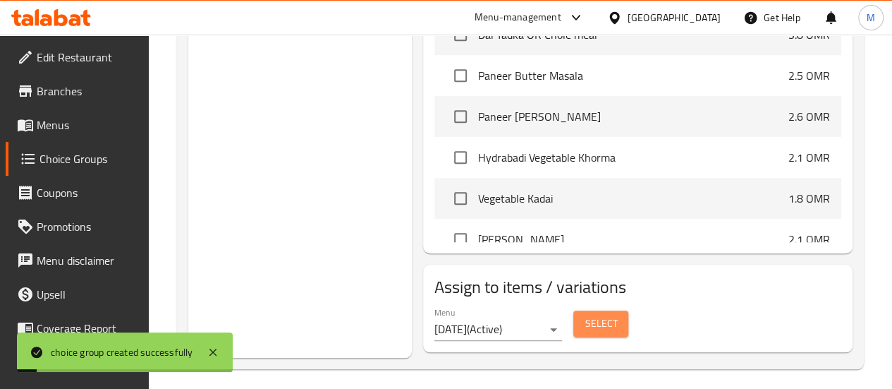
click at [585, 315] on span "Select" at bounding box center [601, 324] width 32 height 18
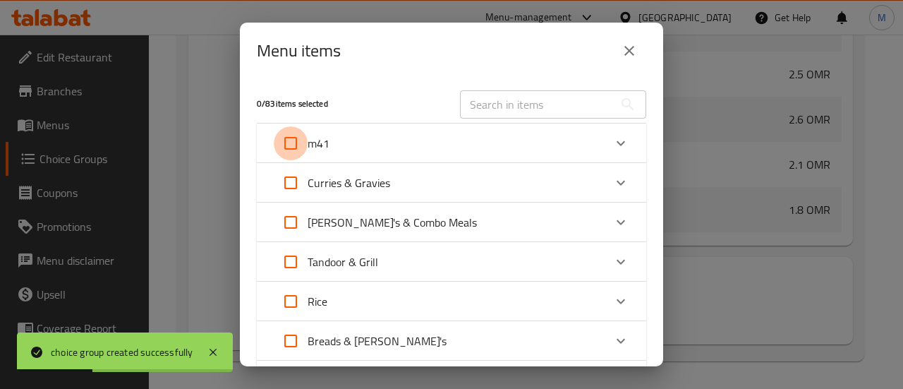
click at [283, 143] on input "Expand" at bounding box center [291, 143] width 34 height 34
checkbox input "true"
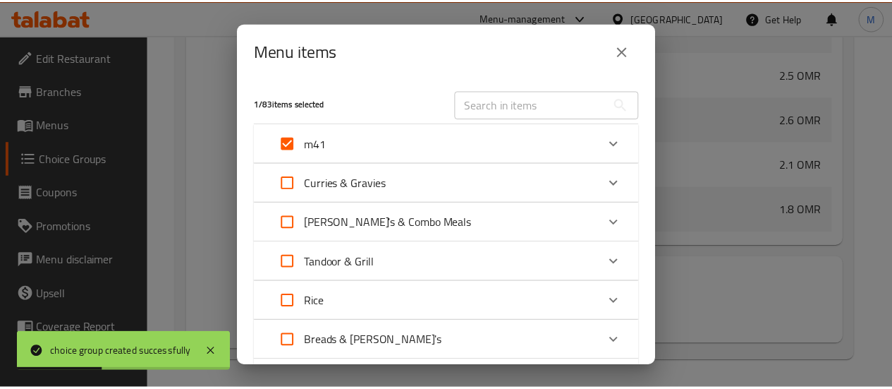
scroll to position [250, 0]
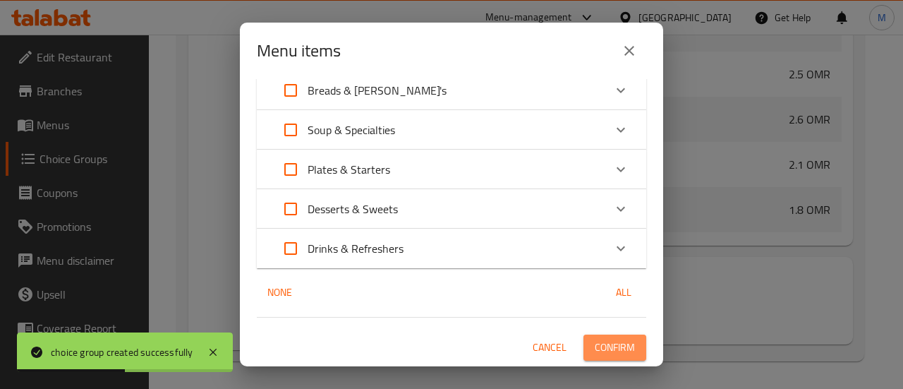
click at [602, 348] on span "Confirm" at bounding box center [614, 347] width 40 height 18
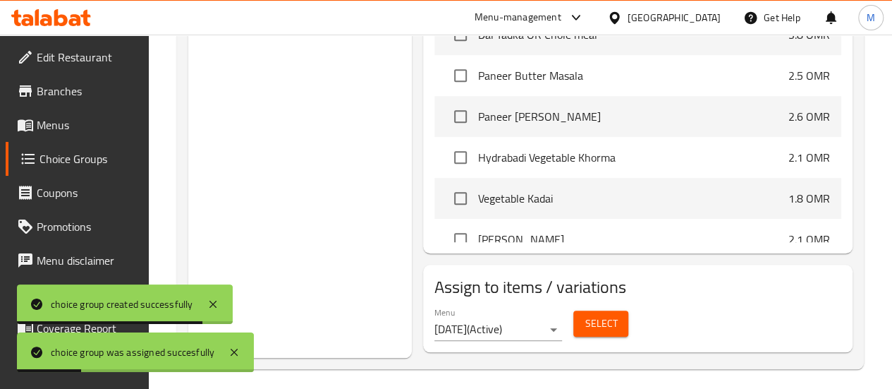
scroll to position [0, 0]
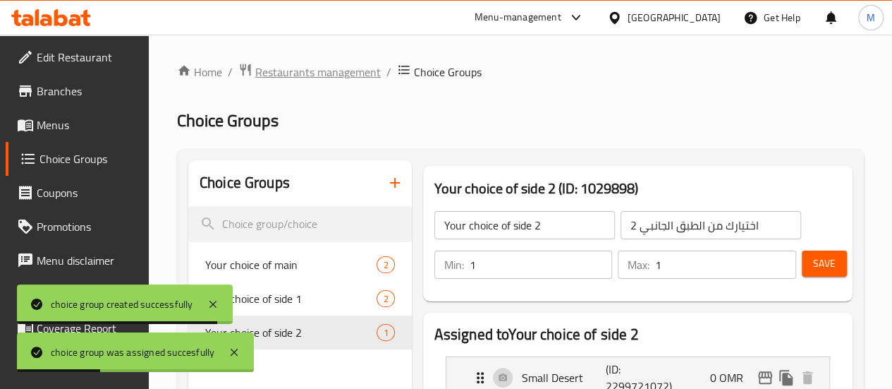
click at [299, 78] on span "Restaurants management" at bounding box center [318, 71] width 126 height 17
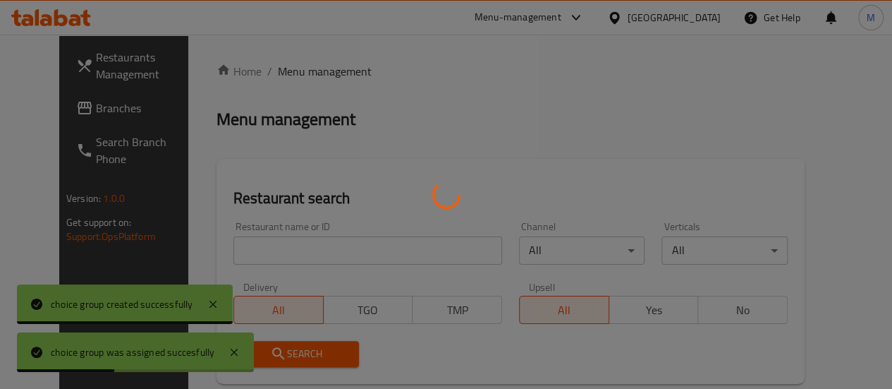
click at [282, 253] on div at bounding box center [446, 194] width 892 height 389
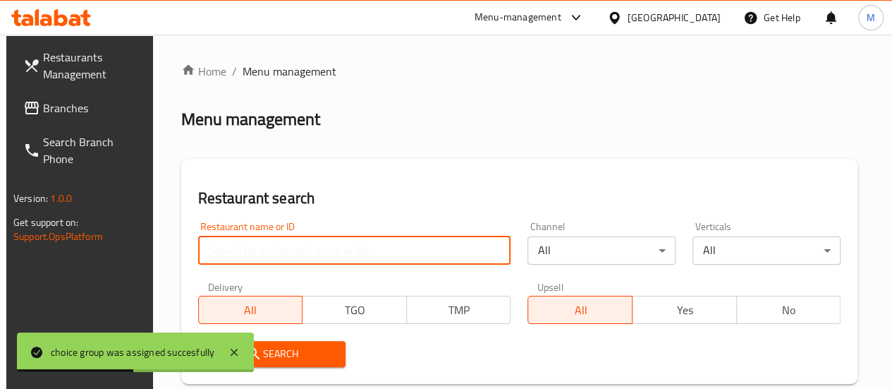
click at [254, 245] on input "search" at bounding box center [354, 250] width 313 height 28
paste input "Gravy and Grills, MBD"
click button "Search" at bounding box center [272, 354] width 148 height 26
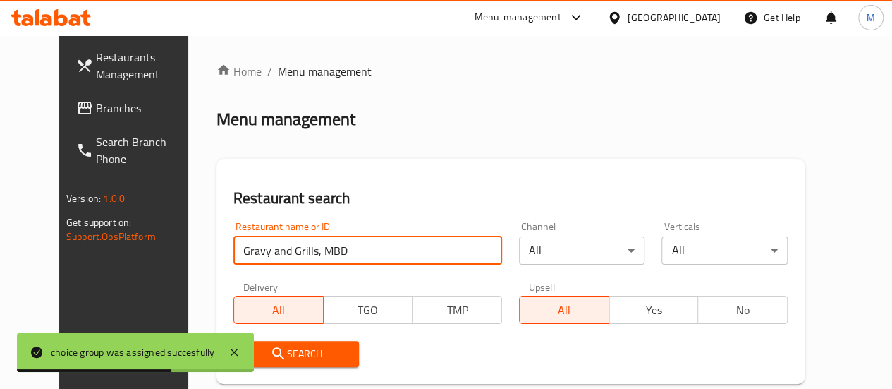
drag, startPoint x: 276, startPoint y: 249, endPoint x: 326, endPoint y: 255, distance: 49.8
click at [326, 255] on input "Gravy and Grills, MBD" at bounding box center [367, 250] width 269 height 28
type input "Gravy and Grills"
click button "Search" at bounding box center [296, 354] width 126 height 26
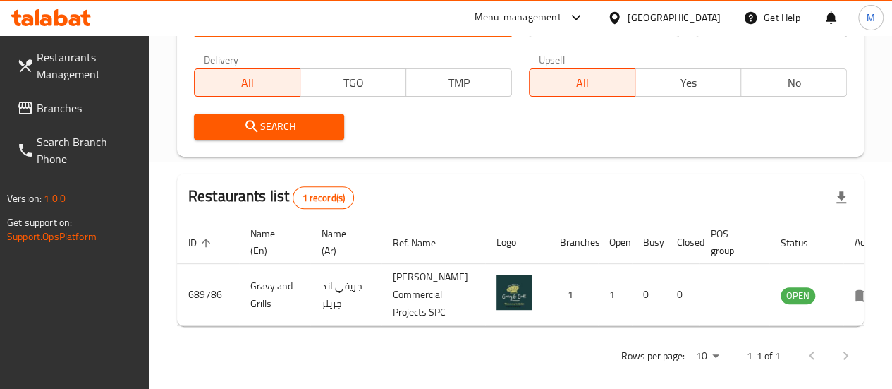
scroll to position [228, 0]
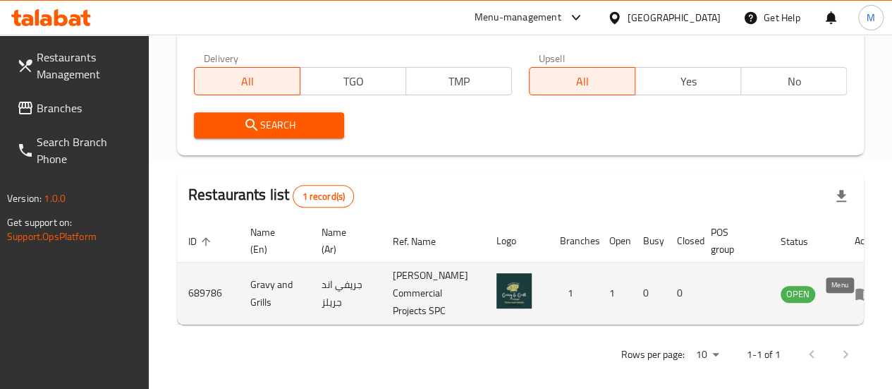
click at [855, 302] on icon "enhanced table" at bounding box center [863, 293] width 17 height 17
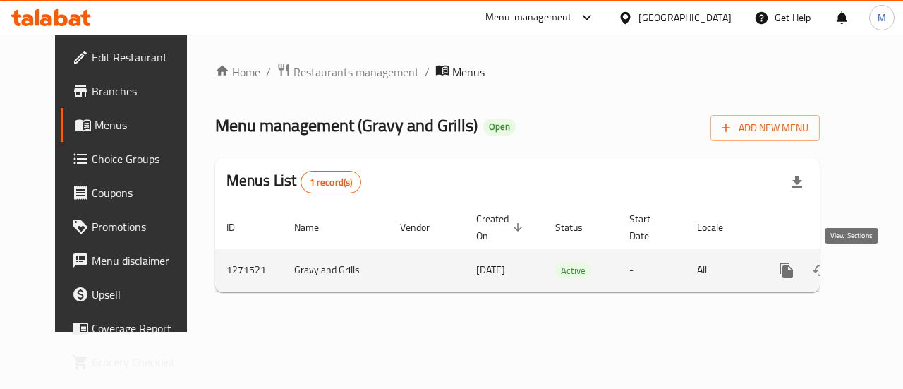
click at [882, 272] on icon "enhanced table" at bounding box center [888, 270] width 13 height 13
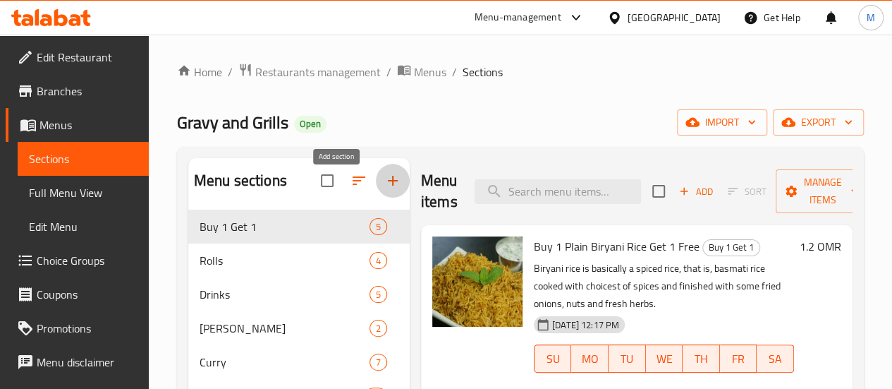
click at [384, 188] on icon "button" at bounding box center [392, 180] width 17 height 17
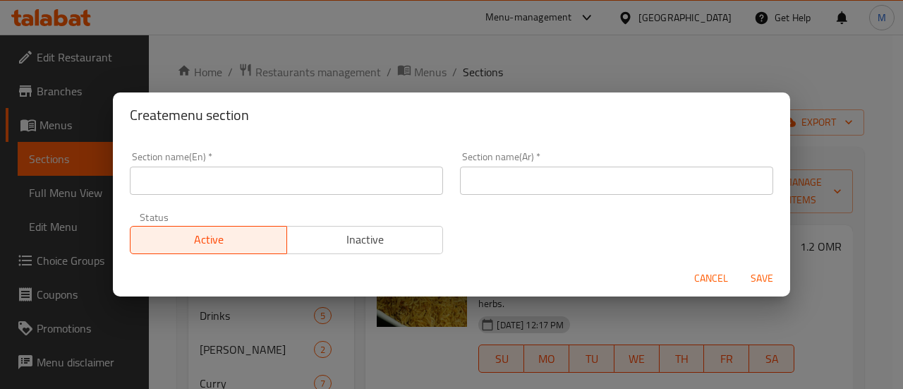
click at [328, 184] on input "text" at bounding box center [286, 180] width 313 height 28
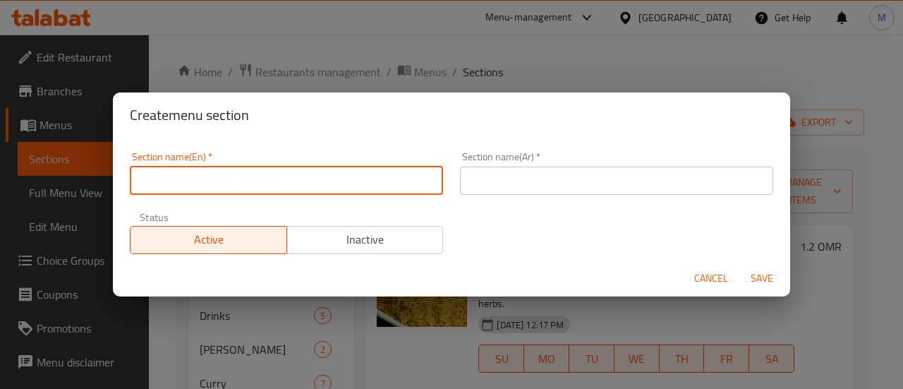
type input "m41"
click at [494, 166] on div "Section name(Ar)   * Section name(Ar) *" at bounding box center [616, 173] width 313 height 43
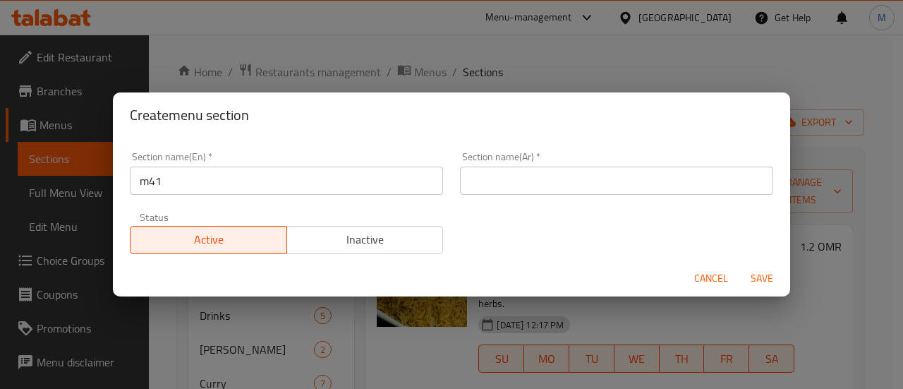
click at [498, 178] on input "text" at bounding box center [616, 180] width 313 height 28
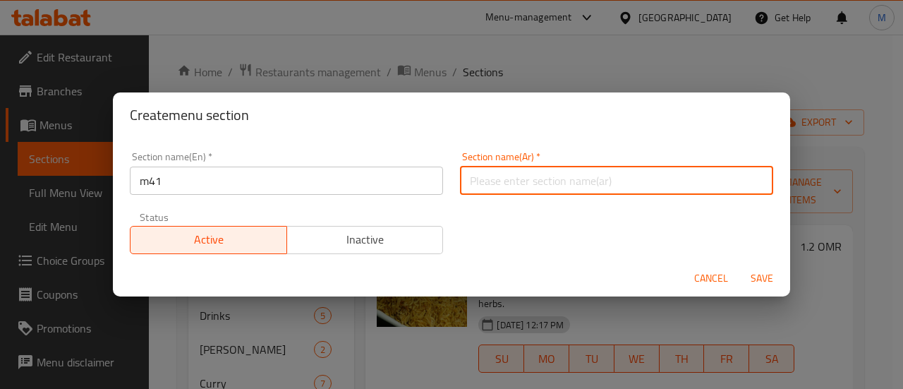
type input "م41"
click at [764, 279] on span "Save" at bounding box center [762, 278] width 34 height 18
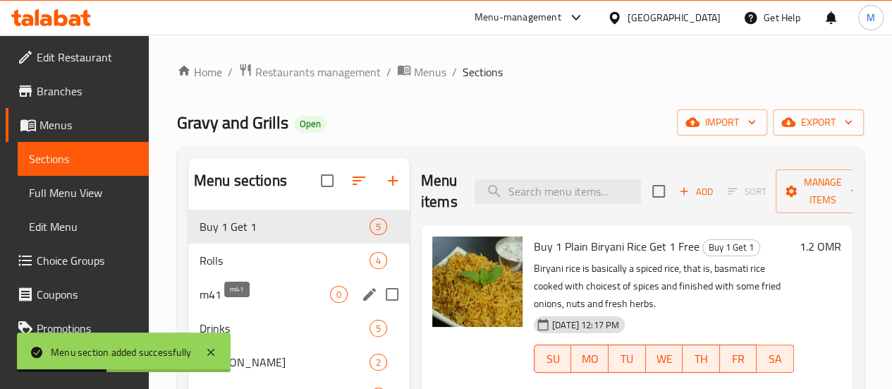
click at [247, 303] on span "m41" at bounding box center [265, 294] width 130 height 17
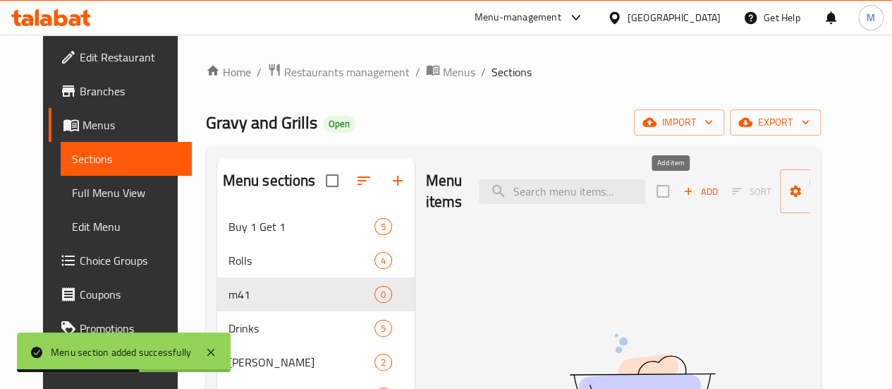
click at [681, 192] on span "Add" at bounding box center [700, 191] width 38 height 16
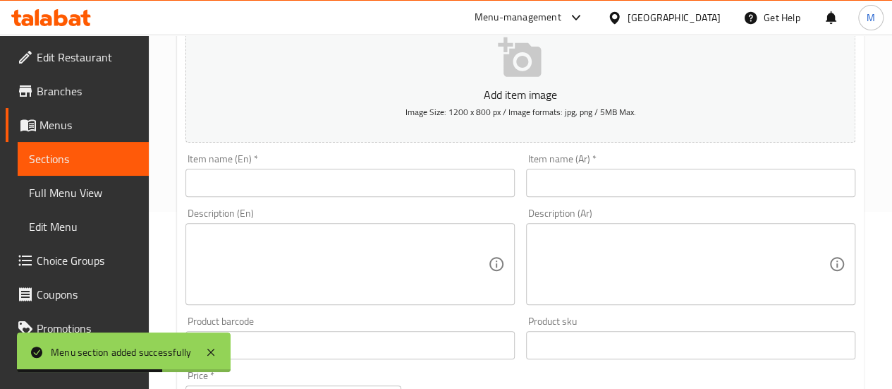
scroll to position [182, 0]
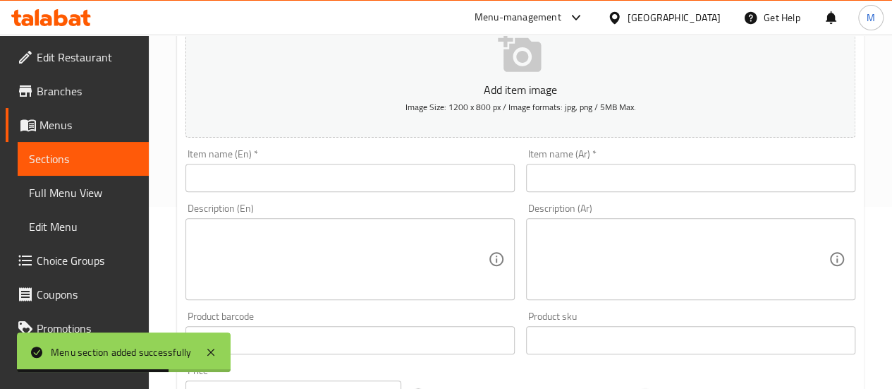
click at [250, 240] on textarea at bounding box center [341, 259] width 293 height 67
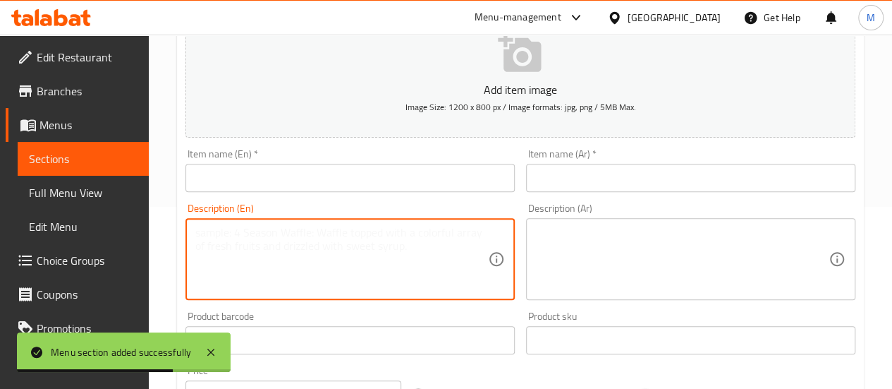
paste textarea "Butter Chicken + Butter Naan+ Mango Lassi"
type textarea "Butter Chicken + Butter Naan+ Mango Lassi"
click at [223, 174] on input "text" at bounding box center [349, 178] width 329 height 28
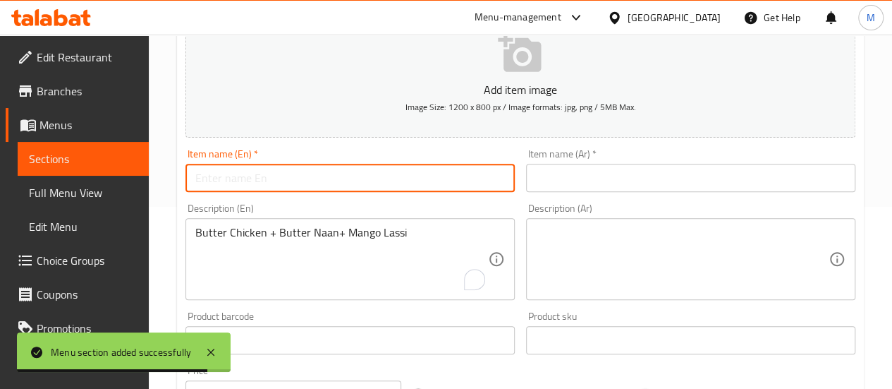
paste input "Butter Chicken + Butter Naan+ Mango Lassi"
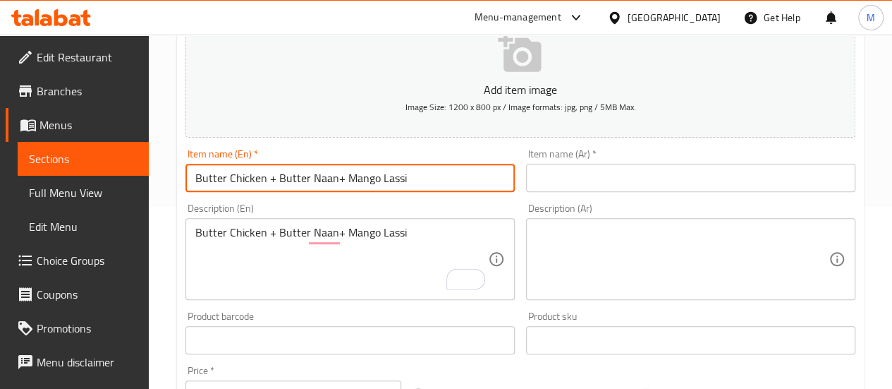
drag, startPoint x: 272, startPoint y: 176, endPoint x: 462, endPoint y: 177, distance: 190.4
click at [462, 177] on input "Butter Chicken + Butter Naan+ Mango Lassi" at bounding box center [349, 178] width 329 height 28
type input "Butter Chicken meal"
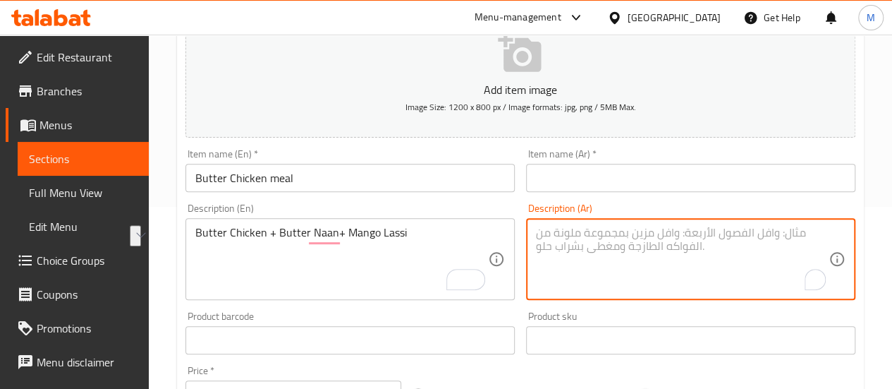
click at [599, 236] on textarea "To enrich screen reader interactions, please activate Accessibility in Grammarl…" at bounding box center [682, 259] width 293 height 67
paste textarea "دجاج بالزبدة + نان بالزبدة + مانجو لاسي"
drag, startPoint x: 660, startPoint y: 230, endPoint x: 752, endPoint y: 238, distance: 92.1
click at [752, 238] on textarea "دجاج بالزبدة + نان بالزبدة + مانجو لاسي" at bounding box center [682, 259] width 293 height 67
type textarea "دجاج بالزبدة + نان بالزبدة + مانجو لاسي"
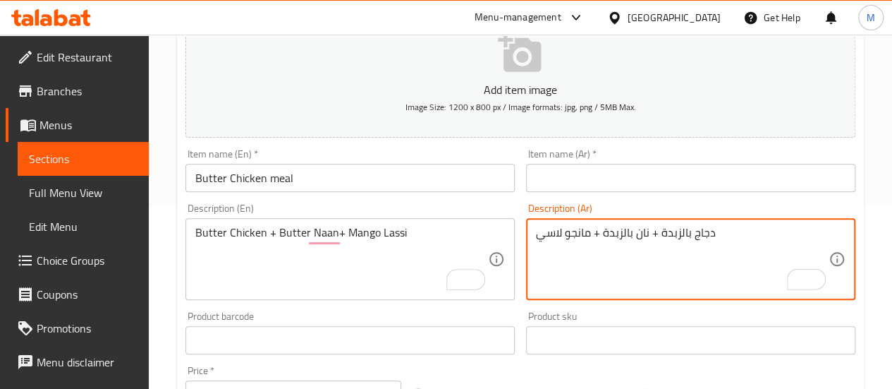
click at [654, 181] on input "text" at bounding box center [690, 178] width 329 height 28
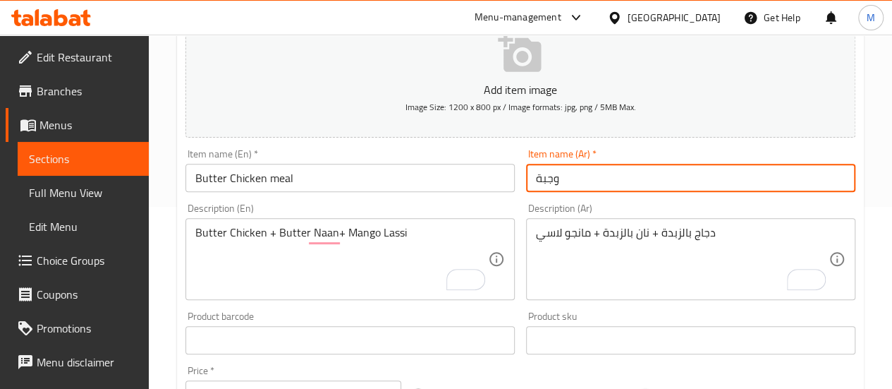
paste input "دجاج بالزبدة"
type input "وجبة دجاج بالزبدة"
click at [519, 310] on div "Product barcode Product barcode" at bounding box center [350, 332] width 341 height 54
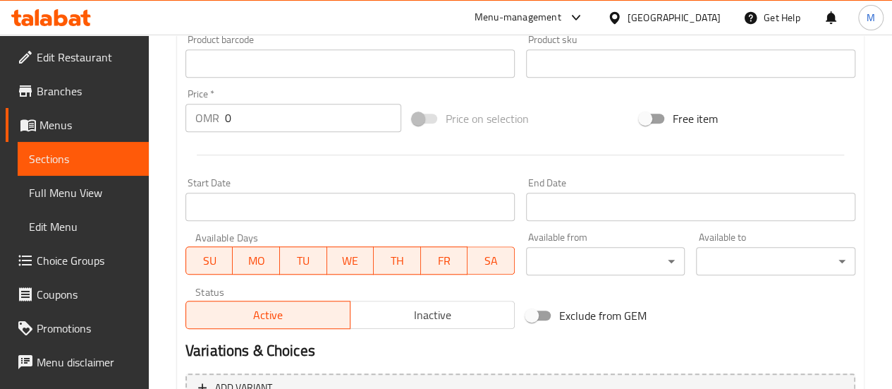
scroll to position [478, 0]
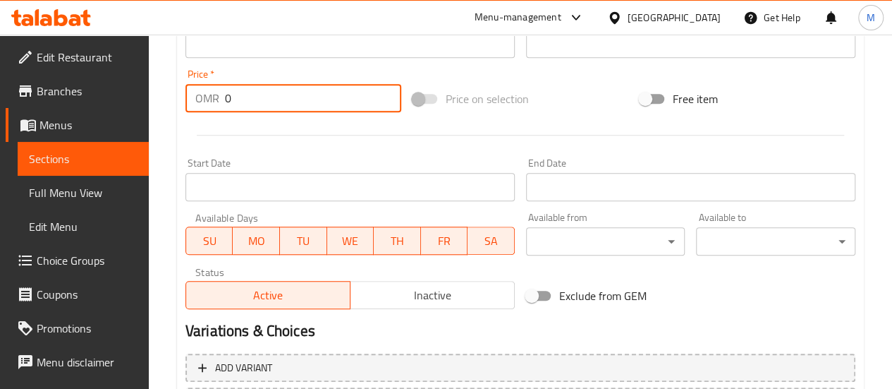
drag, startPoint x: 238, startPoint y: 98, endPoint x: 205, endPoint y: 101, distance: 33.3
click at [205, 101] on div "OMR 0 Price *" at bounding box center [293, 98] width 216 height 28
paste input "3"
type input "3"
click at [237, 132] on div at bounding box center [520, 135] width 681 height 35
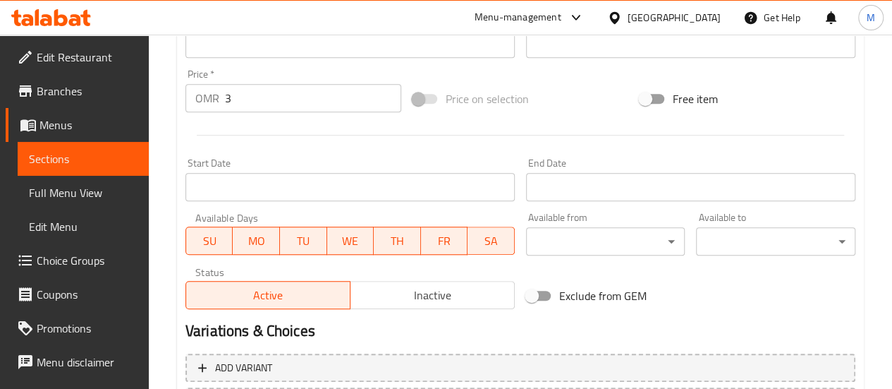
click at [253, 181] on input "Start Date" at bounding box center [349, 187] width 329 height 28
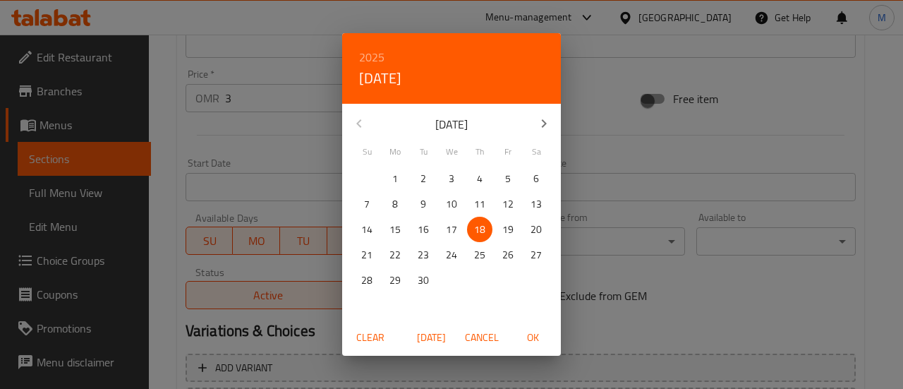
click at [542, 338] on span "OK" at bounding box center [533, 338] width 34 height 18
type input "[DATE]"
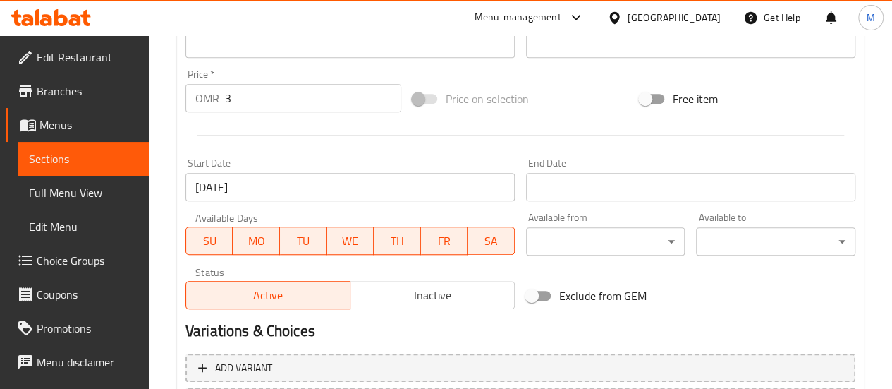
click at [532, 325] on h2 "Variations & Choices" at bounding box center [520, 330] width 670 height 21
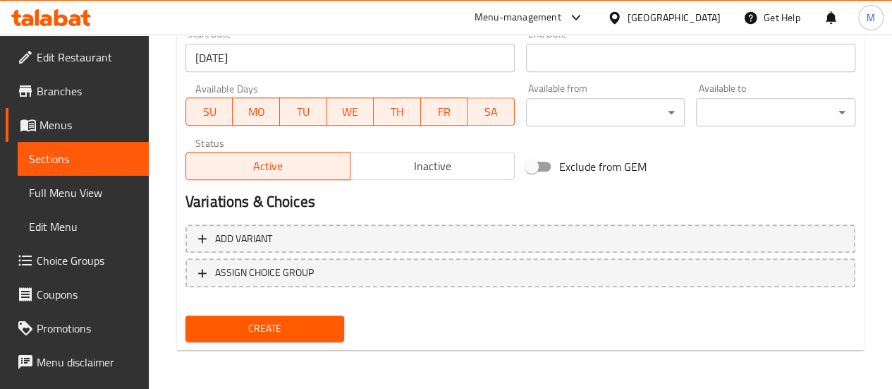
click at [302, 327] on span "Create" at bounding box center [265, 328] width 137 height 18
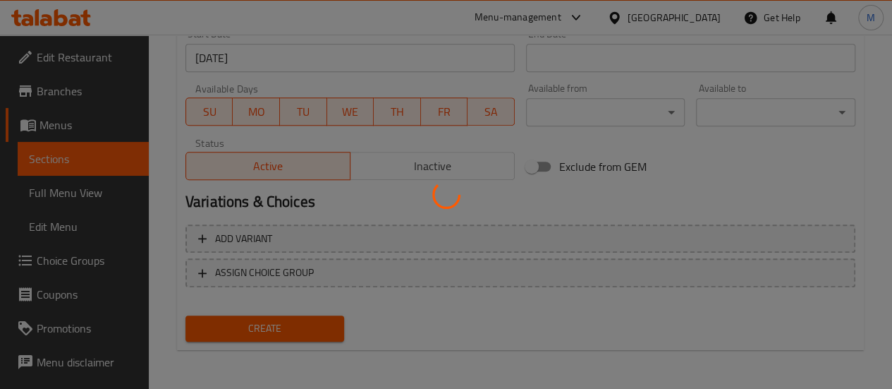
type input "0"
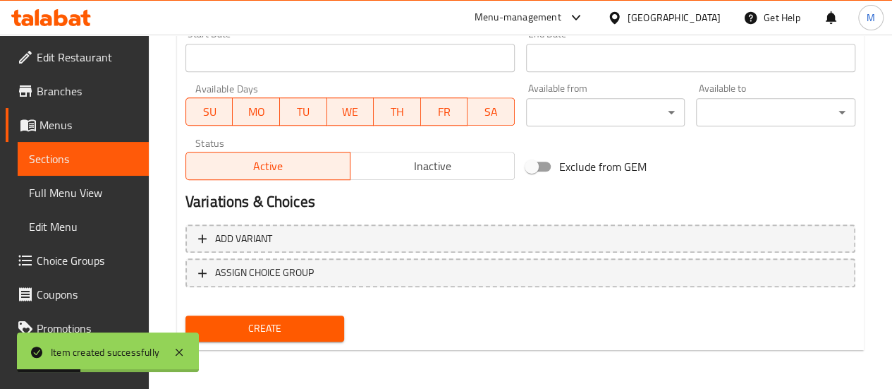
click at [59, 256] on span "Choice Groups" at bounding box center [87, 260] width 101 height 17
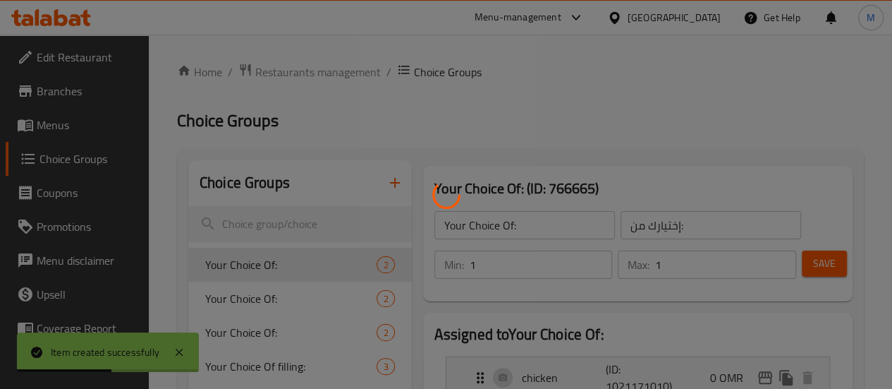
click at [337, 181] on div at bounding box center [446, 194] width 892 height 389
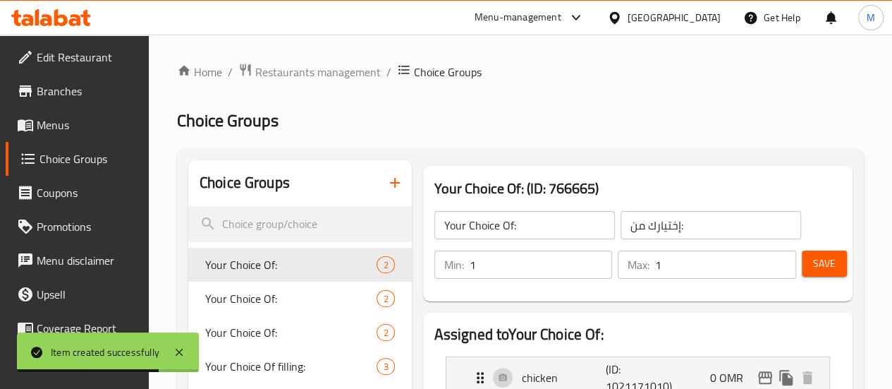
click at [386, 184] on icon "button" at bounding box center [394, 182] width 17 height 17
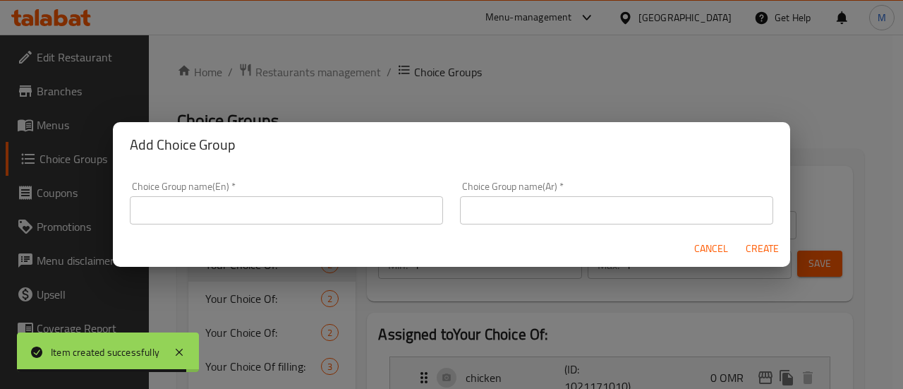
click at [281, 205] on input "text" at bounding box center [286, 210] width 313 height 28
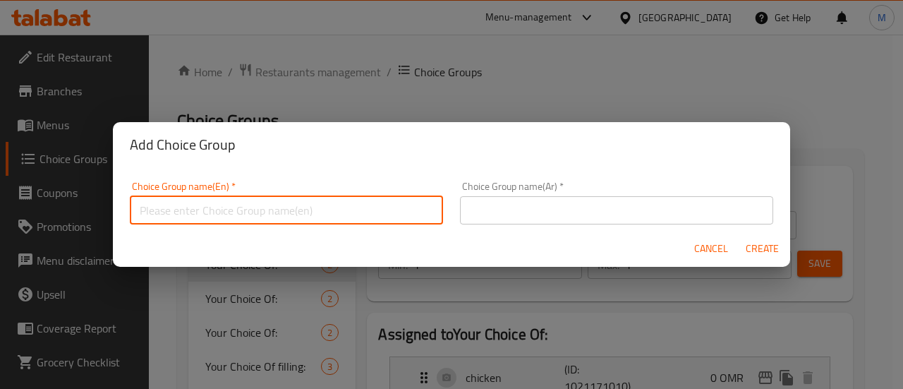
type input "Your choice of side 1"
click at [530, 205] on input "text" at bounding box center [616, 210] width 313 height 28
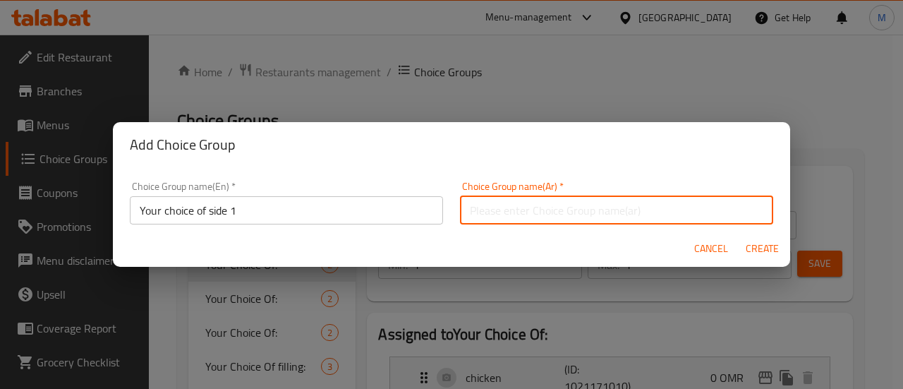
type input "اختيارك من الطبق الرئيسي"
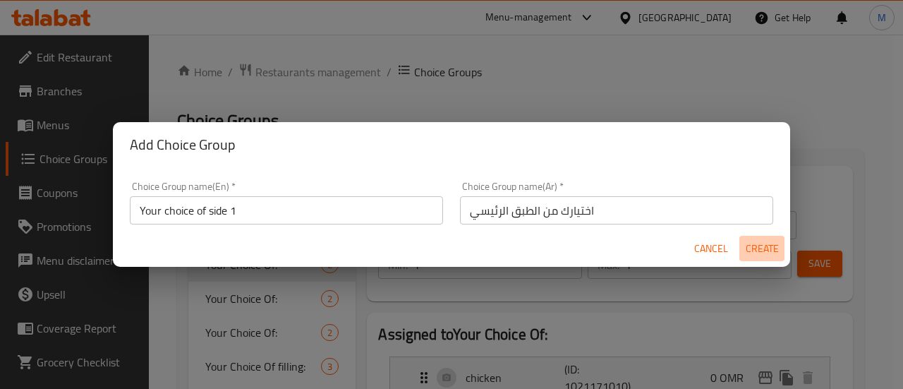
click at [761, 248] on span "Create" at bounding box center [762, 249] width 34 height 18
type input "Your choice of side 1"
type input "اختيارك من الطبق الرئيسي"
type input "0"
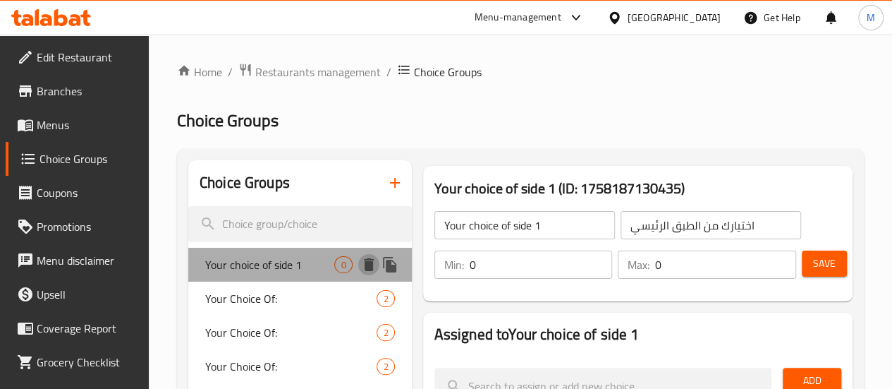
click at [364, 263] on icon "delete" at bounding box center [369, 264] width 10 height 13
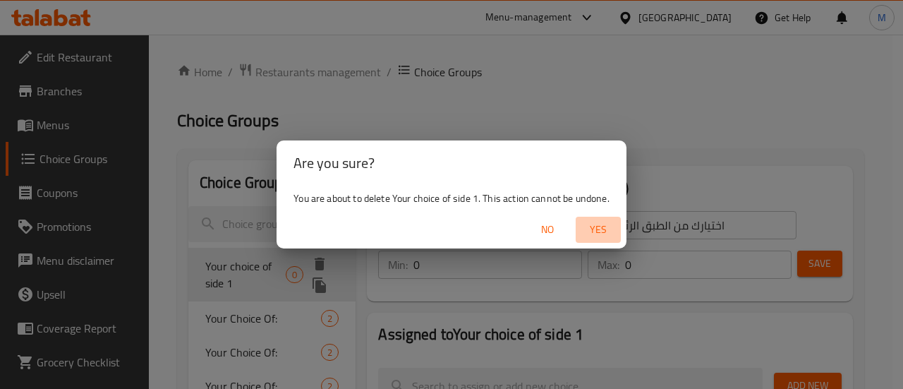
click at [600, 225] on span "Yes" at bounding box center [598, 230] width 34 height 18
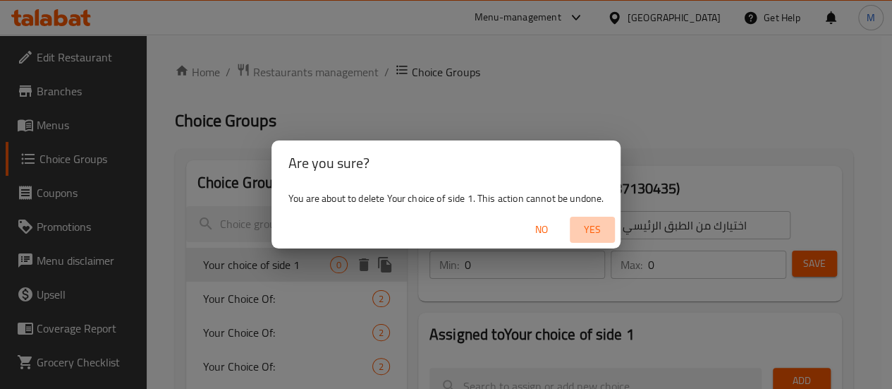
type input "Your Choice Of:"
type input "إختيارك من:"
type input "1"
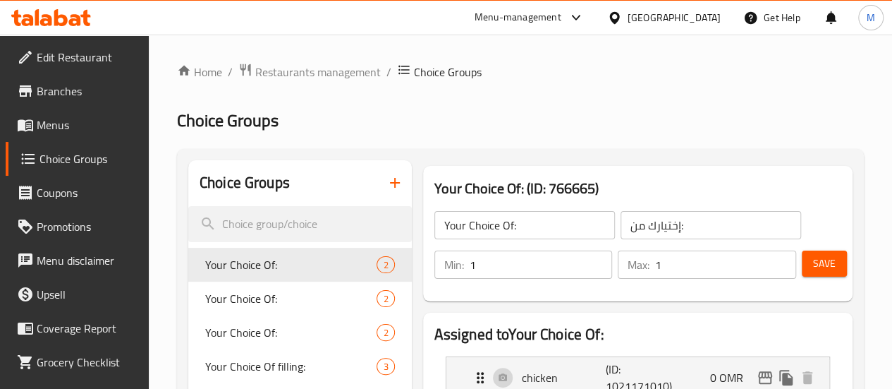
click at [386, 187] on icon "button" at bounding box center [394, 182] width 17 height 17
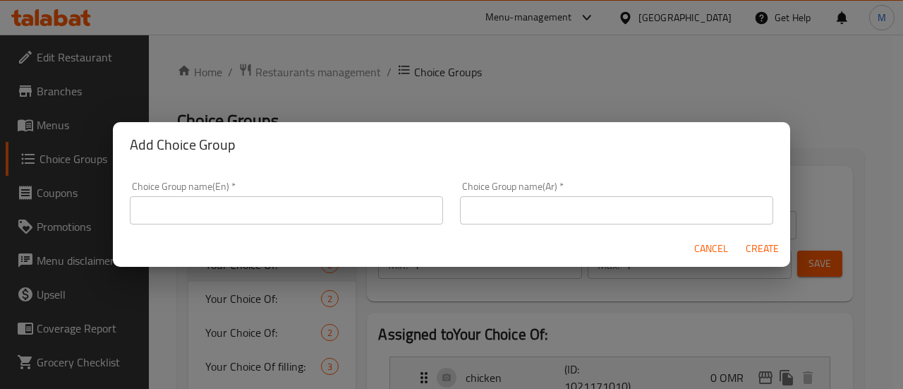
click at [369, 209] on input "text" at bounding box center [286, 210] width 313 height 28
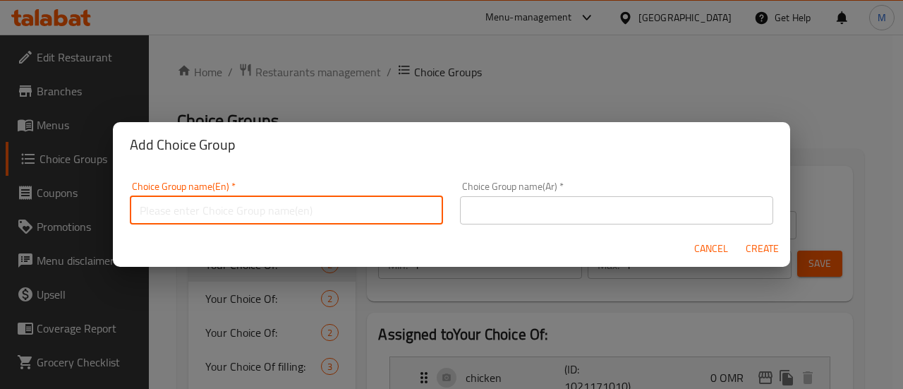
type input "Your choice of main"
click at [542, 214] on input "text" at bounding box center [616, 210] width 313 height 28
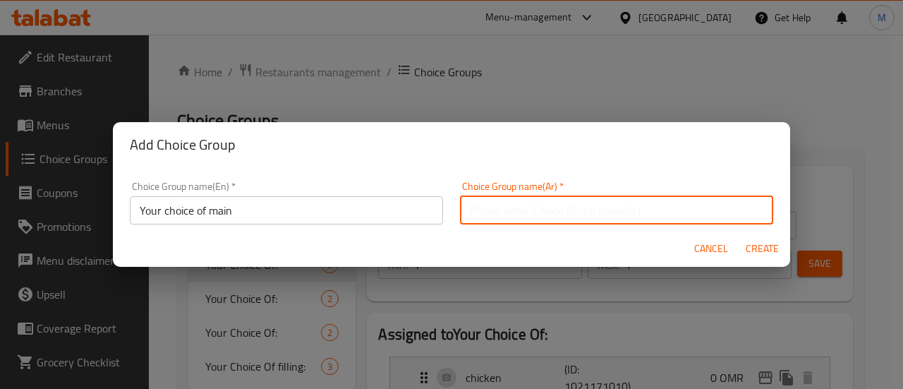
type input "اختيارك من الطبق الرئيسي"
click at [769, 245] on span "Create" at bounding box center [762, 249] width 34 height 18
type input "Your choice of main"
type input "اختيارك من الطبق الرئيسي"
type input "0"
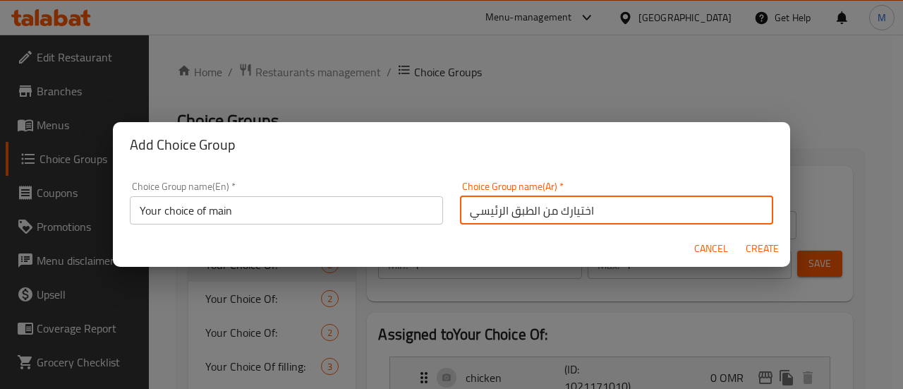
type input "0"
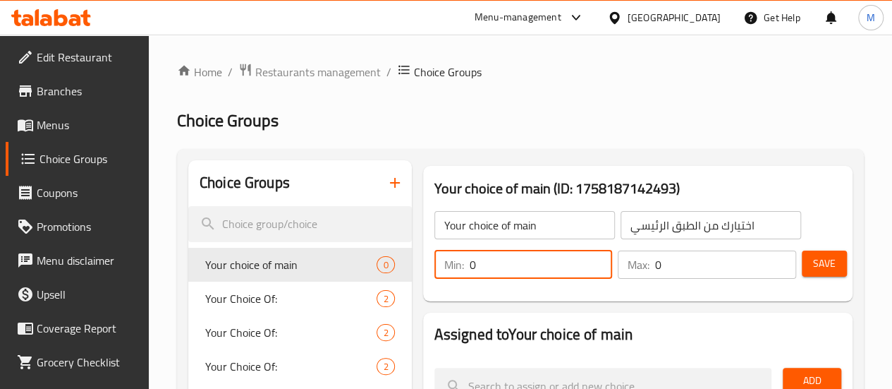
click at [487, 257] on input "0" at bounding box center [541, 264] width 143 height 28
type input "1"
click at [655, 259] on input "0" at bounding box center [725, 264] width 141 height 28
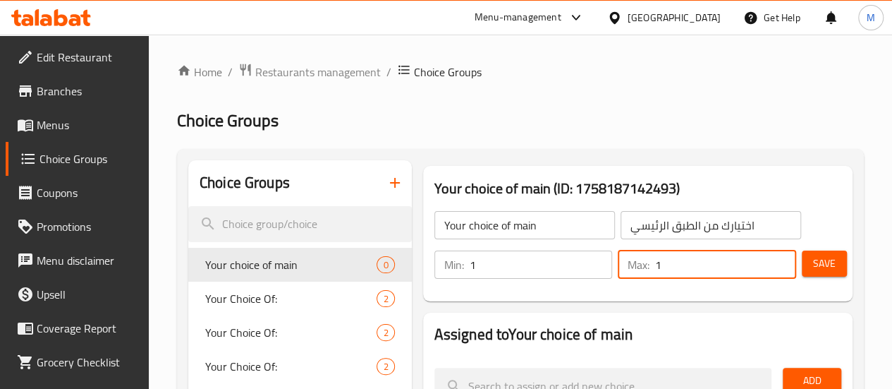
type input "1"
click at [647, 289] on div "Your choice of main ​ اختيارك من الطبق الرئيسي ​ Min: 1 ​ Max: 1 ​ Save" at bounding box center [638, 245] width 418 height 102
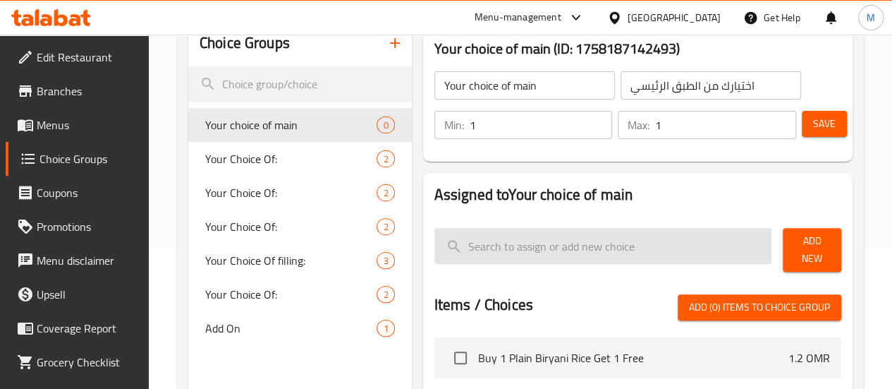
scroll to position [140, 0]
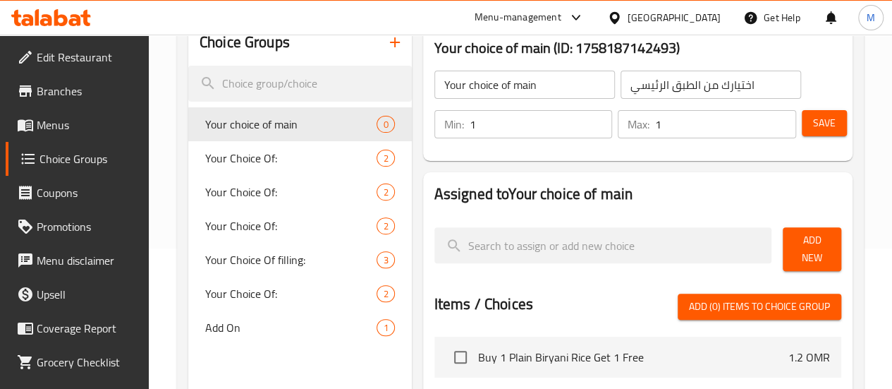
click at [800, 244] on span "Add New" at bounding box center [812, 248] width 36 height 35
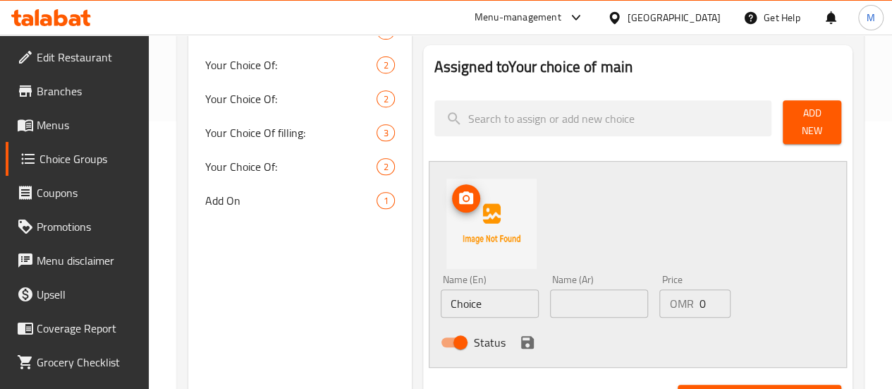
scroll to position [268, 0]
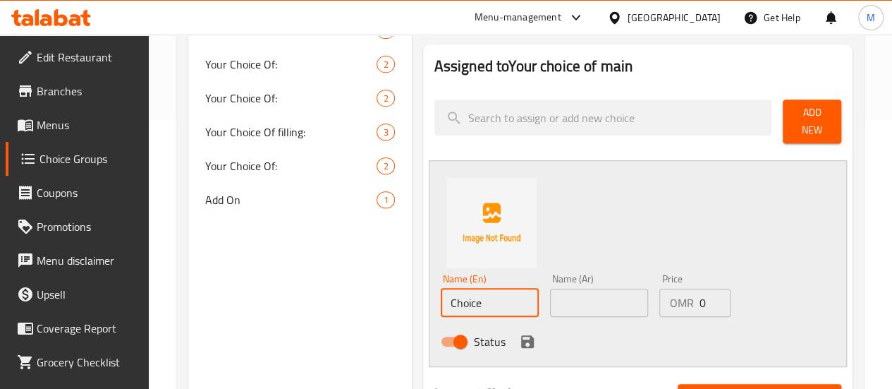
drag, startPoint x: 432, startPoint y: 293, endPoint x: 350, endPoint y: 292, distance: 81.8
click at [350, 292] on div "Choice Groups Your choice of main 0 Your Choice Of: 2 Your Choice Of: 2 Your Ch…" at bounding box center [523, 331] width 670 height 878
paste input "Butter Chicken"
type input "Butter Chicken"
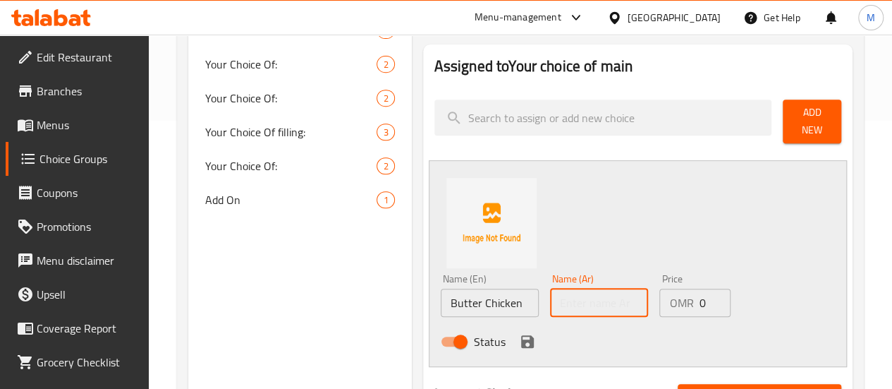
click at [561, 303] on input "text" at bounding box center [599, 302] width 98 height 28
type input "]"
type input "دجاج بالزبدة"
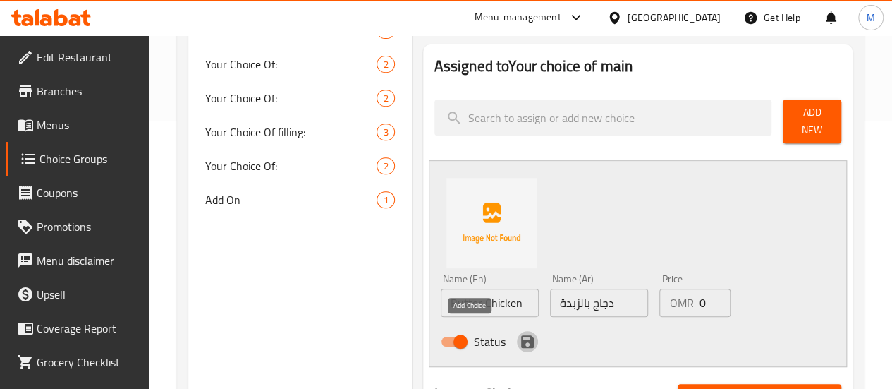
click at [521, 335] on icon "save" at bounding box center [527, 341] width 13 height 13
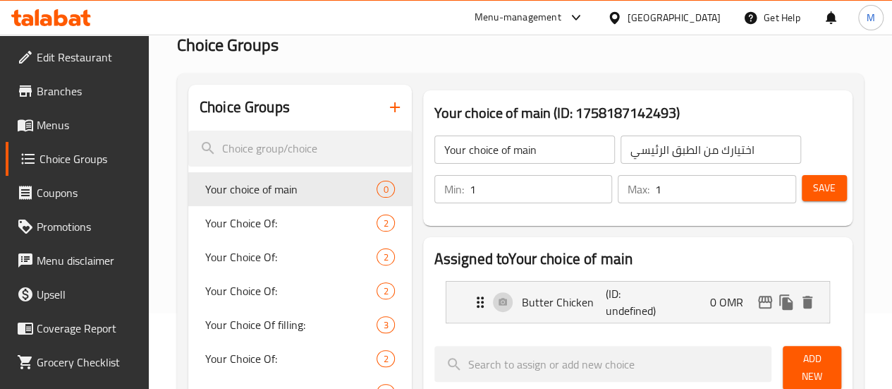
scroll to position [60, 0]
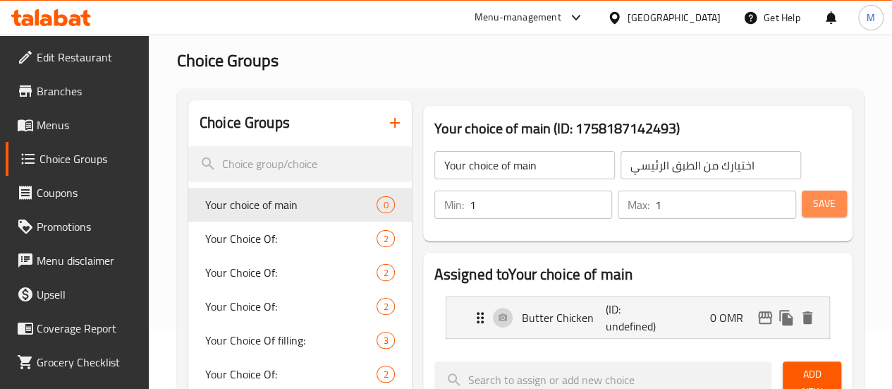
click at [813, 202] on span "Save" at bounding box center [824, 204] width 23 height 18
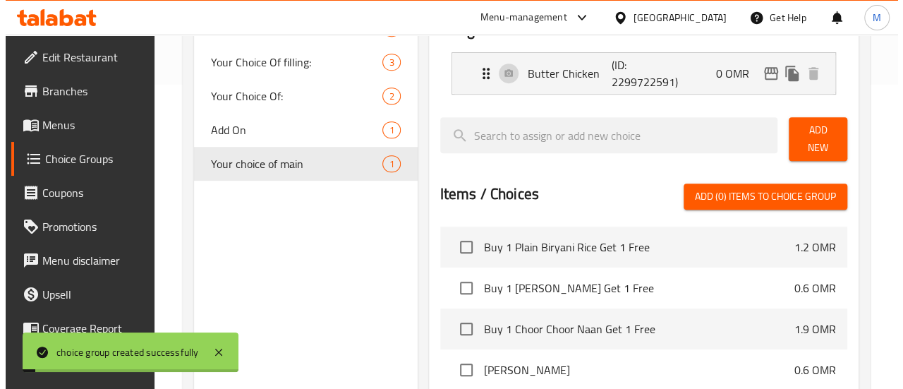
scroll to position [516, 0]
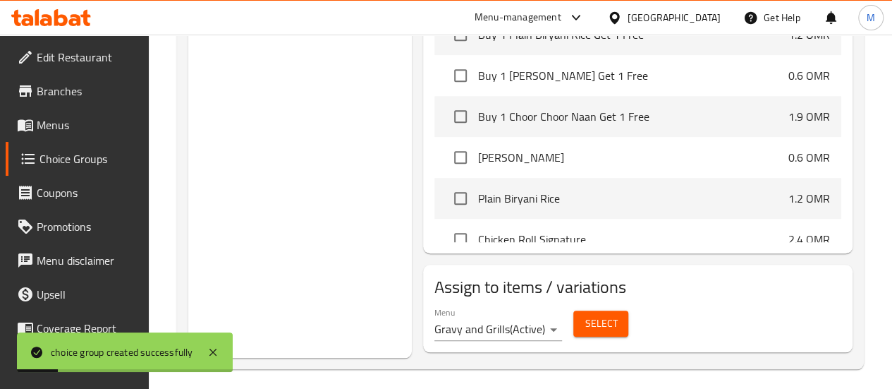
click at [568, 328] on div "Select" at bounding box center [601, 323] width 66 height 37
click at [585, 315] on span "Select" at bounding box center [601, 324] width 32 height 18
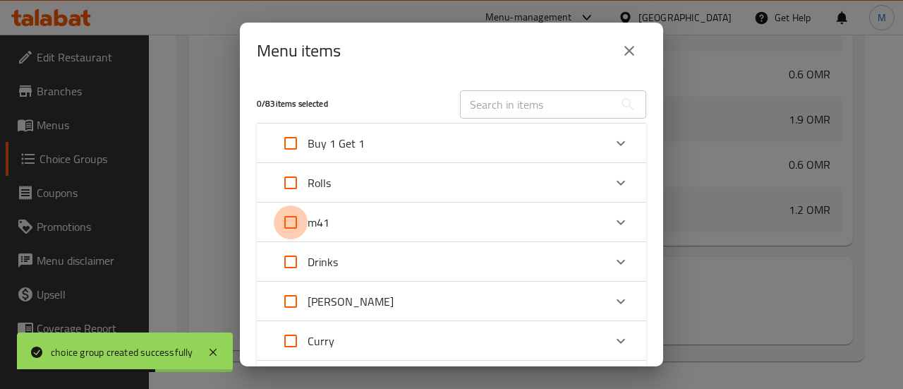
click at [290, 212] on input "Expand" at bounding box center [291, 222] width 34 height 34
checkbox input "true"
click at [362, 222] on div "m41" at bounding box center [439, 222] width 330 height 34
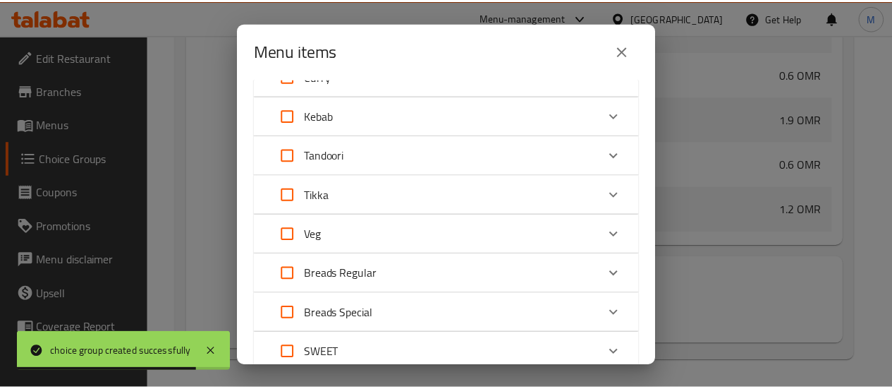
scroll to position [486, 0]
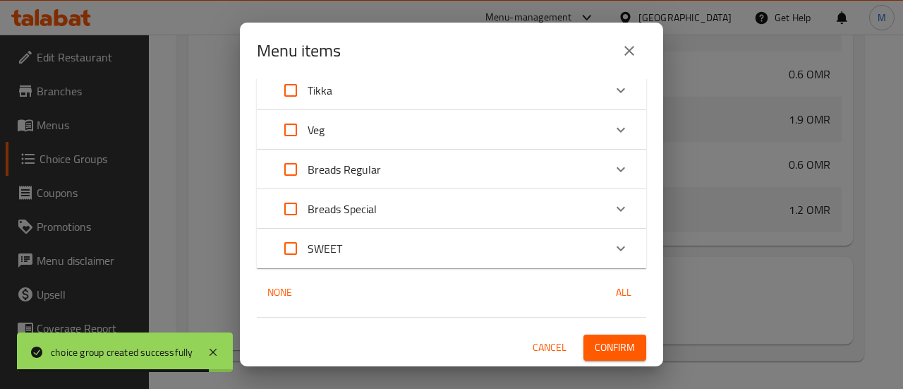
click at [601, 352] on span "Confirm" at bounding box center [614, 347] width 40 height 18
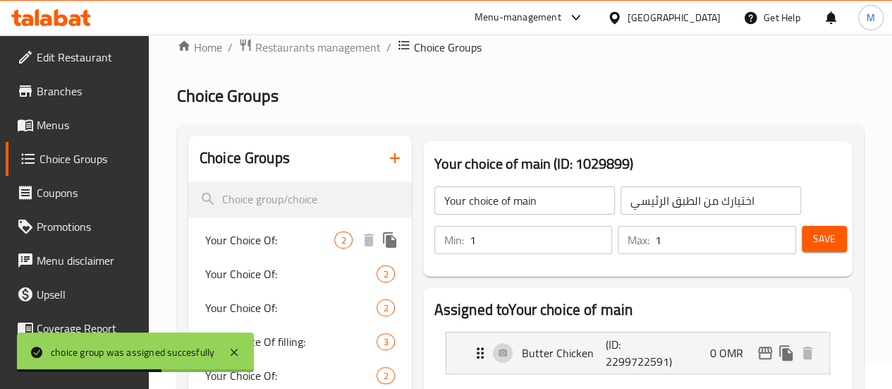
scroll to position [10, 0]
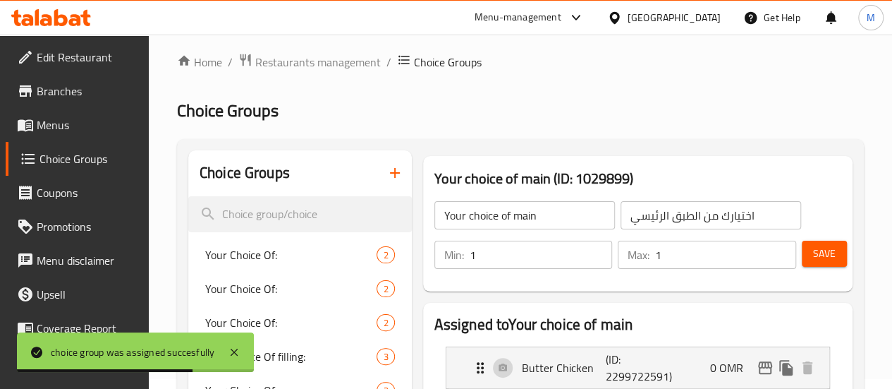
click at [386, 173] on icon "button" at bounding box center [394, 172] width 17 height 17
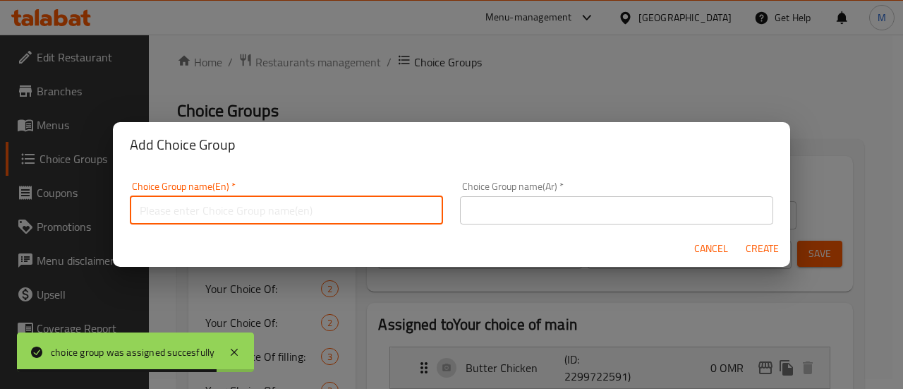
click at [358, 208] on input "text" at bounding box center [286, 210] width 313 height 28
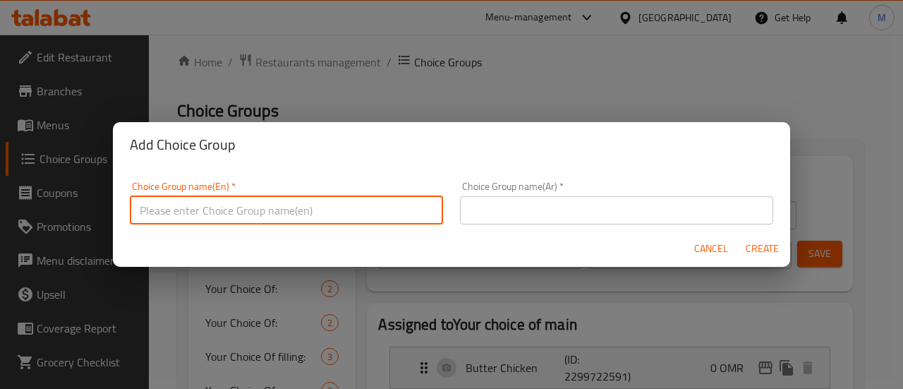
type input "Your choice of side 1"
click at [533, 215] on input "text" at bounding box center [616, 210] width 313 height 28
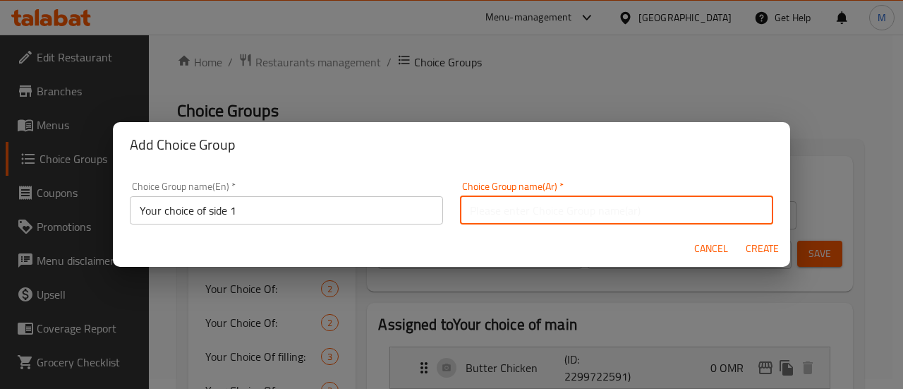
type input "اختيارك من الطبق الجانبي 1"
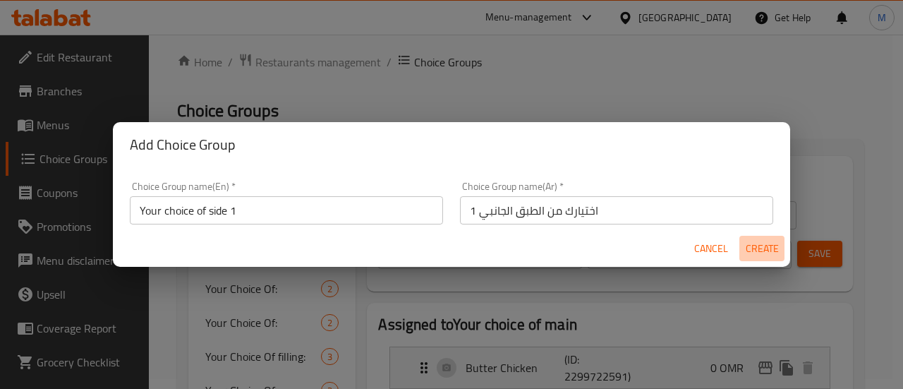
click at [760, 249] on span "Create" at bounding box center [762, 249] width 34 height 18
type input "Your choice of side 1"
type input "اختيارك من الطبق الجانبي 1"
type input "0"
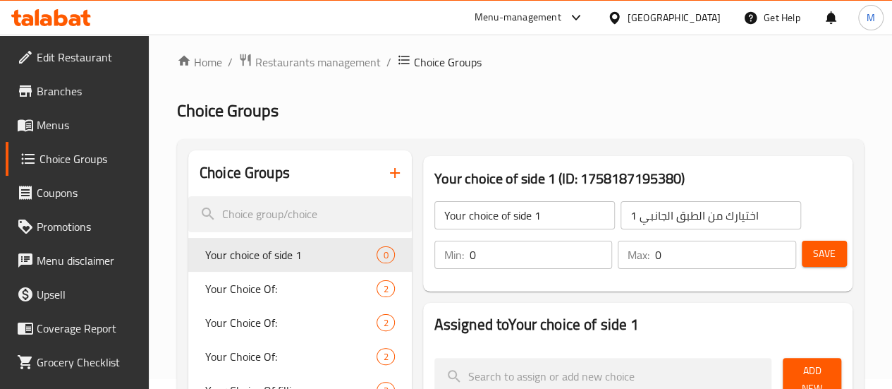
scroll to position [61, 0]
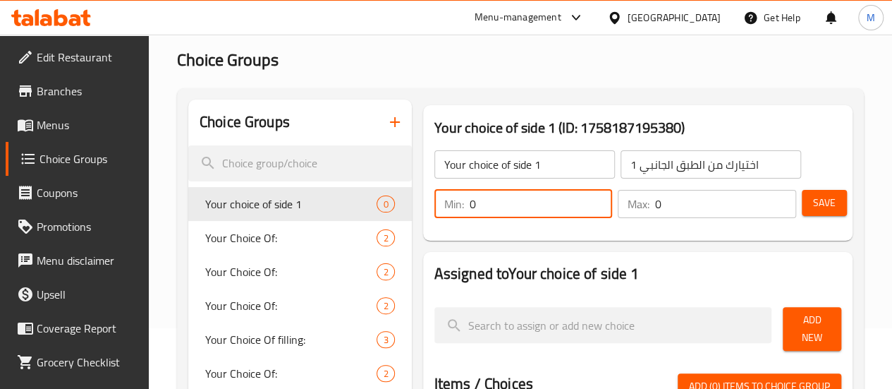
drag, startPoint x: 437, startPoint y: 201, endPoint x: 388, endPoint y: 202, distance: 49.4
click at [434, 202] on div "Min: 0 ​" at bounding box center [523, 204] width 178 height 28
type input "1"
click at [655, 204] on input "0" at bounding box center [725, 204] width 141 height 28
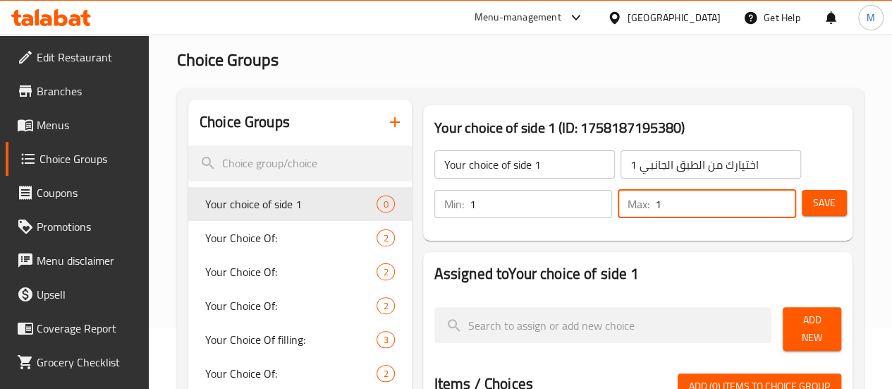
type input "1"
click at [698, 231] on div "Your choice of side 1 ​ اختيارك من الطبق الجانبي 1 ​ Min: 1 ​ Max: 1 ​ Save" at bounding box center [638, 184] width 418 height 102
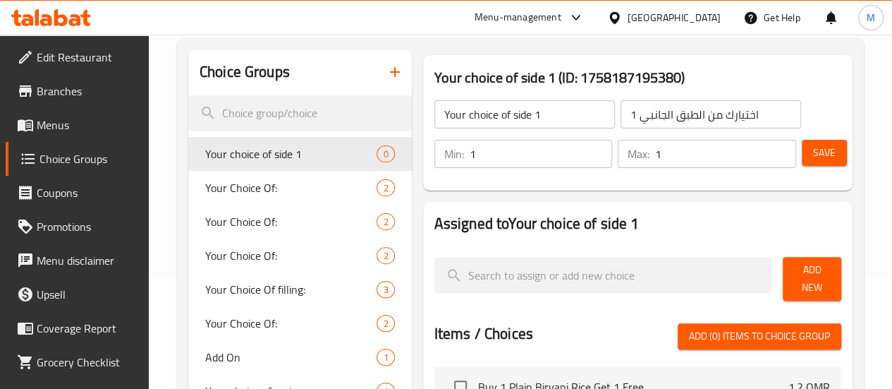
scroll to position [117, 0]
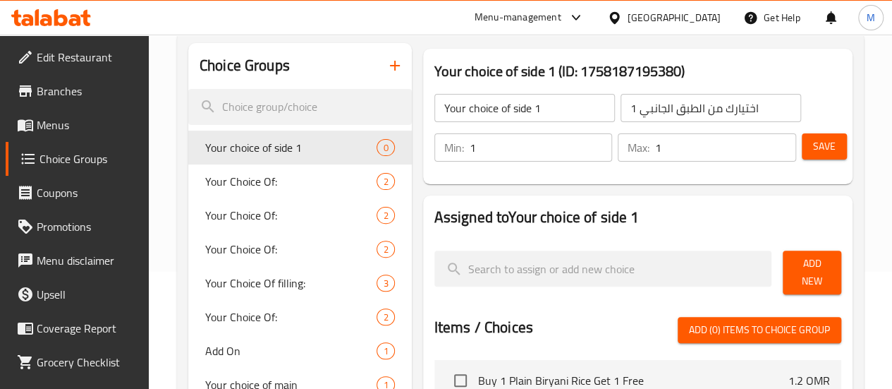
click at [810, 268] on span "Add New" at bounding box center [812, 272] width 36 height 35
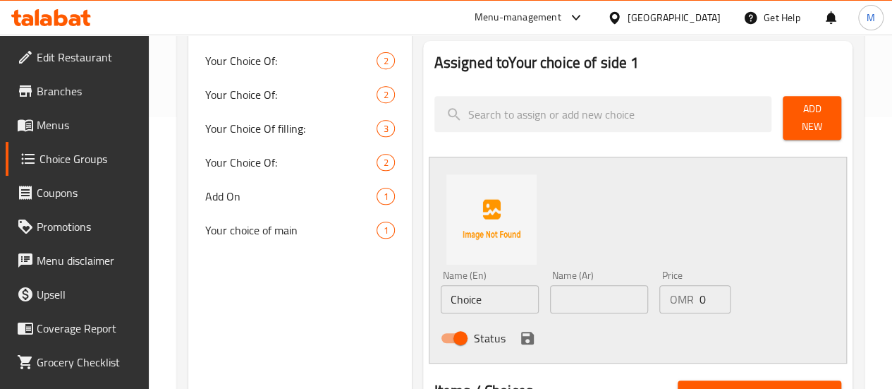
scroll to position [272, 0]
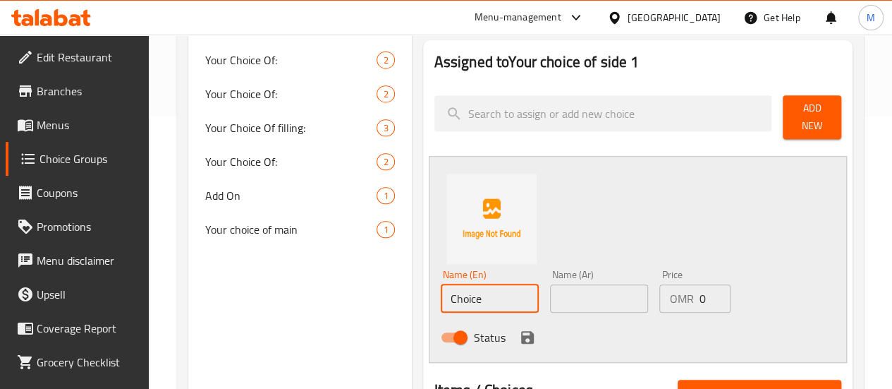
drag, startPoint x: 442, startPoint y: 287, endPoint x: 358, endPoint y: 294, distance: 84.2
click at [412, 294] on div "Your choice of side 1 (ID: 1758187195380) Your choice of side 1 ​ اختيارك من ال…" at bounding box center [635, 327] width 446 height 878
paste input "Butter Naan"
type input "Butter Naan"
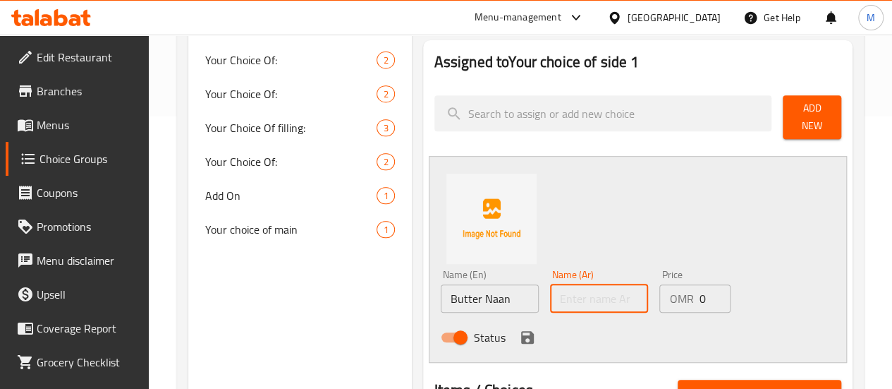
click at [550, 293] on input "text" at bounding box center [599, 298] width 98 height 28
type input "."
type input "زبدة نان"
click at [519, 330] on icon "save" at bounding box center [527, 337] width 17 height 17
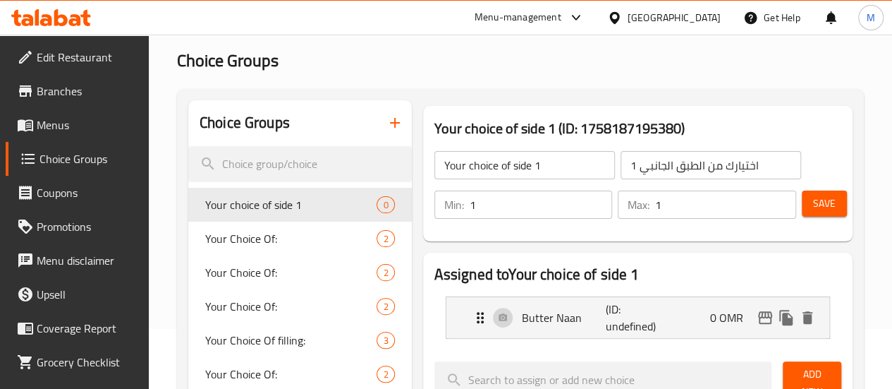
scroll to position [0, 0]
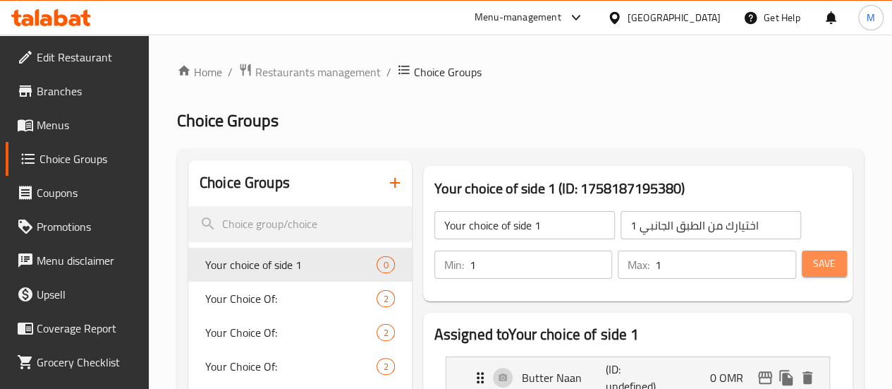
click at [827, 255] on span "Save" at bounding box center [824, 264] width 23 height 18
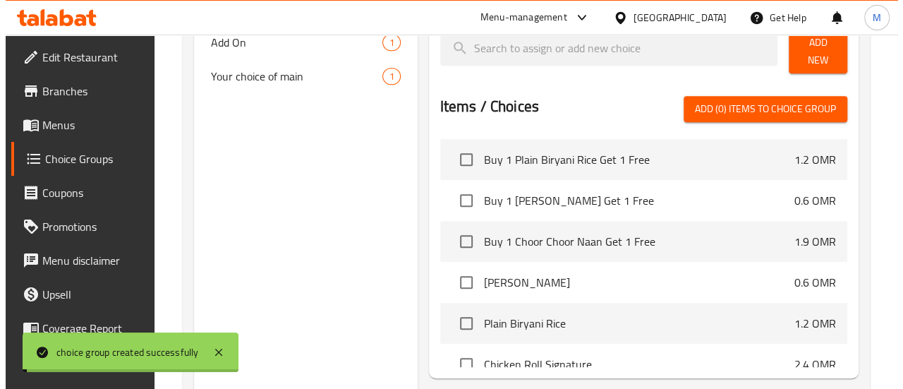
scroll to position [516, 0]
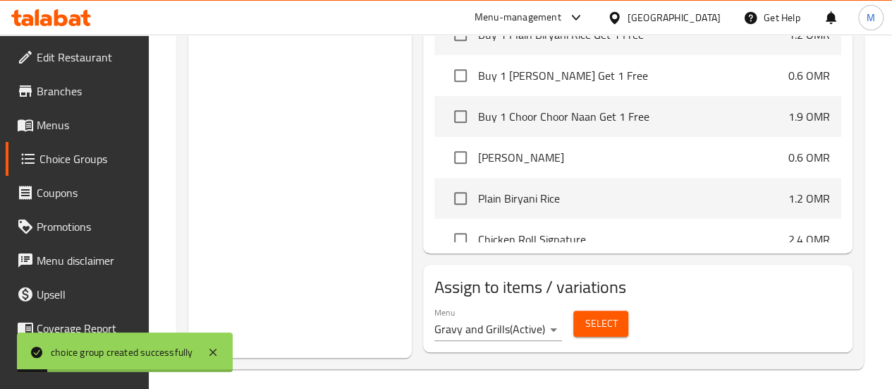
click at [585, 315] on span "Select" at bounding box center [601, 324] width 32 height 18
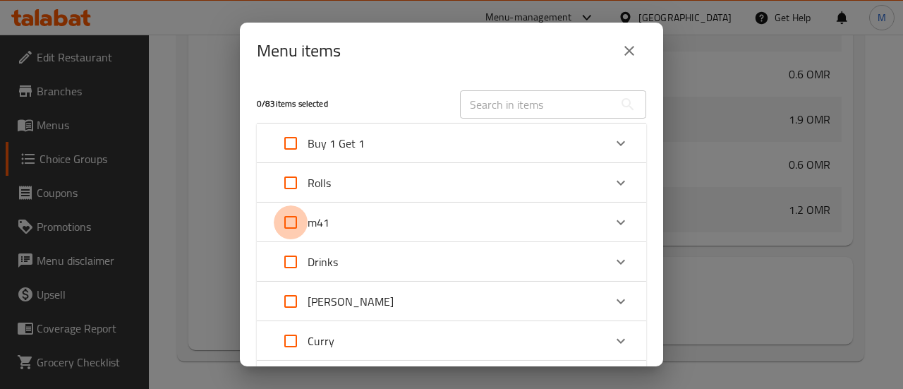
click at [289, 216] on input "Expand" at bounding box center [291, 222] width 34 height 34
checkbox input "true"
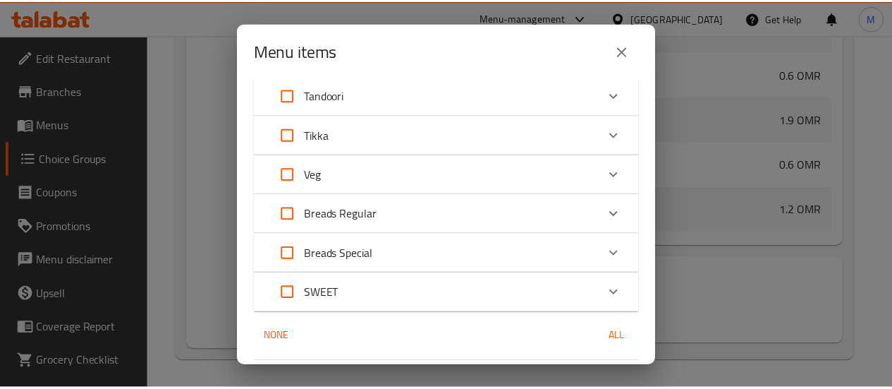
scroll to position [364, 0]
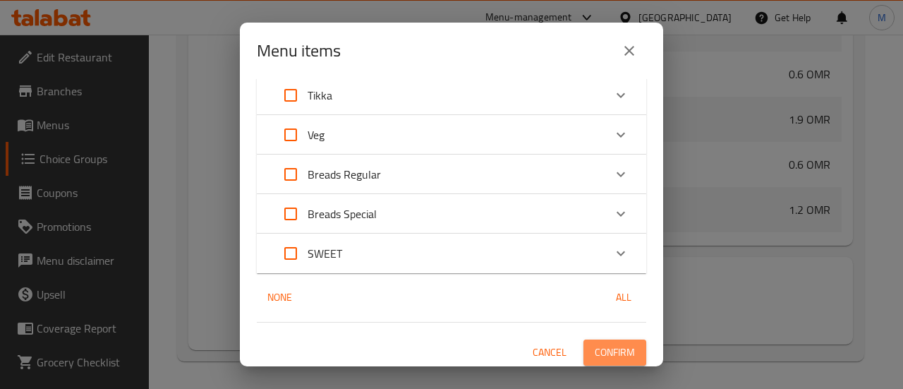
click at [623, 353] on span "Confirm" at bounding box center [614, 352] width 40 height 18
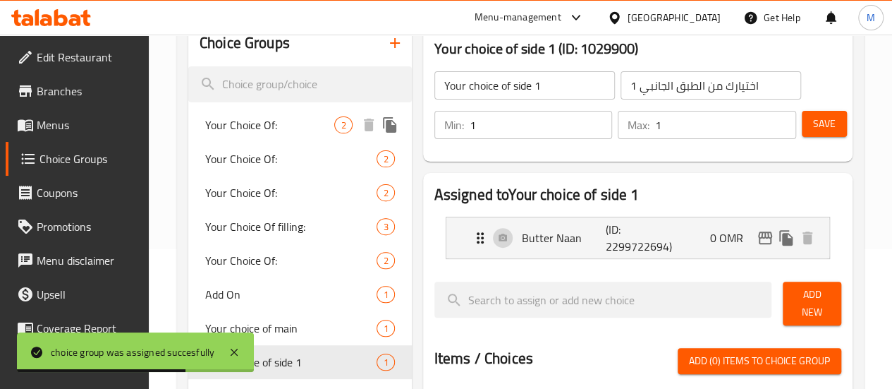
scroll to position [18, 0]
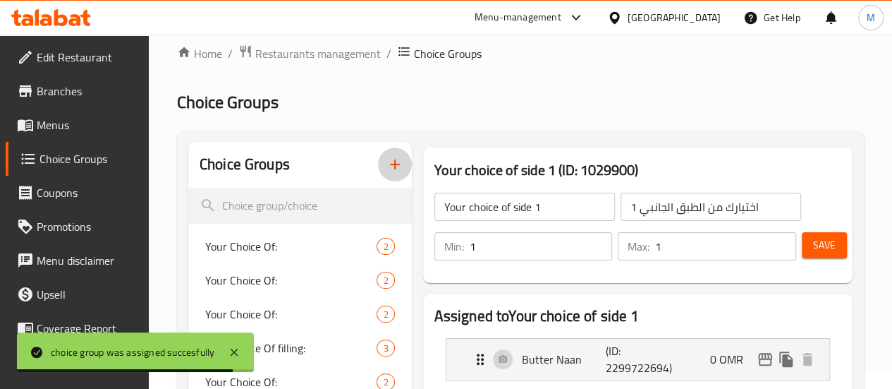
click at [386, 167] on icon "button" at bounding box center [394, 164] width 17 height 17
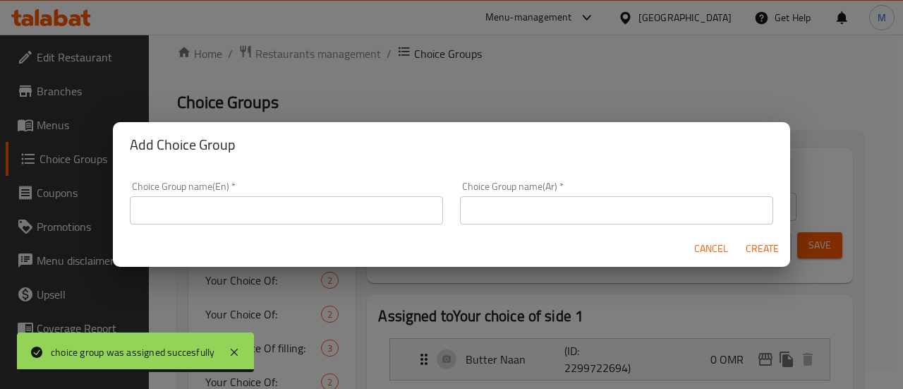
click at [297, 225] on div "Choice Group name(En)   * Choice Group name(En) *" at bounding box center [286, 203] width 330 height 60
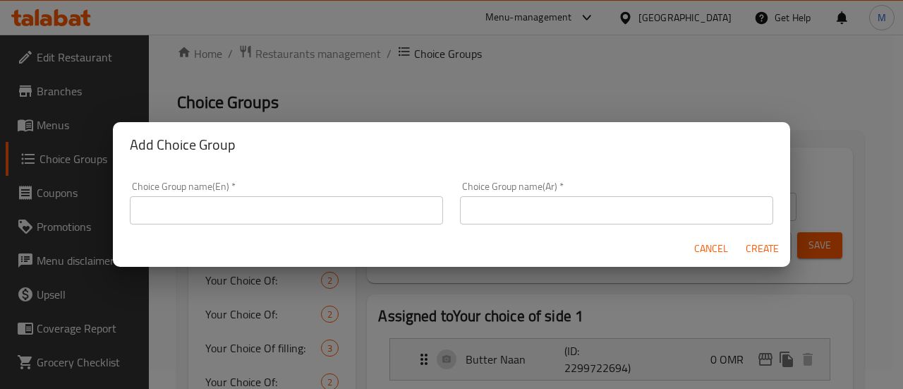
click at [274, 211] on input "text" at bounding box center [286, 210] width 313 height 28
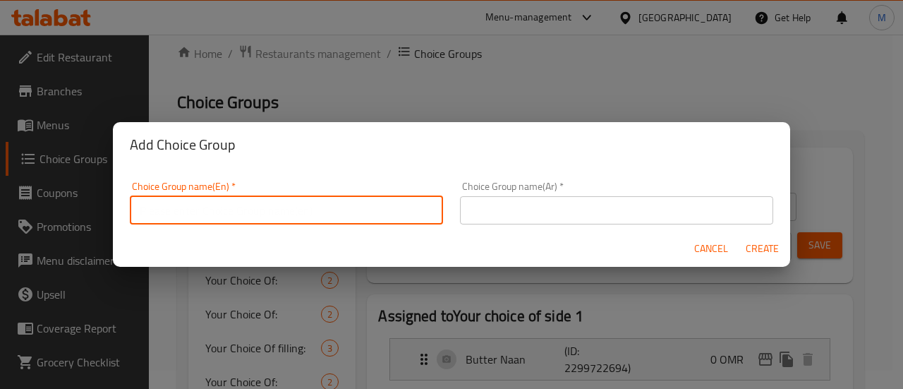
type input "Your choice of drink"
click at [535, 212] on input "text" at bounding box center [616, 210] width 313 height 28
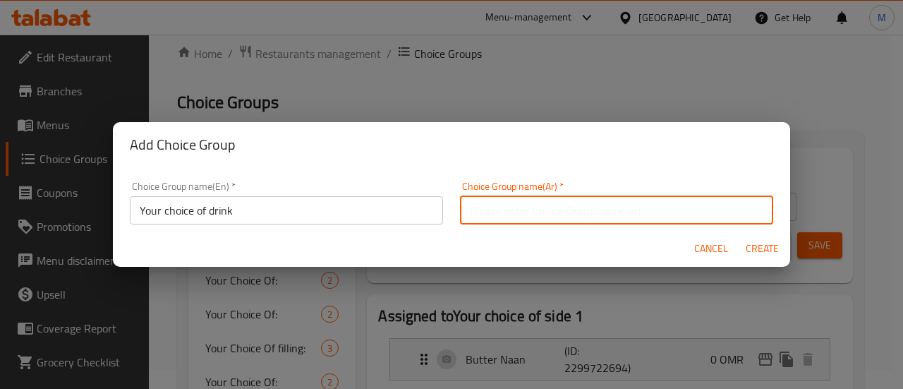
paste input "[PERSON_NAME]"
type input "[PERSON_NAME]"
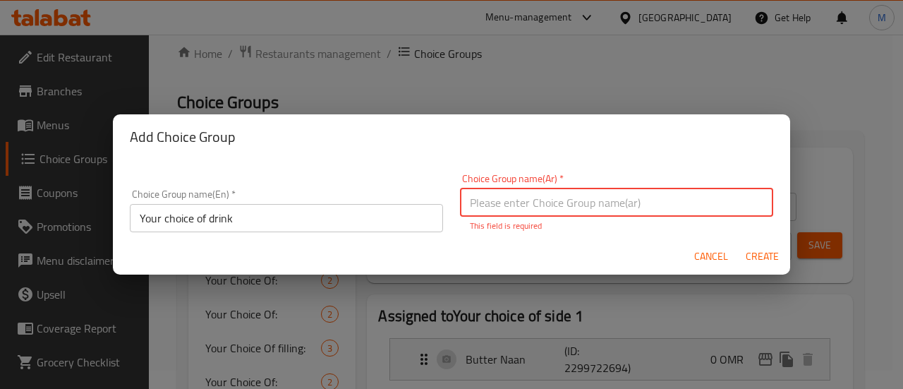
click at [506, 205] on input "text" at bounding box center [616, 202] width 313 height 28
type input "اختيارك من المشروبات"
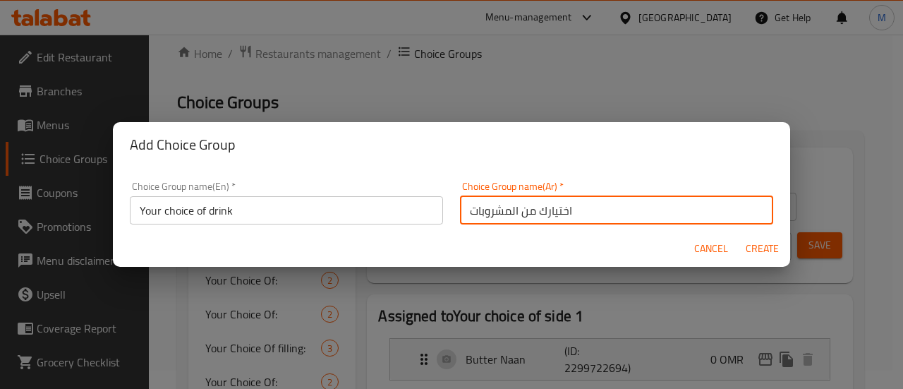
click at [767, 252] on span "Create" at bounding box center [762, 249] width 34 height 18
type input "Your choice of drink"
type input "اختيارك من المشروبات"
type input "0"
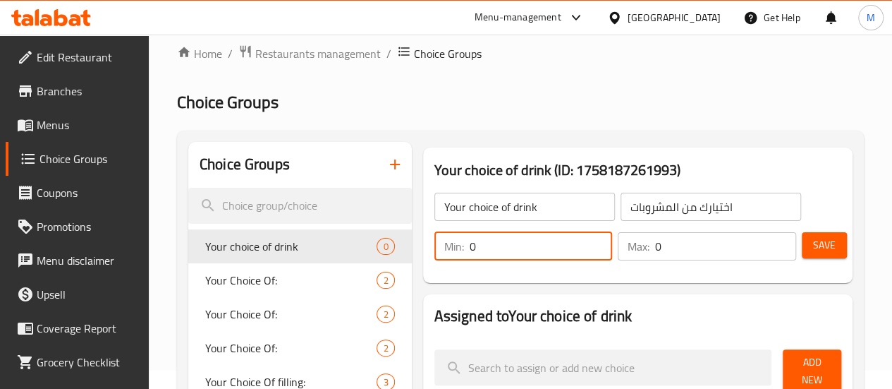
click at [519, 258] on input "0" at bounding box center [541, 246] width 143 height 28
type input "1"
click at [668, 244] on input "0" at bounding box center [725, 246] width 141 height 28
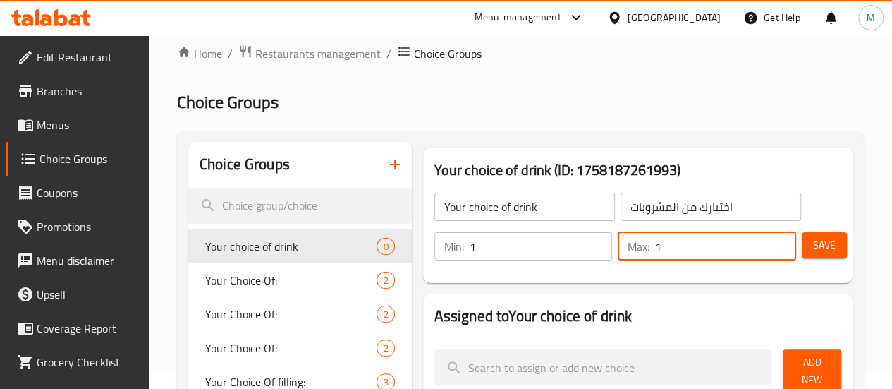
type input "1"
click at [802, 248] on button "Save" at bounding box center [824, 245] width 45 height 26
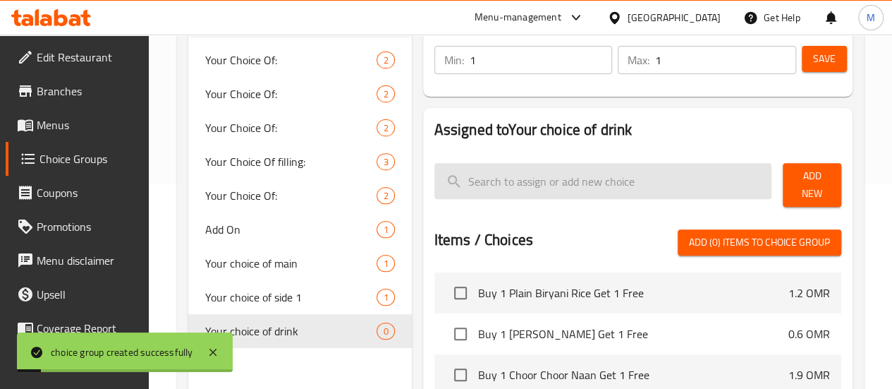
scroll to position [207, 0]
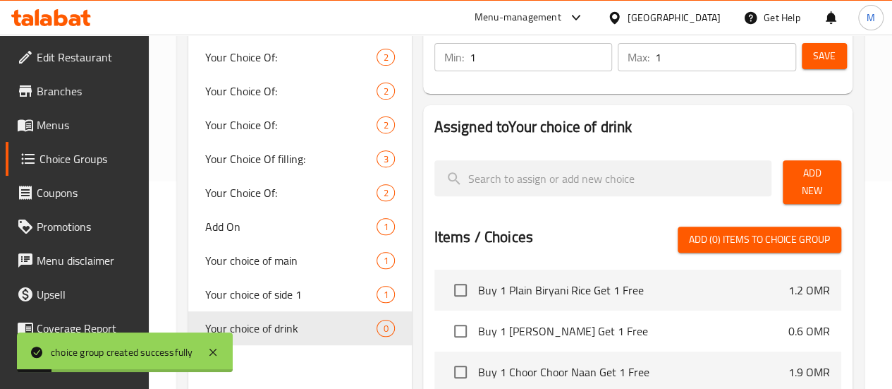
click at [804, 183] on span "Add New" at bounding box center [812, 181] width 36 height 35
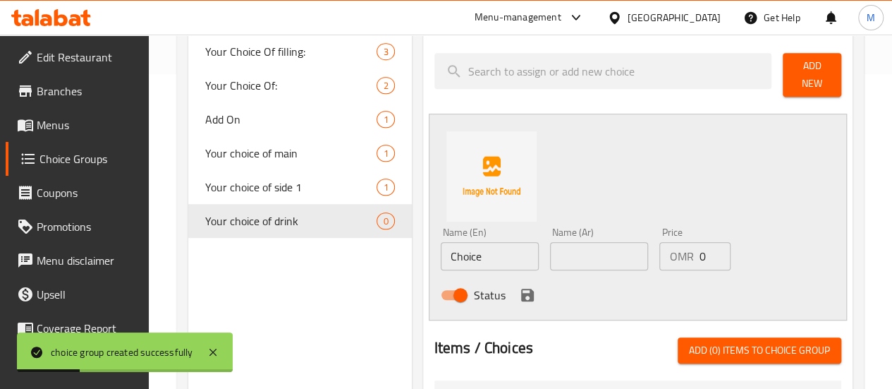
scroll to position [316, 0]
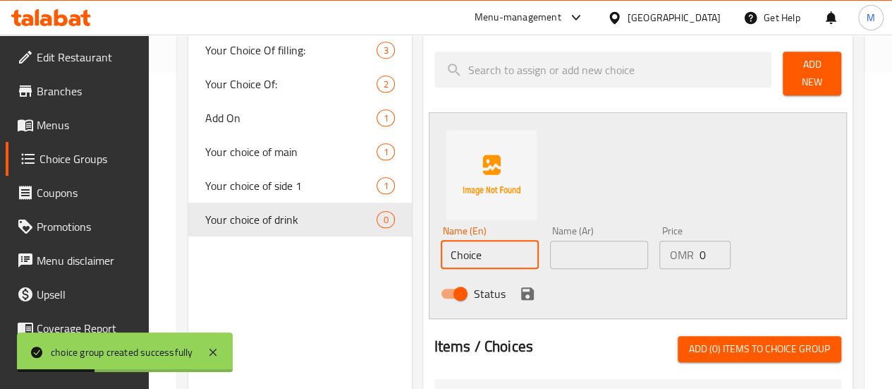
drag, startPoint x: 433, startPoint y: 250, endPoint x: 334, endPoint y: 249, distance: 98.7
click at [334, 249] on div "Choice Groups Your Choice Of: 2 Your Choice Of: 2 Your Choice Of: 2 Your Choice…" at bounding box center [523, 283] width 670 height 878
paste input "[PERSON_NAME]"
type input "[PERSON_NAME]"
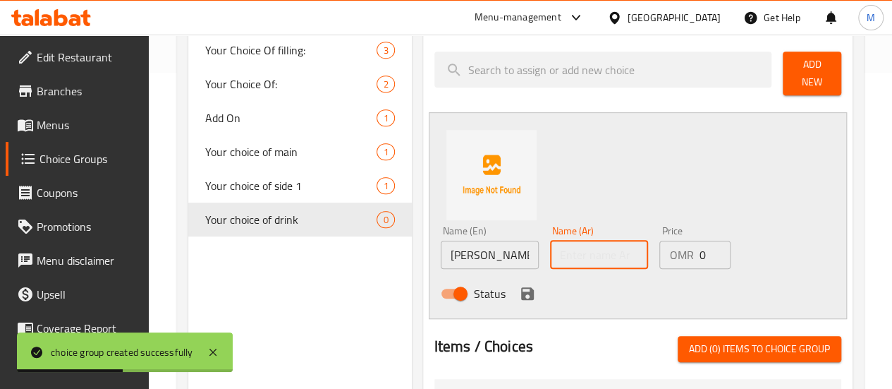
click at [550, 244] on input "text" at bounding box center [599, 254] width 98 height 28
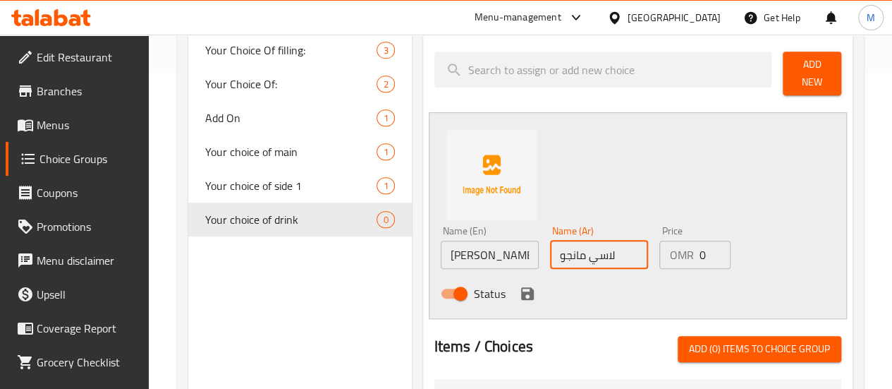
type input "لاسي مانجو"
click at [521, 287] on icon "save" at bounding box center [527, 293] width 13 height 13
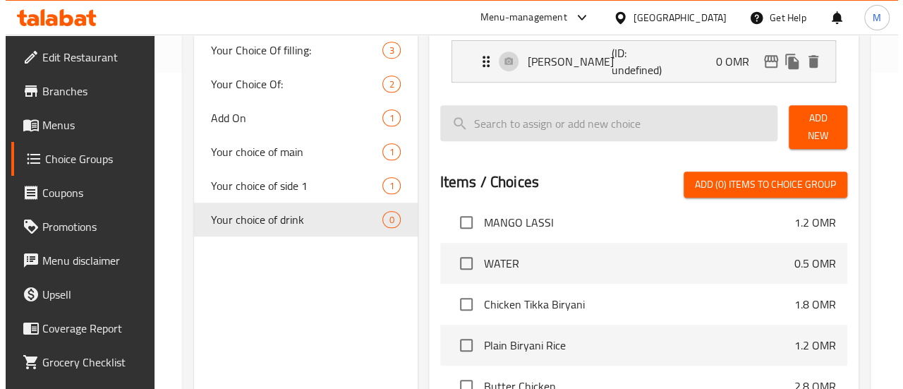
scroll to position [516, 0]
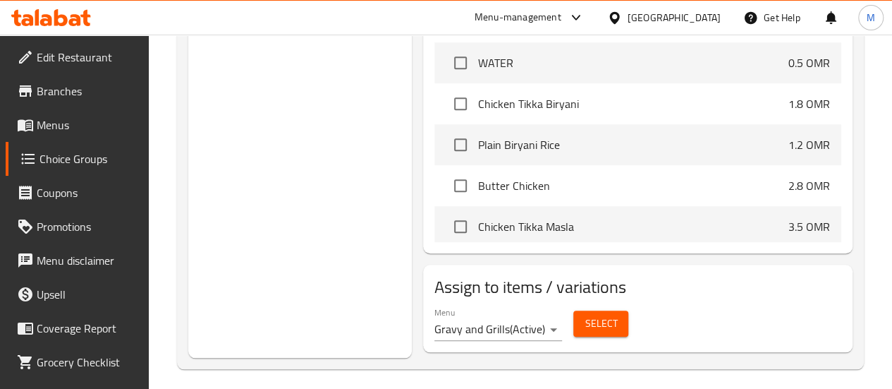
click at [585, 315] on span "Select" at bounding box center [601, 324] width 32 height 18
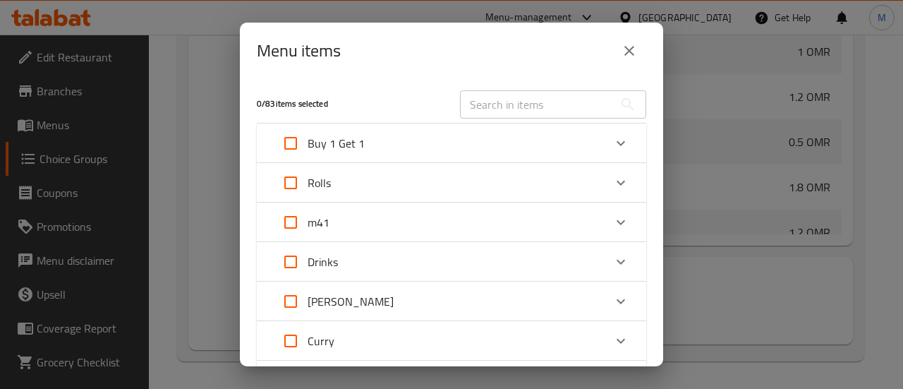
click at [293, 218] on input "Expand" at bounding box center [291, 222] width 34 height 34
checkbox input "true"
click at [383, 221] on div "m41" at bounding box center [439, 222] width 330 height 34
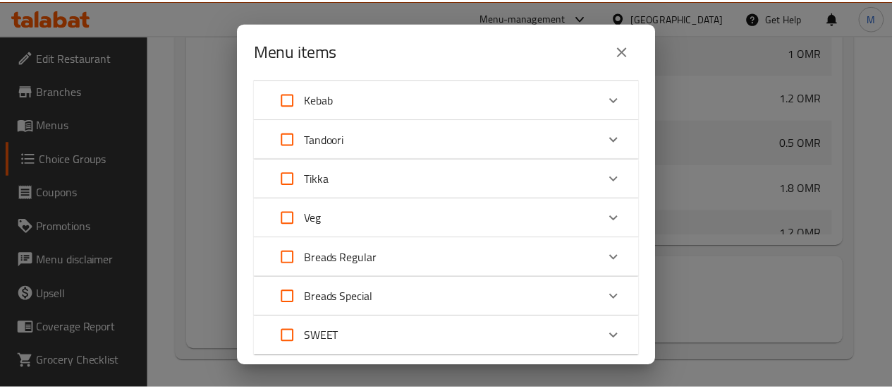
scroll to position [486, 0]
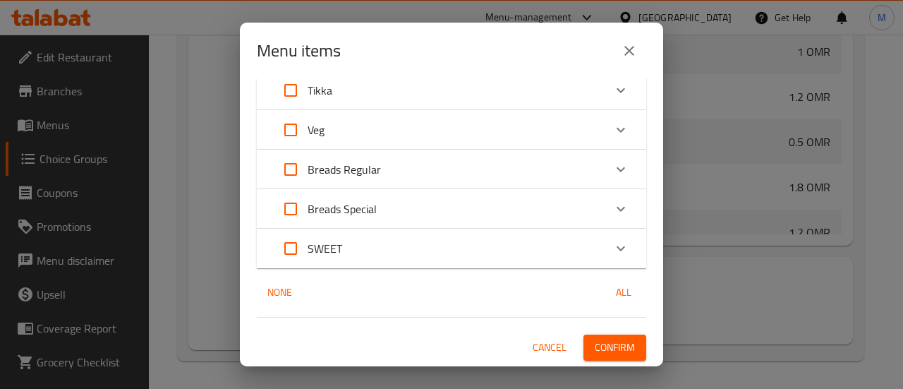
click at [594, 350] on span "Confirm" at bounding box center [614, 347] width 40 height 18
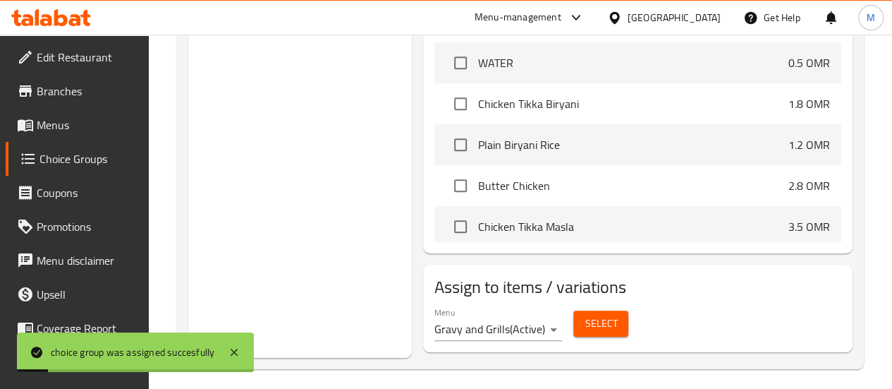
scroll to position [0, 0]
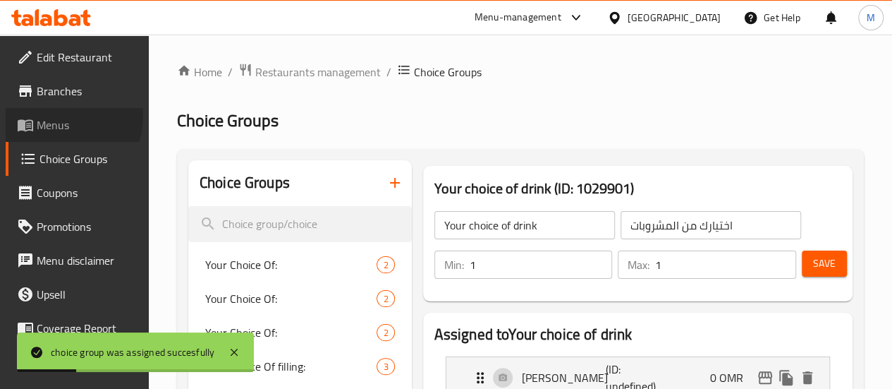
click at [62, 116] on span "Menus" at bounding box center [87, 124] width 101 height 17
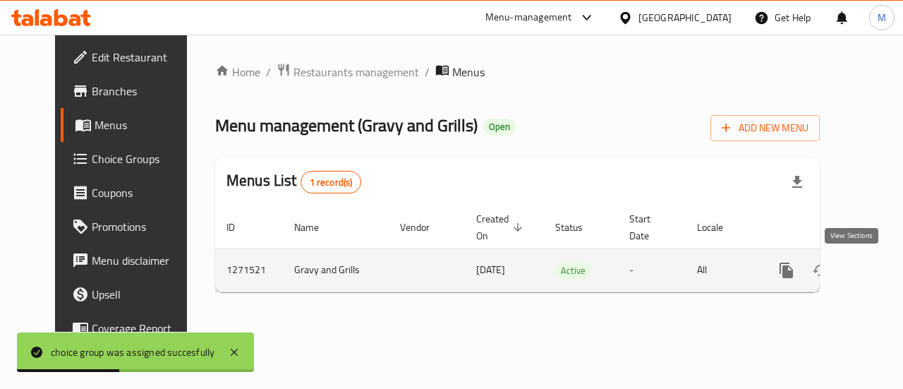
click at [882, 272] on icon "enhanced table" at bounding box center [888, 270] width 13 height 13
